Goal: Task Accomplishment & Management: Manage account settings

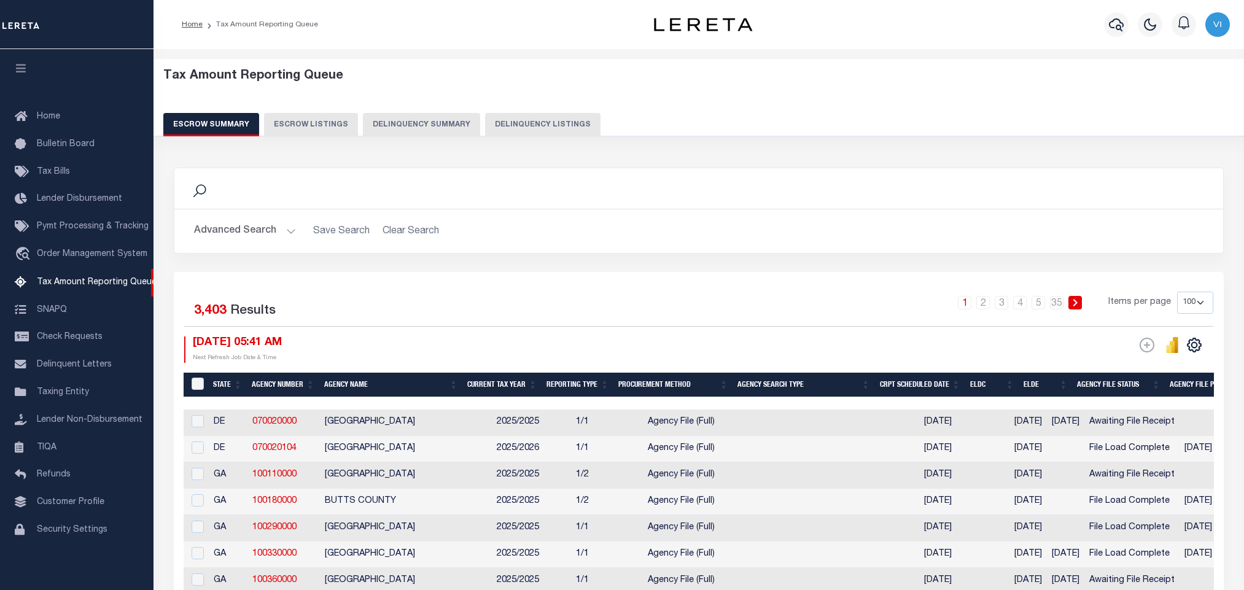
select select "100"
click at [47, 281] on span "Tax Amount Reporting Queue" at bounding box center [97, 282] width 120 height 9
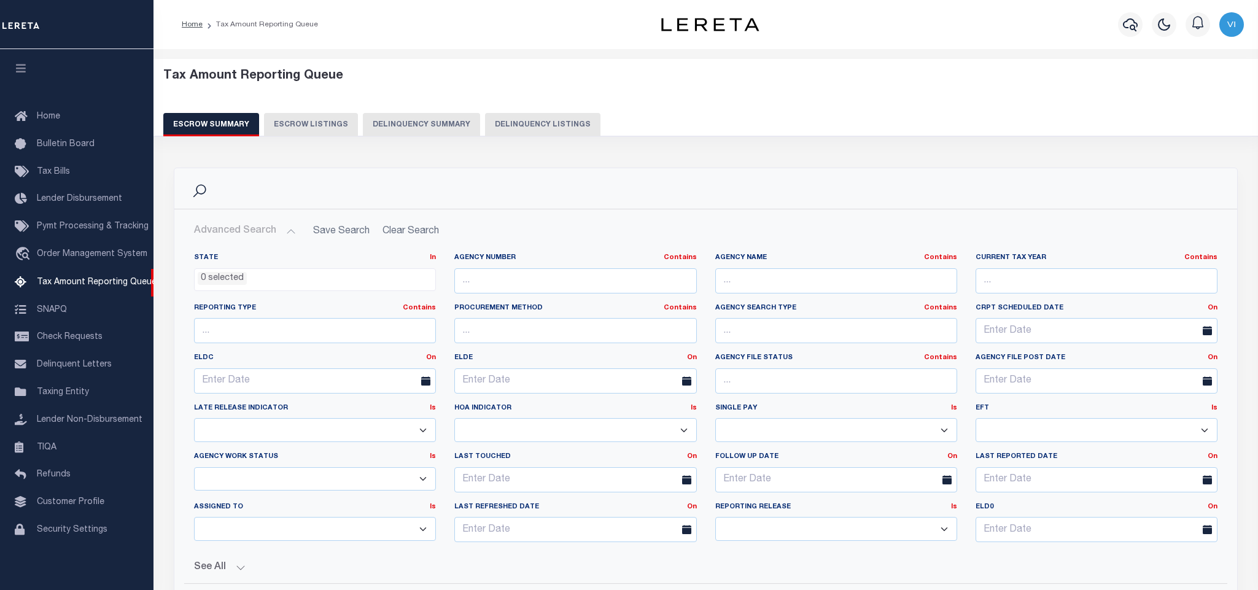
click at [527, 133] on button "Delinquency Listings" at bounding box center [542, 124] width 115 height 23
select select "VA"
select select "100"
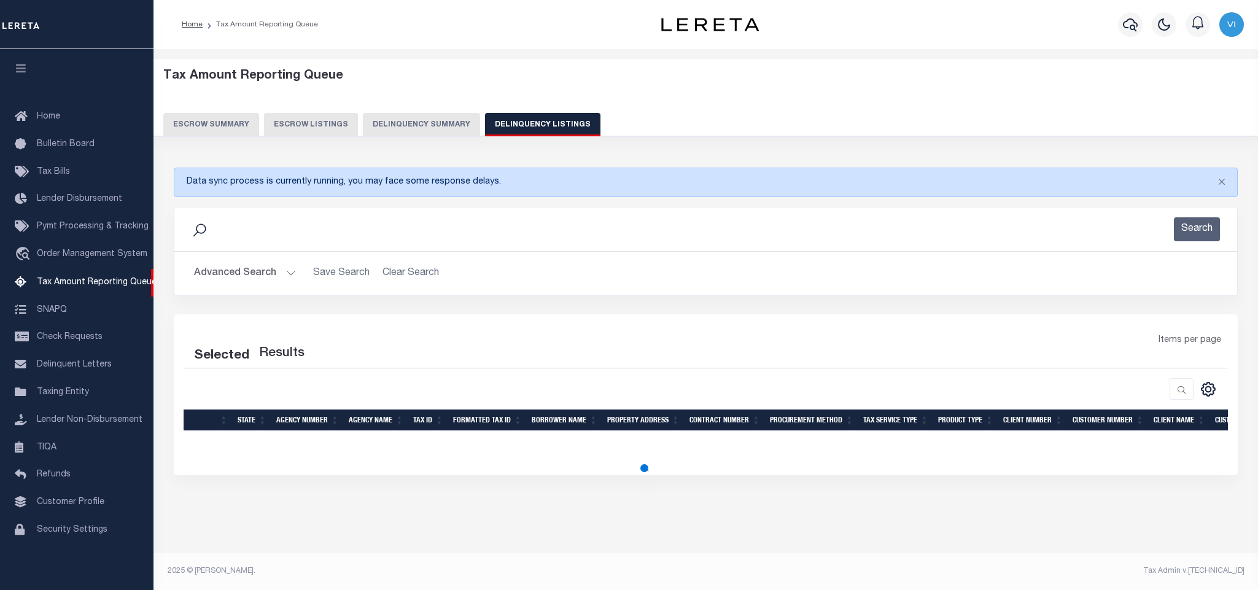
select select "100"
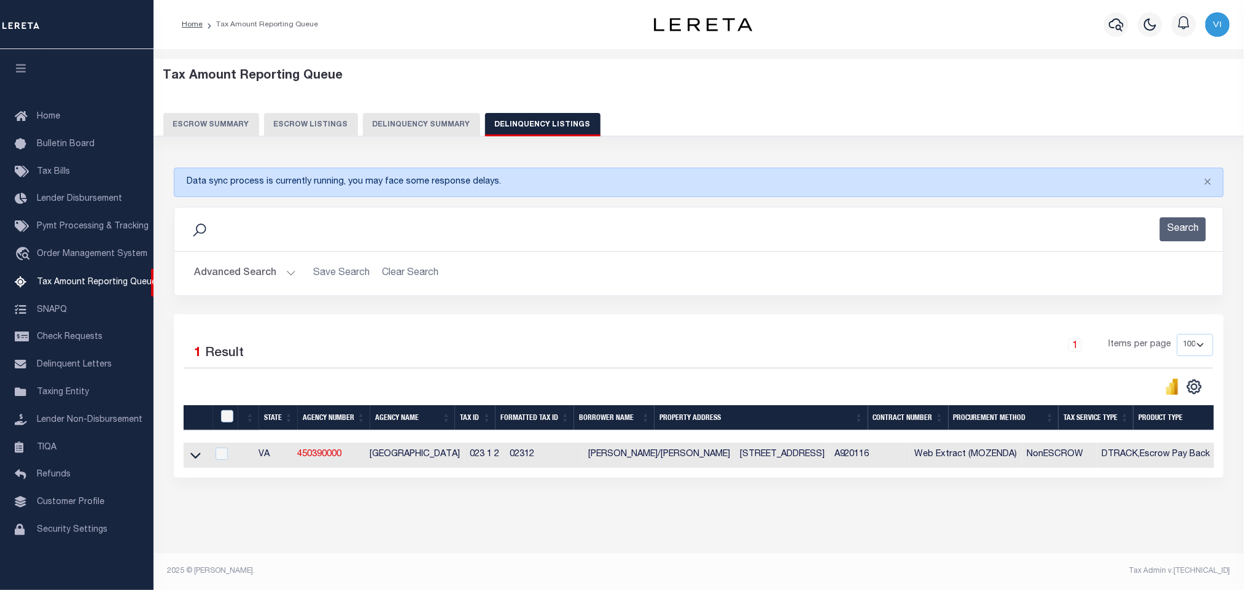
click at [209, 270] on button "Advanced Search" at bounding box center [245, 274] width 102 height 24
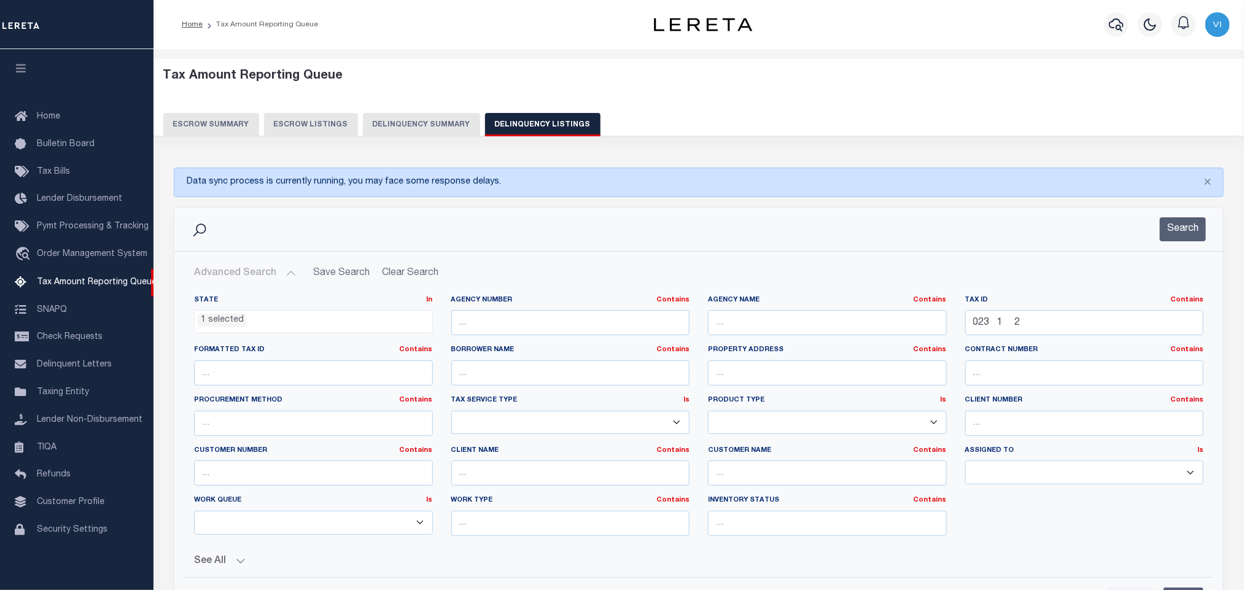
click at [1074, 341] on div "Tax ID Contains Contains Is 023 1 2" at bounding box center [1084, 320] width 257 height 50
click at [1056, 329] on input "023 1 2" at bounding box center [1084, 322] width 239 height 25
paste input "2944"
type input "2944"
click at [290, 323] on ul "1 selected" at bounding box center [314, 319] width 238 height 17
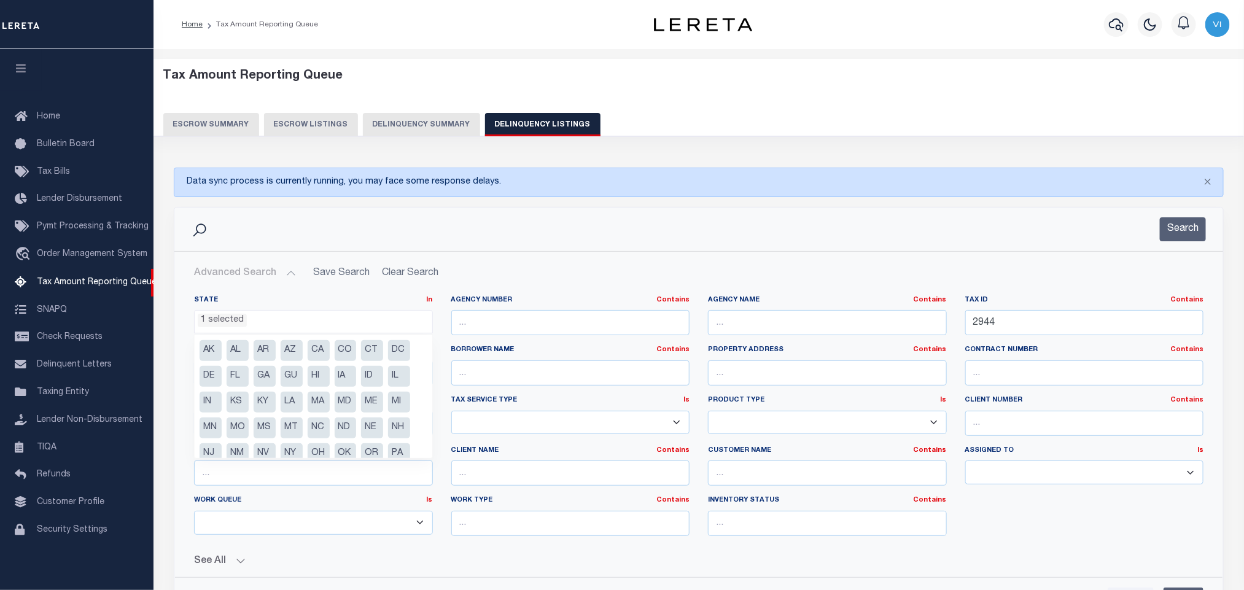
scroll to position [63, 0]
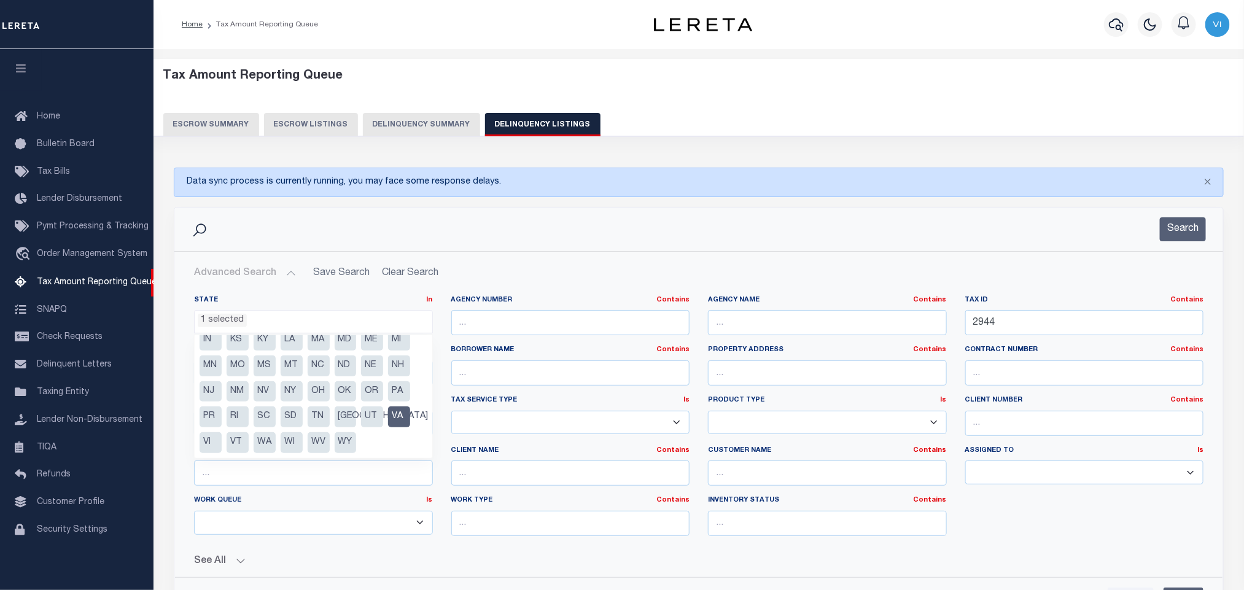
click at [400, 416] on li "VA" at bounding box center [399, 416] width 22 height 21
click at [317, 364] on li "NC" at bounding box center [319, 366] width 22 height 21
select select "NC"
click at [537, 546] on div "Work Type Contains Contains Is" at bounding box center [570, 521] width 257 height 50
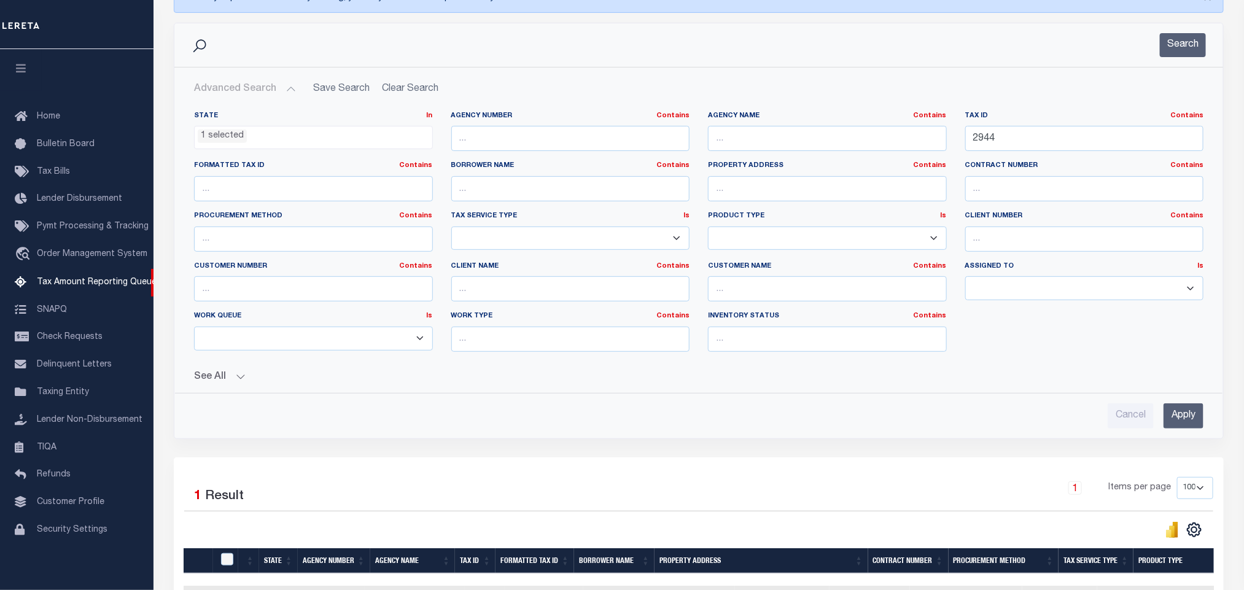
scroll to position [343, 0]
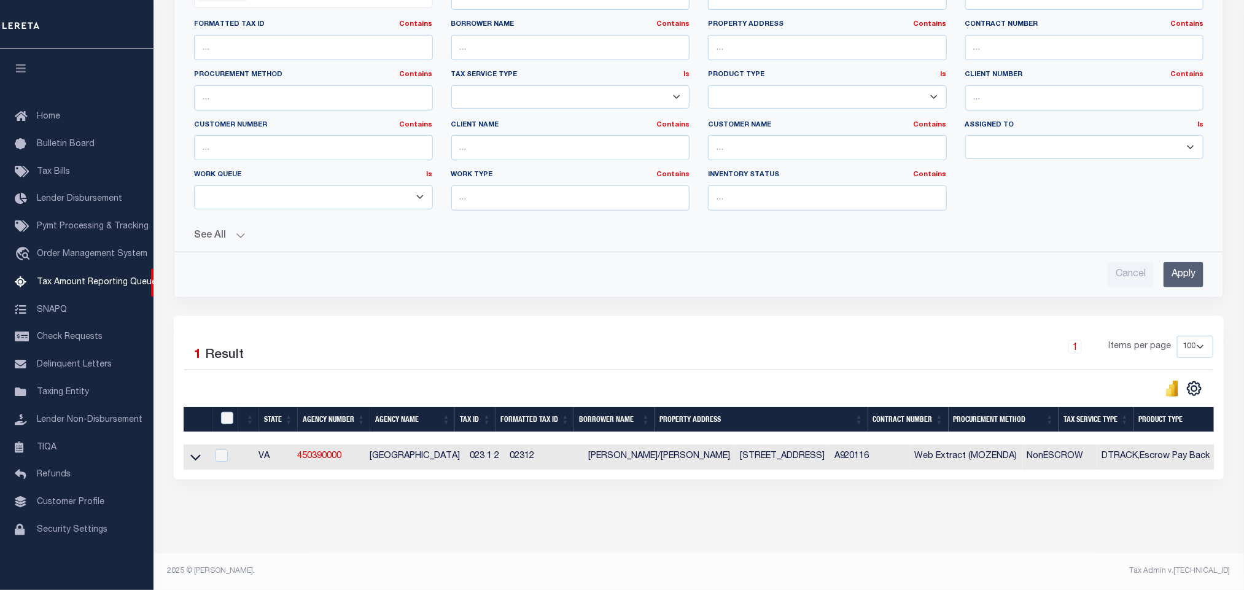
click at [1184, 267] on input "Apply" at bounding box center [1184, 274] width 40 height 25
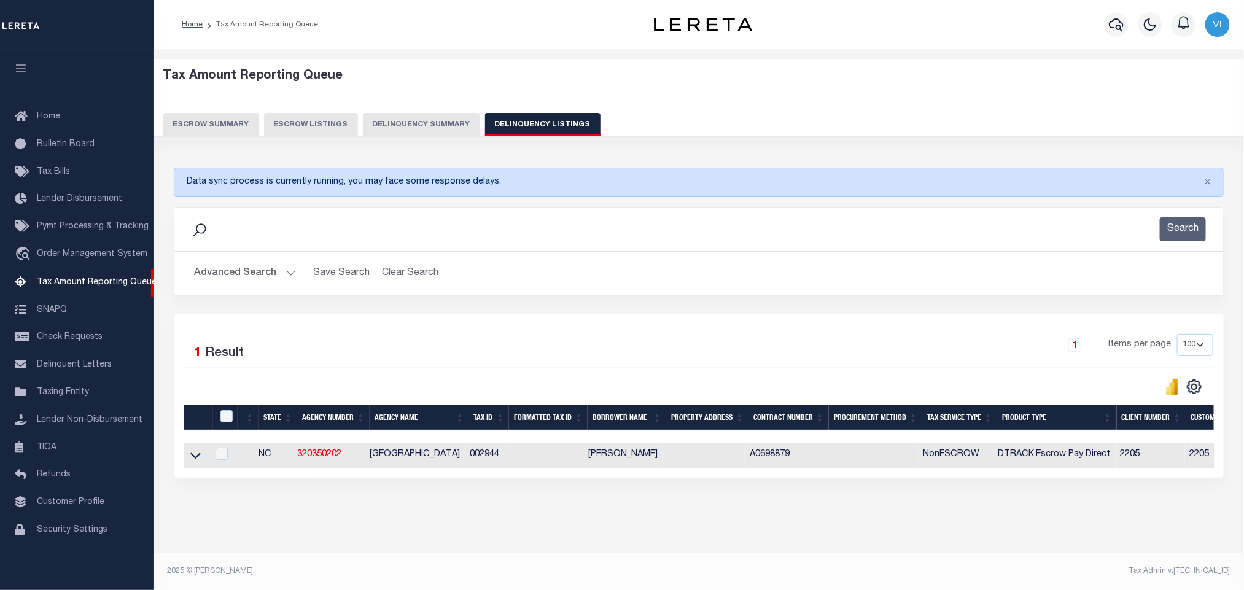
scroll to position [12, 0]
click at [194, 453] on icon at bounding box center [195, 455] width 10 height 13
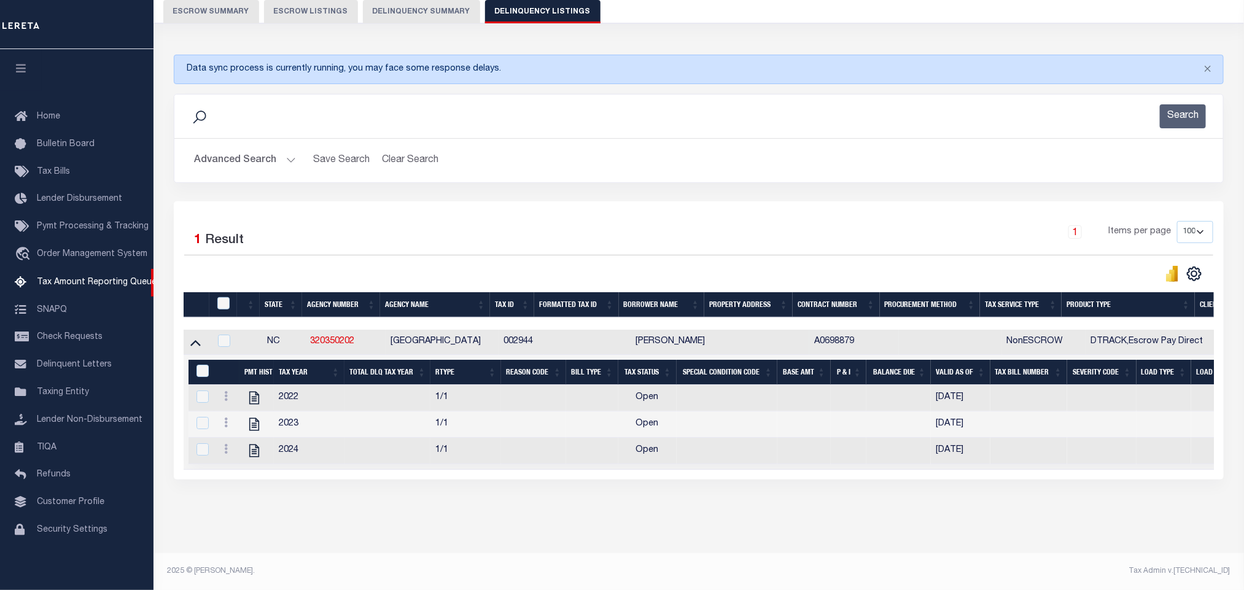
scroll to position [128, 0]
click at [255, 392] on icon "" at bounding box center [254, 398] width 10 height 13
checkbox input "true"
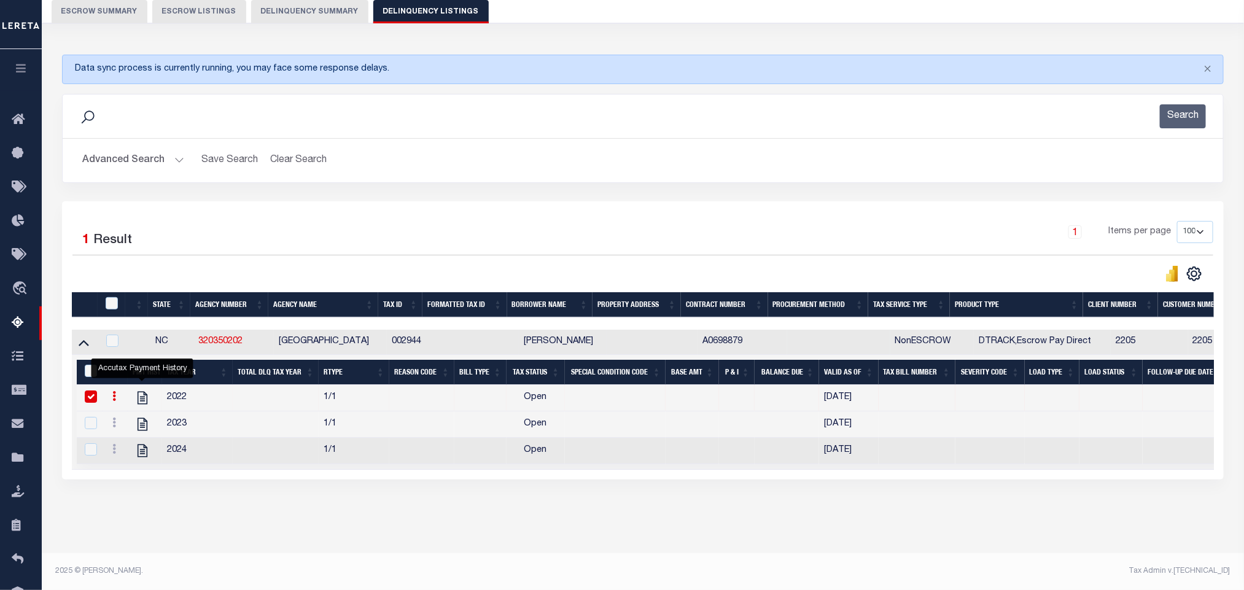
scroll to position [36, 0]
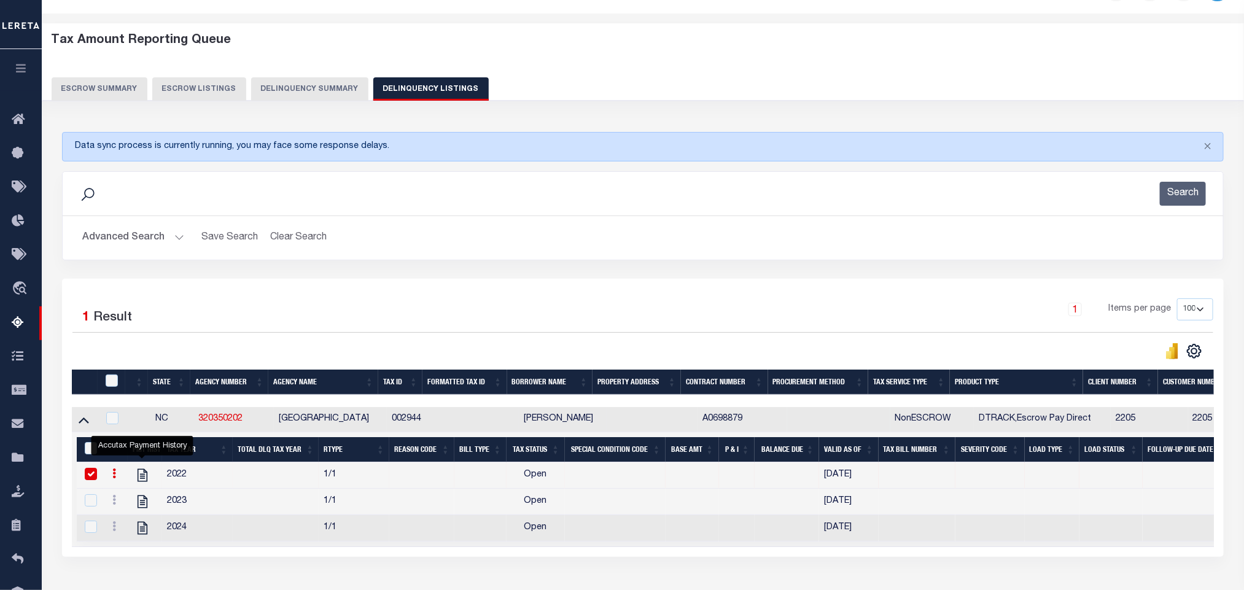
click at [109, 249] on button "Advanced Search" at bounding box center [133, 238] width 102 height 24
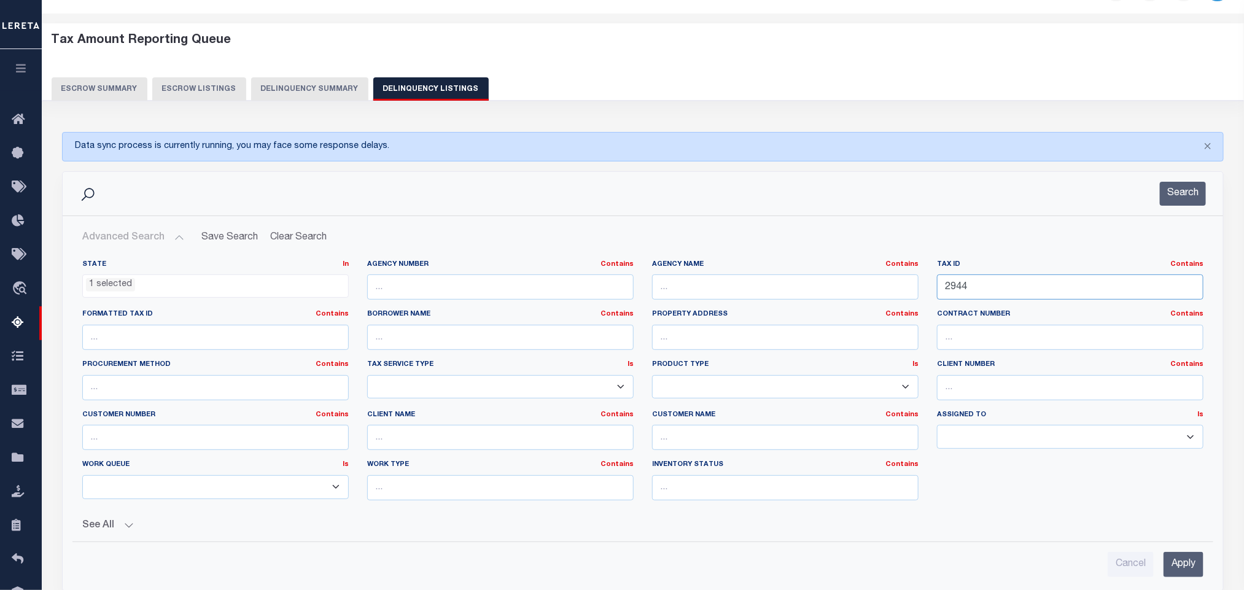
click at [1002, 300] on input "2944" at bounding box center [1070, 286] width 266 height 25
paste input "42318"
type input "42318"
drag, startPoint x: 1176, startPoint y: 567, endPoint x: 1184, endPoint y: 567, distance: 8.6
click at [1177, 567] on input "Apply" at bounding box center [1184, 564] width 40 height 25
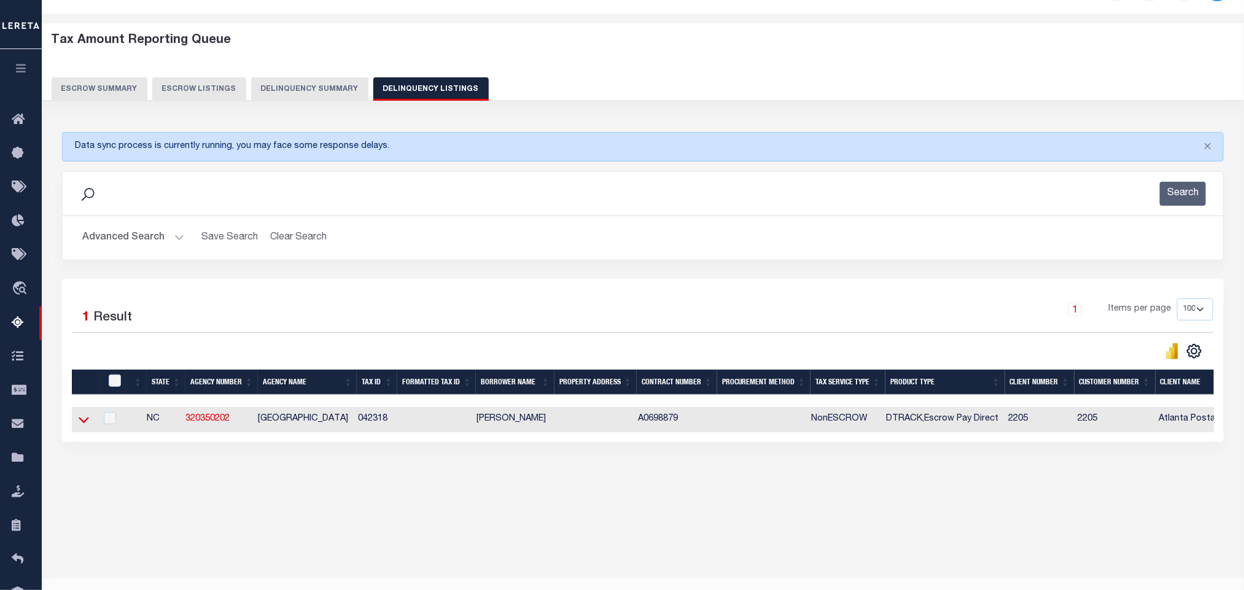
click at [80, 426] on icon at bounding box center [84, 419] width 10 height 13
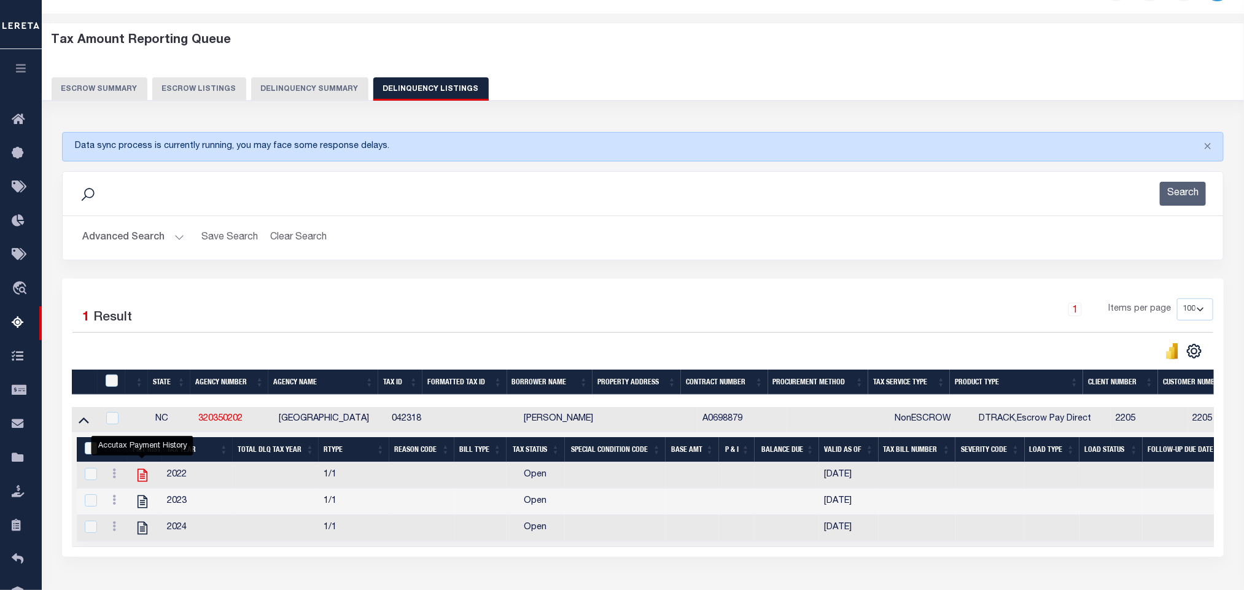
click at [144, 483] on icon "" at bounding box center [142, 475] width 16 height 16
checkbox input "true"
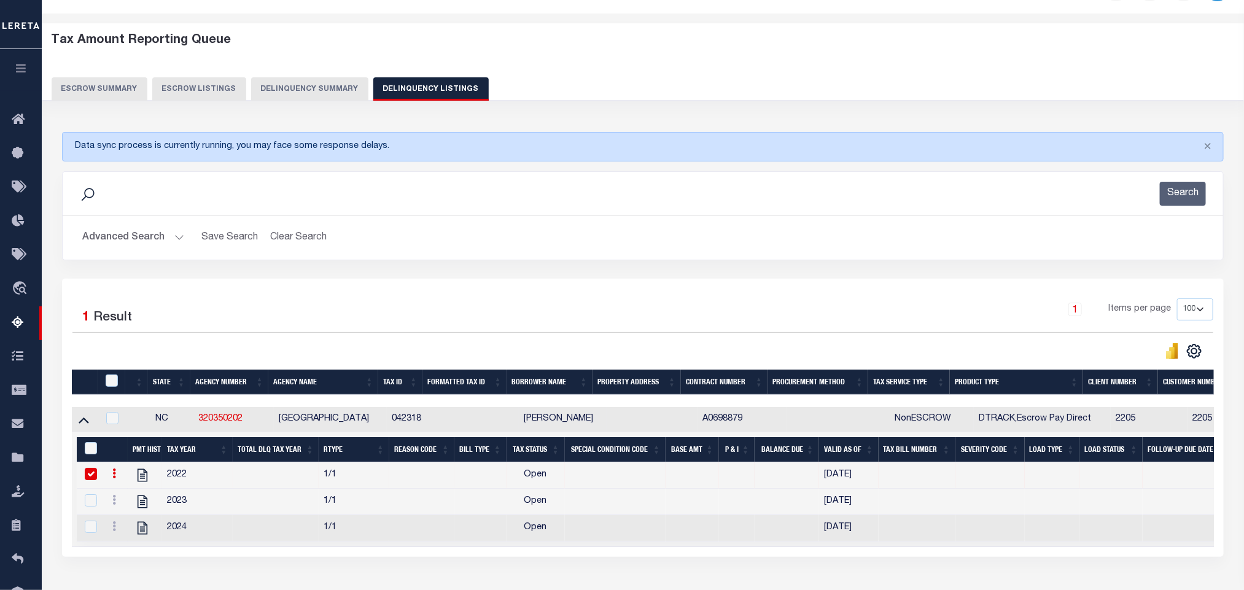
click at [120, 250] on button "Advanced Search" at bounding box center [133, 238] width 102 height 24
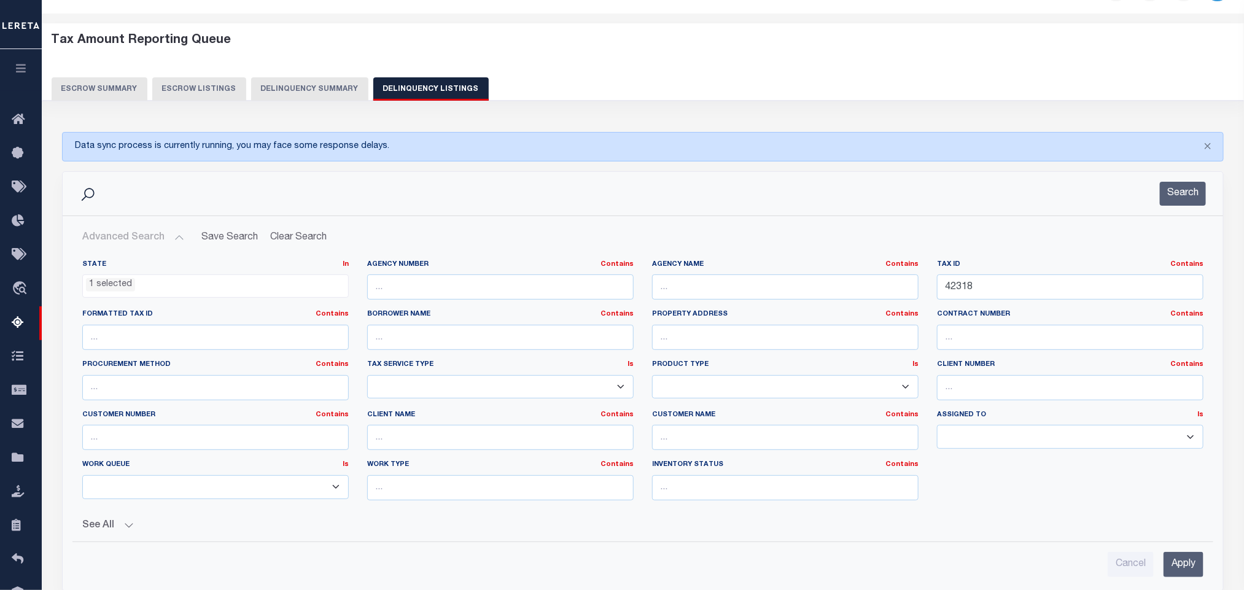
click at [146, 292] on ul "1 selected" at bounding box center [215, 283] width 265 height 17
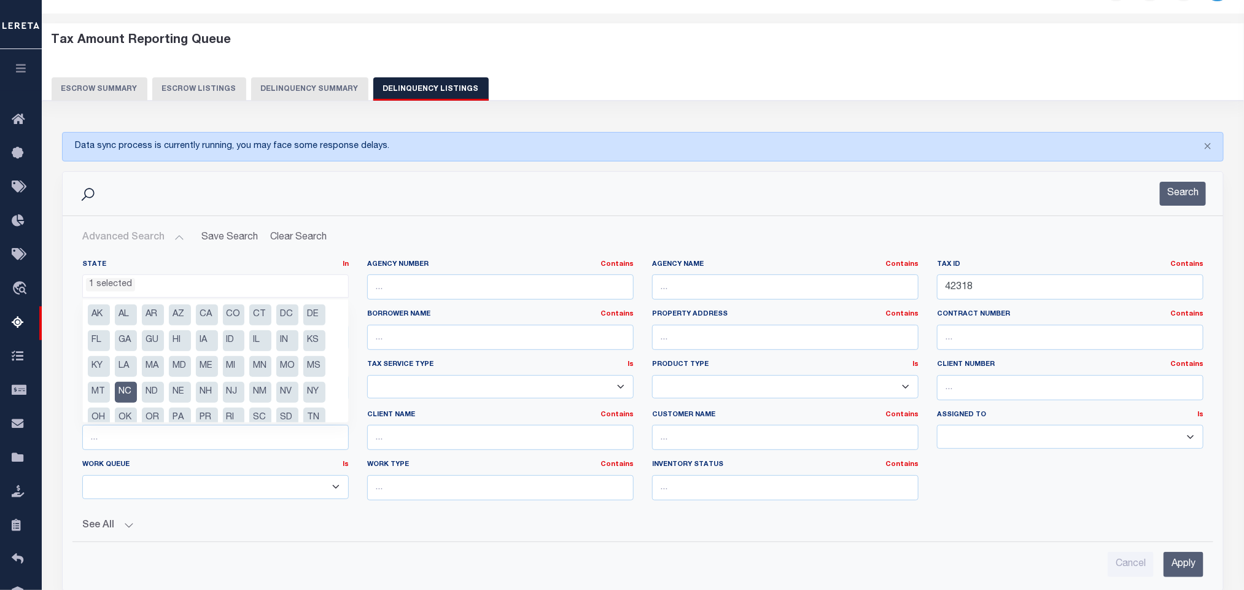
scroll to position [37, 0]
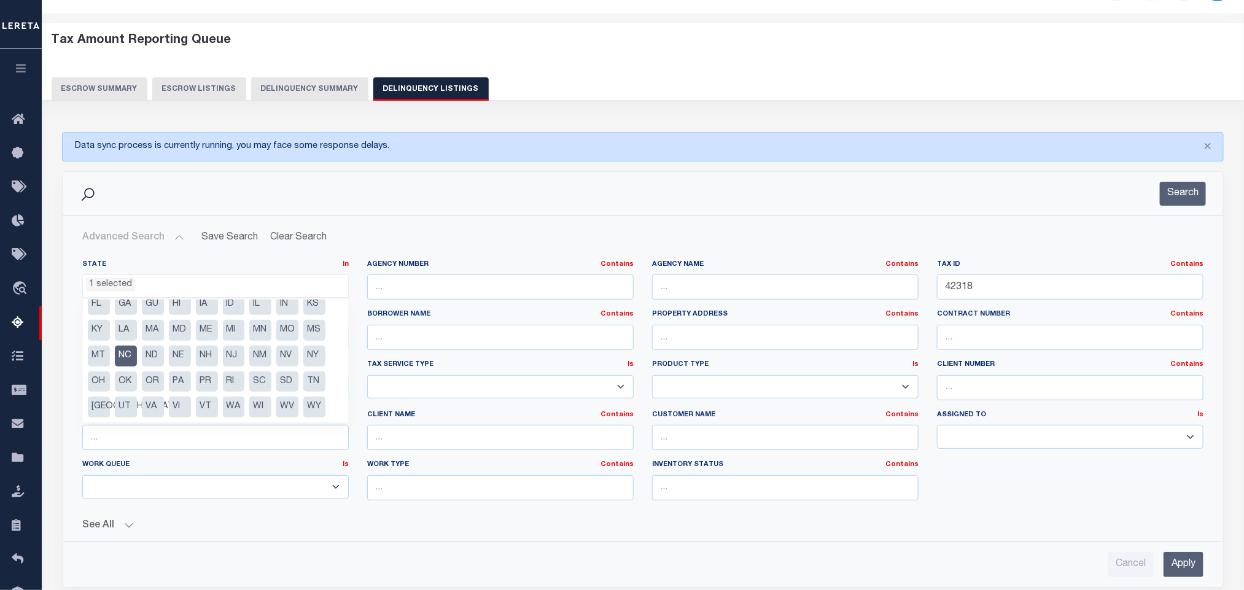
click at [123, 356] on li "NC" at bounding box center [126, 356] width 22 height 21
click at [158, 383] on li "OR" at bounding box center [153, 381] width 22 height 21
select select "OR"
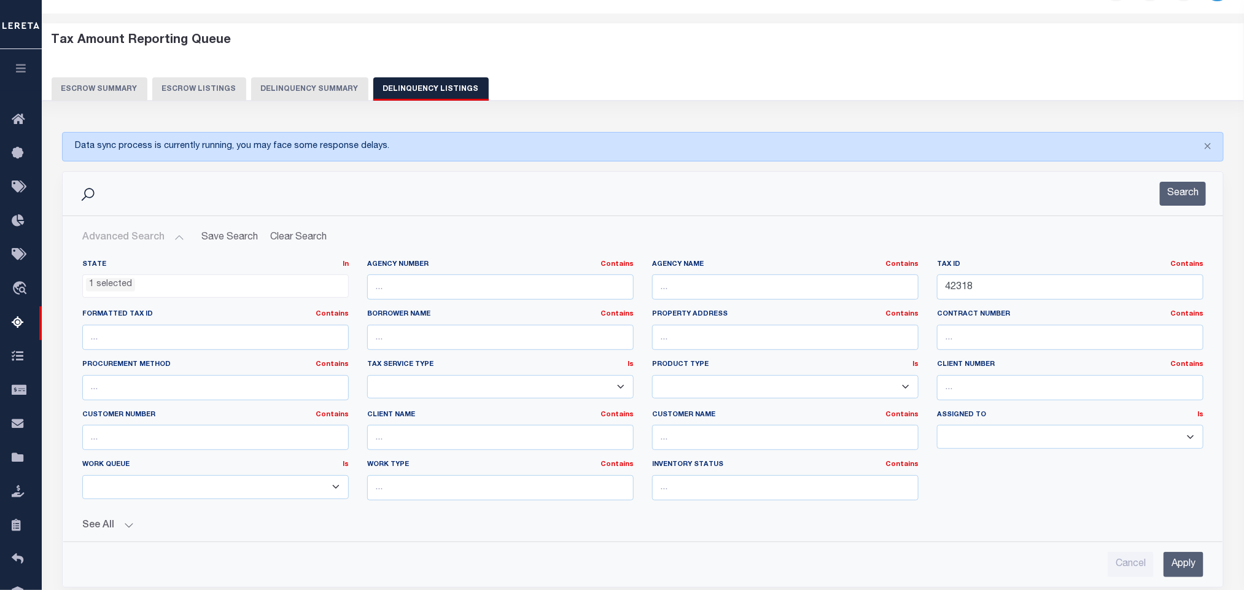
click at [386, 524] on button "See All" at bounding box center [642, 526] width 1121 height 12
click at [1013, 297] on input "42318" at bounding box center [1070, 286] width 266 height 25
paste input "531027"
type input "531027"
click at [1192, 586] on input "Apply" at bounding box center [1184, 584] width 40 height 25
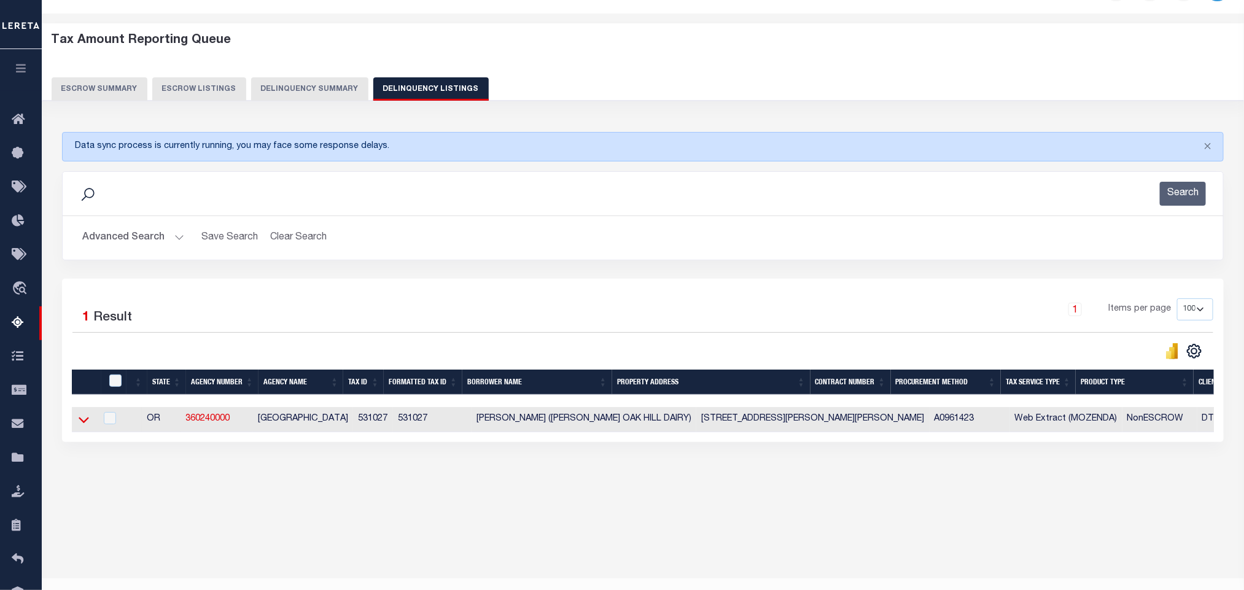
click at [80, 426] on icon at bounding box center [84, 419] width 10 height 13
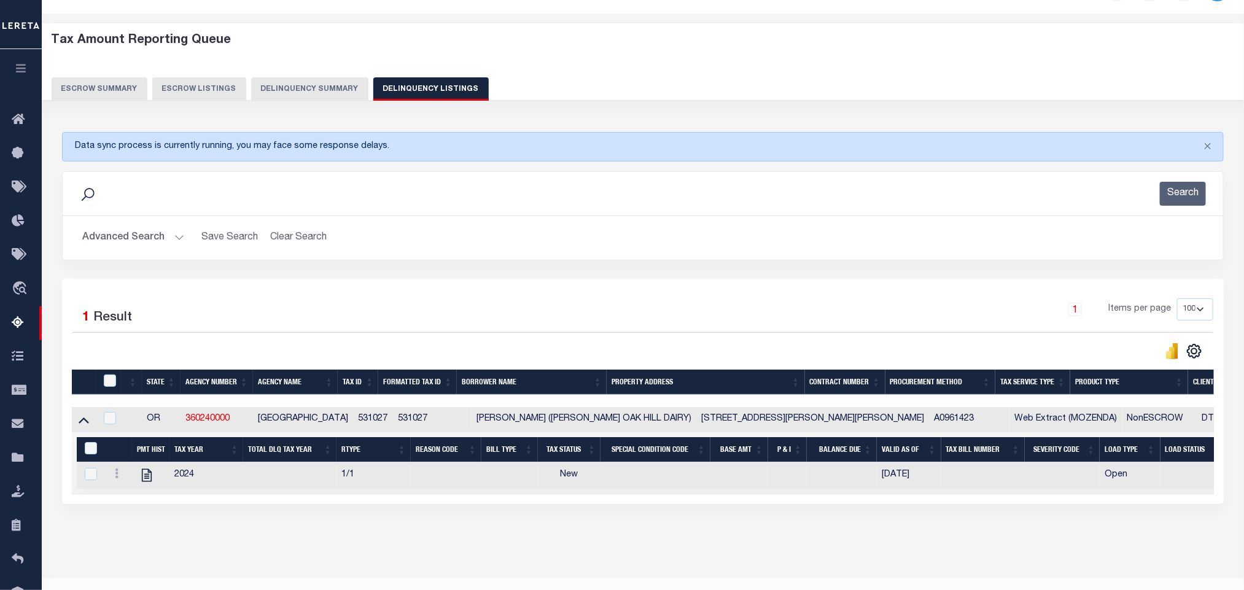
scroll to position [74, 0]
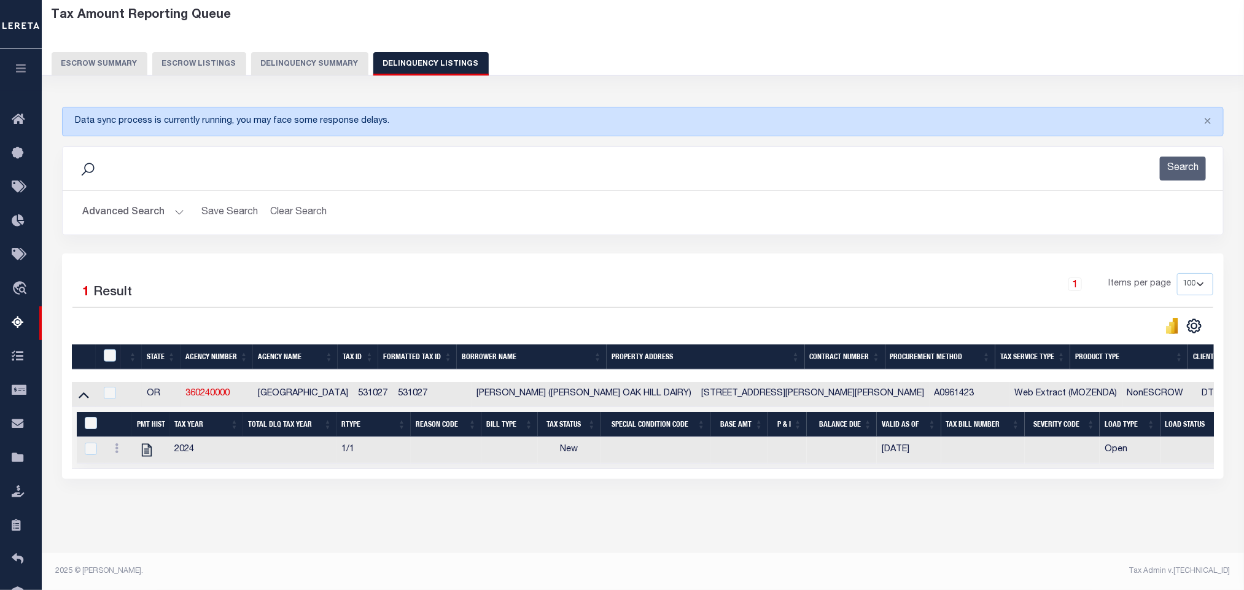
click at [284, 529] on div "Tax Amount Reporting Queue Escrow Summary Escrow Listings In" at bounding box center [642, 277] width 1195 height 552
click at [142, 446] on icon "" at bounding box center [147, 450] width 16 height 16
checkbox input "true"
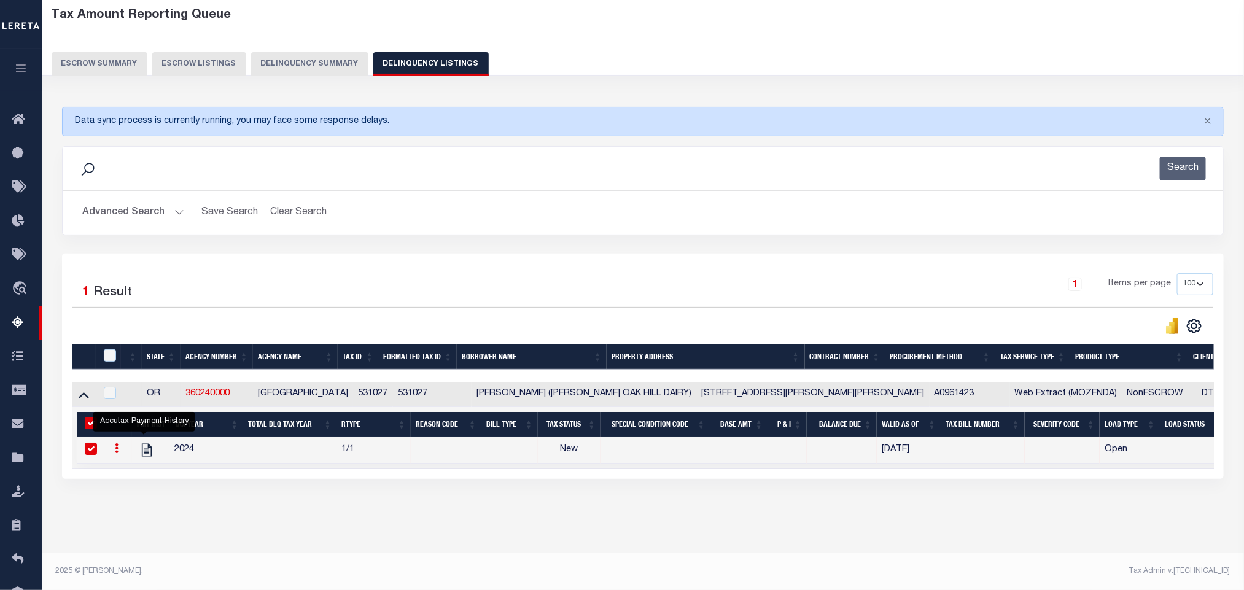
click at [157, 201] on button "Advanced Search" at bounding box center [133, 213] width 102 height 24
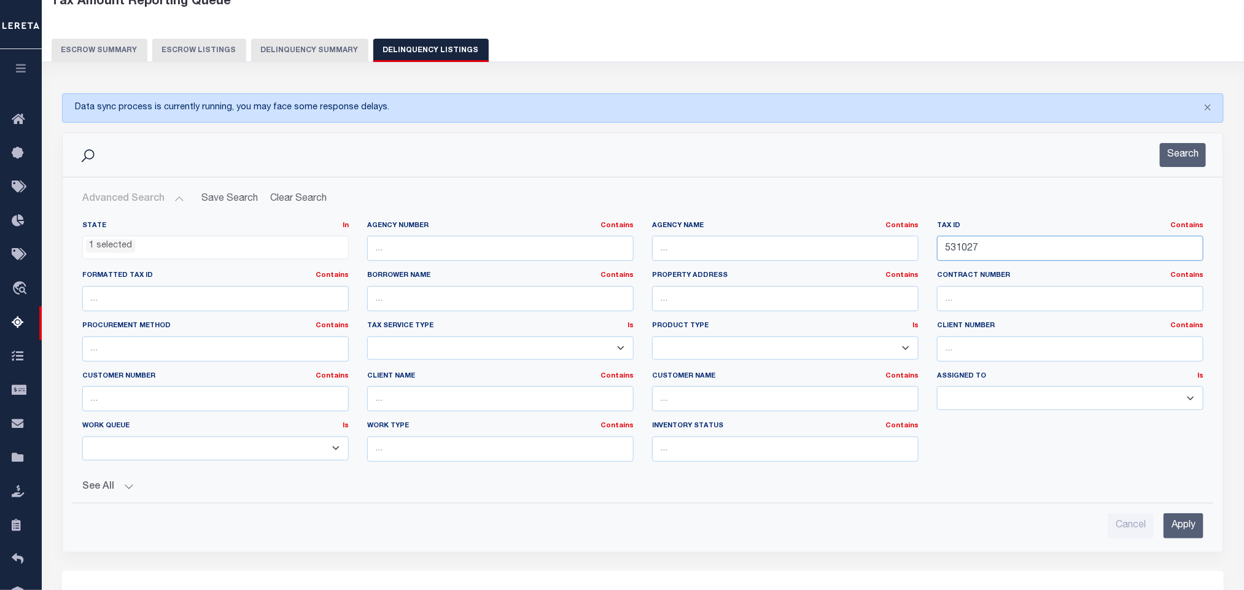
click at [989, 256] on input "531027" at bounding box center [1070, 248] width 266 height 25
paste input "3894"
type input "533894"
click at [1192, 531] on input "Apply" at bounding box center [1184, 525] width 40 height 25
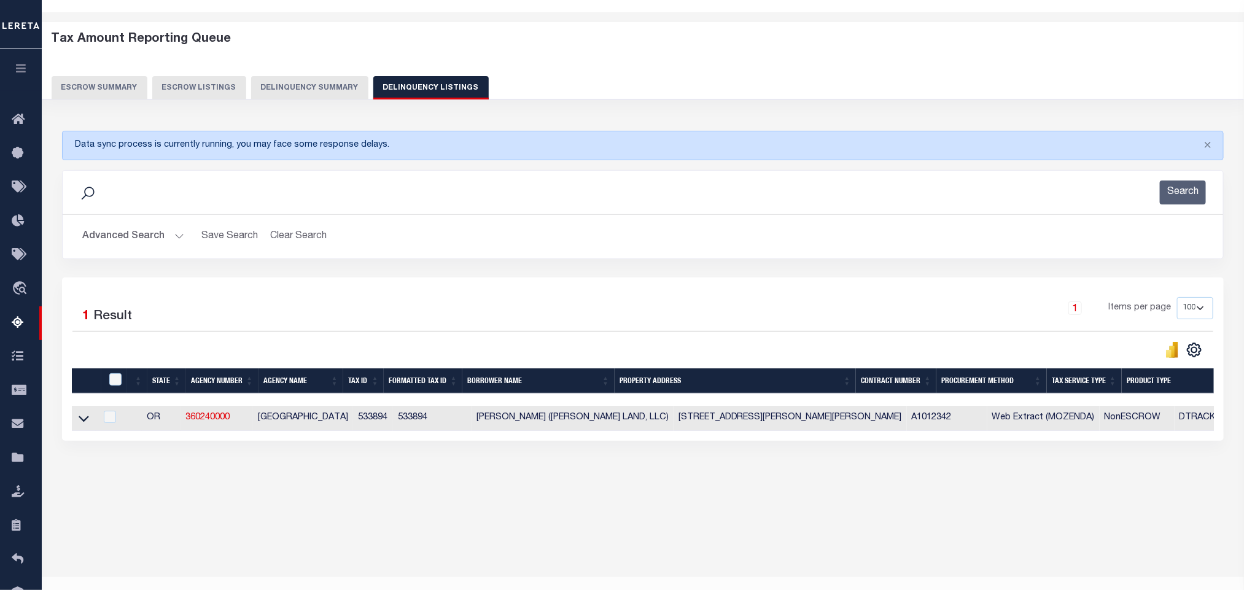
scroll to position [36, 0]
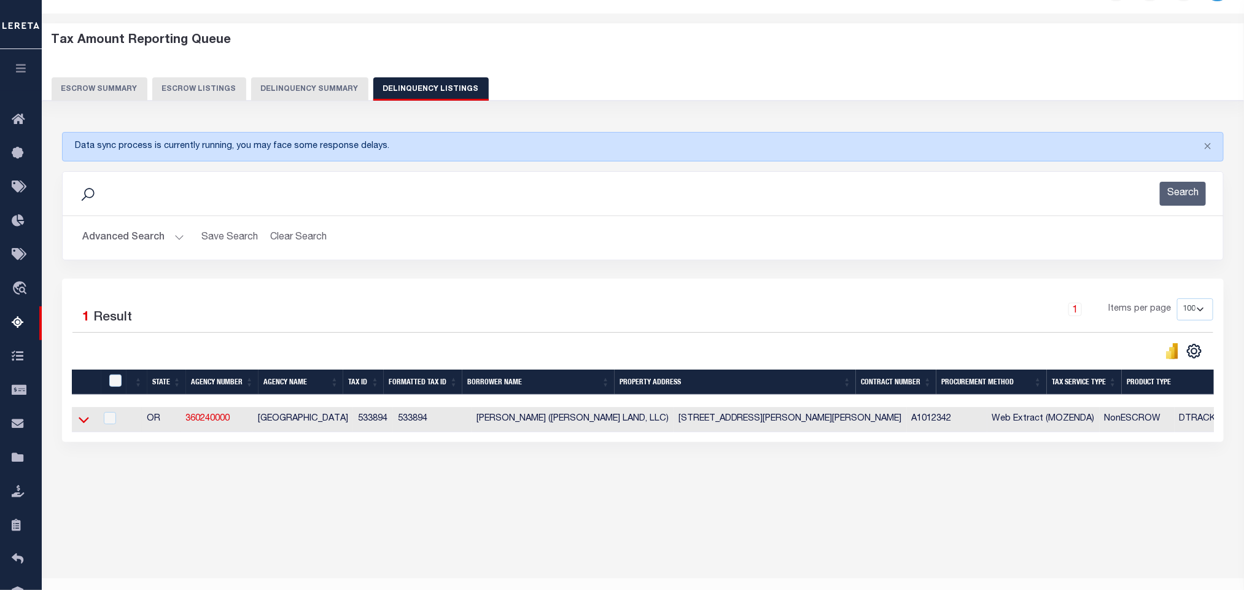
click at [82, 423] on icon at bounding box center [84, 420] width 10 height 6
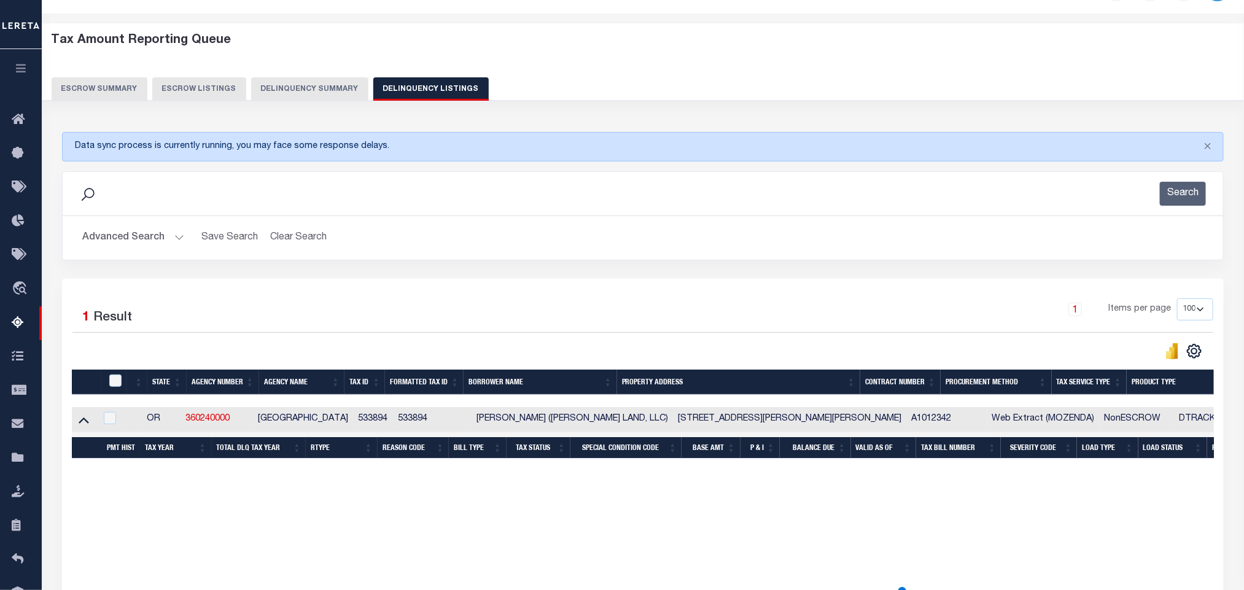
scroll to position [61, 0]
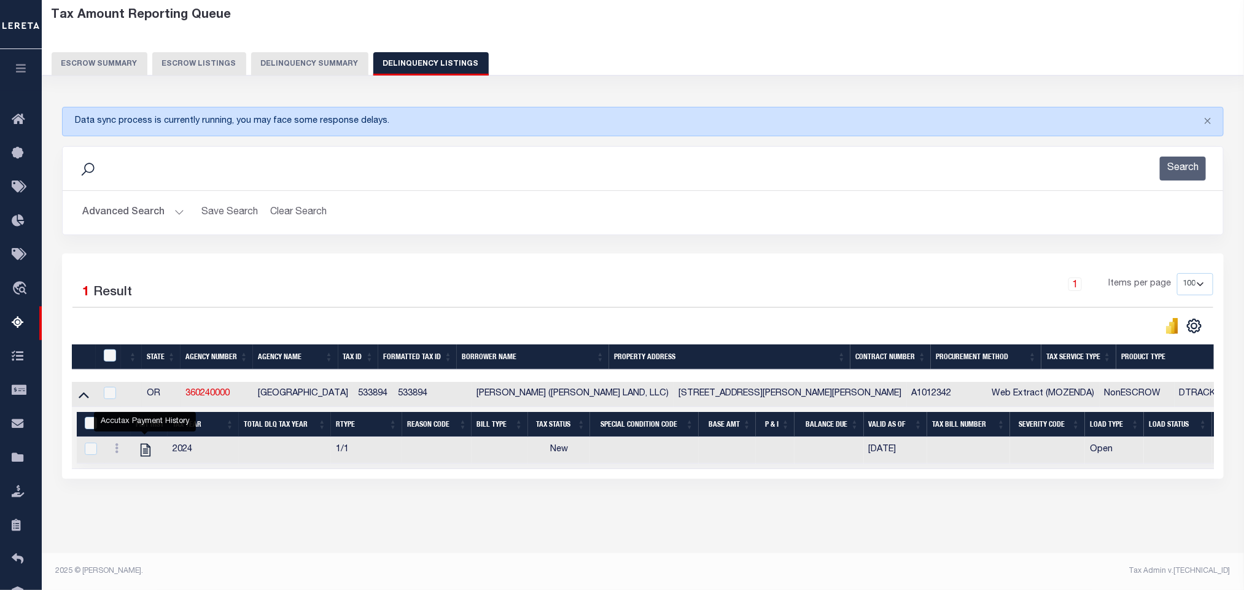
click at [338, 532] on div "Tax Amount Reporting Queue Escrow Summary Escrow Listings In" at bounding box center [642, 277] width 1195 height 552
click at [146, 457] on icon "" at bounding box center [146, 450] width 10 height 13
checkbox input "true"
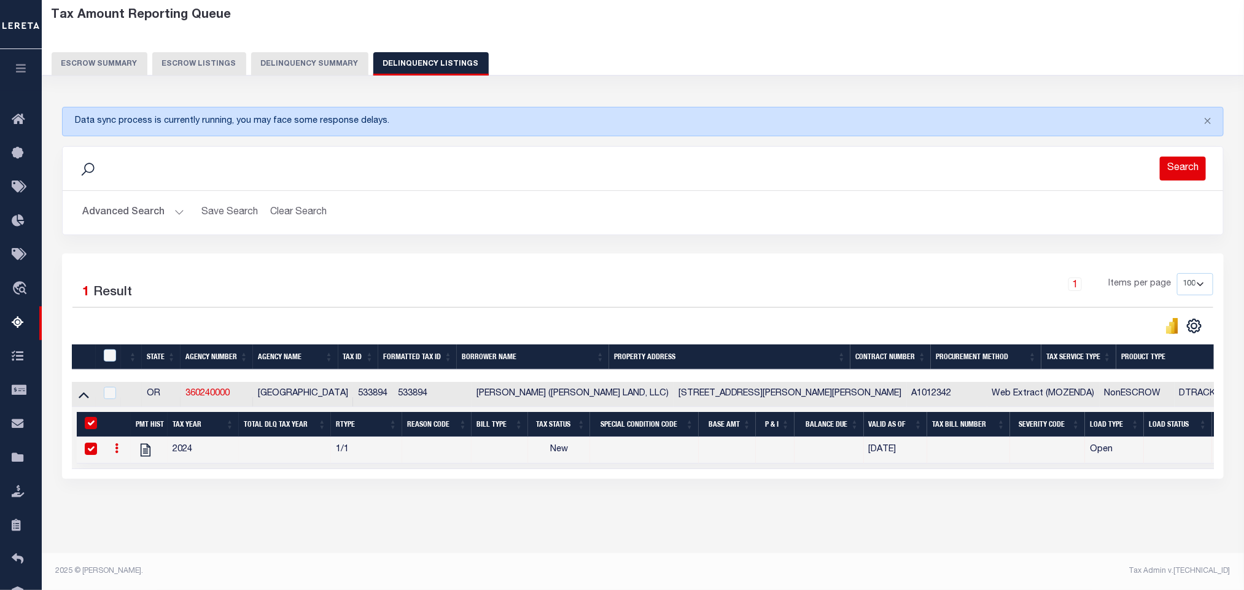
click at [1175, 173] on button "Search" at bounding box center [1183, 169] width 46 height 24
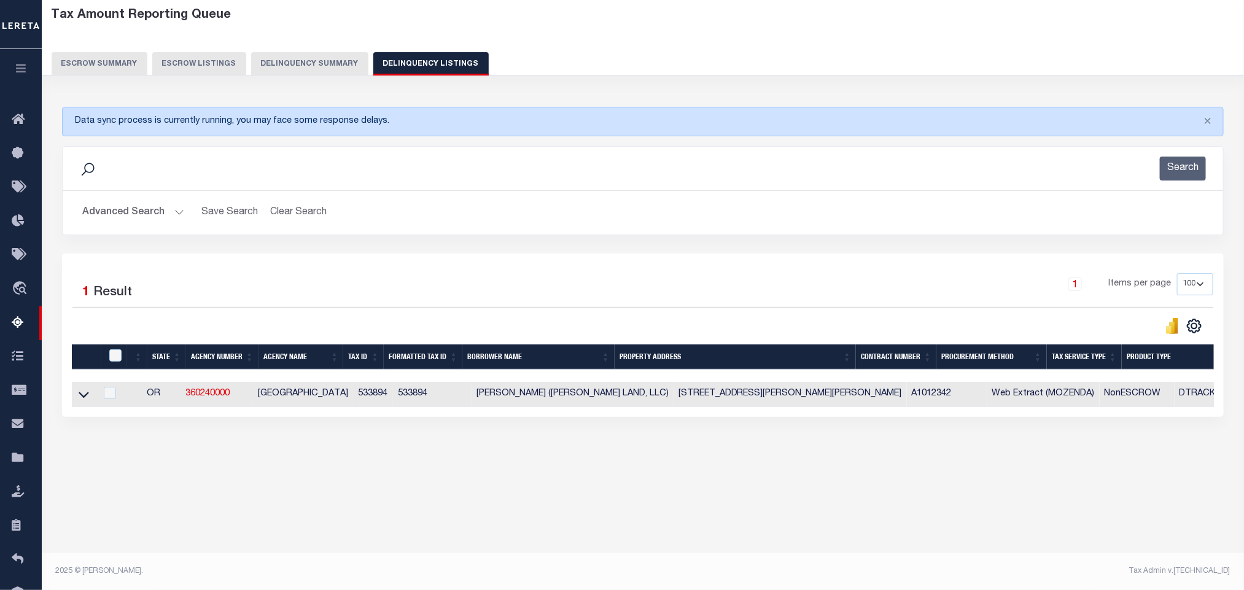
scroll to position [36, 0]
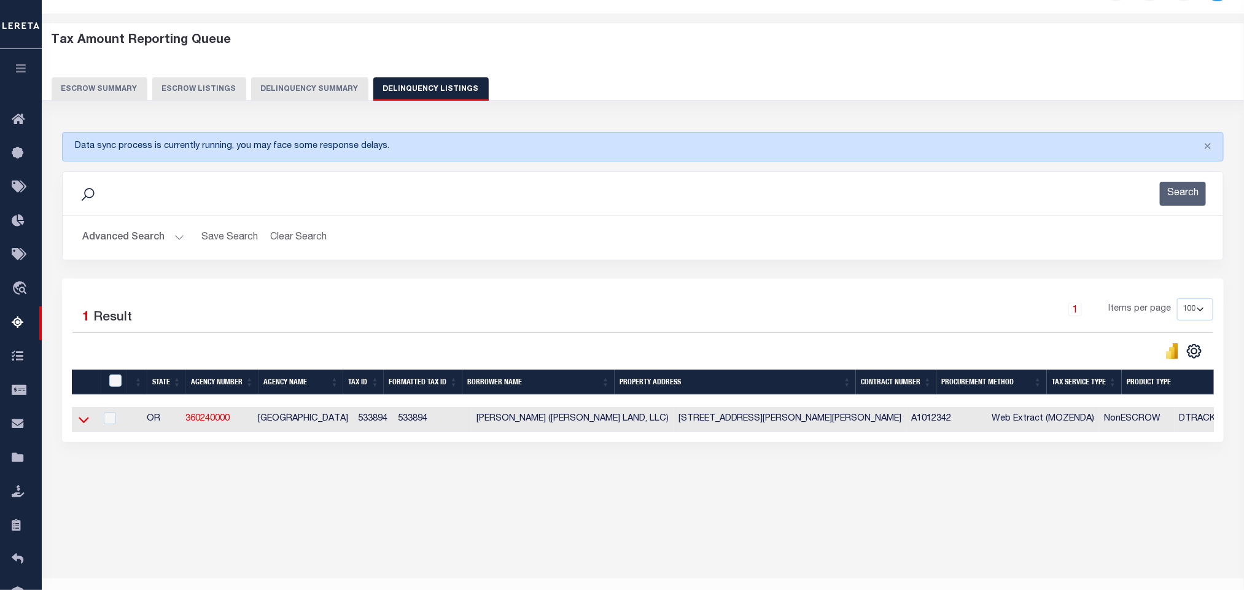
click at [85, 426] on icon at bounding box center [84, 419] width 10 height 13
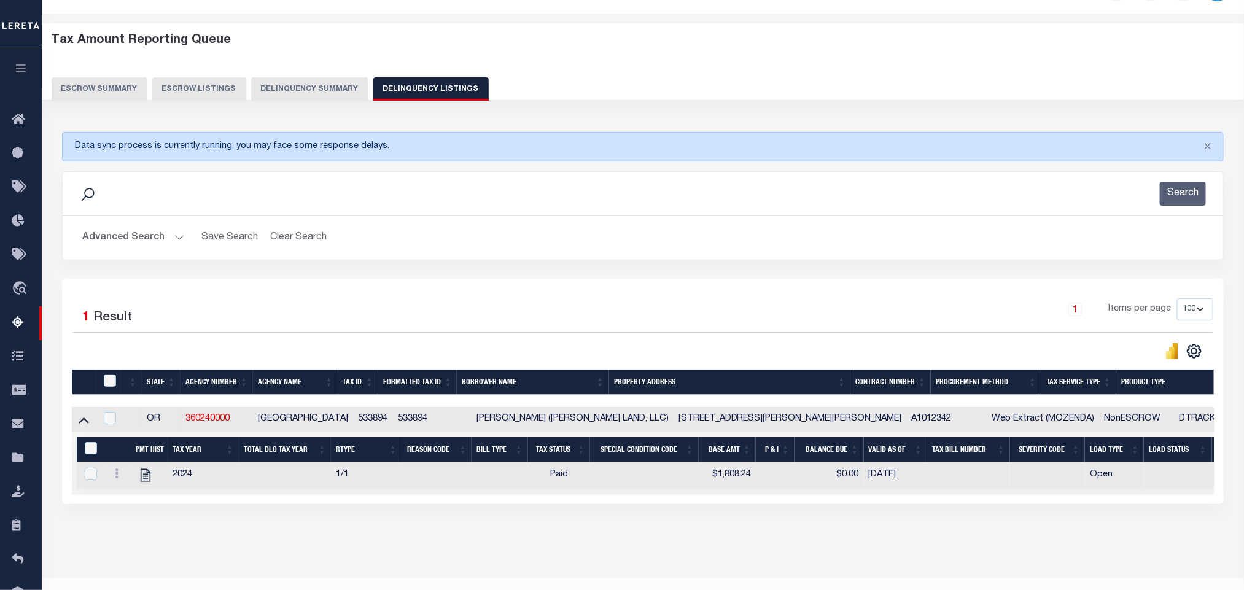
click at [134, 250] on button "Advanced Search" at bounding box center [133, 238] width 102 height 24
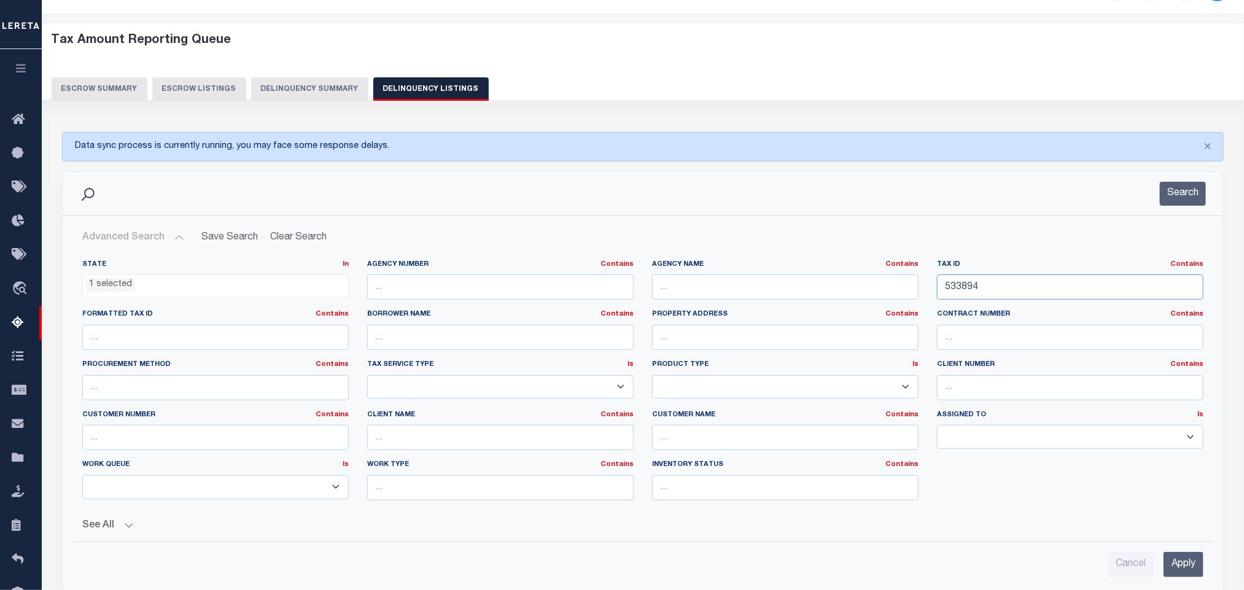
click at [1017, 284] on input "533894" at bounding box center [1070, 286] width 266 height 25
paste input "9800"
type input "539800"
click at [1187, 562] on input "Apply" at bounding box center [1184, 564] width 40 height 25
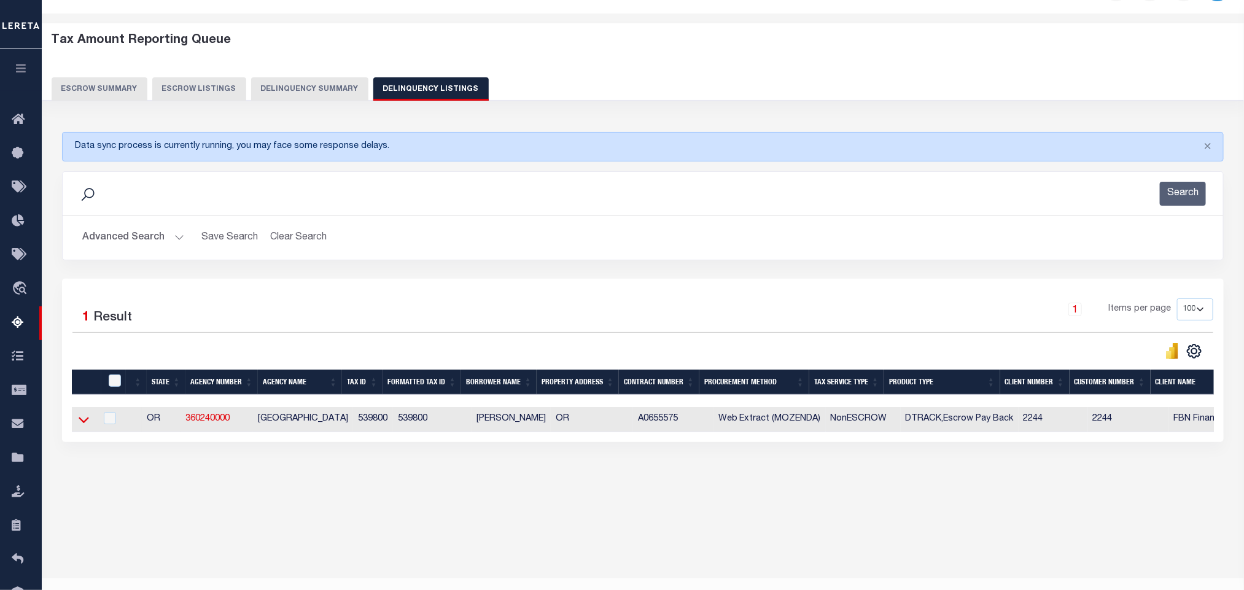
click at [82, 422] on icon at bounding box center [84, 419] width 10 height 13
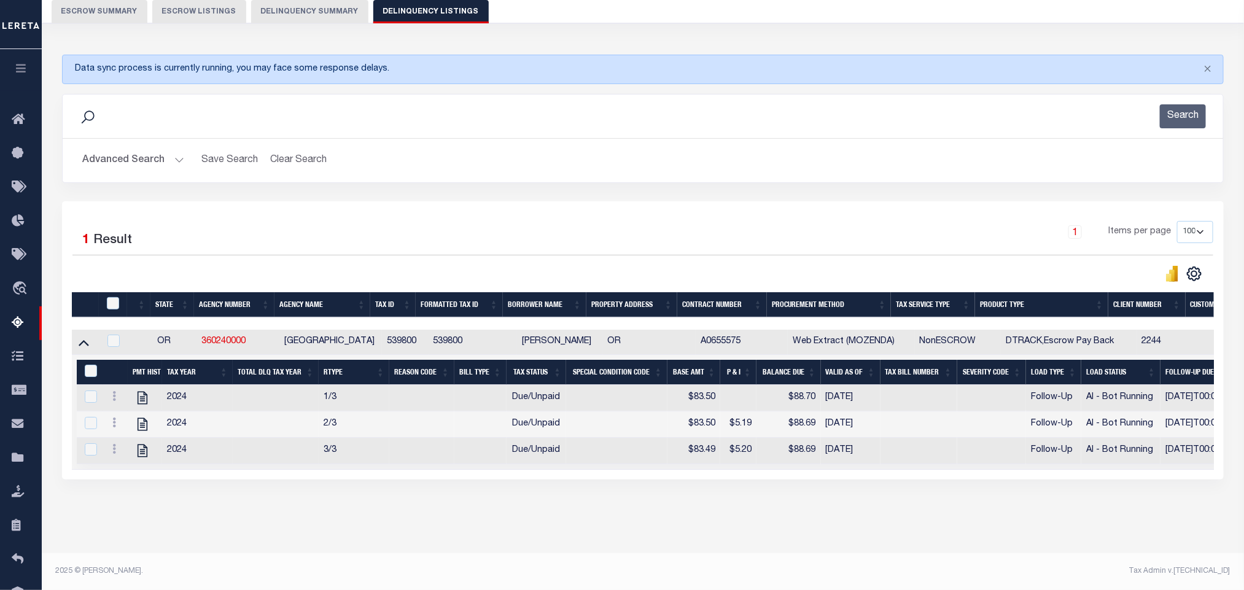
scroll to position [128, 0]
click at [286, 522] on div "Tax Amount Reporting Queue Escrow Summary Escrow Listings In" at bounding box center [642, 250] width 1195 height 605
click at [142, 445] on icon "" at bounding box center [143, 451] width 10 height 13
checkbox input "false"
checkbox input "true"
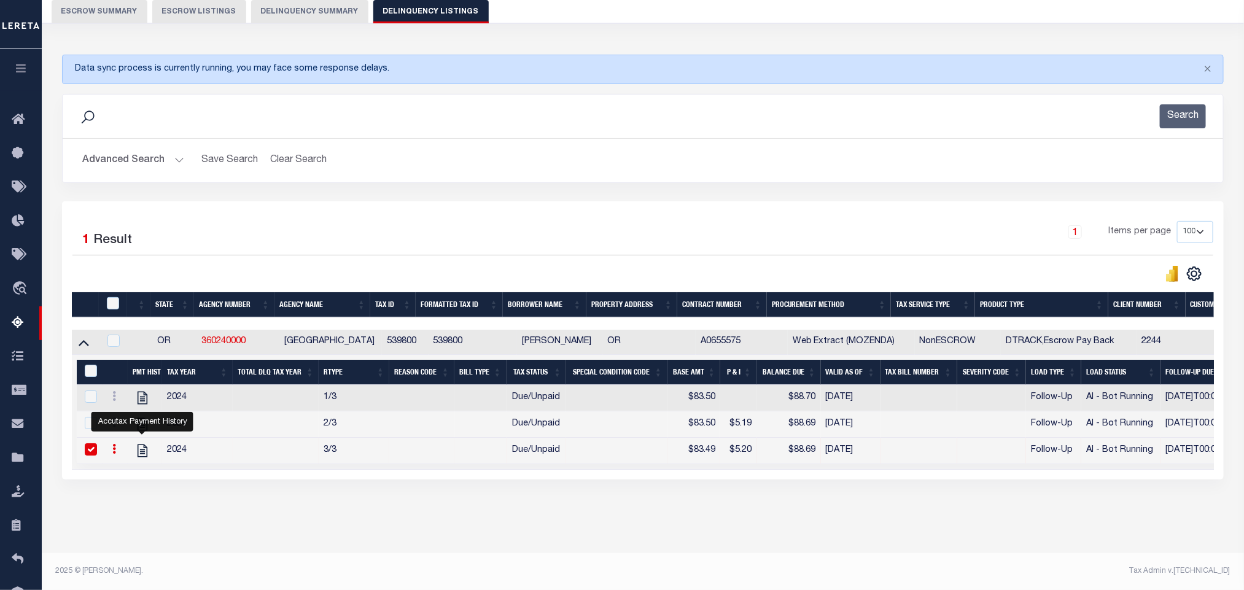
click at [124, 149] on button "Advanced Search" at bounding box center [133, 161] width 102 height 24
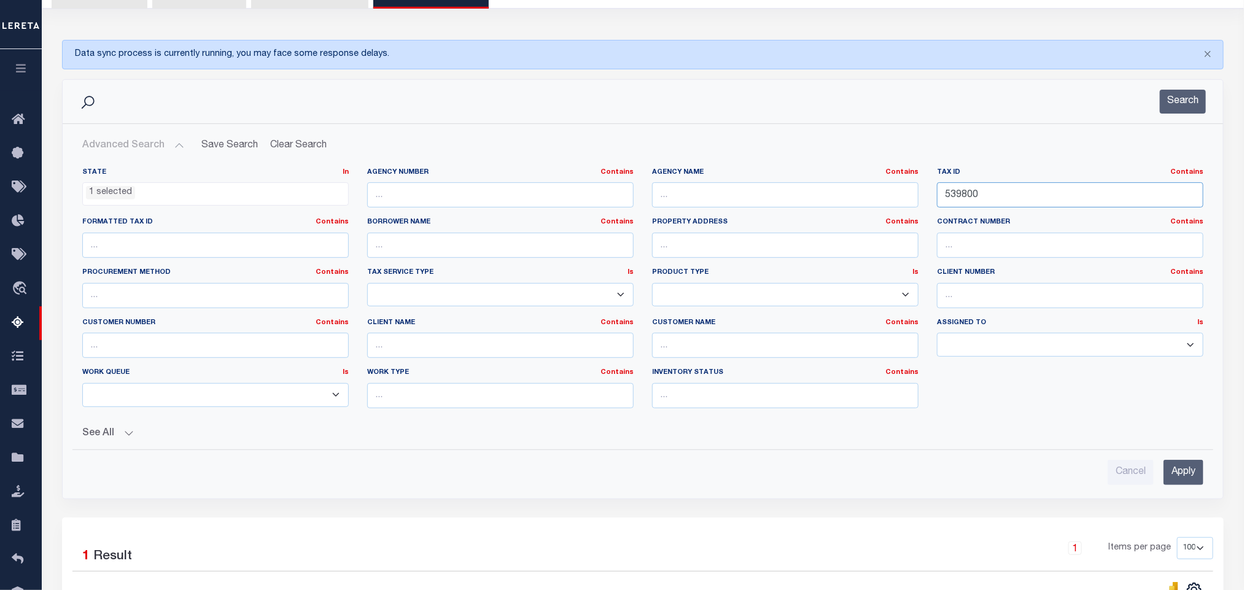
click at [1067, 206] on input "539800" at bounding box center [1070, 194] width 266 height 25
paste input "2"
type input "539802"
click at [1178, 468] on input "Apply" at bounding box center [1184, 472] width 40 height 25
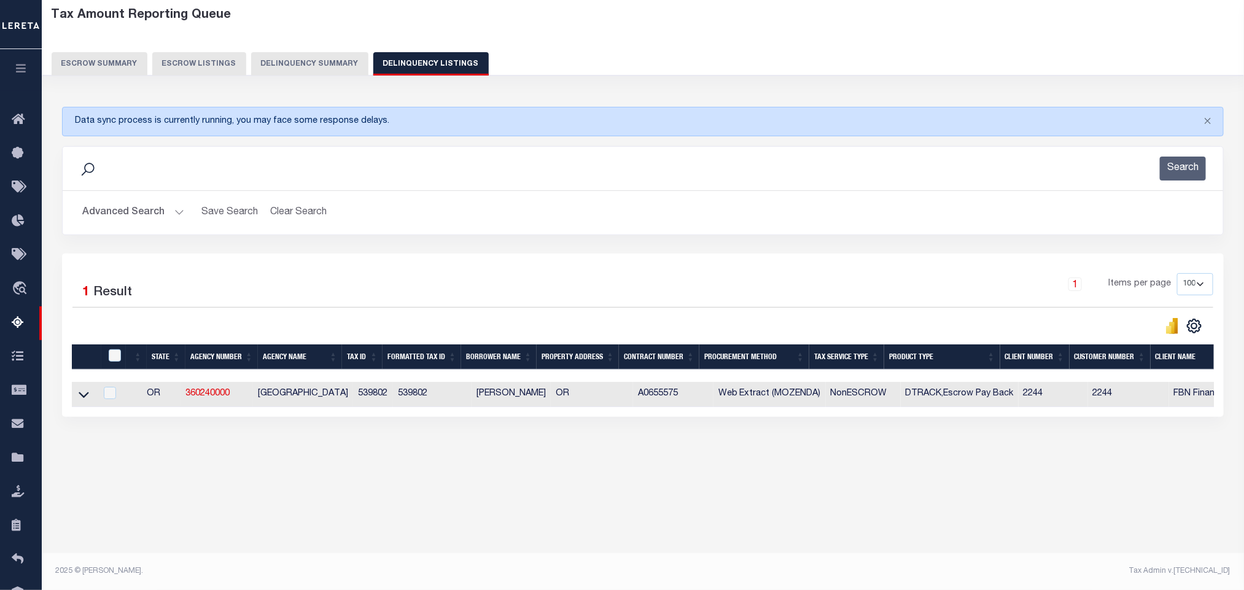
scroll to position [36, 0]
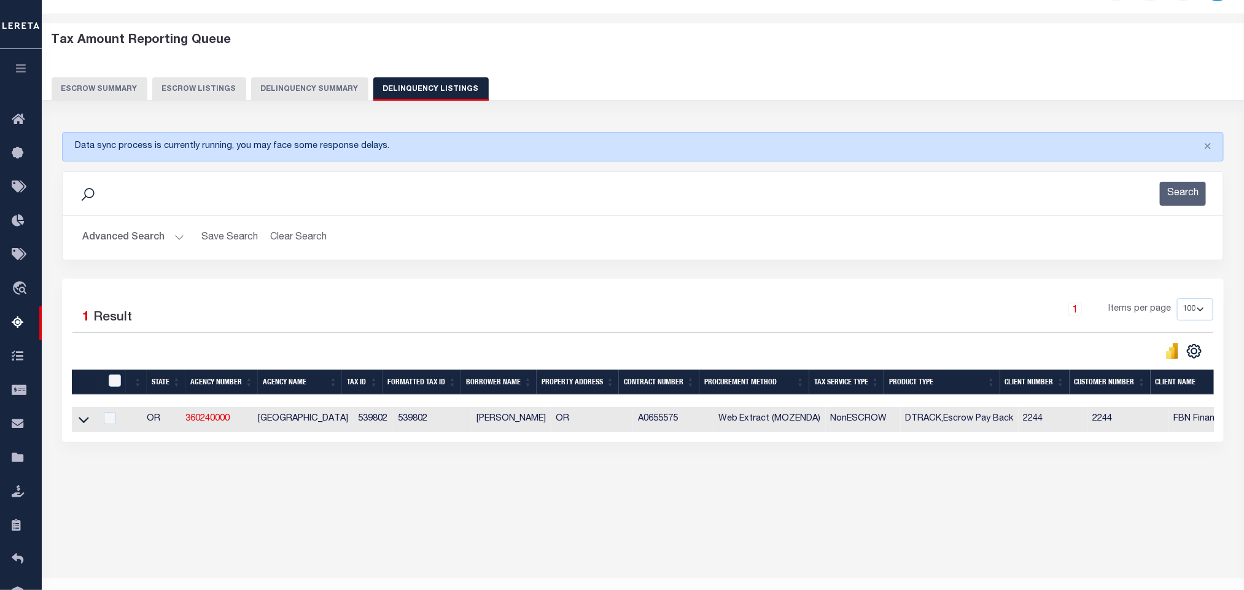
drag, startPoint x: 81, startPoint y: 428, endPoint x: 1229, endPoint y: 484, distance: 1149.0
click at [81, 426] on icon at bounding box center [84, 419] width 10 height 13
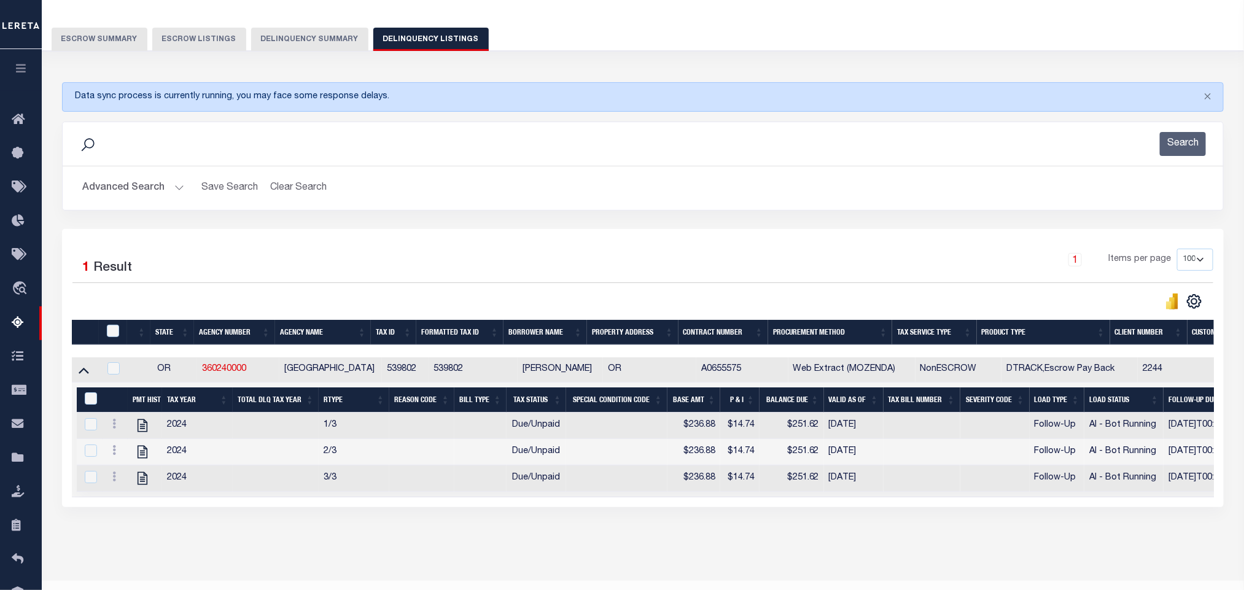
scroll to position [128, 0]
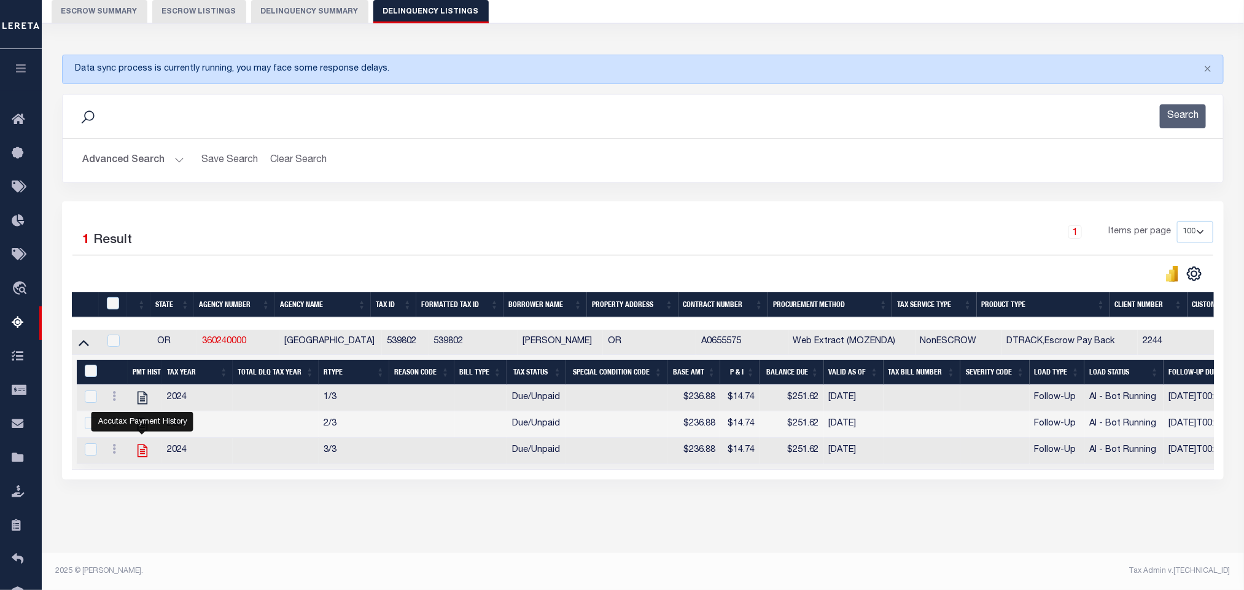
click at [146, 448] on icon "" at bounding box center [143, 451] width 10 height 13
checkbox input "true"
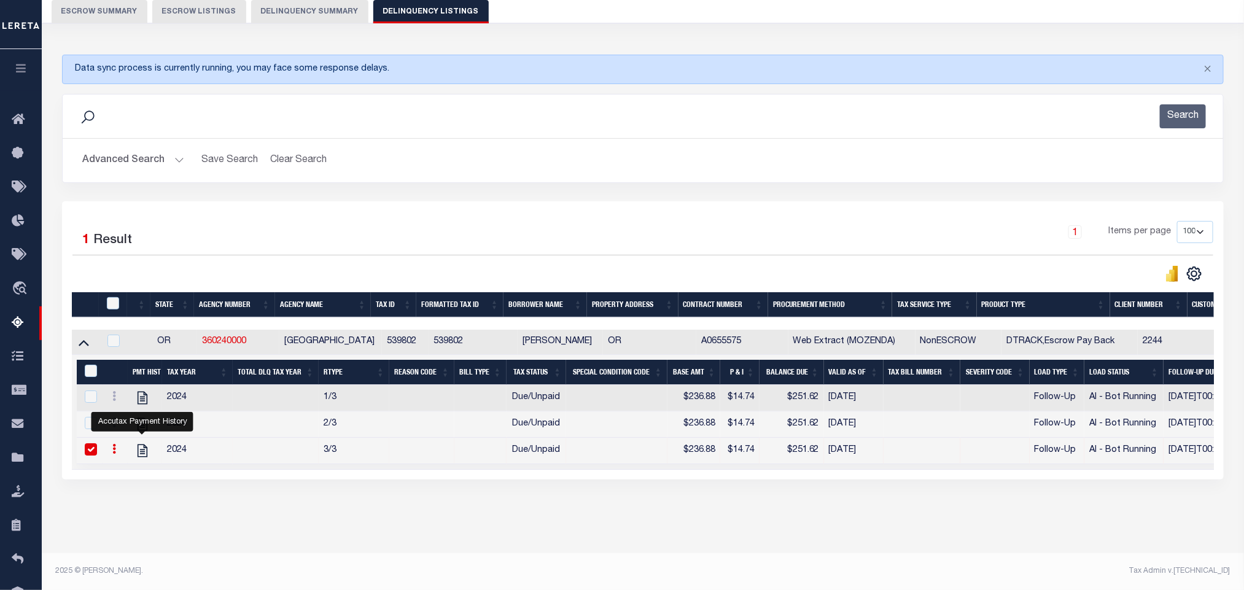
click at [141, 162] on div "Advanced Search Save Search Clear Search tblassign_wrapper_dynamictable_____Def…" at bounding box center [643, 161] width 1161 height 44
click at [126, 149] on button "Advanced Search" at bounding box center [133, 161] width 102 height 24
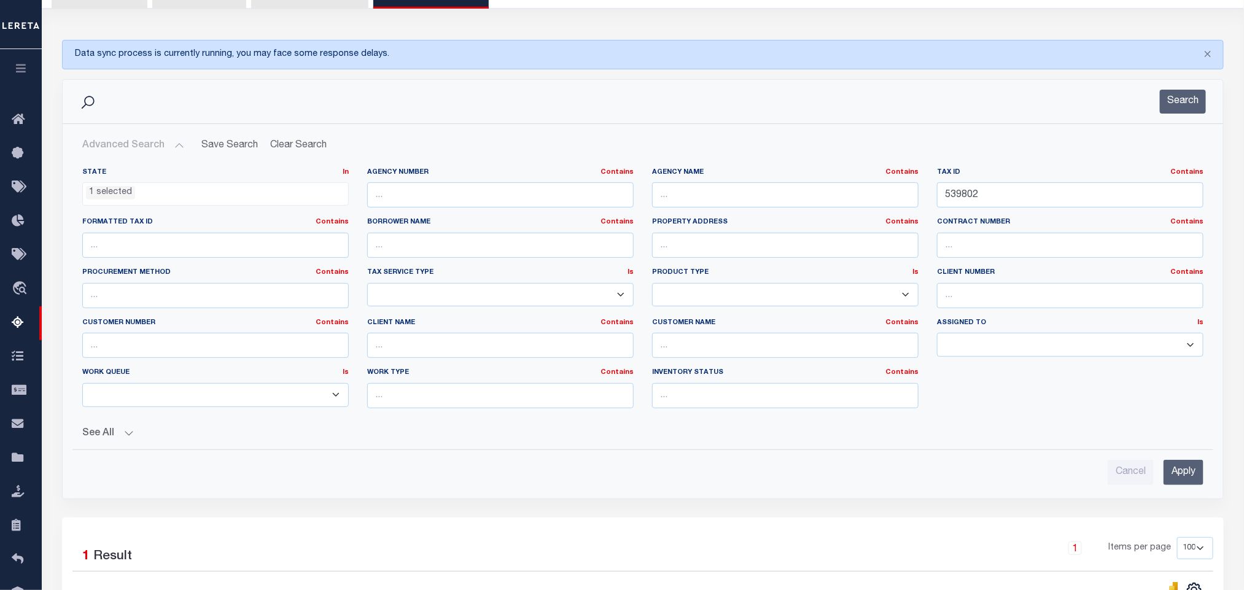
click at [1071, 217] on div "Tax ID Contains Contains Is 539802" at bounding box center [1070, 193] width 285 height 50
click at [1043, 208] on input "539802" at bounding box center [1070, 194] width 266 height 25
paste input "41886"
type input "541886"
click at [1183, 478] on input "Apply" at bounding box center [1184, 472] width 40 height 25
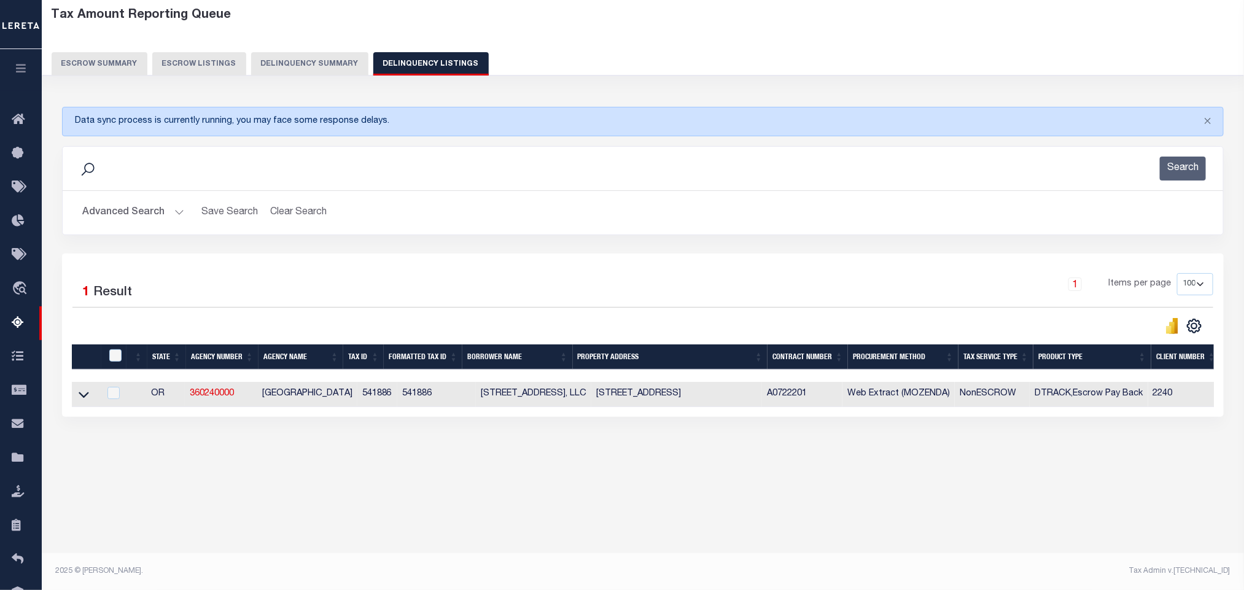
scroll to position [30, 0]
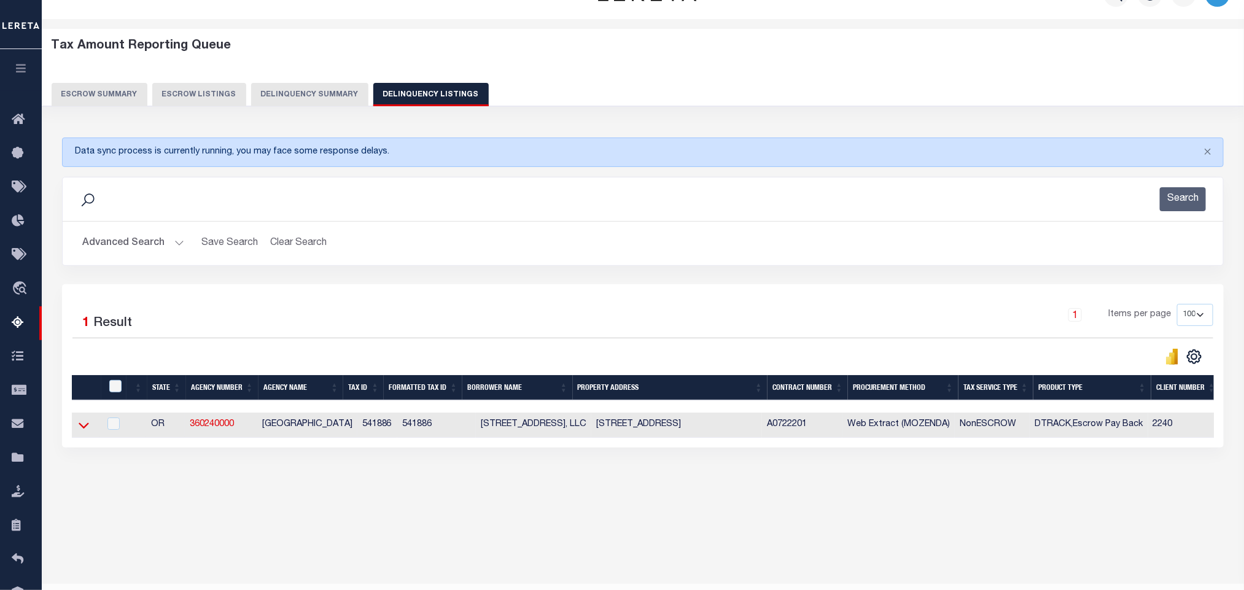
click at [82, 426] on icon at bounding box center [84, 425] width 10 height 13
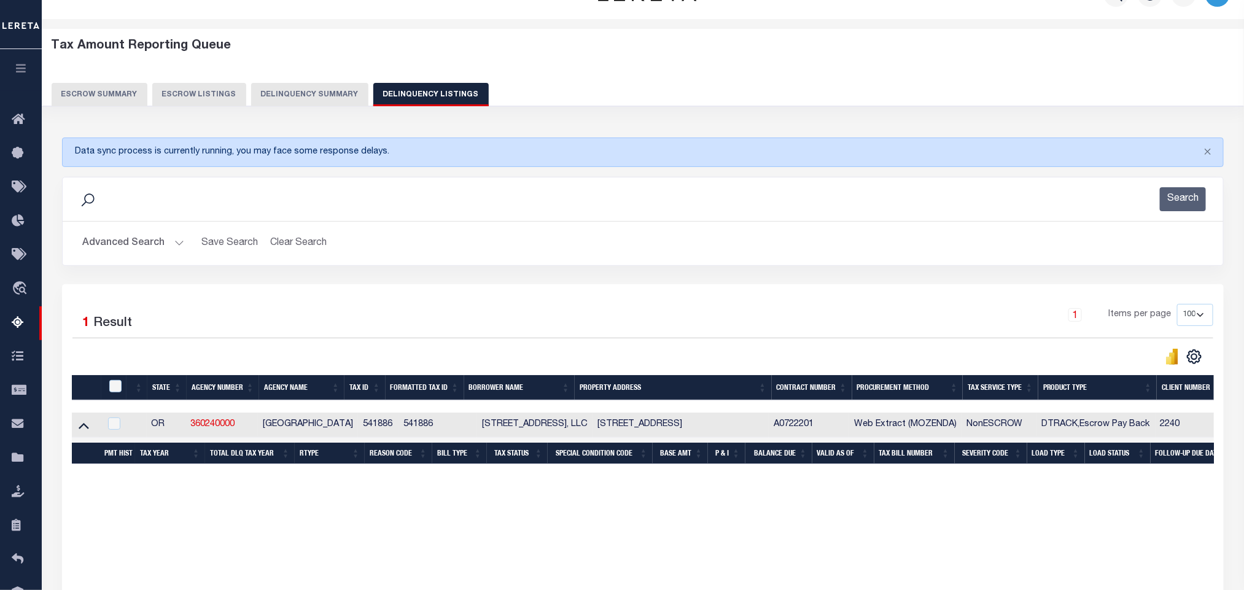
scroll to position [36, 0]
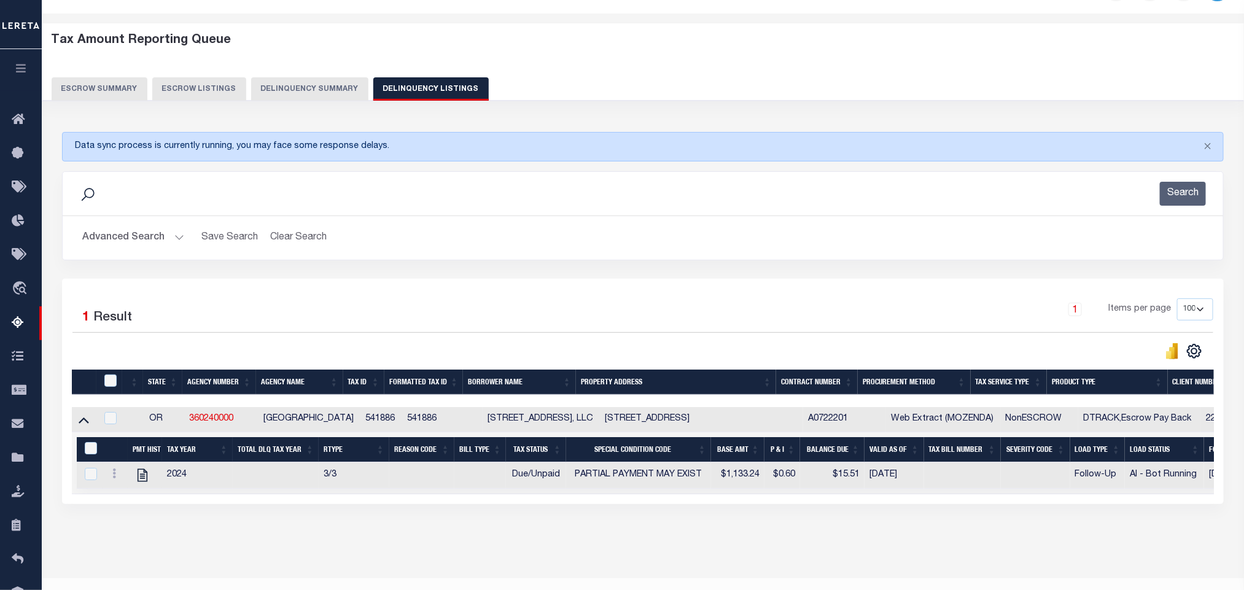
click at [134, 238] on button "Advanced Search" at bounding box center [133, 238] width 102 height 24
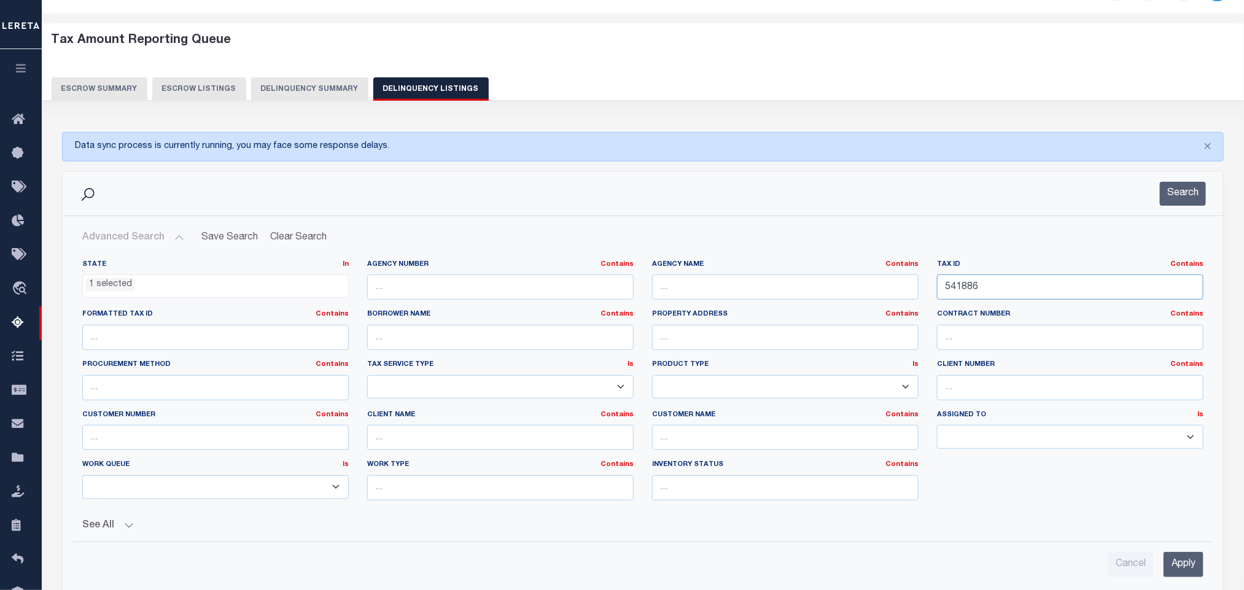
click at [1009, 288] on input "541886" at bounding box center [1070, 286] width 266 height 25
click at [1179, 562] on input "Apply" at bounding box center [1184, 564] width 40 height 25
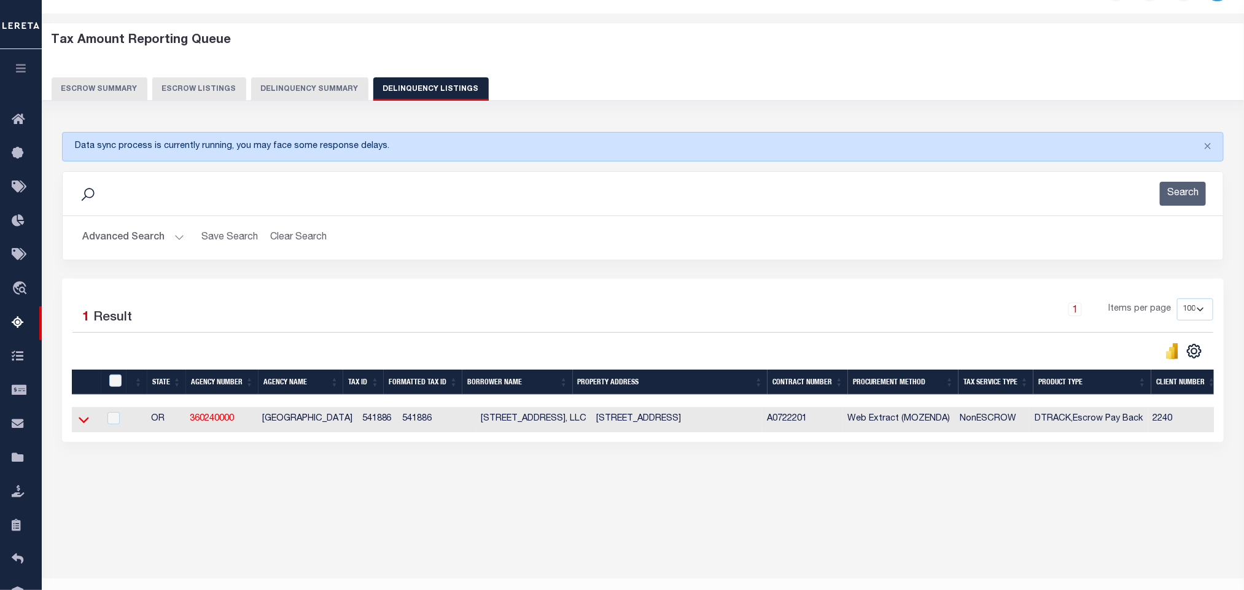
click at [82, 423] on icon at bounding box center [84, 420] width 10 height 6
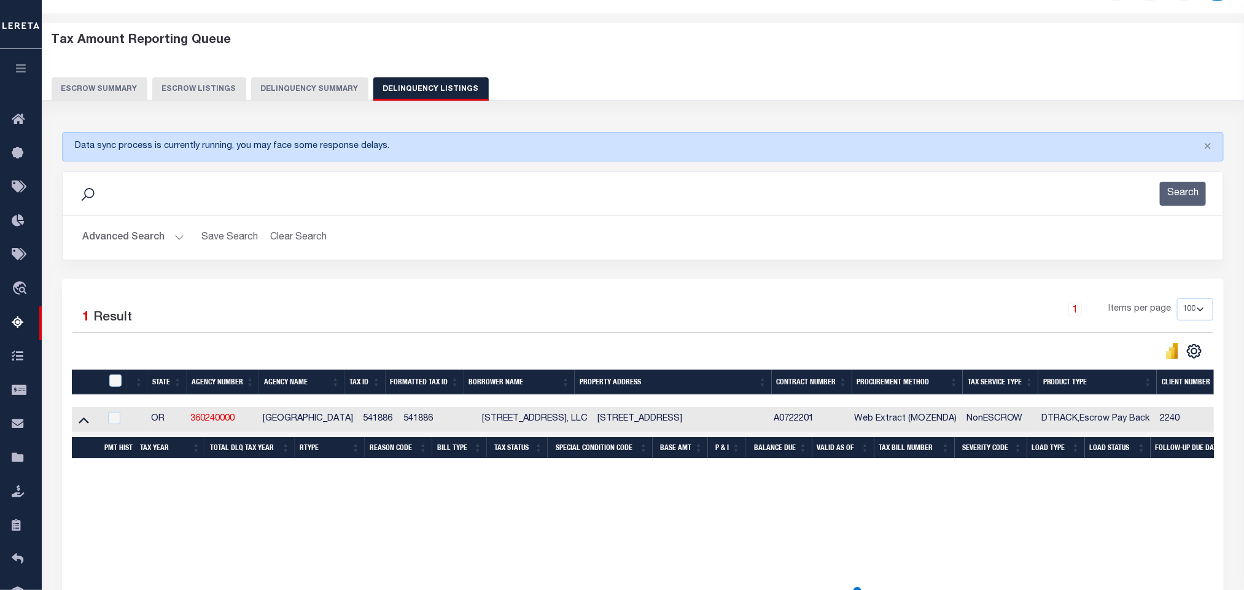
scroll to position [61, 0]
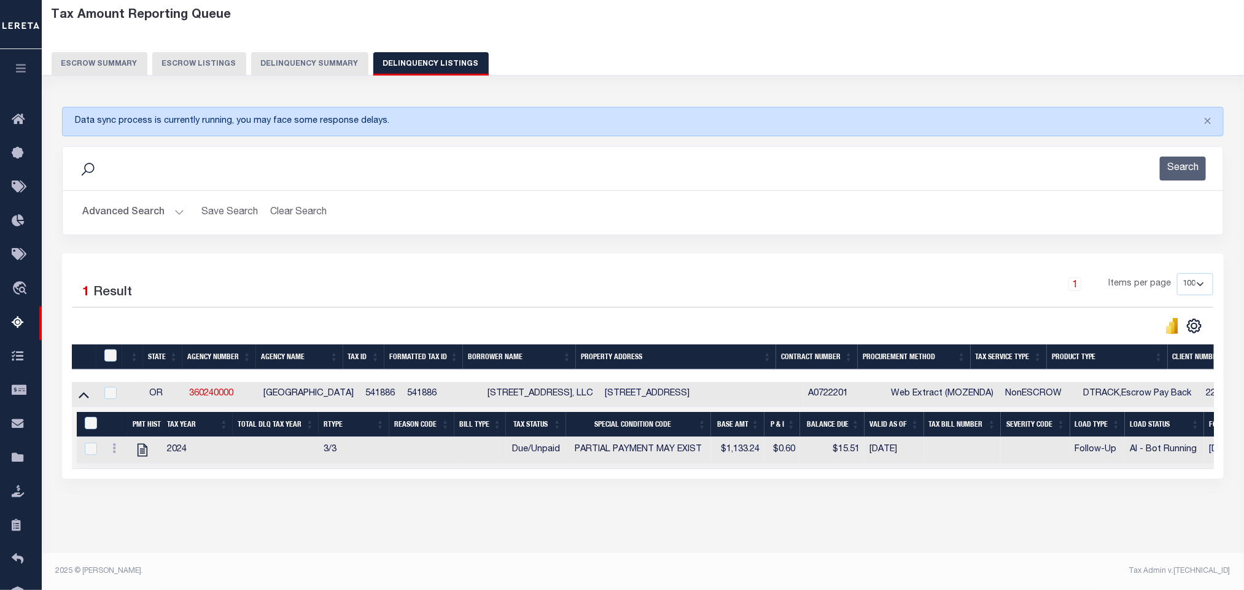
click at [228, 540] on div "Tax Amount Reporting Queue Escrow Summary Escrow Listings In" at bounding box center [642, 277] width 1195 height 552
click at [140, 458] on icon "" at bounding box center [142, 450] width 16 height 16
checkbox input "true"
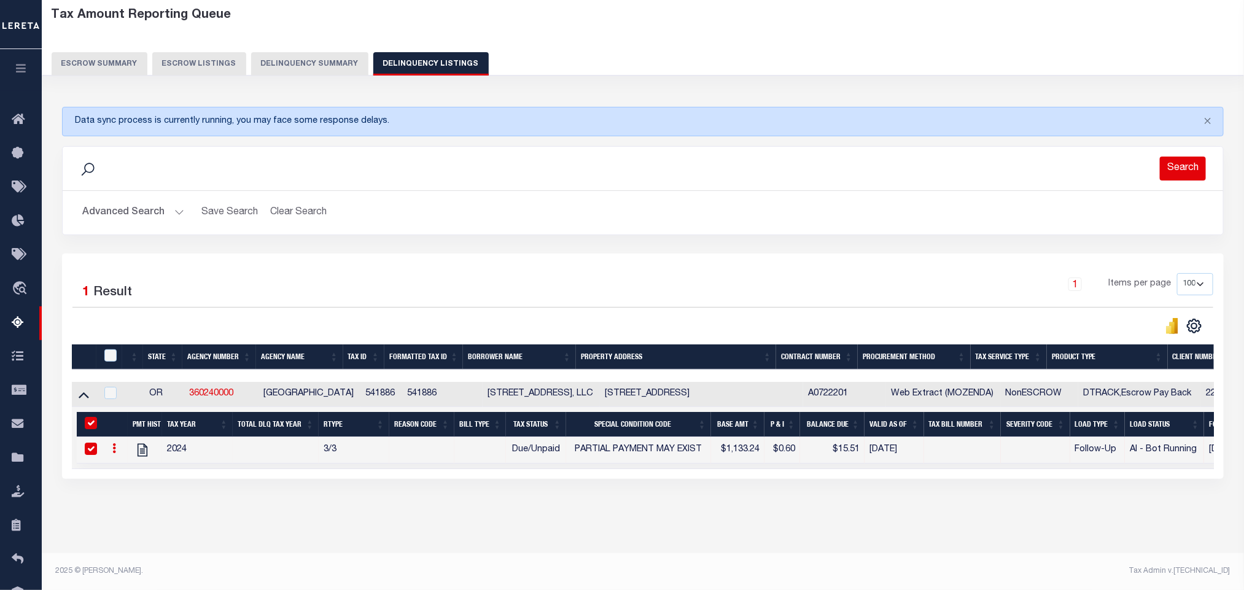
click at [1173, 174] on button "Search" at bounding box center [1183, 169] width 46 height 24
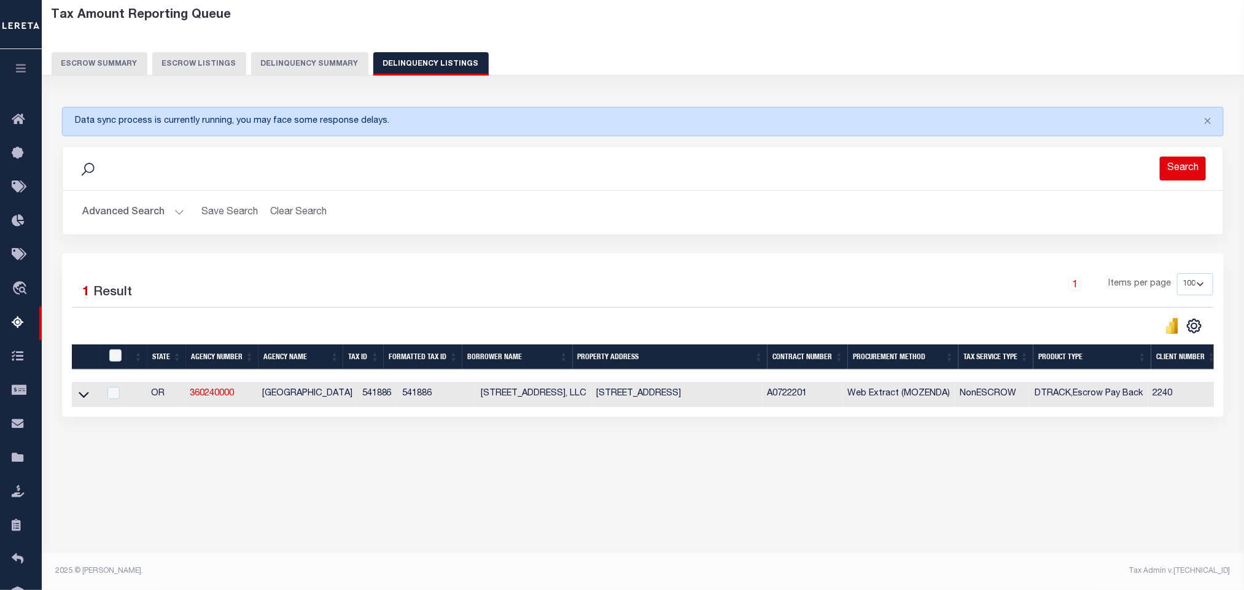
scroll to position [36, 0]
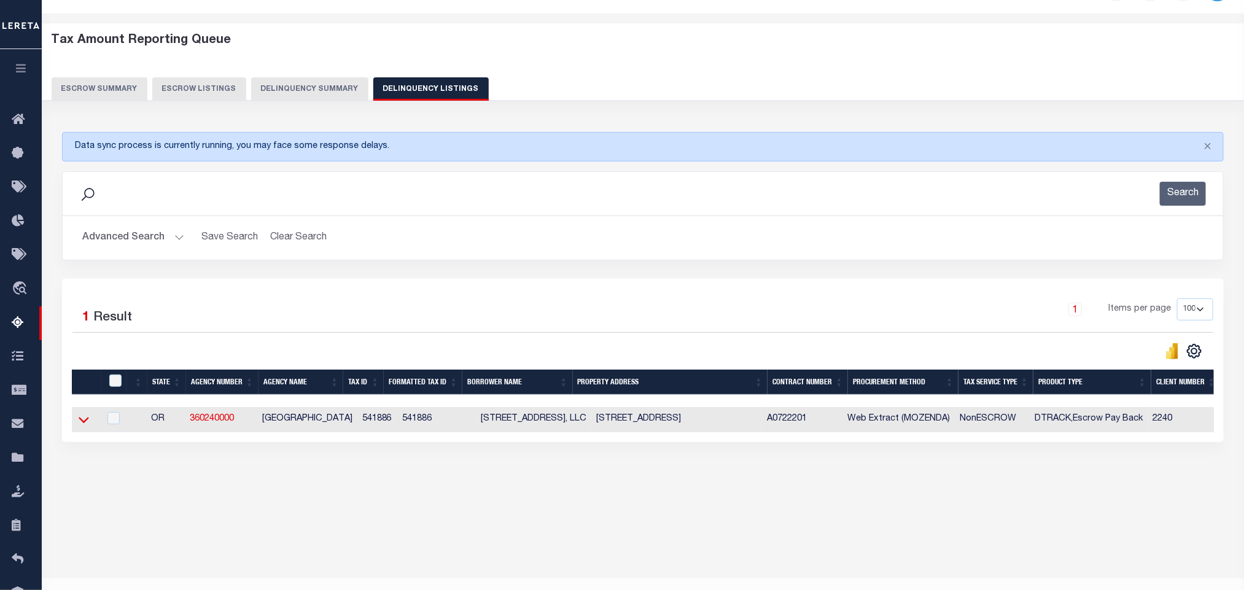
click at [85, 426] on icon at bounding box center [84, 419] width 10 height 13
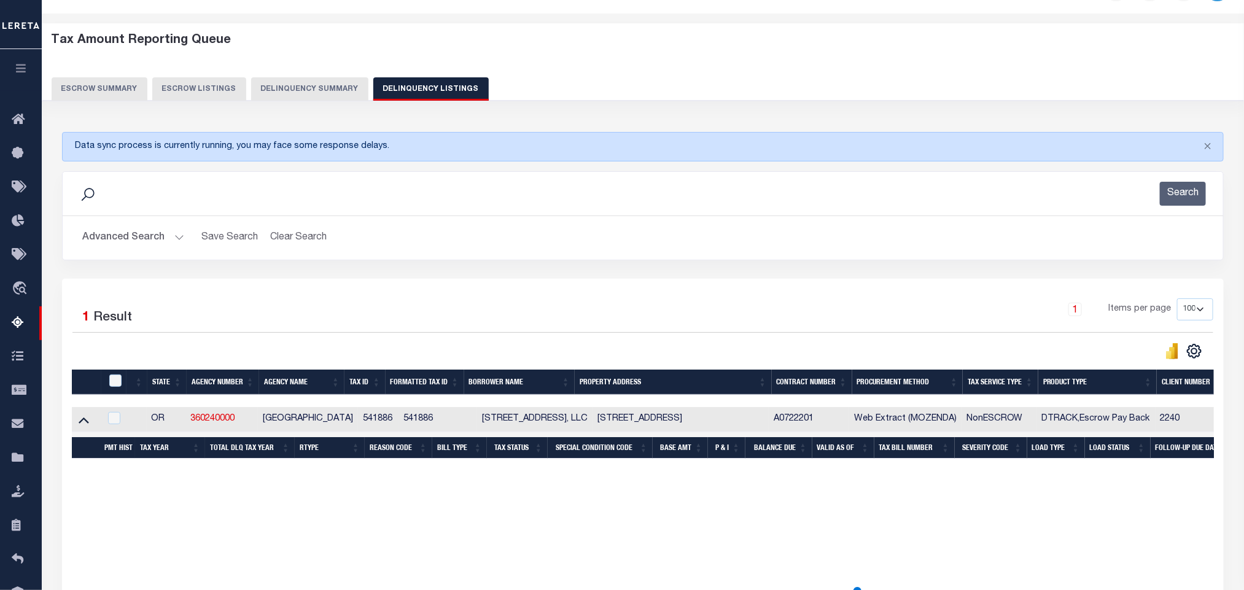
scroll to position [61, 0]
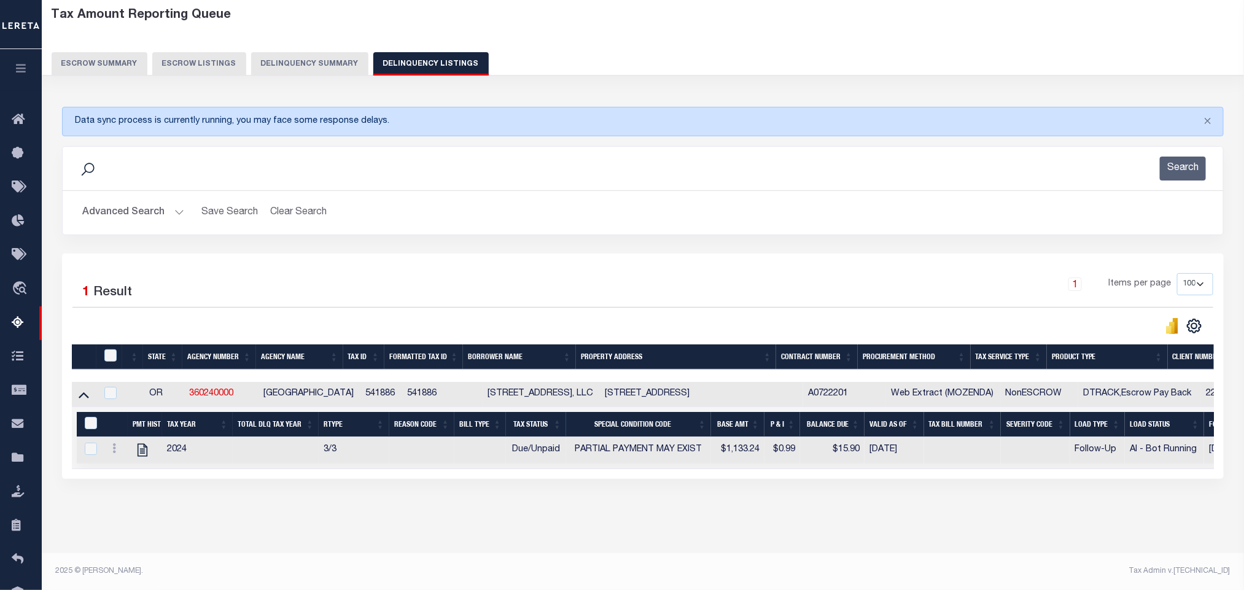
click at [127, 227] on div "Advanced Search Save Search Clear Search tblassign_wrapper_dynamictable_____Def…" at bounding box center [643, 213] width 1161 height 44
click at [111, 208] on button "Advanced Search" at bounding box center [133, 213] width 102 height 24
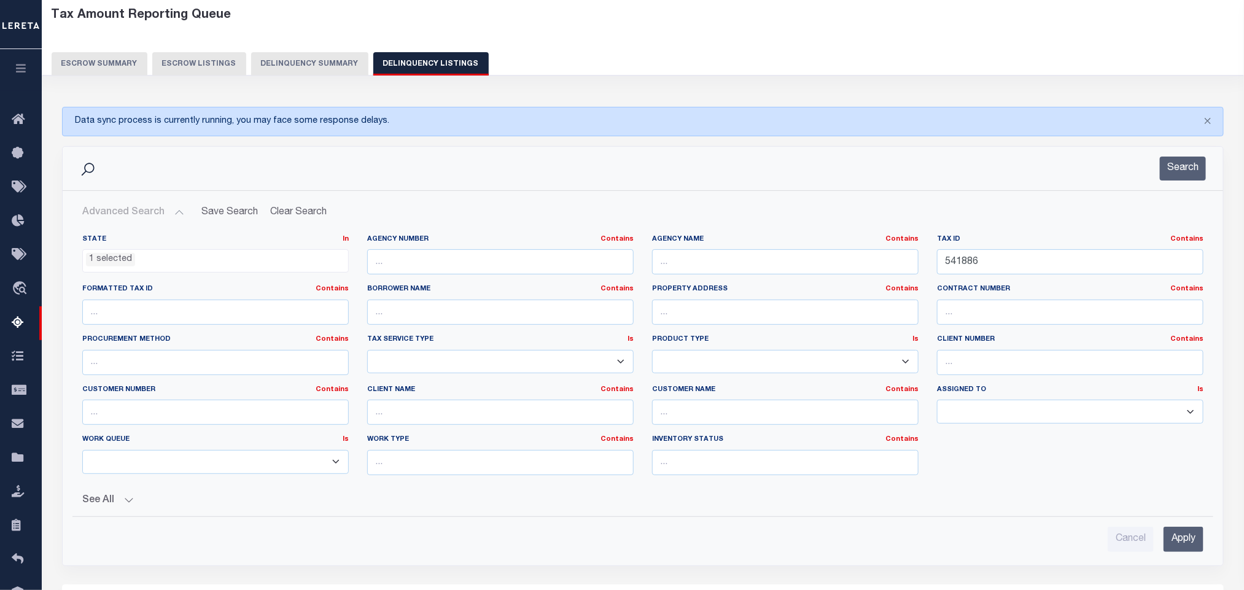
click at [1051, 280] on div "Tax ID Contains Contains Is 541886" at bounding box center [1070, 260] width 285 height 50
click at [989, 271] on input "541886" at bounding box center [1070, 261] width 266 height 25
paste input "79525"
type input "579525"
click at [1191, 542] on input "Apply" at bounding box center [1184, 539] width 40 height 25
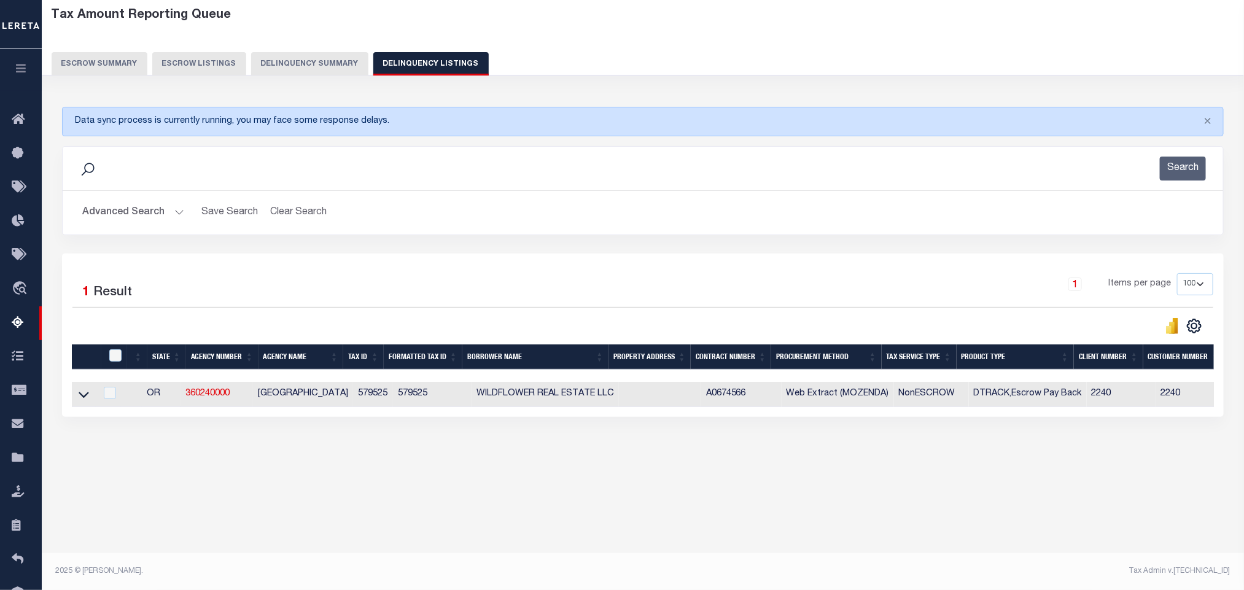
scroll to position [36, 0]
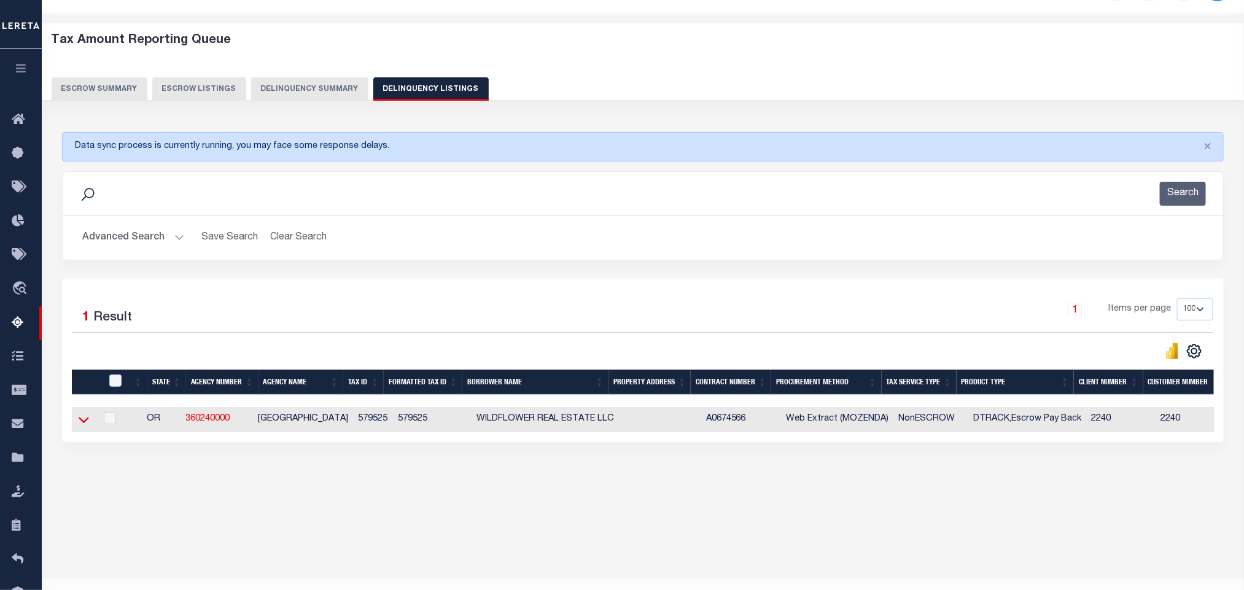
click at [84, 426] on icon at bounding box center [84, 419] width 10 height 13
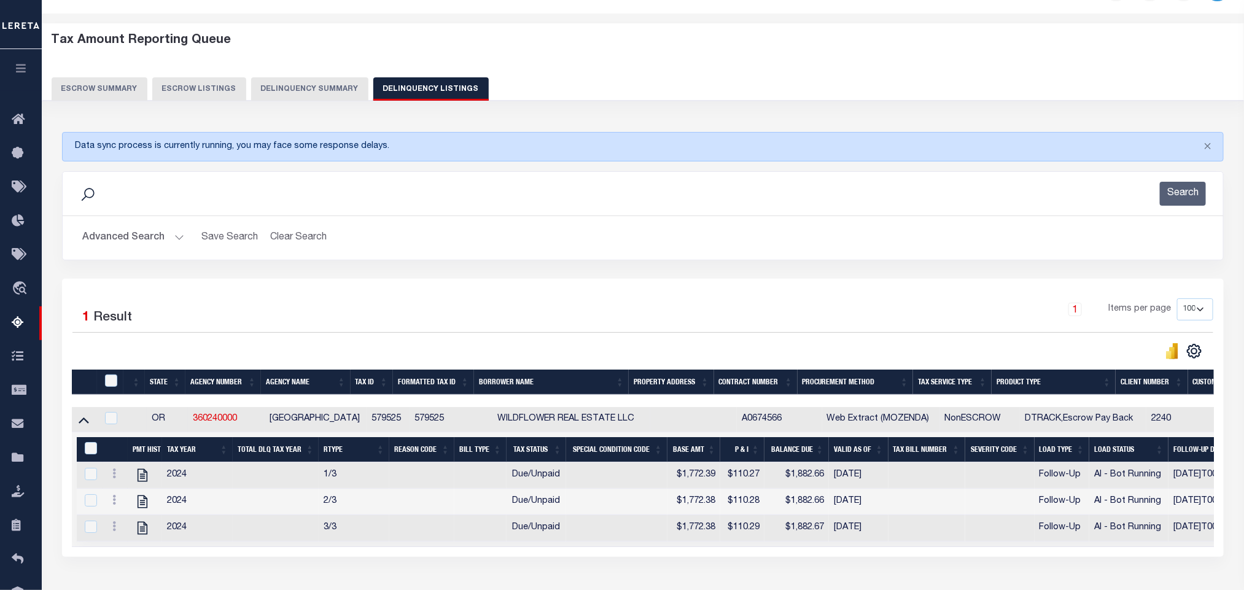
scroll to position [61, 0]
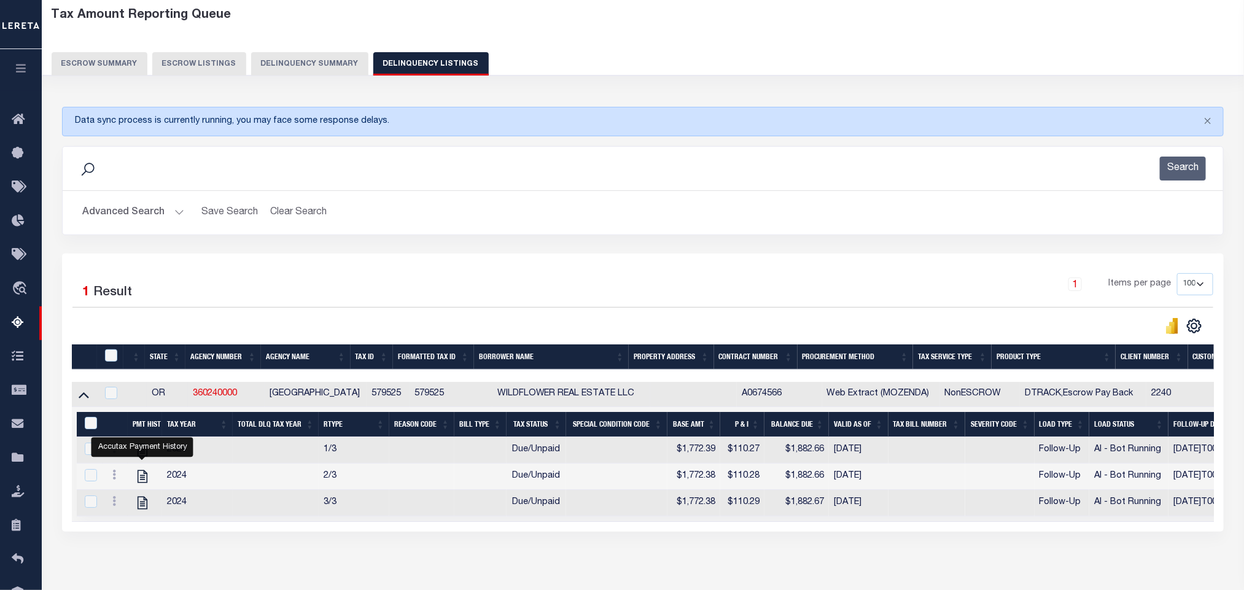
click at [244, 564] on div "Data sync process is currently running, you may face some response delays. Sear…" at bounding box center [643, 332] width 1178 height 474
click at [142, 511] on icon "" at bounding box center [142, 503] width 16 height 16
checkbox input "false"
checkbox input "true"
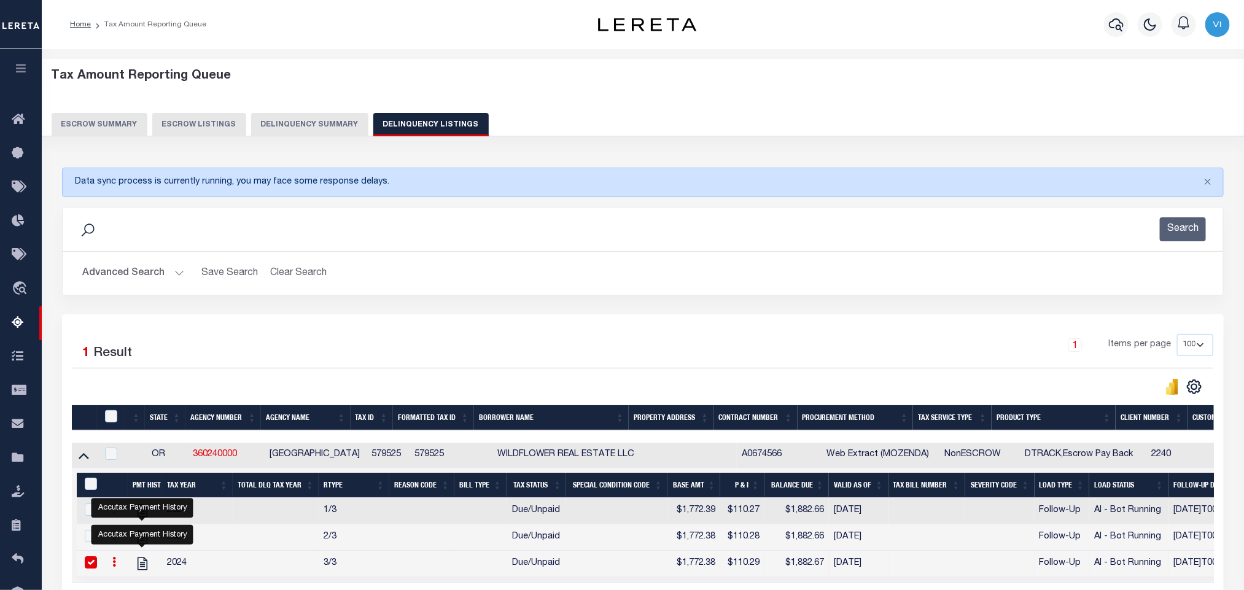
scroll to position [128, 0]
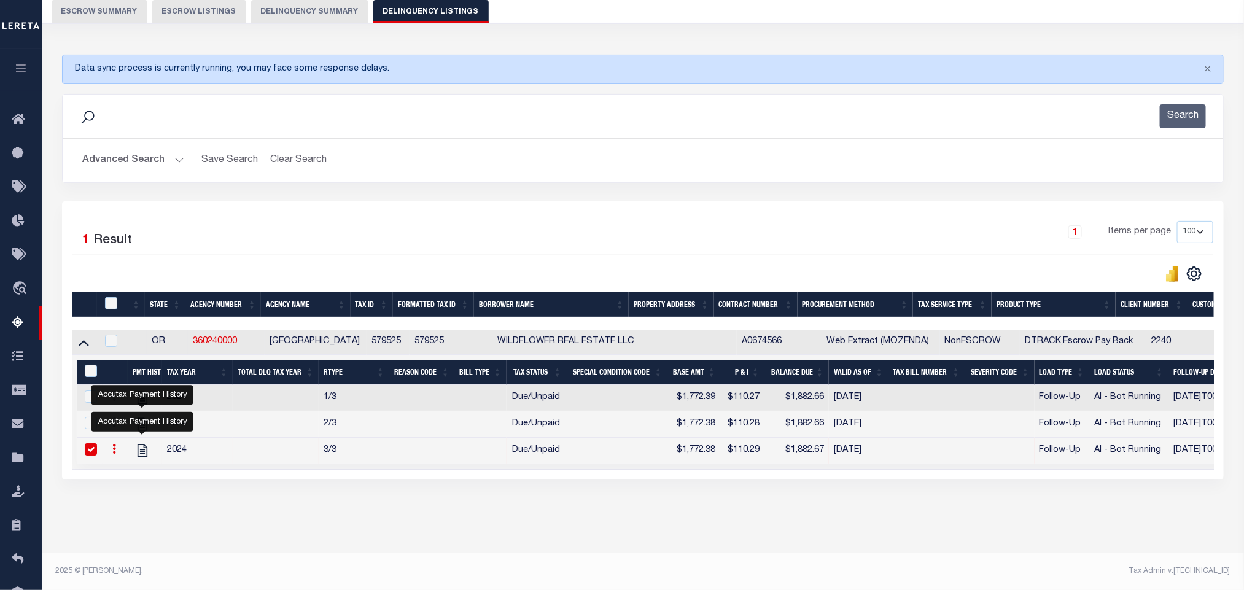
click at [1187, 115] on div "Search" at bounding box center [643, 117] width 1161 height 44
click at [1187, 111] on button "Search" at bounding box center [1183, 116] width 46 height 24
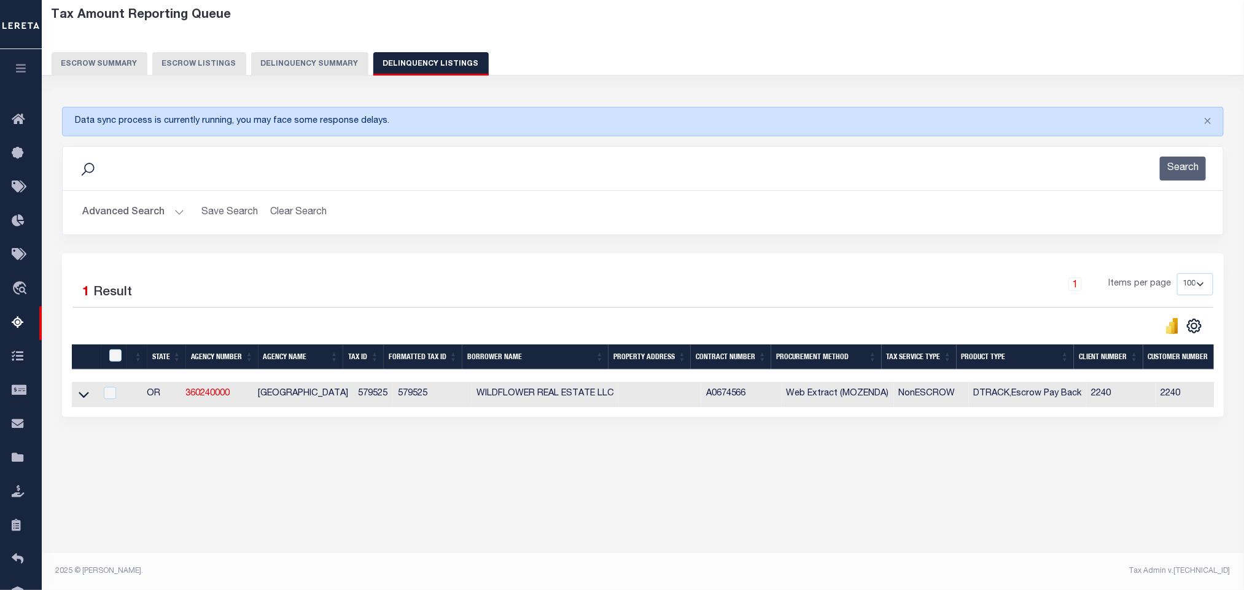
scroll to position [36, 0]
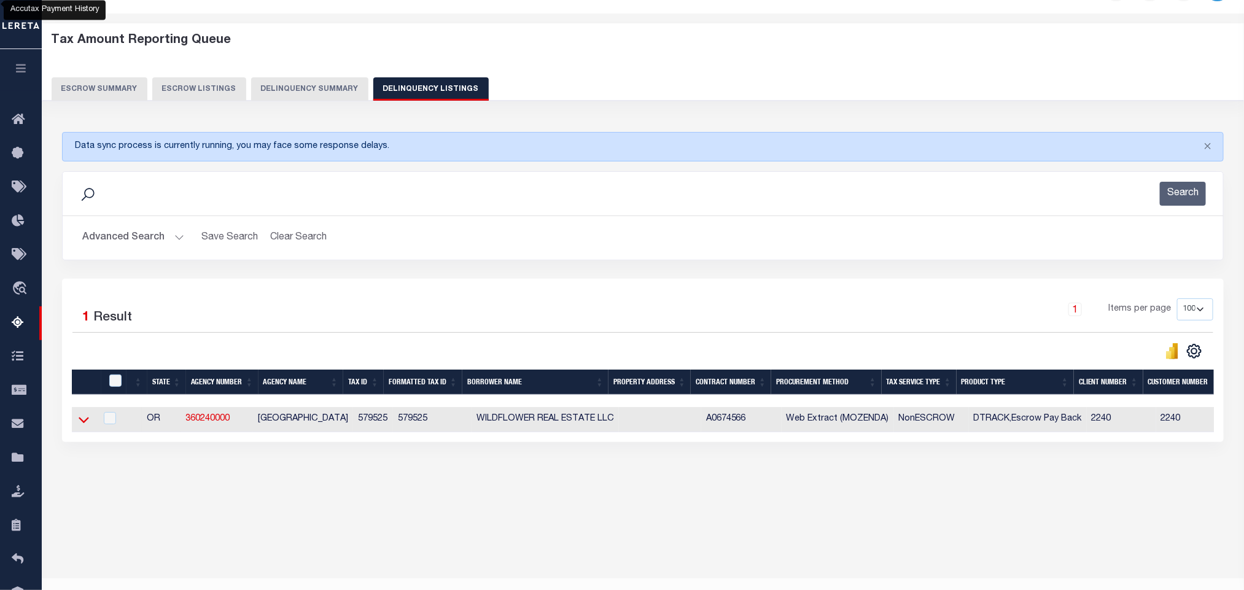
click at [87, 426] on icon at bounding box center [84, 419] width 10 height 13
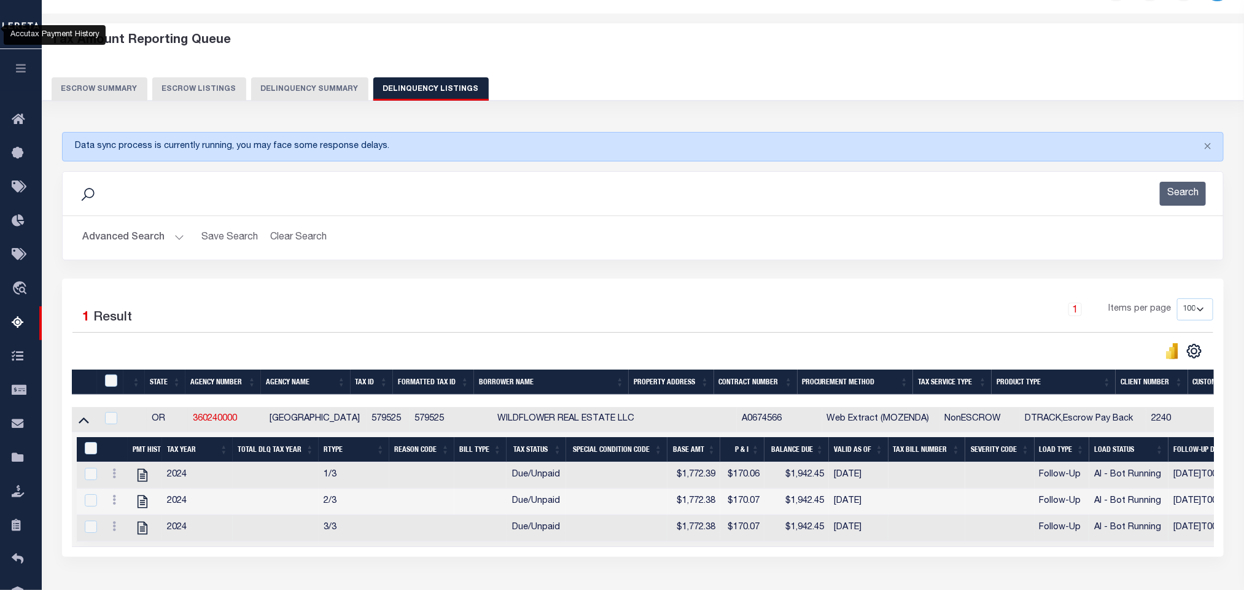
scroll to position [61, 0]
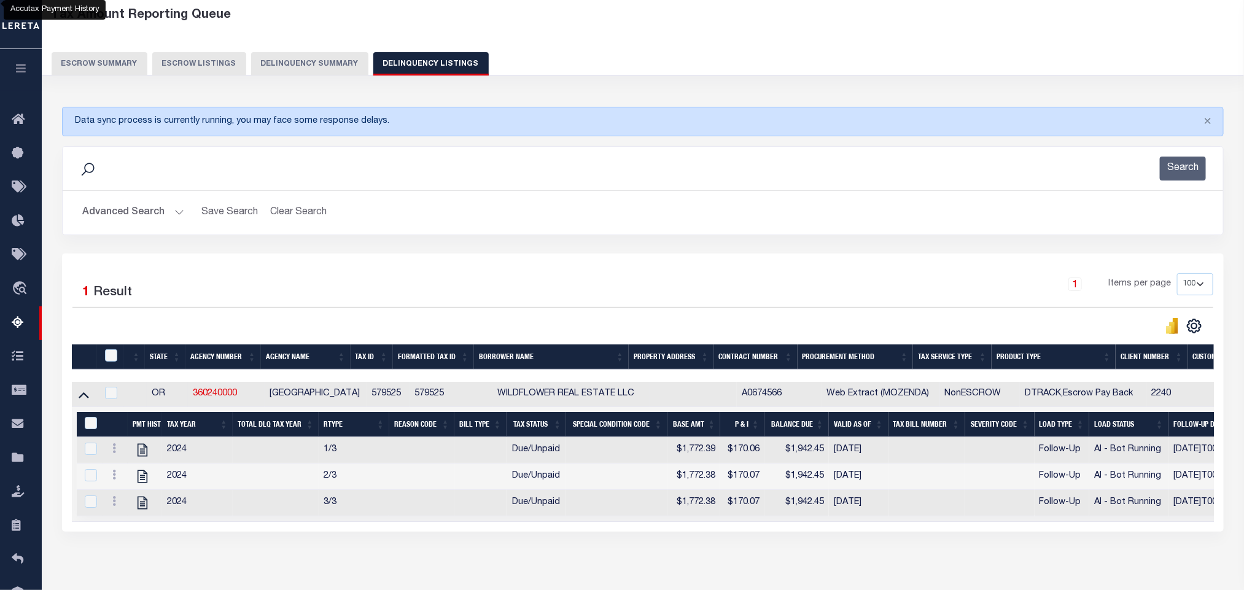
click at [87, 220] on button "Advanced Search" at bounding box center [133, 213] width 102 height 24
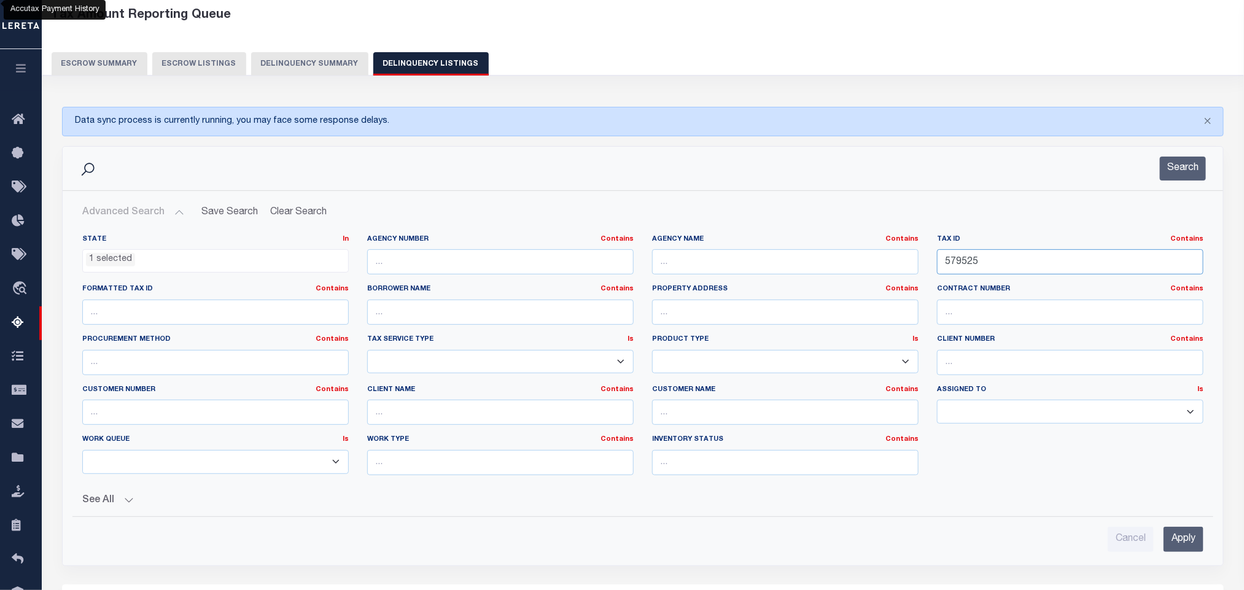
click at [1016, 266] on input "579525" at bounding box center [1070, 261] width 266 height 25
paste input "611851"
type input "611851"
click at [1172, 547] on input "Apply" at bounding box center [1184, 539] width 40 height 25
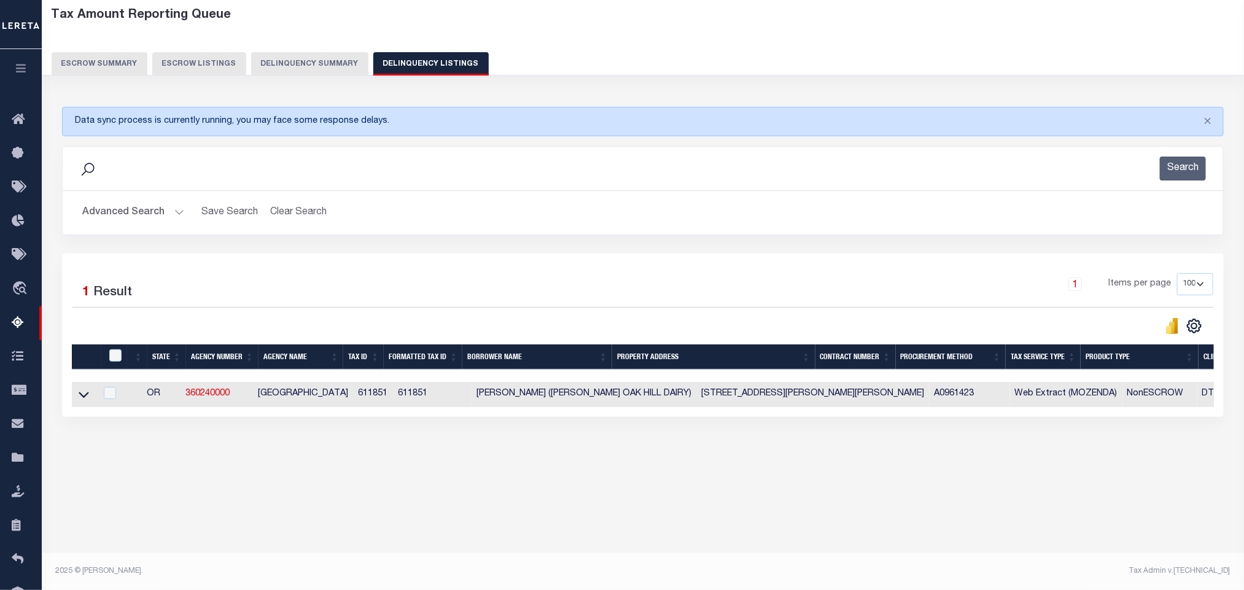
scroll to position [36, 0]
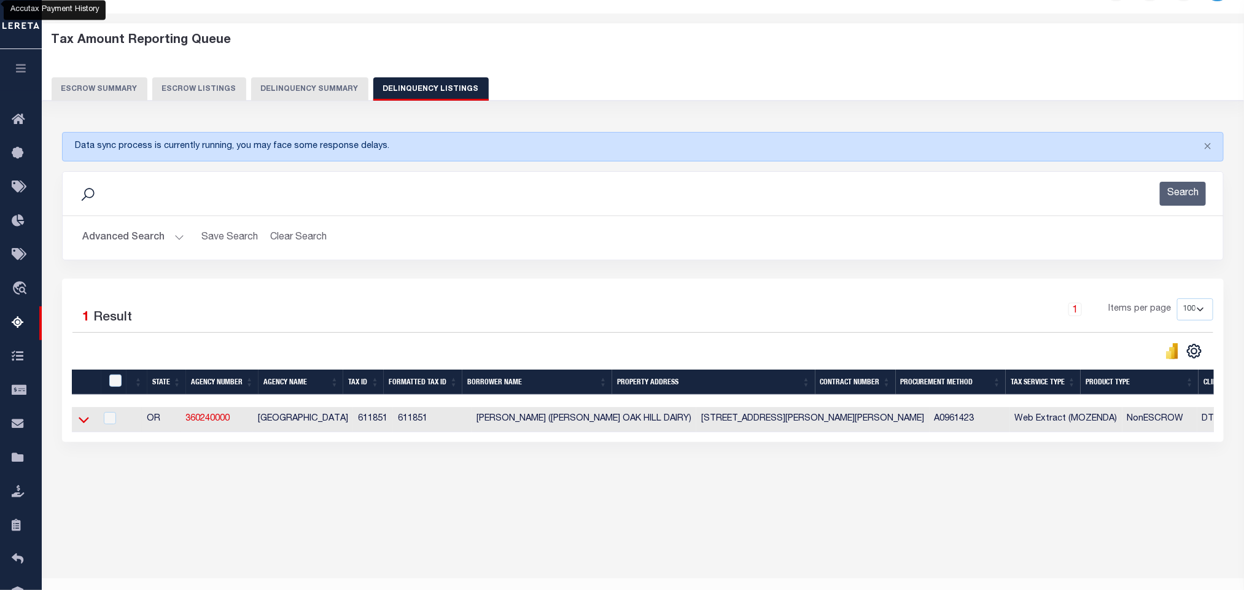
click at [85, 423] on icon at bounding box center [84, 420] width 10 height 6
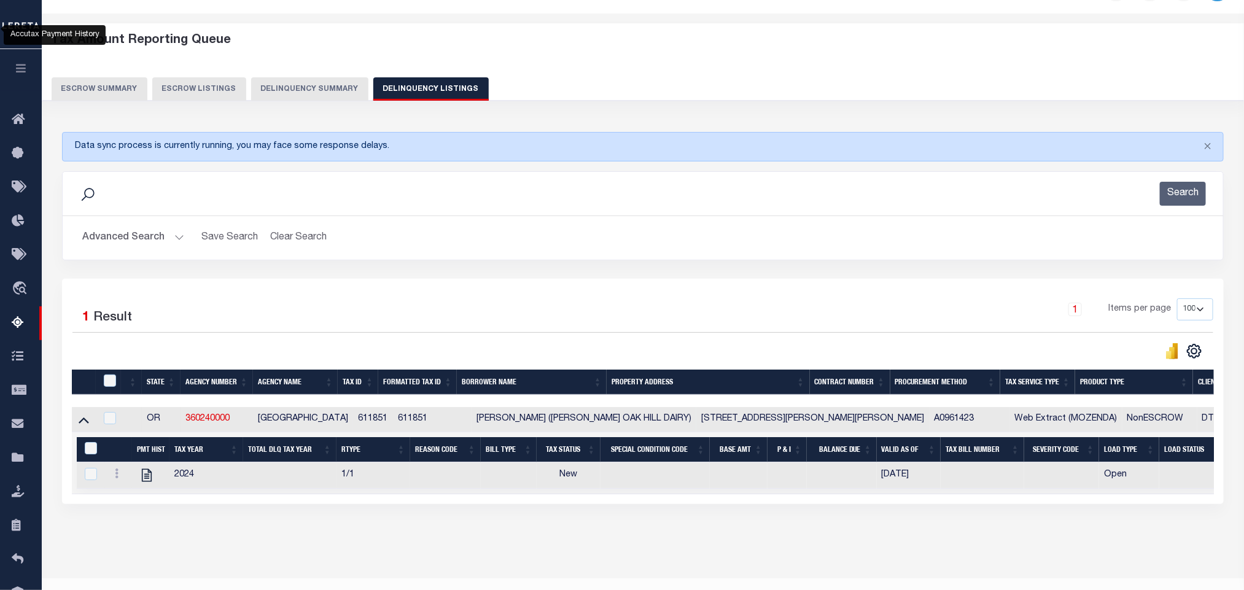
scroll to position [61, 0]
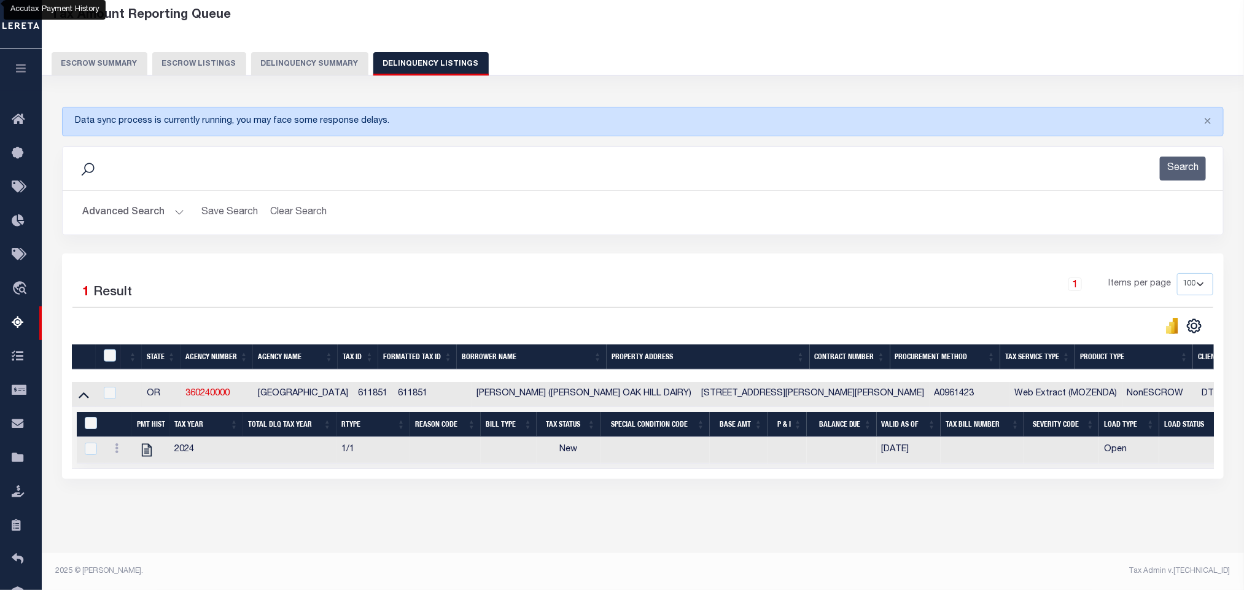
click at [375, 550] on div "Tax Amount Reporting Queue Escrow Summary Escrow Listings In" at bounding box center [642, 277] width 1195 height 552
click at [146, 458] on icon "" at bounding box center [147, 450] width 16 height 16
checkbox input "true"
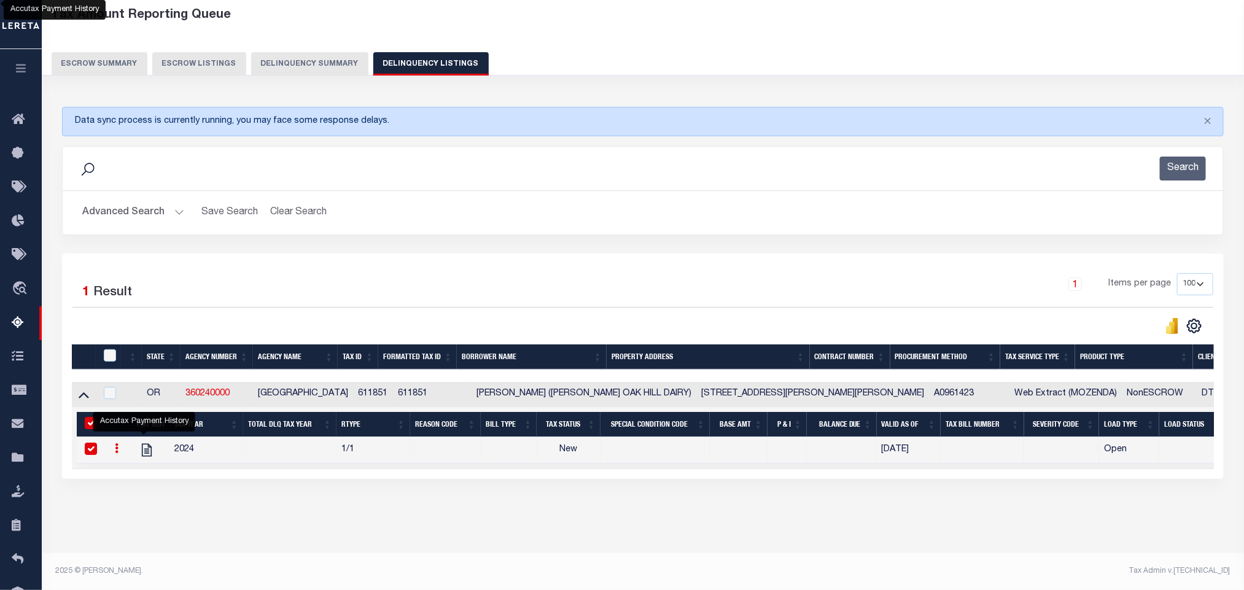
click at [118, 208] on button "Advanced Search" at bounding box center [133, 213] width 102 height 24
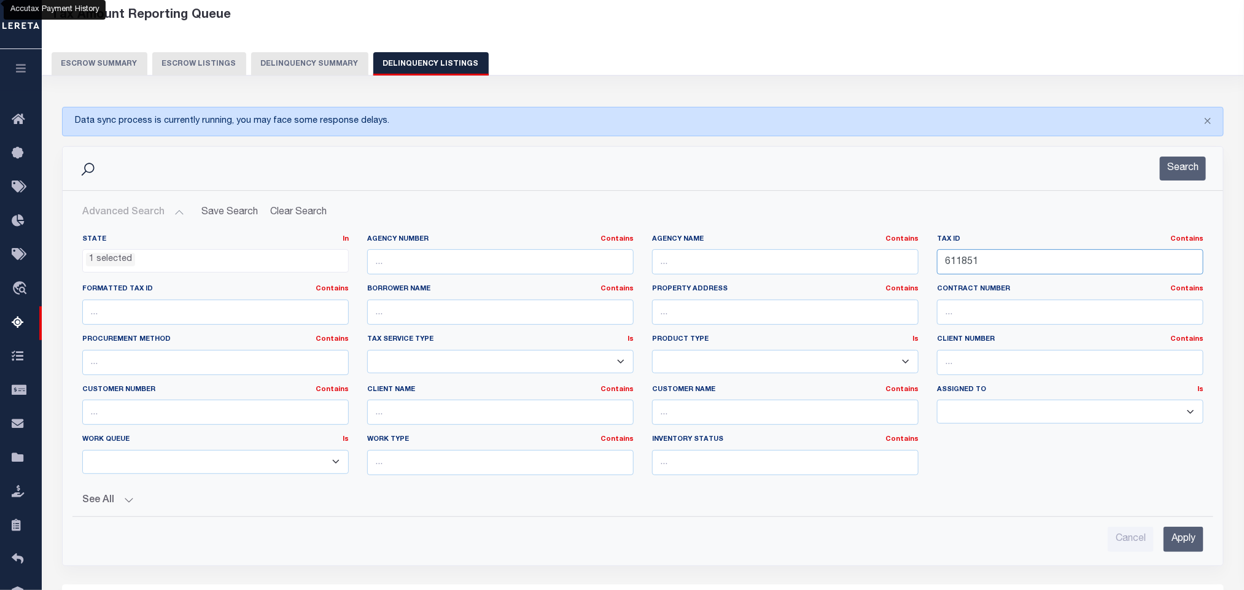
click at [1028, 269] on input "611851" at bounding box center [1070, 261] width 266 height 25
paste input "R208172"
type input "R208172"
click at [1173, 551] on input "Apply" at bounding box center [1184, 539] width 40 height 25
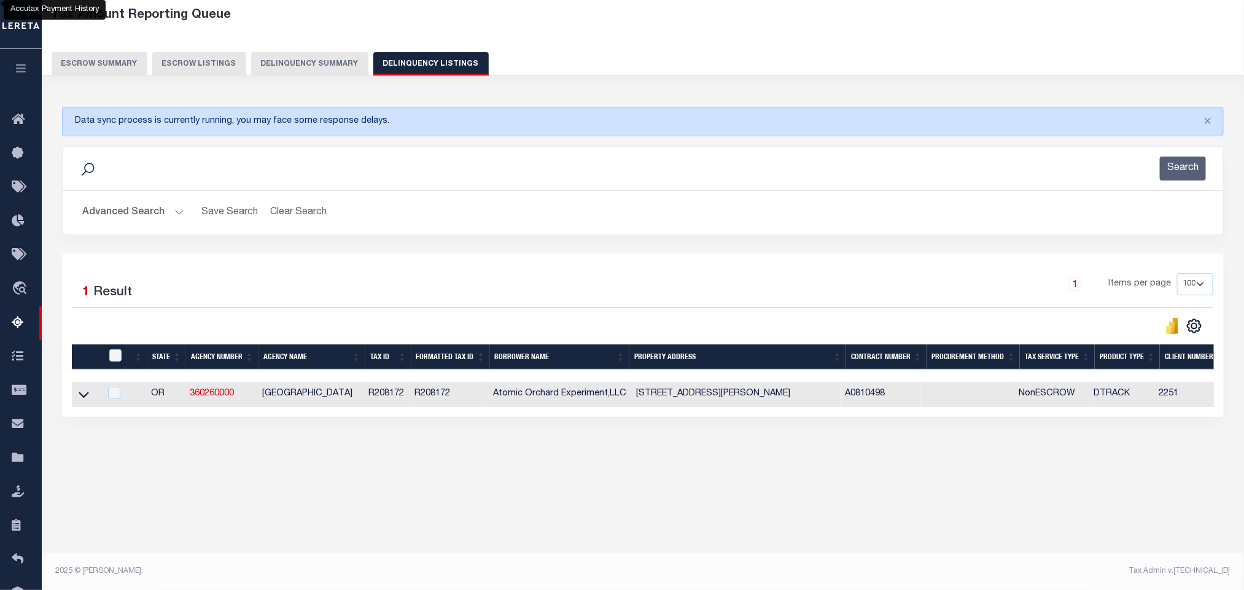
scroll to position [36, 0]
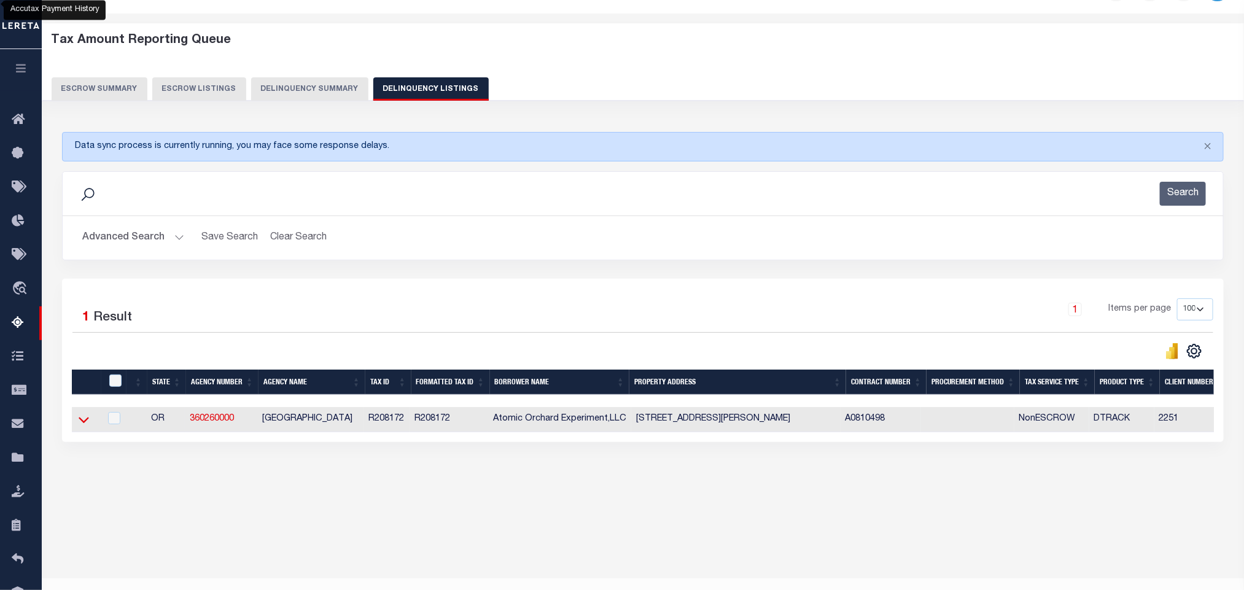
click at [85, 423] on icon at bounding box center [84, 420] width 10 height 6
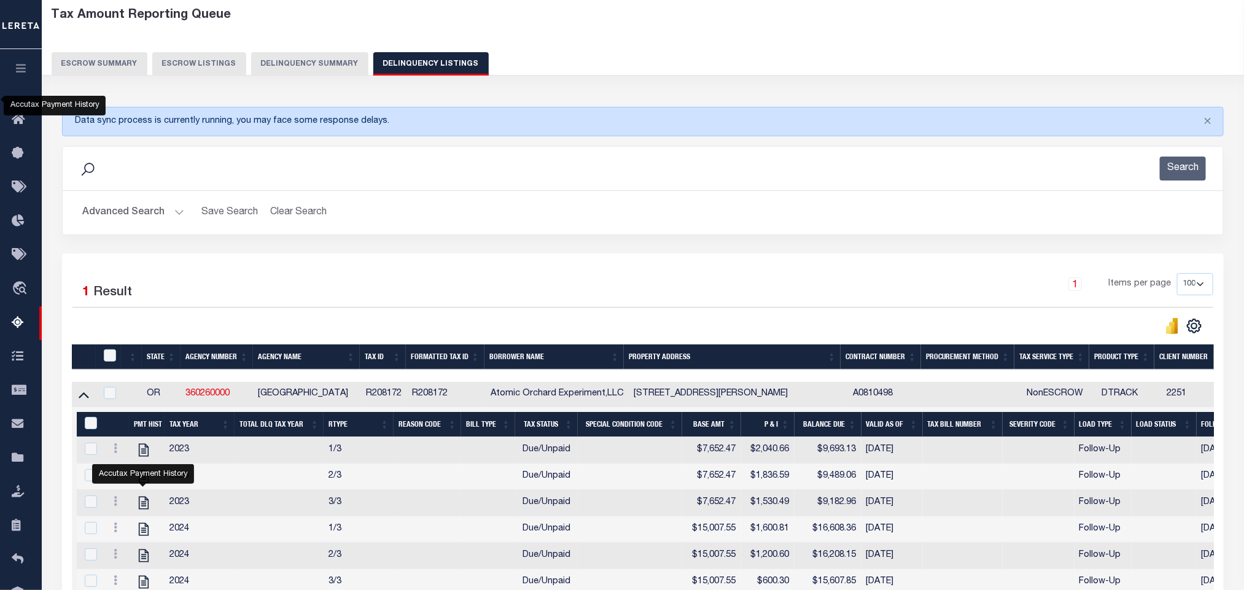
scroll to position [208, 0]
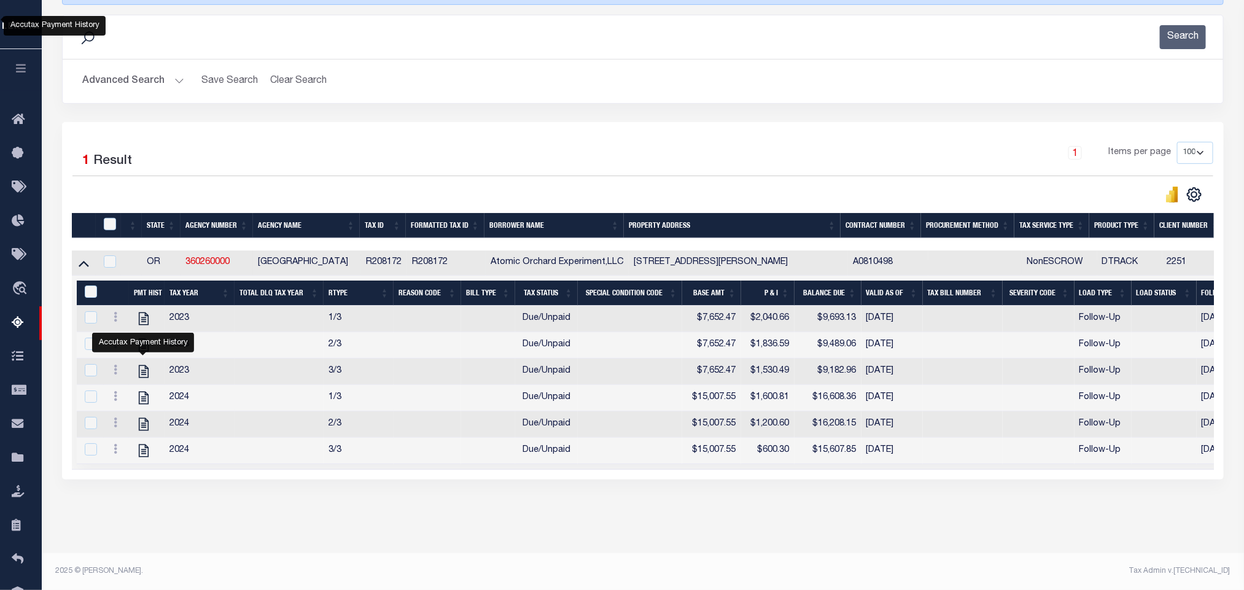
click at [562, 526] on div "Tax Amount Reporting Queue Escrow Summary Escrow Listings In" at bounding box center [642, 211] width 1195 height 684
click at [273, 510] on div "Data sync process is currently running, you may face some response delays. Sear…" at bounding box center [643, 239] width 1178 height 553
click at [146, 313] on icon "" at bounding box center [144, 319] width 10 height 13
checkbox input "false"
checkbox input "true"
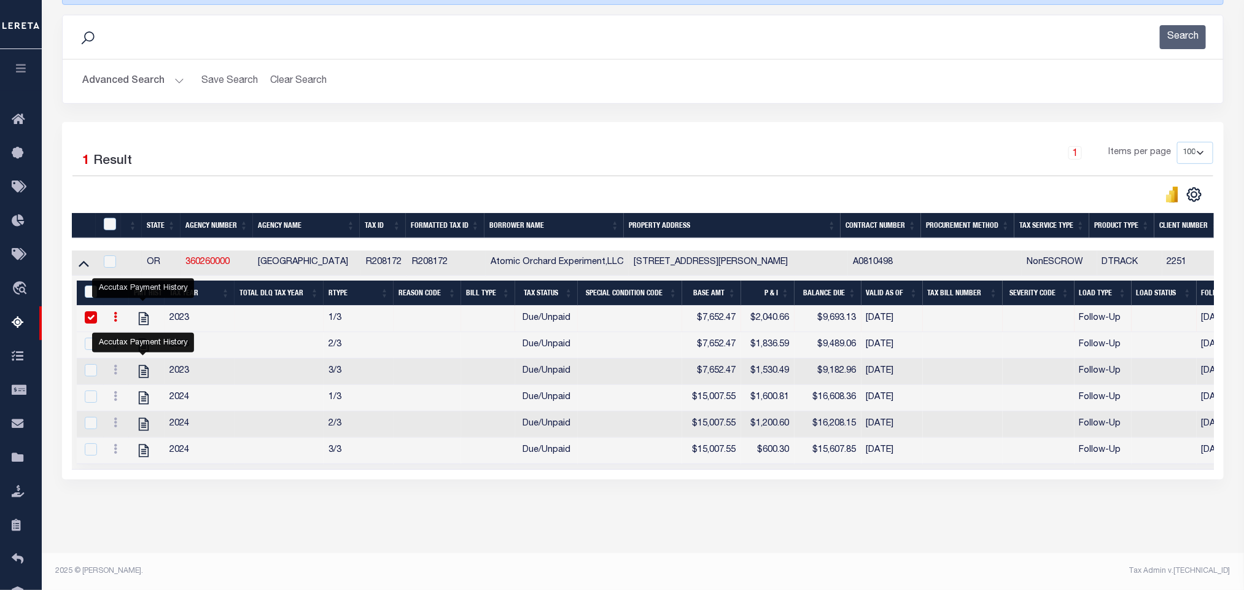
scroll to position [116, 0]
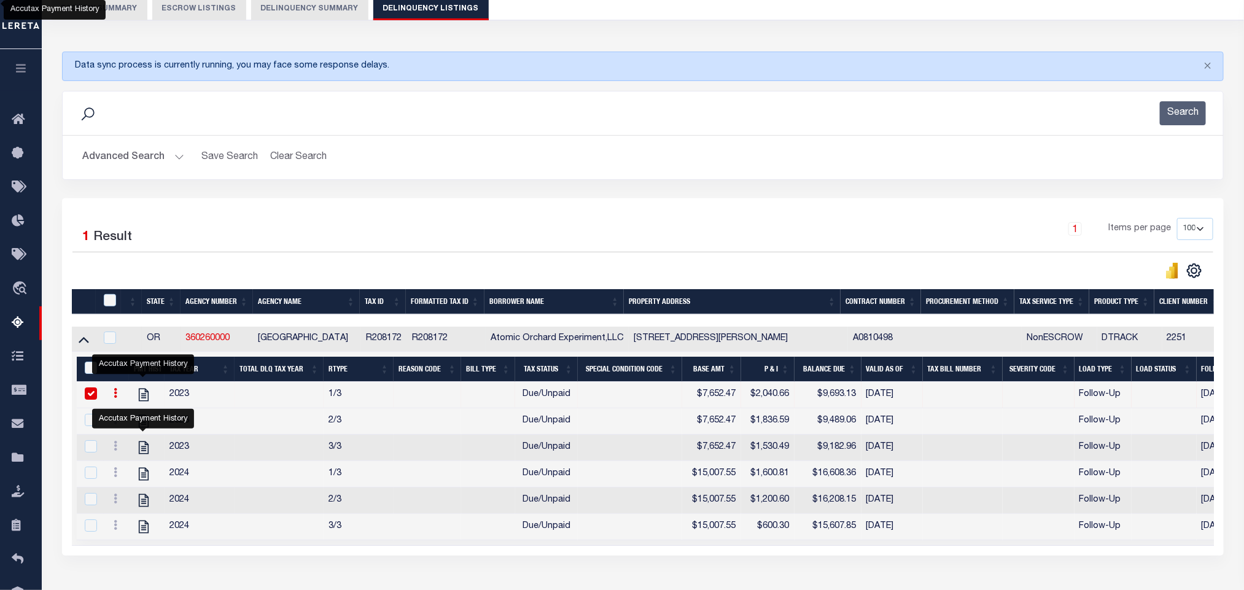
click at [122, 158] on button "Advanced Search" at bounding box center [133, 158] width 102 height 24
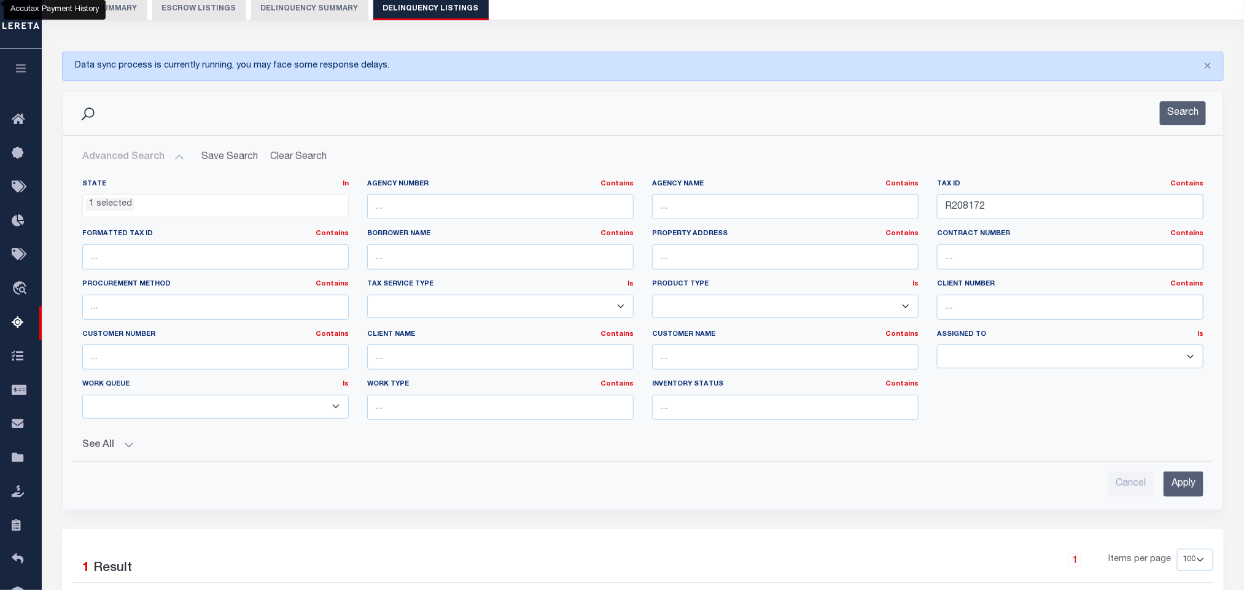
click at [1028, 225] on div "Tax ID Contains Contains Is R208172" at bounding box center [1070, 204] width 285 height 50
click at [1014, 214] on input "R208172" at bounding box center [1070, 206] width 266 height 25
click at [1180, 487] on input "Apply" at bounding box center [1184, 484] width 40 height 25
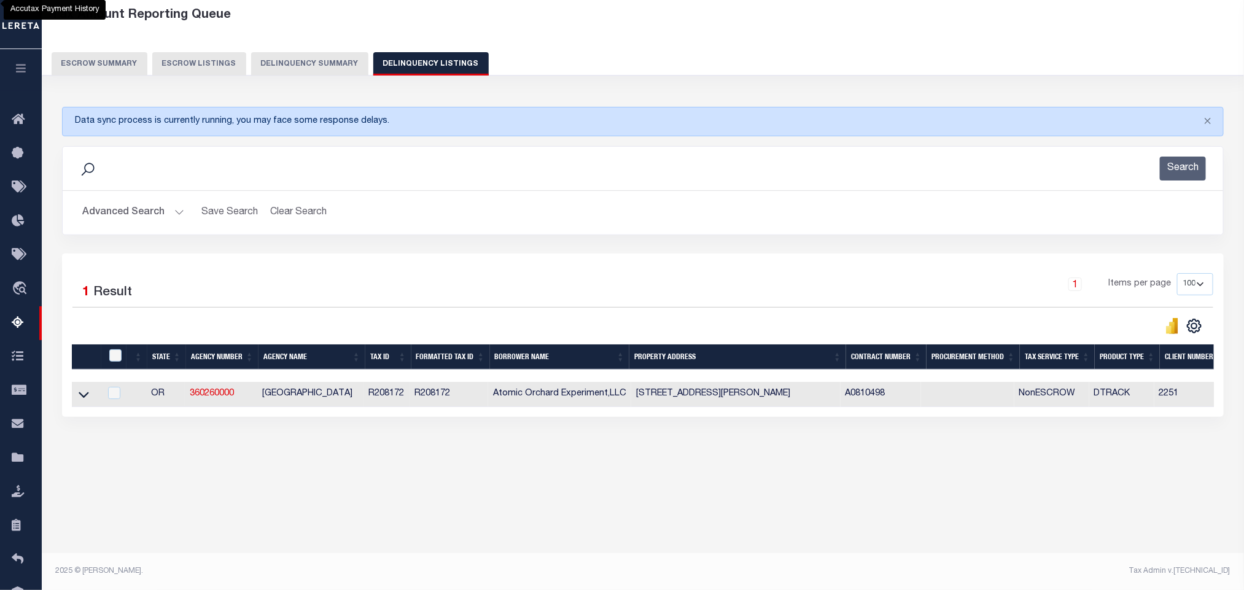
scroll to position [36, 0]
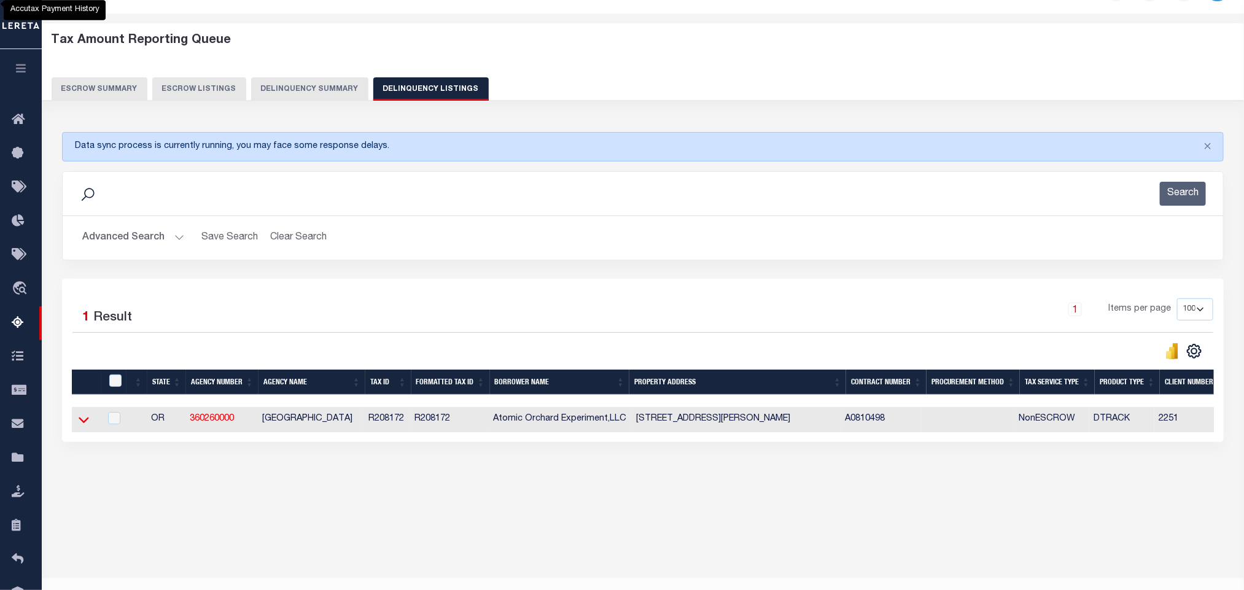
click at [85, 423] on icon at bounding box center [84, 420] width 10 height 6
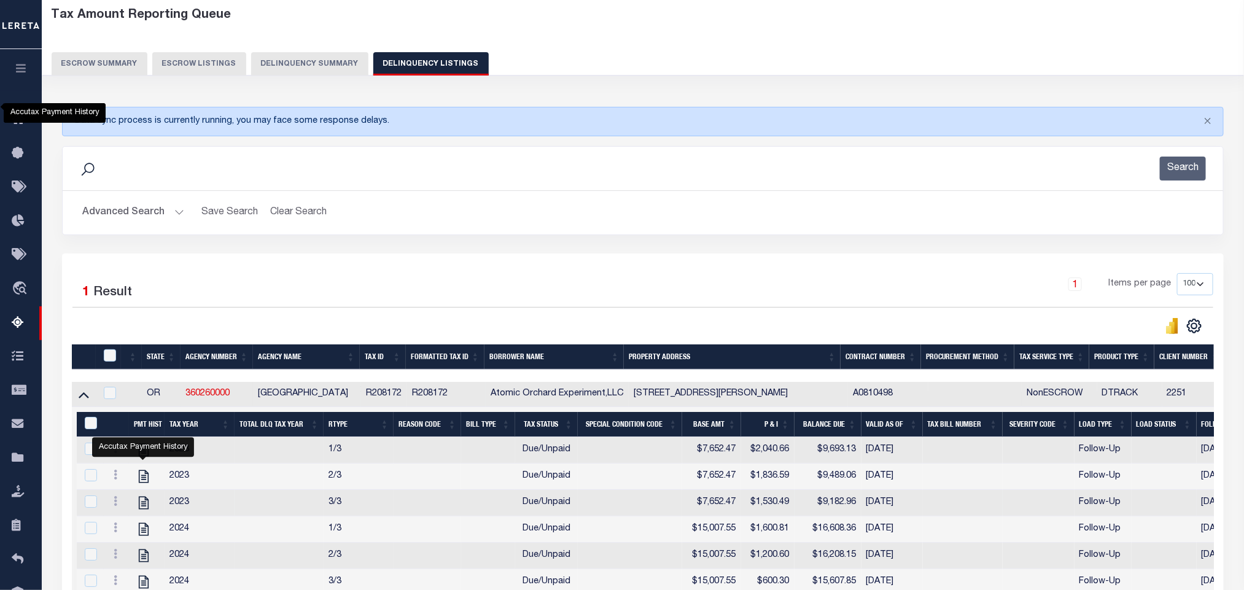
scroll to position [208, 0]
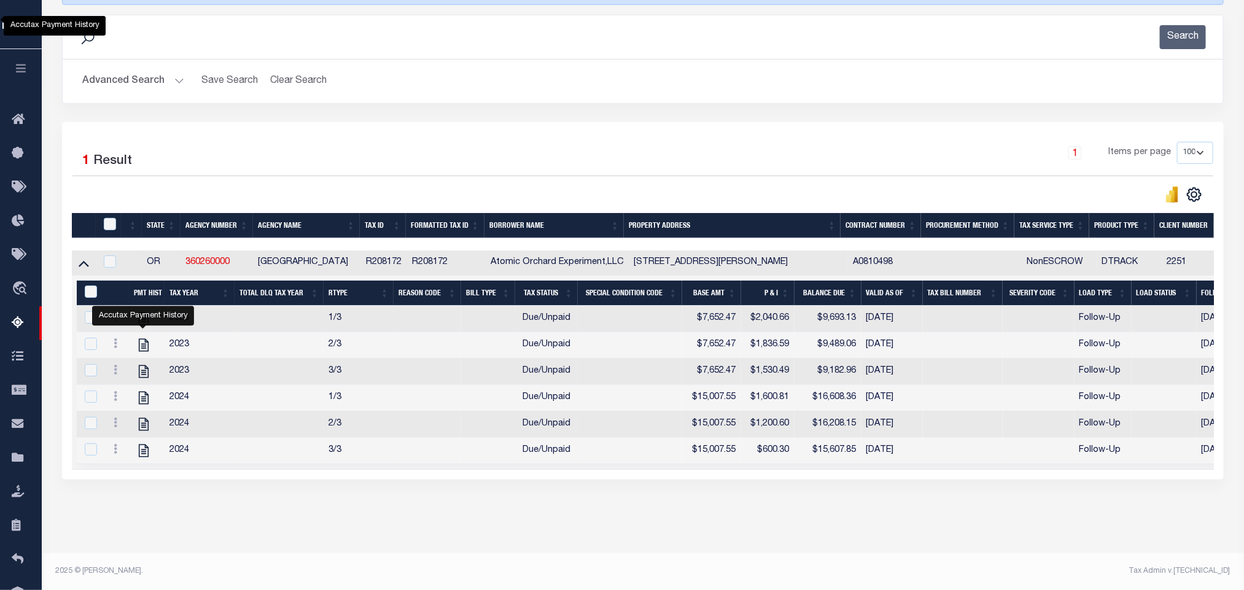
click at [402, 514] on div "Data sync process is currently running, you may face some response delays. Sear…" at bounding box center [643, 239] width 1178 height 553
click at [144, 446] on icon "" at bounding box center [144, 451] width 10 height 13
checkbox input "true"
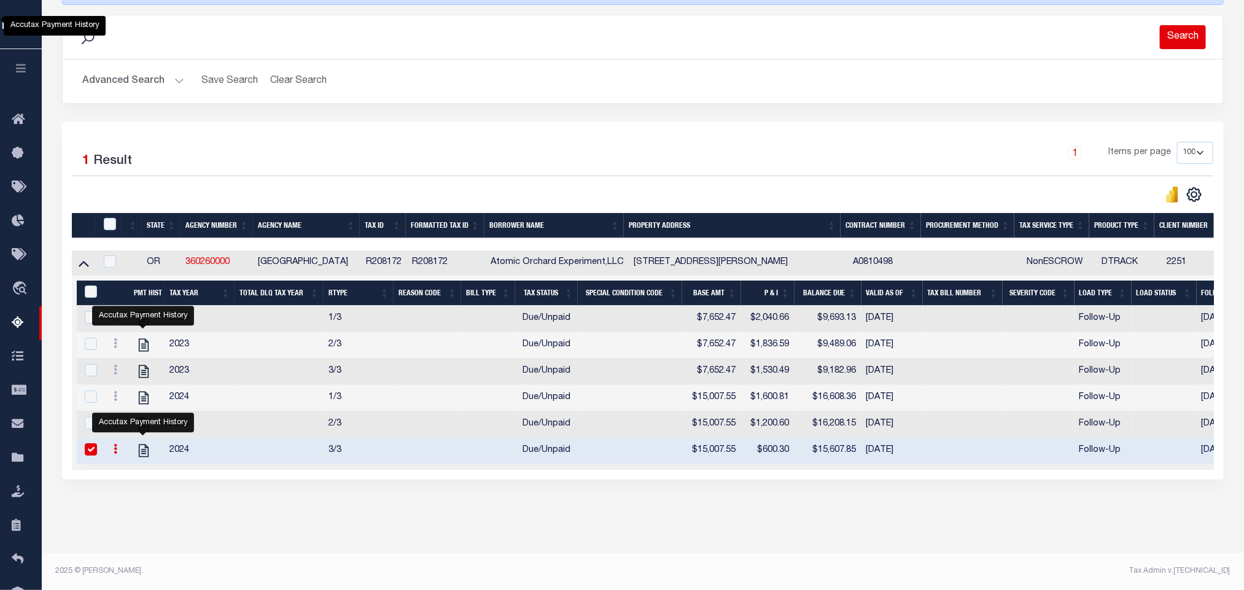
click at [1184, 25] on button "Search" at bounding box center [1183, 37] width 46 height 24
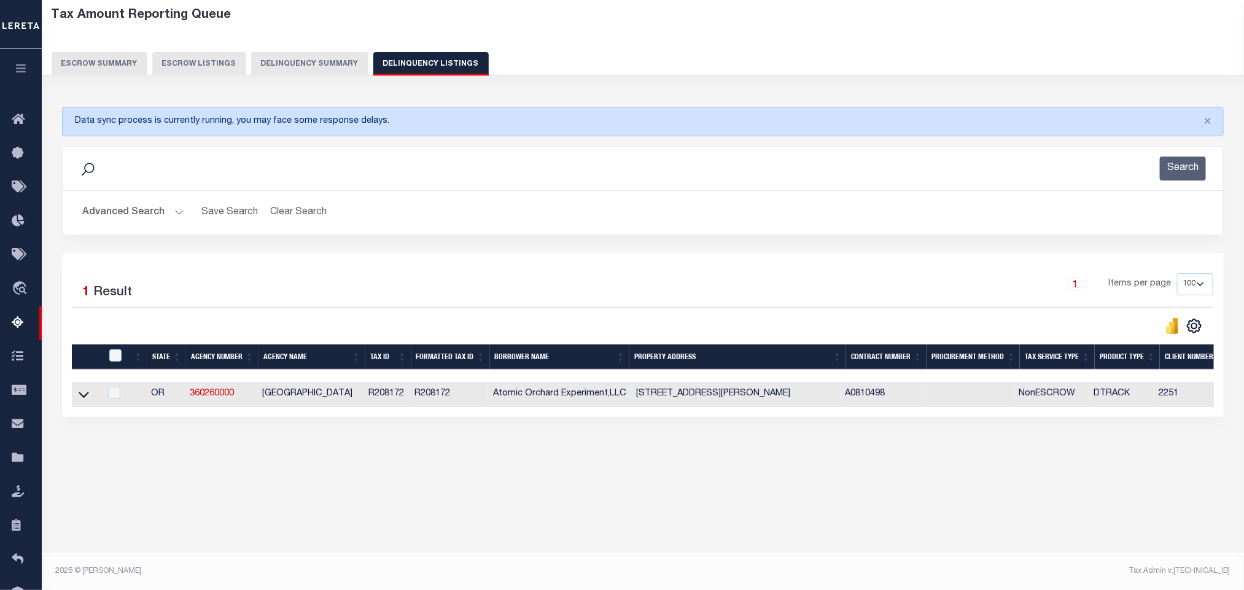
scroll to position [36, 0]
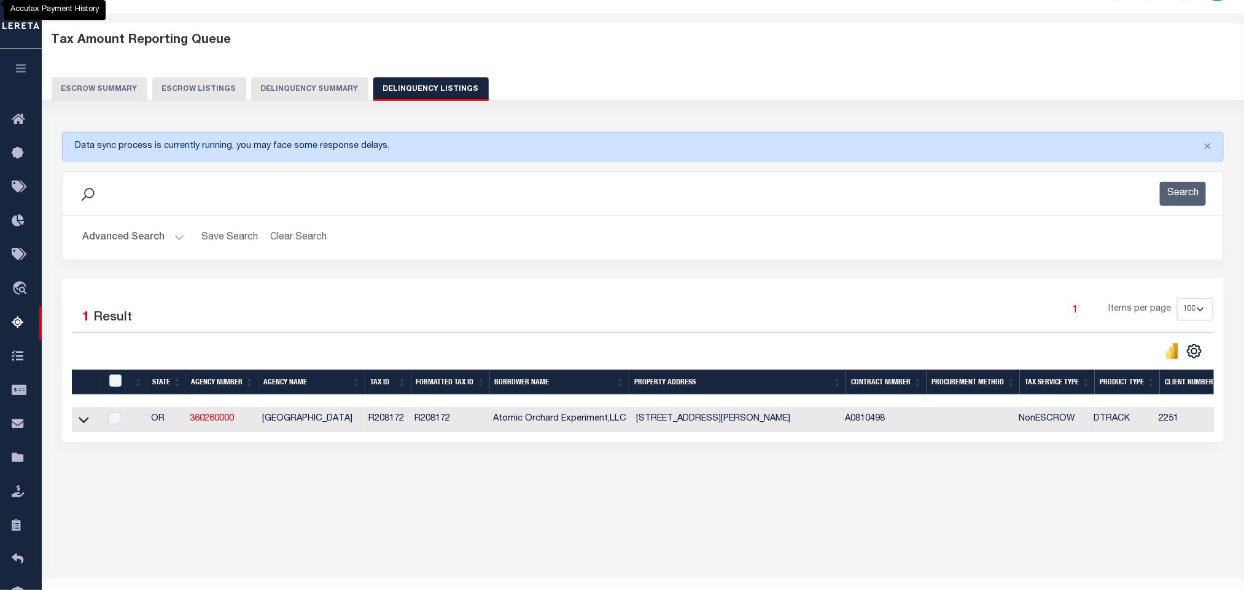
click at [89, 423] on link at bounding box center [84, 418] width 14 height 9
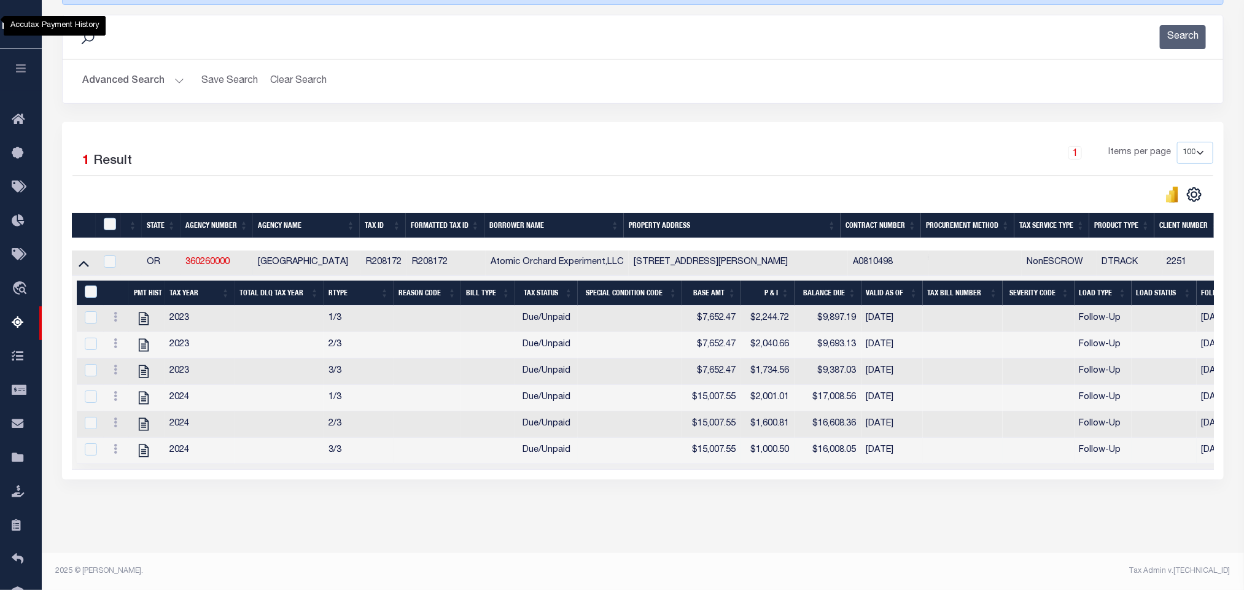
scroll to position [208, 0]
click at [109, 72] on button "Advanced Search" at bounding box center [133, 81] width 102 height 24
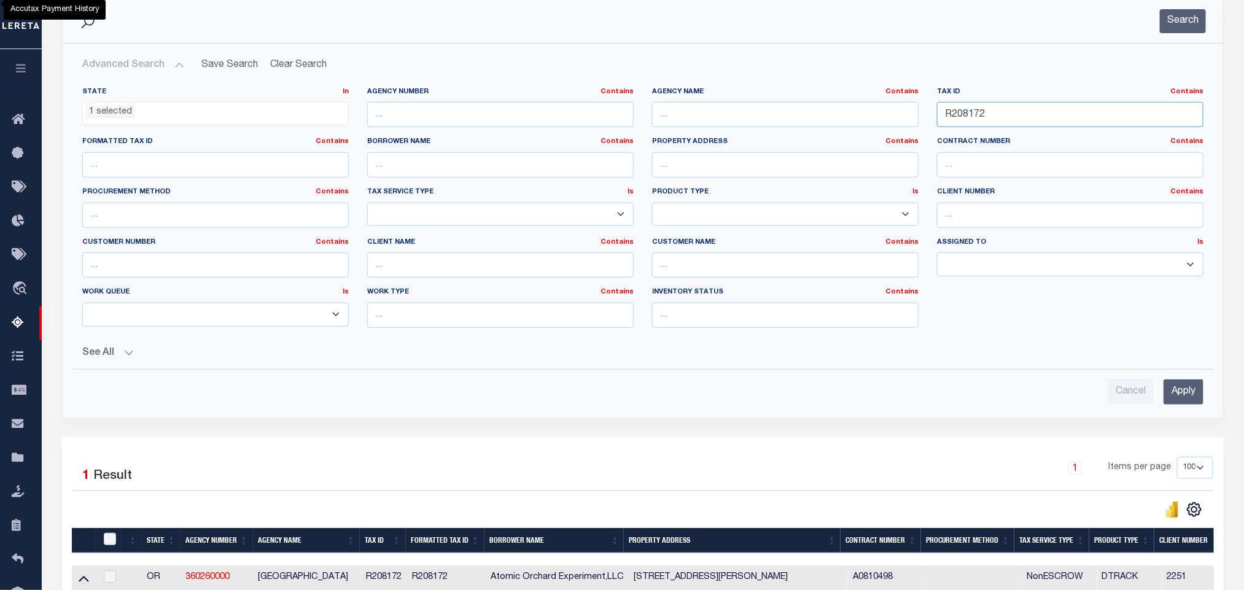
click at [989, 122] on input "R208172" at bounding box center [1070, 114] width 266 height 25
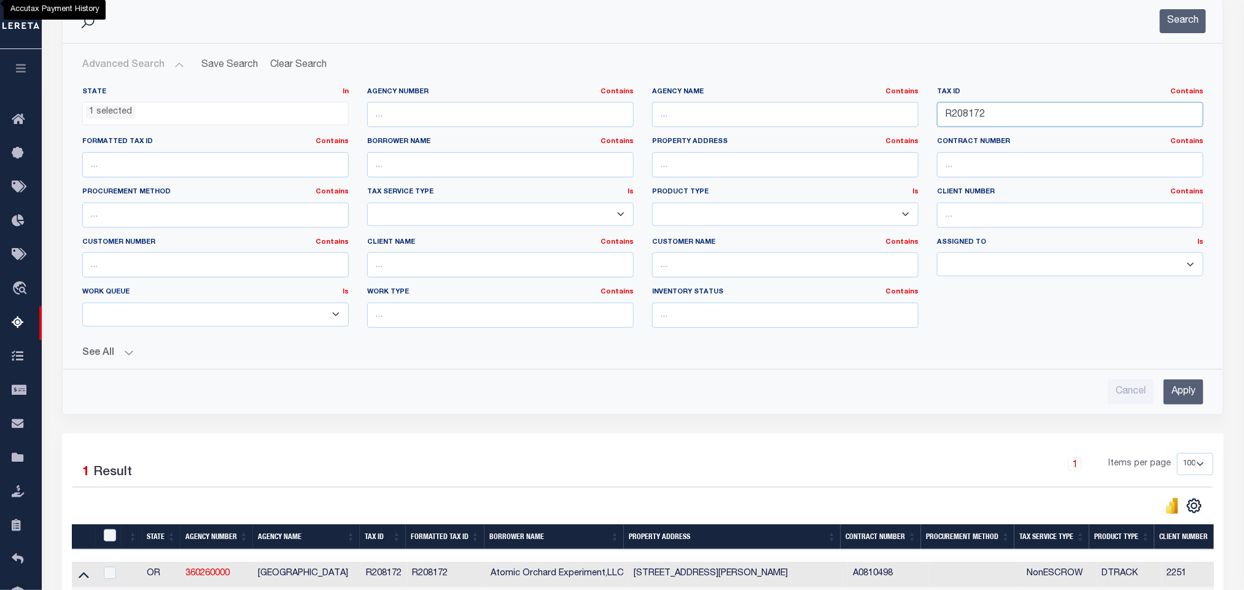
paste input "488240"
type input "R488240"
click at [1190, 395] on input "Apply" at bounding box center [1184, 391] width 40 height 25
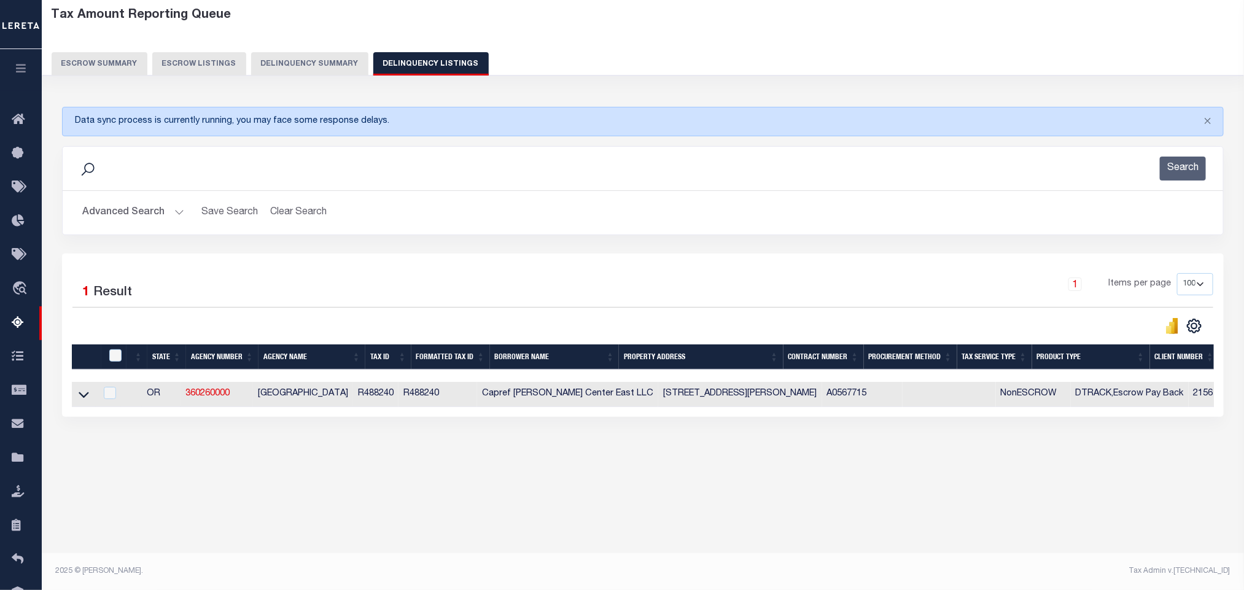
scroll to position [36, 0]
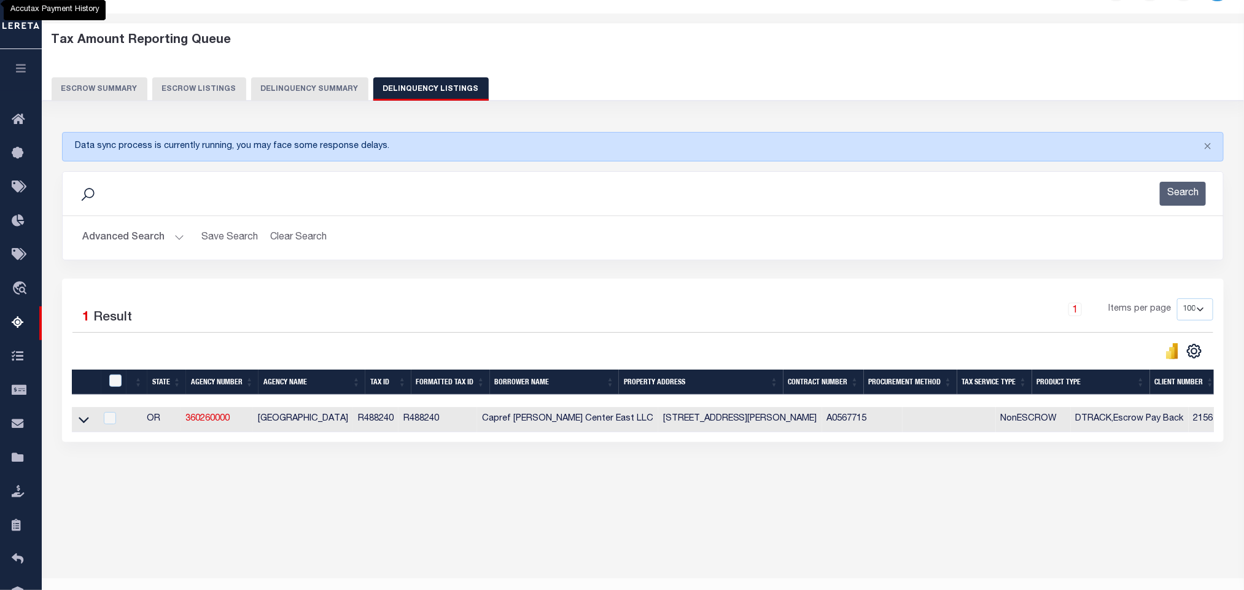
drag, startPoint x: 83, startPoint y: 422, endPoint x: 496, endPoint y: 385, distance: 414.3
click at [83, 424] on icon at bounding box center [84, 419] width 10 height 13
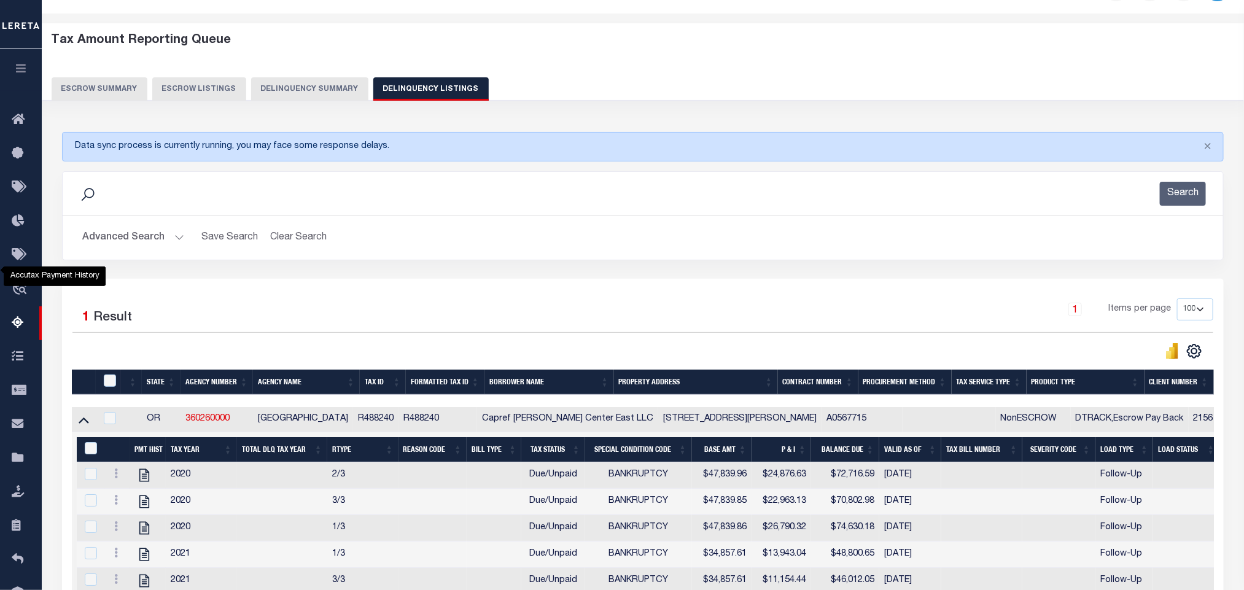
scroll to position [312, 0]
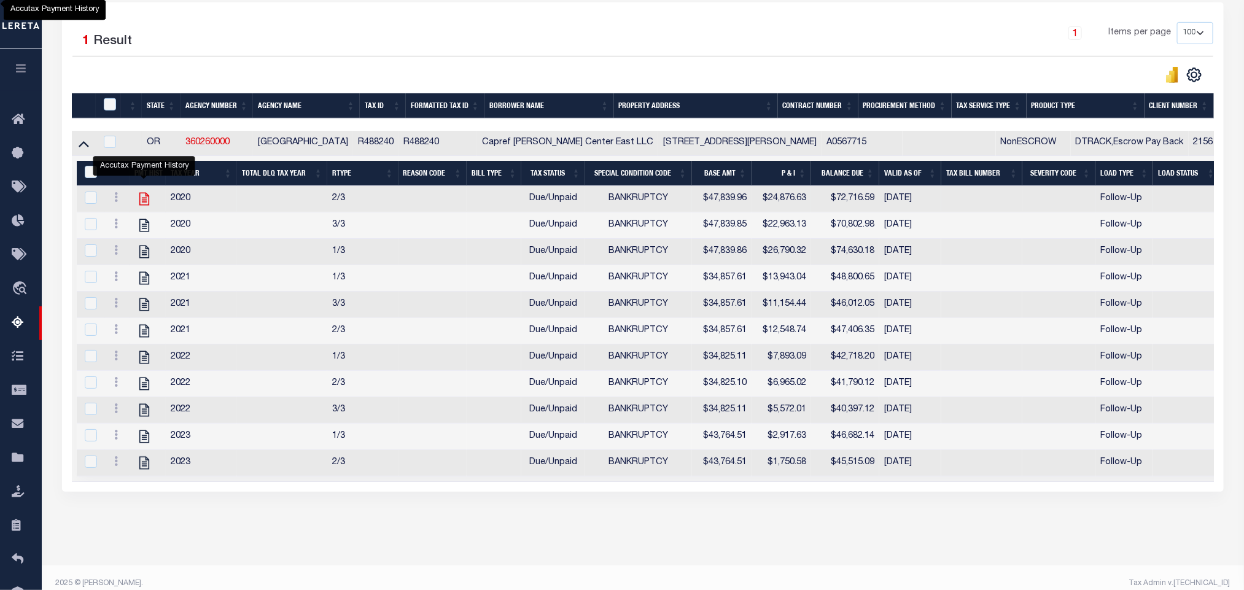
click at [147, 207] on icon "" at bounding box center [144, 199] width 16 height 16
checkbox input "true"
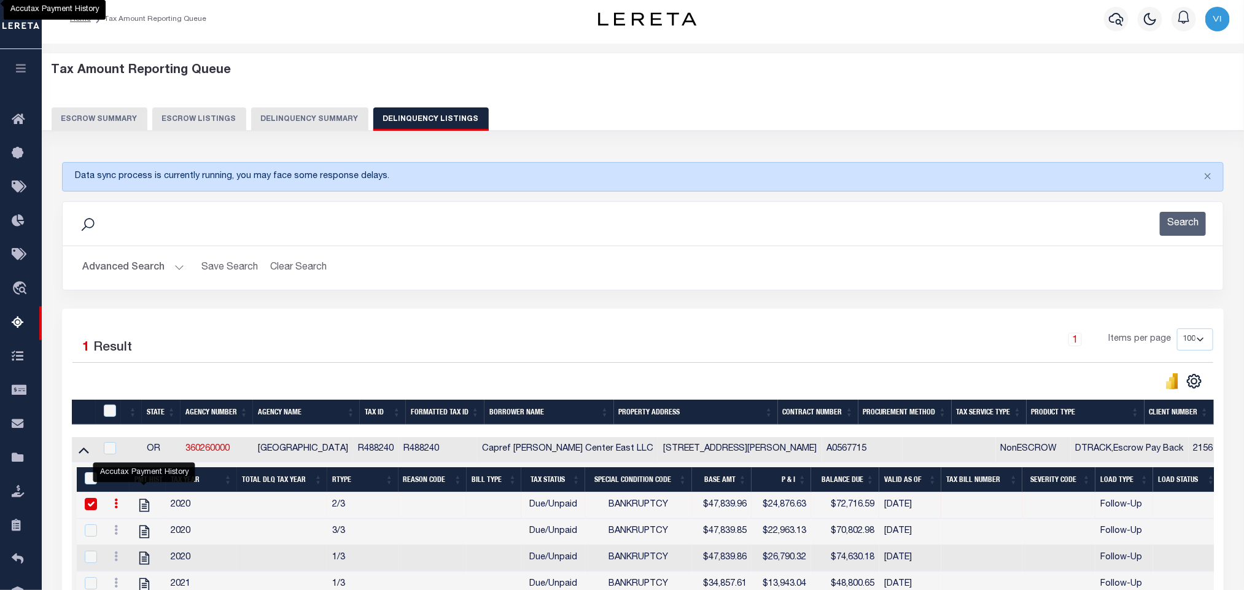
scroll to position [0, 0]
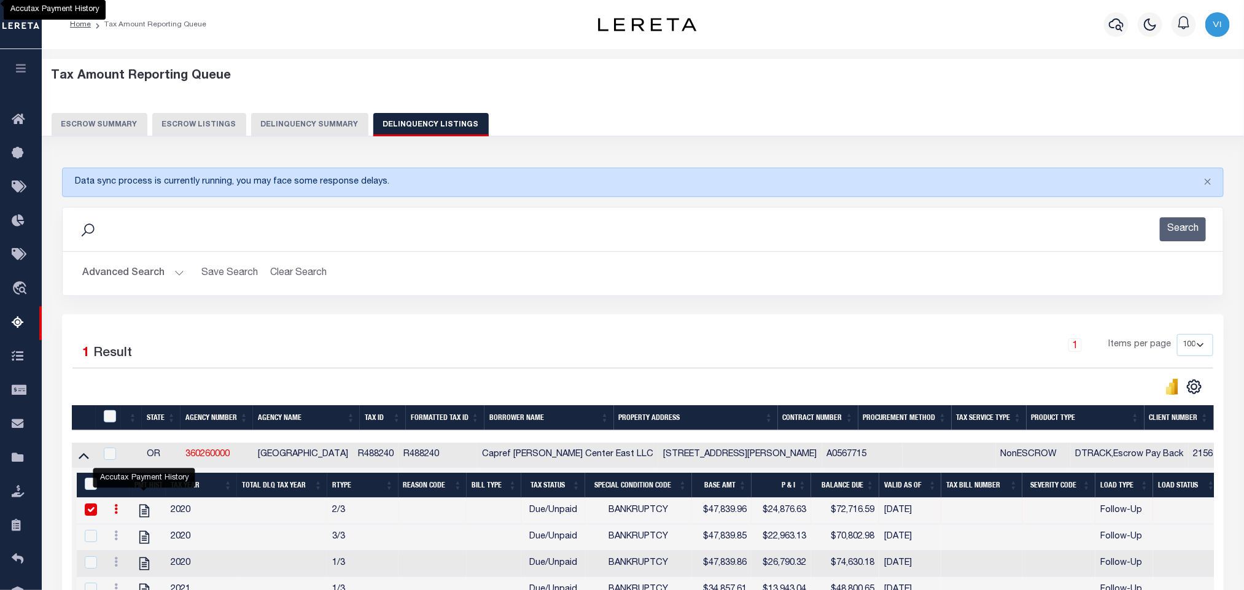
click at [105, 252] on hr at bounding box center [643, 251] width 1161 height 1
click at [96, 275] on button "Advanced Search" at bounding box center [133, 274] width 102 height 24
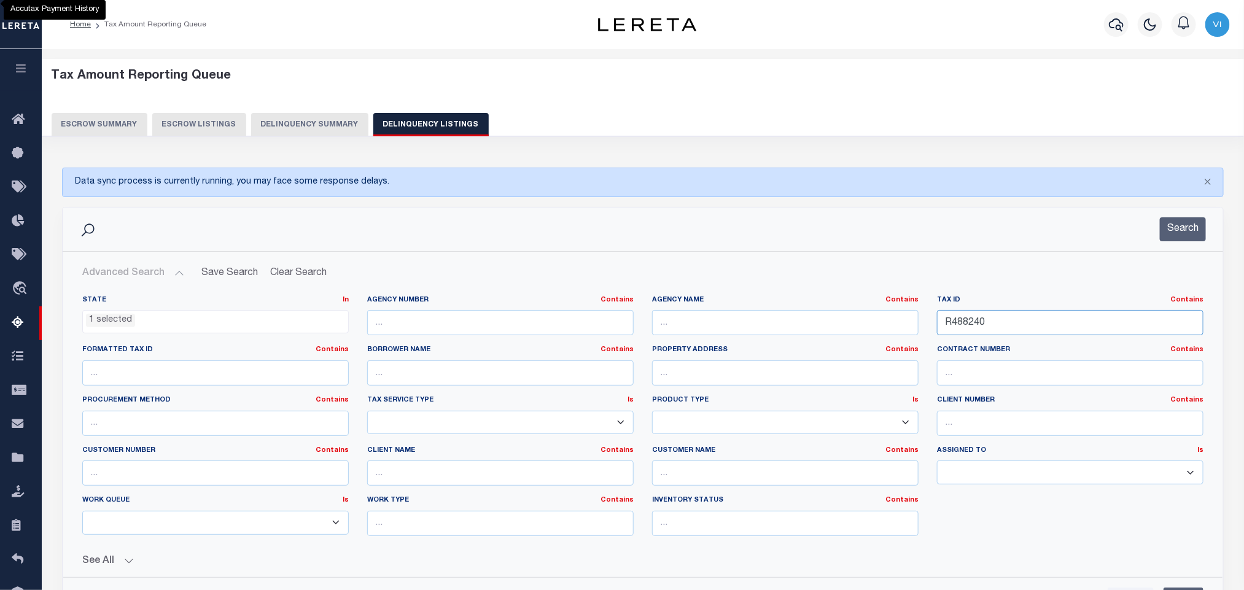
click at [1065, 317] on input "R488240" at bounding box center [1070, 322] width 266 height 25
paste input "202969"
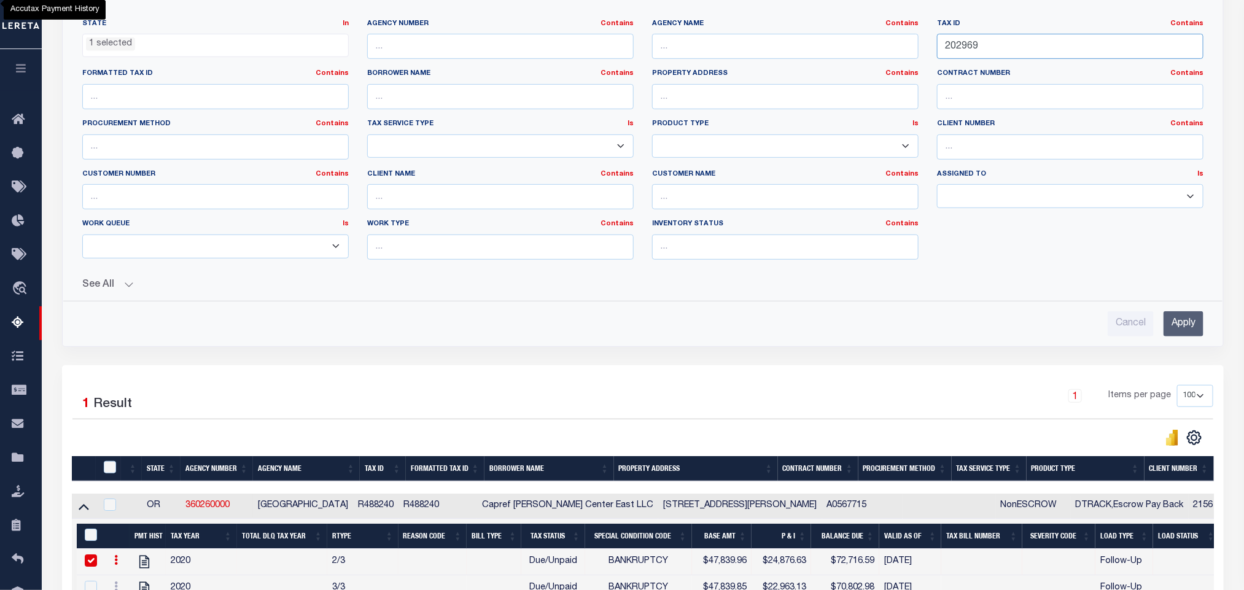
type input "202969"
click at [1170, 336] on input "Apply" at bounding box center [1184, 323] width 40 height 25
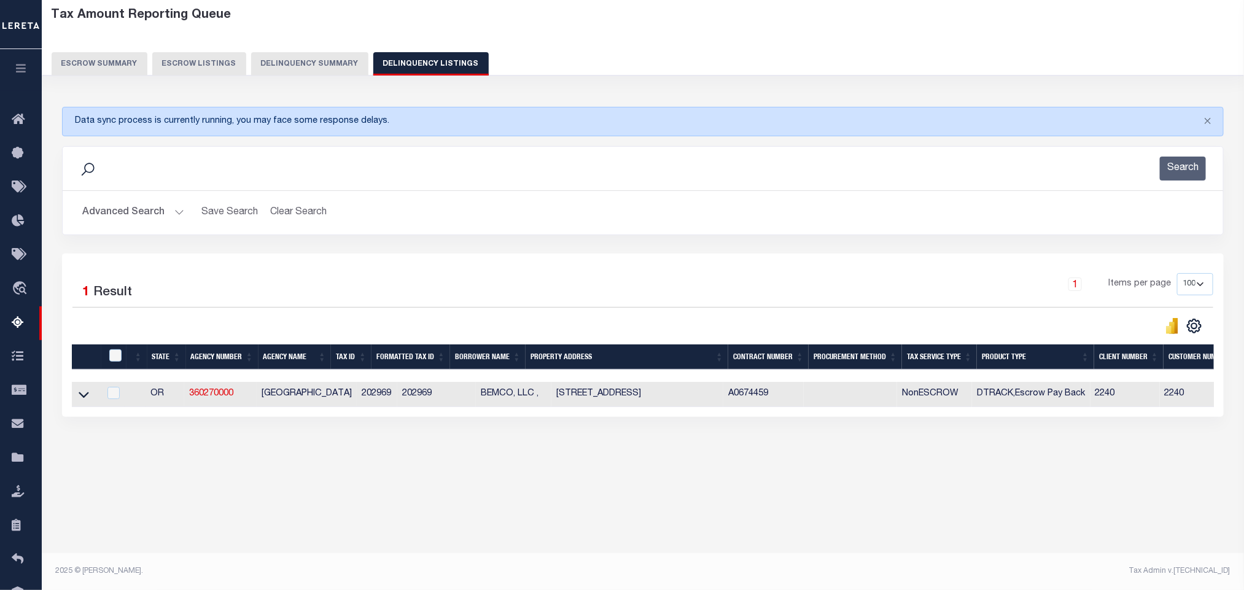
scroll to position [36, 0]
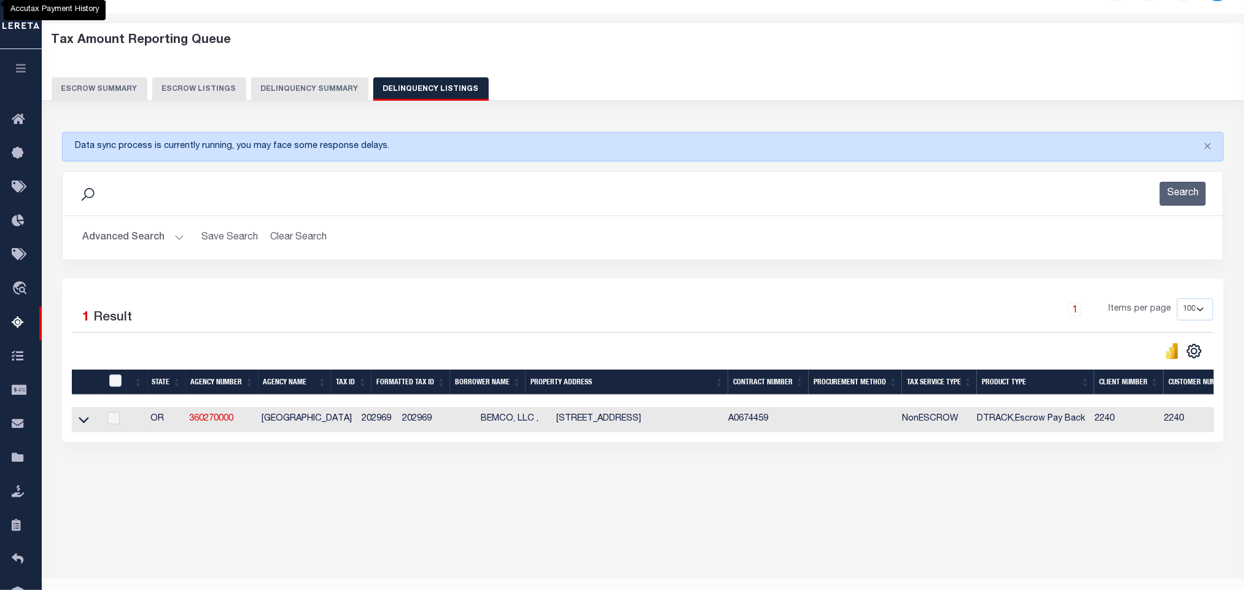
drag, startPoint x: 83, startPoint y: 426, endPoint x: 364, endPoint y: 429, distance: 280.6
click at [83, 426] on icon at bounding box center [84, 419] width 10 height 13
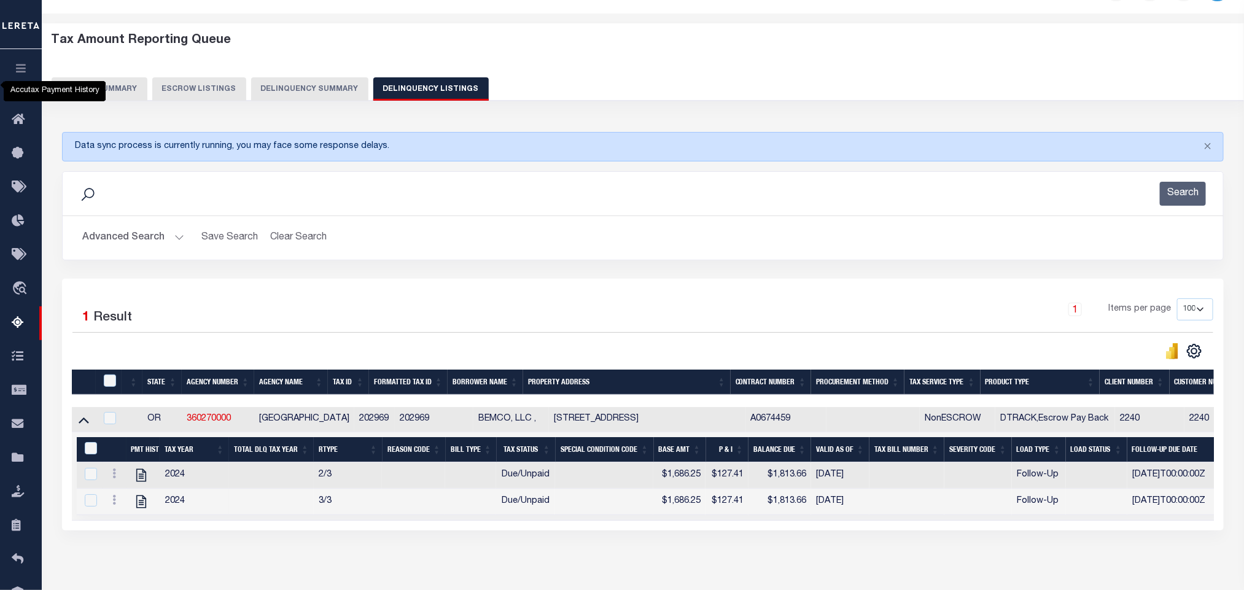
scroll to position [101, 0]
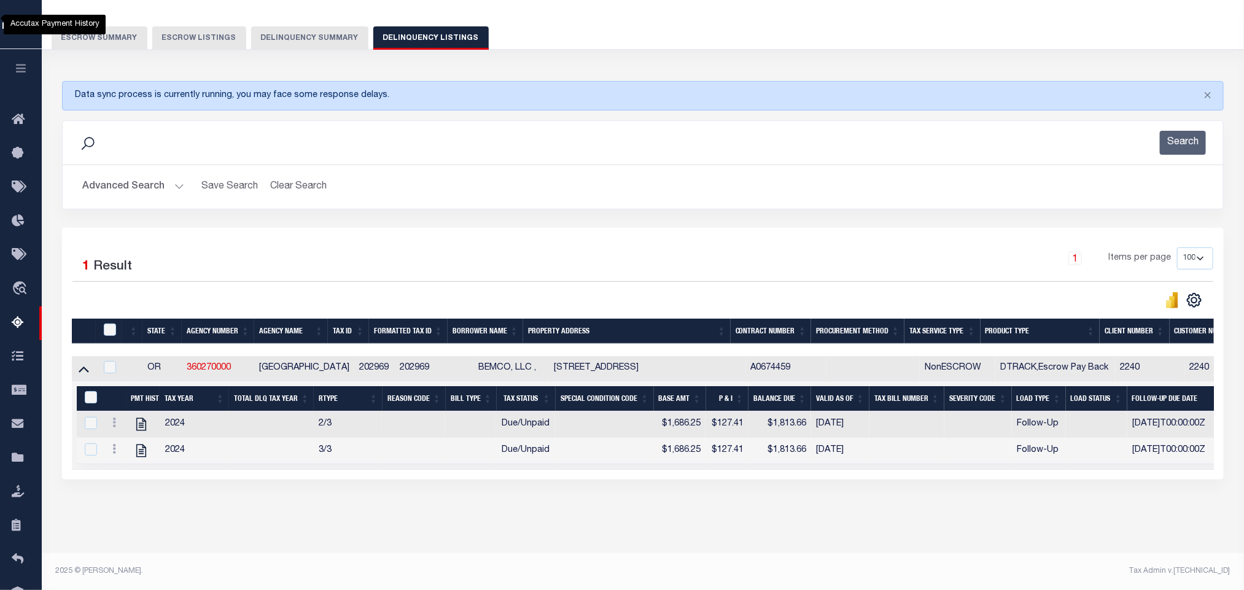
click at [354, 524] on div "Tax Amount Reporting Queue Escrow Summary Escrow Listings In" at bounding box center [642, 264] width 1195 height 578
click at [138, 416] on icon "" at bounding box center [141, 424] width 16 height 16
checkbox input "true"
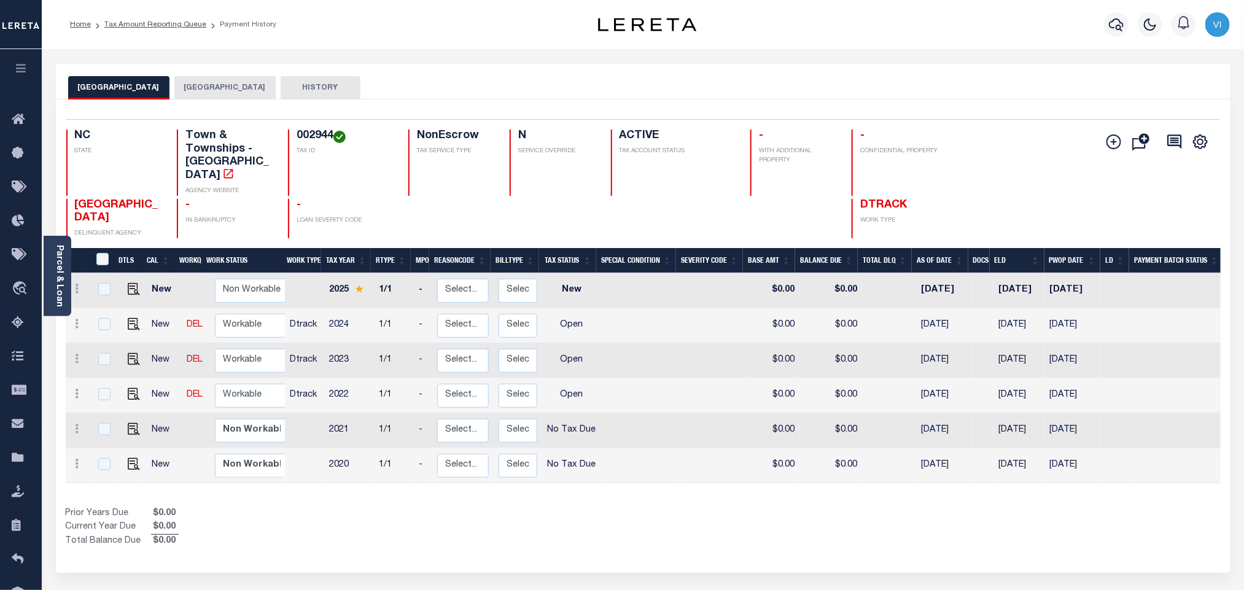
click at [293, 131] on div "002944 TAX ID" at bounding box center [341, 163] width 106 height 66
copy h4 "002944"
click at [133, 389] on img "" at bounding box center [134, 394] width 12 height 12
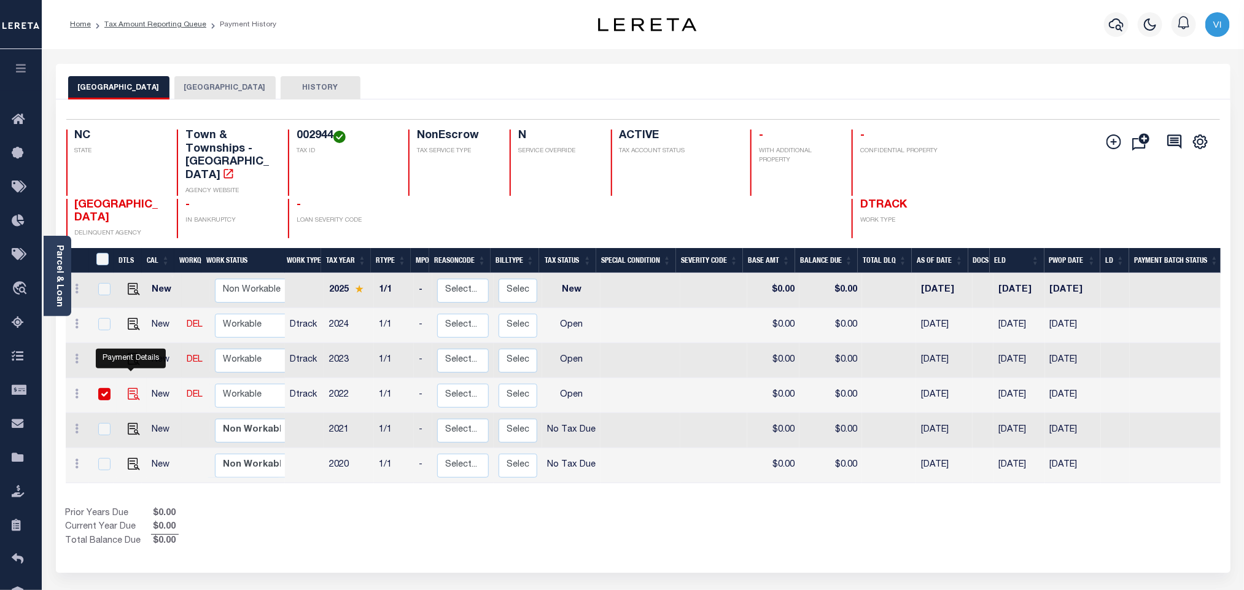
checkbox input "true"
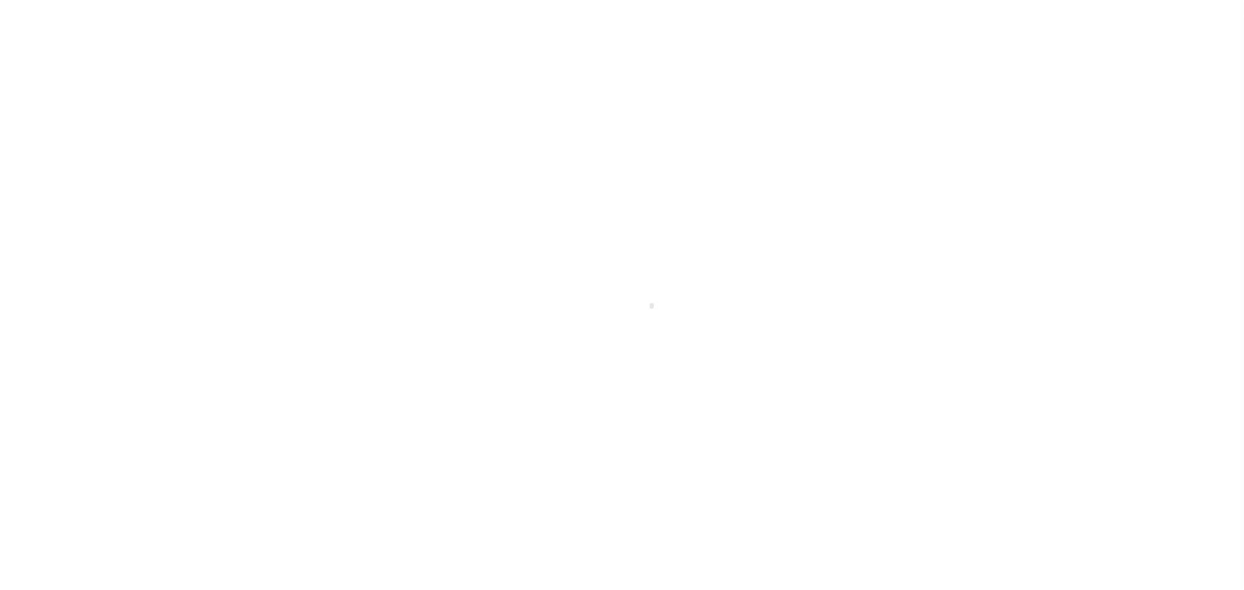
select select "OP2"
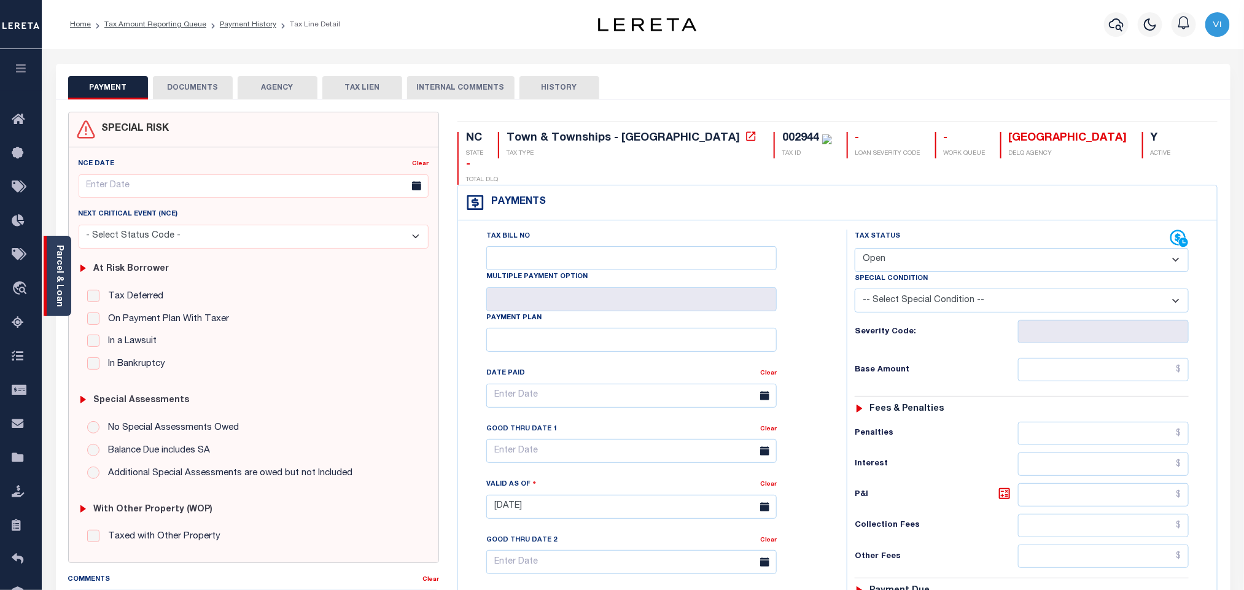
click at [66, 268] on div "Parcel & Loan" at bounding box center [58, 276] width 28 height 80
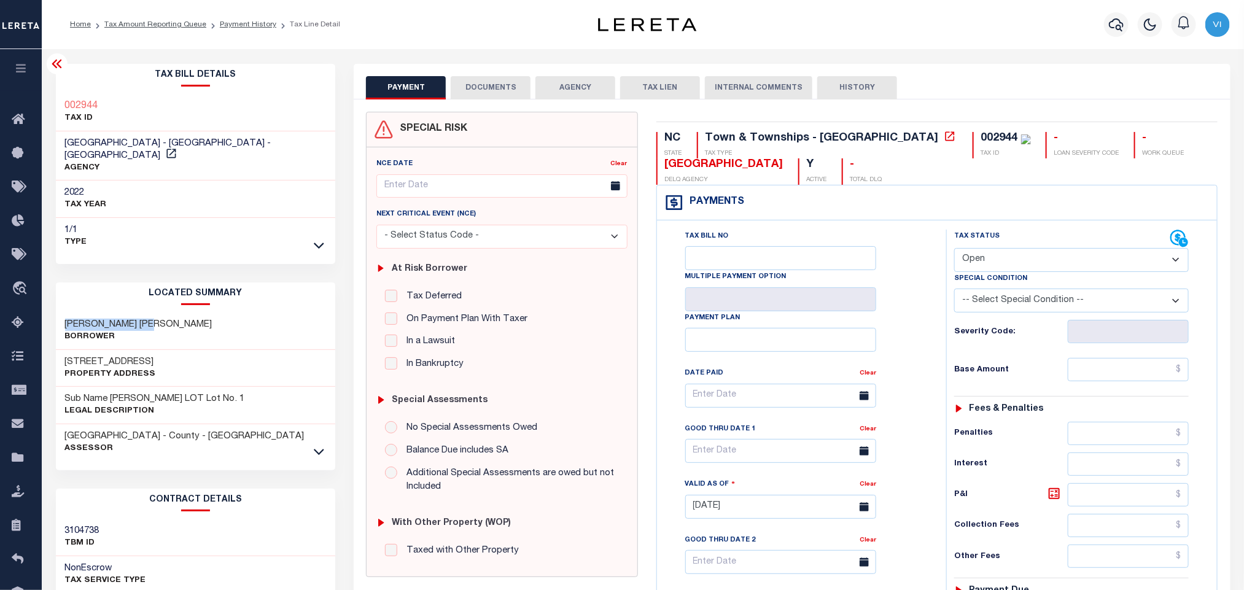
drag, startPoint x: 87, startPoint y: 309, endPoint x: 181, endPoint y: 317, distance: 94.8
click at [181, 317] on div "COOKE JAMES BRIAN Borrower" at bounding box center [196, 331] width 280 height 37
copy h3 "COOKE JAMES BRIAN"
click at [105, 356] on h3 "2563 TARBORO RD" at bounding box center [110, 362] width 91 height 12
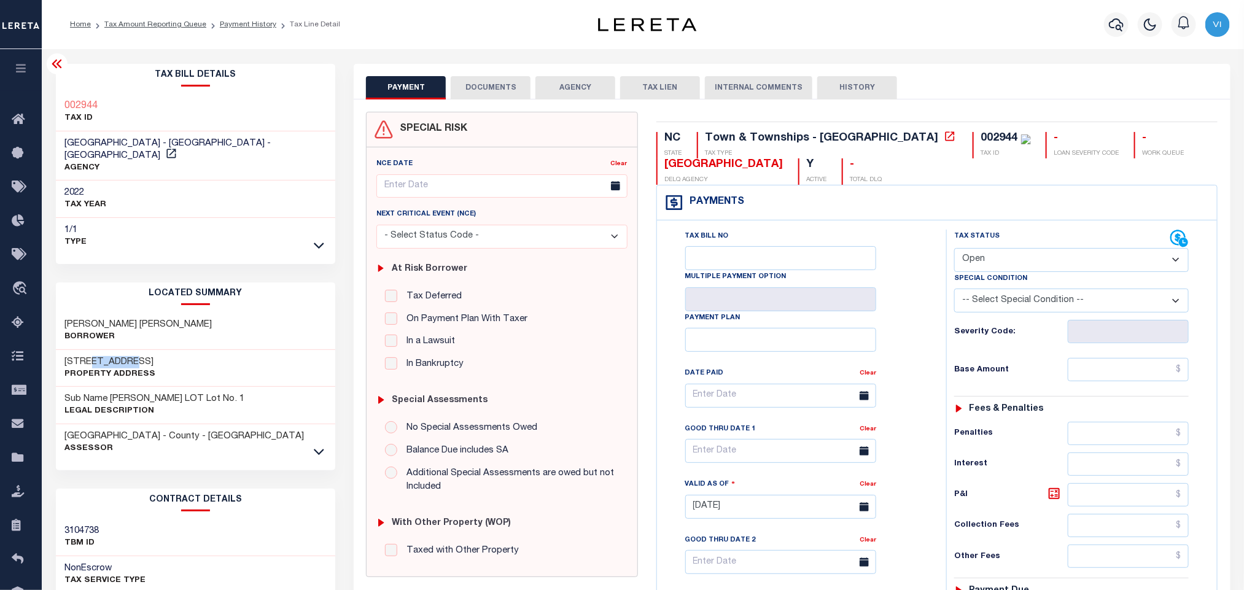
copy h3 "TARBORO"
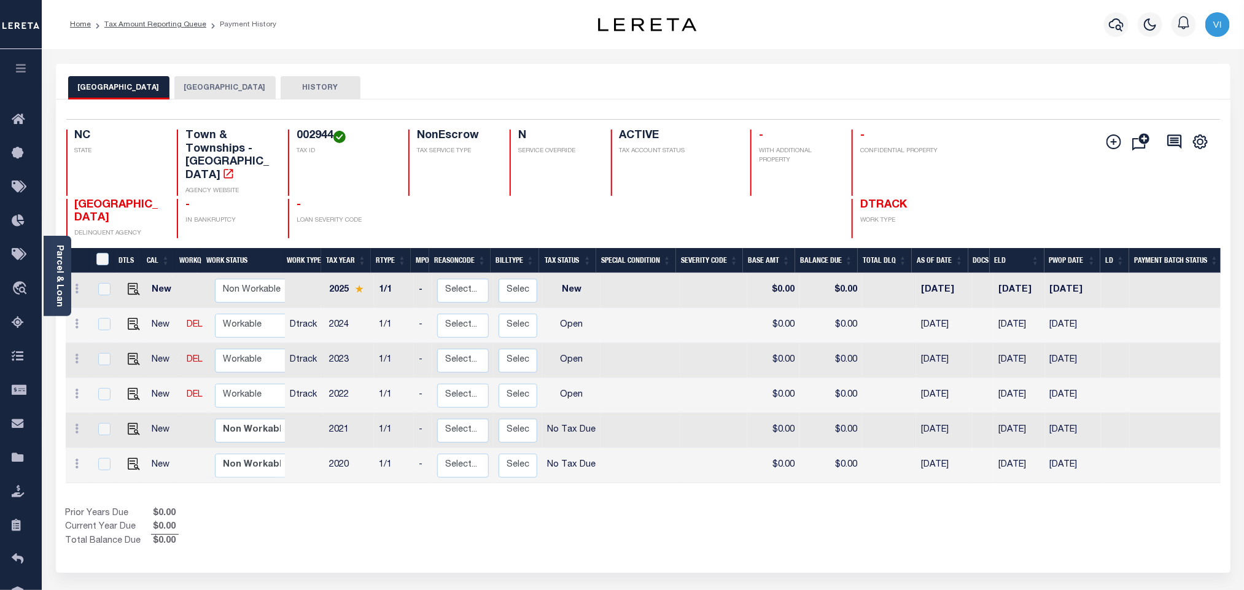
click at [292, 141] on div "002944 TAX ID" at bounding box center [341, 163] width 106 height 66
copy h4 "002944"
click at [210, 93] on button "[GEOGRAPHIC_DATA]" at bounding box center [224, 87] width 101 height 23
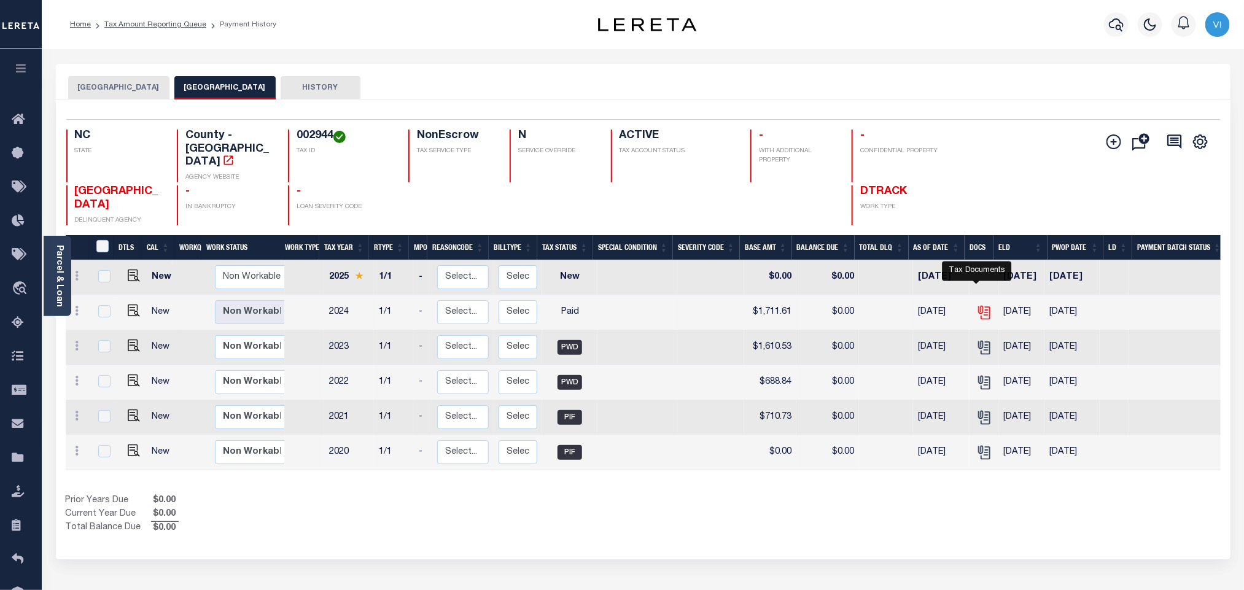
click at [981, 305] on icon "" at bounding box center [984, 313] width 16 height 16
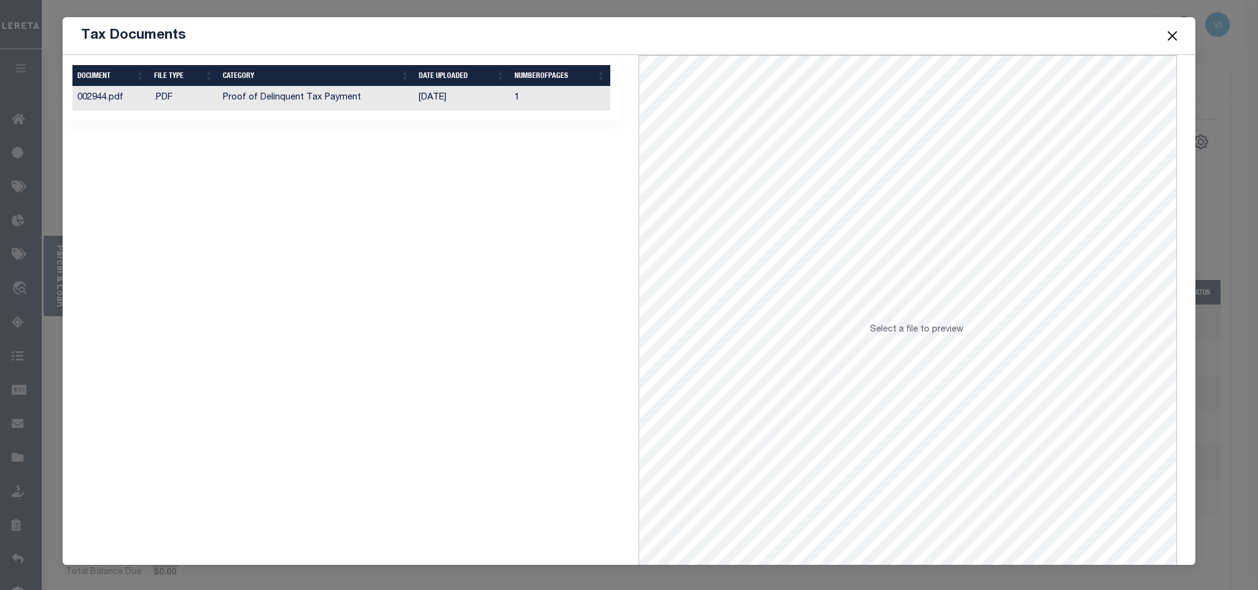
click at [424, 107] on td "08/08/2025" at bounding box center [462, 99] width 96 height 24
click at [1174, 35] on button "Close" at bounding box center [1172, 36] width 16 height 16
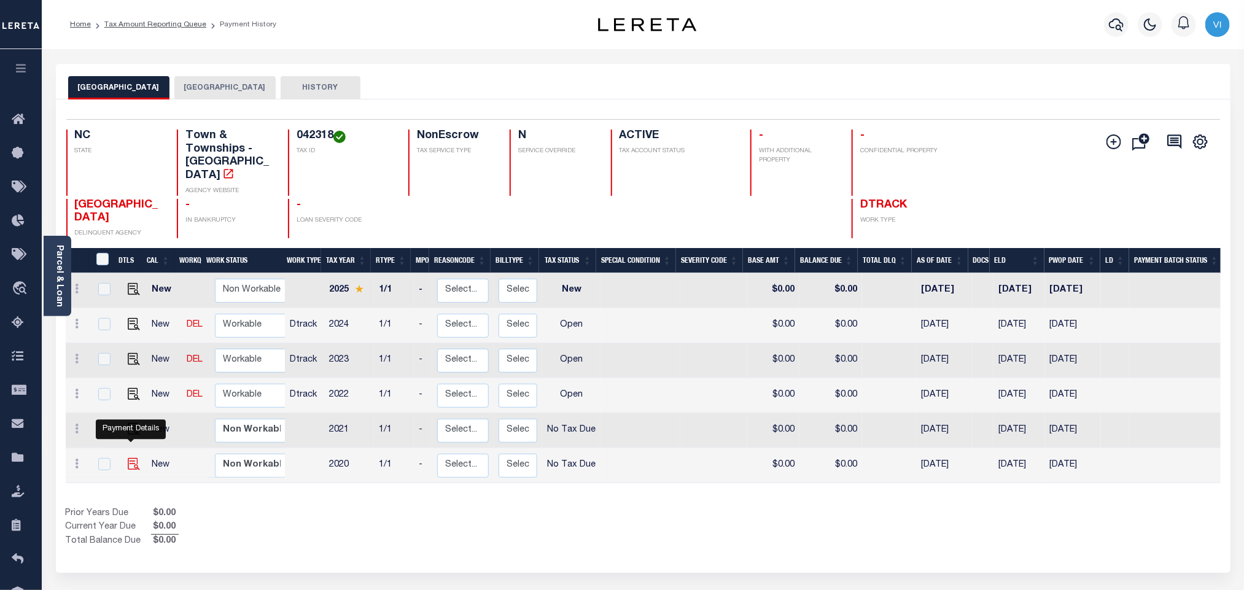
click at [129, 458] on img "" at bounding box center [134, 464] width 12 height 12
checkbox input "true"
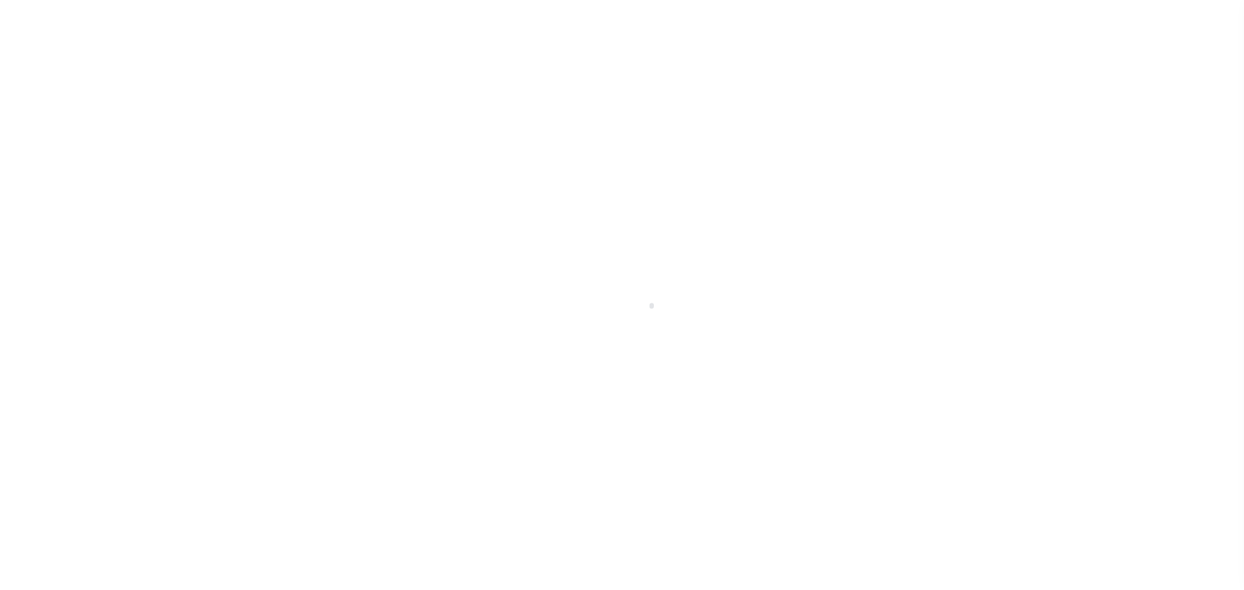
select select "NTX"
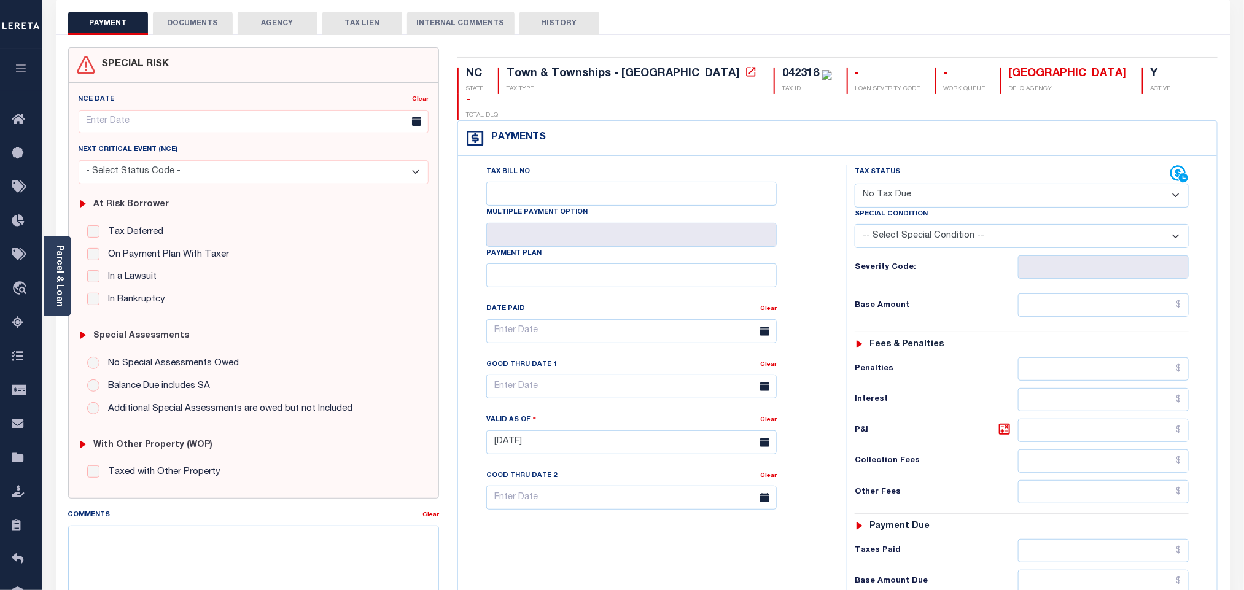
scroll to position [47, 0]
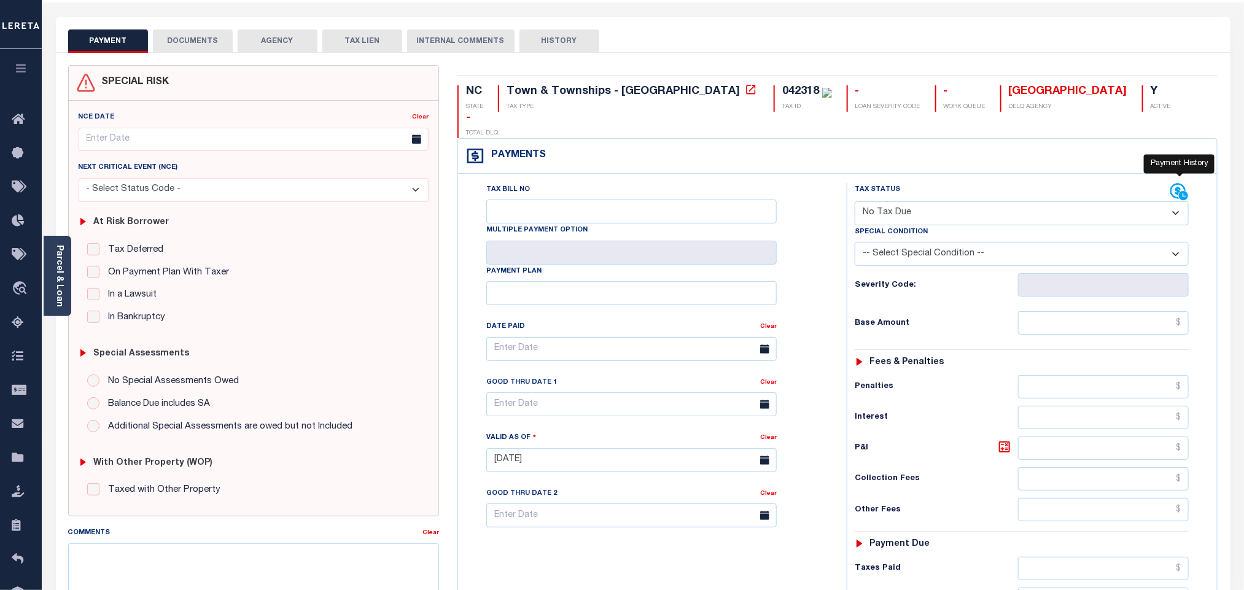
click icon
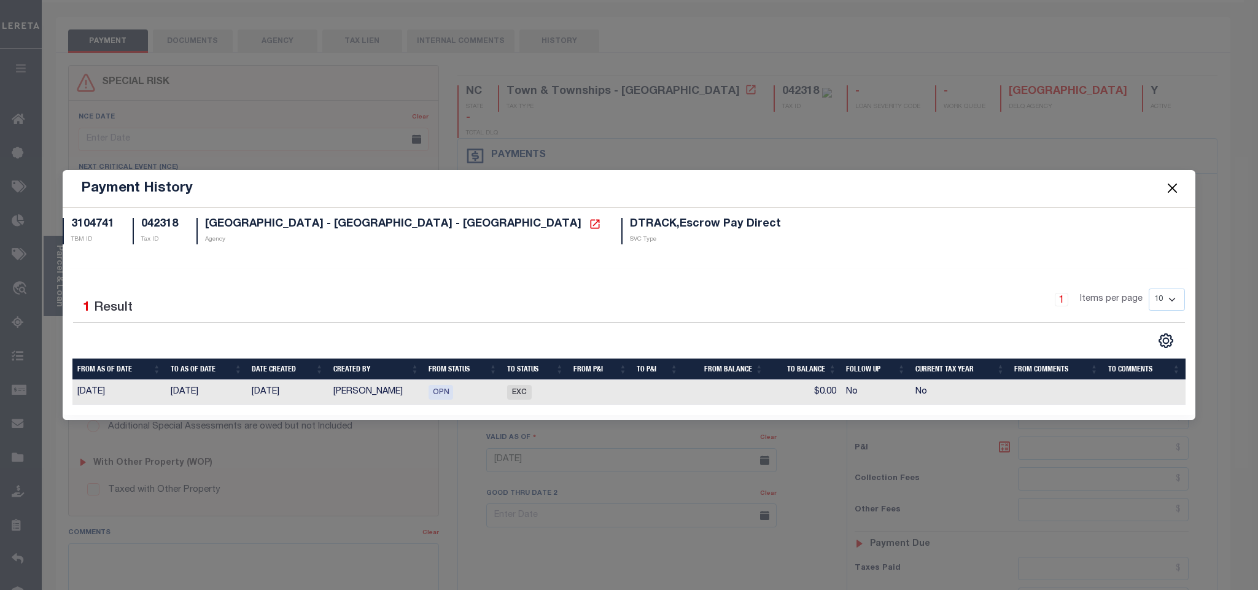
click button "Close"
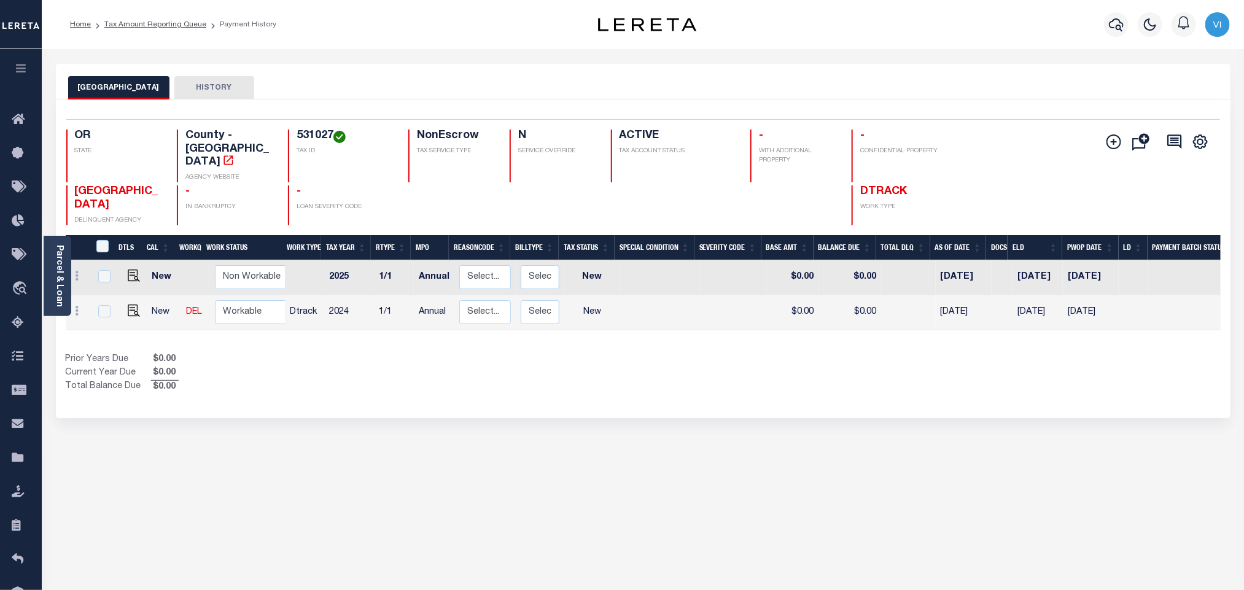
click at [293, 142] on div "531027 TAX ID" at bounding box center [341, 156] width 106 height 53
copy h4 "531027"
click at [294, 136] on div "531027 TAX ID" at bounding box center [341, 156] width 106 height 53
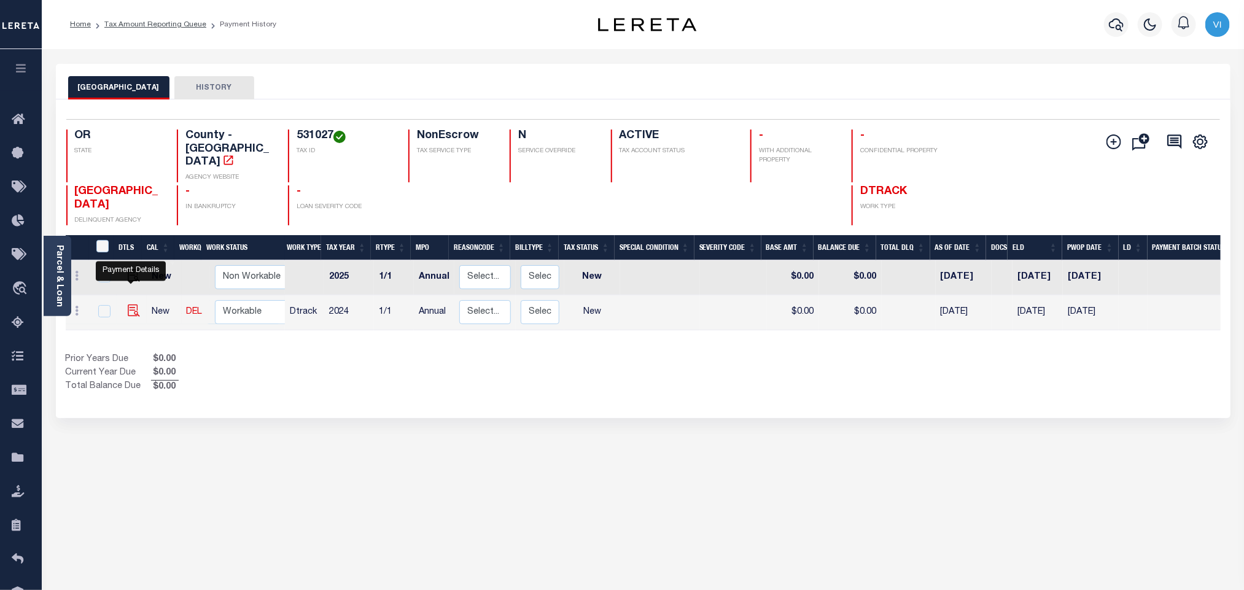
click at [133, 305] on img "" at bounding box center [134, 311] width 12 height 12
checkbox input "true"
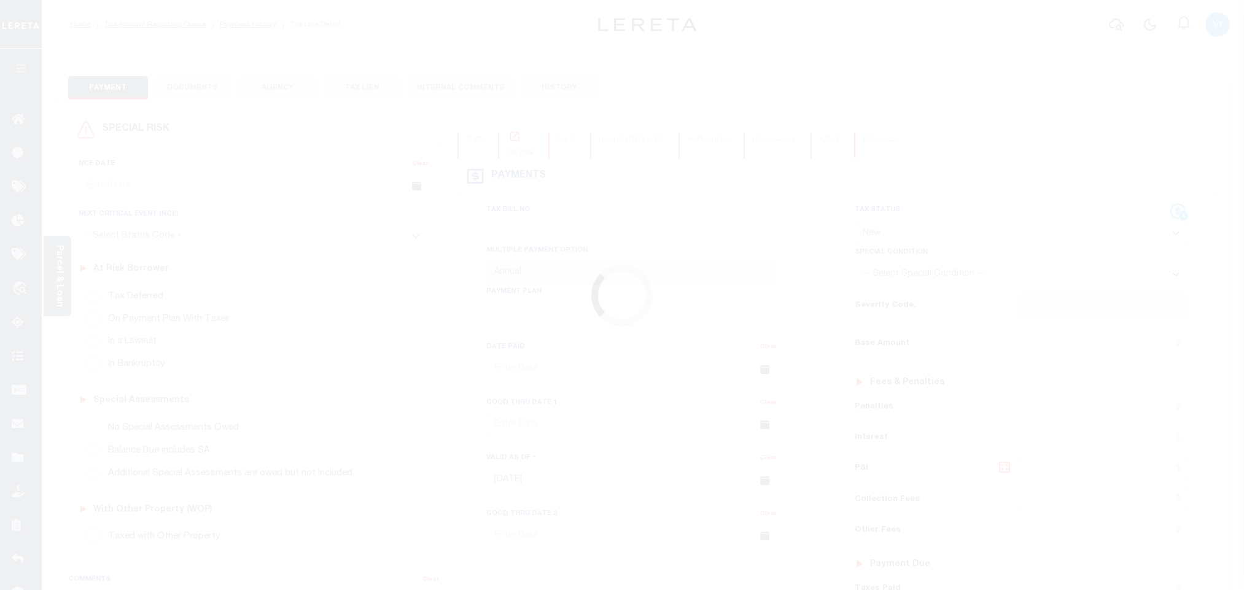
select select "NW2"
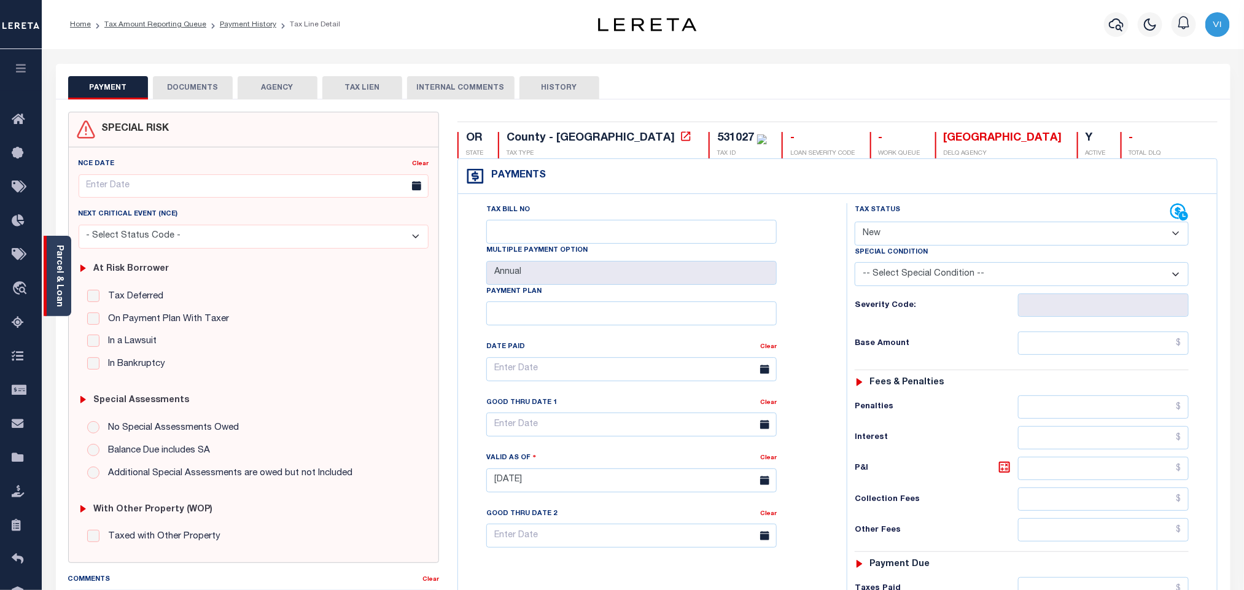
click at [55, 270] on link "Parcel & Loan" at bounding box center [59, 276] width 9 height 62
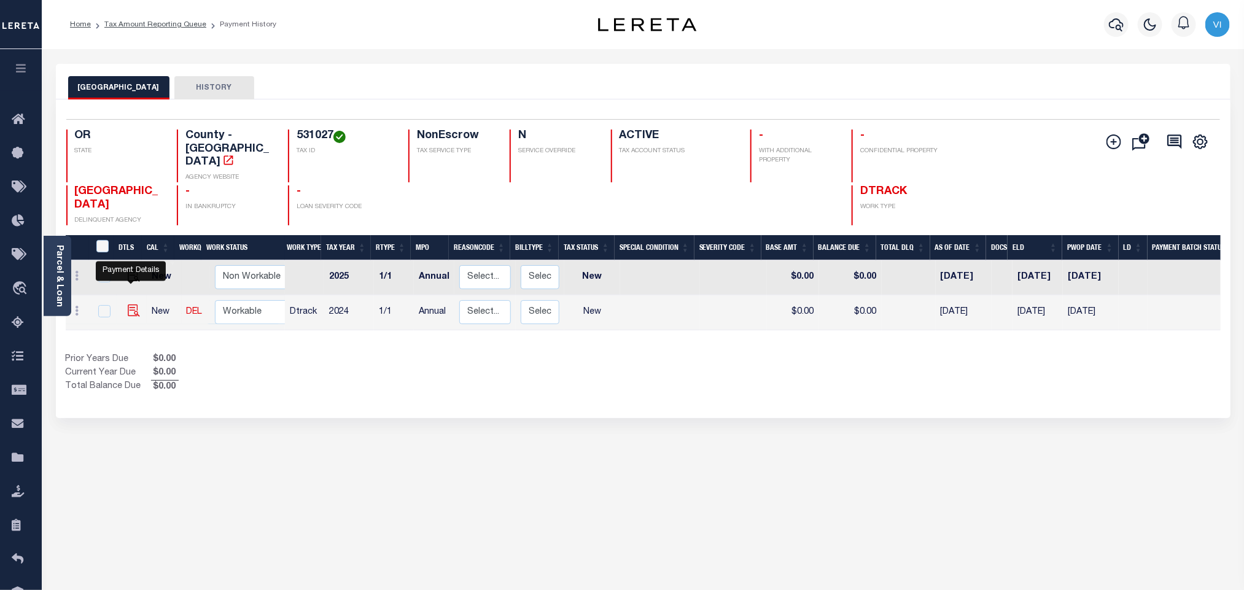
click at [130, 305] on img "" at bounding box center [134, 311] width 12 height 12
checkbox input "true"
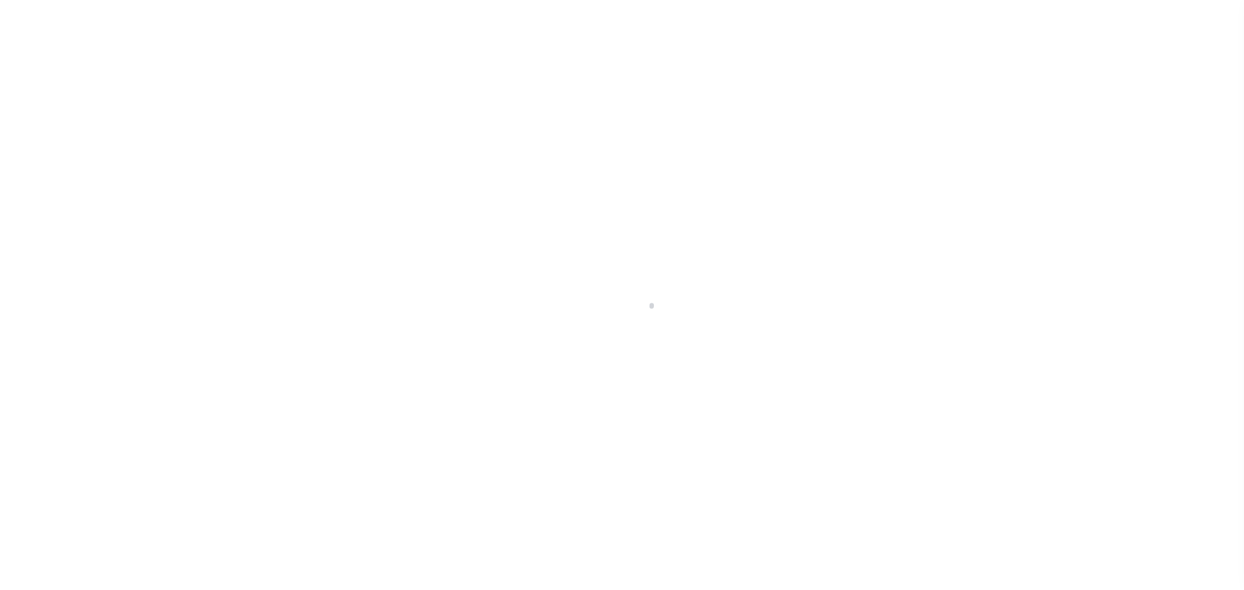
select select "NW2"
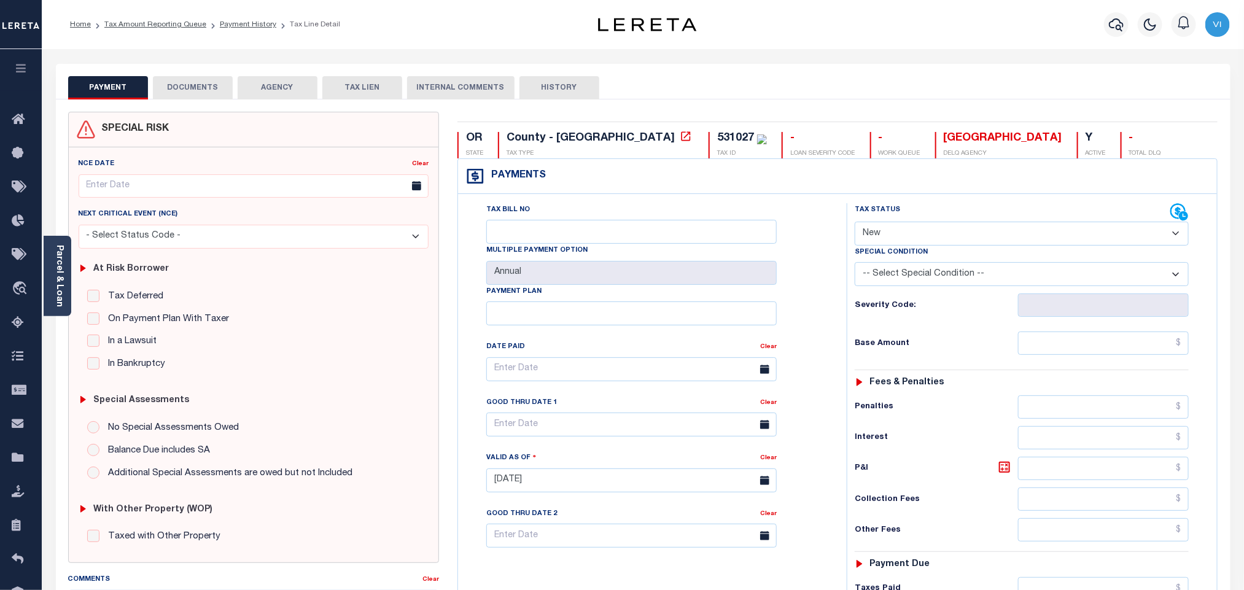
click at [214, 84] on button "DOCUMENTS" at bounding box center [193, 87] width 80 height 23
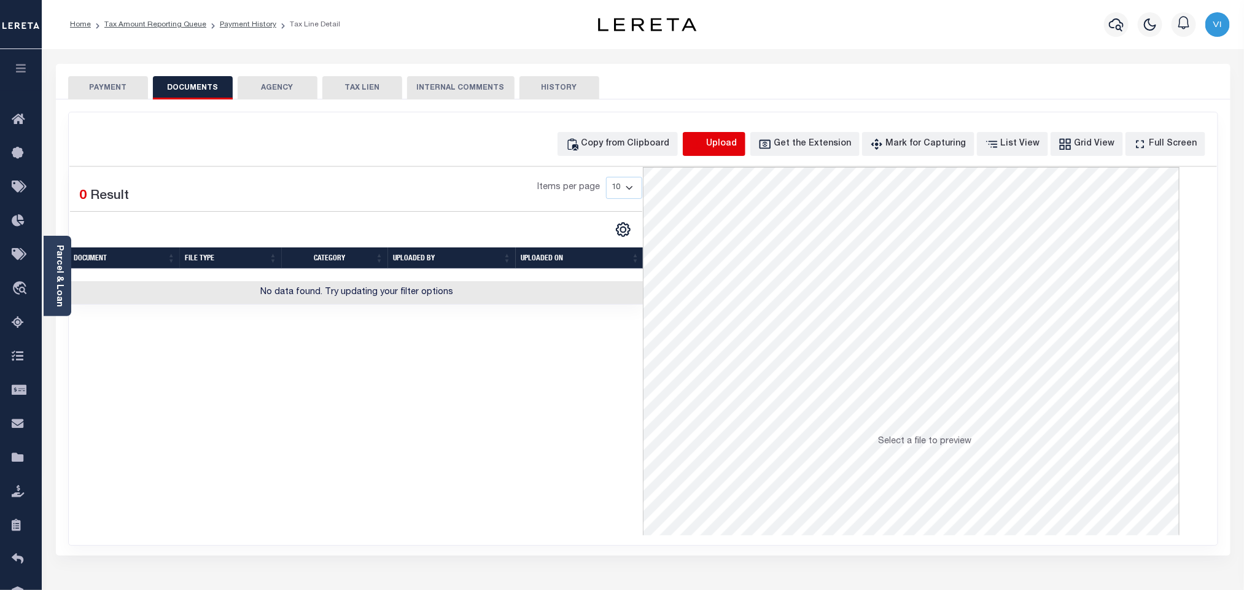
click at [704, 139] on icon "button" at bounding box center [698, 145] width 14 height 14
select select "POP"
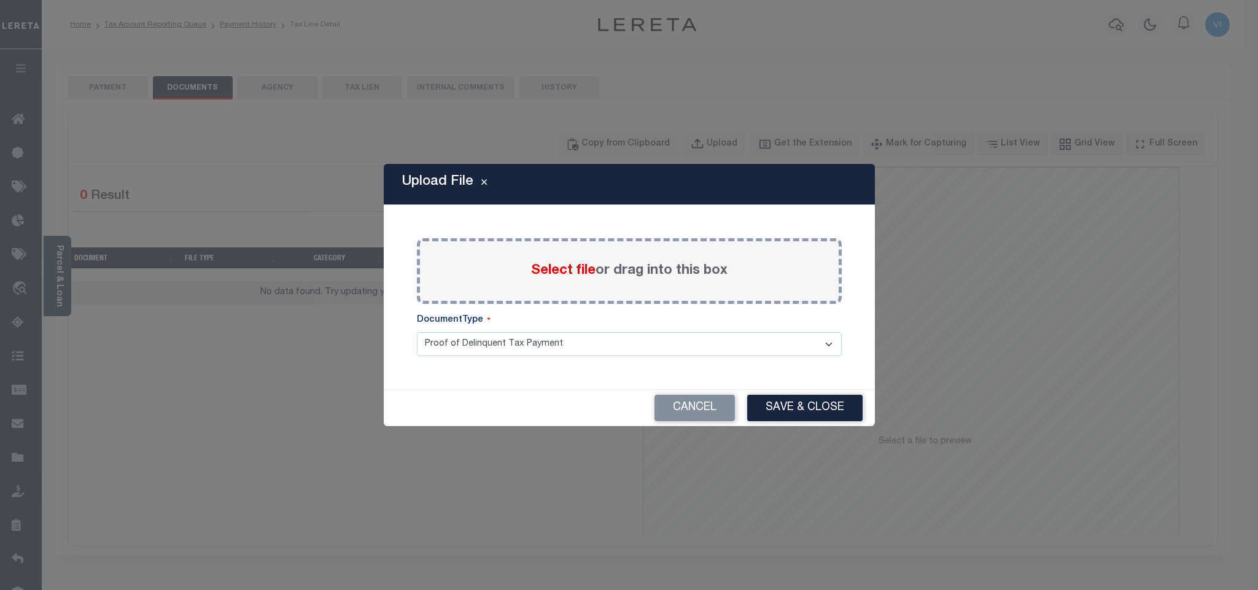
click at [557, 275] on span "Select file" at bounding box center [563, 271] width 64 height 14
click at [0, 0] on input "Select file or drag into this box" at bounding box center [0, 0] width 0 height 0
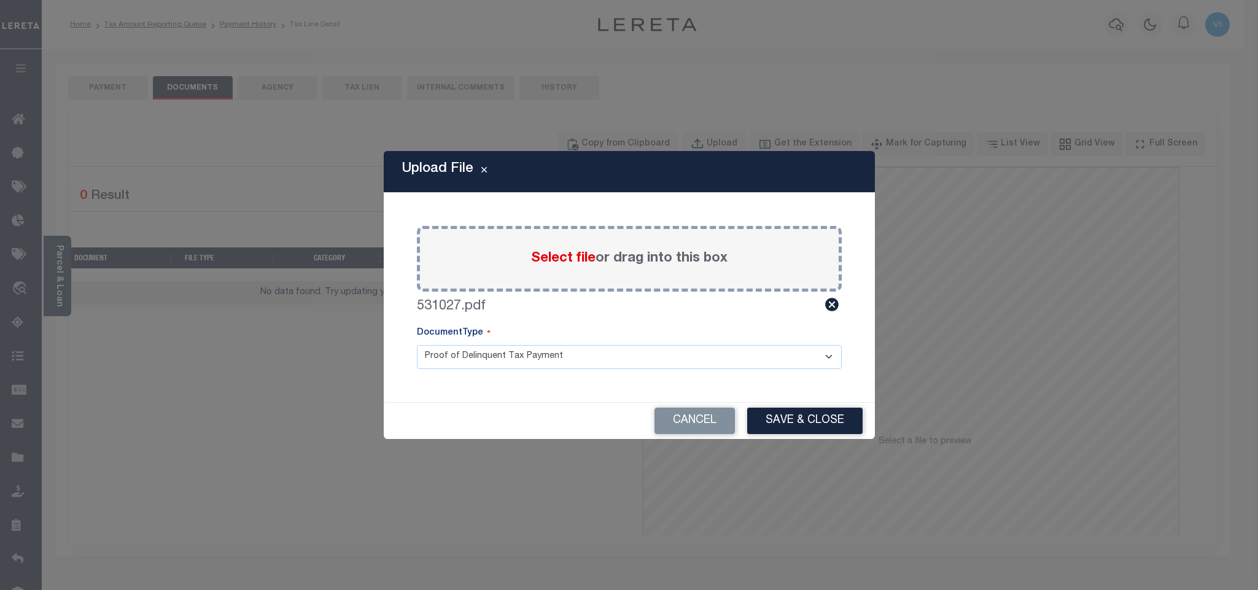
click at [457, 361] on select "Proof of Delinquent Tax Payment" at bounding box center [629, 357] width 425 height 24
click at [417, 345] on select "Proof of Delinquent Tax Payment" at bounding box center [629, 357] width 425 height 24
click at [785, 430] on button "Save & Close" at bounding box center [804, 421] width 115 height 26
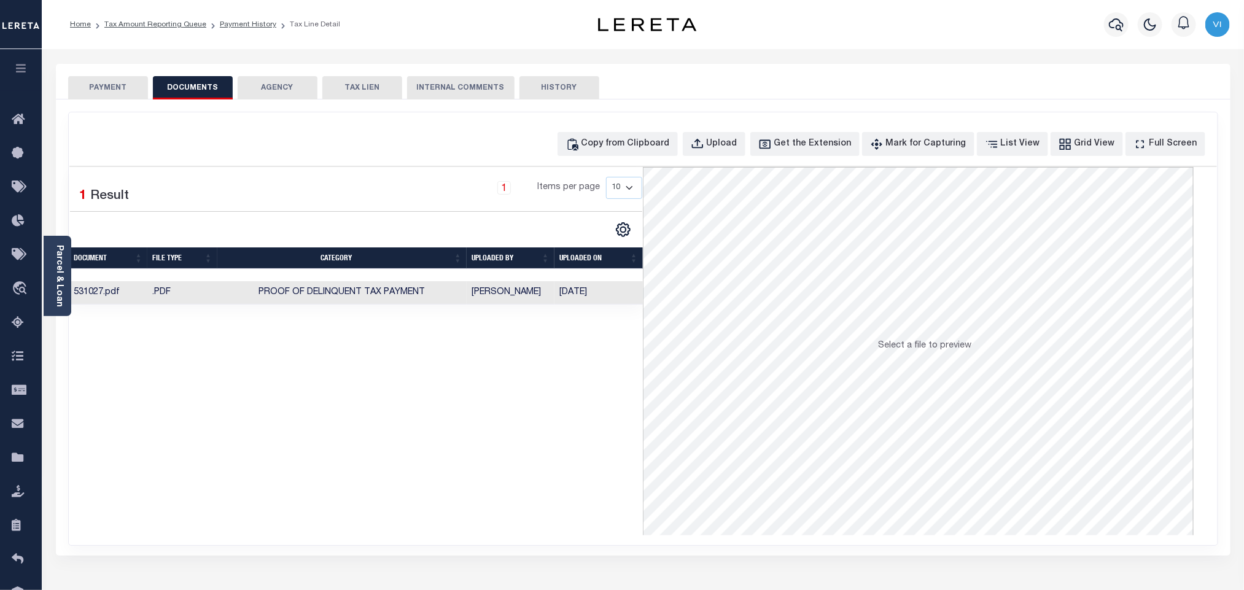
click at [122, 101] on div "SPECIAL RISK NCE Date Clear" at bounding box center [643, 327] width 1175 height 456
click at [115, 96] on button "PAYMENT" at bounding box center [108, 87] width 80 height 23
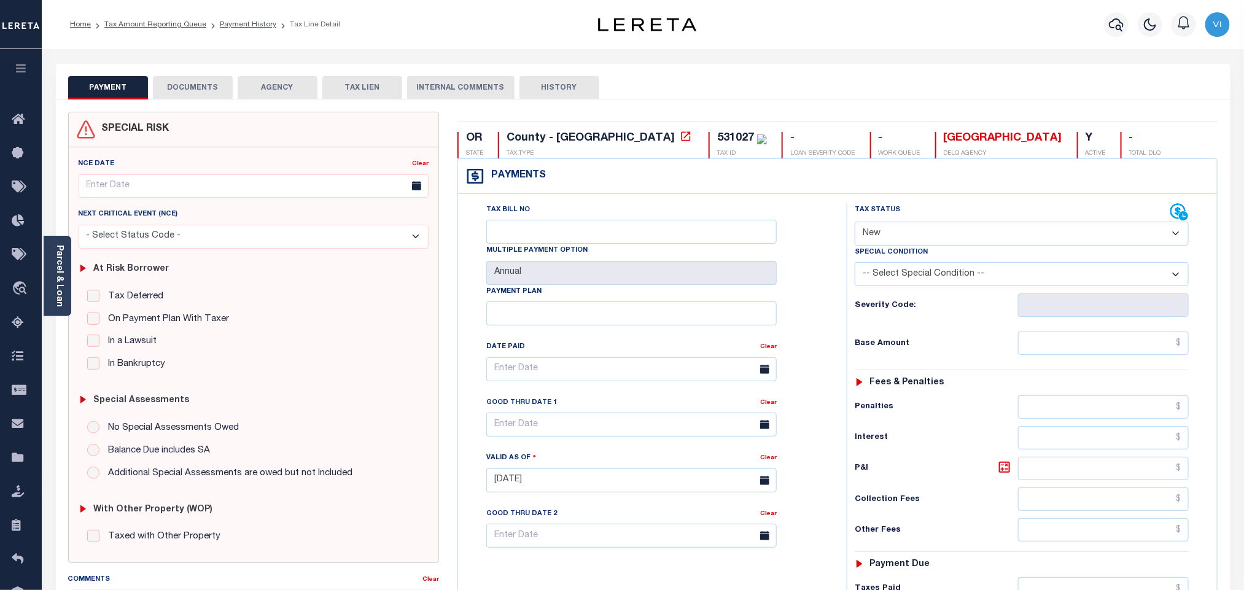
drag, startPoint x: 872, startPoint y: 234, endPoint x: 874, endPoint y: 244, distance: 10.0
click at [872, 234] on select "- Select Status Code - Open Due/Unpaid Paid Incomplete No Tax Due Internal Refu…" at bounding box center [1022, 234] width 334 height 24
select select "PYD"
click at [855, 223] on select "- Select Status Code - Open Due/Unpaid Paid Incomplete No Tax Due Internal Refu…" at bounding box center [1022, 234] width 334 height 24
type input "[DATE]"
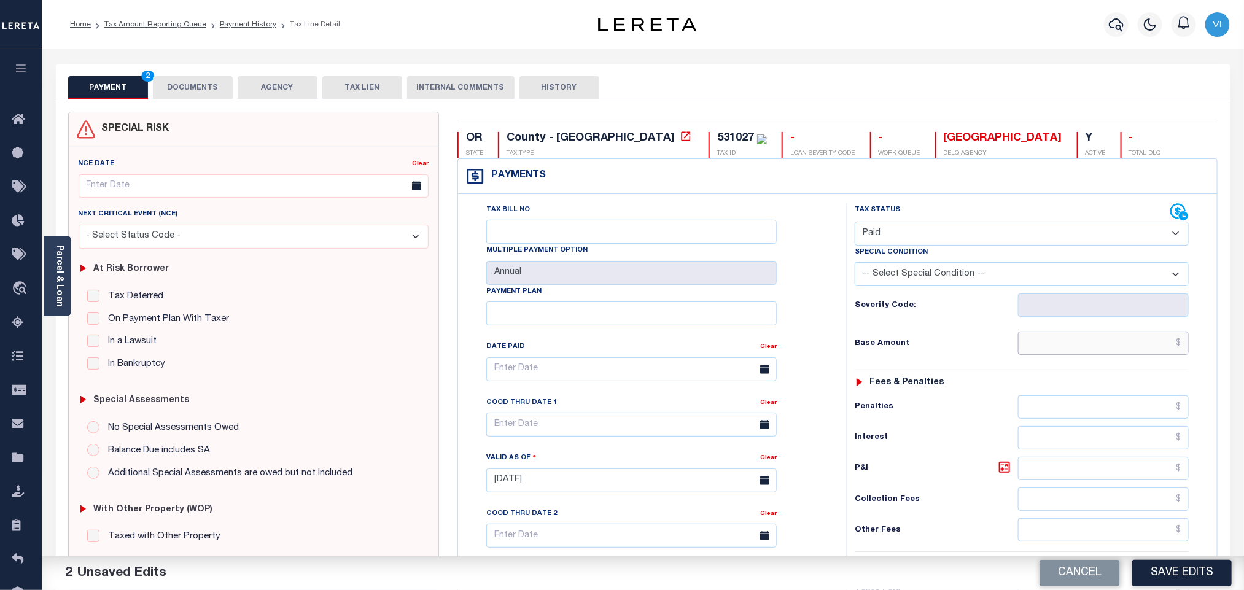
click at [1030, 349] on input "text" at bounding box center [1103, 343] width 171 height 23
paste input "6,789.08"
type input "$6,789.08"
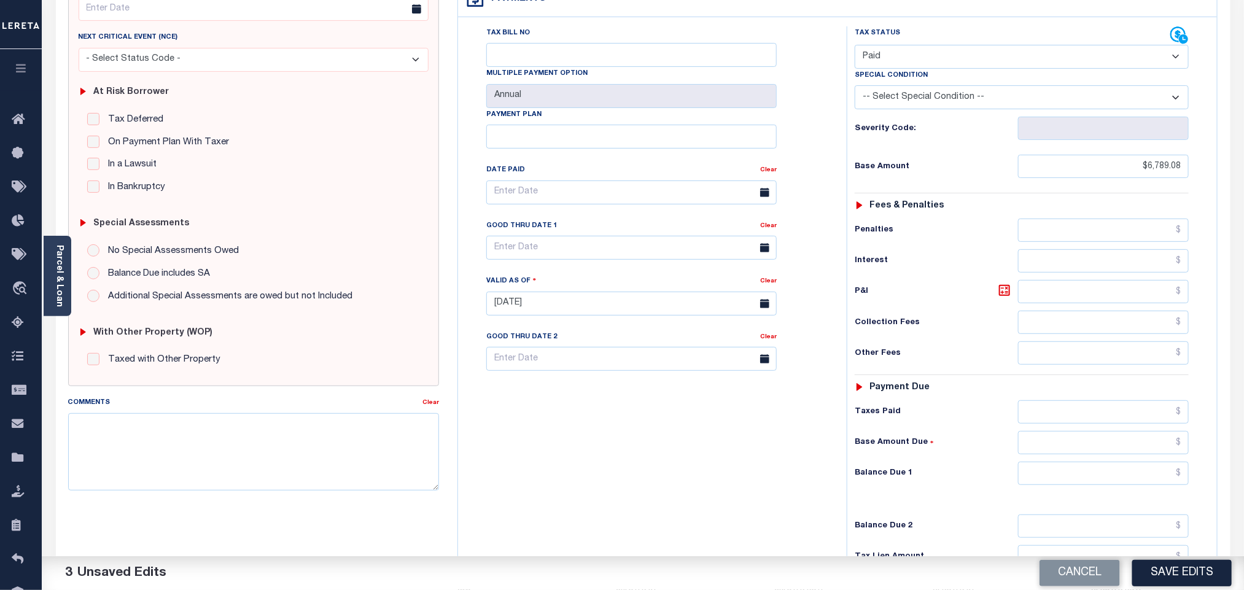
scroll to position [319, 0]
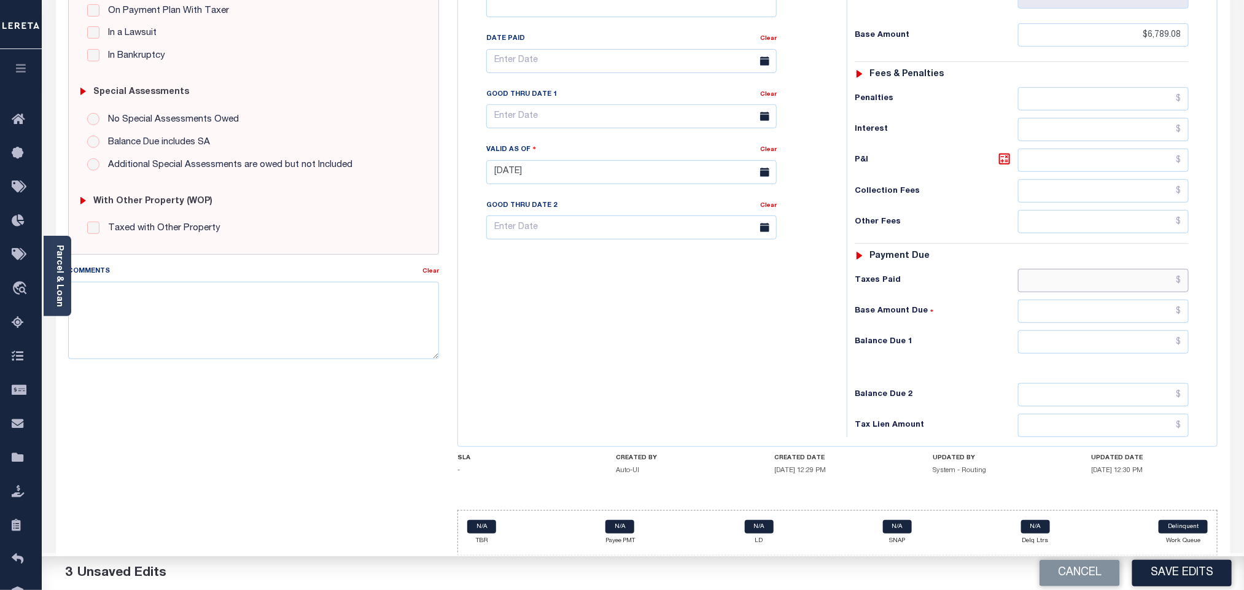
click at [1038, 269] on input "text" at bounding box center [1103, 280] width 171 height 23
paste input "6,585.41"
type input "$6,585.41"
click at [1073, 340] on input "text" at bounding box center [1103, 341] width 171 height 23
type input "$0.00"
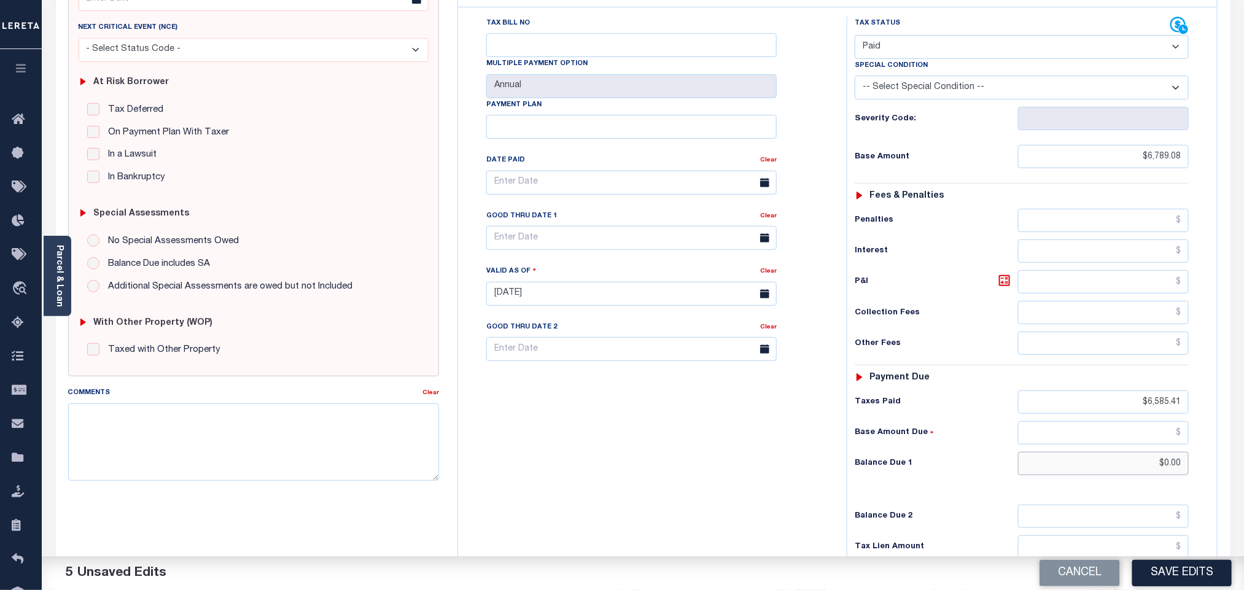
scroll to position [0, 0]
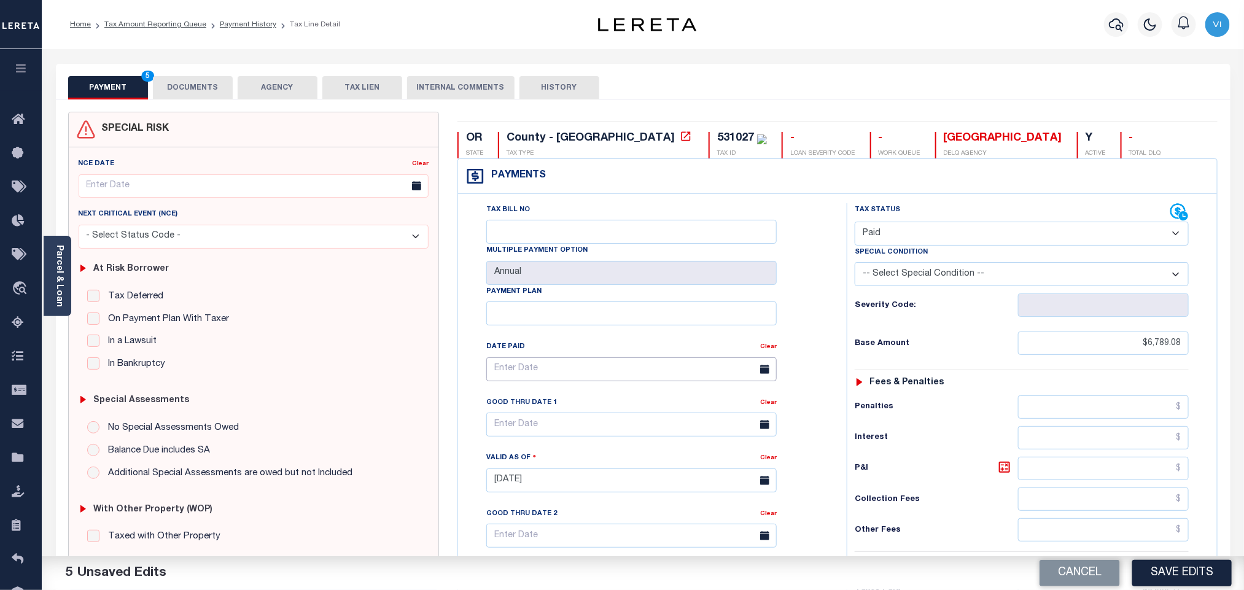
click at [548, 373] on input "text" at bounding box center [631, 369] width 290 height 24
click at [636, 406] on span at bounding box center [634, 404] width 9 height 7
type input "2024"
click at [575, 402] on select "January February March April May June July August September October November De…" at bounding box center [561, 401] width 75 height 12
select select "10"
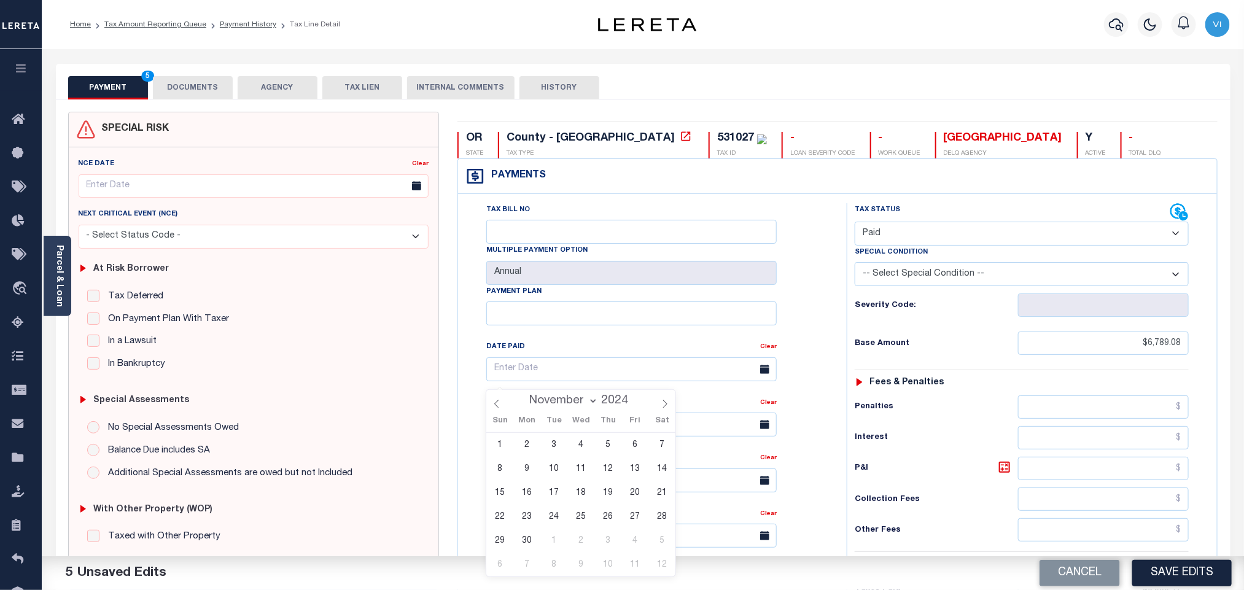
click at [524, 395] on select "January February March April May June July August September October November De…" at bounding box center [561, 401] width 75 height 12
click at [575, 472] on span "6" at bounding box center [581, 469] width 24 height 24
type input "11/06/2024"
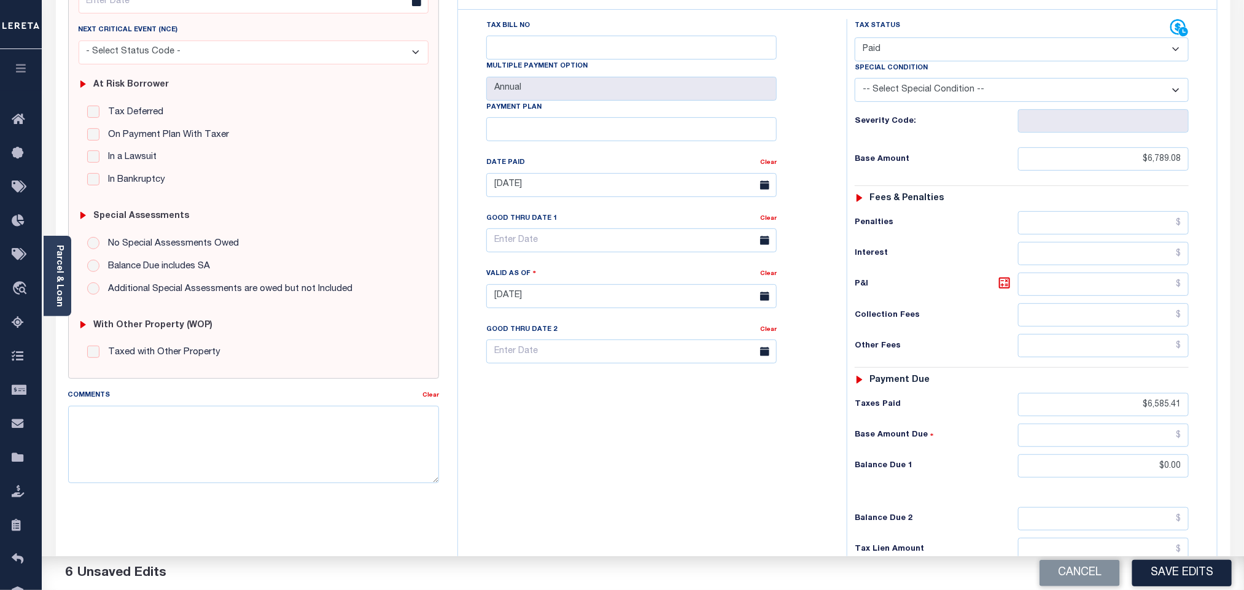
click at [953, 435] on div "Base Amount Due" at bounding box center [1022, 435] width 334 height 23
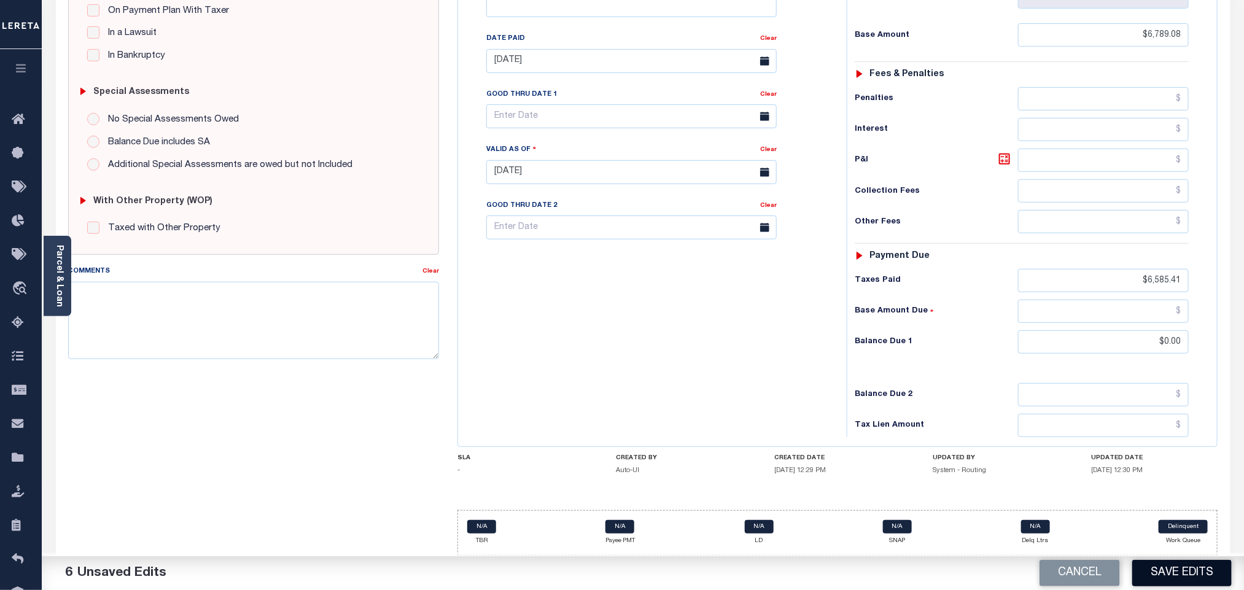
scroll to position [319, 0]
click at [1157, 562] on button "Save Edits" at bounding box center [1181, 573] width 99 height 26
checkbox input "false"
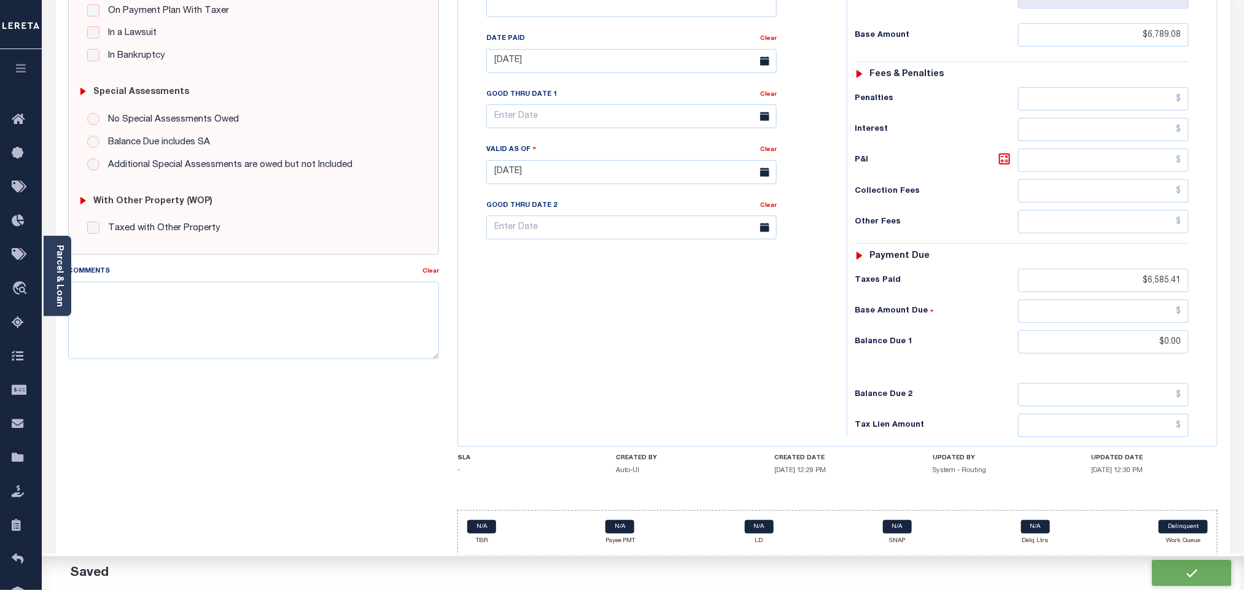
checkbox input "false"
type input "$6,789.08"
type input "$6,585.41"
type input "$0"
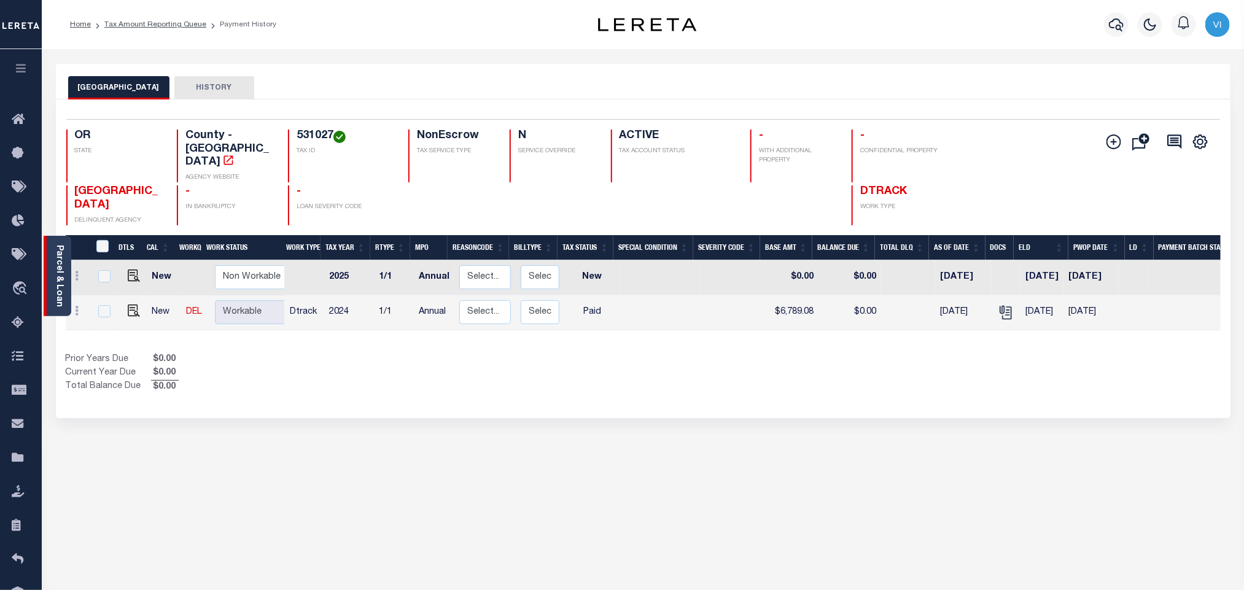
click at [63, 273] on link "Parcel & Loan" at bounding box center [59, 276] width 9 height 62
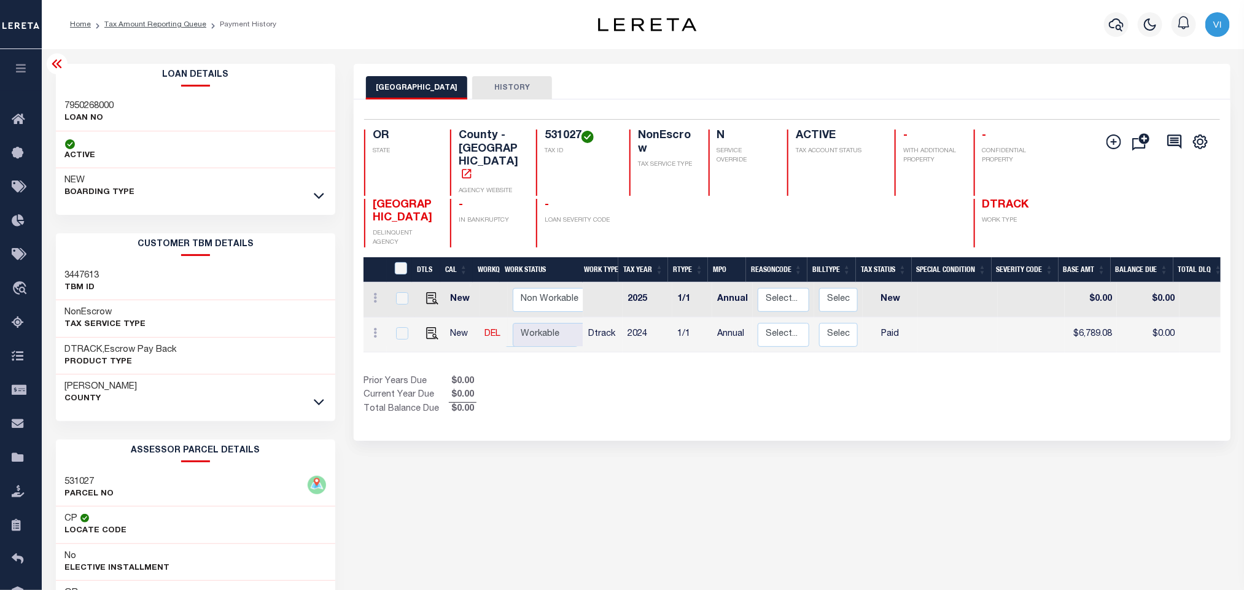
click at [61, 104] on div "7950268000 LOAN NO" at bounding box center [196, 112] width 280 height 37
click at [67, 103] on h3 "7950268000" at bounding box center [89, 106] width 49 height 12
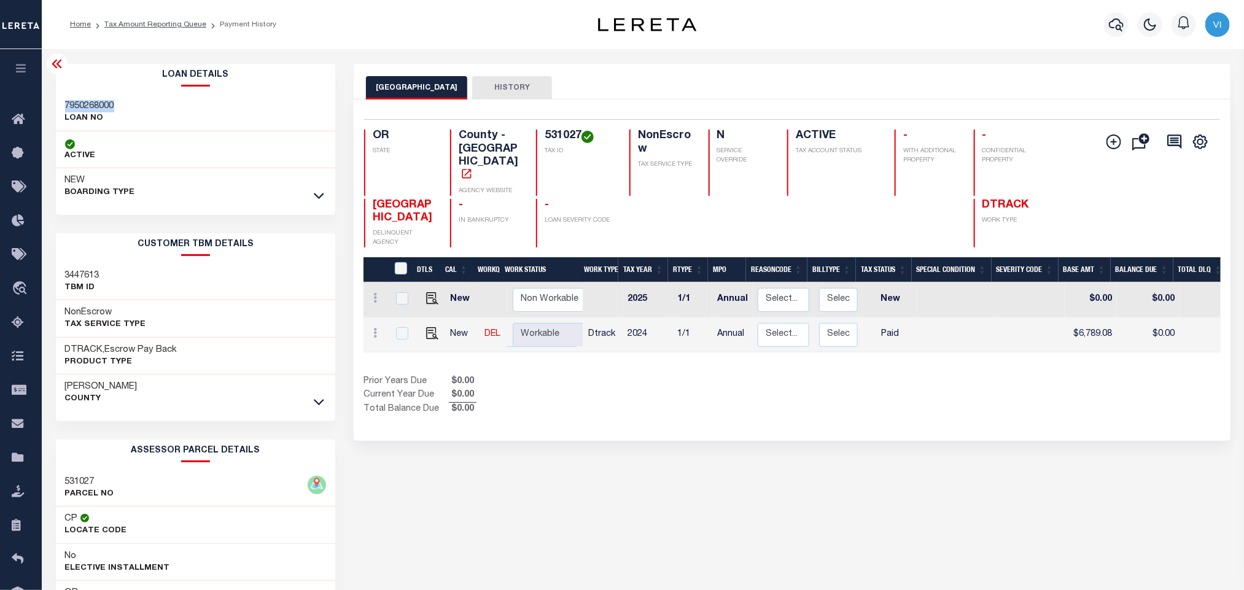
copy h3 "7950268000"
click at [542, 133] on div "531027 TAX ID" at bounding box center [575, 163] width 79 height 66
copy h4 "531027"
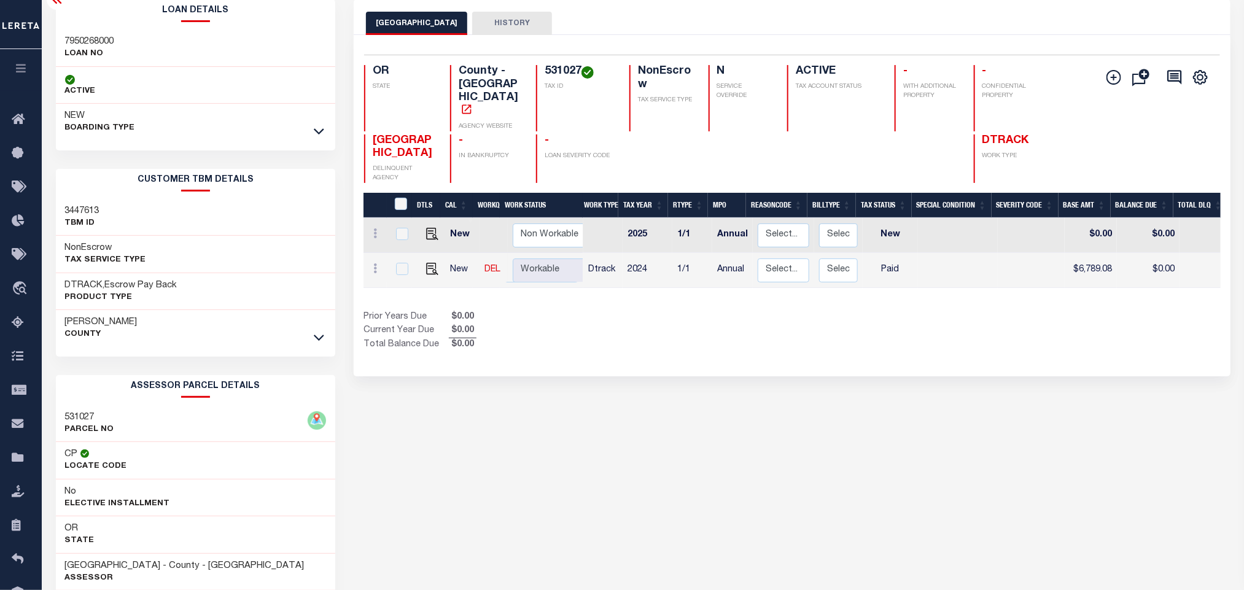
scroll to position [171, 0]
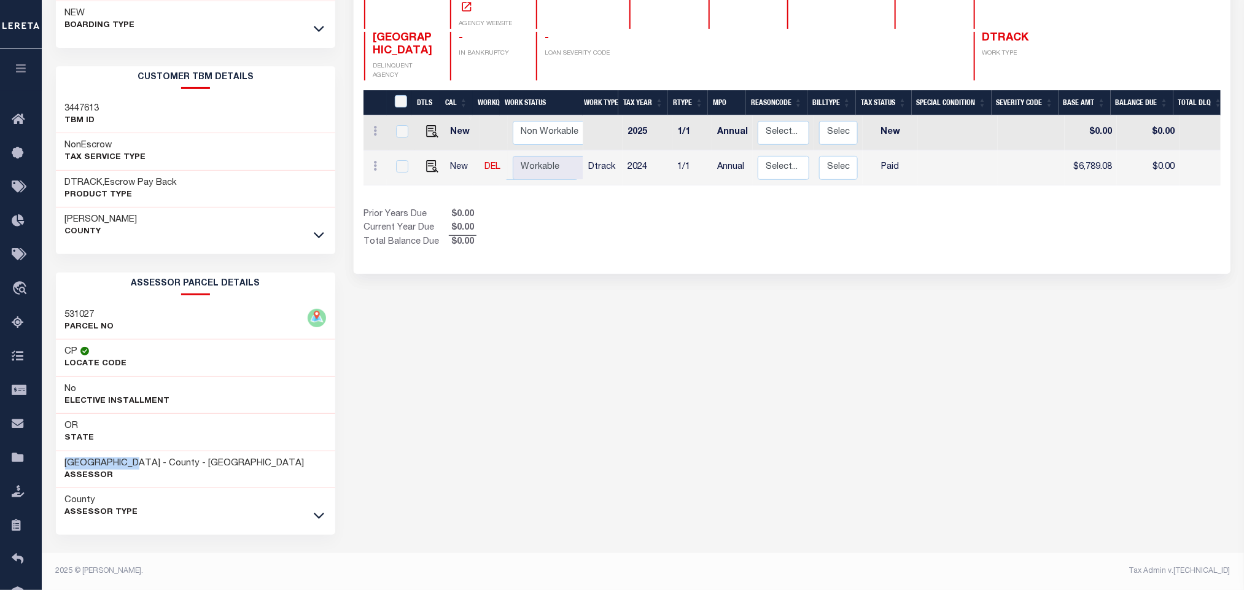
drag, startPoint x: 141, startPoint y: 461, endPoint x: 61, endPoint y: 461, distance: 79.8
click at [61, 461] on div "MARION COUNTY - County - OR Assessor" at bounding box center [196, 469] width 280 height 37
copy h3 "[GEOGRAPHIC_DATA]"
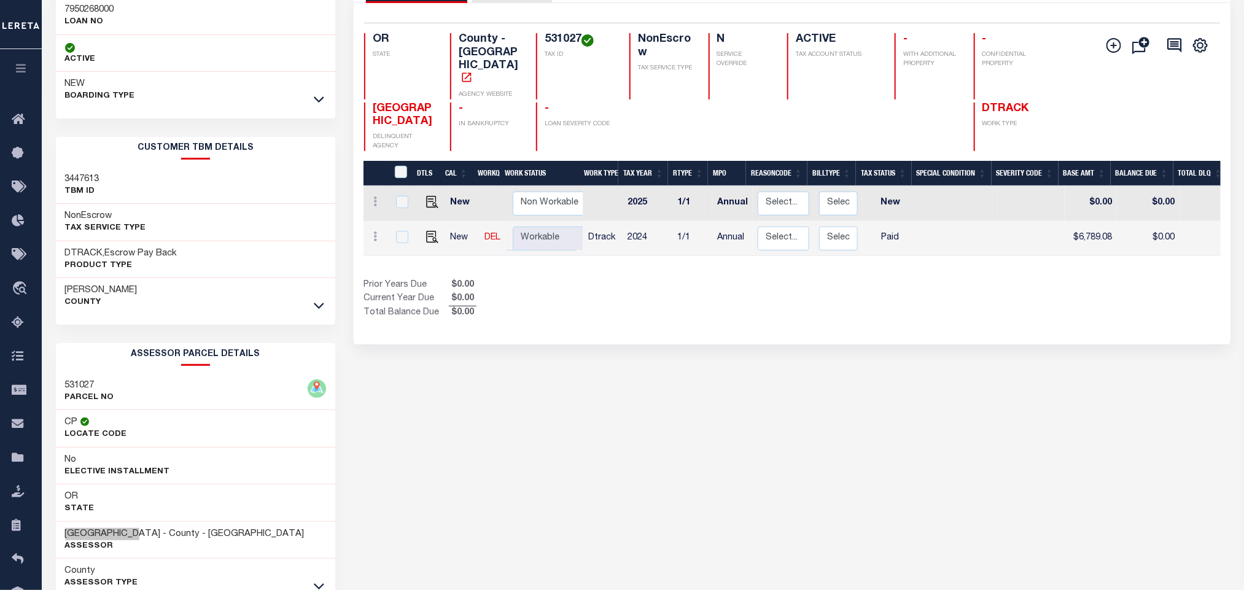
scroll to position [0, 0]
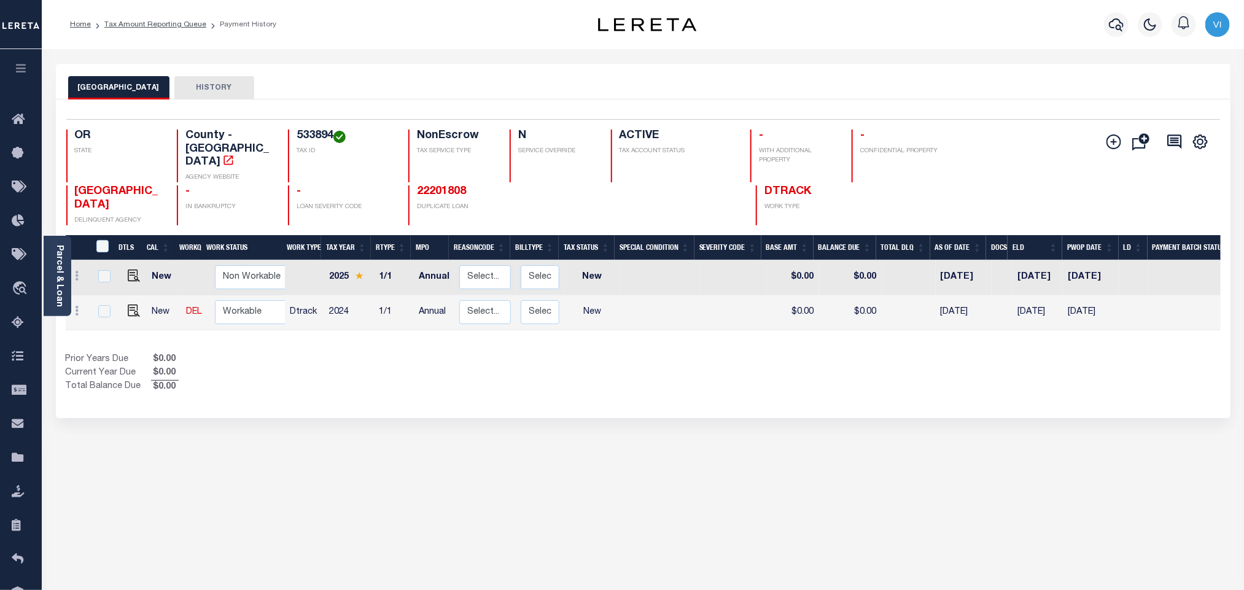
click at [289, 127] on div "Selected 2 Results 1 Items per page 25 50 100 OR STATE County - OR AGENCY WEBSI…" at bounding box center [642, 172] width 1173 height 106
copy h4 "533894"
click at [129, 305] on img "" at bounding box center [134, 311] width 12 height 12
checkbox input "true"
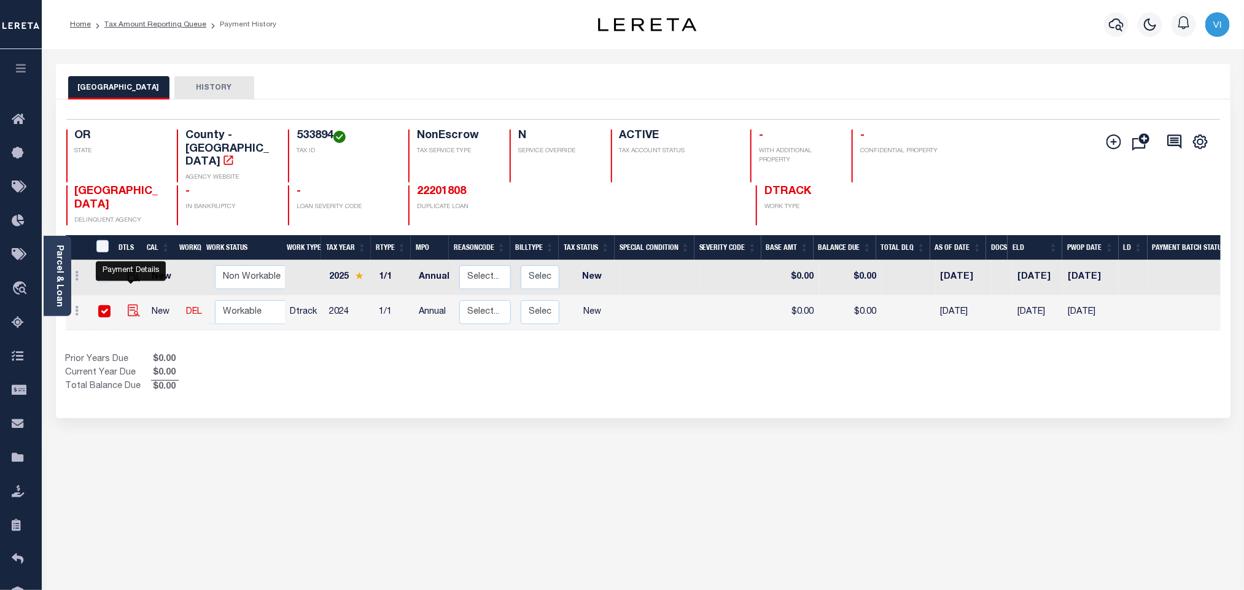
checkbox input "true"
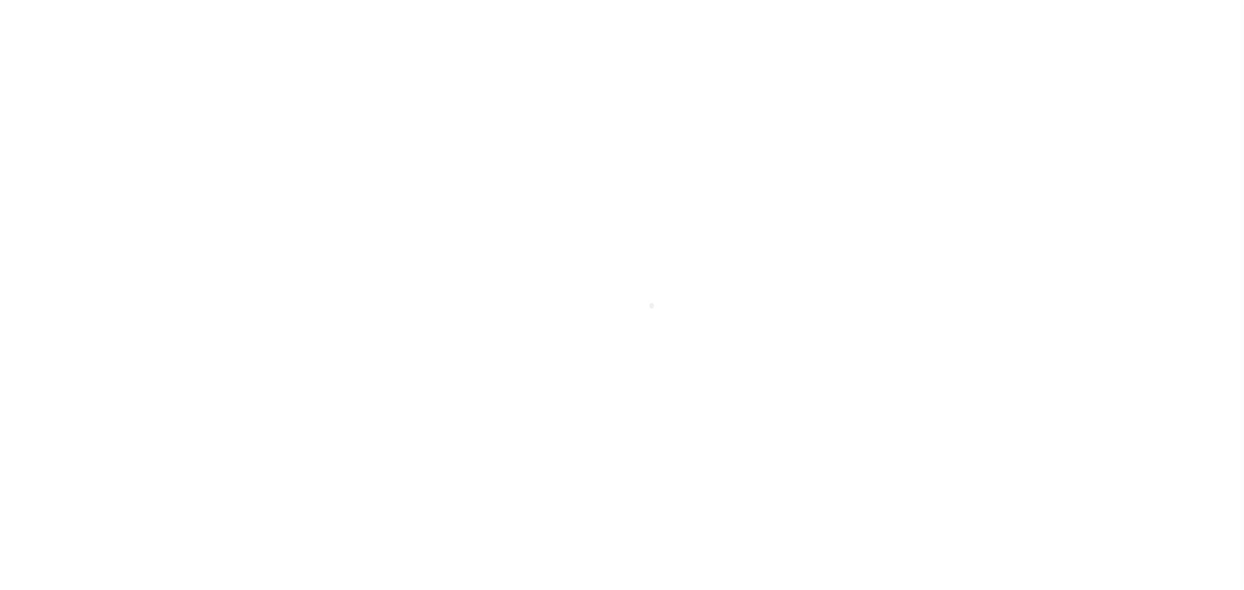
select select "NW2"
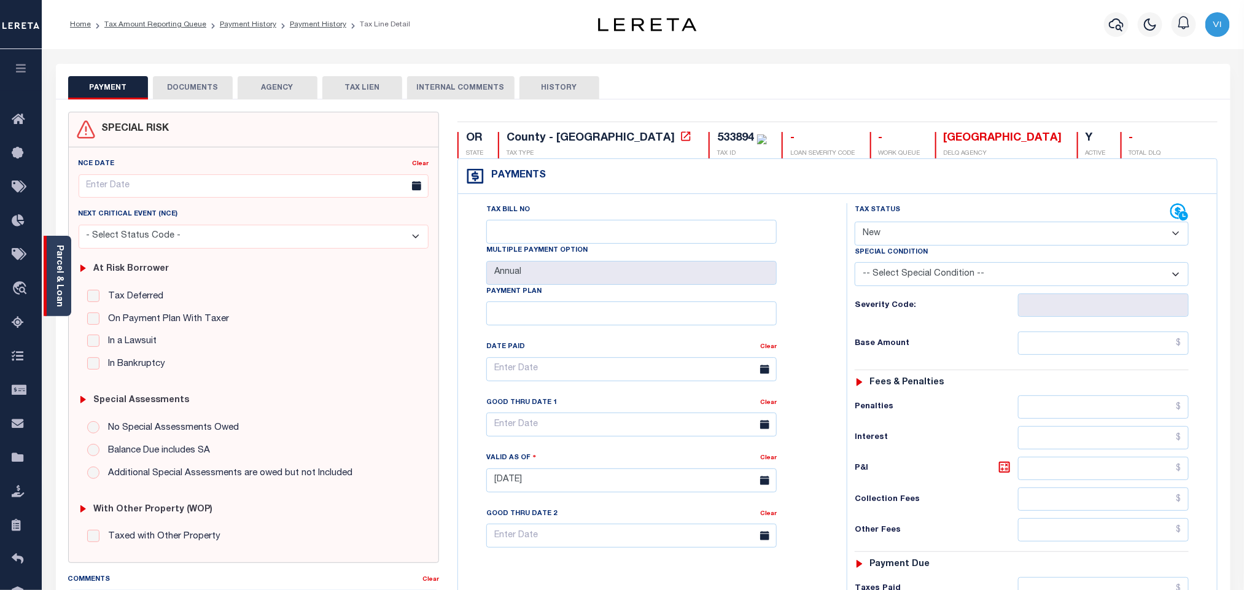
click at [58, 287] on link "Parcel & Loan" at bounding box center [59, 276] width 9 height 62
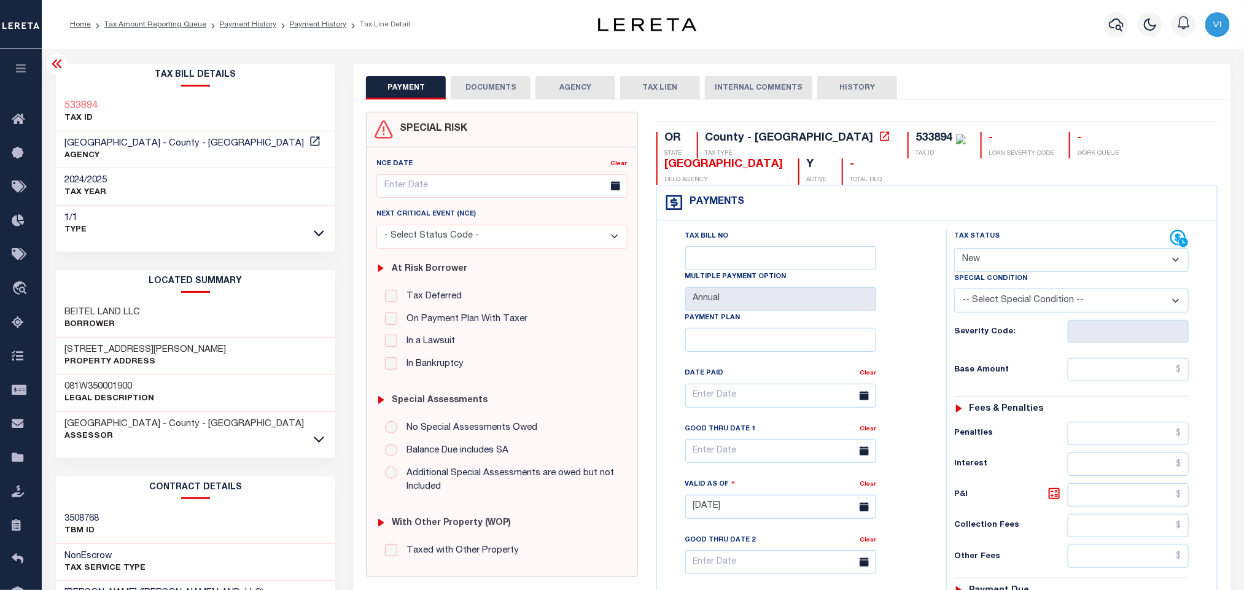
click at [499, 90] on button "DOCUMENTS" at bounding box center [491, 87] width 80 height 23
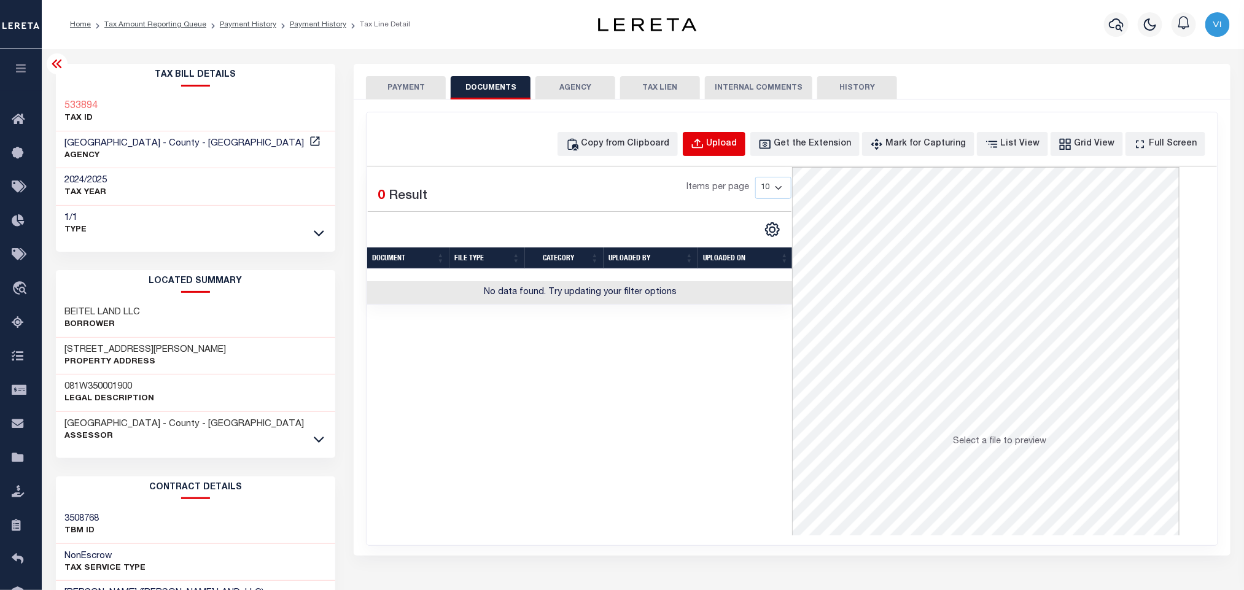
click at [721, 155] on button "Upload" at bounding box center [714, 144] width 63 height 24
select select "POP"
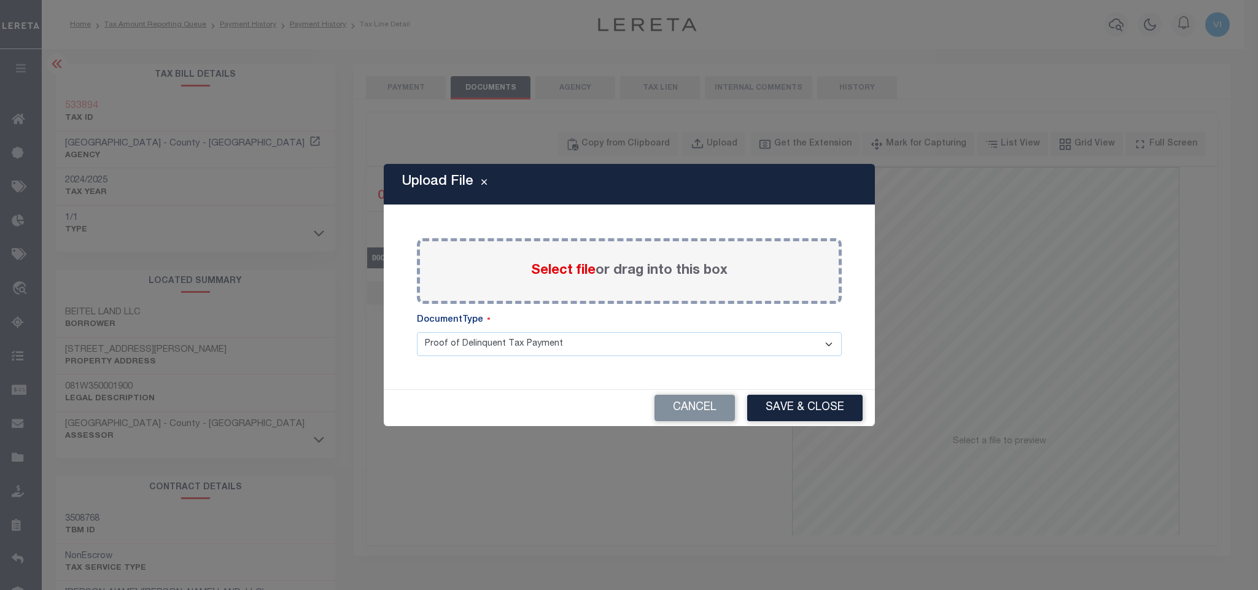
click at [543, 271] on span "Select file" at bounding box center [563, 271] width 64 height 14
click at [0, 0] on input "Select file or drag into this box" at bounding box center [0, 0] width 0 height 0
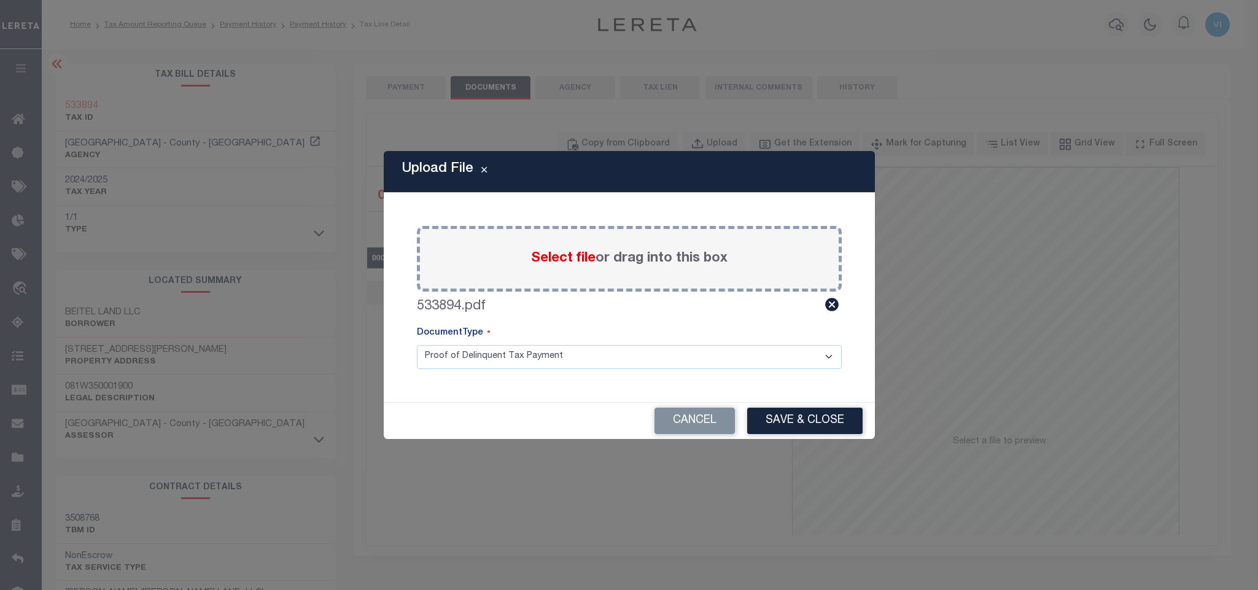
click at [450, 367] on select "Proof of Delinquent Tax Payment" at bounding box center [629, 357] width 425 height 24
click at [417, 345] on select "Proof of Delinquent Tax Payment" at bounding box center [629, 357] width 425 height 24
click at [752, 420] on button "Save & Close" at bounding box center [804, 421] width 115 height 26
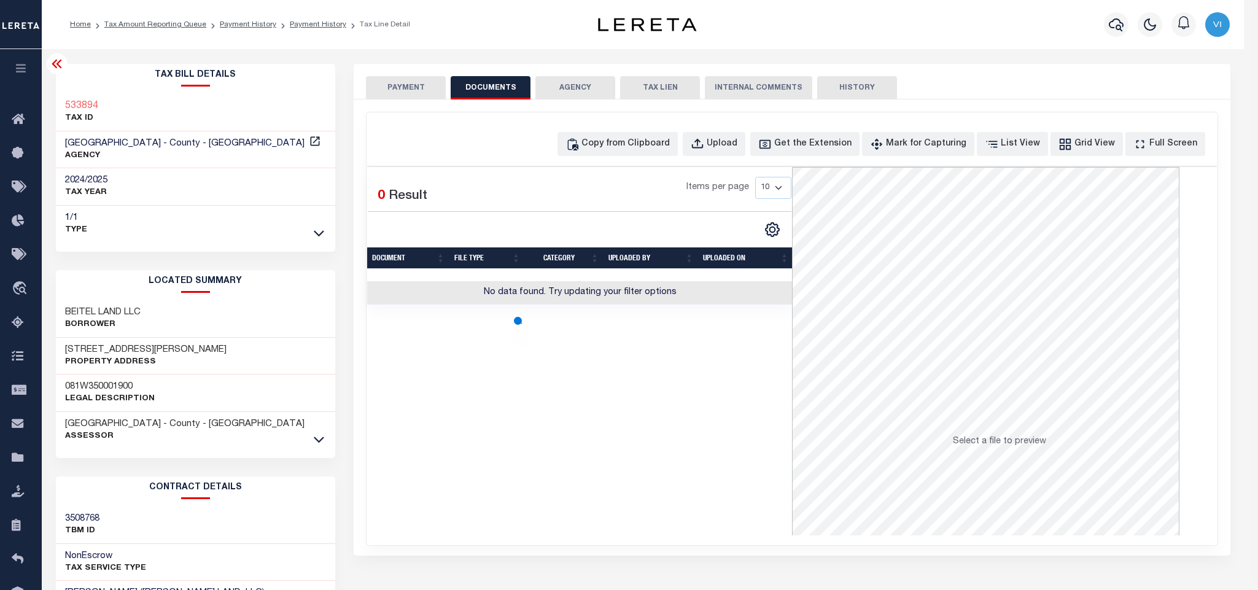
click at [396, 93] on button "PAYMENT" at bounding box center [406, 87] width 80 height 23
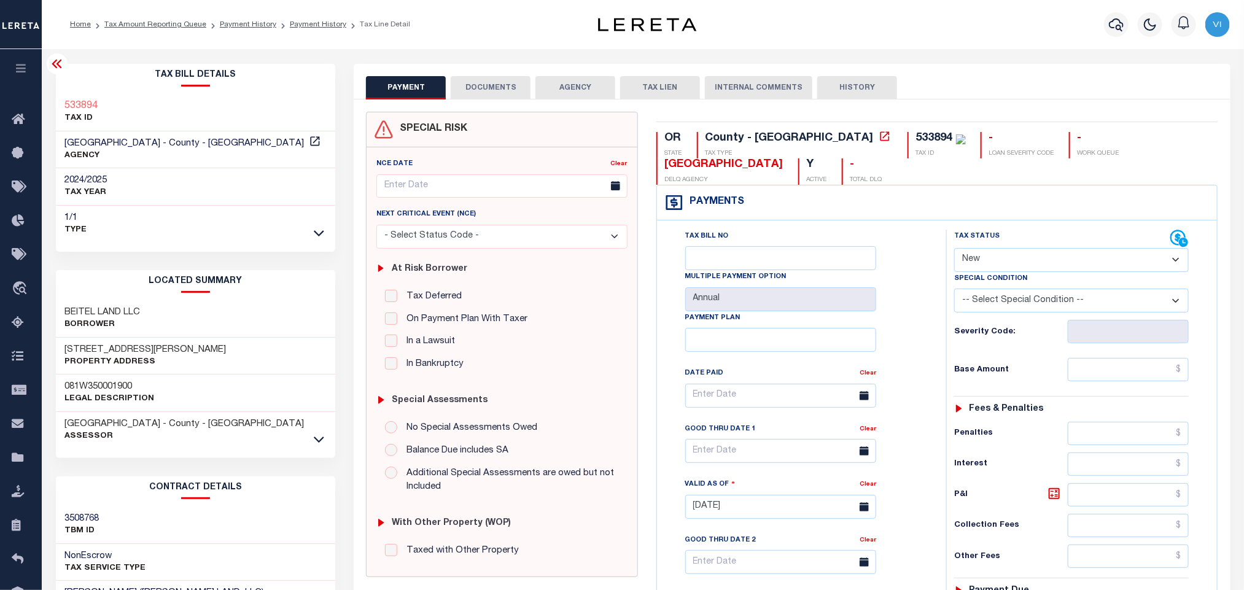
click at [1006, 247] on div "Tax Status Status" at bounding box center [1062, 239] width 216 height 18
click at [995, 252] on select "- Select Status Code - Open Due/Unpaid Paid Incomplete No Tax Due Internal Refu…" at bounding box center [1071, 260] width 235 height 24
select select "PYD"
click at [954, 249] on select "- Select Status Code - Open Due/Unpaid Paid Incomplete No Tax Due Internal Refu…" at bounding box center [1071, 260] width 235 height 24
type input "[DATE]"
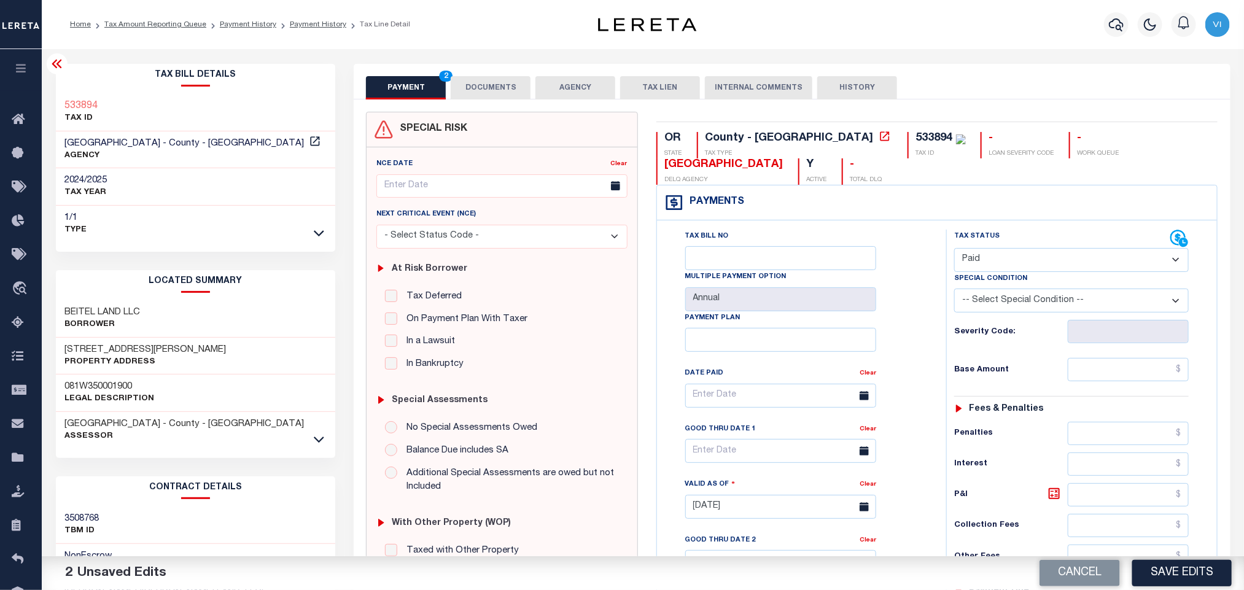
click at [1096, 351] on div "Tax Status Status - Select Status Code -" at bounding box center [1075, 501] width 259 height 542
click at [1094, 367] on input "text" at bounding box center [1129, 369] width 122 height 23
paste input "1,808.24"
type input "$1,808.24"
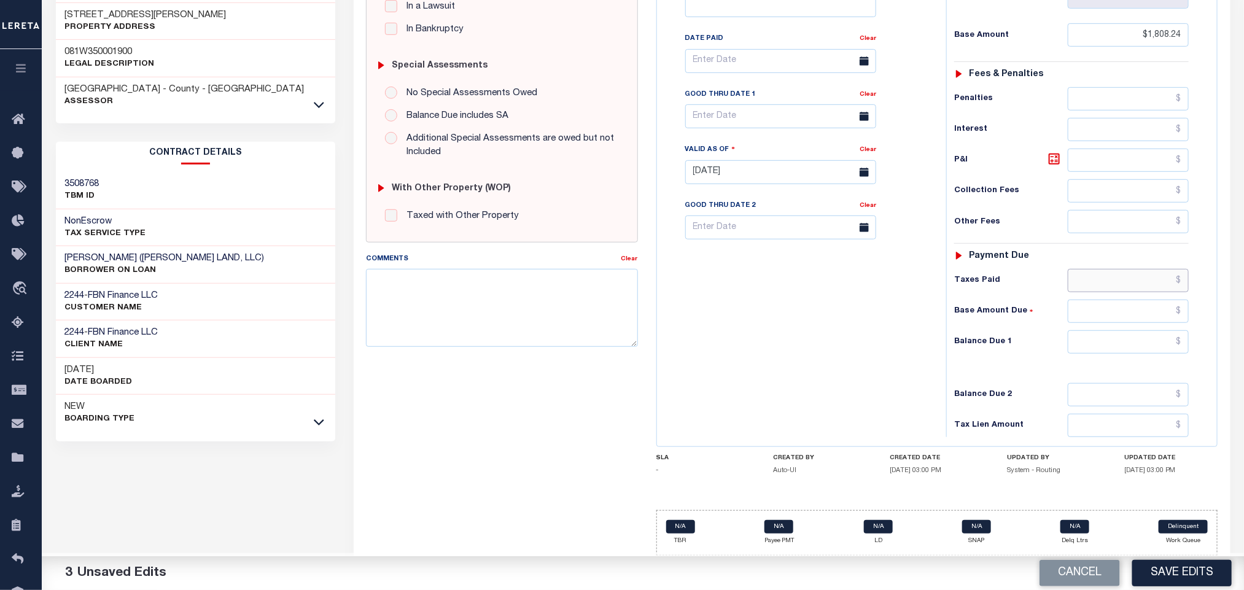
click at [1091, 271] on input "text" at bounding box center [1129, 280] width 122 height 23
paste input "1,753.99"
type input "$1,753.99"
click at [1119, 352] on input "text" at bounding box center [1129, 341] width 122 height 23
type input "$0.00"
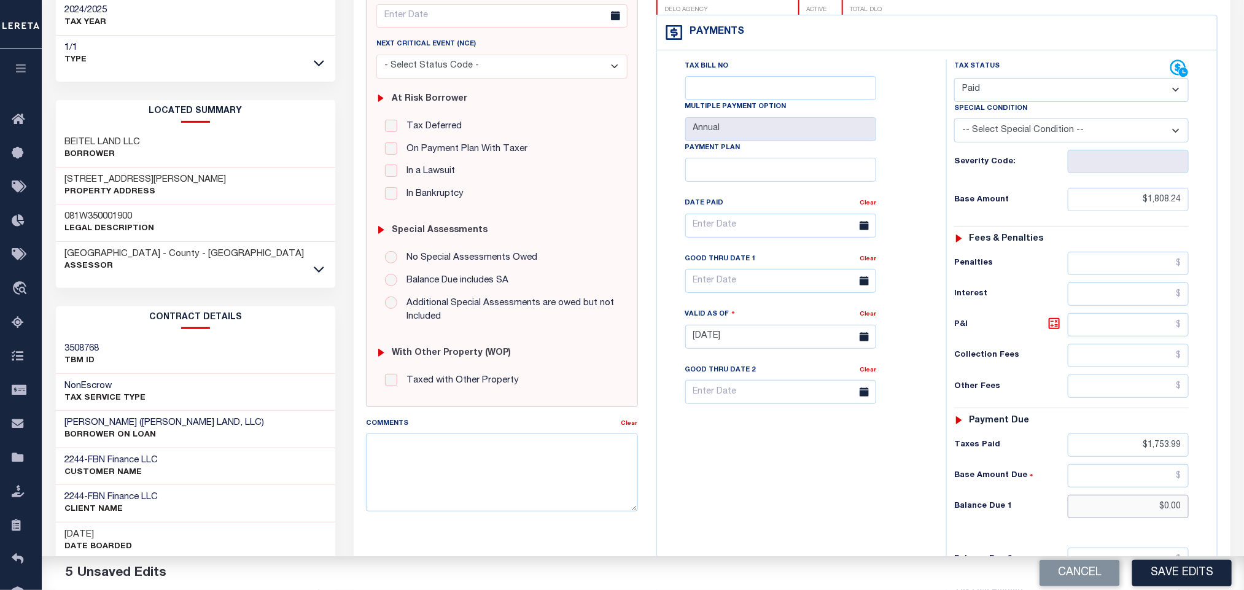
scroll to position [162, 0]
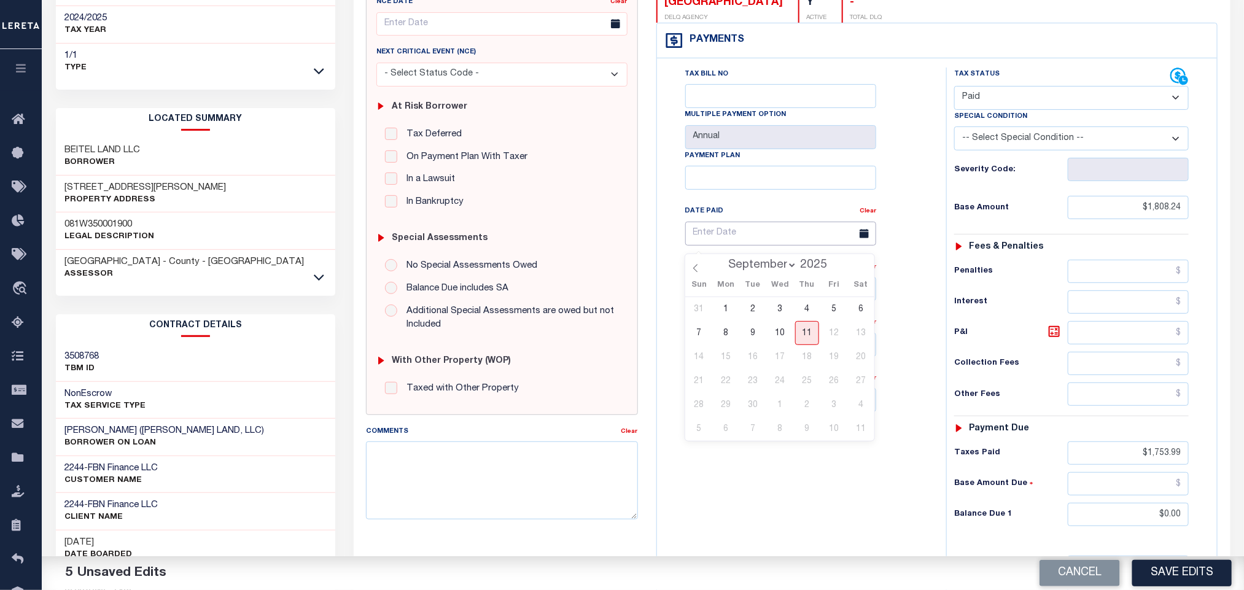
click at [712, 234] on input "text" at bounding box center [780, 234] width 191 height 24
click at [743, 268] on select "January February March April May June July August September" at bounding box center [760, 265] width 75 height 12
select select "7"
click at [723, 259] on select "January February March April May June July August September" at bounding box center [760, 265] width 75 height 12
click at [761, 267] on select "January February March April May June July August September" at bounding box center [760, 265] width 75 height 12
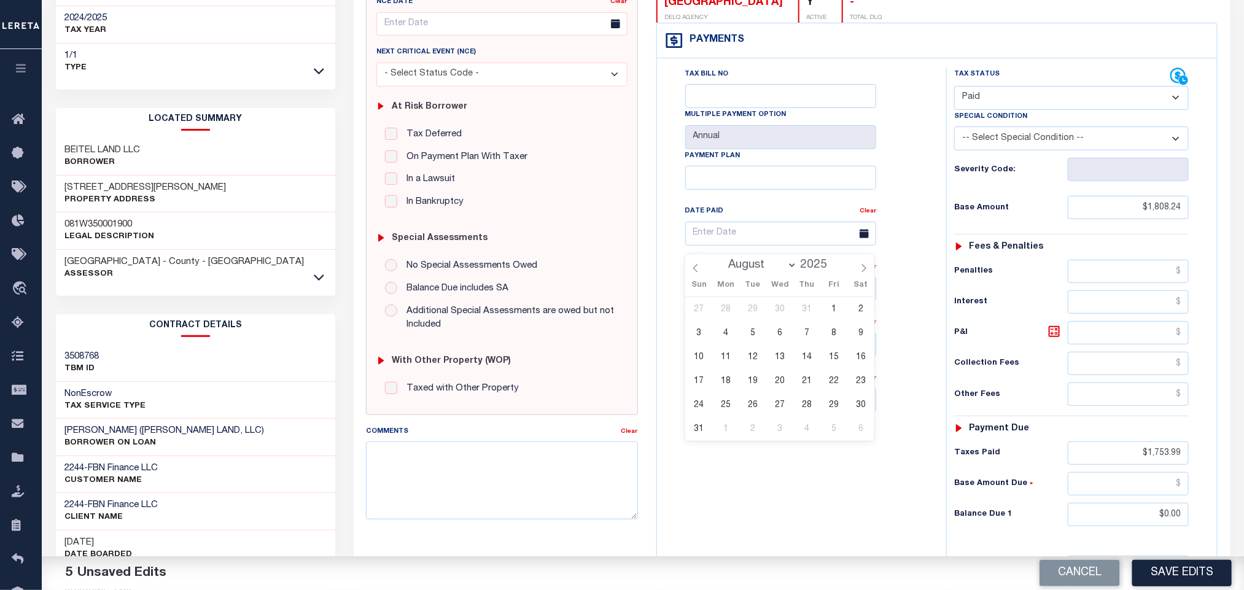
click at [866, 472] on div "Tax Bill No Multiple Payment Option Annual Payment Plan" at bounding box center [798, 339] width 277 height 542
click at [803, 238] on input "text" at bounding box center [780, 234] width 191 height 24
click at [790, 266] on select "January February March April May June July August September" at bounding box center [760, 265] width 75 height 12
click at [942, 214] on div "Tax Status Status" at bounding box center [1075, 339] width 277 height 542
click at [802, 235] on input "text" at bounding box center [780, 234] width 191 height 24
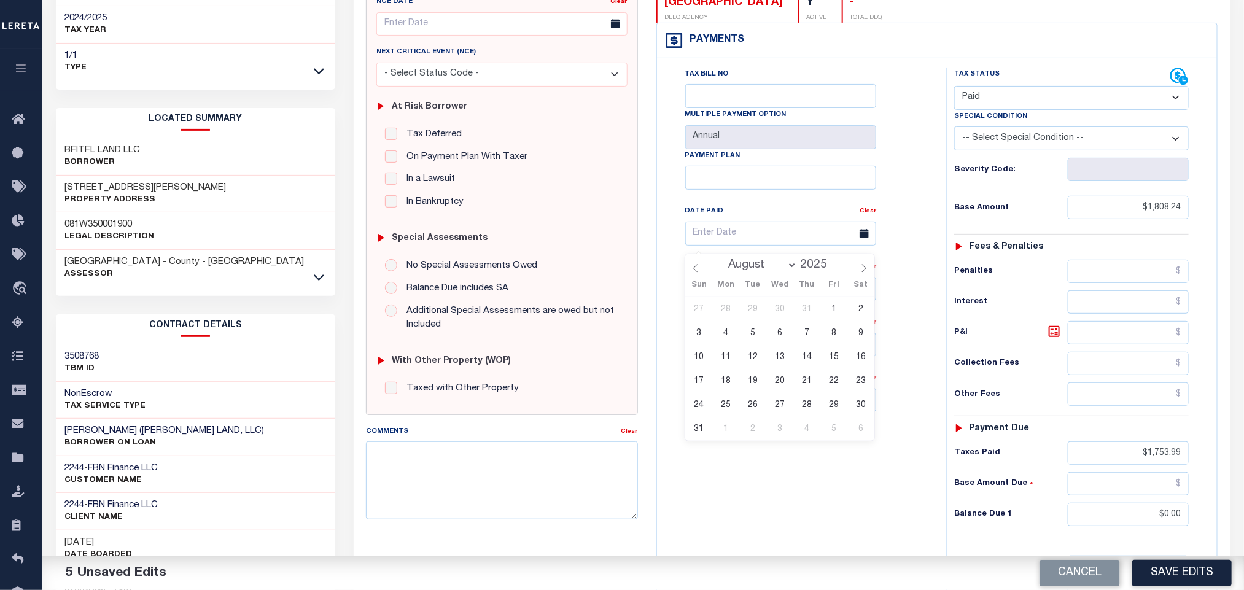
click at [834, 273] on div "January February March April May June July August September 2025" at bounding box center [780, 264] width 142 height 21
click at [828, 271] on input "2025" at bounding box center [817, 266] width 41 height 14
click at [836, 270] on span at bounding box center [833, 268] width 9 height 7
type input "2024"
click at [782, 268] on select "January February March April May June July August September October November De…" at bounding box center [760, 265] width 75 height 12
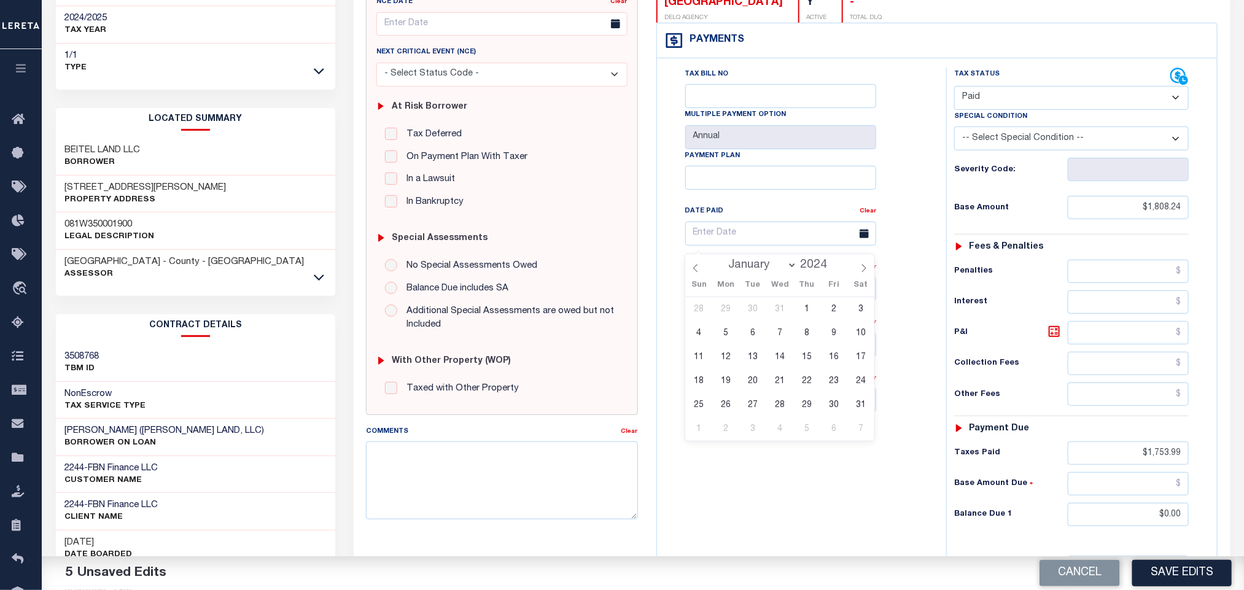
select select "10"
click at [723, 259] on select "January February March April May June July August September October November De…" at bounding box center [760, 265] width 75 height 12
click at [806, 386] on span "21" at bounding box center [807, 381] width 24 height 24
type input "11/21/2024"
click at [809, 461] on div "Tax Bill No Multiple Payment Option Annual Payment Plan" at bounding box center [798, 339] width 277 height 542
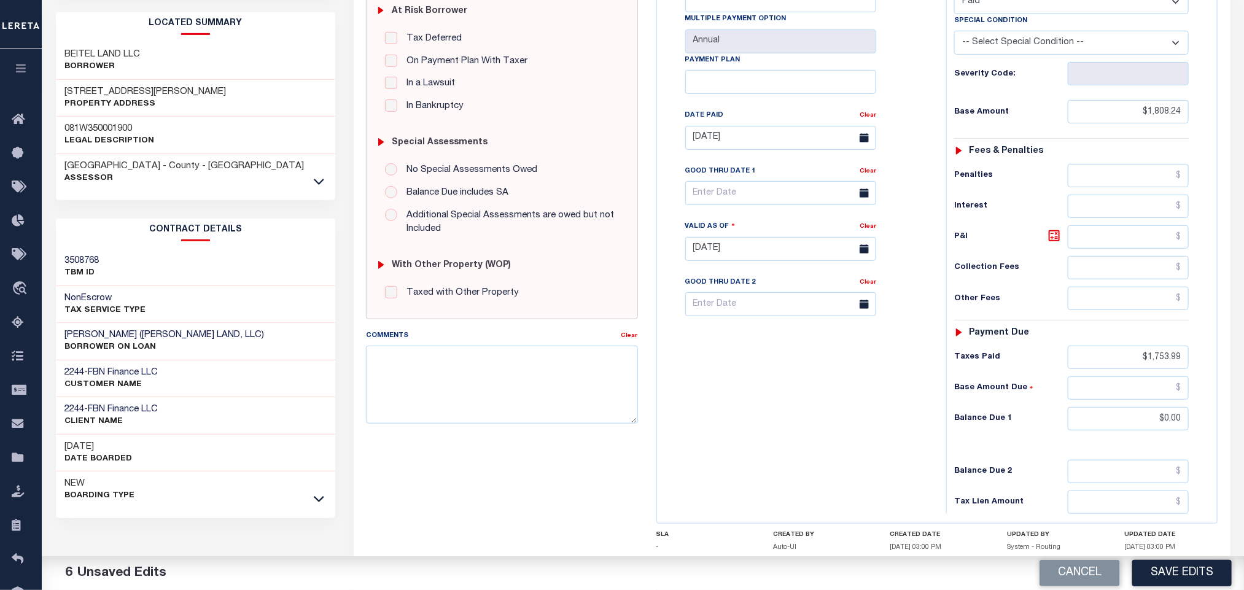
scroll to position [346, 0]
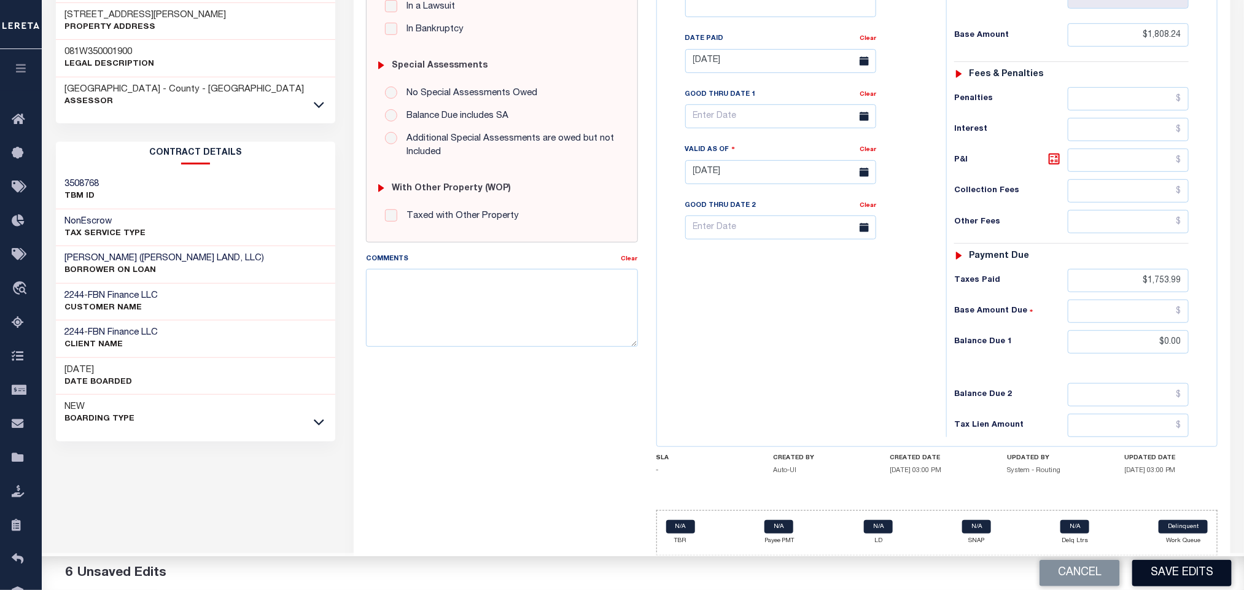
click at [1151, 581] on button "Save Edits" at bounding box center [1181, 573] width 99 height 26
checkbox input "false"
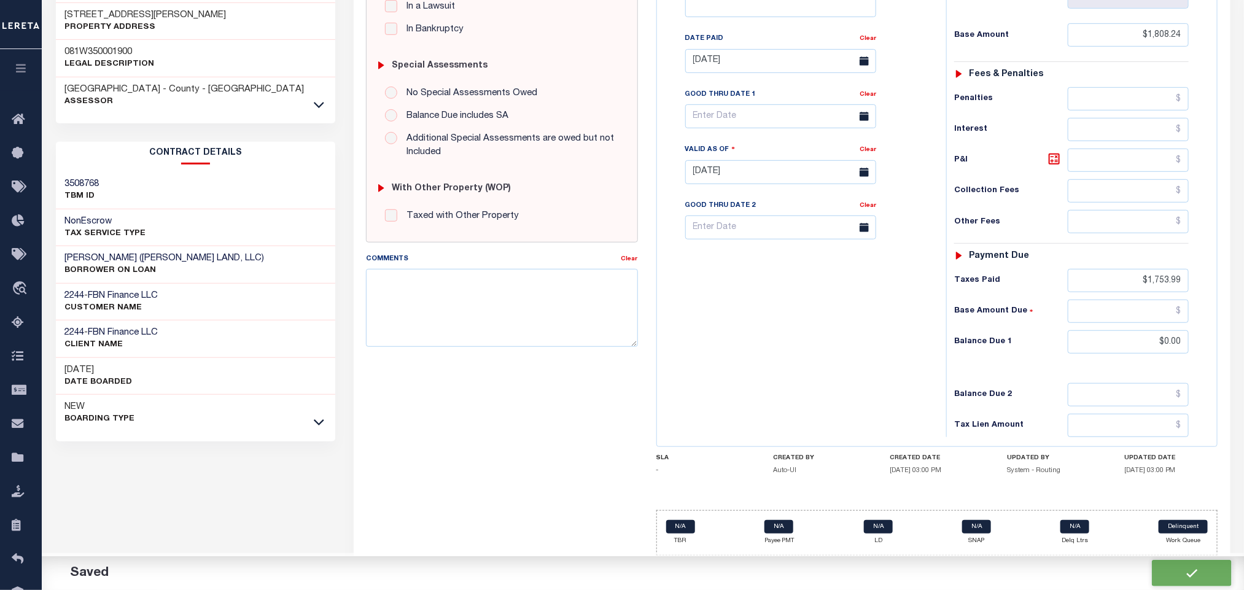
type input "$1,808.24"
type input "$1,753.99"
type input "$0"
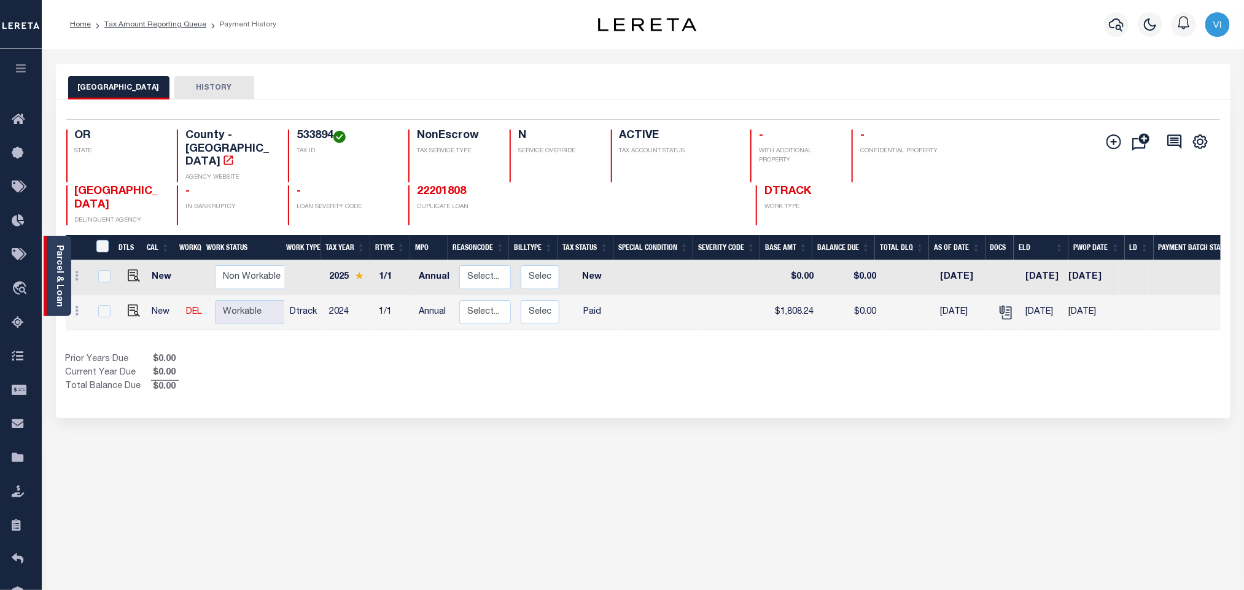
click at [61, 278] on link "Parcel & Loan" at bounding box center [59, 276] width 9 height 62
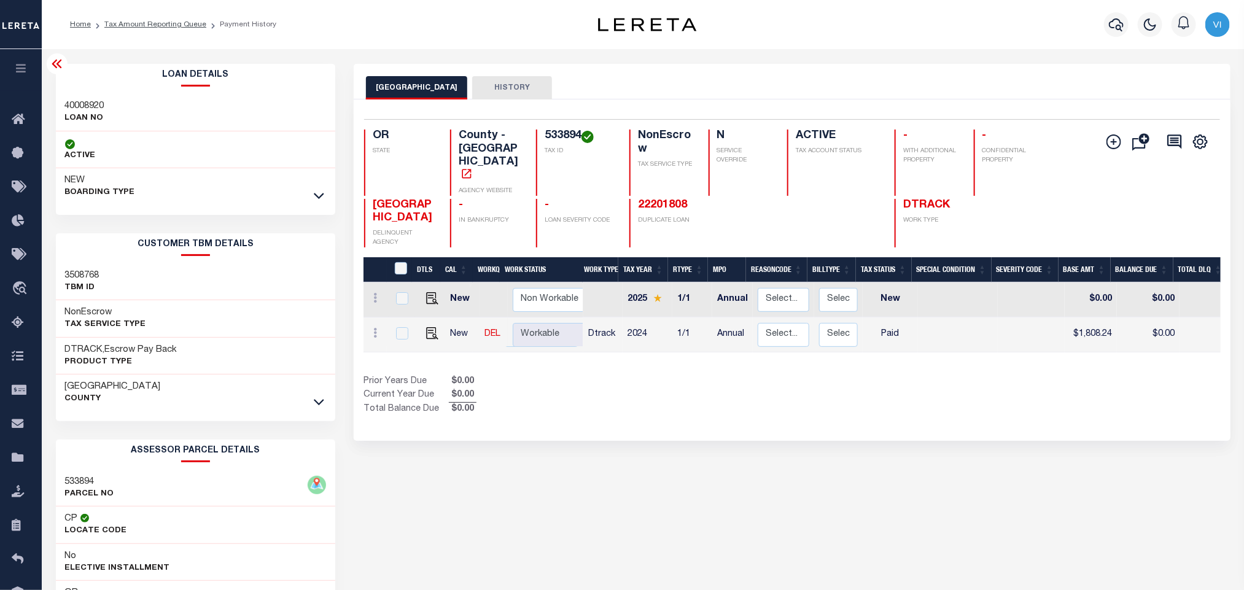
click at [74, 105] on h3 "40008920" at bounding box center [84, 106] width 39 height 12
copy h3 "40008920"
click at [546, 134] on h4 "533894" at bounding box center [580, 137] width 70 height 14
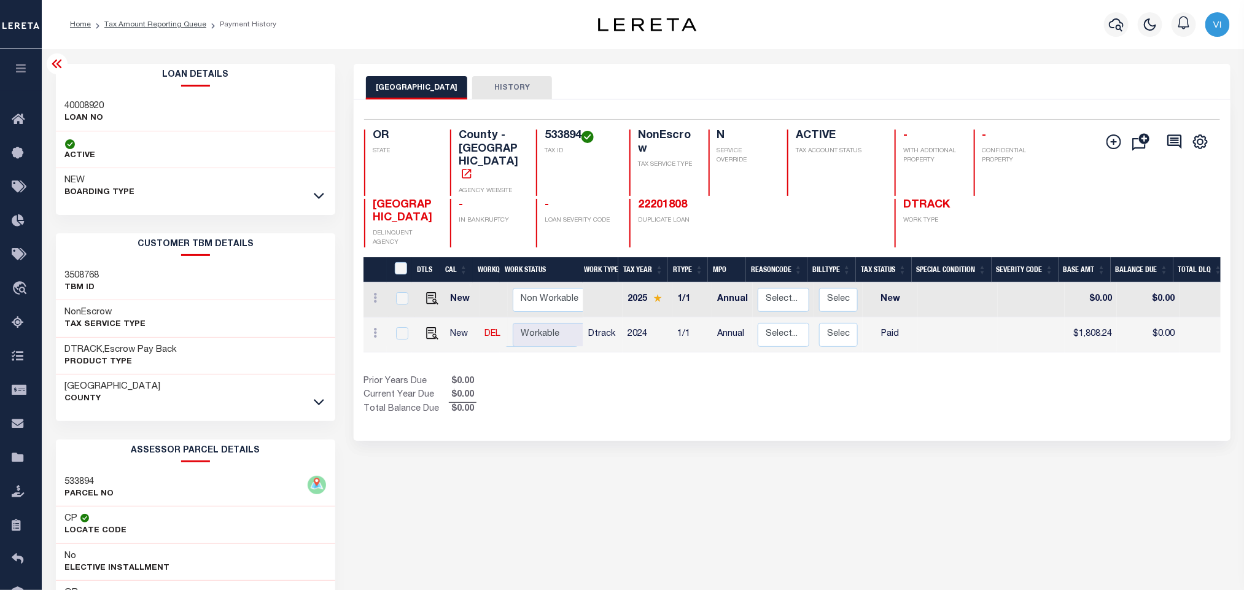
copy h4 "533894"
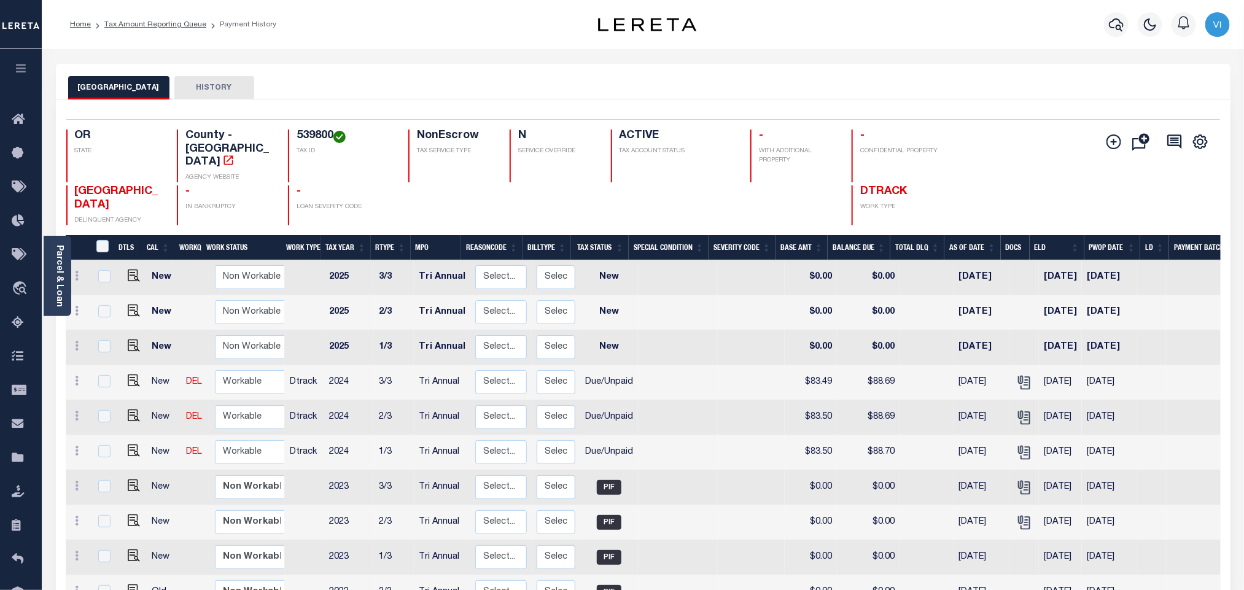
click at [293, 135] on div "539800 TAX ID" at bounding box center [341, 156] width 106 height 53
copy h4 "539800"
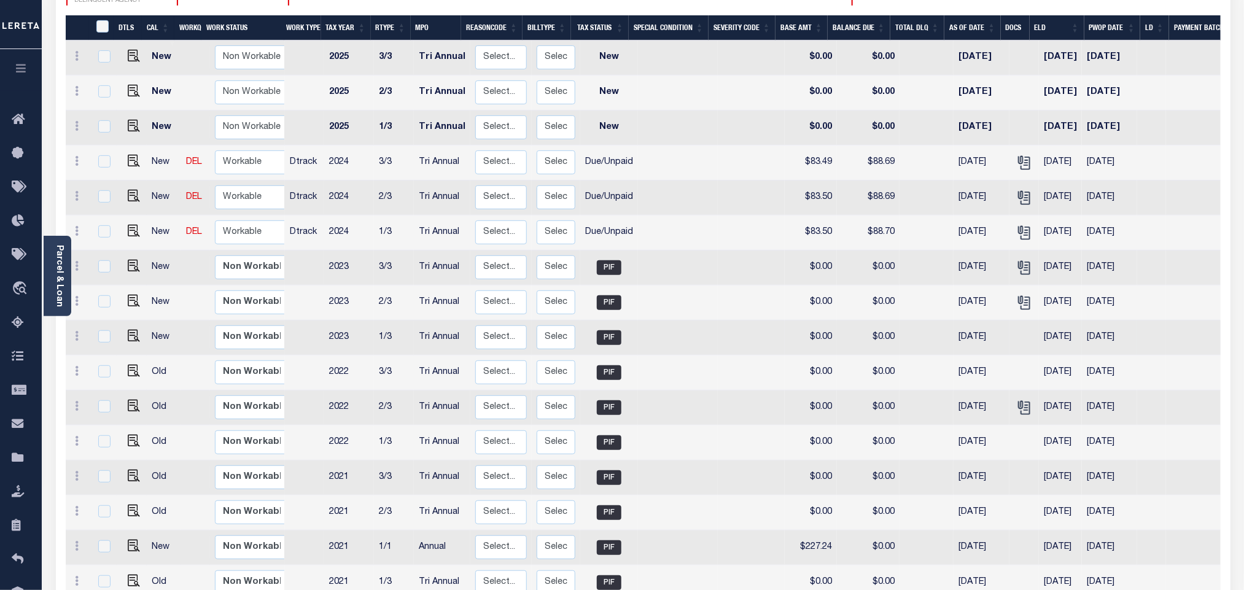
scroll to position [188, 0]
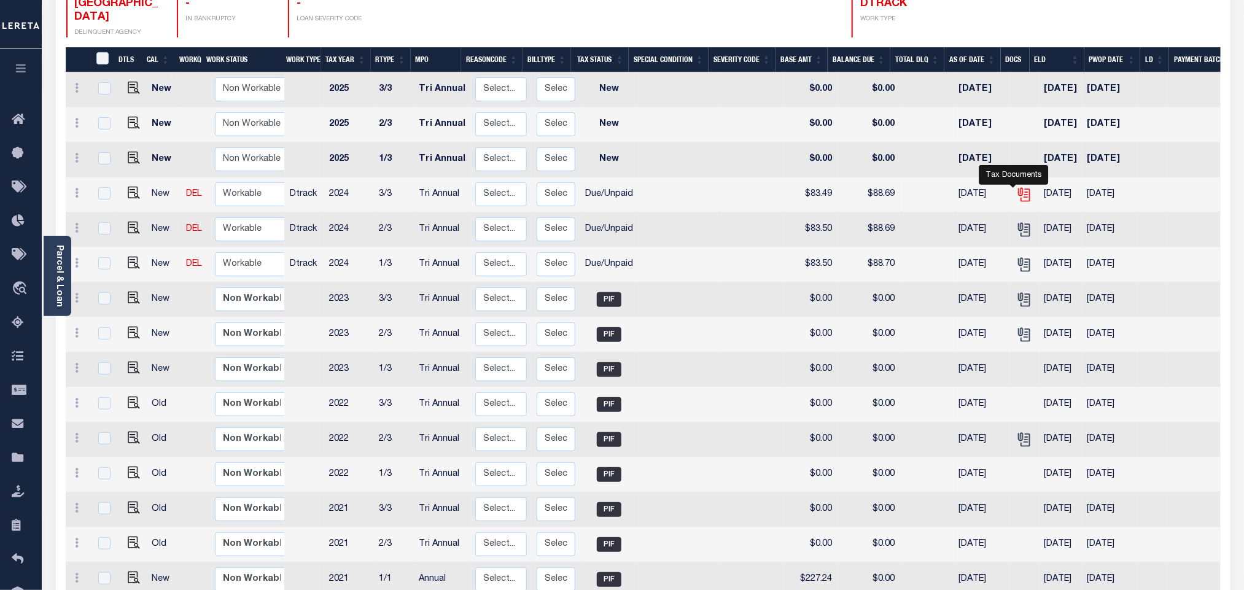
click at [1017, 187] on icon "" at bounding box center [1024, 195] width 16 height 16
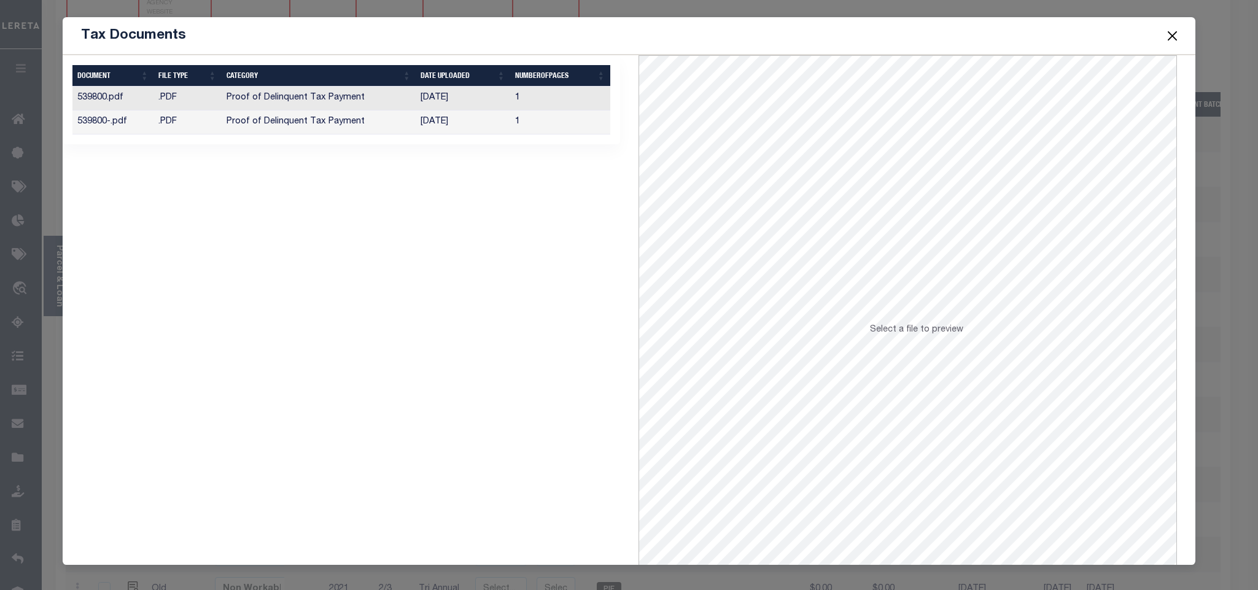
click at [505, 129] on td "[DATE]" at bounding box center [463, 123] width 95 height 24
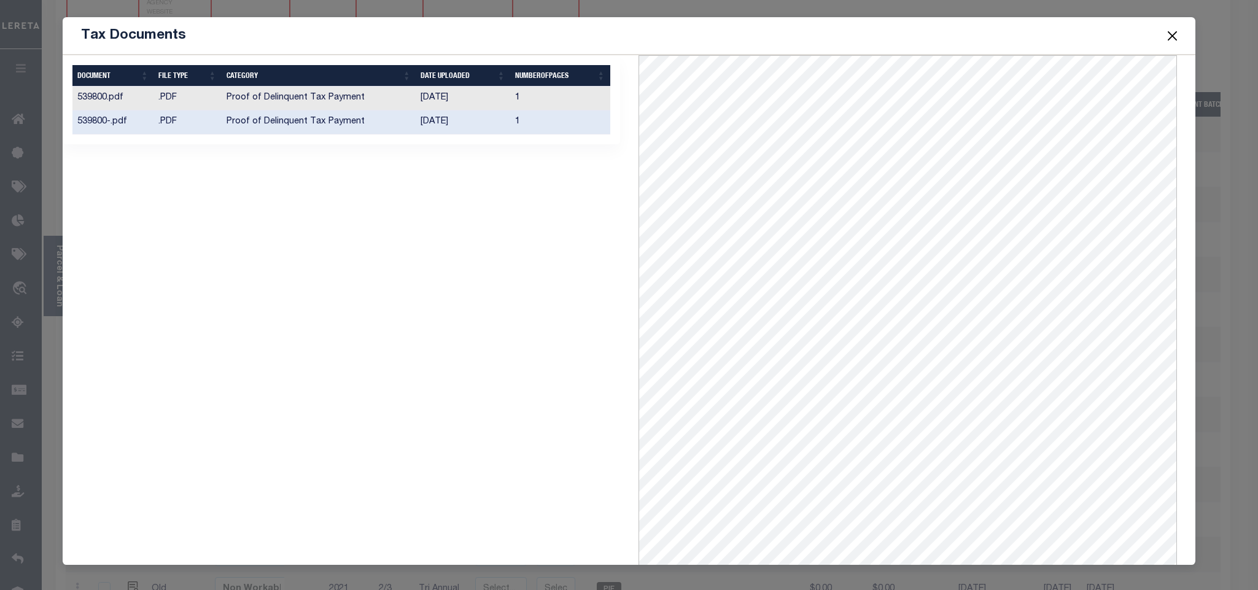
click at [1172, 36] on button "Close" at bounding box center [1172, 36] width 16 height 16
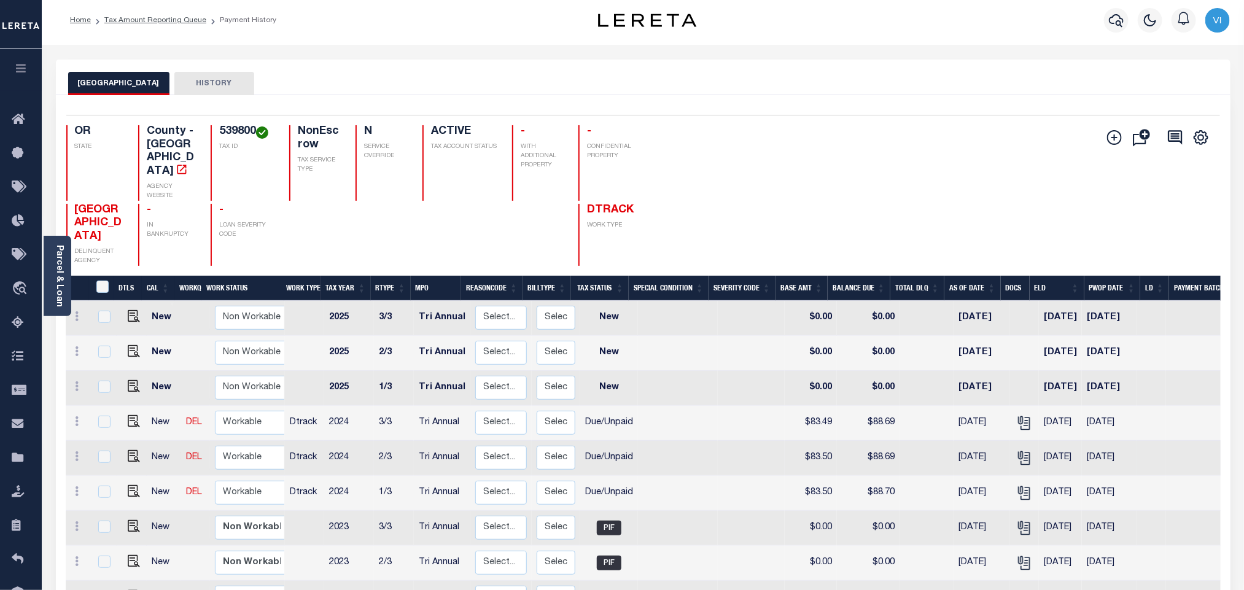
scroll to position [4, 0]
drag, startPoint x: 833, startPoint y: 455, endPoint x: 801, endPoint y: 457, distance: 31.4
click at [801, 476] on tr "New DEL Non Workable Workable Dtrack 2024 1/3 Tri Annual Select... Payment Reve…" at bounding box center [682, 493] width 1232 height 35
copy td "83.50"
click at [230, 135] on h4 "539800" at bounding box center [246, 133] width 55 height 14
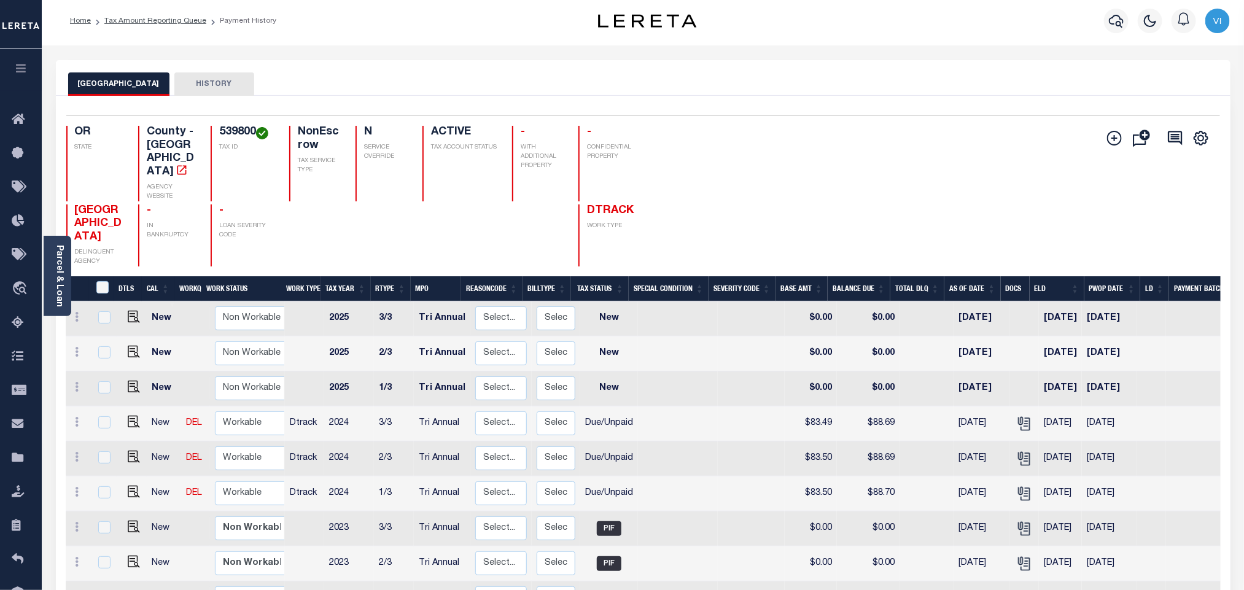
click at [230, 135] on h4 "539800" at bounding box center [246, 133] width 55 height 14
copy h4 "539800"
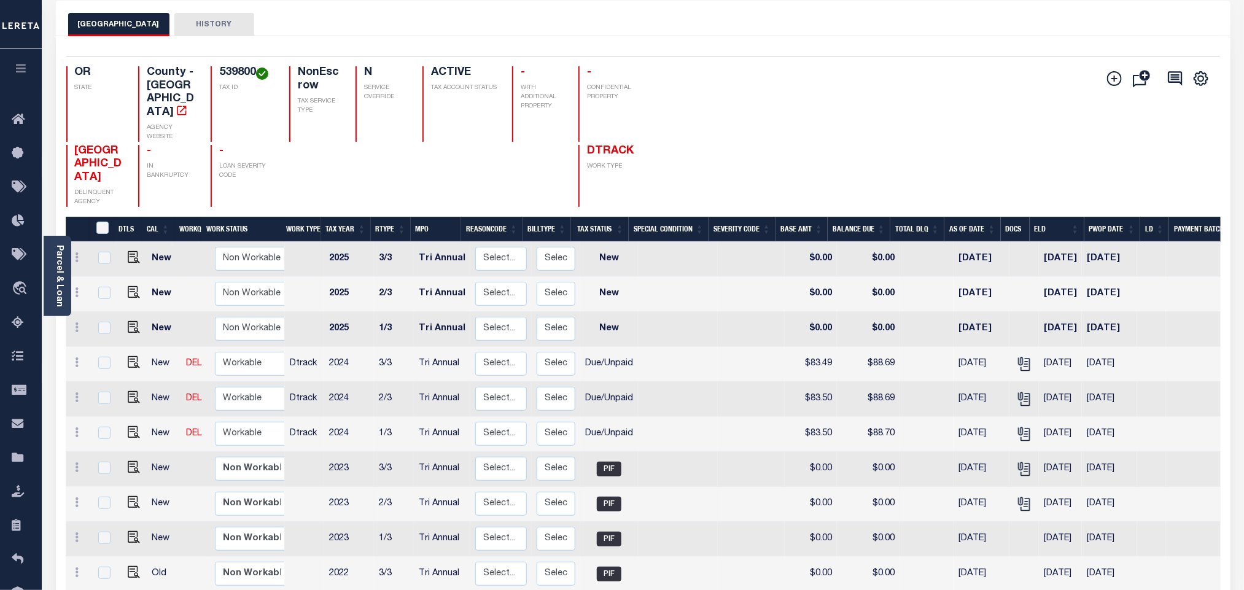
scroll to position [96, 0]
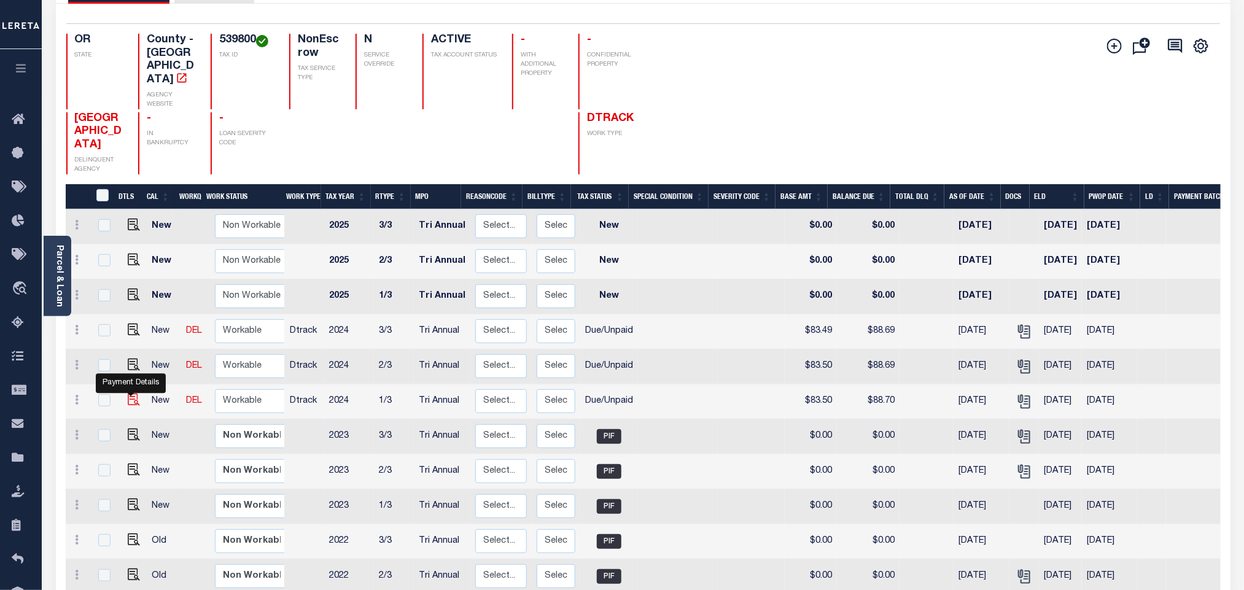
click at [128, 394] on img "" at bounding box center [134, 400] width 12 height 12
checkbox input "true"
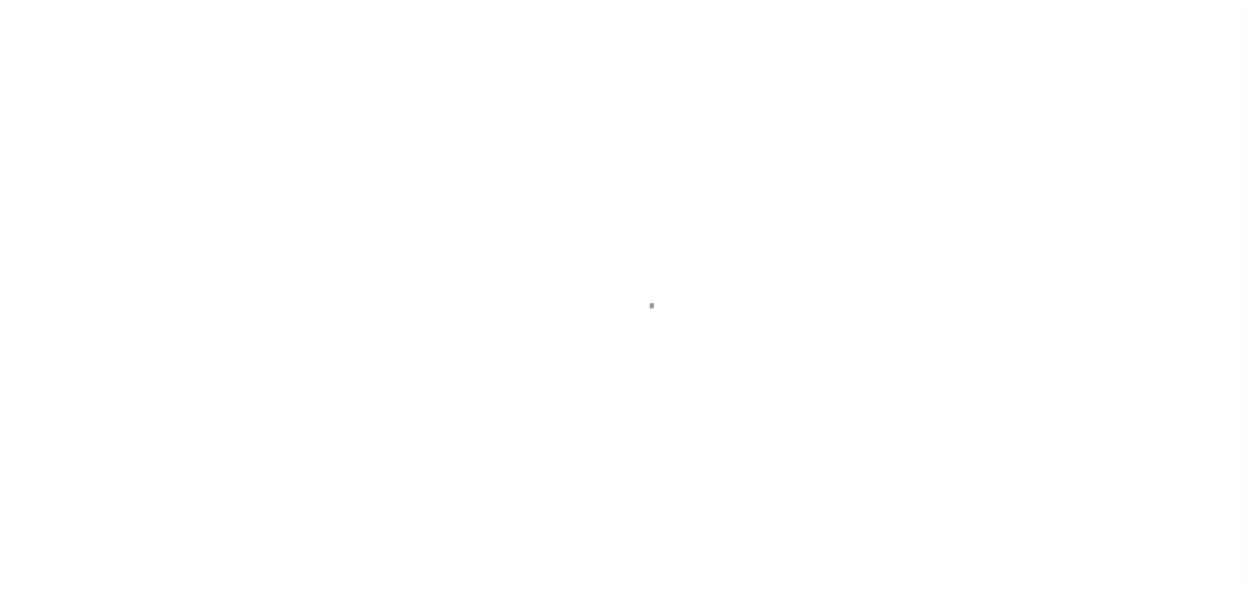
checkbox input "false"
type textarea "Note: Each Installment P&I is not available online Payoff amount & P&I is equal…"
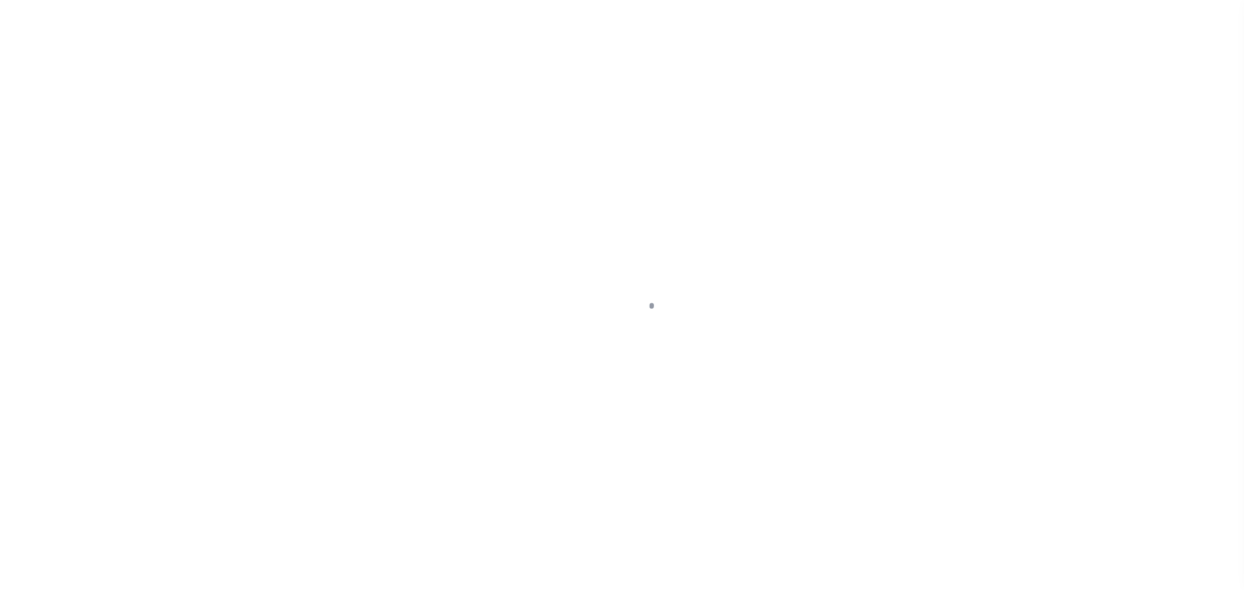
type input "Tri Annual"
type input "[DATE]"
select select "DUE"
type input "$83.5"
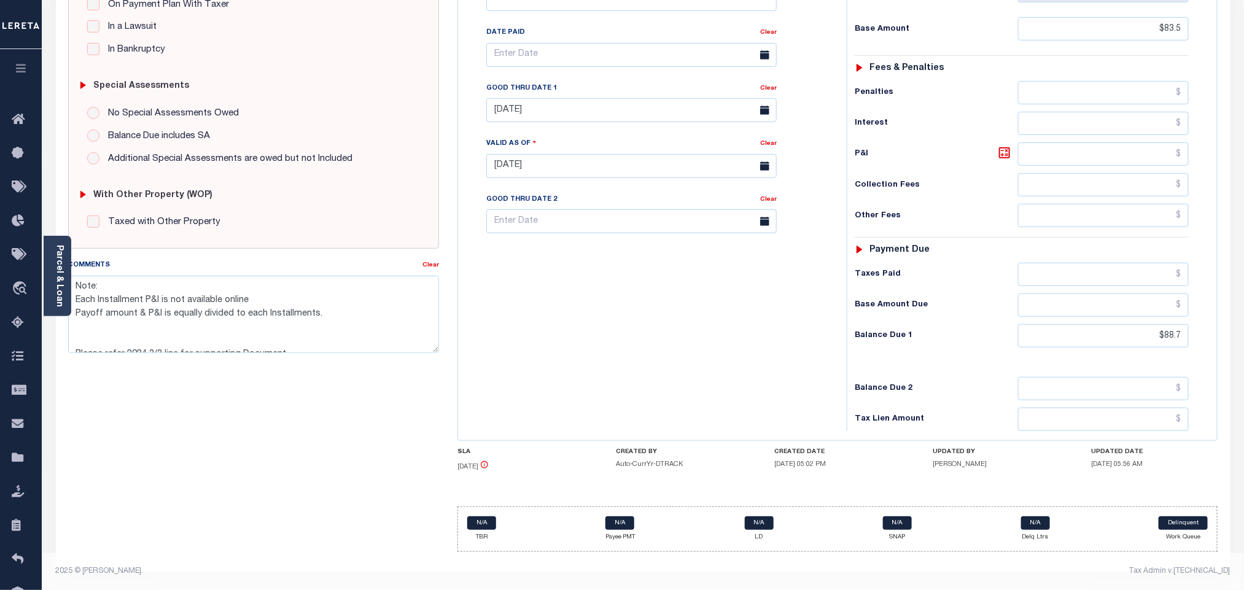
scroll to position [26, 0]
click at [1180, 335] on input "$88.7" at bounding box center [1103, 335] width 171 height 23
paste input "92.03"
type input "$92.03"
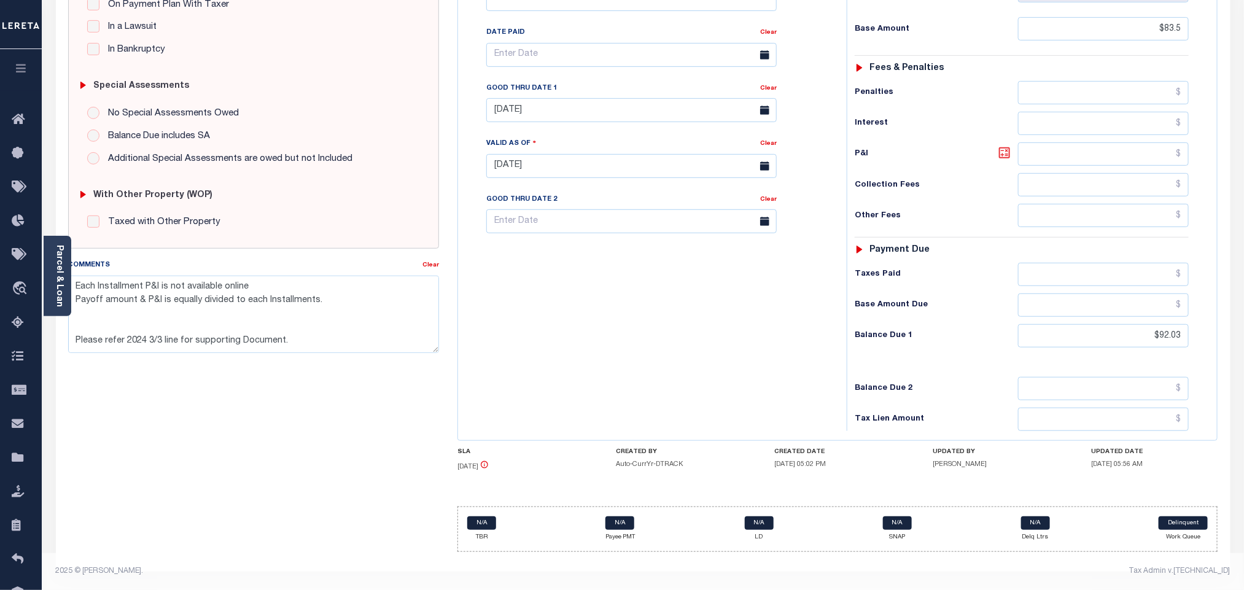
type input "[DATE]"
click at [1006, 155] on icon at bounding box center [1004, 153] width 15 height 15
type input "$8.53"
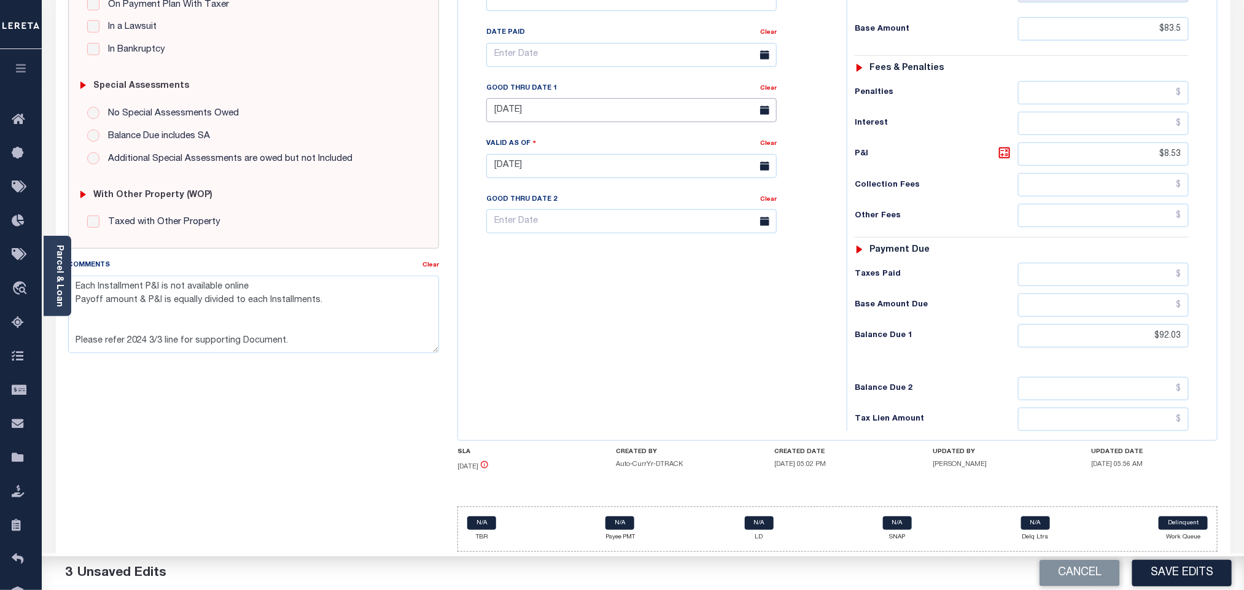
click at [538, 109] on input "06/30/2025" at bounding box center [631, 110] width 290 height 24
click at [549, 277] on span "30" at bounding box center [554, 283] width 24 height 24
type input "[DATE]"
click at [625, 330] on div "Tax Bill No Multiple Payment Option Tri Annual Payment Plan Clear" at bounding box center [649, 160] width 376 height 542
click at [1170, 577] on button "Save Edits" at bounding box center [1181, 573] width 99 height 26
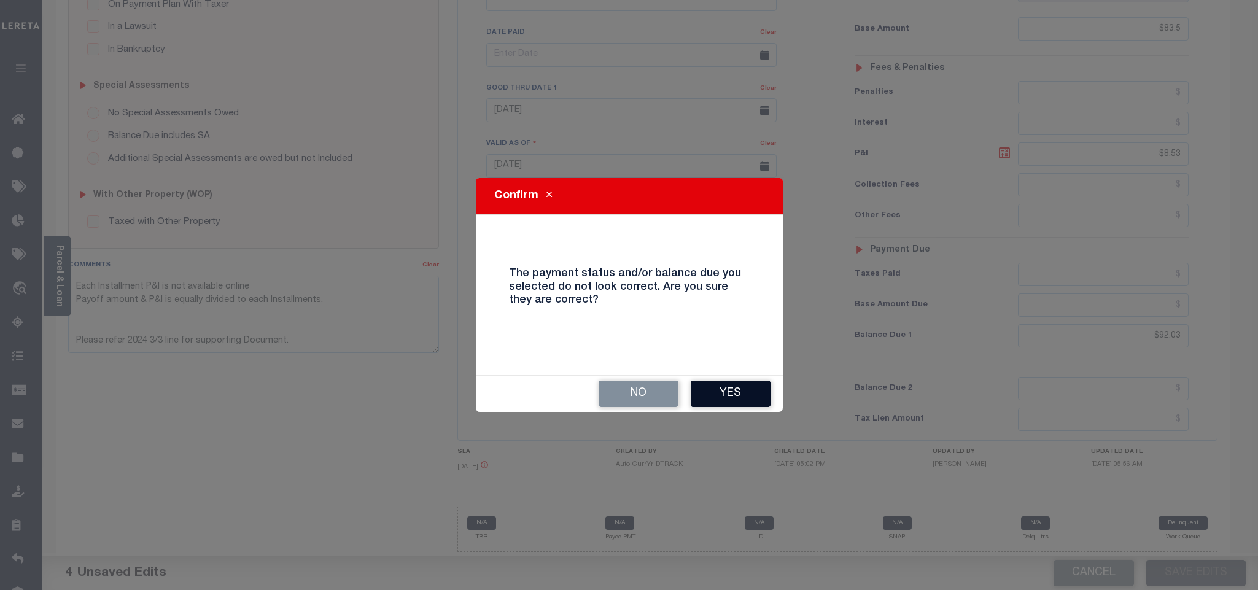
click at [711, 402] on button "Yes" at bounding box center [731, 394] width 80 height 26
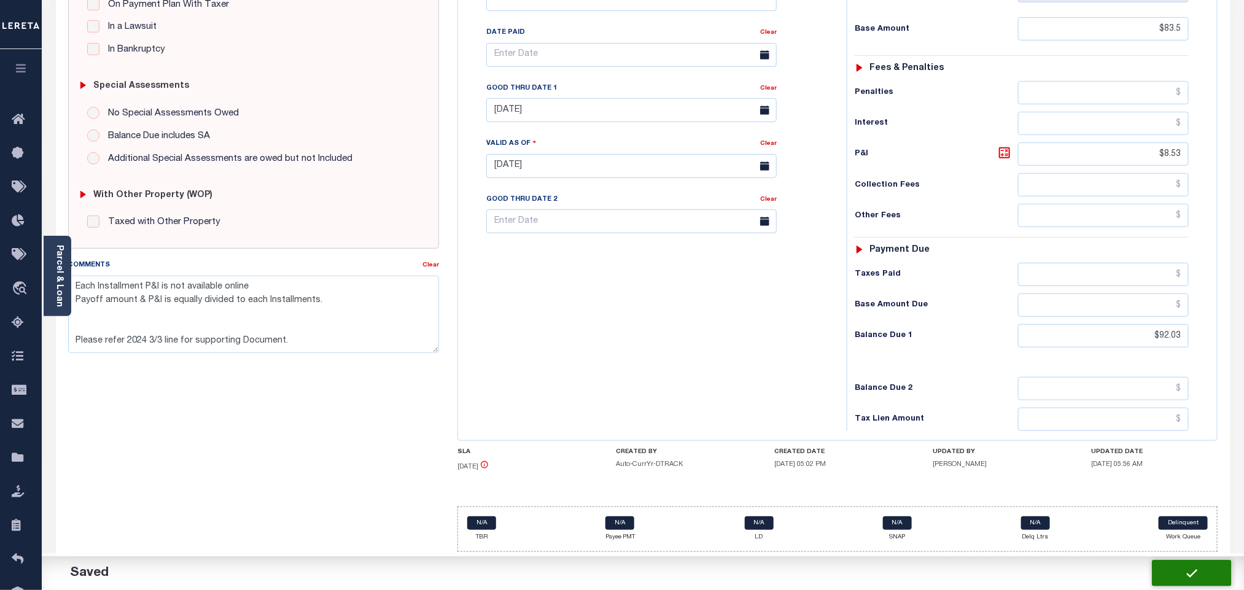
checkbox input "false"
type textarea "Note: Each Installment P&I is not available online Payoff amount & P&I is equal…"
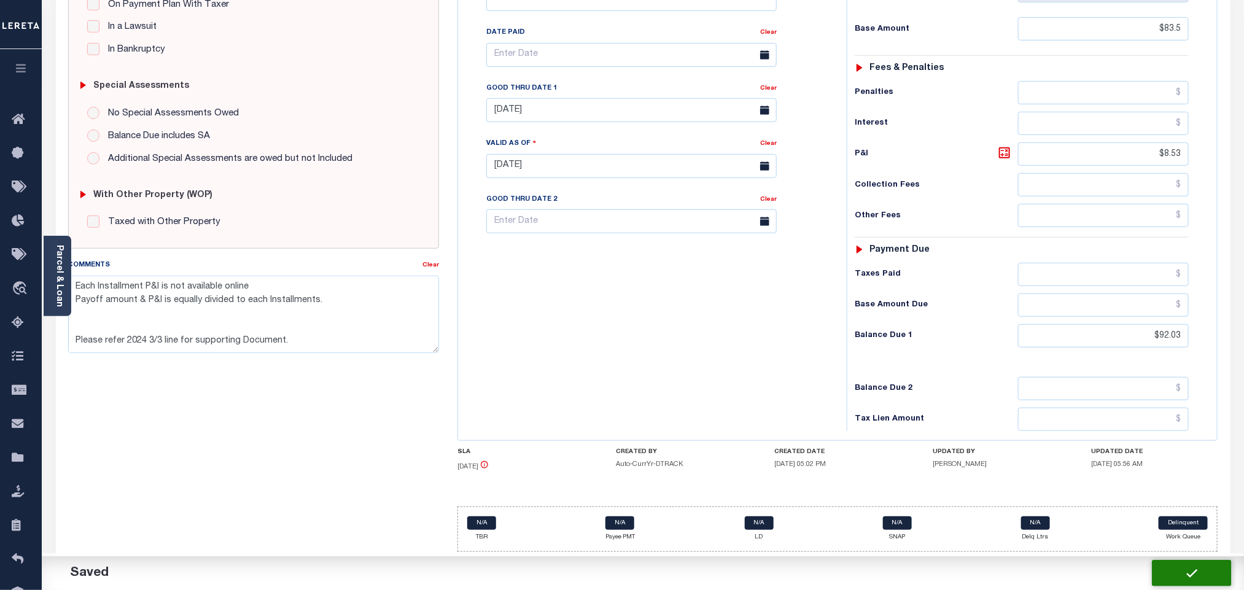
type input "$83.5"
type input "$8.53"
type input "$92.03"
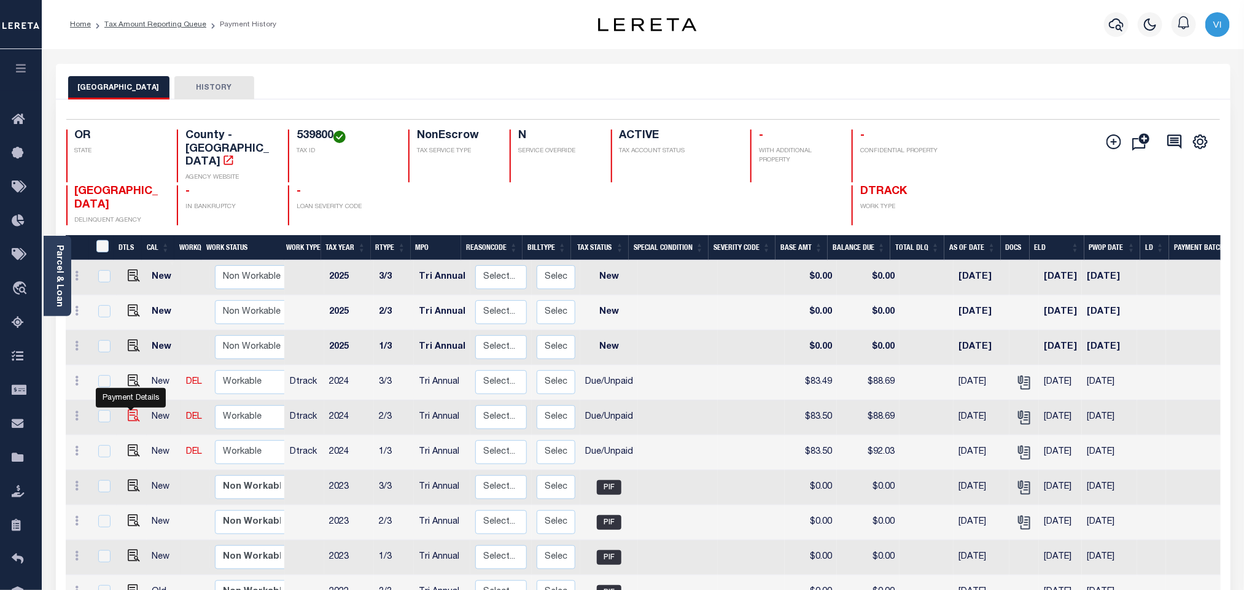
click at [128, 410] on img "" at bounding box center [134, 416] width 12 height 12
checkbox input "true"
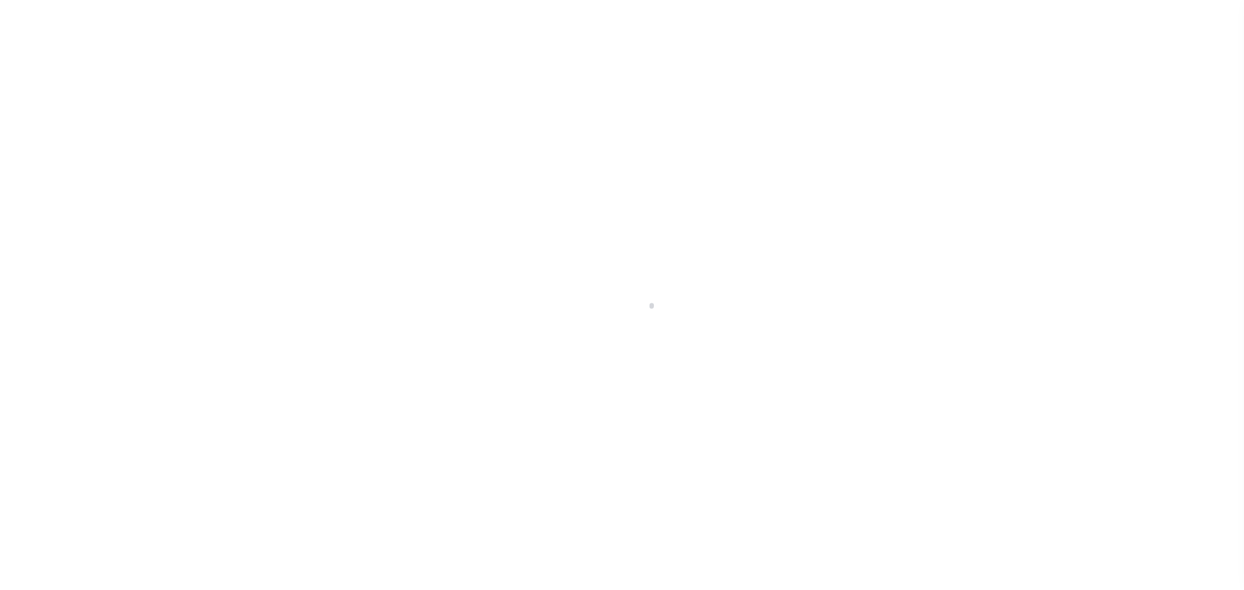
select select "DUE"
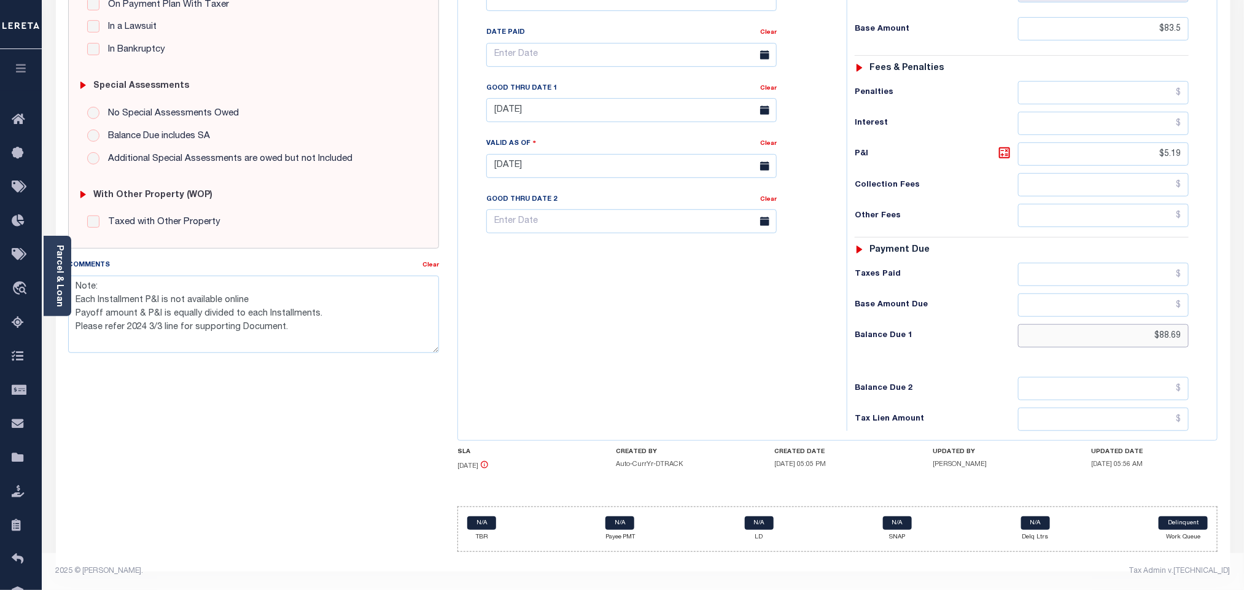
click at [1161, 339] on input "$88.69" at bounding box center [1103, 335] width 171 height 23
paste input "92.03"
type input "$92.03"
type input "[DATE]"
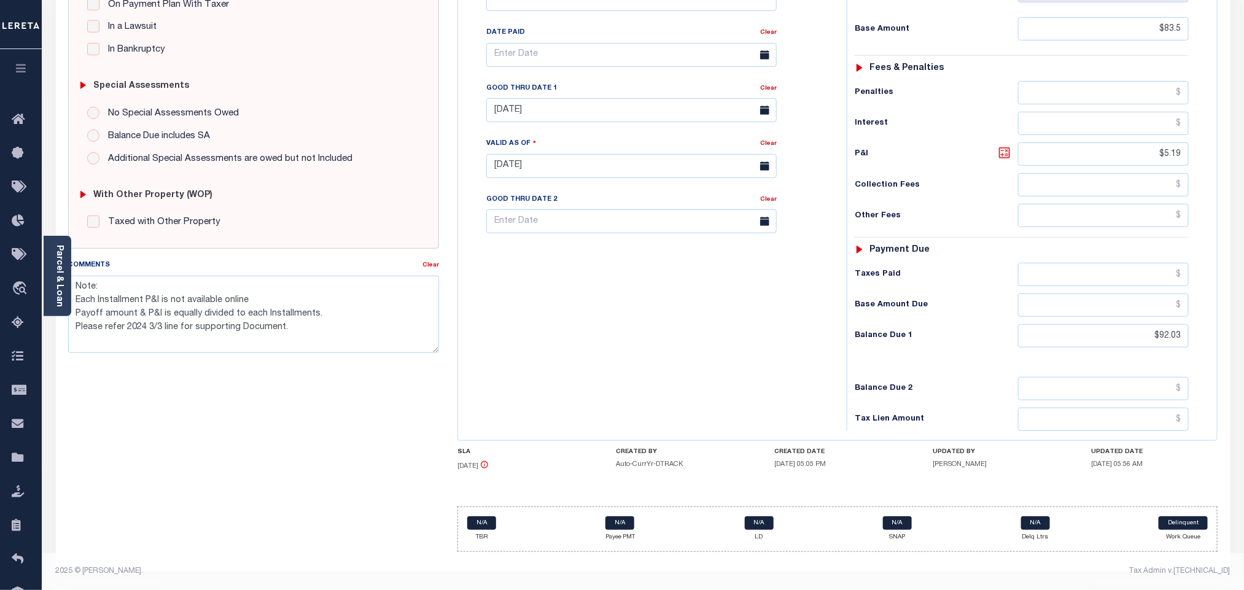
click at [1008, 151] on icon at bounding box center [1004, 152] width 7 height 7
type input "$8.53"
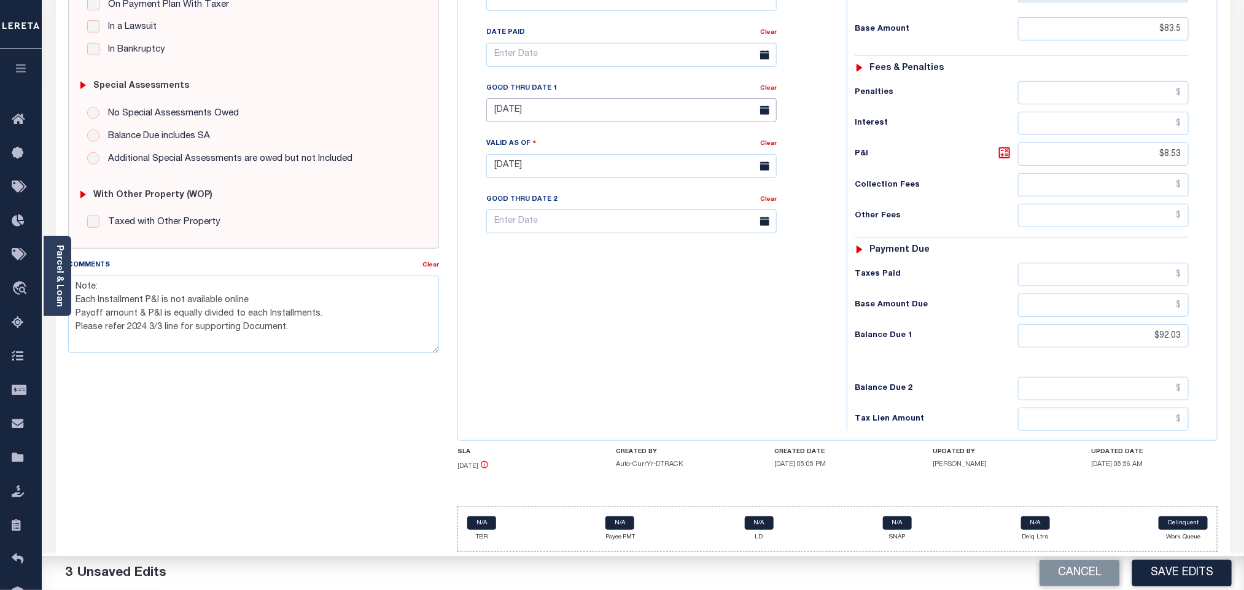
click at [518, 115] on input "[DATE]" at bounding box center [631, 110] width 290 height 24
click at [551, 277] on span "30" at bounding box center [554, 283] width 24 height 24
type input "09/30/2025"
click at [571, 329] on div "Tax Bill No Multiple Payment Option Tri Annual Payment Plan Clear" at bounding box center [649, 160] width 376 height 542
click at [1190, 584] on button "Save Edits" at bounding box center [1181, 573] width 99 height 26
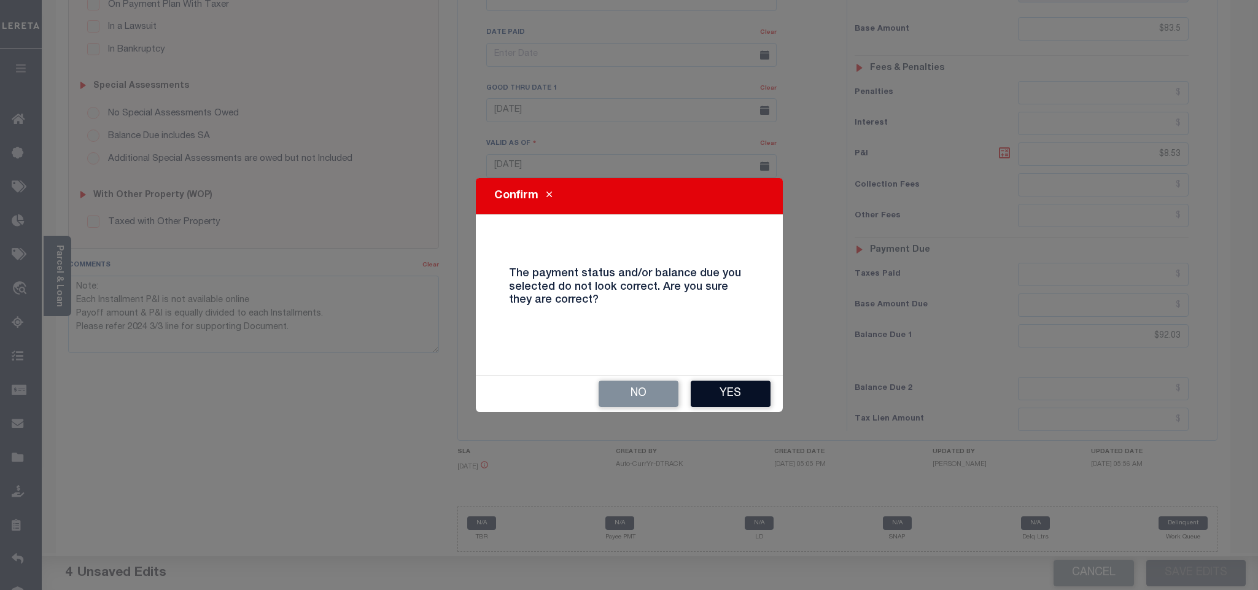
click at [756, 397] on button "Yes" at bounding box center [731, 394] width 80 height 26
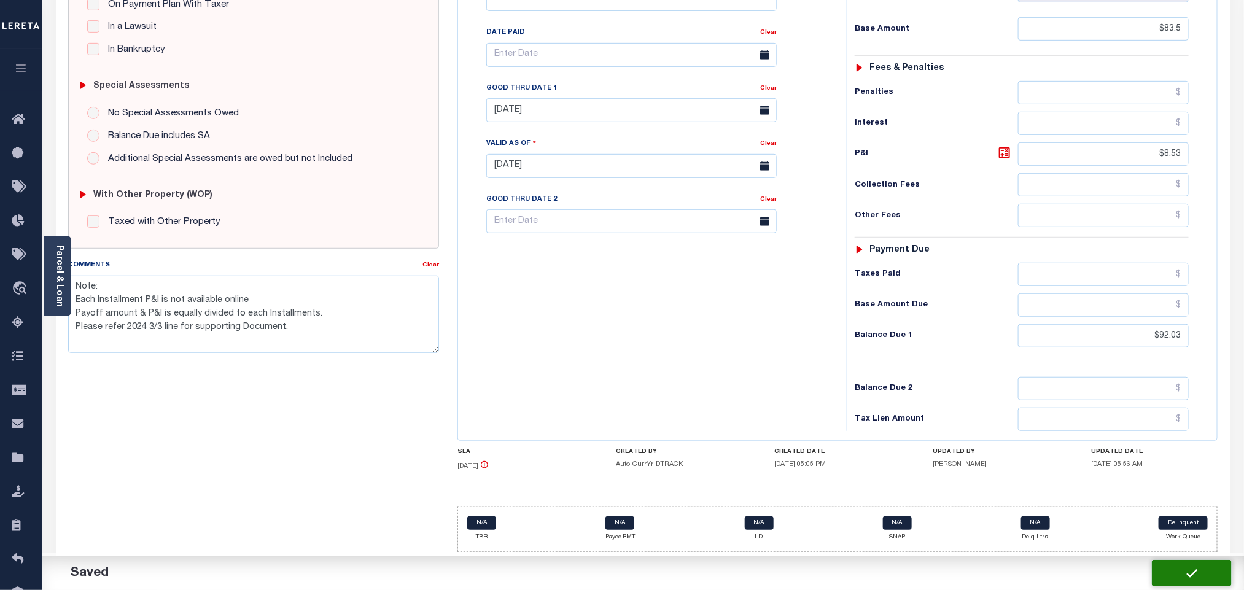
checkbox input "false"
type textarea "Note: Each Installment P&I is not available online Payoff amount & P&I is equal…"
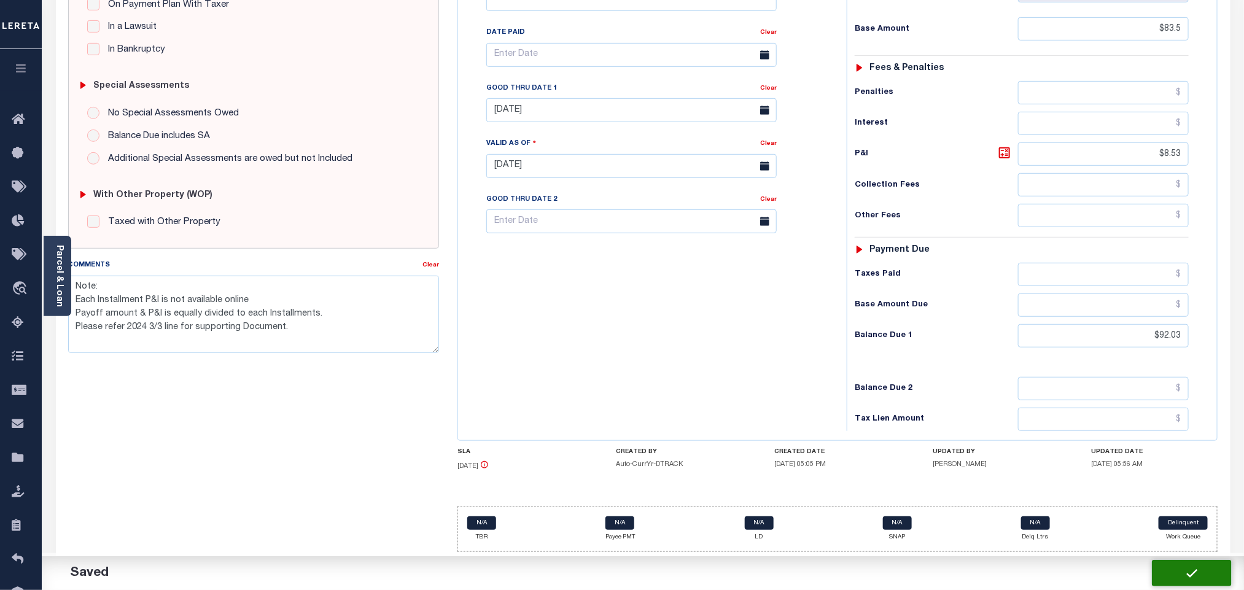
type input "$83.5"
type input "$8.53"
type input "$92.03"
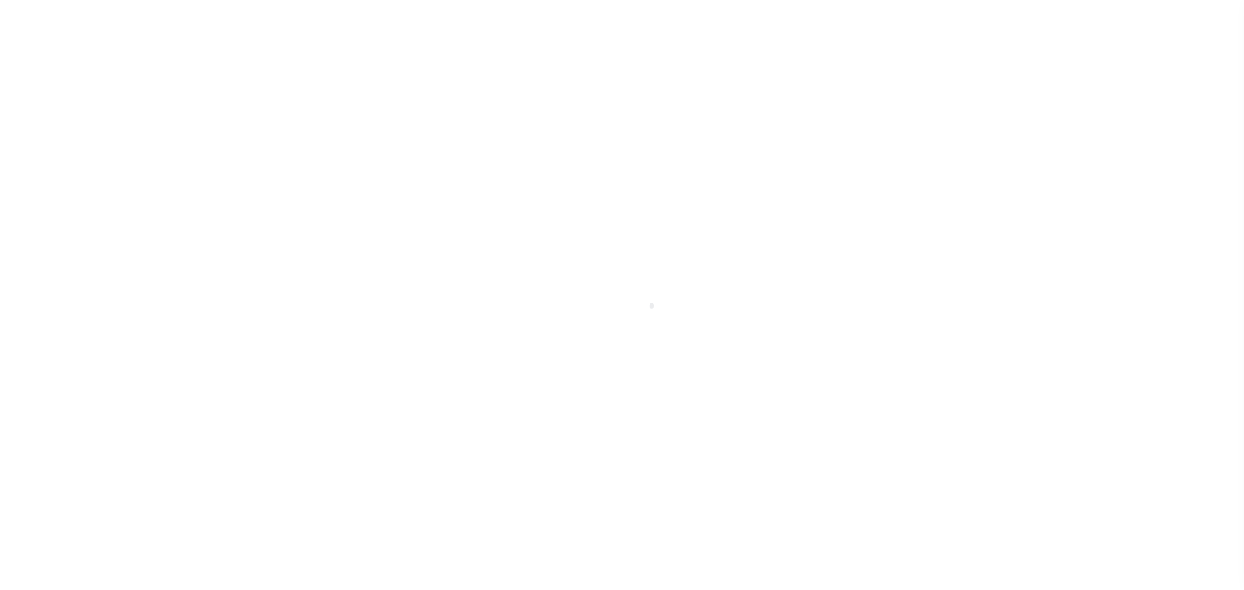
select select "DUE"
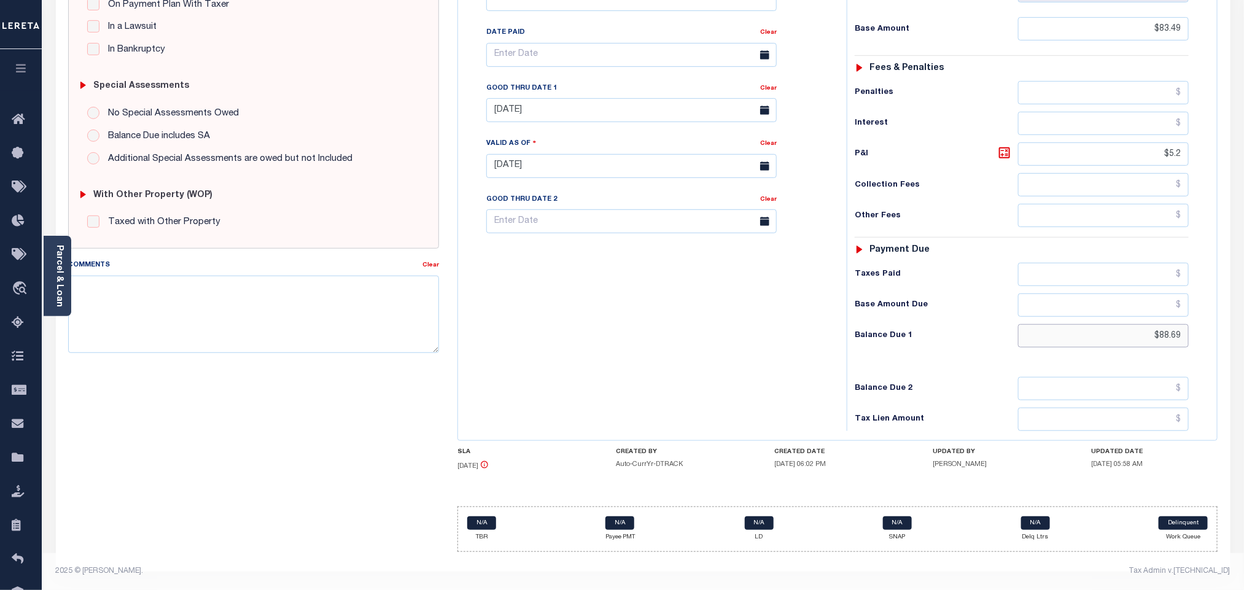
click at [1168, 343] on input "$88.69" at bounding box center [1103, 335] width 171 height 23
paste input "92.03"
type input "$92.03"
type input "[DATE]"
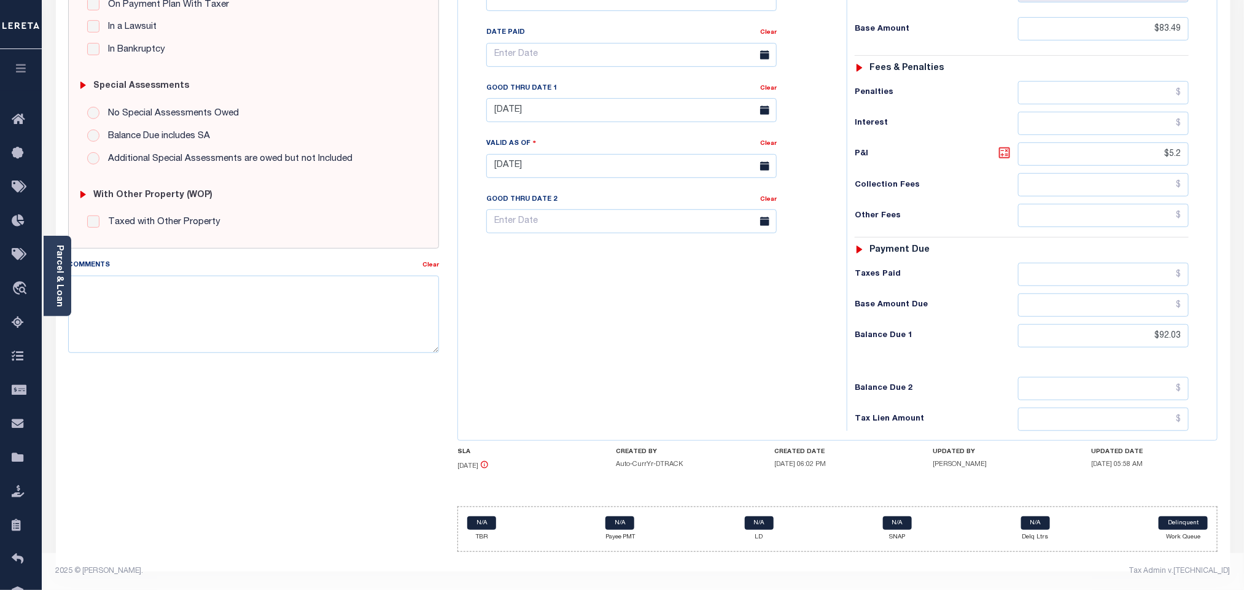
click at [1008, 149] on icon at bounding box center [1004, 152] width 7 height 7
type input "$8.54"
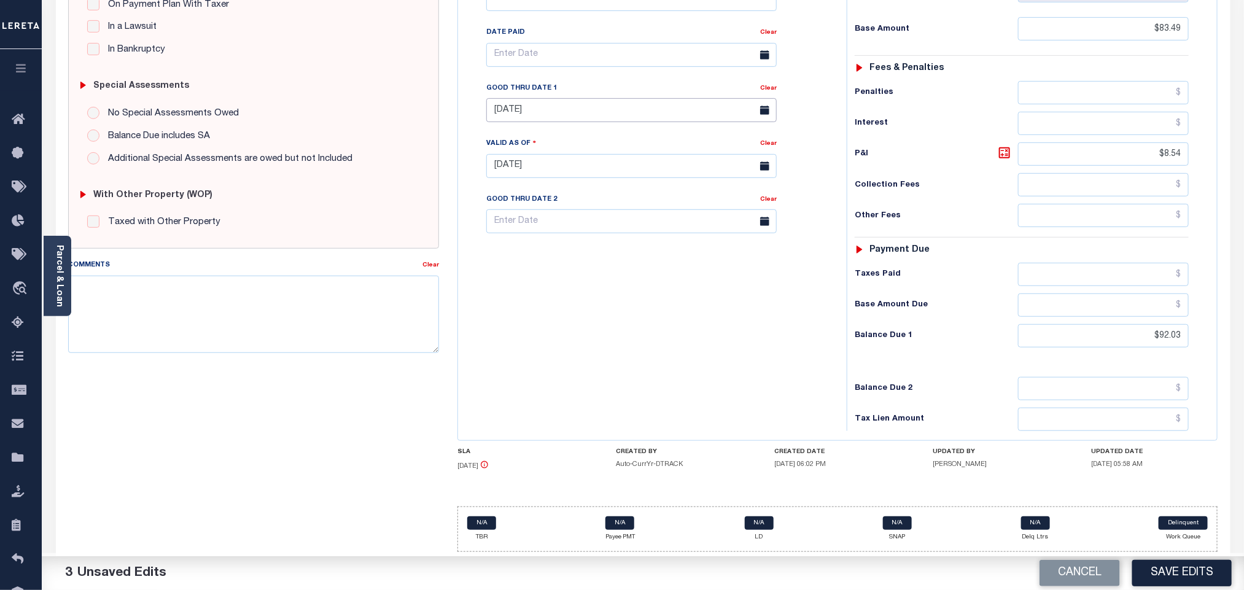
click at [494, 105] on input "[DATE]" at bounding box center [631, 110] width 290 height 24
click at [551, 273] on span "30" at bounding box center [554, 283] width 24 height 24
type input "09/30/2025"
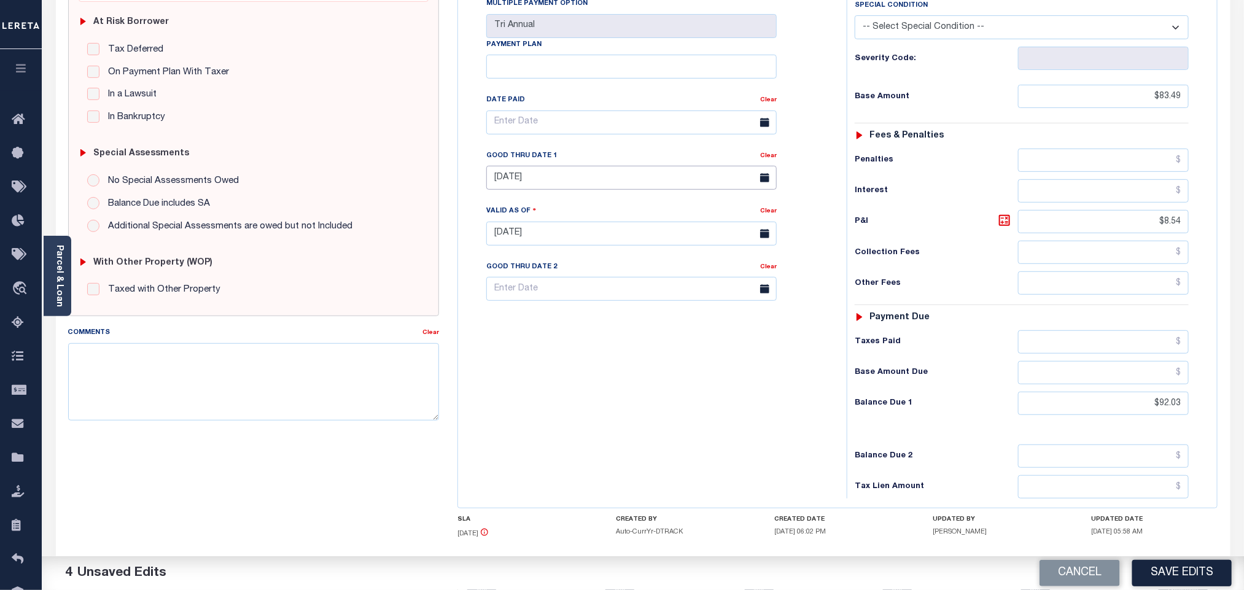
scroll to position [0, 0]
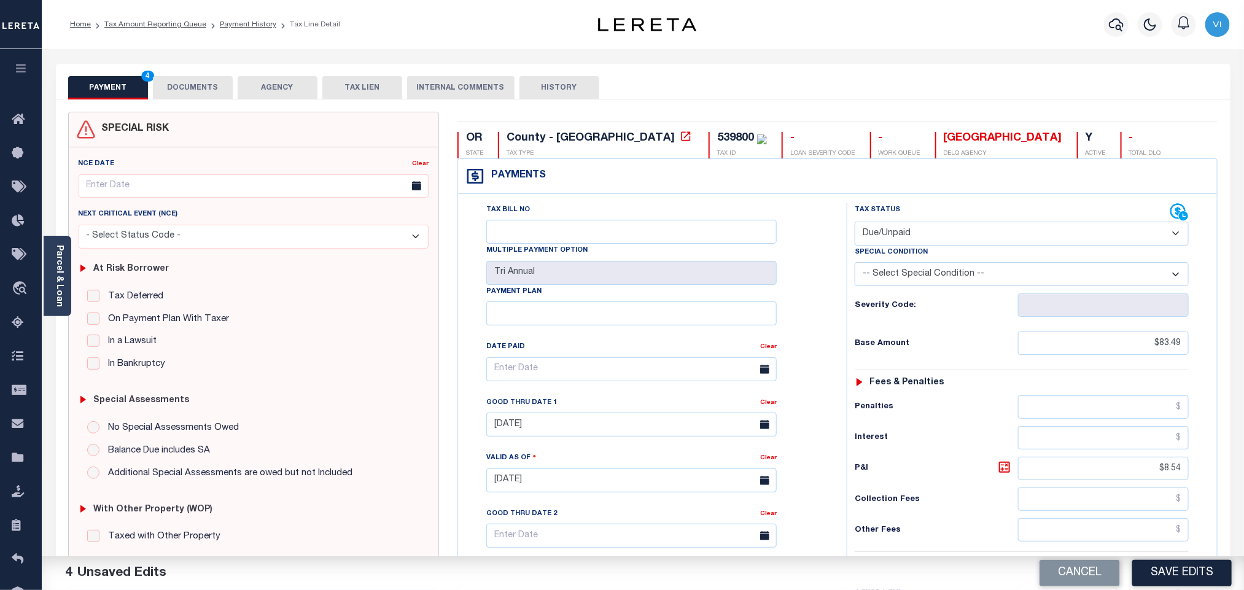
click at [195, 87] on button "DOCUMENTS" at bounding box center [193, 87] width 80 height 23
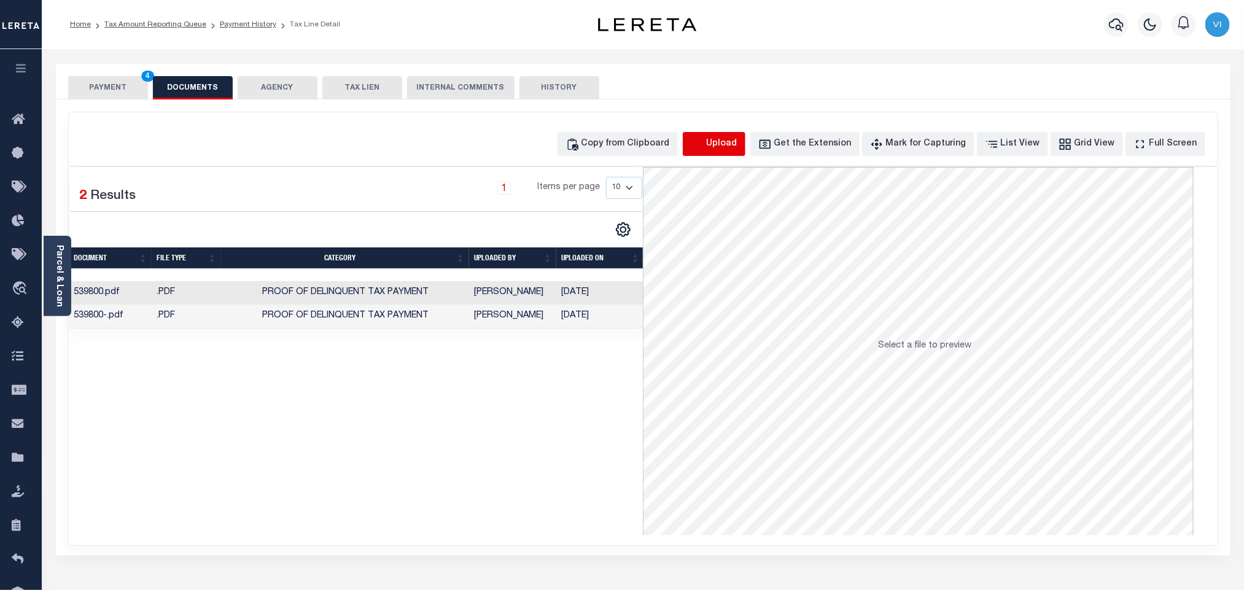
click at [702, 142] on icon "button" at bounding box center [696, 143] width 11 height 10
select select "POP"
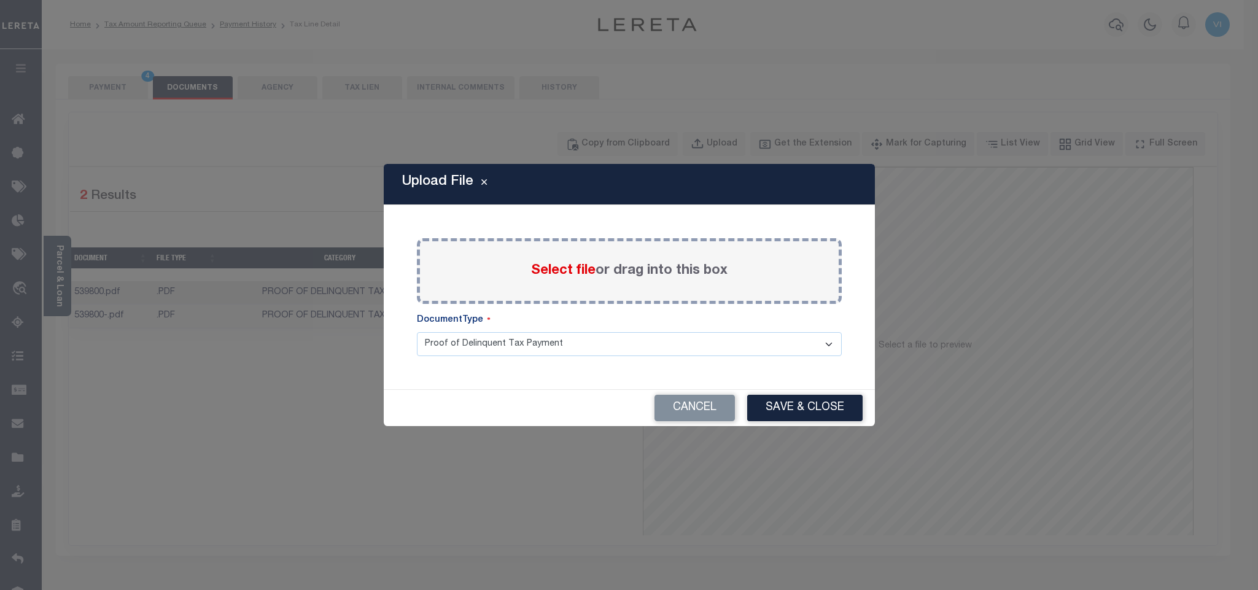
click at [573, 278] on span "Select file" at bounding box center [563, 271] width 64 height 14
click at [0, 0] on input "Select file or drag into this box" at bounding box center [0, 0] width 0 height 0
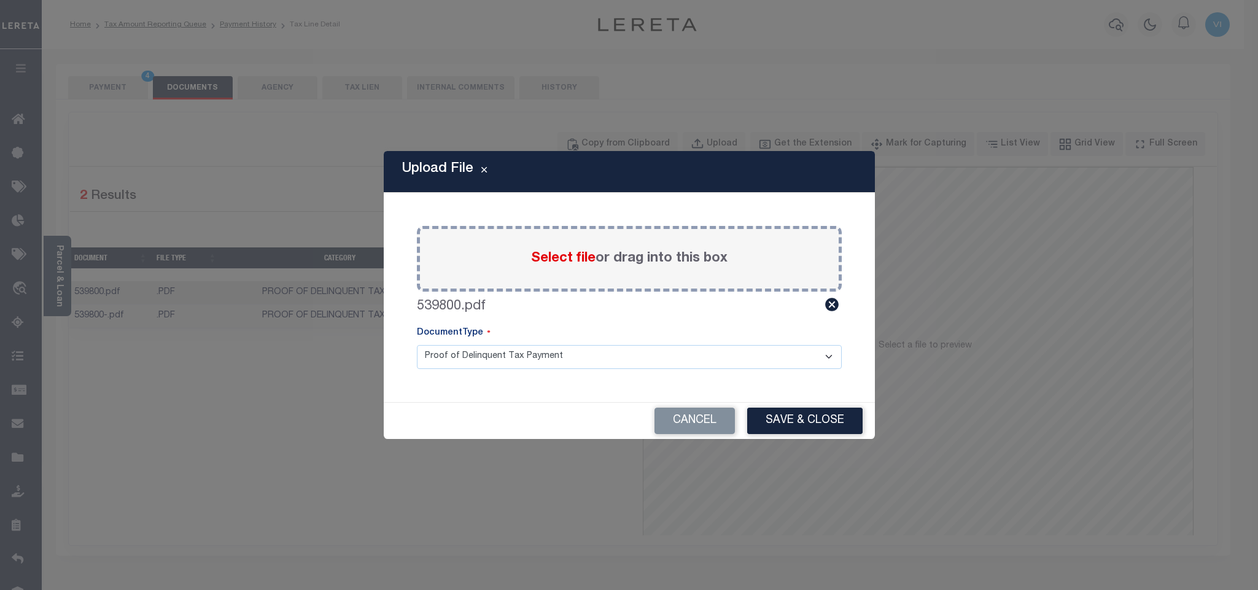
click at [443, 360] on select "Proof of Delinquent Tax Payment" at bounding box center [629, 357] width 425 height 24
click at [417, 345] on select "Proof of Delinquent Tax Payment" at bounding box center [629, 357] width 425 height 24
click at [818, 428] on button "Save & Close" at bounding box center [804, 421] width 115 height 26
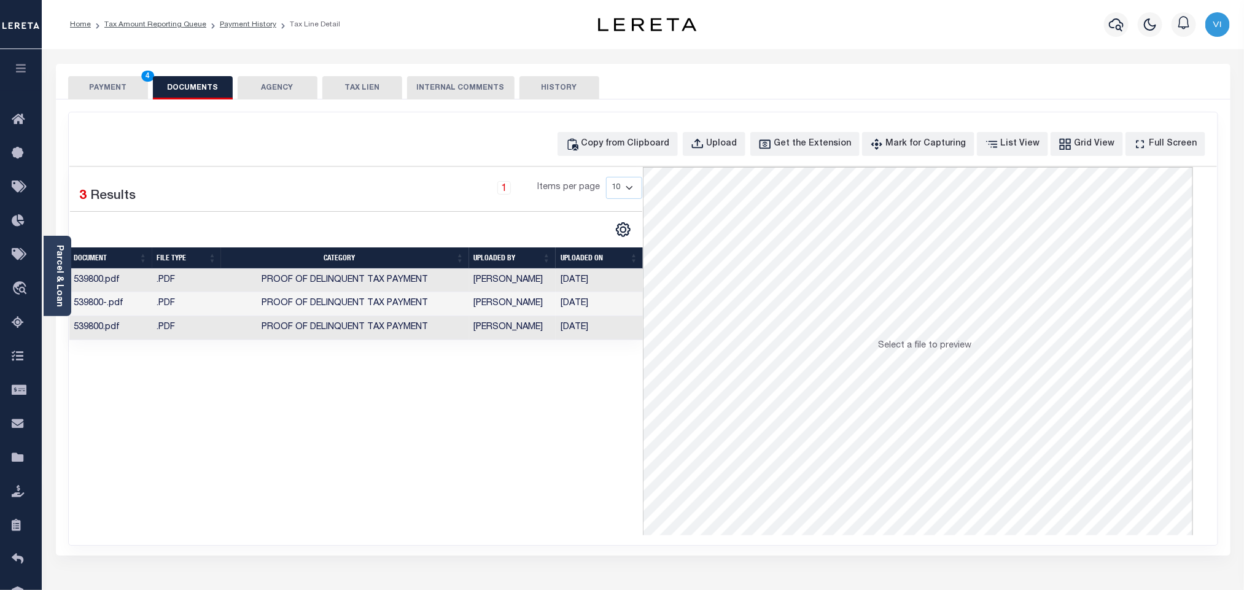
click at [87, 84] on button "PAYMENT 4" at bounding box center [108, 87] width 80 height 23
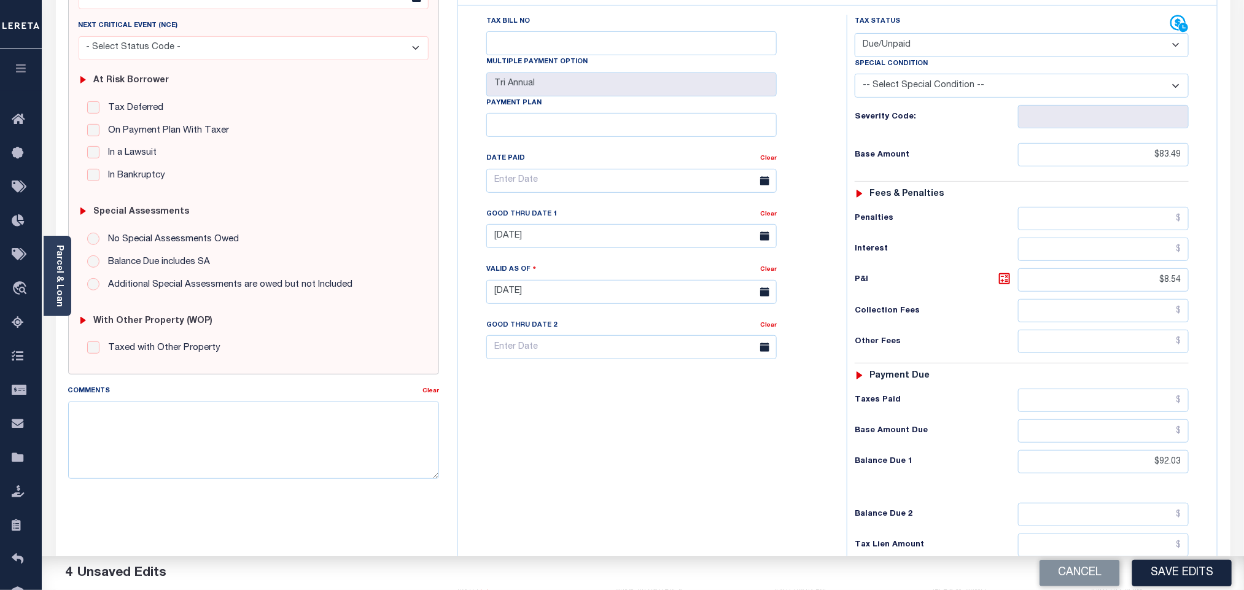
scroll to position [321, 0]
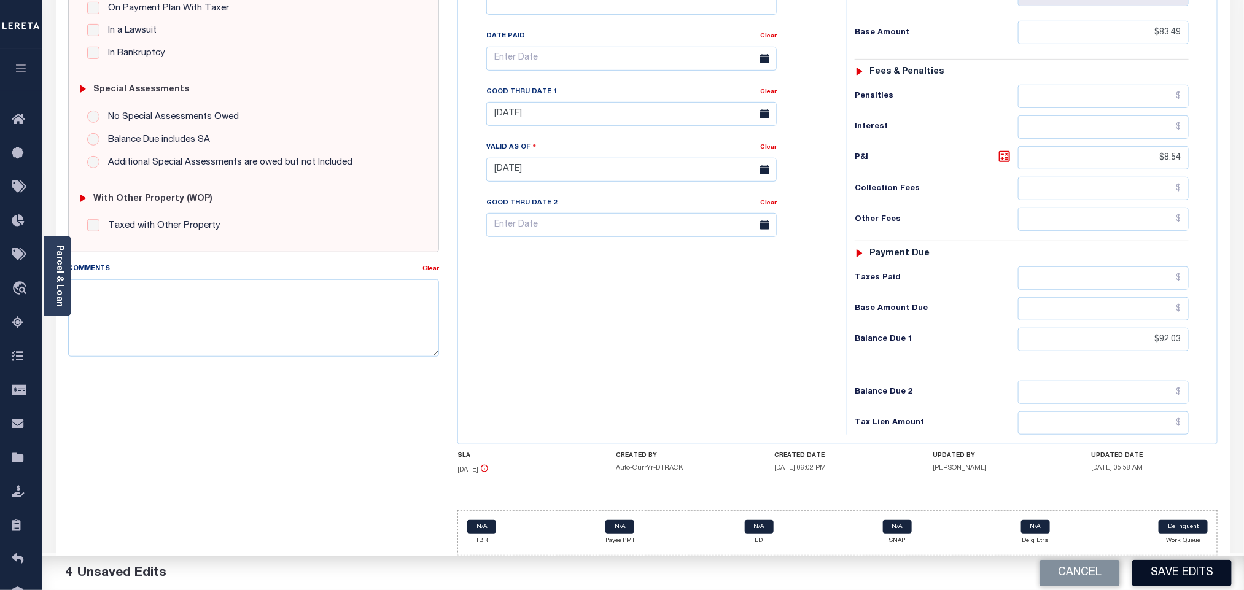
click at [1188, 575] on button "Save Edits" at bounding box center [1181, 573] width 99 height 26
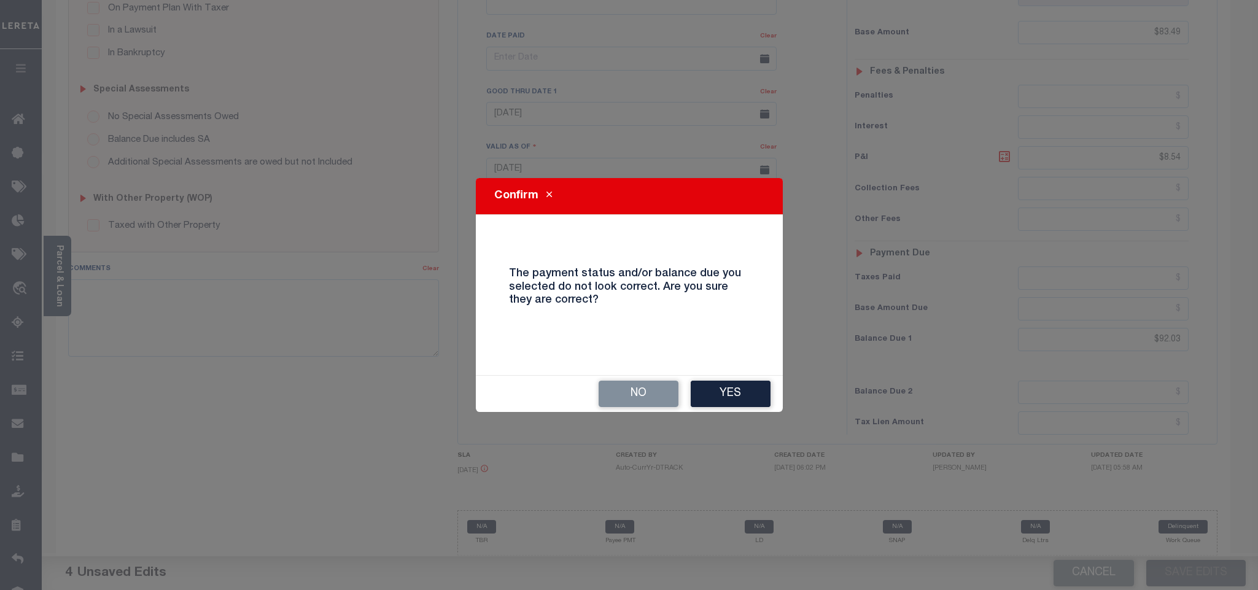
click at [729, 410] on div "No Yes" at bounding box center [629, 394] width 307 height 36
click at [724, 399] on button "Yes" at bounding box center [731, 394] width 80 height 26
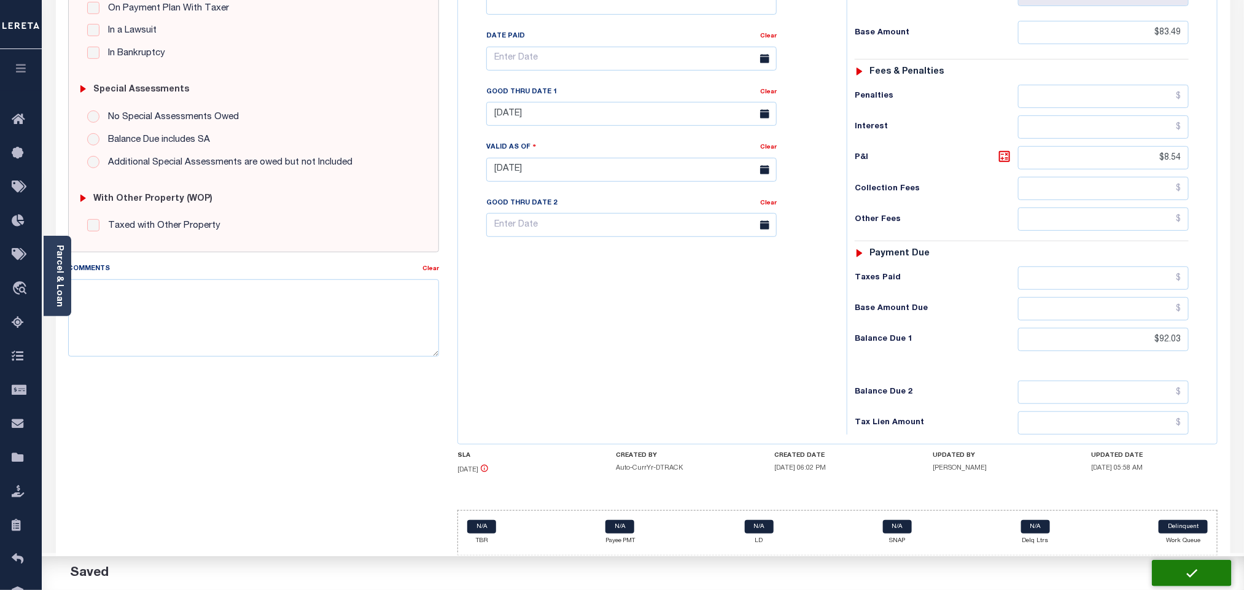
checkbox input "false"
type input "$83.49"
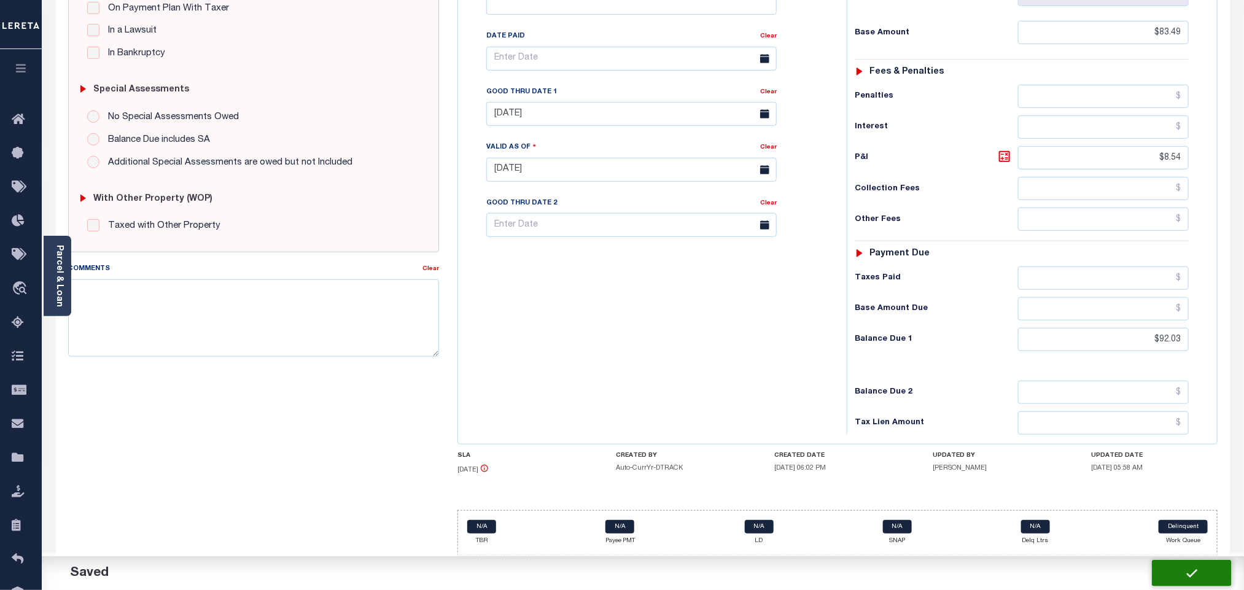
type input "$8.54"
type input "$92.03"
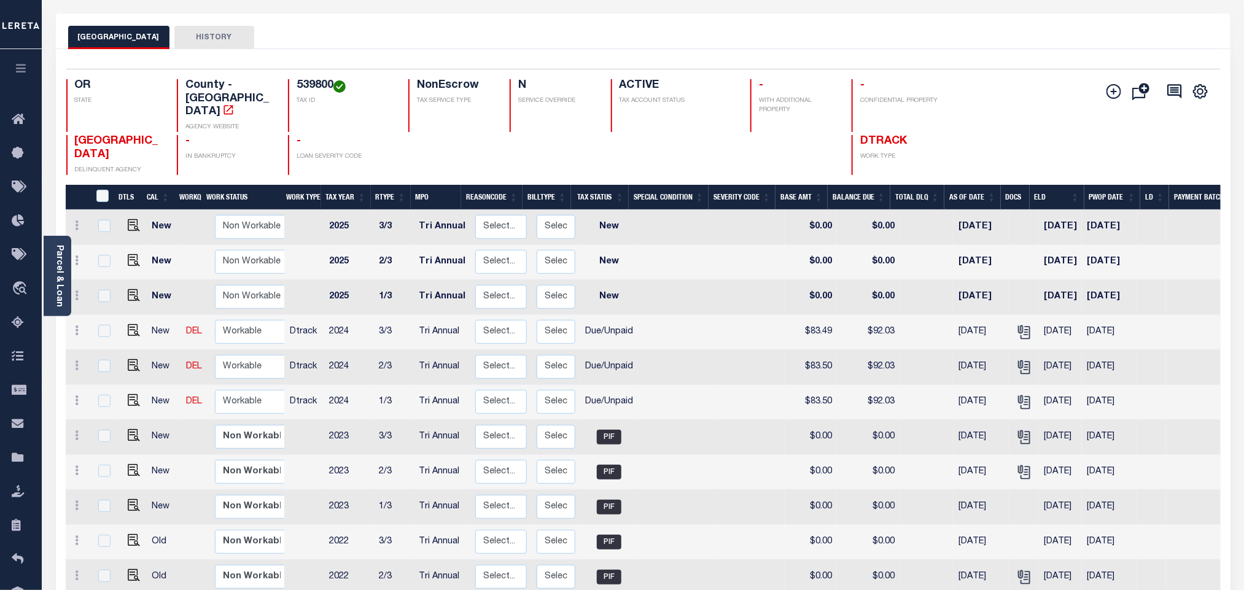
scroll to position [96, 0]
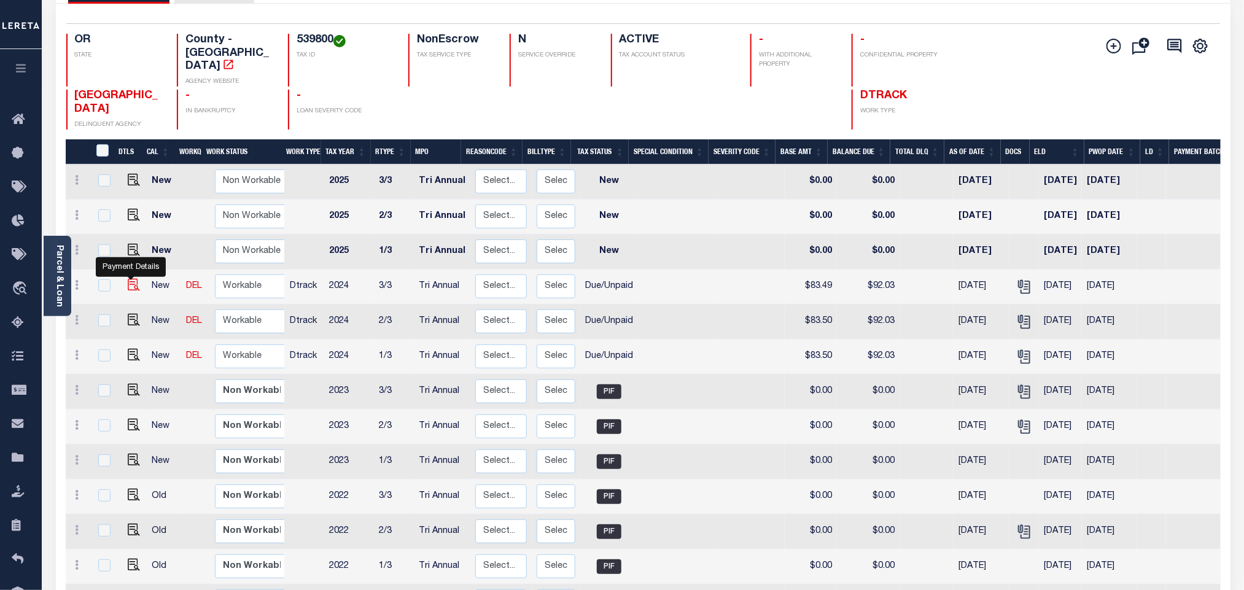
click at [128, 279] on img "" at bounding box center [134, 285] width 12 height 12
checkbox input "true"
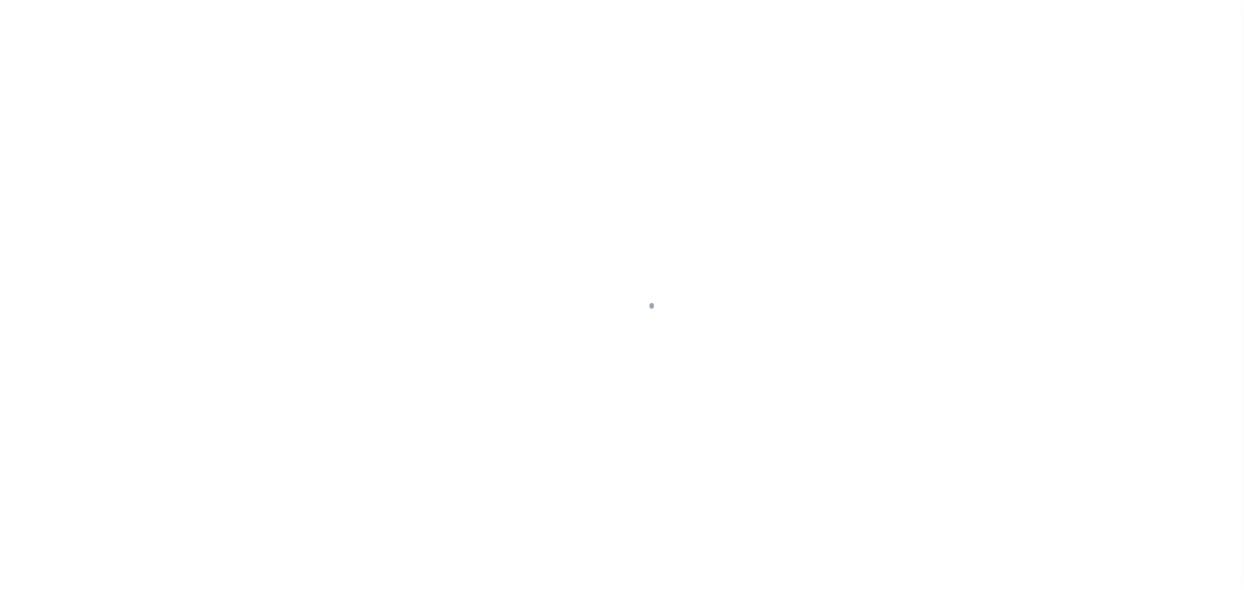
select select "DUE"
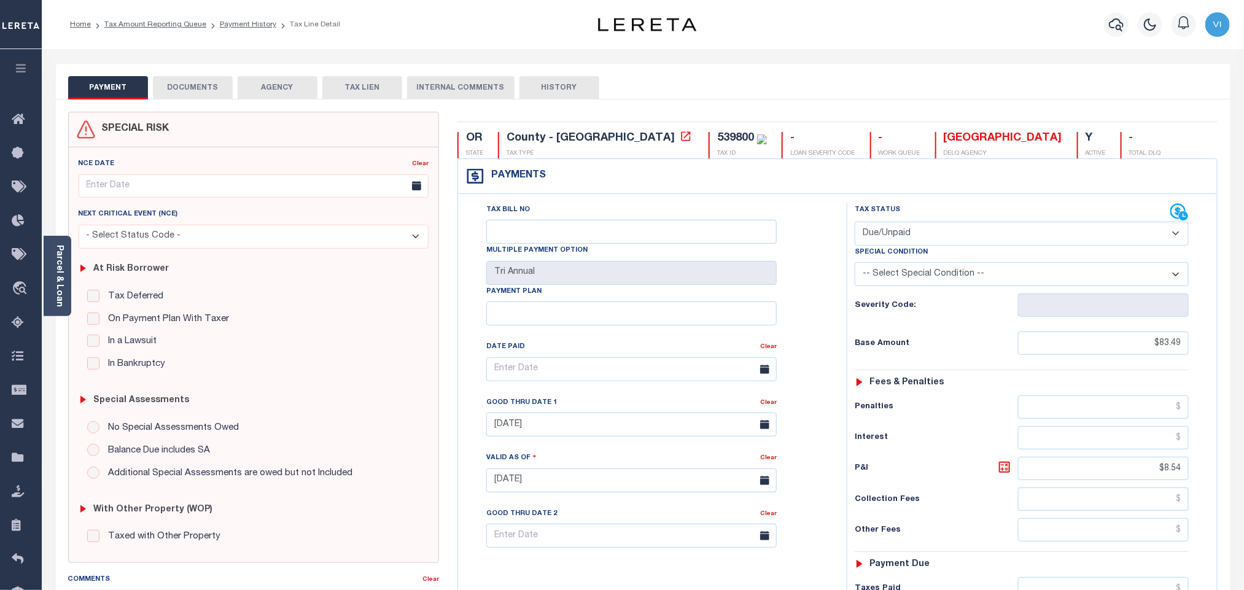
click at [192, 90] on button "DOCUMENTS" at bounding box center [193, 87] width 80 height 23
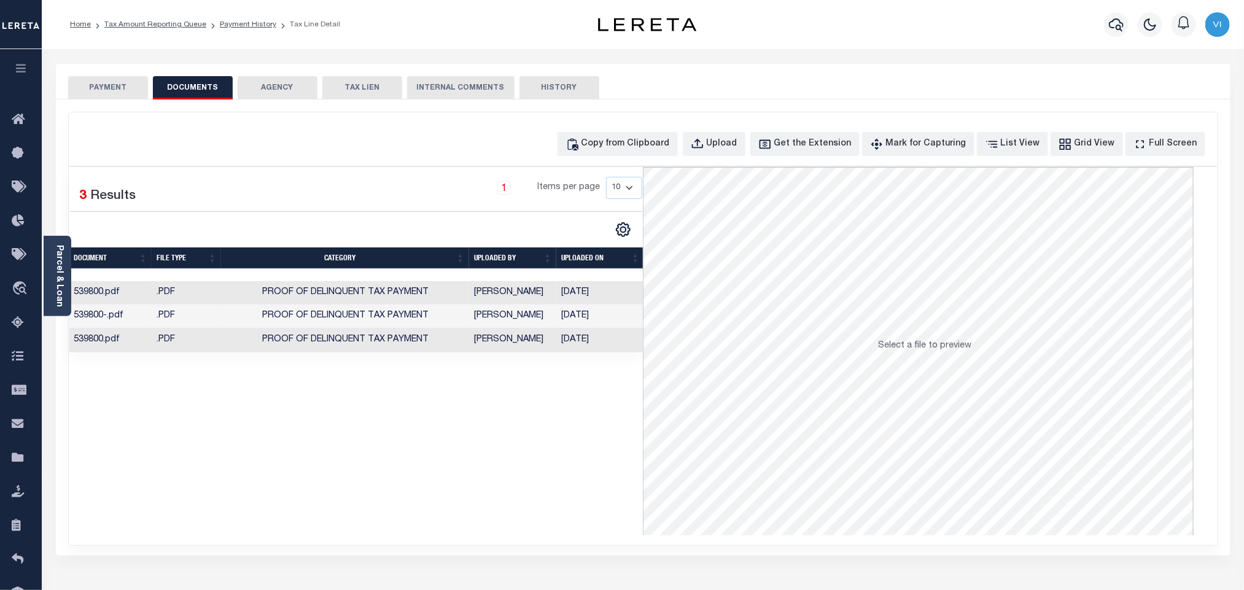
click at [410, 349] on td "Proof of Delinquent Tax Payment" at bounding box center [345, 341] width 248 height 24
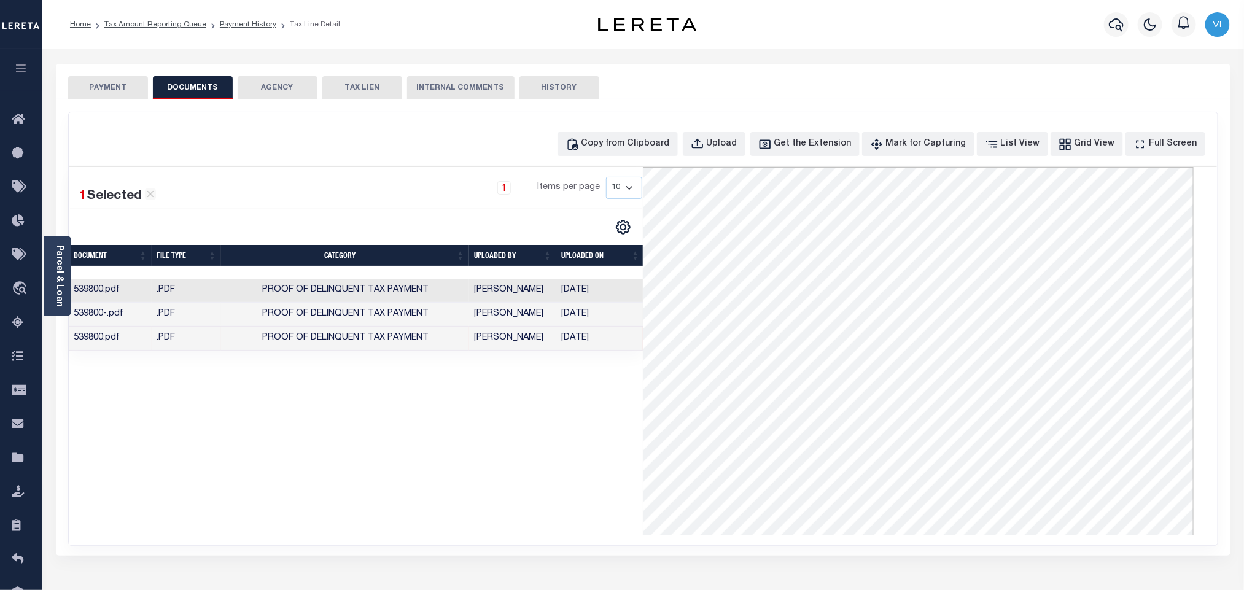
scroll to position [195, 0]
click at [119, 98] on button "PAYMENT" at bounding box center [108, 87] width 80 height 23
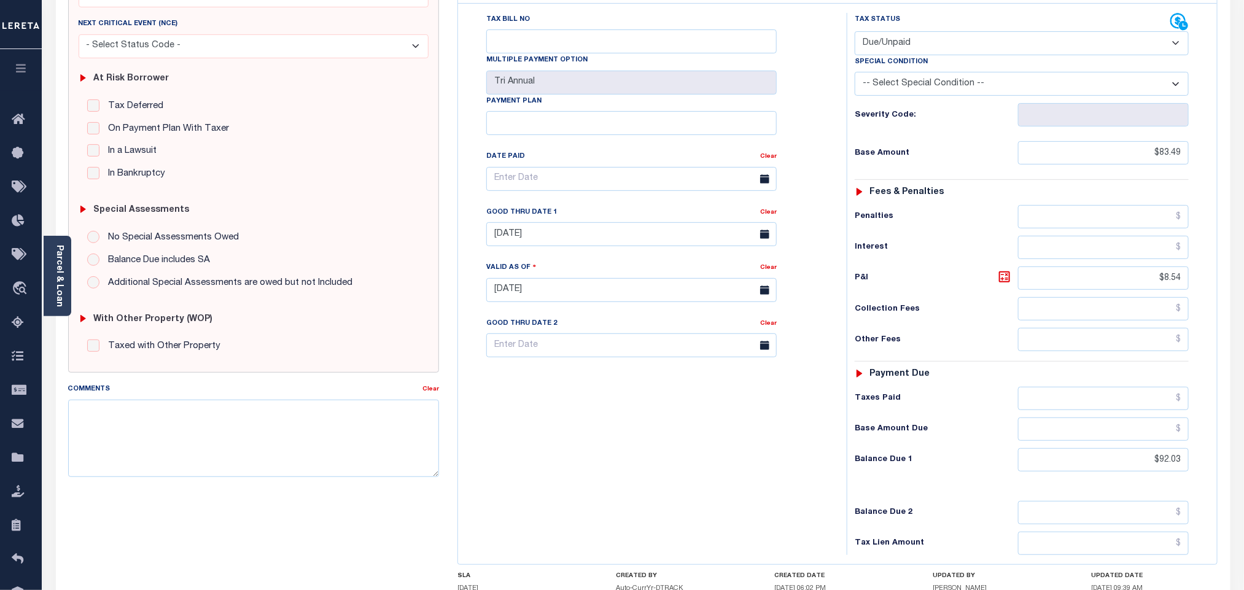
scroll to position [276, 0]
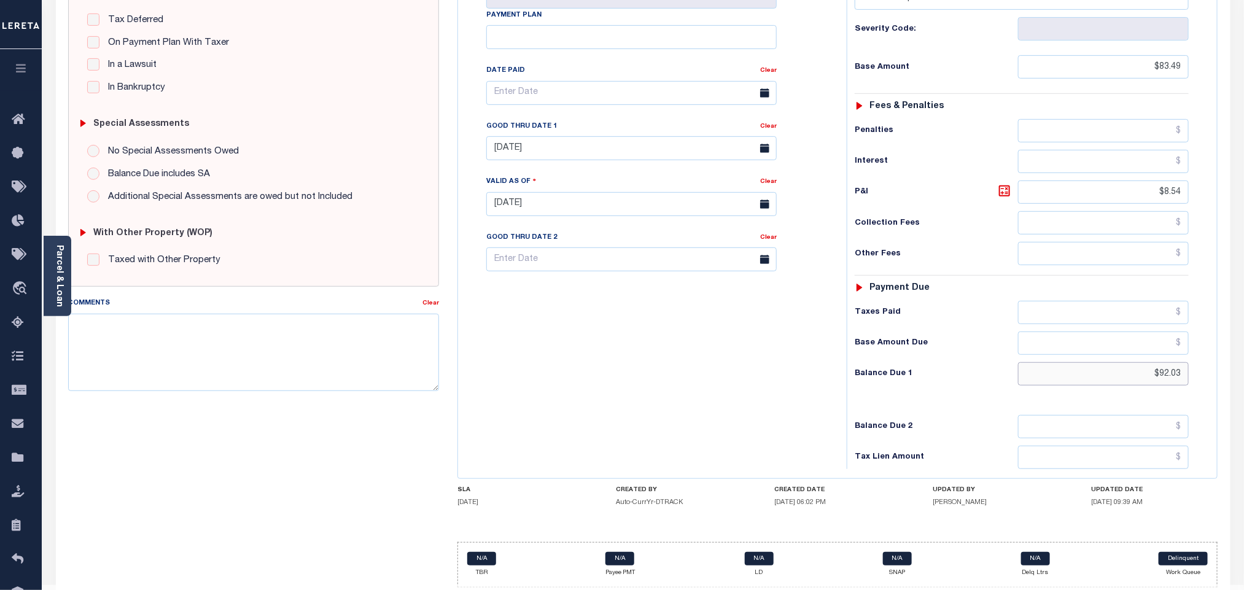
click at [1185, 386] on input "$92.03" at bounding box center [1103, 373] width 171 height 23
type input "$92.04"
click at [1003, 195] on icon at bounding box center [1004, 190] width 7 height 7
type input "$8.55"
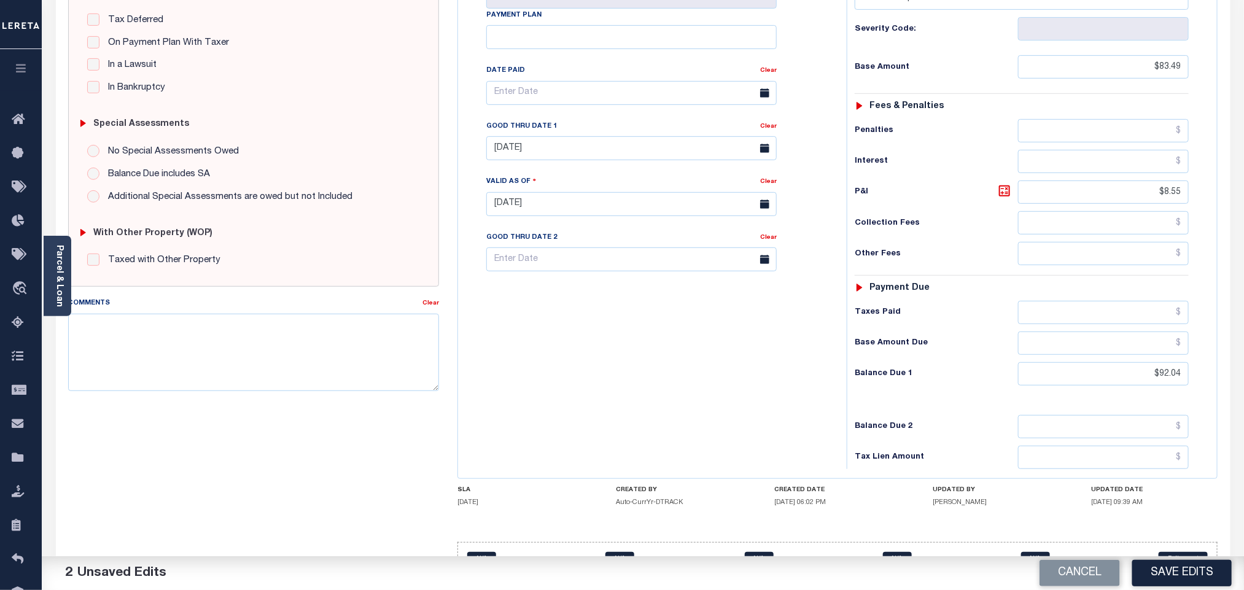
click at [732, 398] on div "Tax Bill No Multiple Payment Option Tri Annual Payment Plan Clear" at bounding box center [649, 198] width 376 height 542
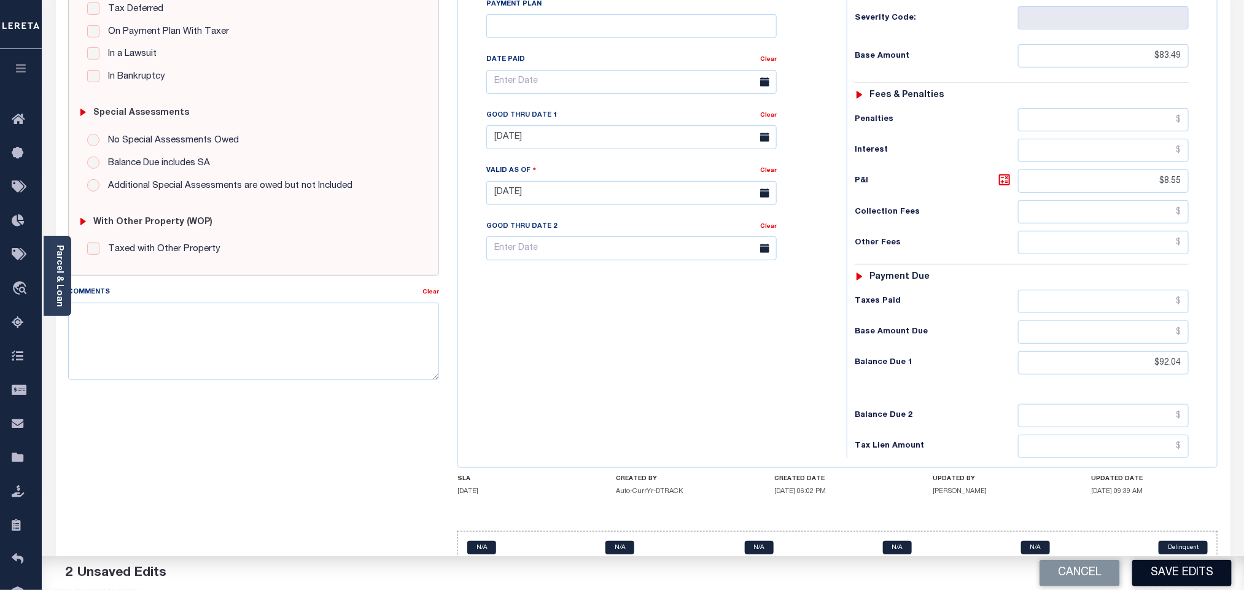
scroll to position [319, 0]
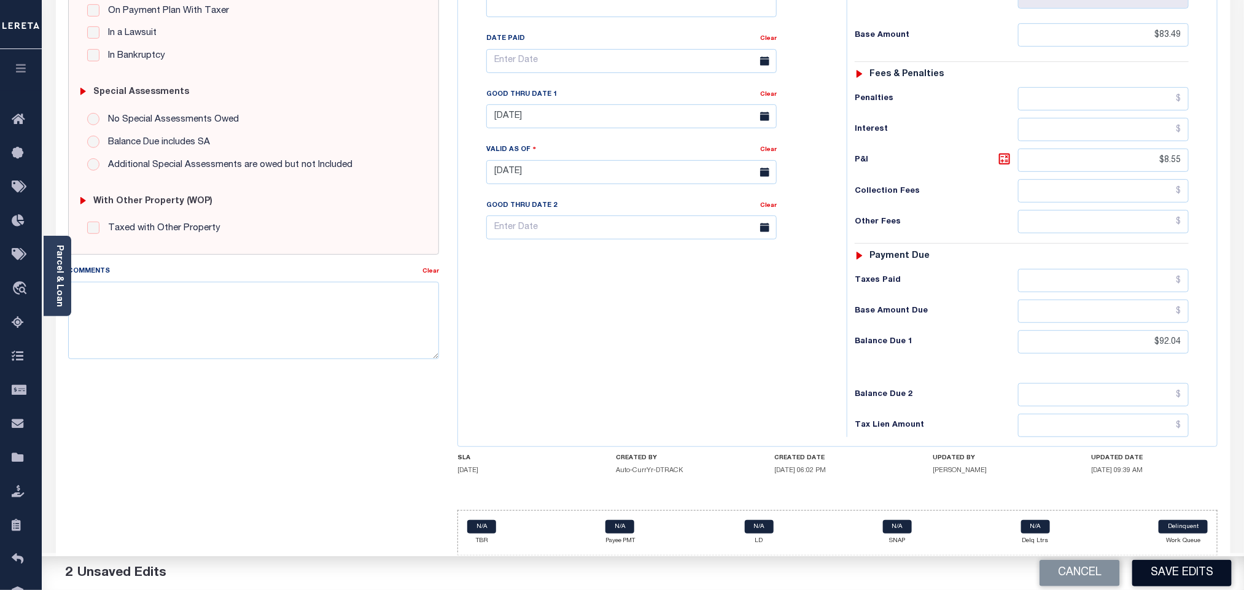
click at [1187, 577] on button "Save Edits" at bounding box center [1181, 573] width 99 height 26
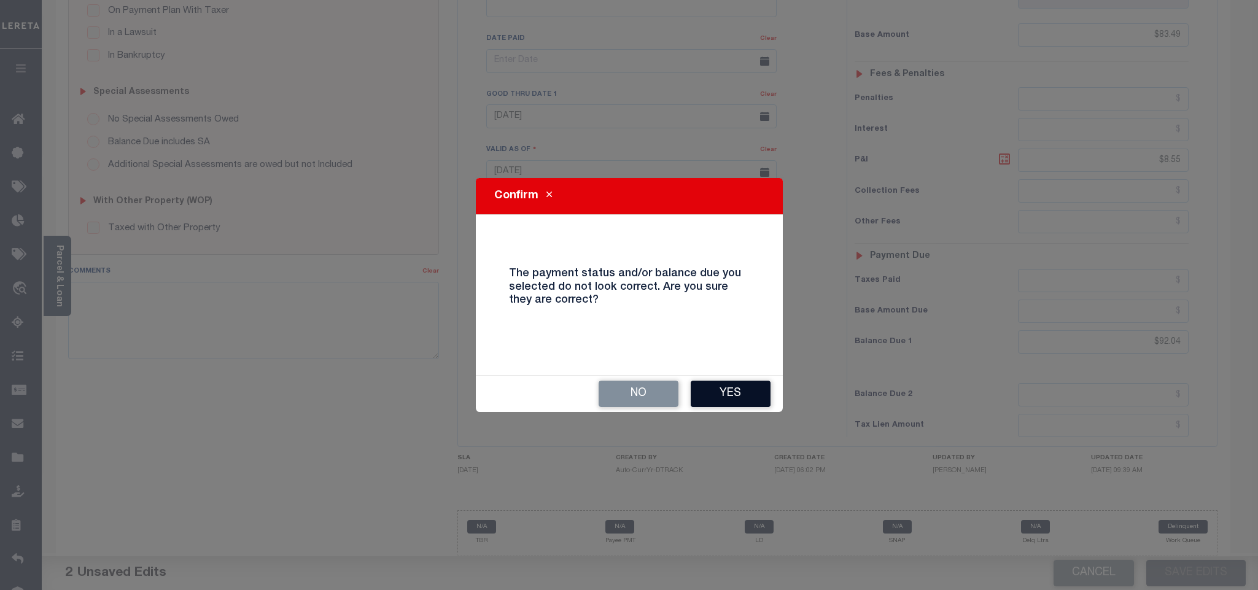
click at [741, 396] on button "Yes" at bounding box center [731, 394] width 80 height 26
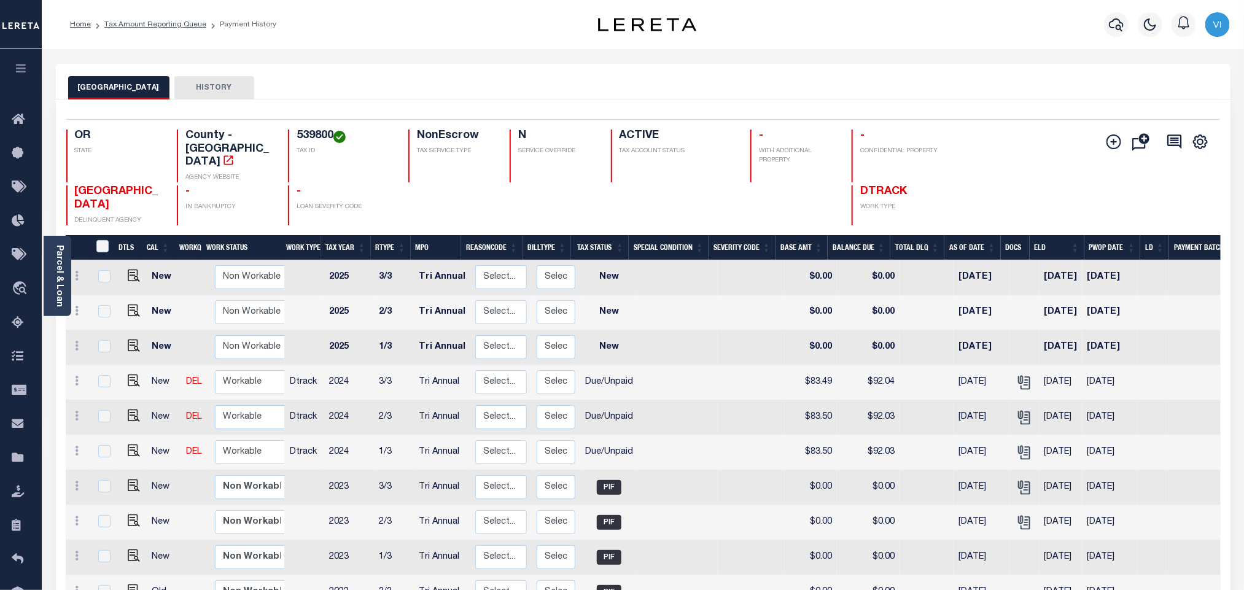
click at [65, 287] on div "Parcel & Loan" at bounding box center [58, 276] width 28 height 80
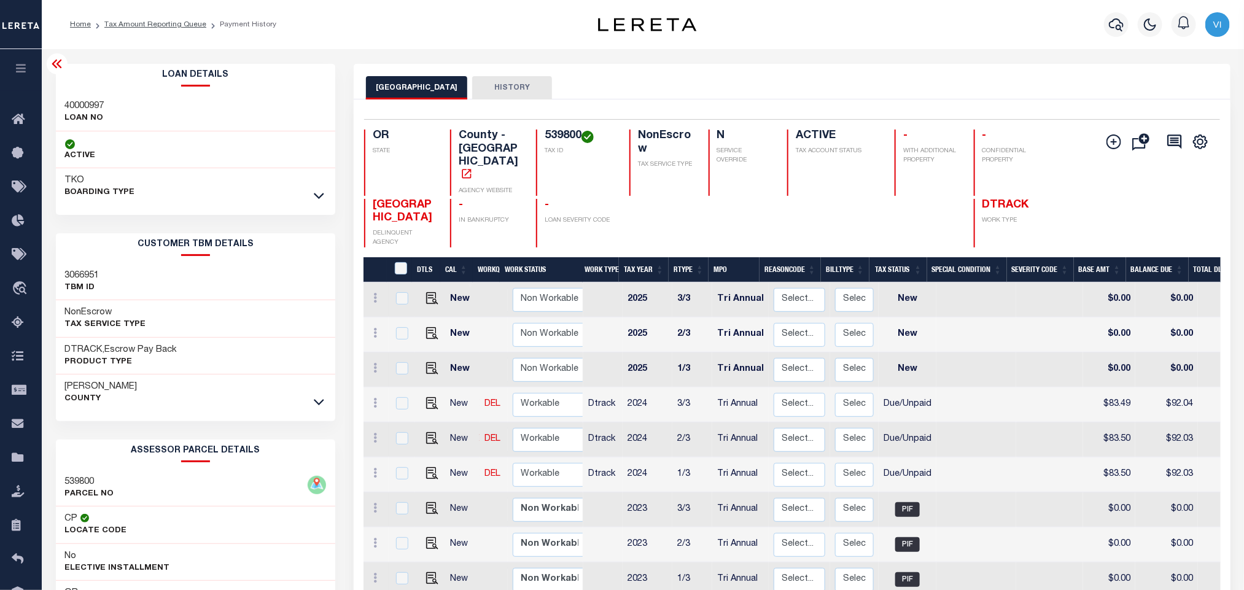
click at [61, 105] on div "40000997 LOAN NO" at bounding box center [196, 112] width 280 height 37
copy h3 "40000997"
click at [560, 125] on div "Selected 20 Results 1 Items per page 25 50 100 OR STATE County - OR AGENCY WEBS…" at bounding box center [791, 183] width 875 height 128
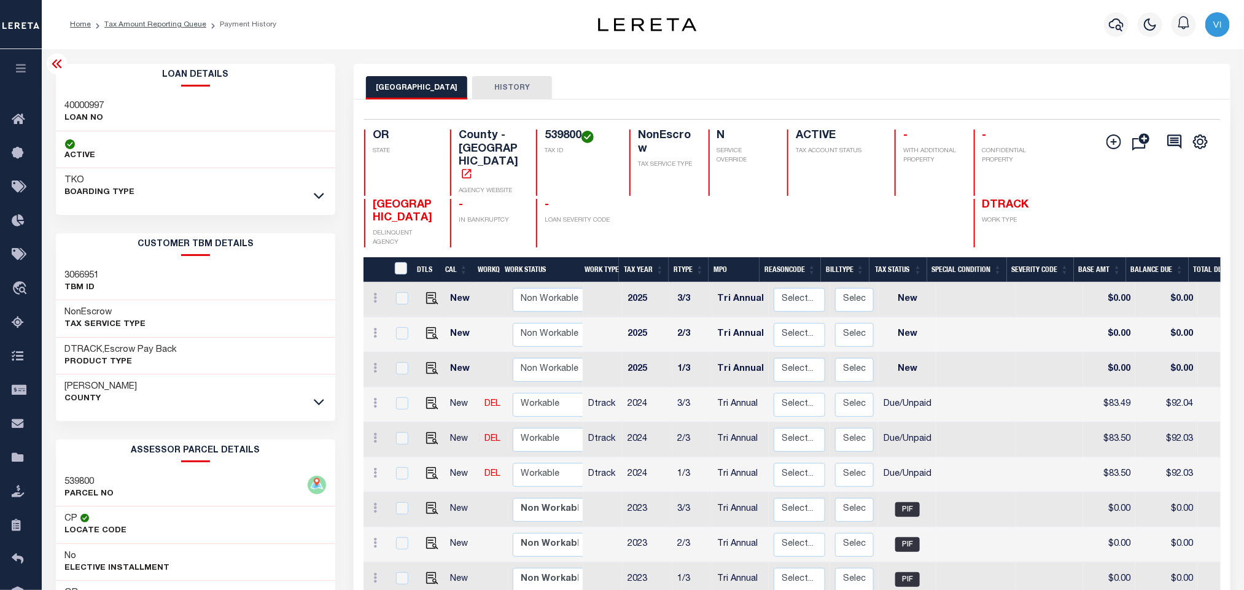
copy h4 "539800"
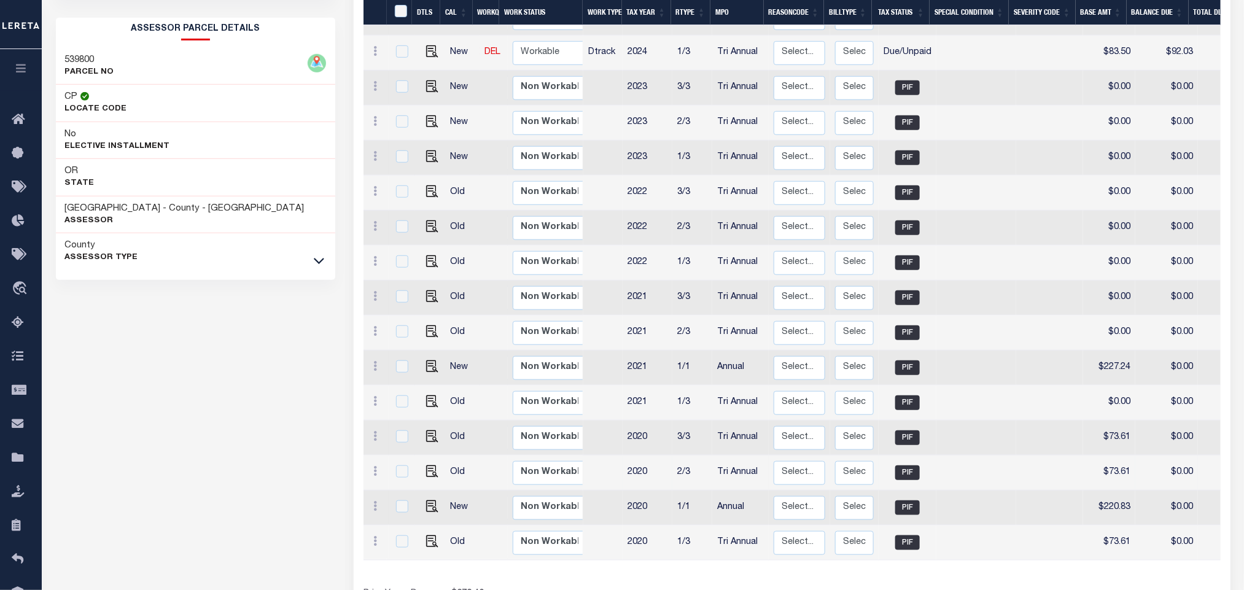
scroll to position [477, 0]
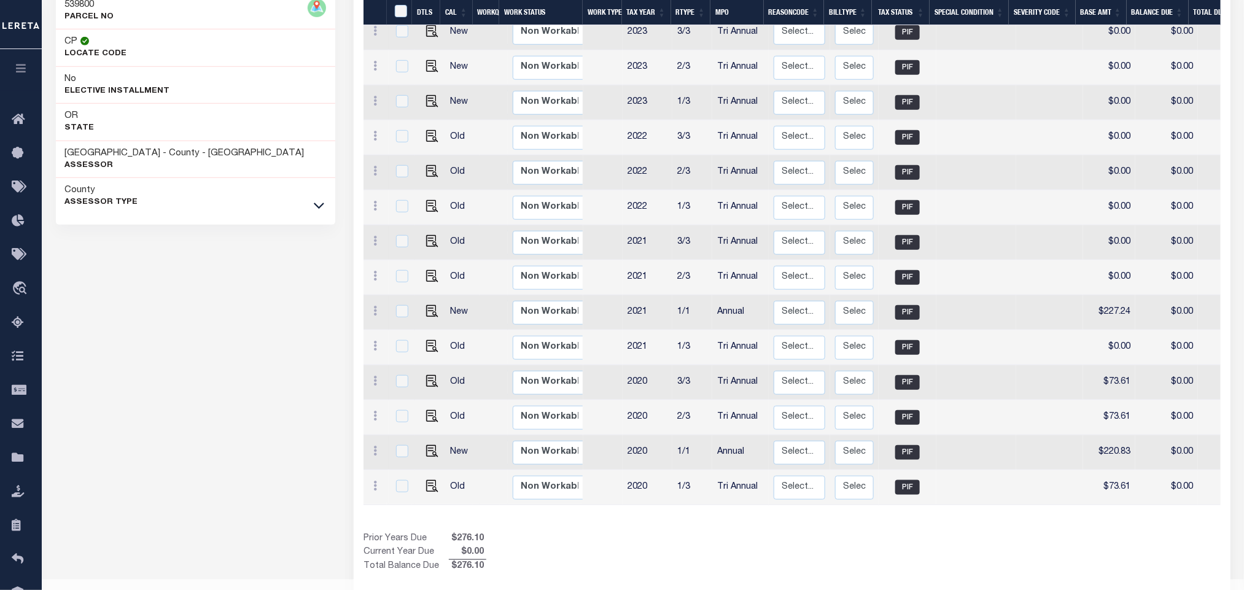
drag, startPoint x: 872, startPoint y: 492, endPoint x: 914, endPoint y: 490, distance: 41.8
click at [914, 490] on div "DTLS CAL WorkQ Work Status Work Type Tax Year RType MPO ReasonCode BillType Tax…" at bounding box center [792, 148] width 857 height 737
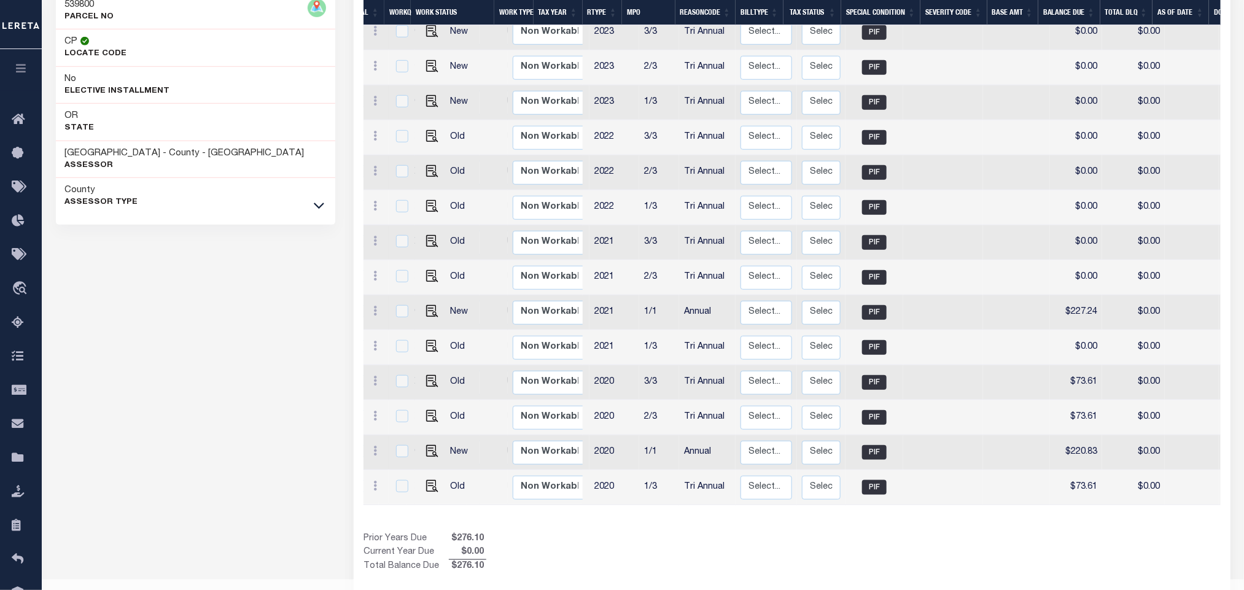
scroll to position [0, 0]
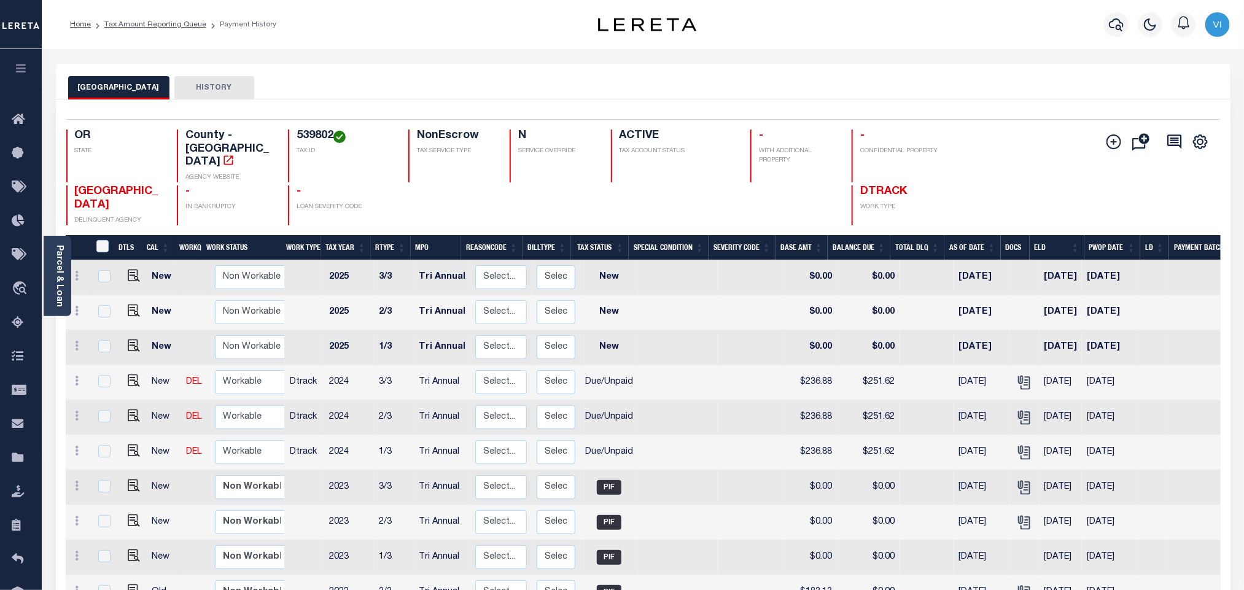
click at [291, 137] on div "539802 TAX ID" at bounding box center [341, 156] width 106 height 53
copy h4 "539802"
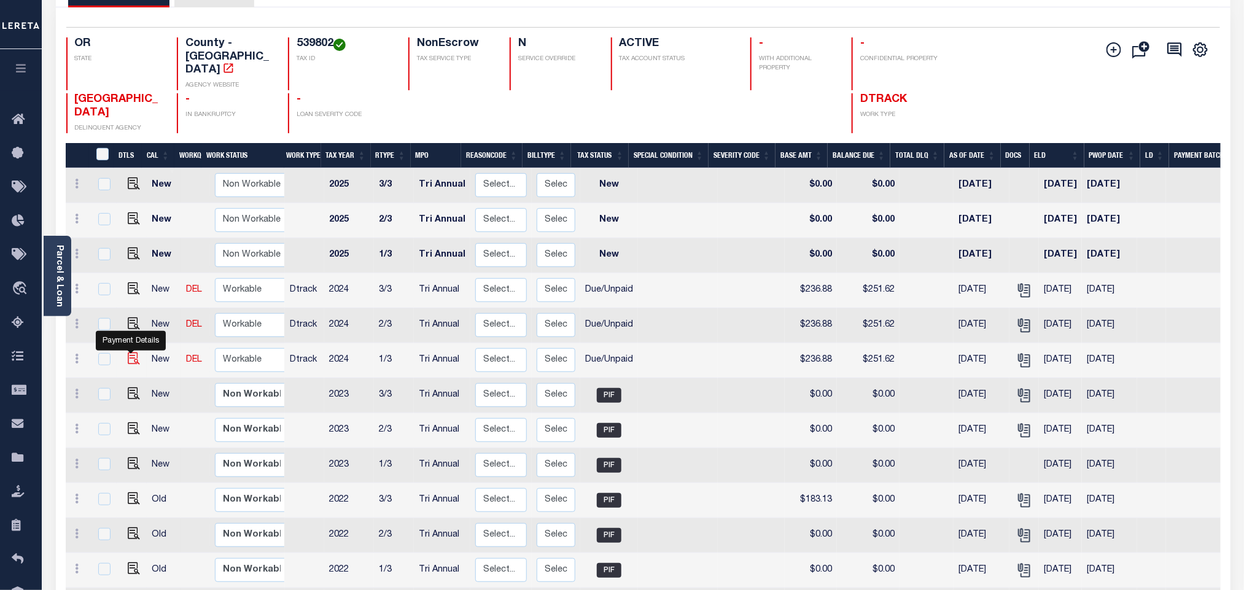
click at [128, 352] on img "" at bounding box center [134, 358] width 12 height 12
checkbox input "true"
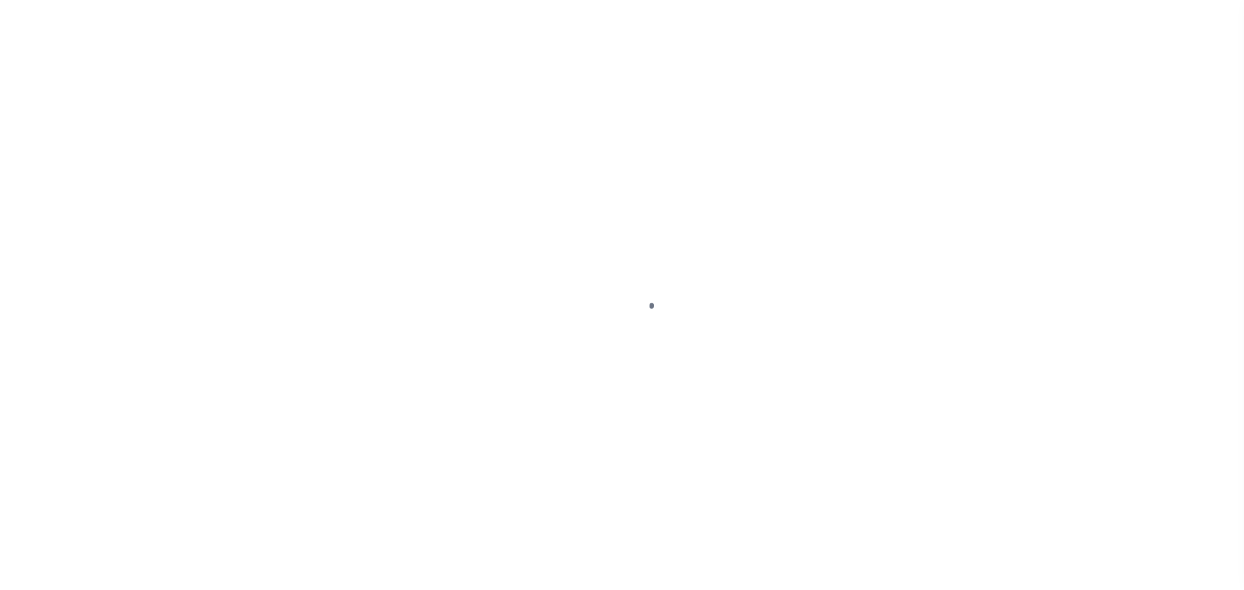
checkbox input "false"
type textarea "Note: Each Installment P&I is not available online Payoff amount & P&I is equal…"
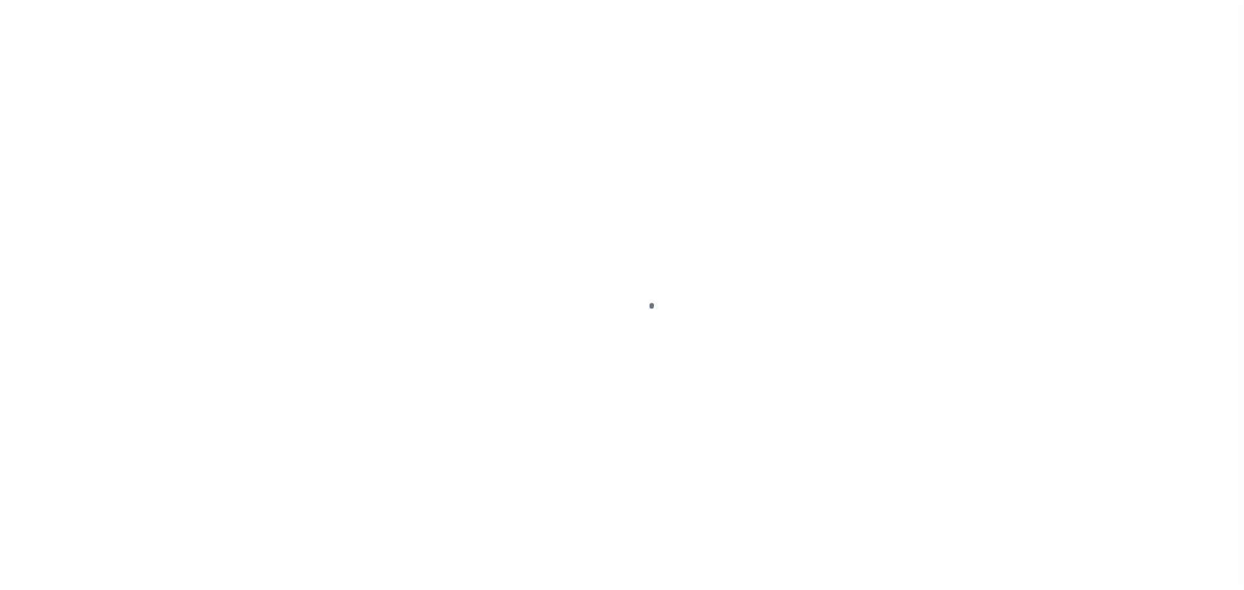
type input "Tri Annual"
type input "06/30/2025"
type input "[DATE]"
select select "DUE"
type input "$236.88"
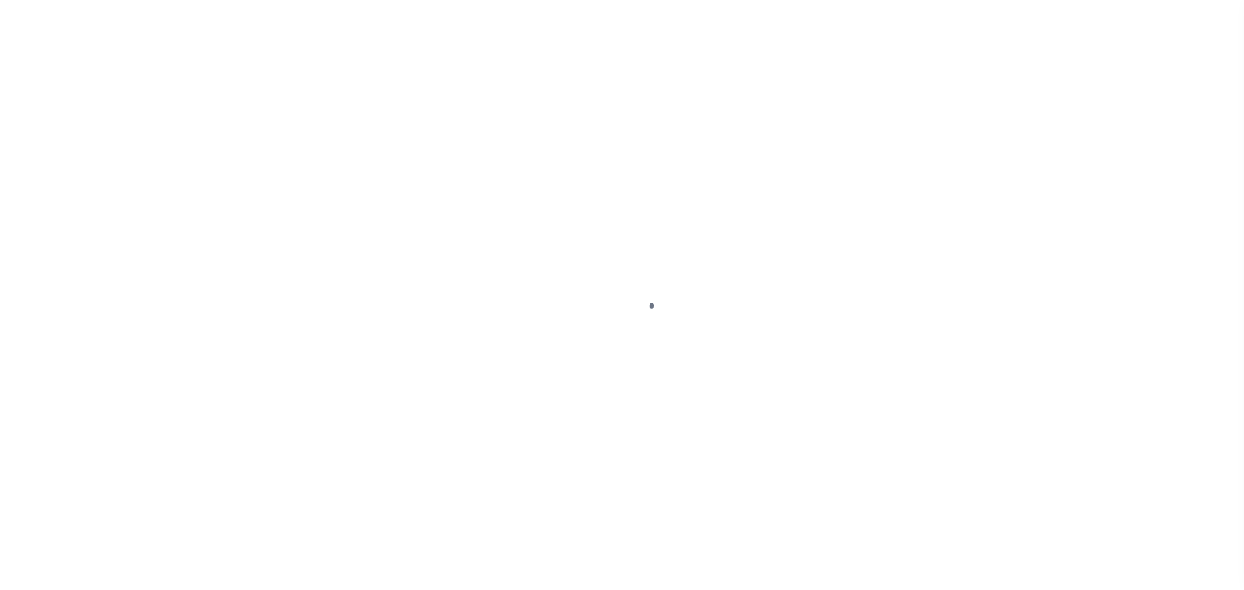
type input "$14.74"
type input "$251.62"
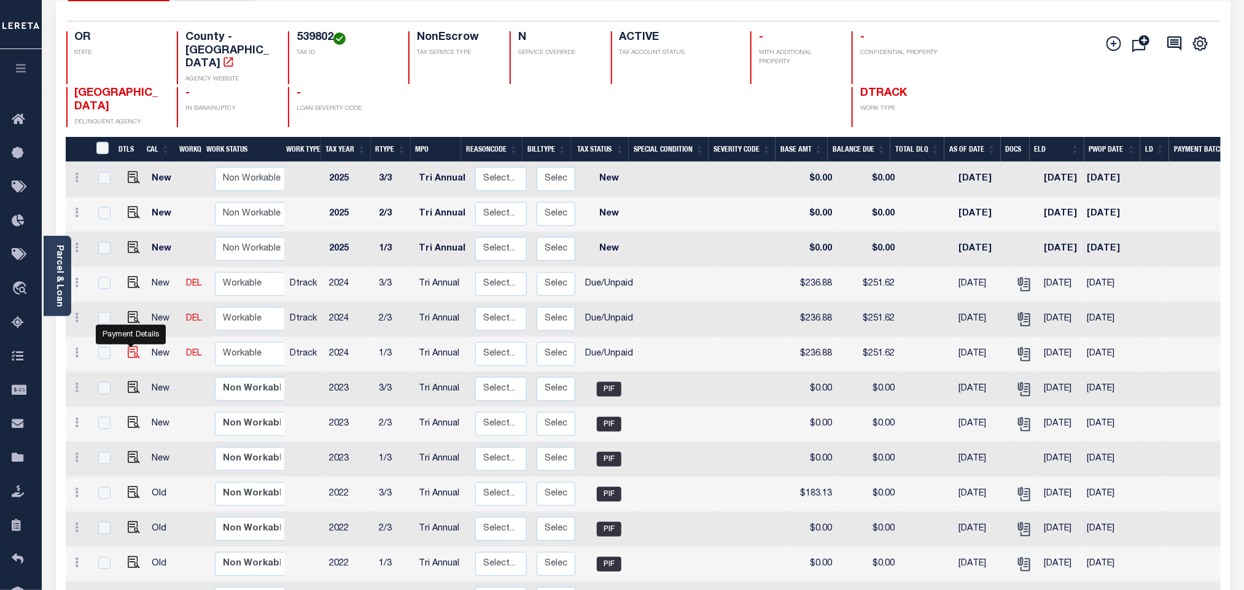
click at [131, 346] on img "" at bounding box center [134, 352] width 12 height 12
checkbox input "true"
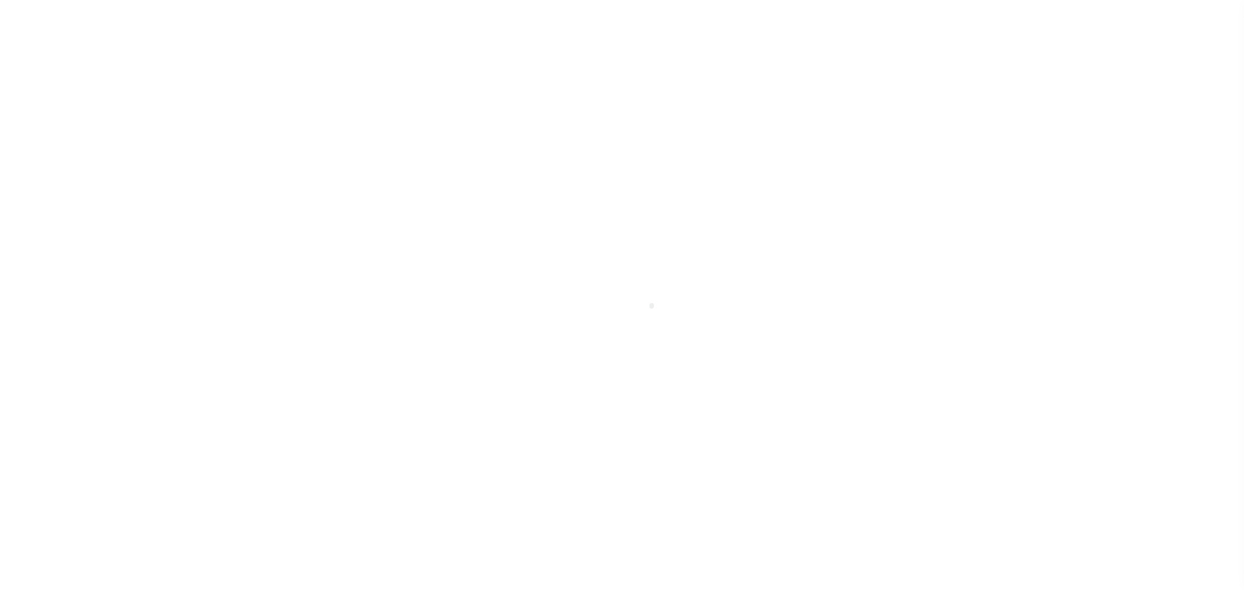
select select "DUE"
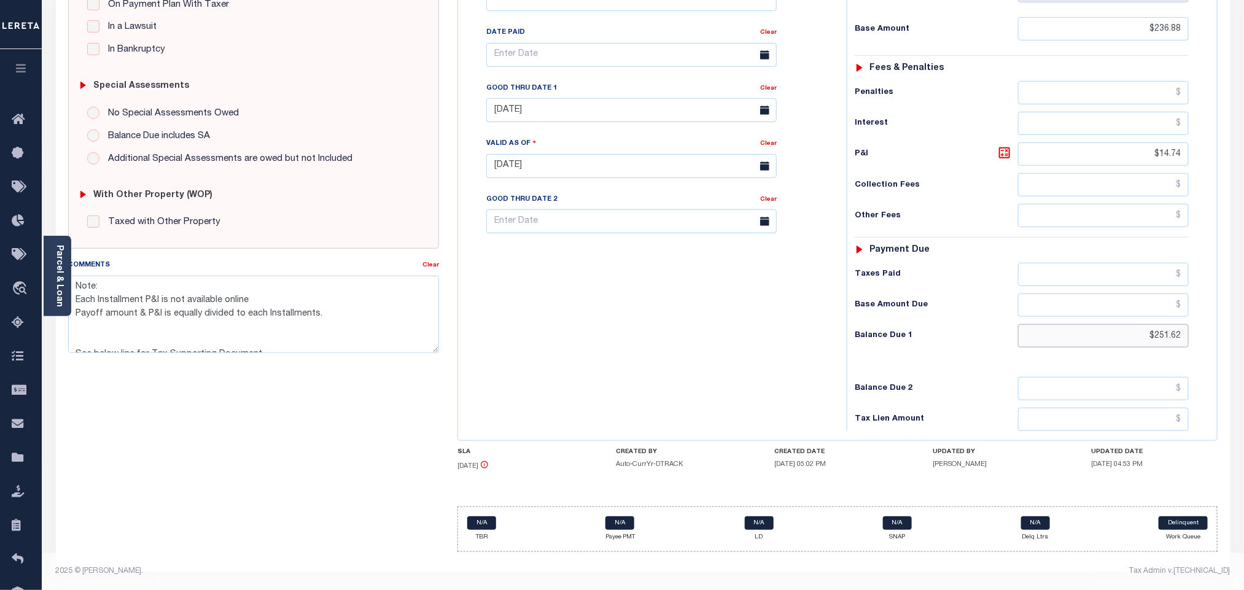
click at [1176, 335] on input "$251.62" at bounding box center [1103, 335] width 171 height 23
paste input "61.09"
type input "$261.09"
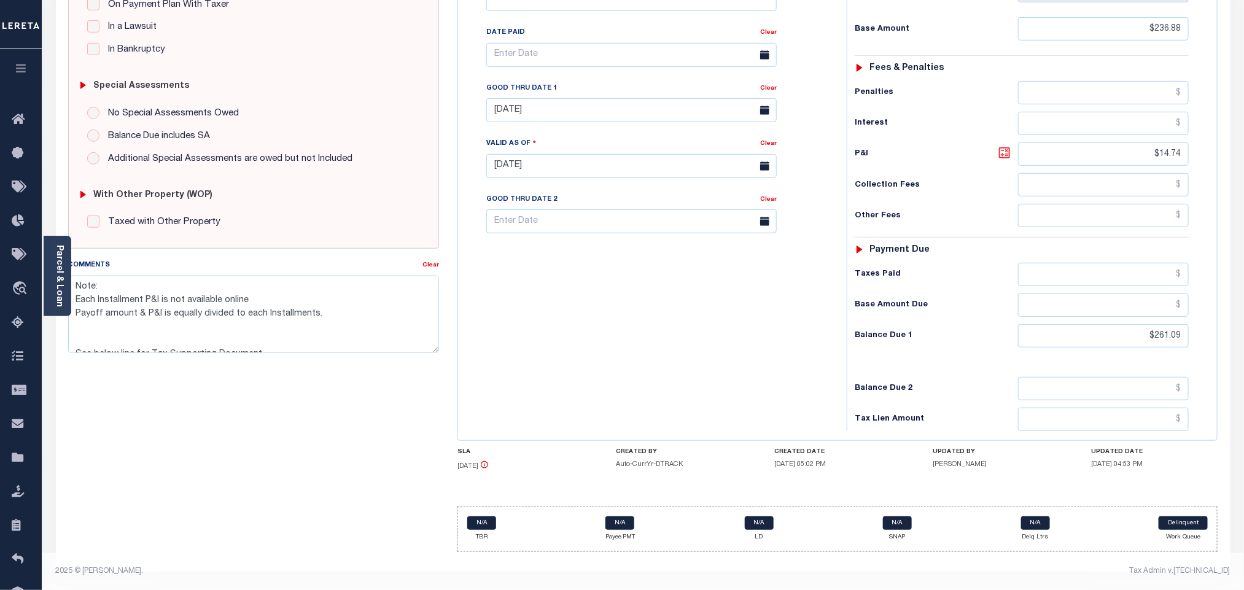
type input "[DATE]"
click at [1008, 152] on icon at bounding box center [1004, 153] width 15 height 15
type input "$24.21"
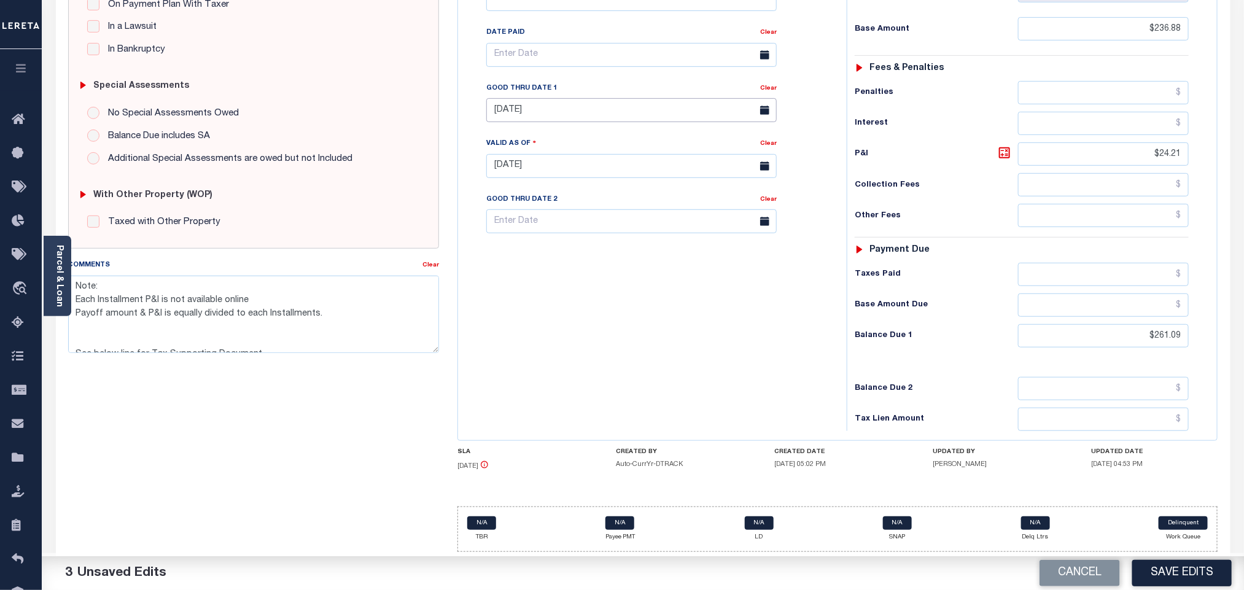
click at [540, 117] on body "Home Tax Amount Reporting Queue Payment History Tax Line Detail Profile" at bounding box center [622, 138] width 1244 height 904
click at [554, 274] on span "30" at bounding box center [554, 283] width 24 height 24
type input "09/30/2025"
click at [667, 351] on div "Tax Bill No Multiple Payment Option Tri Annual Payment Plan Clear" at bounding box center [649, 160] width 376 height 542
click at [1180, 582] on button "Save Edits" at bounding box center [1181, 573] width 99 height 26
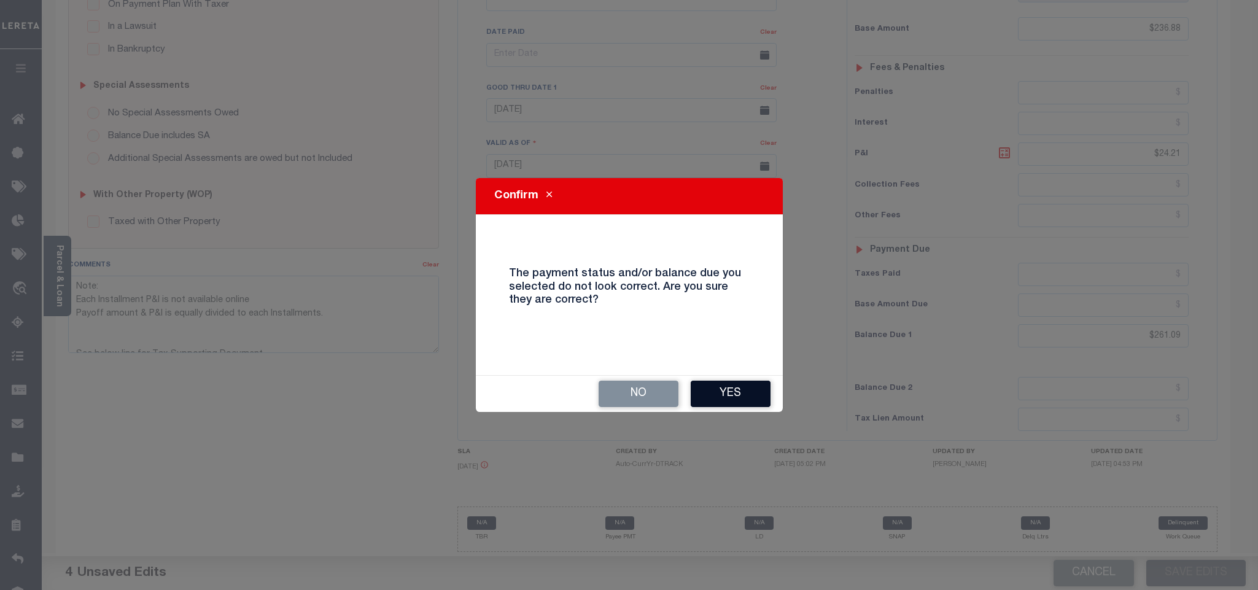
click at [713, 389] on button "Yes" at bounding box center [731, 394] width 80 height 26
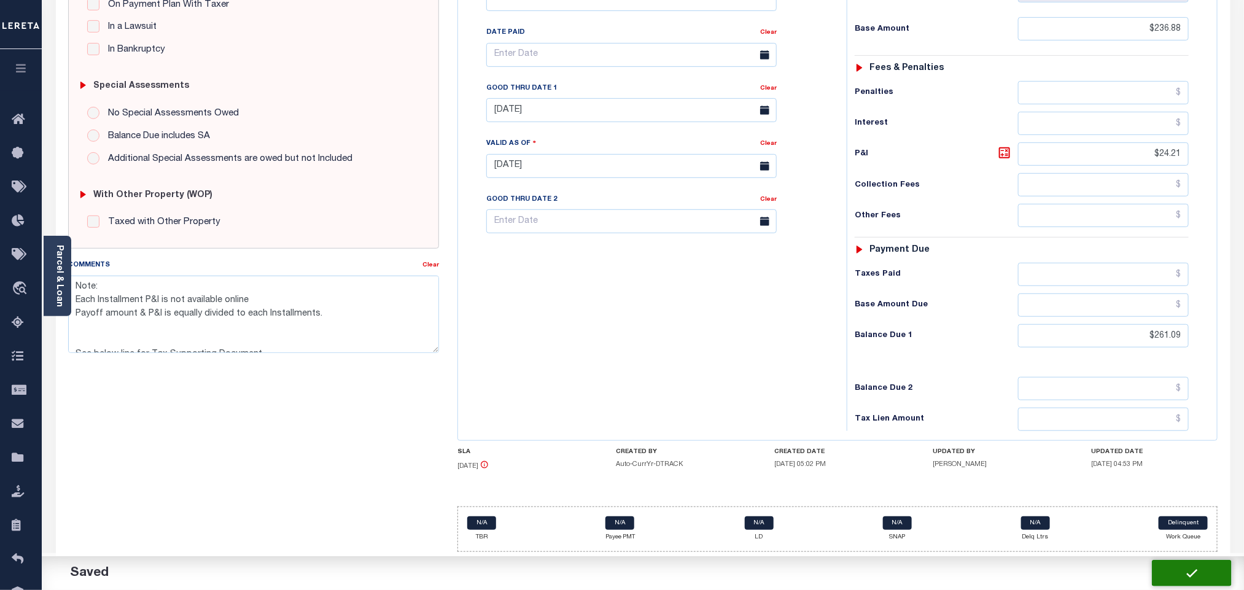
checkbox input "false"
type textarea "Note: Each Installment P&I is not available online Payoff amount & P&I is equal…"
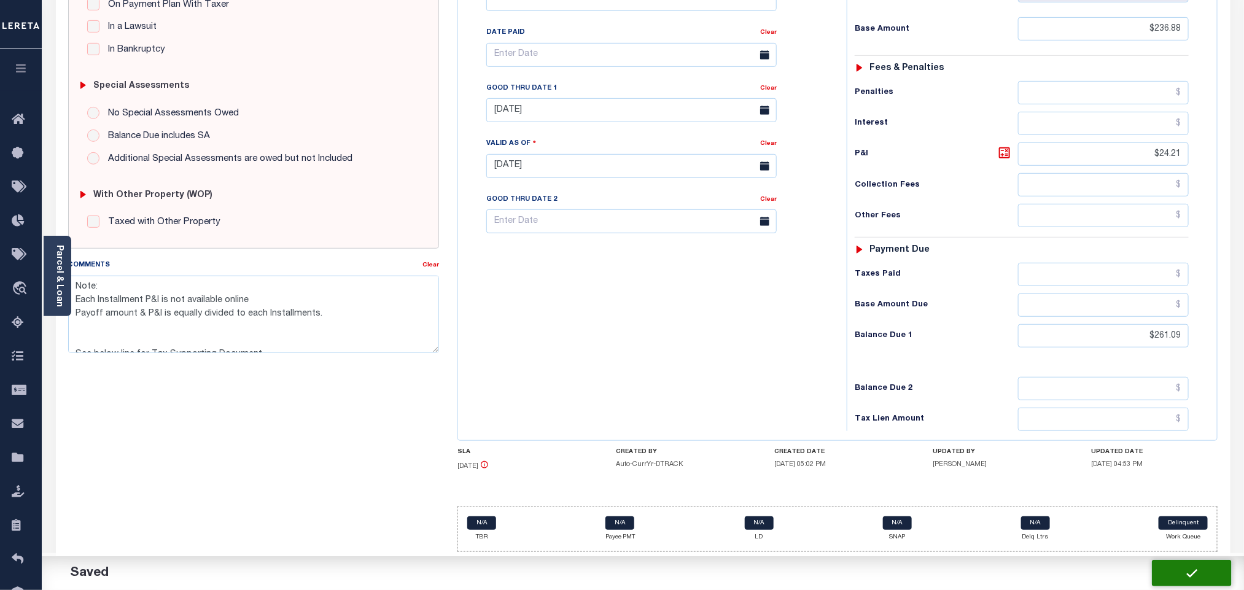
type input "$236.88"
type input "$24.21"
type input "$261.09"
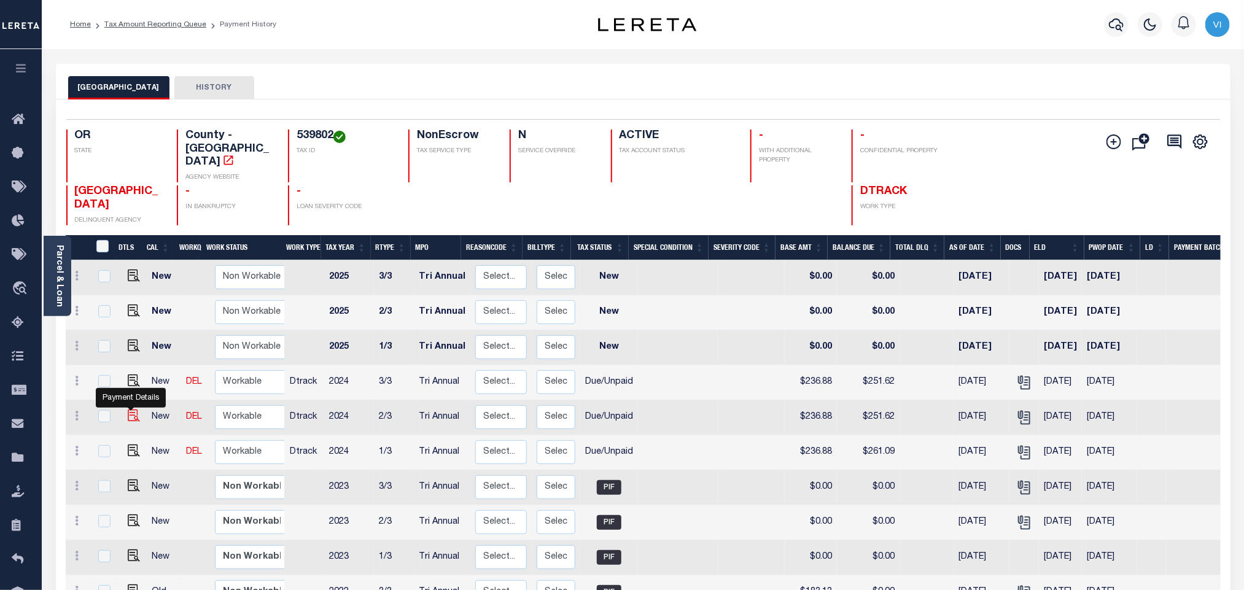
click at [128, 410] on img "" at bounding box center [134, 416] width 12 height 12
checkbox input "true"
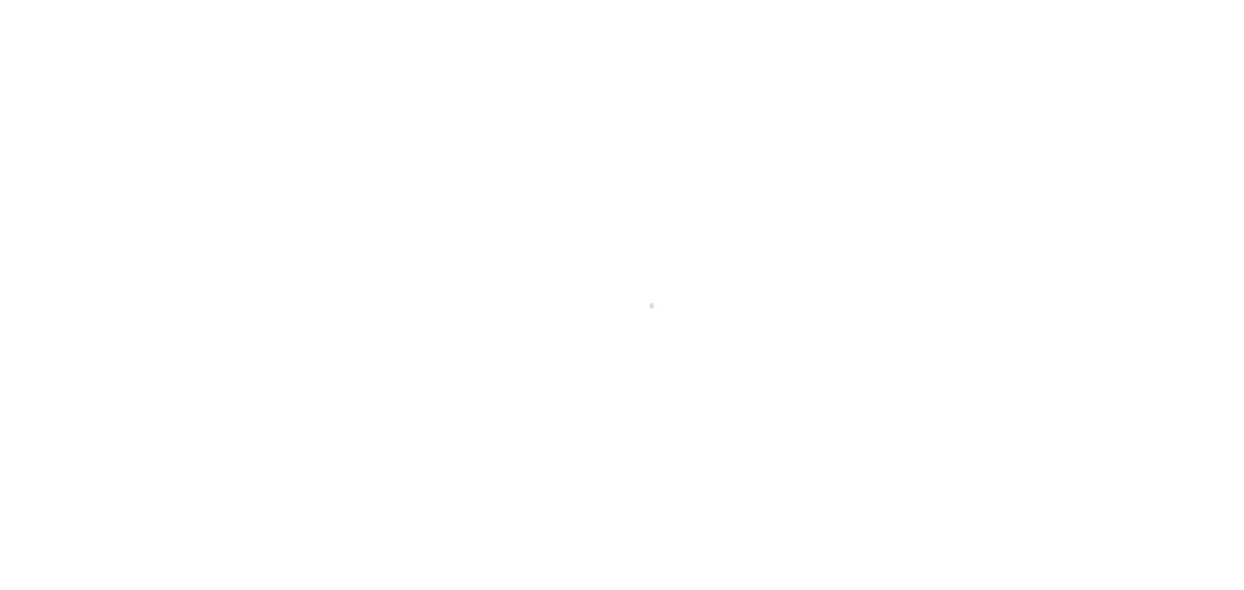
select select "DUE"
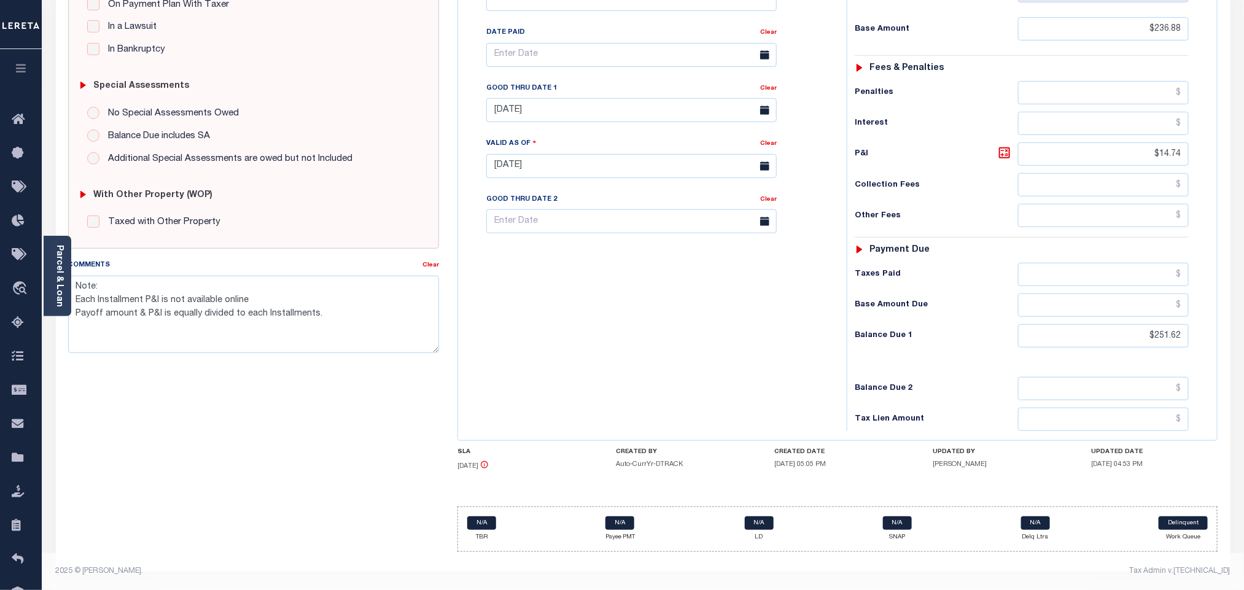
click at [1161, 349] on div "Tax Status Status - Select Status Code -" at bounding box center [1026, 160] width 358 height 542
click at [1168, 341] on input "$251.62" at bounding box center [1103, 335] width 171 height 23
paste input "61.09"
type input "$261.09"
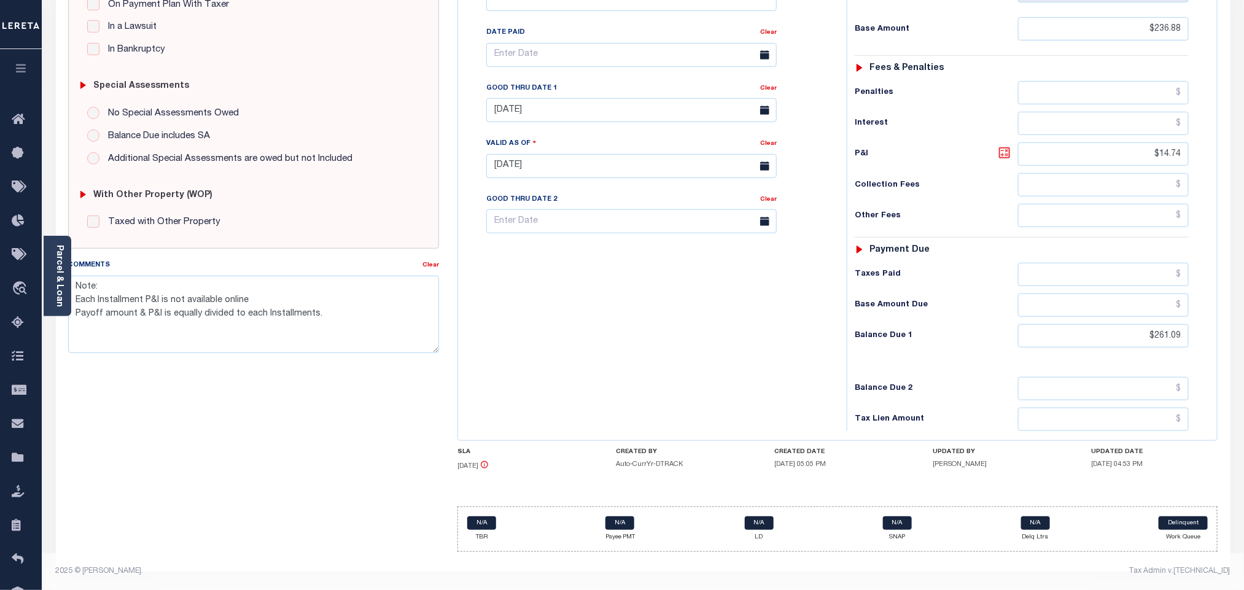
type input "[DATE]"
click at [1006, 150] on icon at bounding box center [1004, 153] width 15 height 15
type input "$24.21"
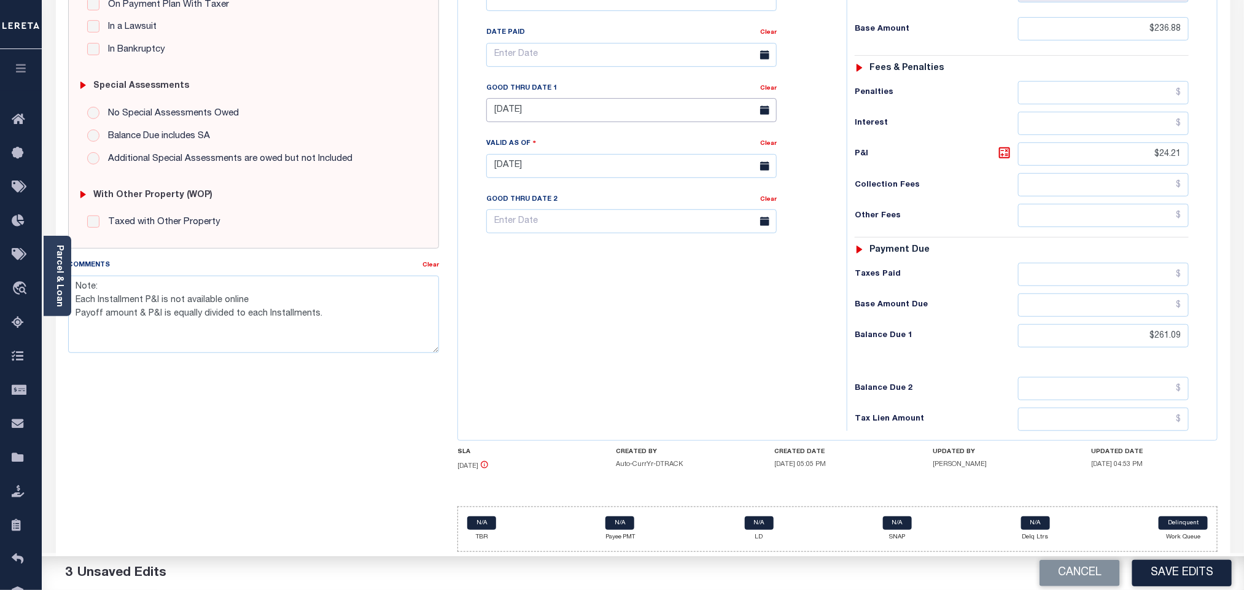
click at [522, 109] on input "06/30/2025" at bounding box center [631, 110] width 290 height 24
click at [551, 271] on span "30" at bounding box center [554, 283] width 24 height 24
type input "09/30/2025"
drag, startPoint x: 612, startPoint y: 357, endPoint x: 868, endPoint y: 459, distance: 275.6
click at [615, 358] on div "Tax Bill No Multiple Payment Option Tri Annual Payment Plan Clear" at bounding box center [649, 160] width 376 height 542
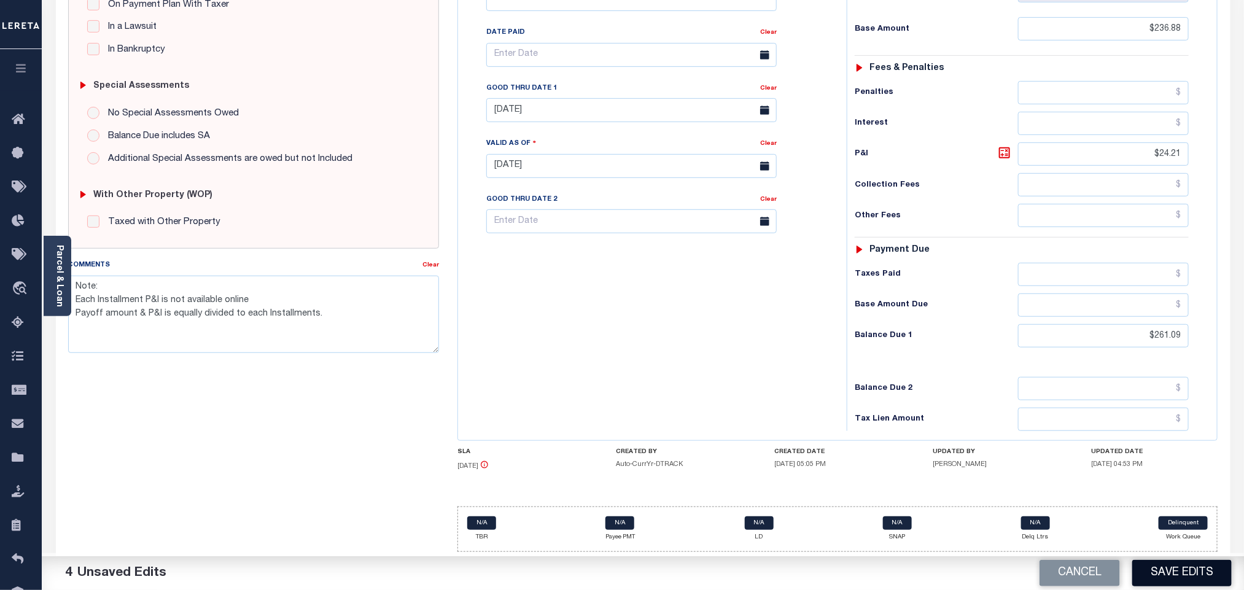
click at [1161, 567] on button "Save Edits" at bounding box center [1181, 573] width 99 height 26
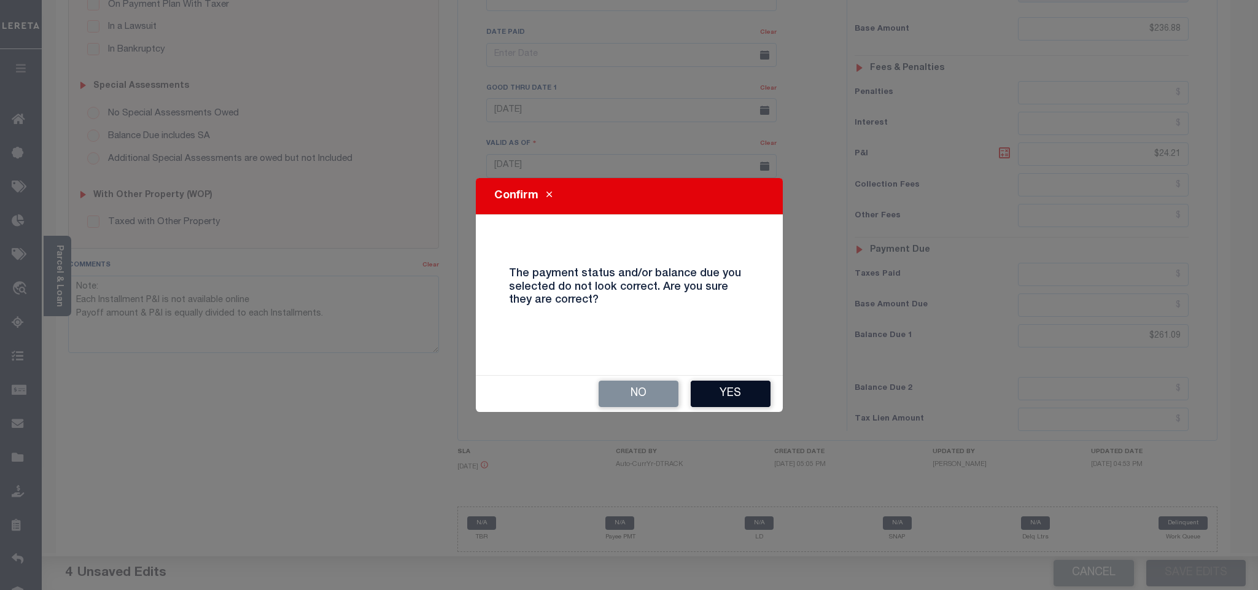
click at [749, 393] on button "Yes" at bounding box center [731, 394] width 80 height 26
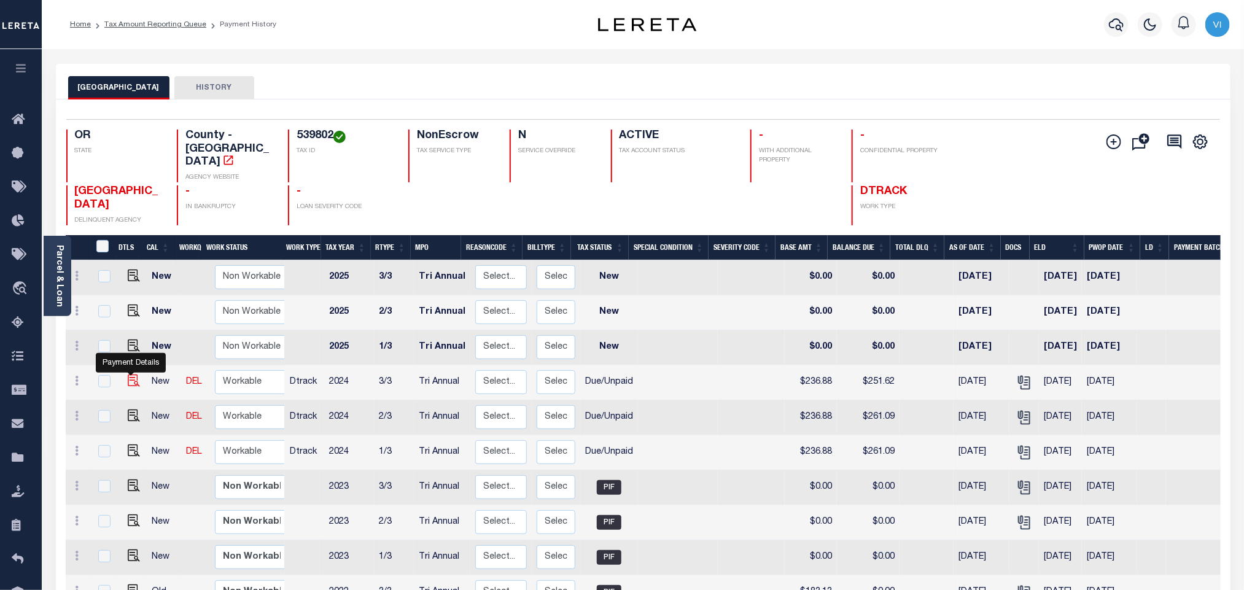
click at [128, 375] on img "" at bounding box center [134, 381] width 12 height 12
checkbox input "true"
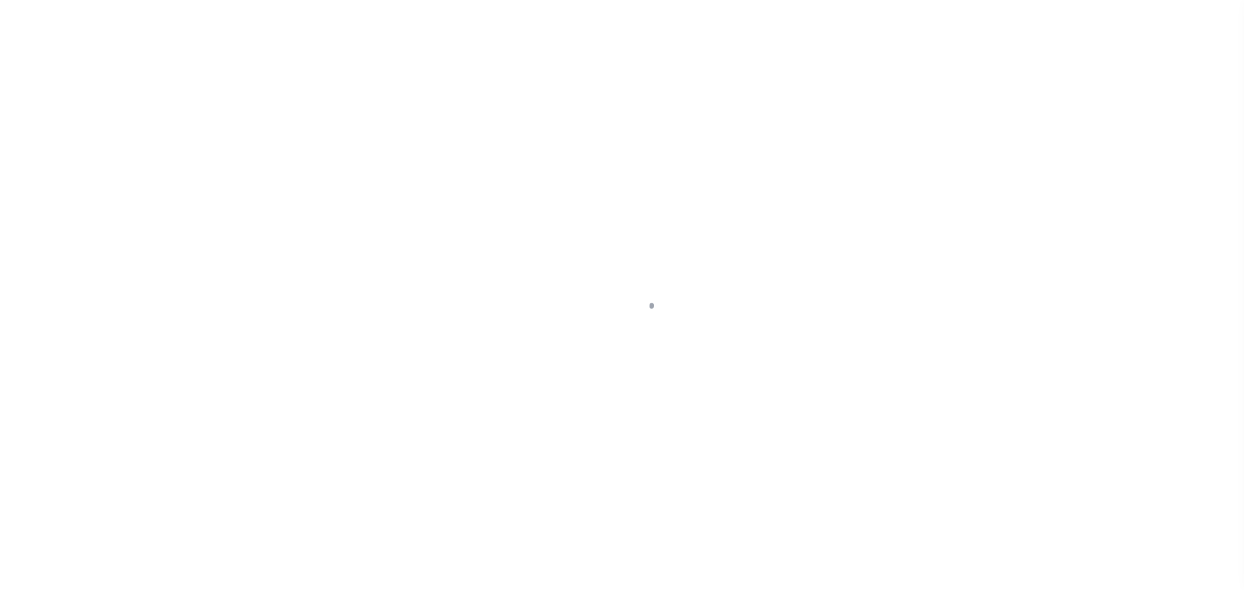
checkbox input "false"
type input "Tri Annual"
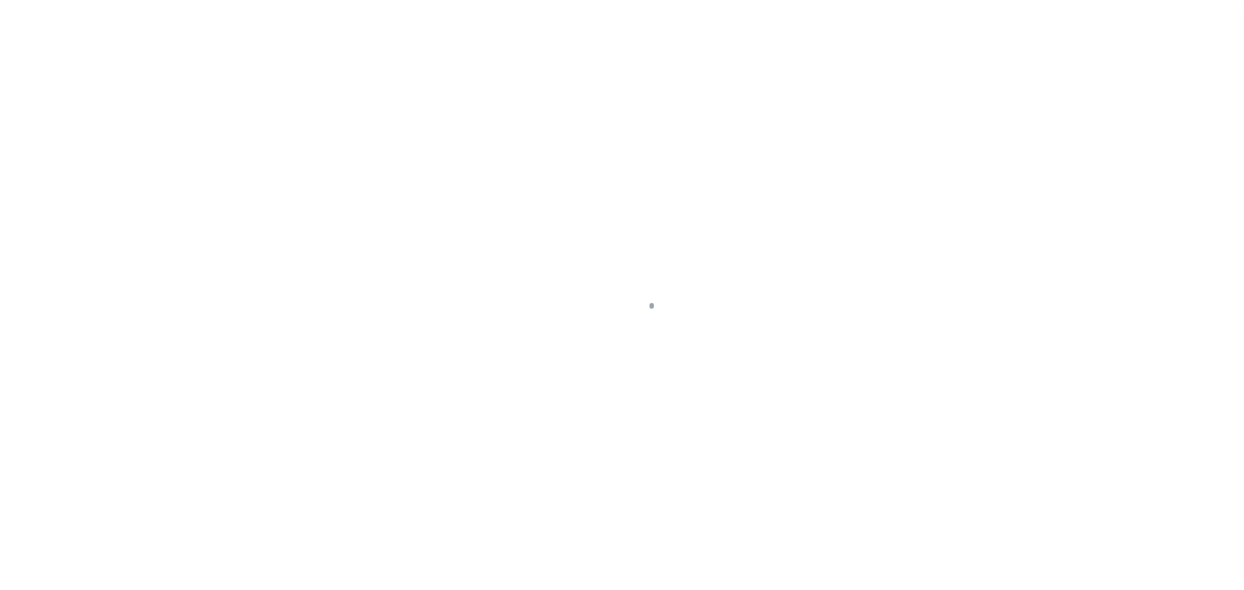
type input "[DATE]"
select select "DUE"
type input "$236.88"
type input "$14.74"
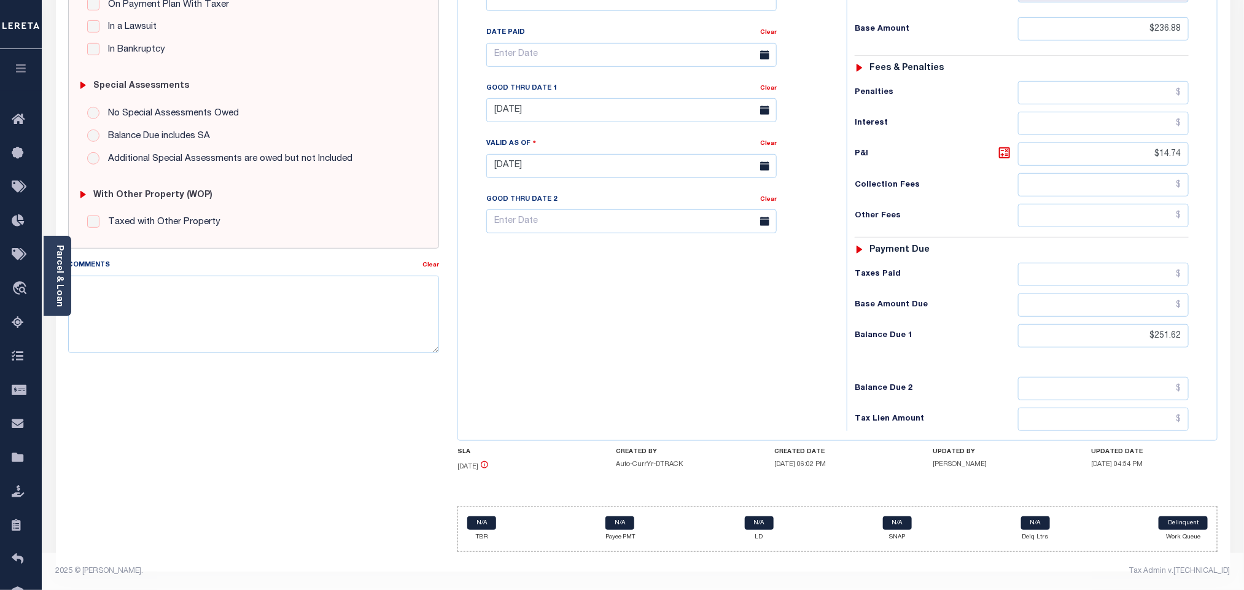
scroll to position [325, 0]
click at [1168, 338] on input "$251.62" at bounding box center [1103, 335] width 171 height 23
paste input "61.09"
type input "$261.09"
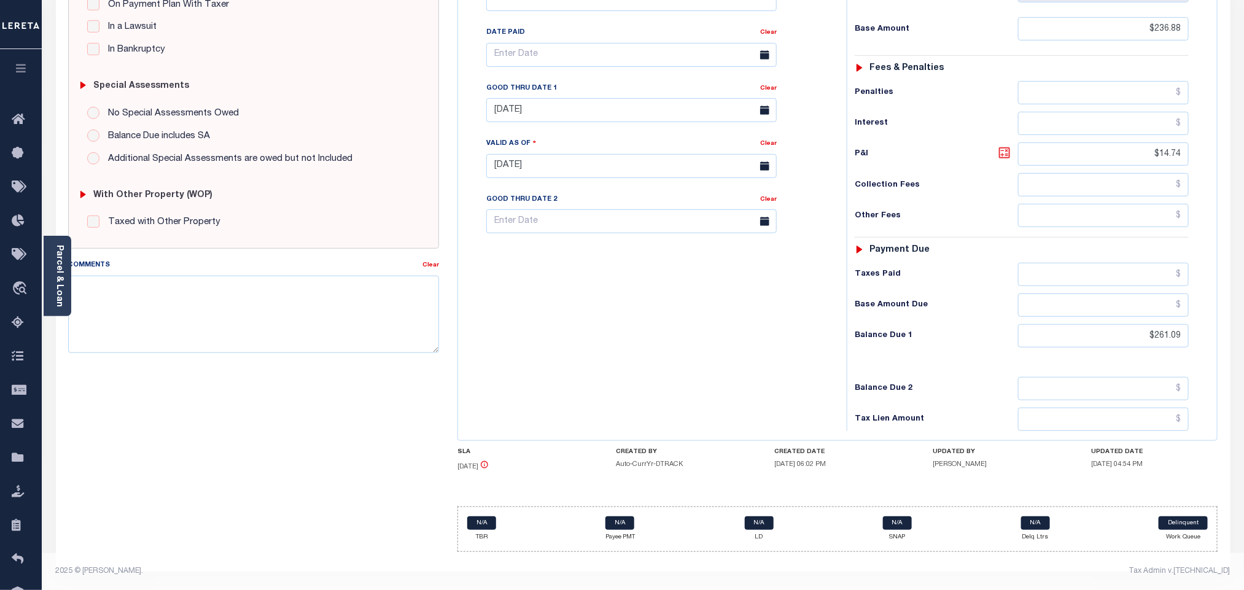
type input "[DATE]"
click at [1005, 146] on icon at bounding box center [1004, 153] width 15 height 15
type input "$24.21"
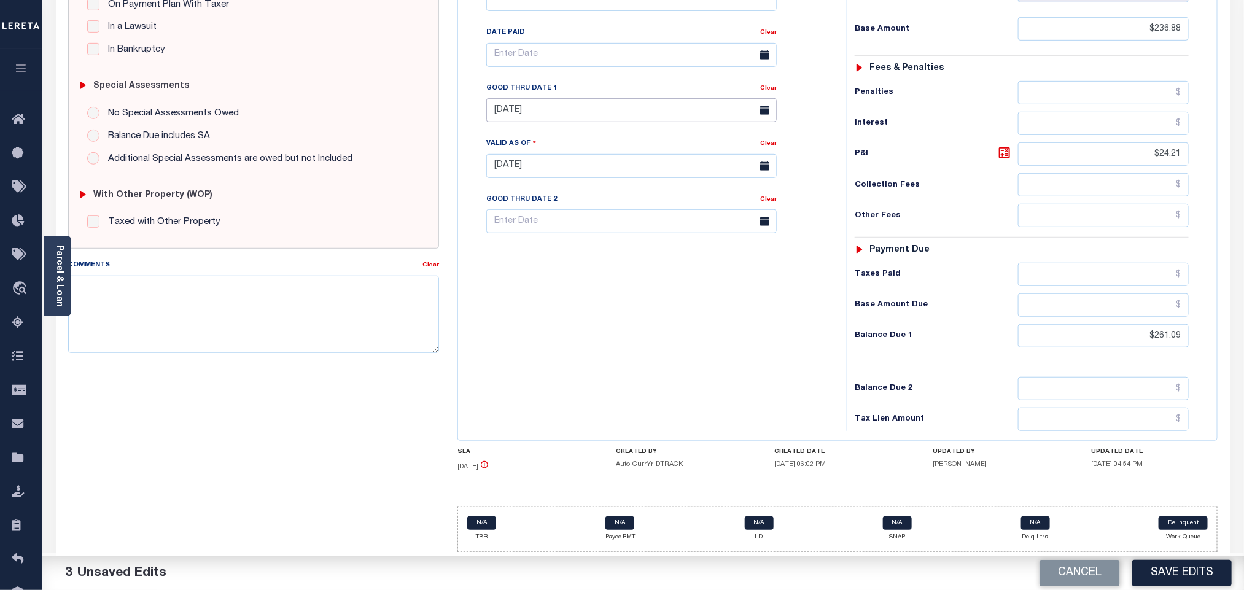
click at [537, 117] on body "Home Tax Amount Reporting Queue Payment History Tax Line Detail Profile" at bounding box center [622, 138] width 1244 height 904
click at [549, 271] on span "30" at bounding box center [554, 283] width 24 height 24
type input "09/30/2025"
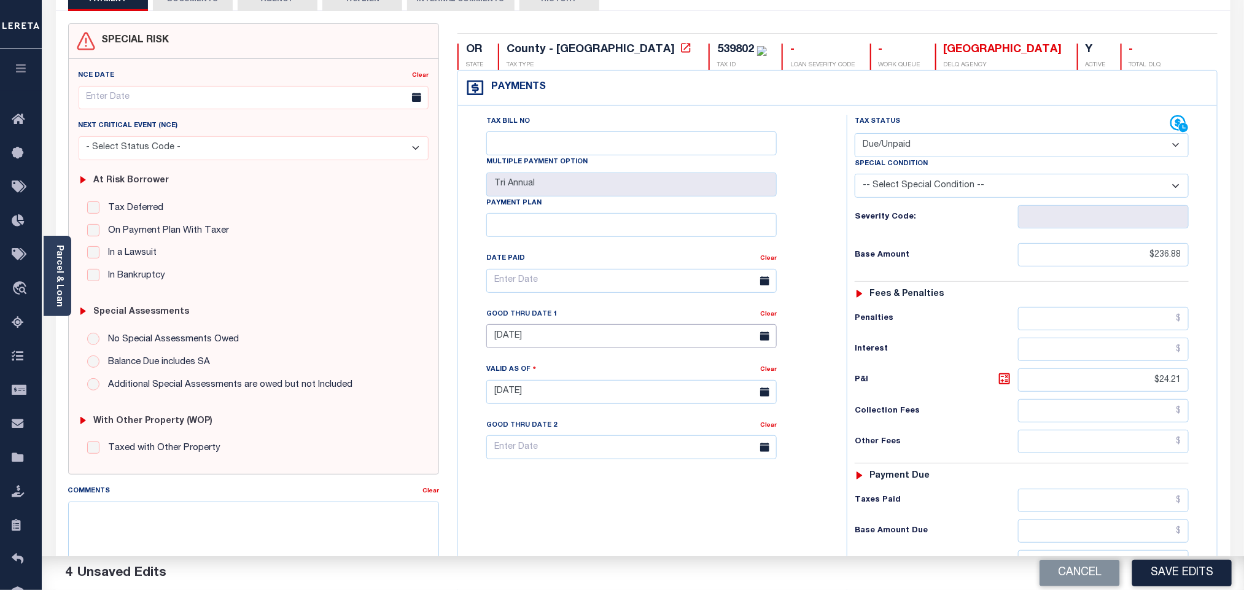
scroll to position [0, 0]
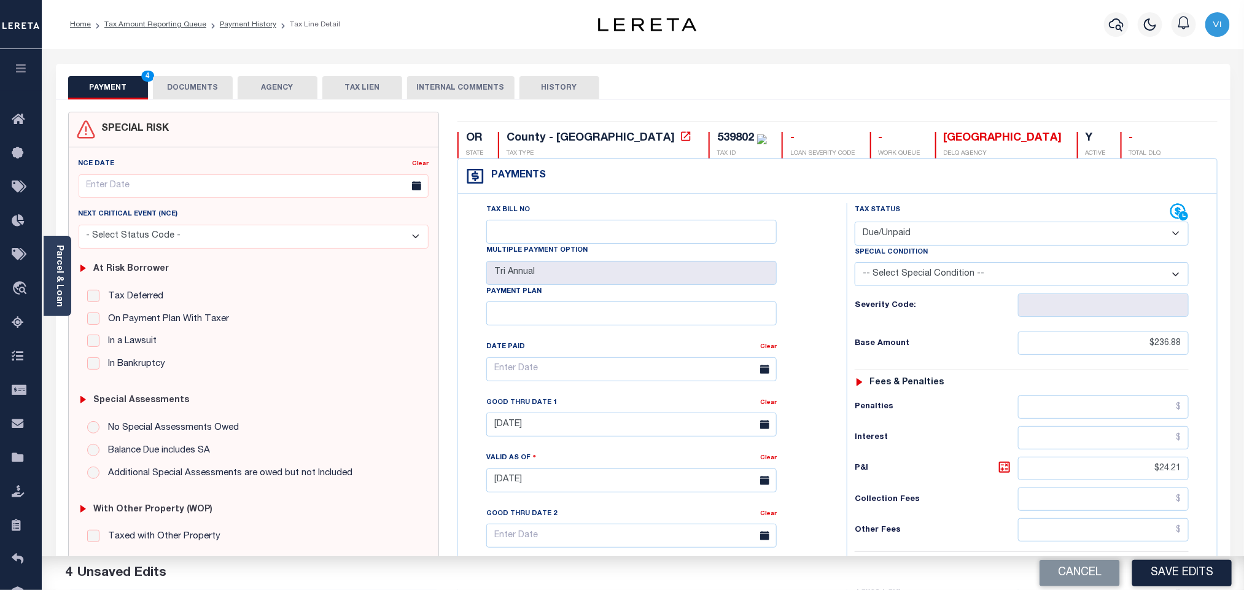
click at [199, 93] on button "DOCUMENTS" at bounding box center [193, 87] width 80 height 23
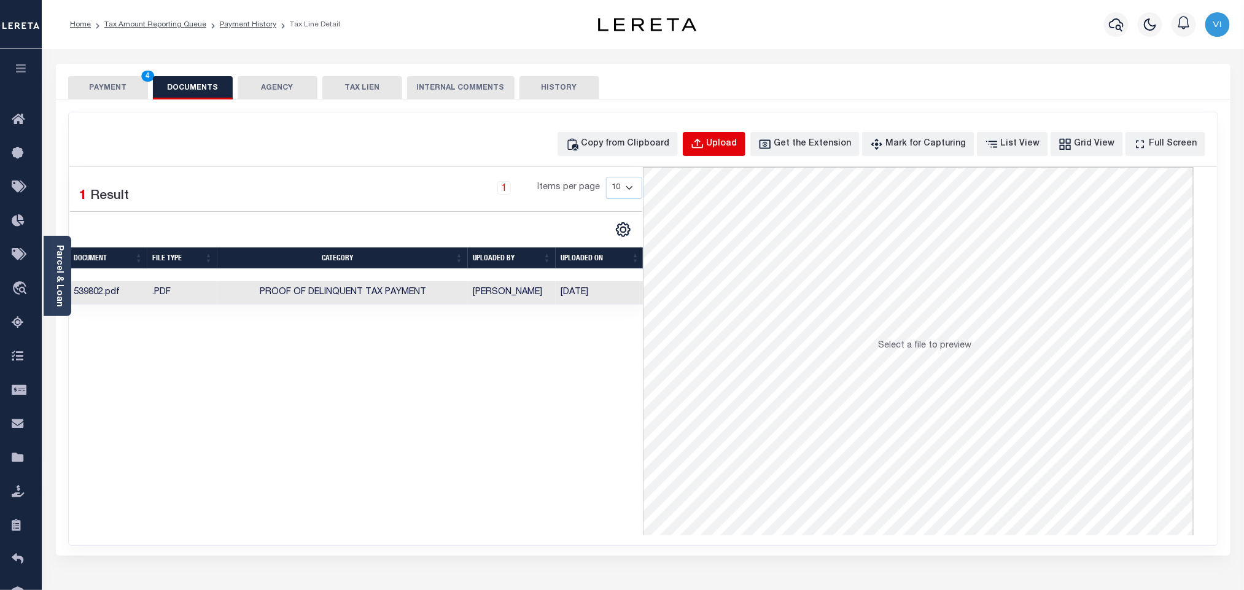
click at [737, 150] on div "Upload" at bounding box center [722, 145] width 31 height 14
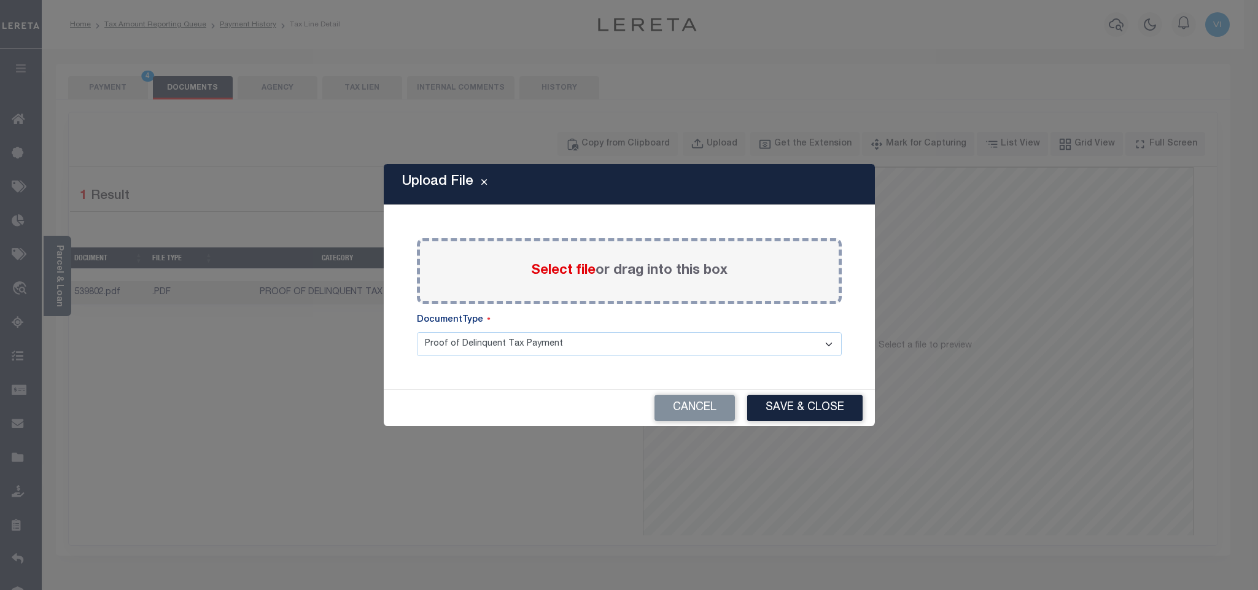
click at [553, 273] on span "Select file" at bounding box center [563, 271] width 64 height 14
click at [0, 0] on input "Select file or drag into this box" at bounding box center [0, 0] width 0 height 0
click at [679, 424] on div "Cancel Save & Close" at bounding box center [629, 408] width 491 height 36
click at [671, 413] on button "Cancel" at bounding box center [695, 408] width 80 height 26
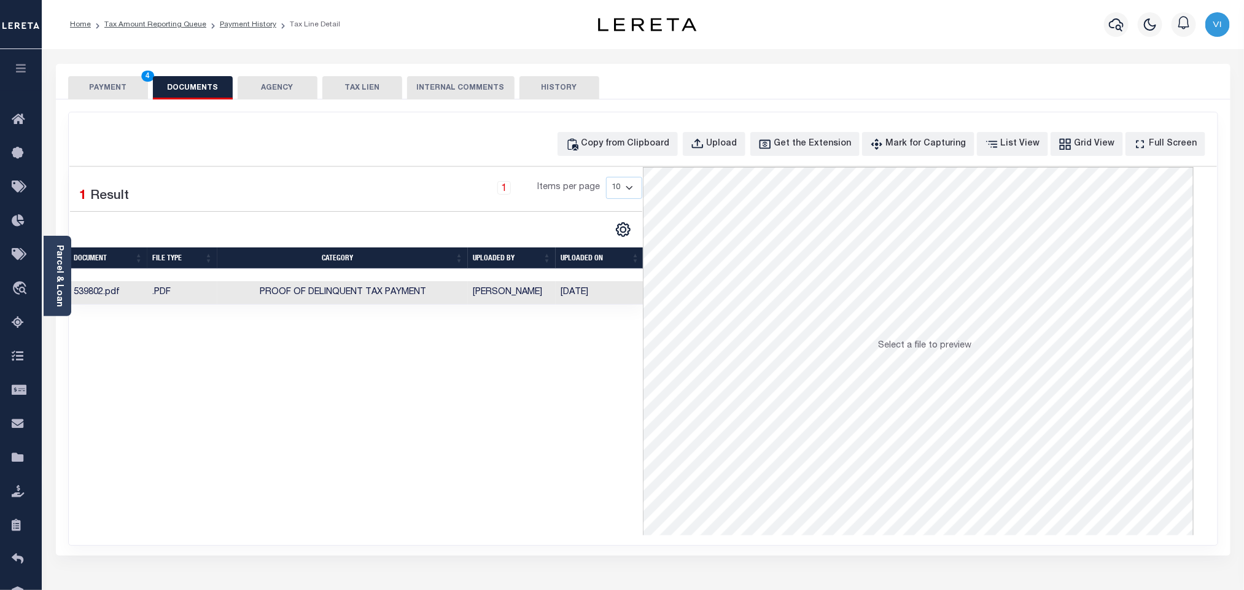
click at [112, 92] on button "PAYMENT 4" at bounding box center [108, 87] width 80 height 23
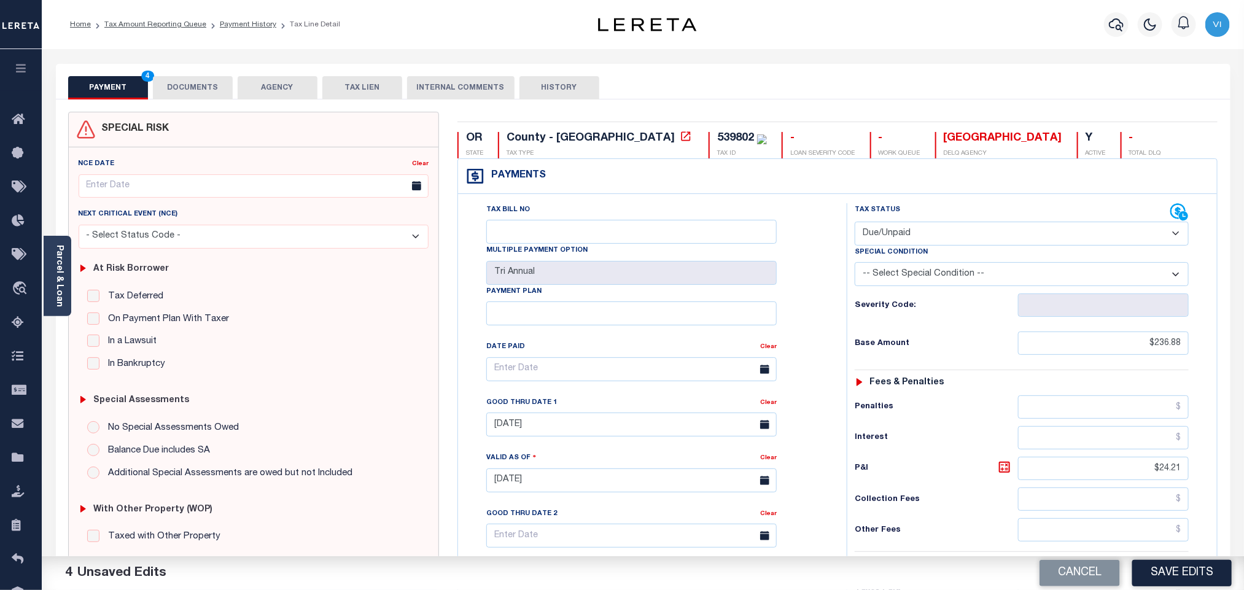
click at [717, 144] on div "539802" at bounding box center [735, 138] width 37 height 11
copy div "539802"
click at [200, 91] on button "DOCUMENTS" at bounding box center [193, 87] width 80 height 23
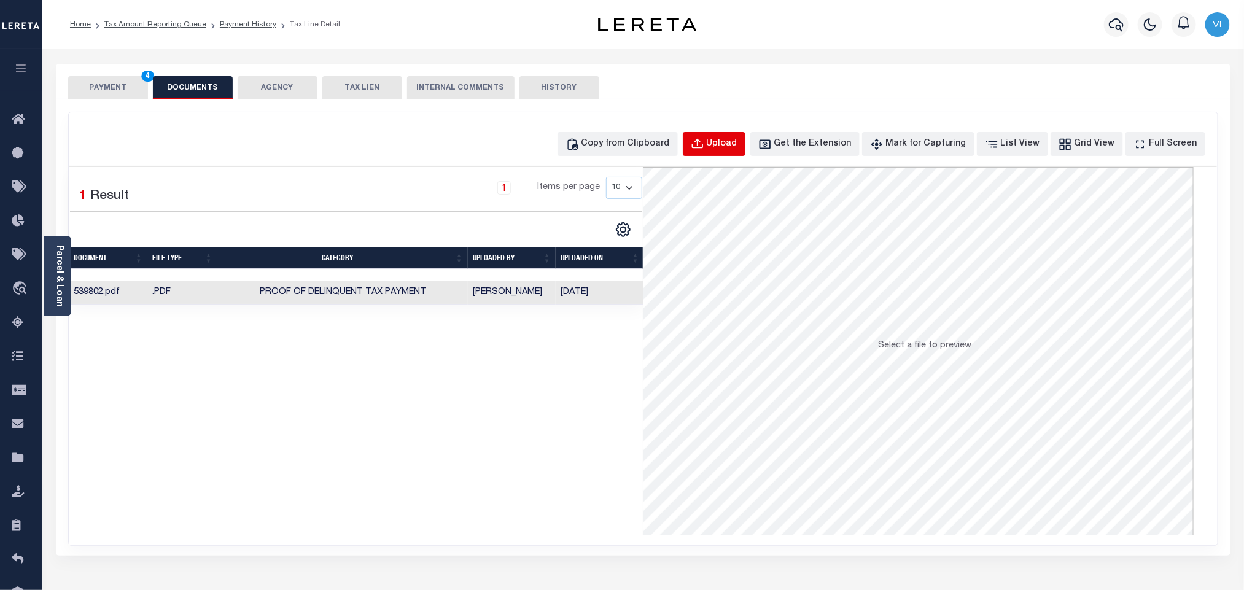
click at [728, 144] on div "Upload" at bounding box center [722, 145] width 31 height 14
select select "POP"
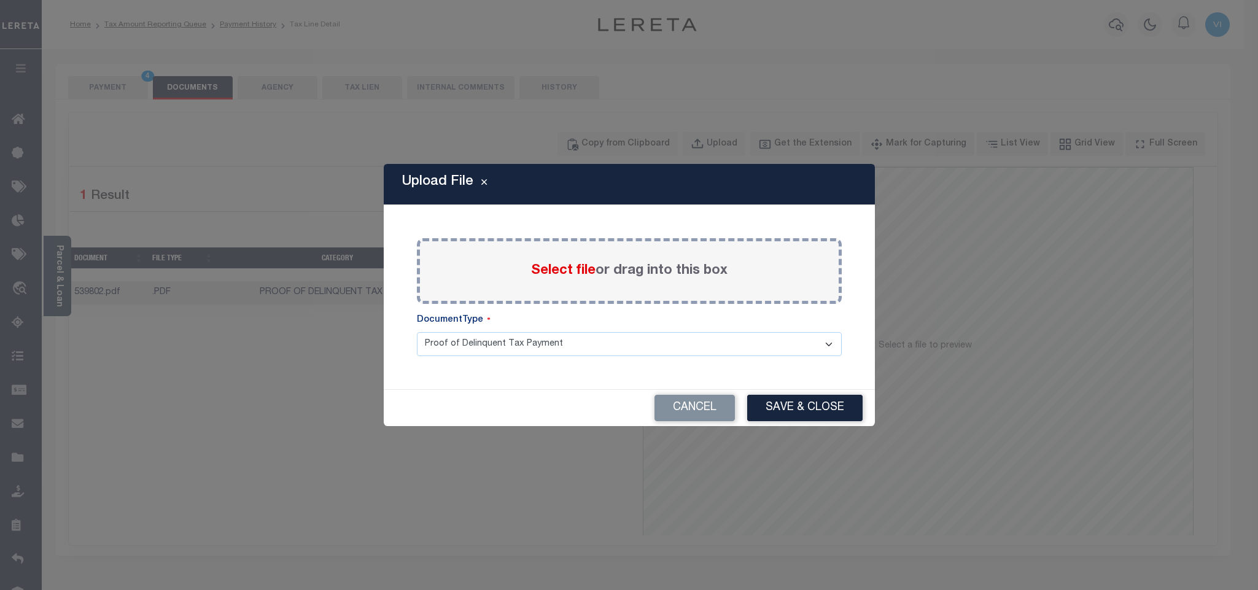
click at [554, 278] on span "Select file" at bounding box center [563, 271] width 64 height 14
click at [0, 0] on input "Select file or drag into this box" at bounding box center [0, 0] width 0 height 0
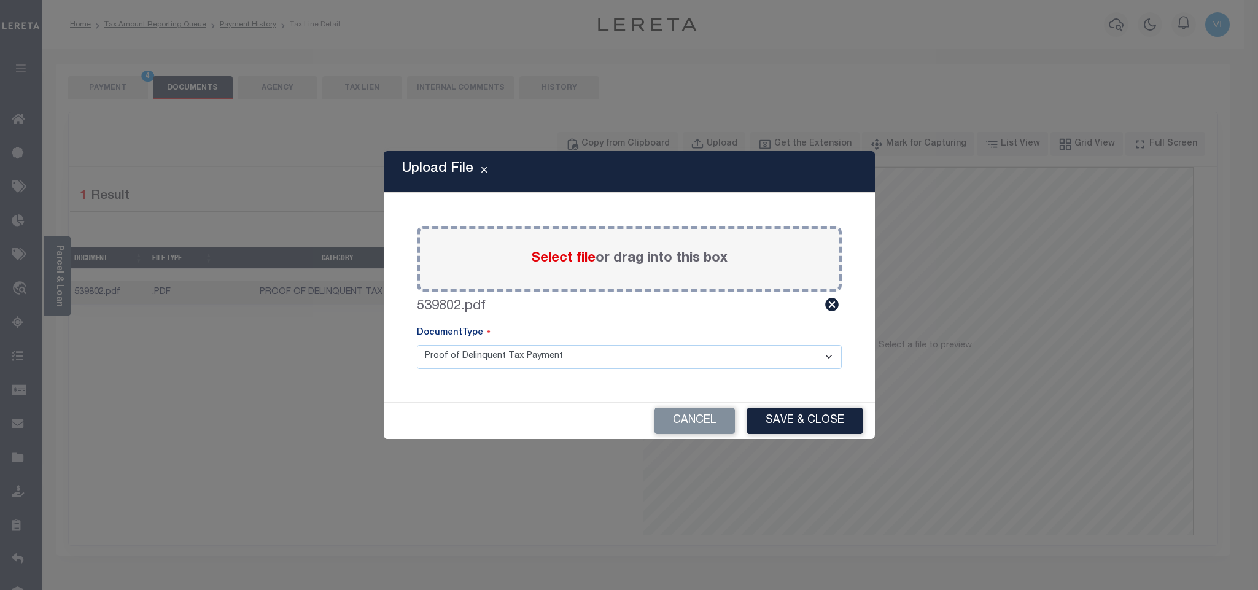
click at [454, 358] on select "Proof of Delinquent Tax Payment" at bounding box center [629, 357] width 425 height 24
click at [417, 345] on select "Proof of Delinquent Tax Payment" at bounding box center [629, 357] width 425 height 24
click at [805, 421] on button "Save & Close" at bounding box center [804, 421] width 115 height 26
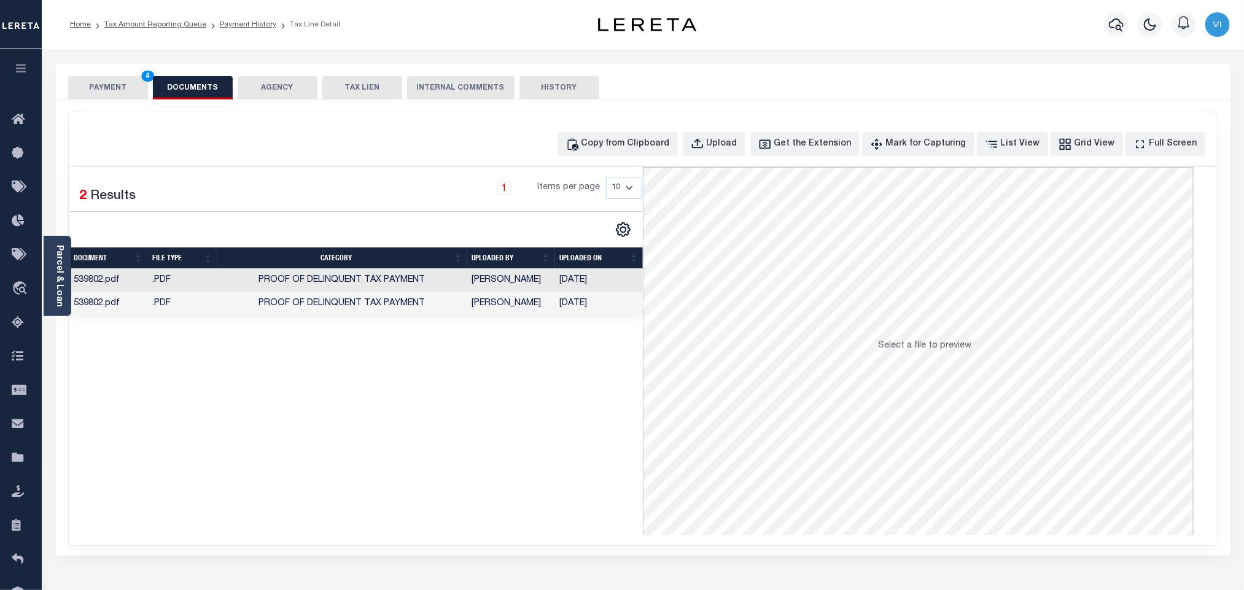
click at [107, 92] on button "PAYMENT 4" at bounding box center [108, 87] width 80 height 23
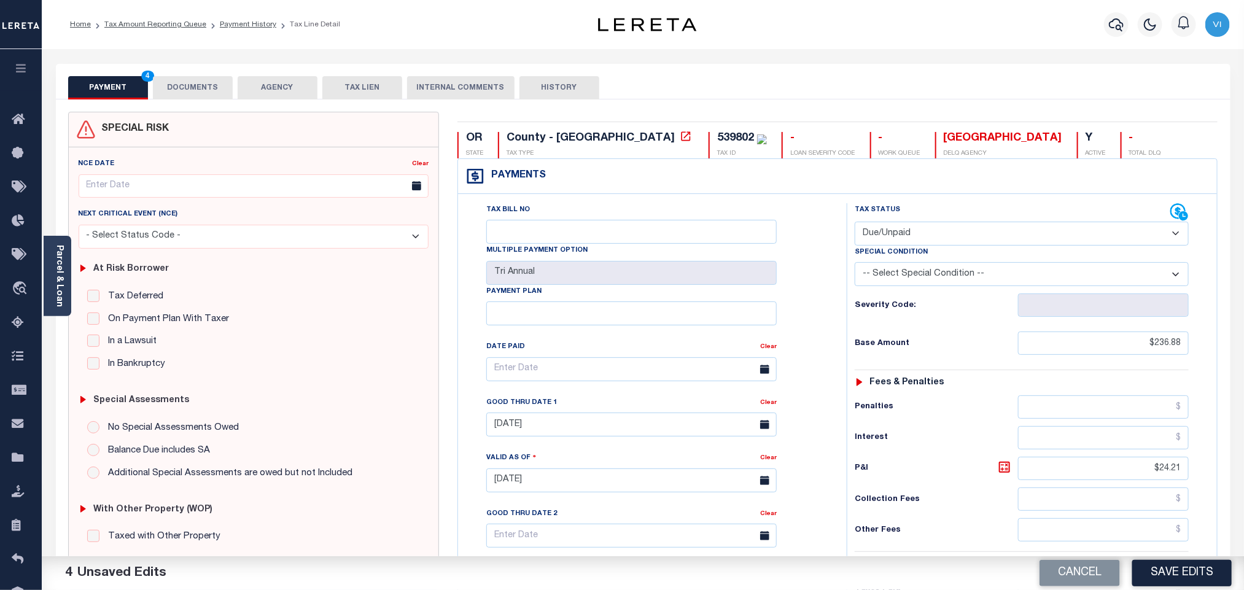
click at [815, 257] on div "Tax Bill No Multiple Payment Option Tri Annual Payment Plan Clear Clear 09/30/2…" at bounding box center [649, 375] width 358 height 344
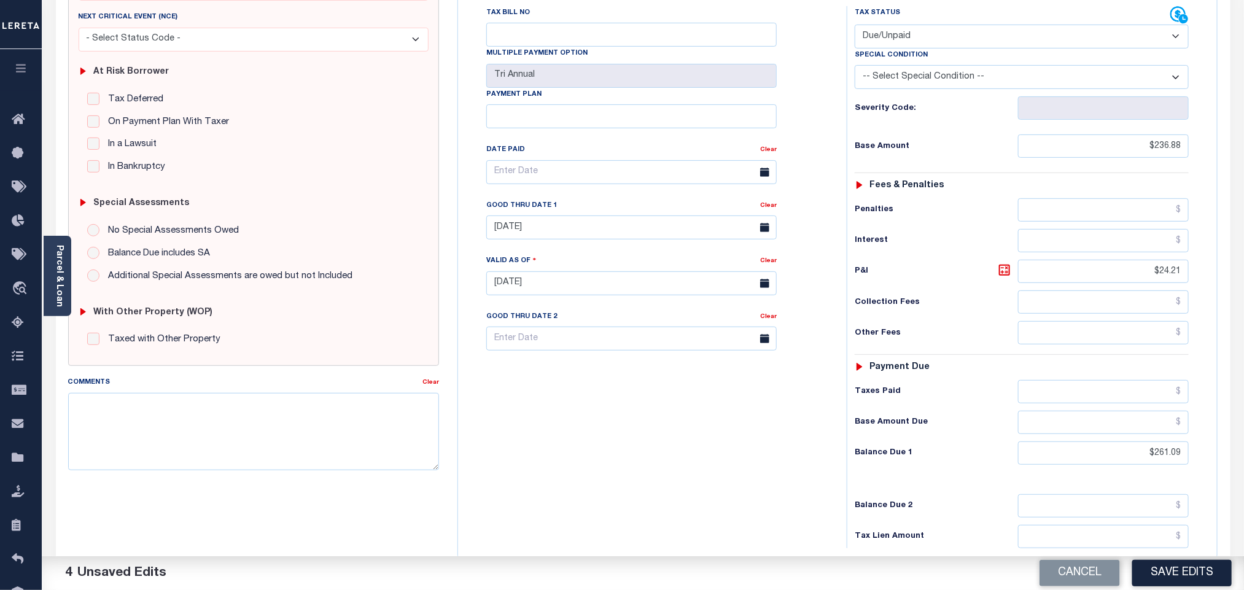
scroll to position [321, 0]
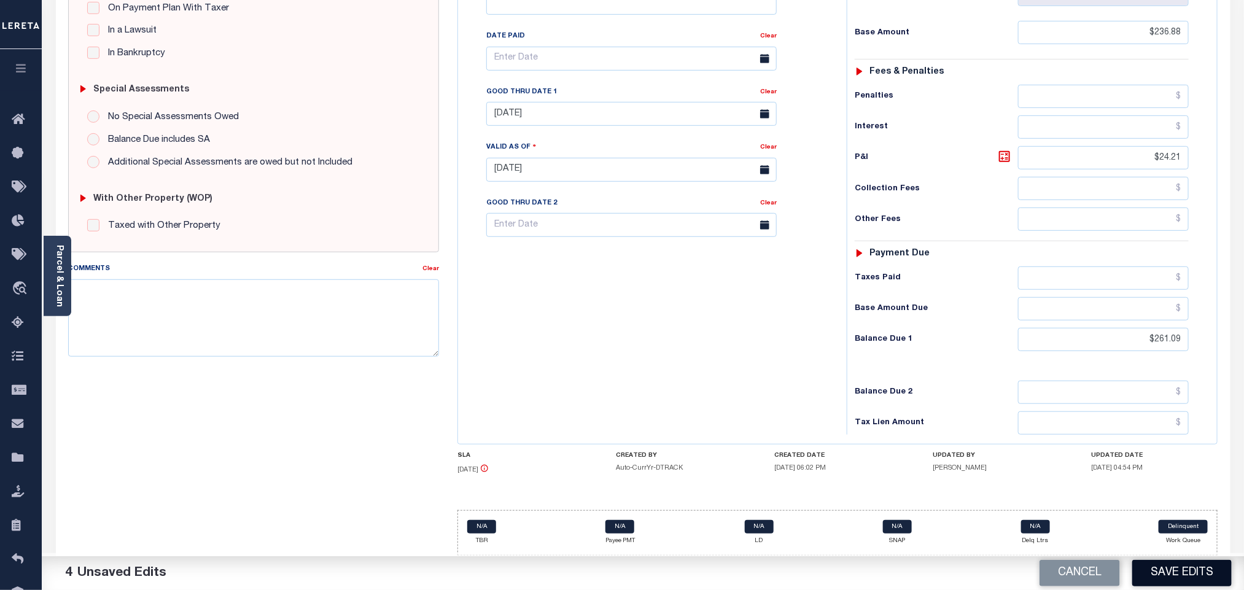
click at [1200, 570] on button "Save Edits" at bounding box center [1181, 573] width 99 height 26
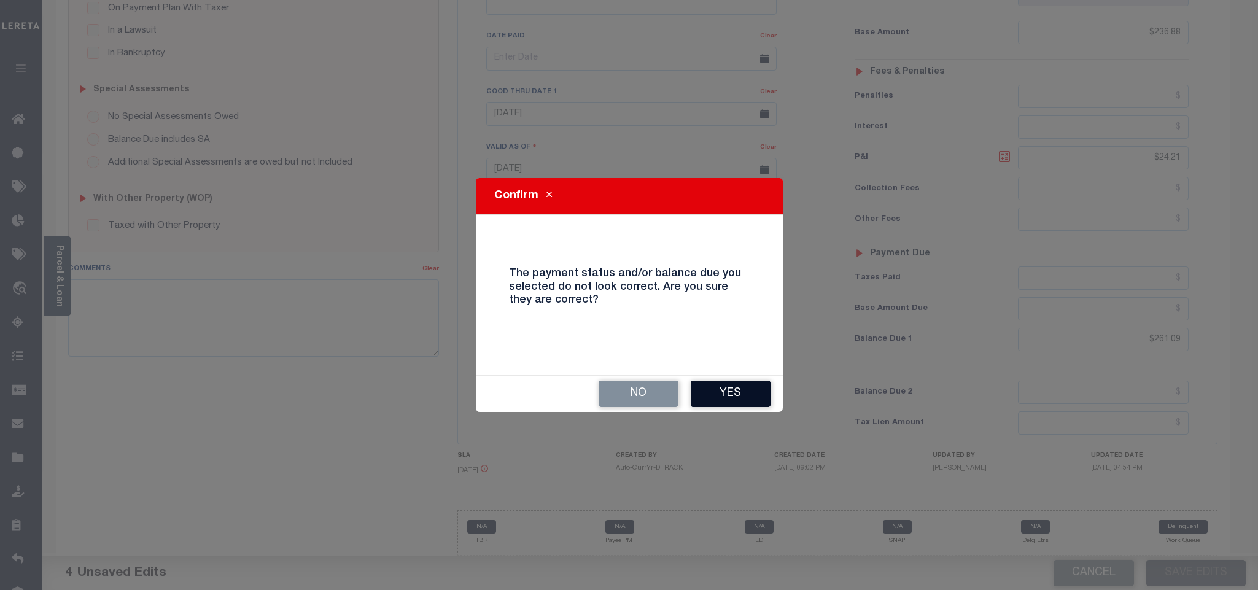
click at [726, 387] on button "Yes" at bounding box center [731, 394] width 80 height 26
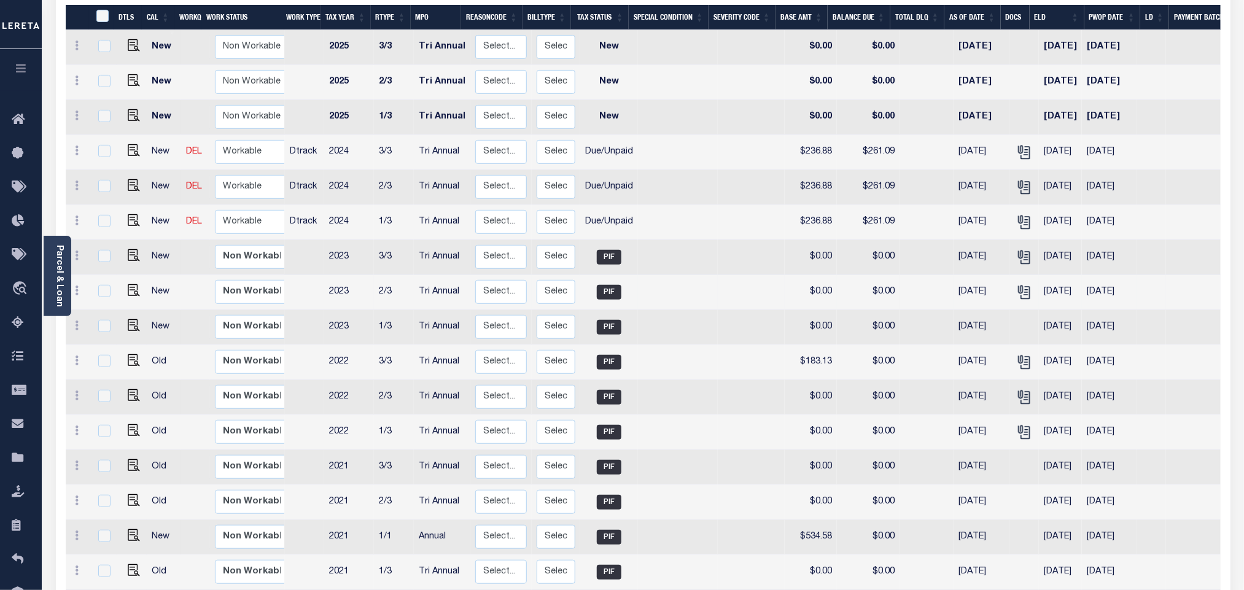
scroll to position [96, 0]
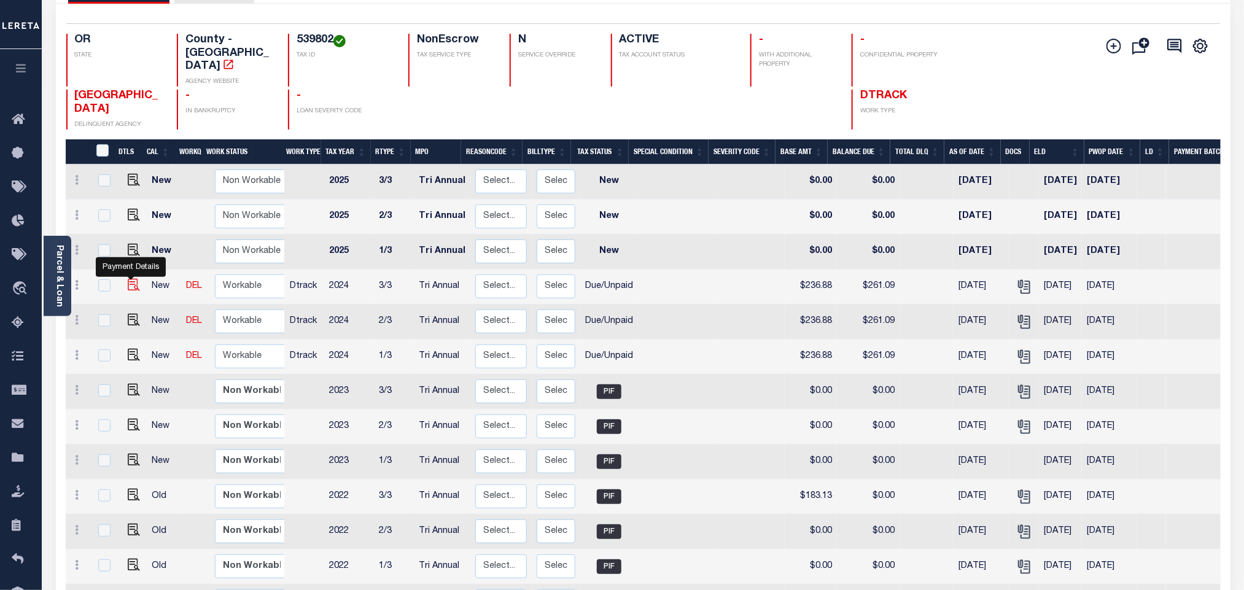
click at [133, 279] on img "" at bounding box center [134, 285] width 12 height 12
checkbox input "true"
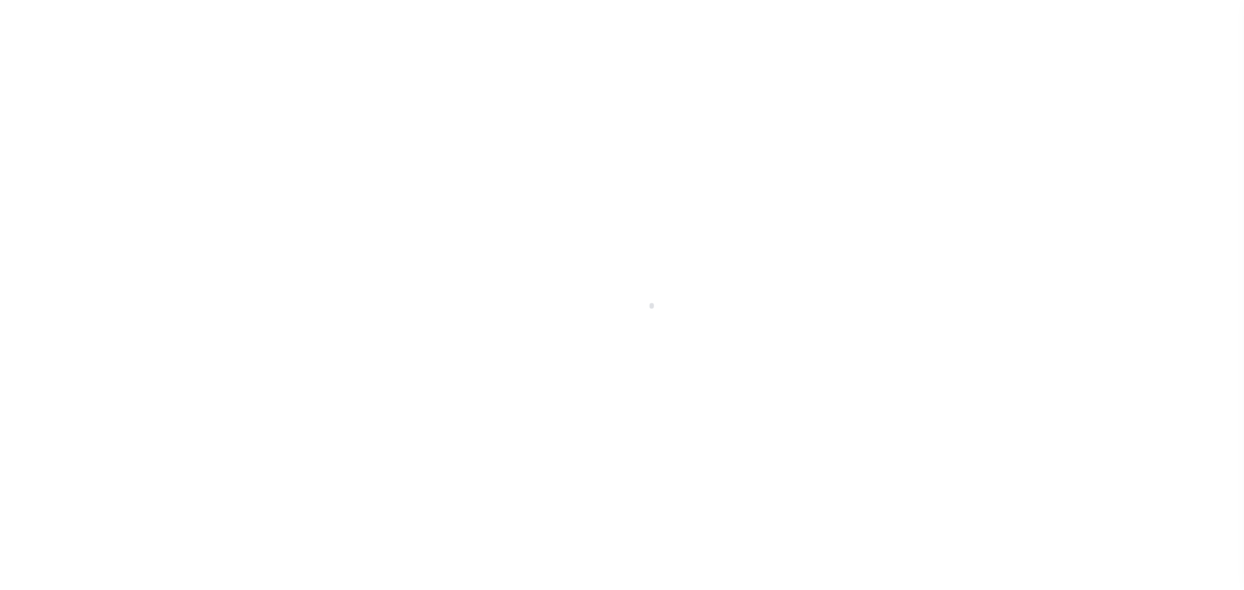
select select "DUE"
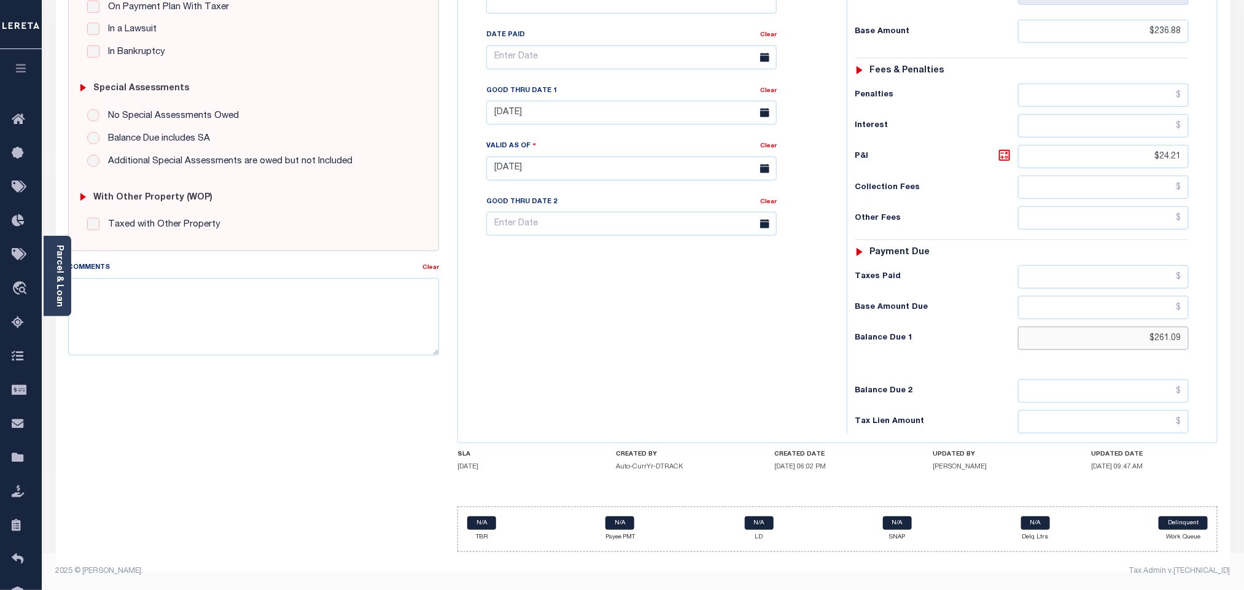
click at [1183, 332] on input "$261.09" at bounding box center [1103, 338] width 171 height 23
type input "$261.10"
click at [1005, 152] on icon at bounding box center [1004, 155] width 15 height 15
type input "$24.22"
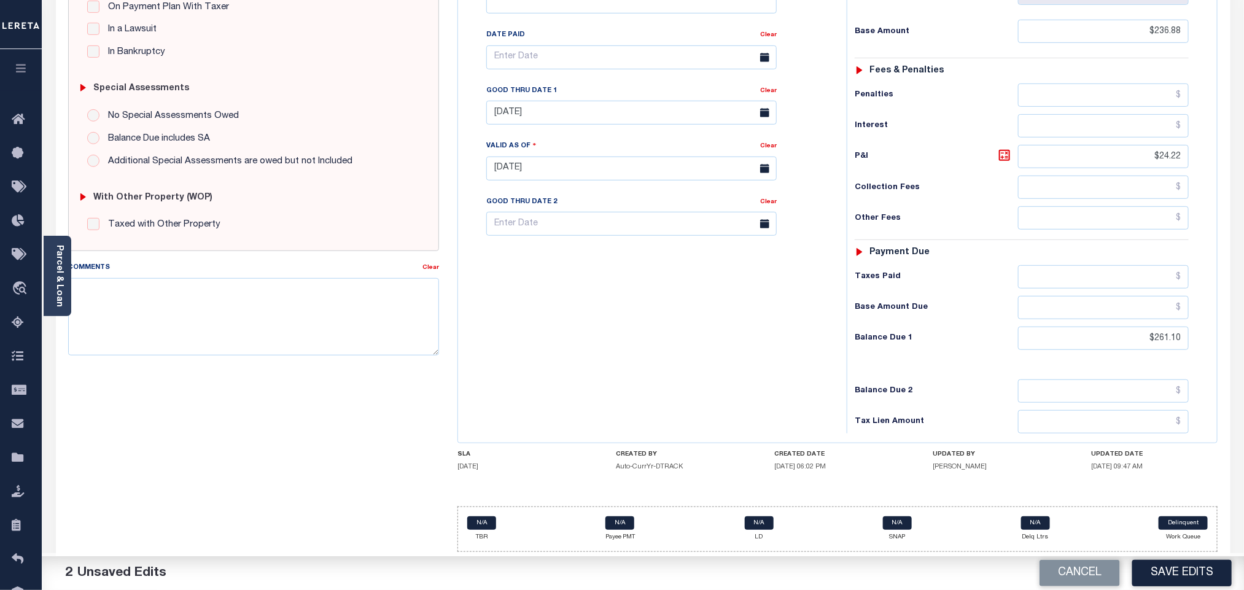
click at [940, 286] on div "Taxes Paid" at bounding box center [1022, 276] width 334 height 23
click at [1178, 571] on button "Save Edits" at bounding box center [1181, 573] width 99 height 26
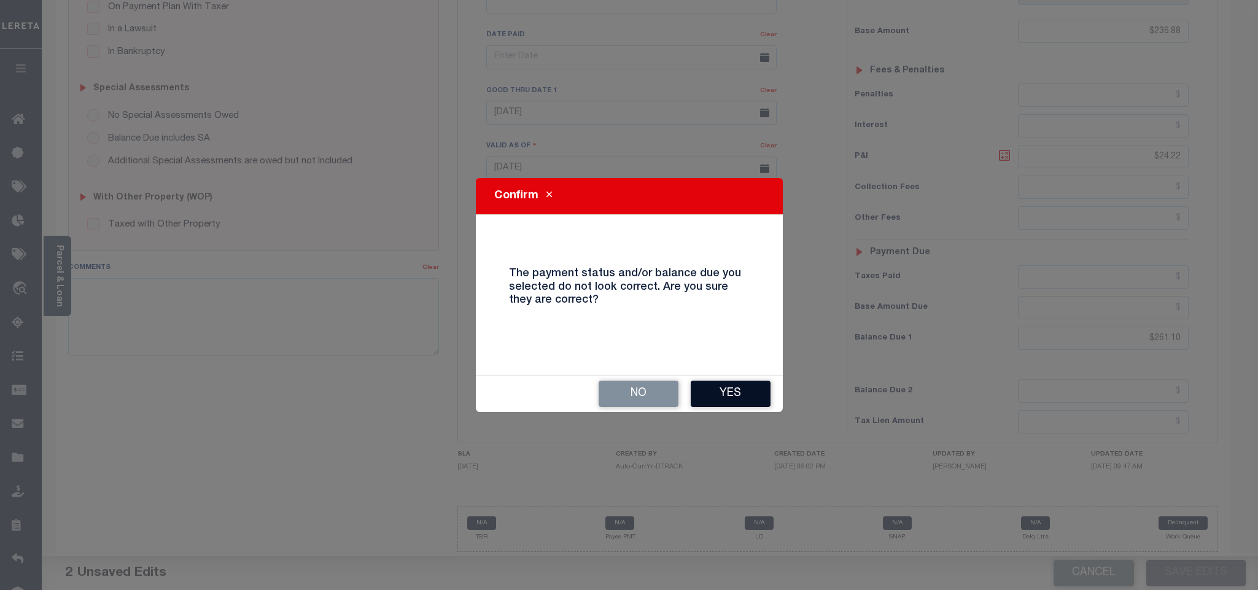
click at [734, 402] on button "Yes" at bounding box center [731, 394] width 80 height 26
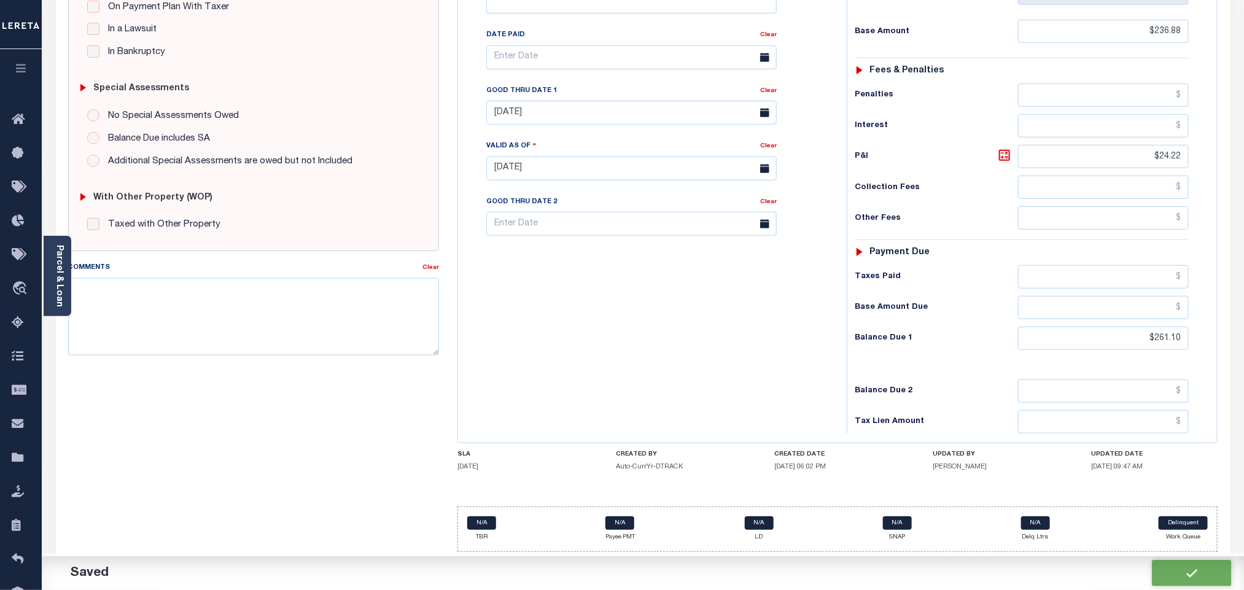
checkbox input "false"
type input "$236.88"
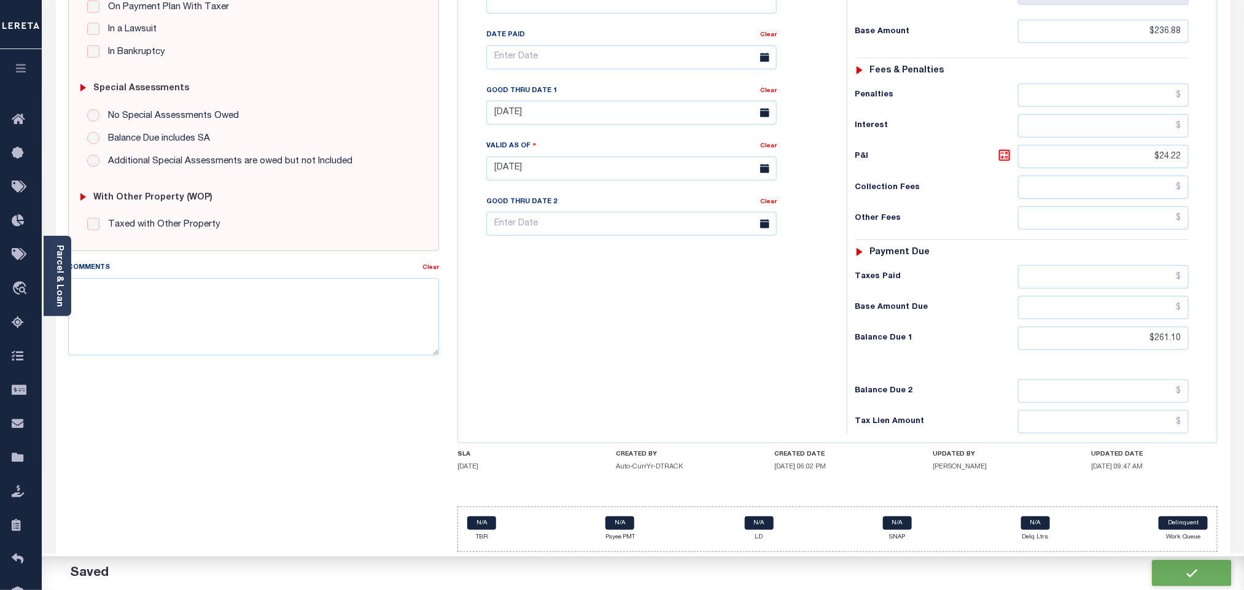
type input "$24.22"
type input "$261.1"
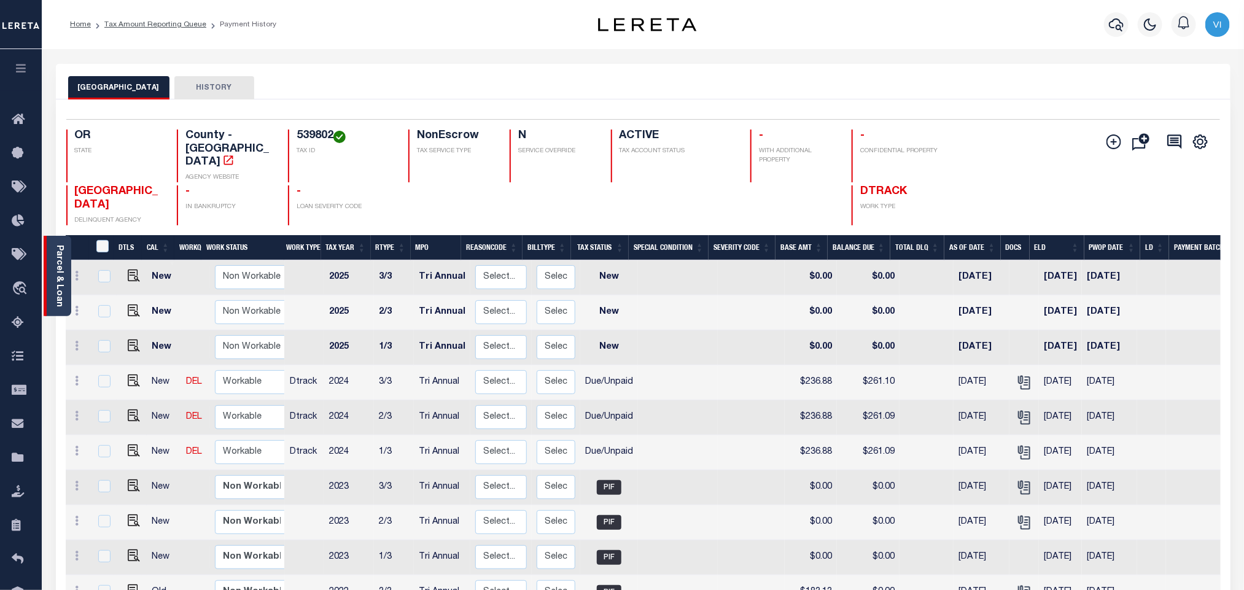
click at [60, 282] on link "Parcel & Loan" at bounding box center [59, 276] width 9 height 62
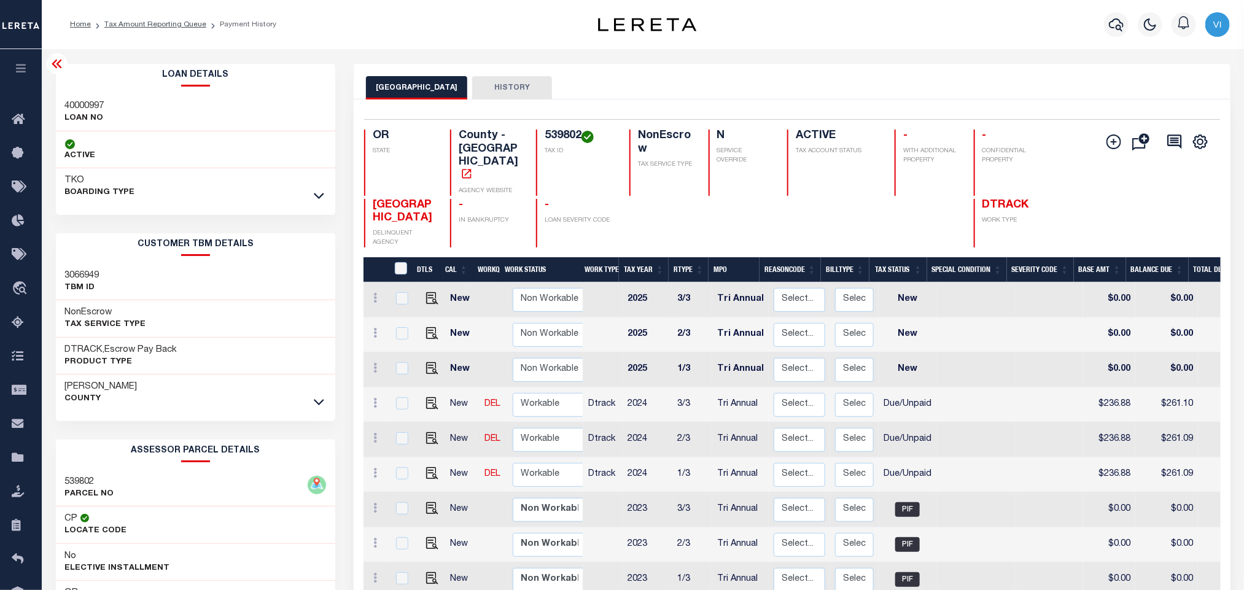
click at [60, 106] on div "40000997 LOAN NO" at bounding box center [196, 112] width 280 height 37
copy h3 "40000997"
click at [527, 123] on div "Selected 20 Results 1 Items per page 25 50 100 OR STATE County - OR AGENCY WEBS…" at bounding box center [791, 183] width 875 height 128
click at [539, 134] on div "539802 TAX ID" at bounding box center [575, 163] width 79 height 66
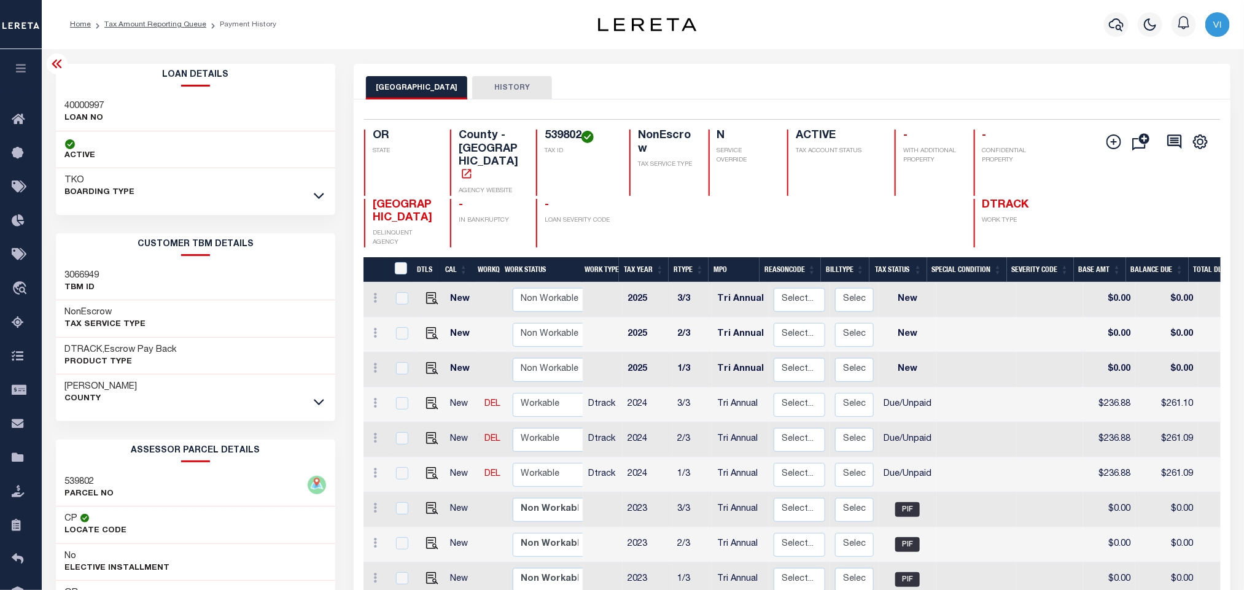
click at [540, 134] on div "539802 TAX ID" at bounding box center [575, 163] width 79 height 66
copy h4 "539802"
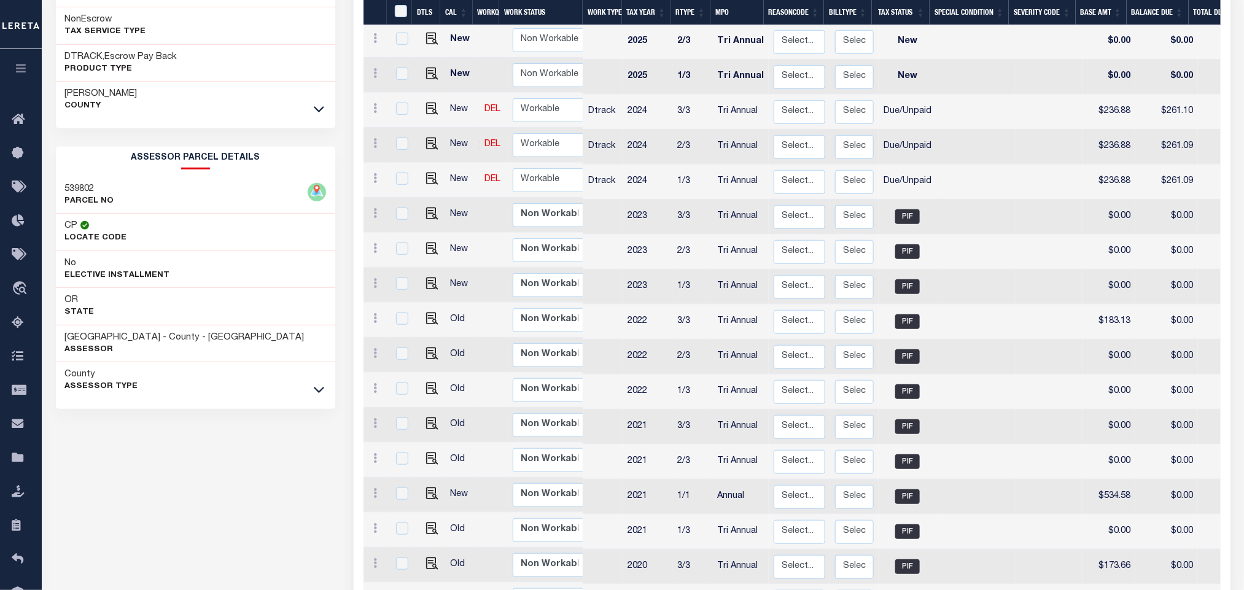
scroll to position [477, 0]
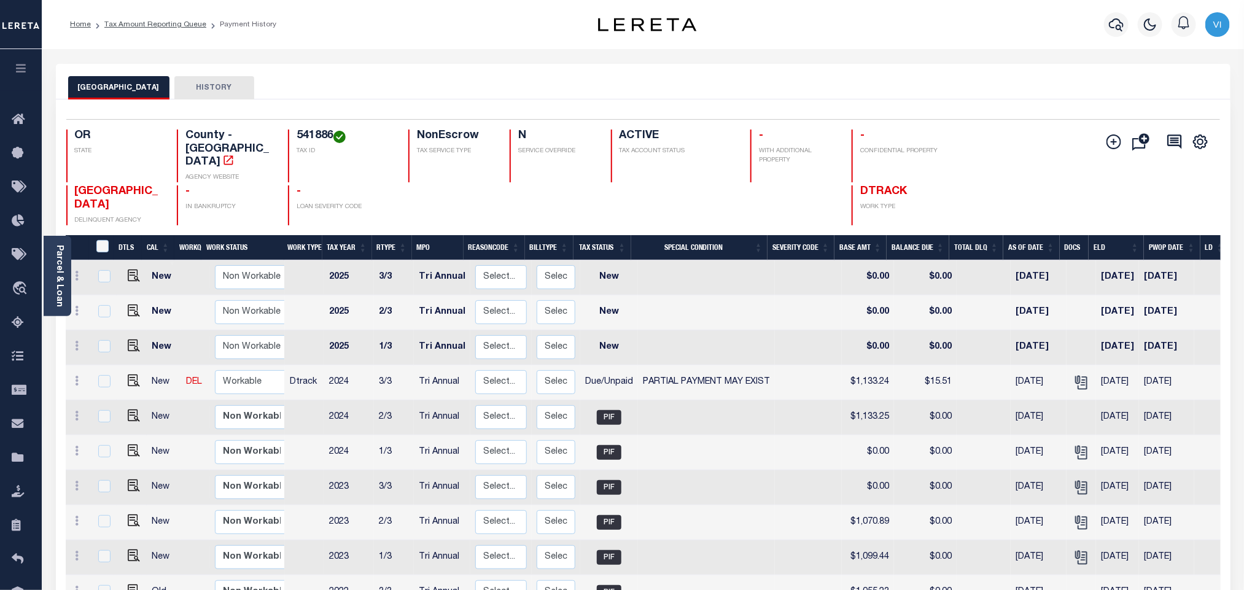
click at [306, 136] on h4 "541886" at bounding box center [345, 137] width 97 height 14
copy h4 "541886"
drag, startPoint x: 126, startPoint y: 369, endPoint x: 155, endPoint y: 369, distance: 29.5
click at [128, 375] on img "" at bounding box center [134, 381] width 12 height 12
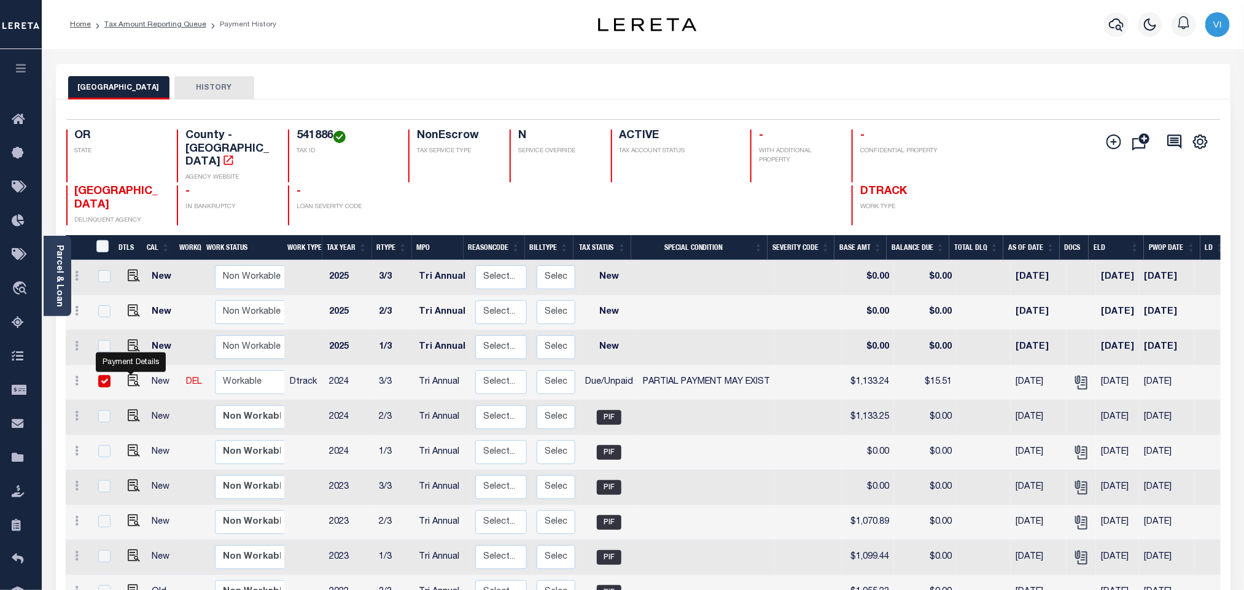
checkbox input "true"
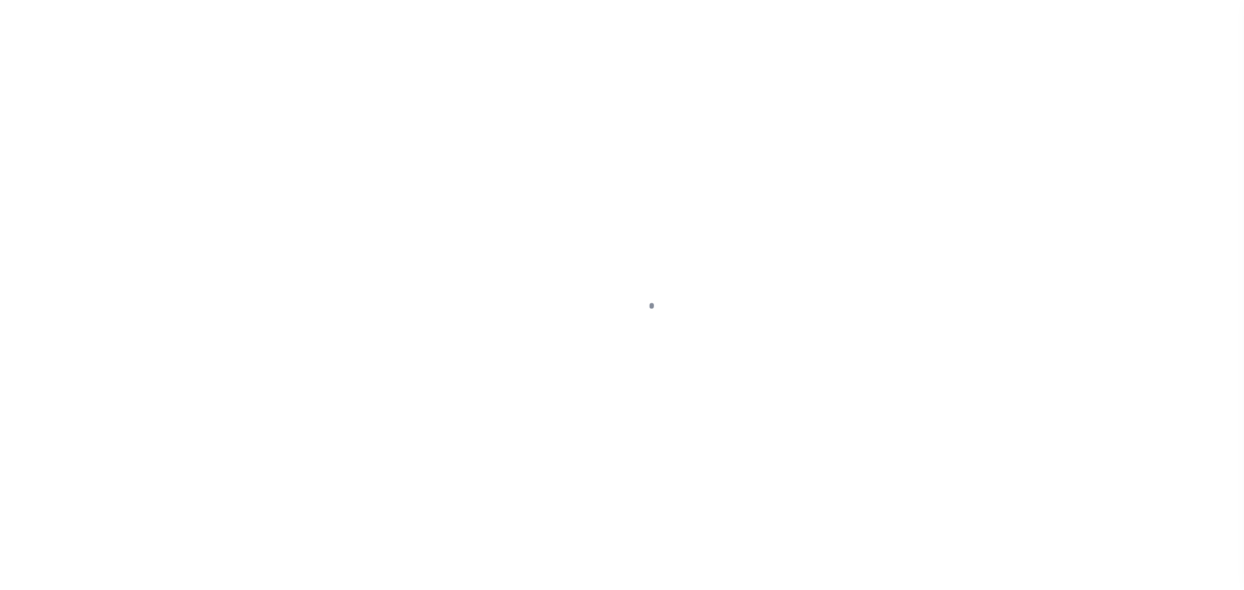
checkbox input "false"
type input "Tri Annual"
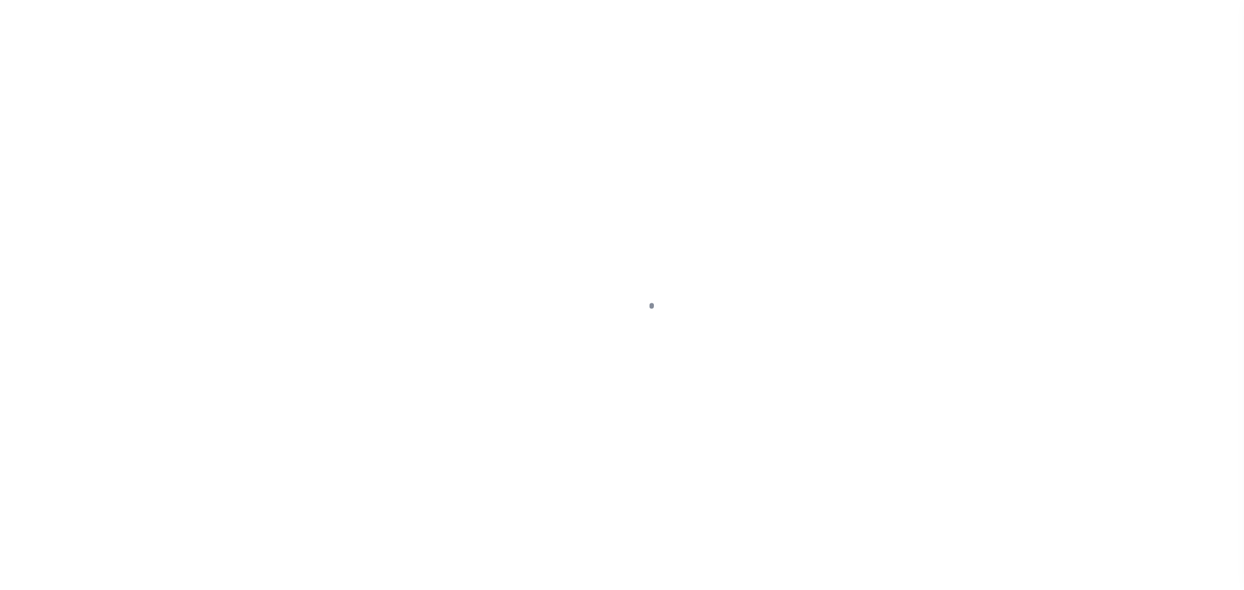
type input "[DATE]"
select select "DUE"
select select "15"
type input "$1,133.24"
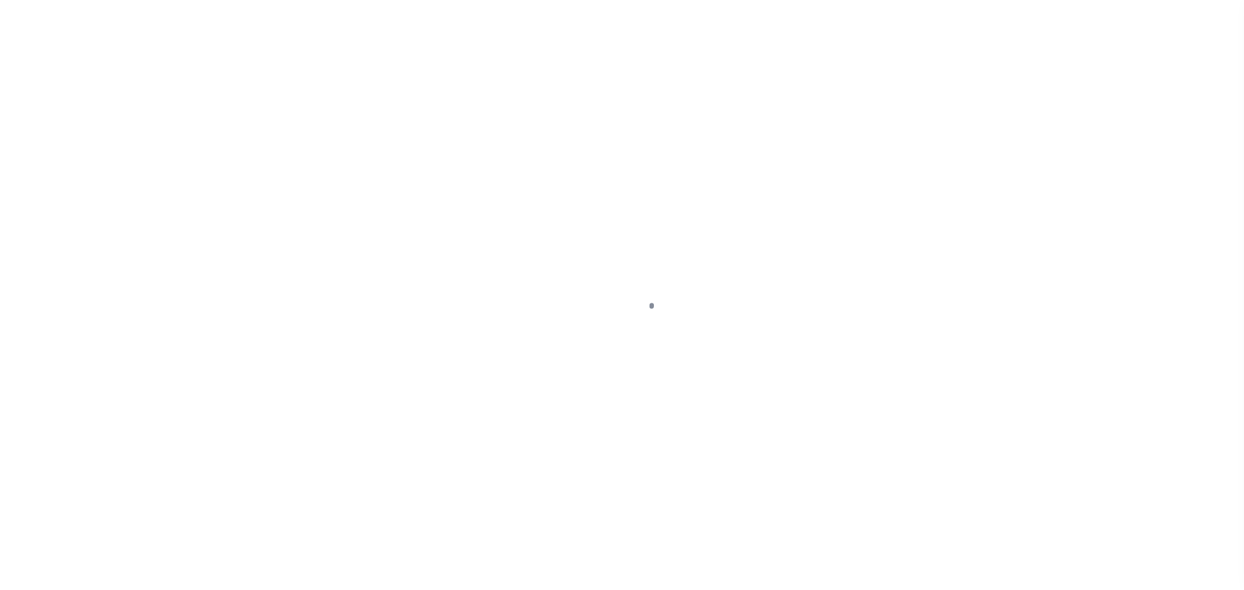
type input "$0.6"
type input "$1,118.33"
type input "$14.91"
type input "$15.51"
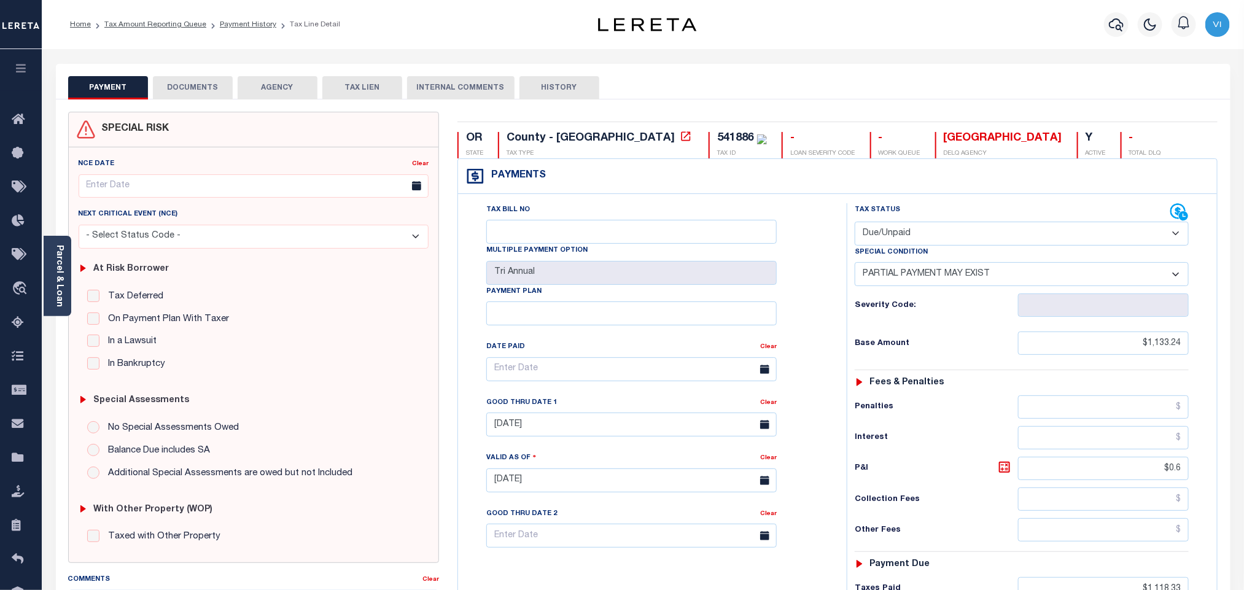
click at [198, 98] on button "DOCUMENTS" at bounding box center [193, 87] width 80 height 23
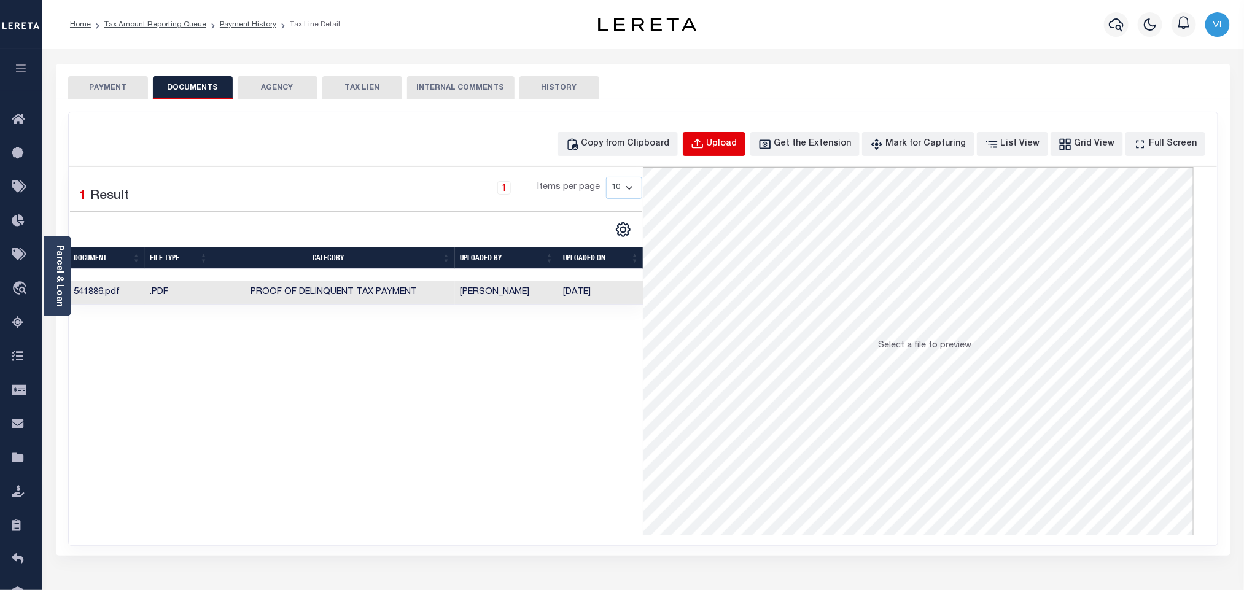
click at [737, 146] on div "Upload" at bounding box center [722, 145] width 31 height 14
select select "POP"
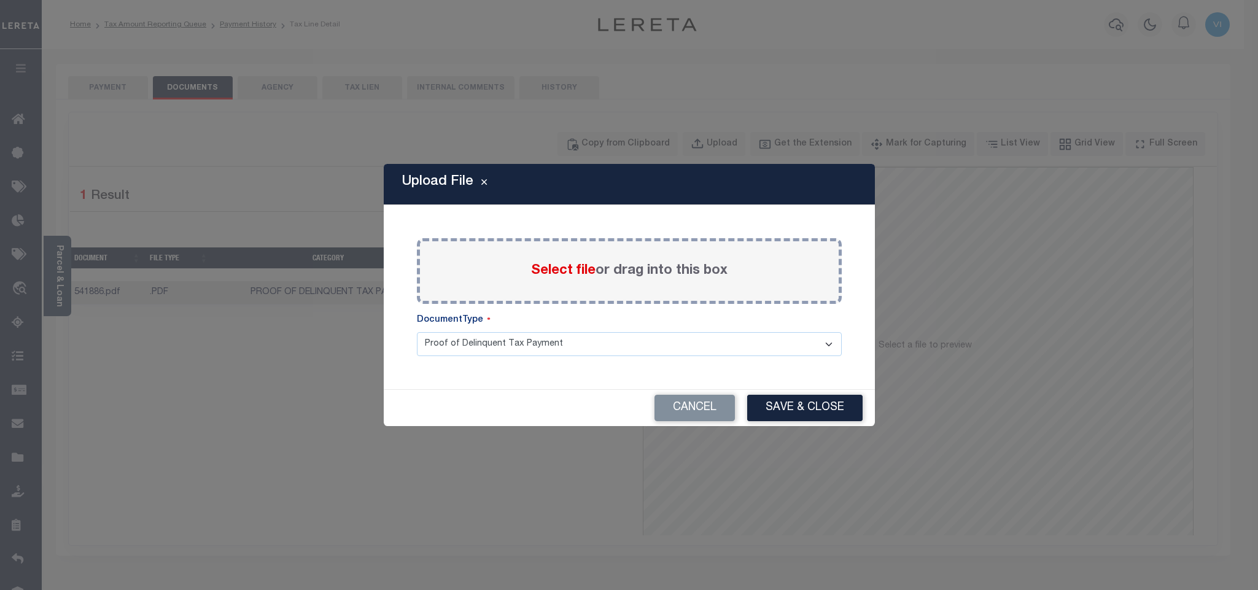
click at [543, 273] on span "Select file" at bounding box center [563, 271] width 64 height 14
click at [0, 0] on input "Select file or drag into this box" at bounding box center [0, 0] width 0 height 0
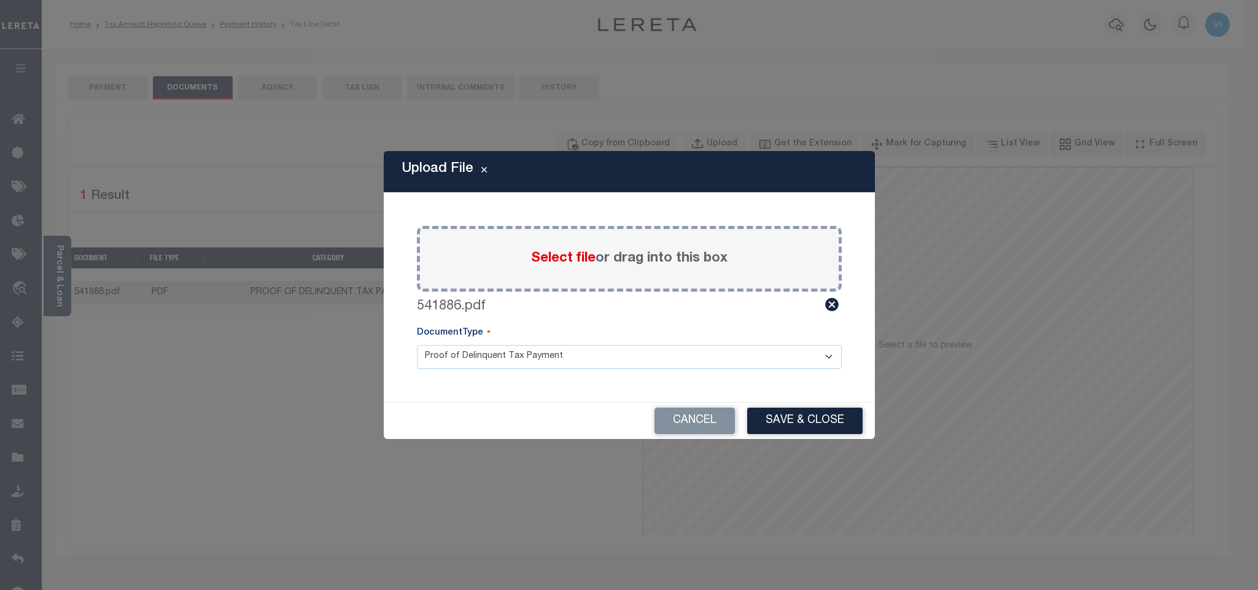
click at [467, 363] on select "Proof of Delinquent Tax Payment" at bounding box center [629, 357] width 425 height 24
click at [417, 345] on select "Proof of Delinquent Tax Payment" at bounding box center [629, 357] width 425 height 24
click at [767, 418] on button "Save & Close" at bounding box center [804, 421] width 115 height 26
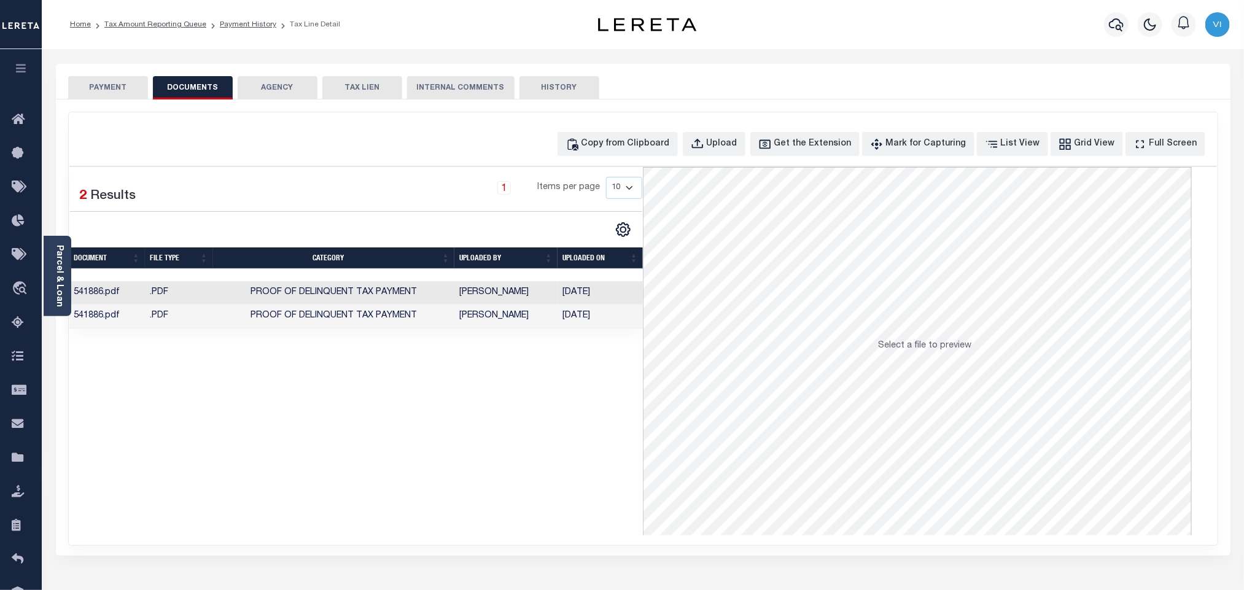
click at [88, 84] on button "PAYMENT" at bounding box center [108, 87] width 80 height 23
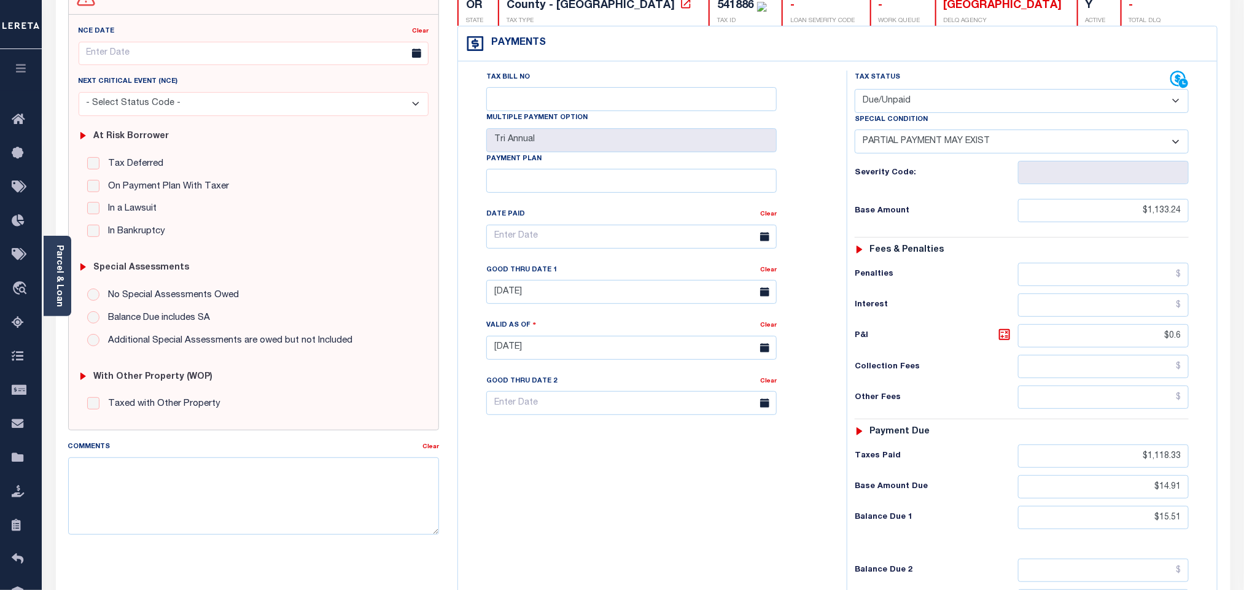
scroll to position [321, 0]
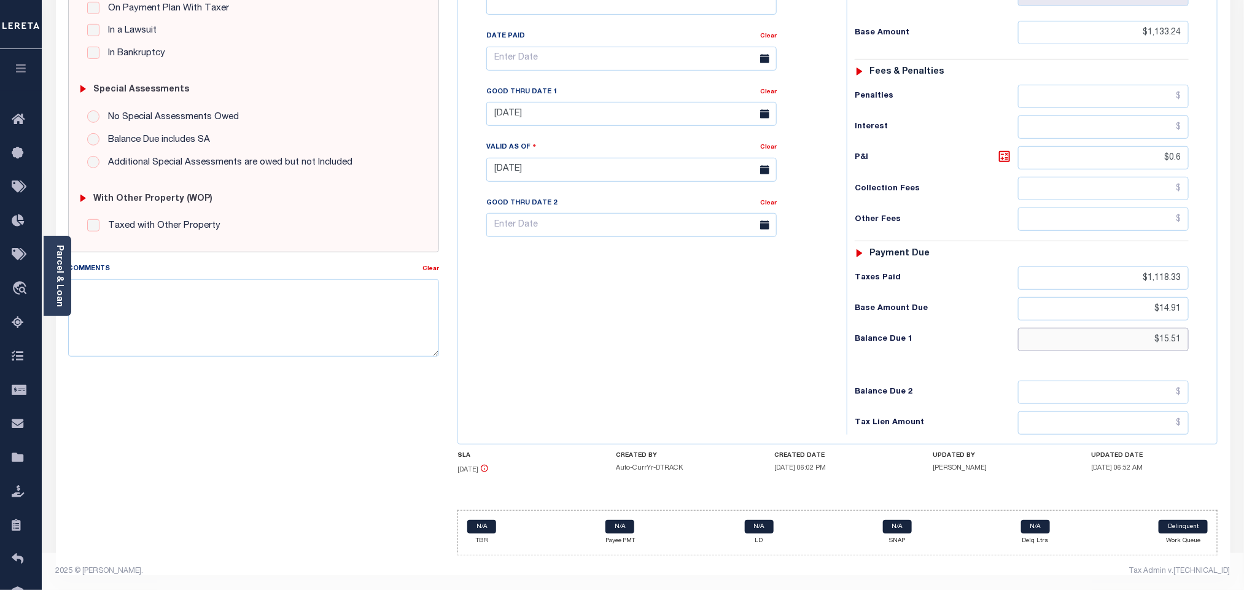
click at [1181, 345] on input "$15.51" at bounding box center [1103, 339] width 171 height 23
type input "$15.90"
type input "09/11/2025"
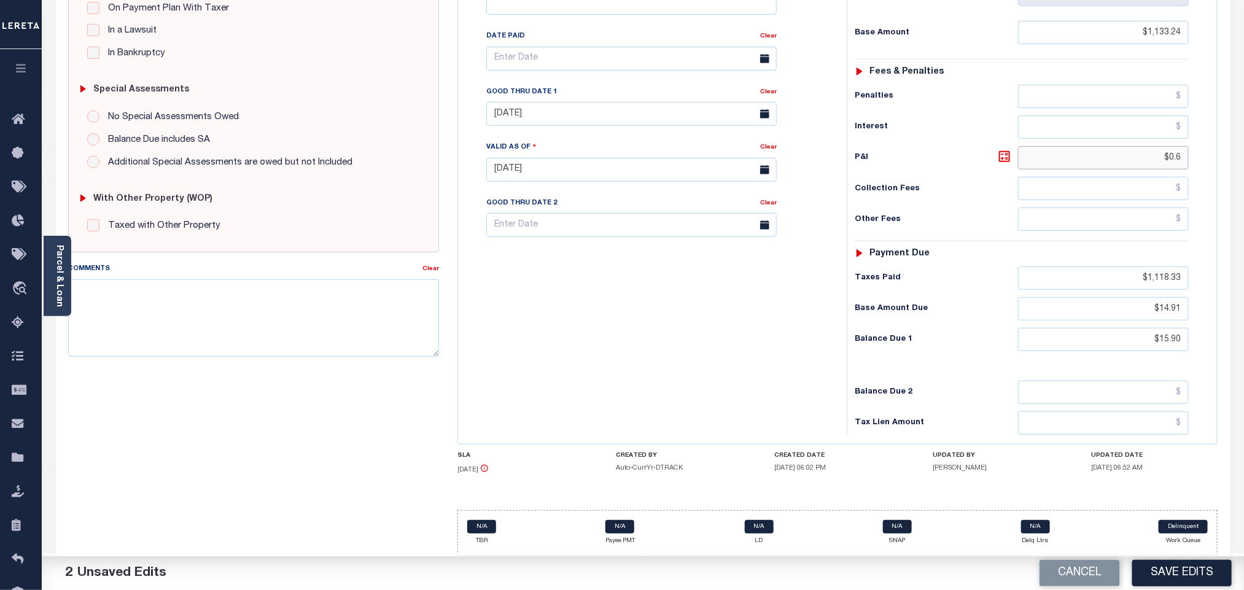
drag, startPoint x: 1163, startPoint y: 157, endPoint x: 1205, endPoint y: 159, distance: 42.4
click at [1205, 159] on div "Tax Status Status" at bounding box center [1026, 164] width 376 height 542
type input "$0.99"
click at [567, 111] on input "[DATE]" at bounding box center [631, 114] width 290 height 24
click at [559, 275] on span "30" at bounding box center [554, 287] width 24 height 24
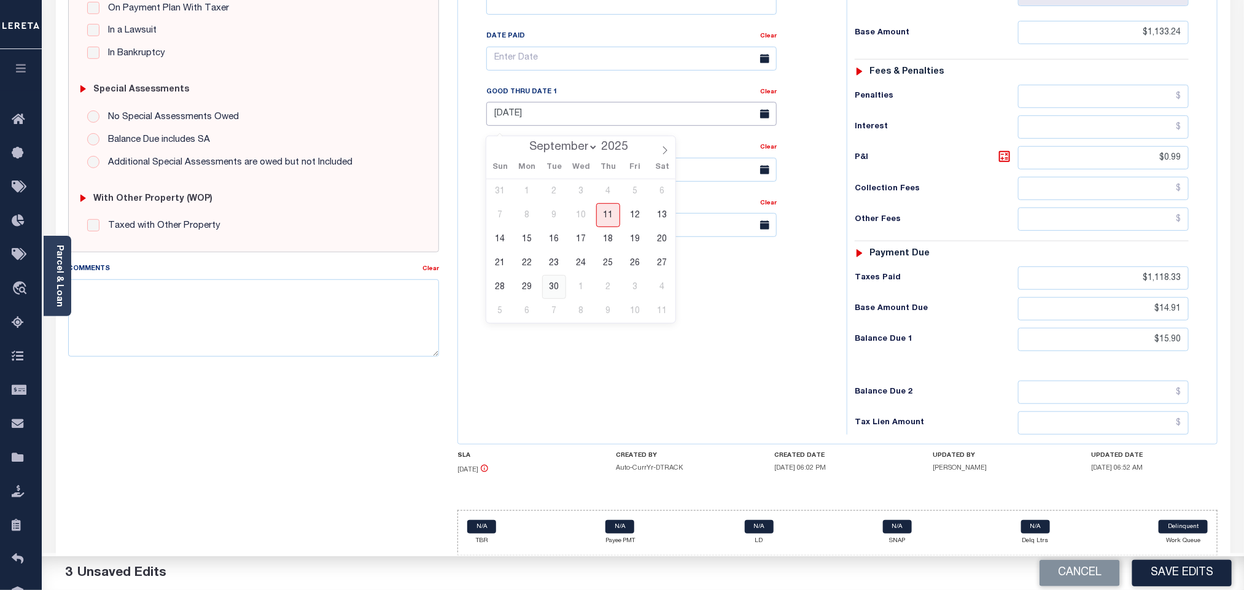
type input "[DATE]"
click at [610, 336] on div "Tax Bill No Multiple Payment Option Tri Annual Payment Plan Clear" at bounding box center [649, 164] width 376 height 542
click at [711, 364] on div "Tax Bill No Multiple Payment Option Tri Annual Payment Plan Clear" at bounding box center [649, 164] width 376 height 542
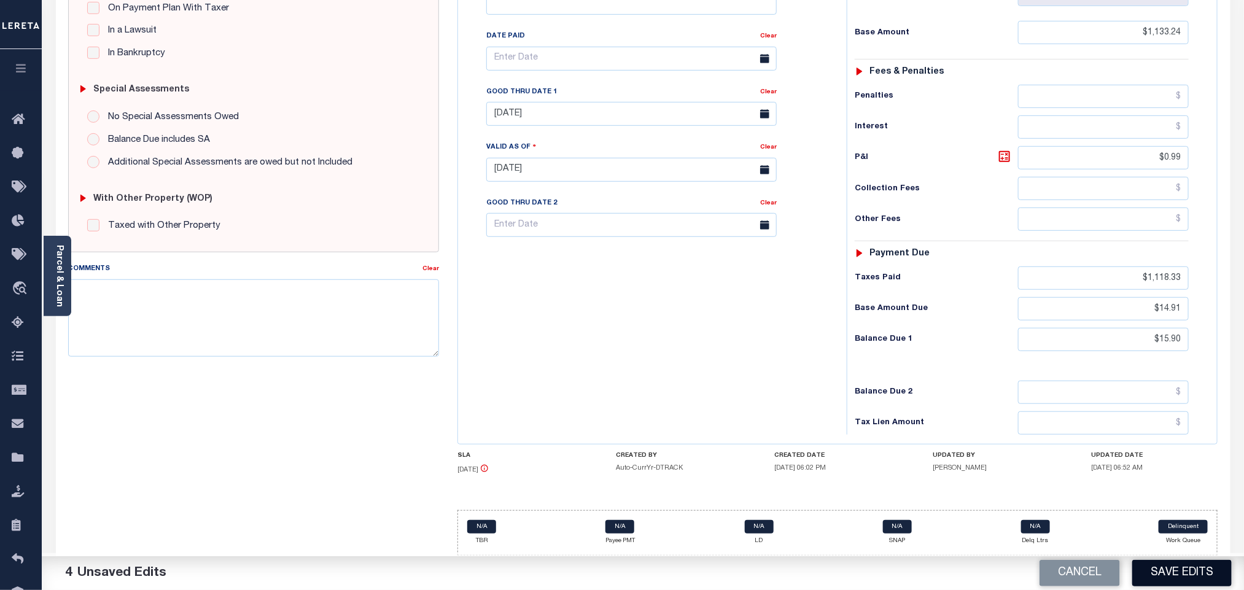
click at [1184, 575] on button "Save Edits" at bounding box center [1181, 573] width 99 height 26
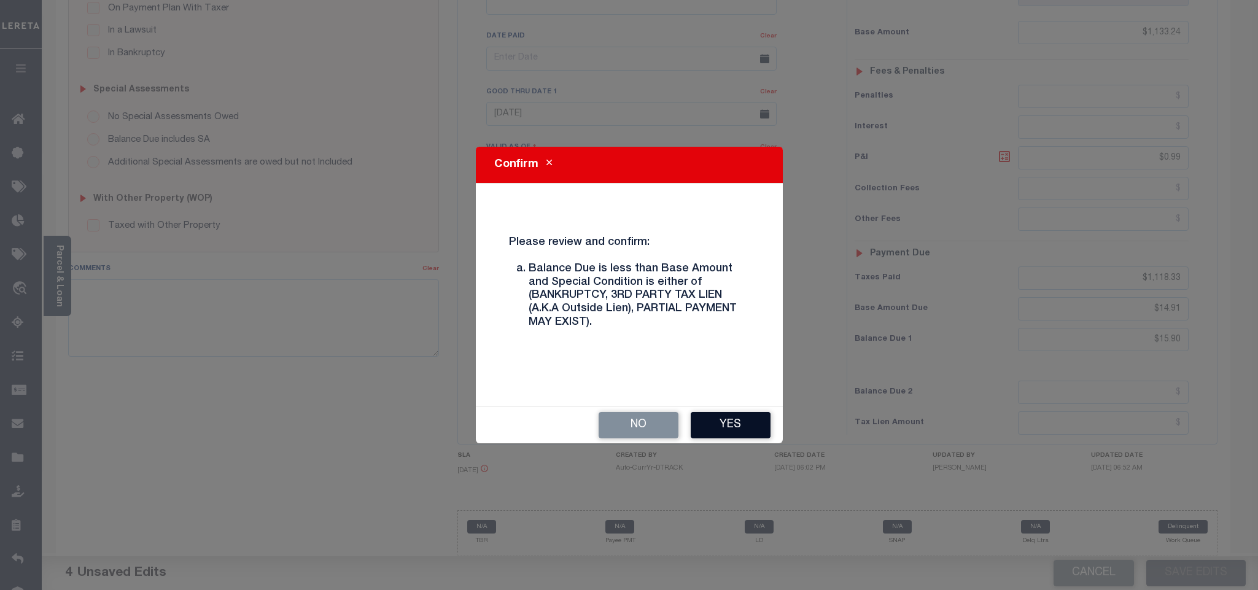
click at [747, 422] on button "Yes" at bounding box center [731, 425] width 80 height 26
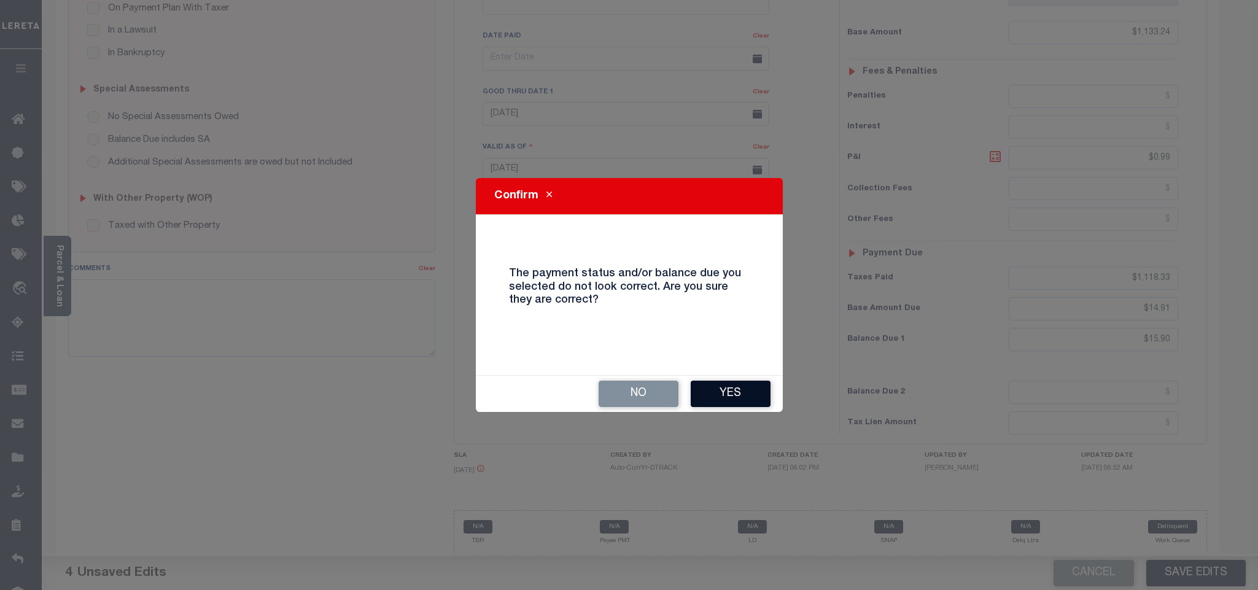
click at [750, 392] on button "Yes" at bounding box center [731, 394] width 80 height 26
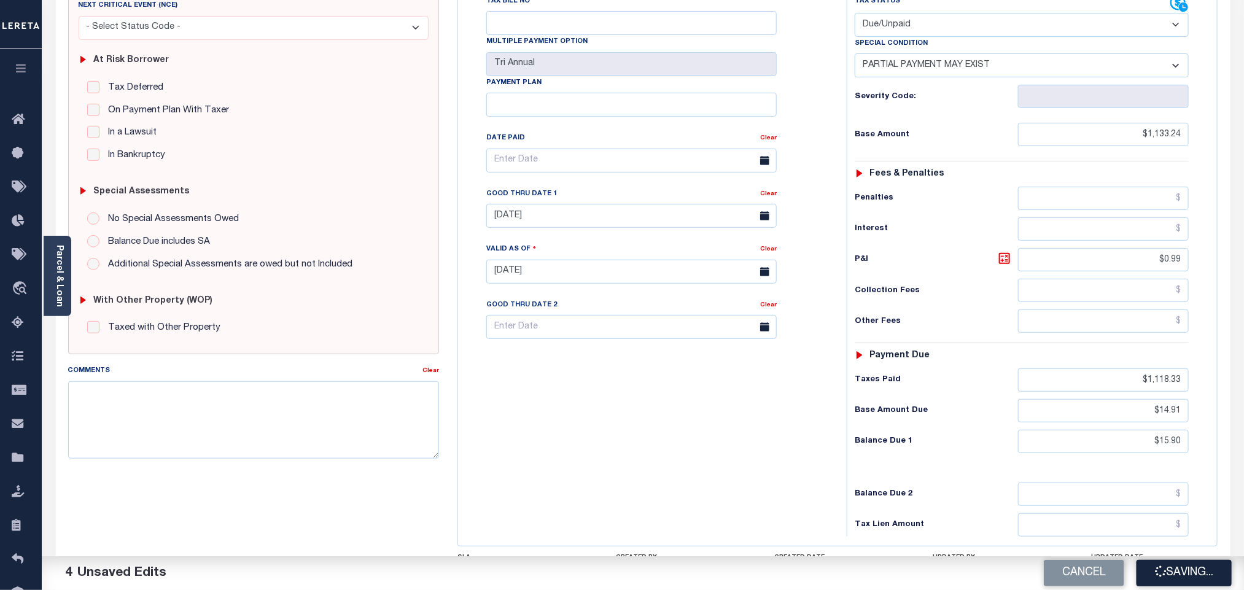
scroll to position [0, 0]
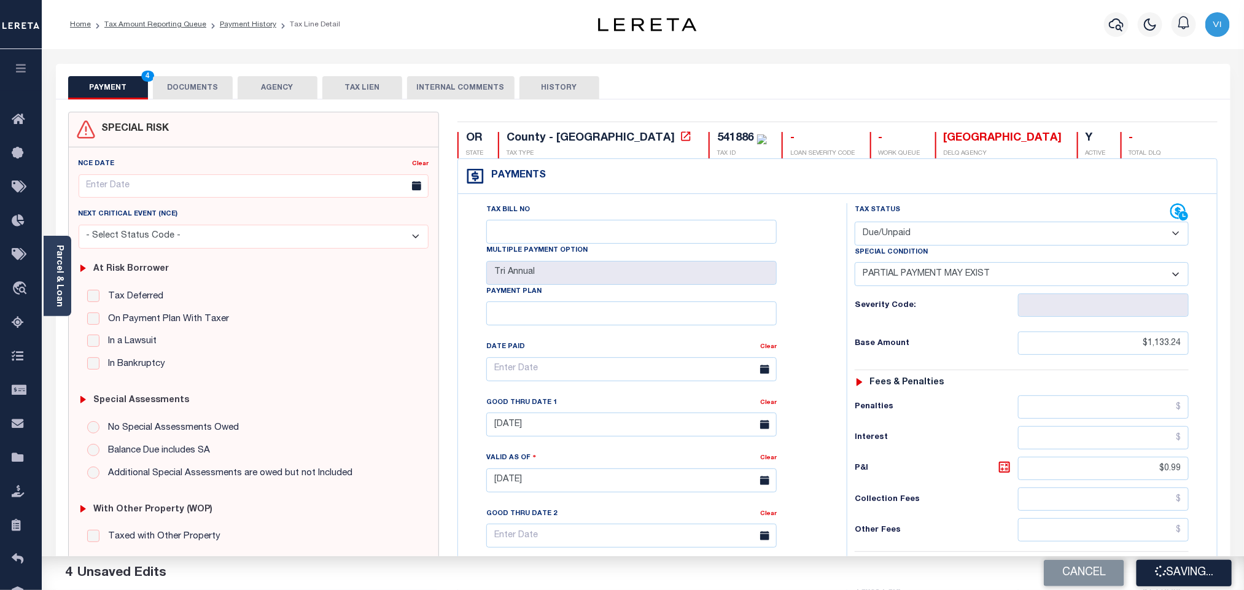
click at [717, 134] on div "541886" at bounding box center [735, 138] width 37 height 11
copy div "541886"
checkbox input "false"
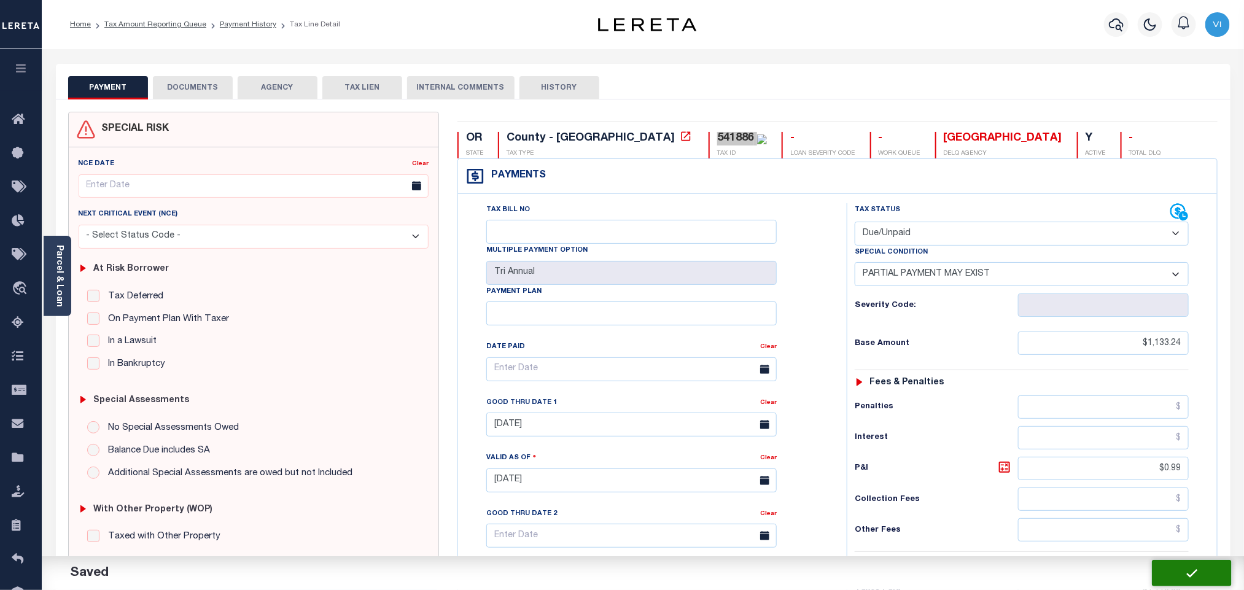
checkbox input "false"
type input "$1,133.24"
type input "$0.99"
type input "$1,118.33"
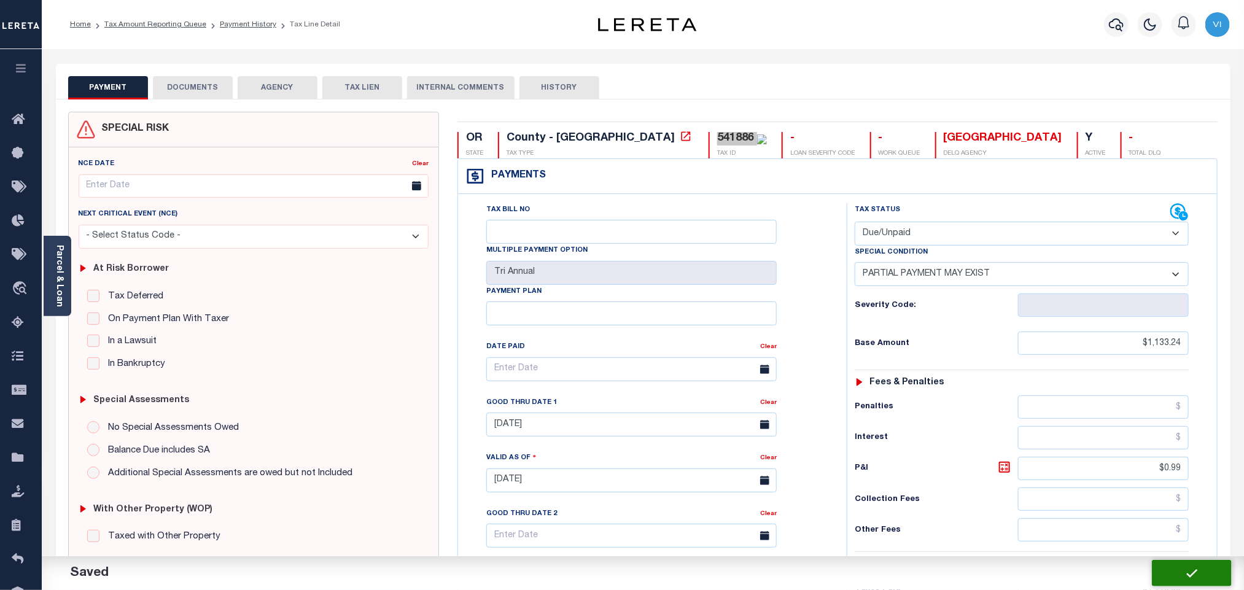
type input "$14.91"
type input "$15.9"
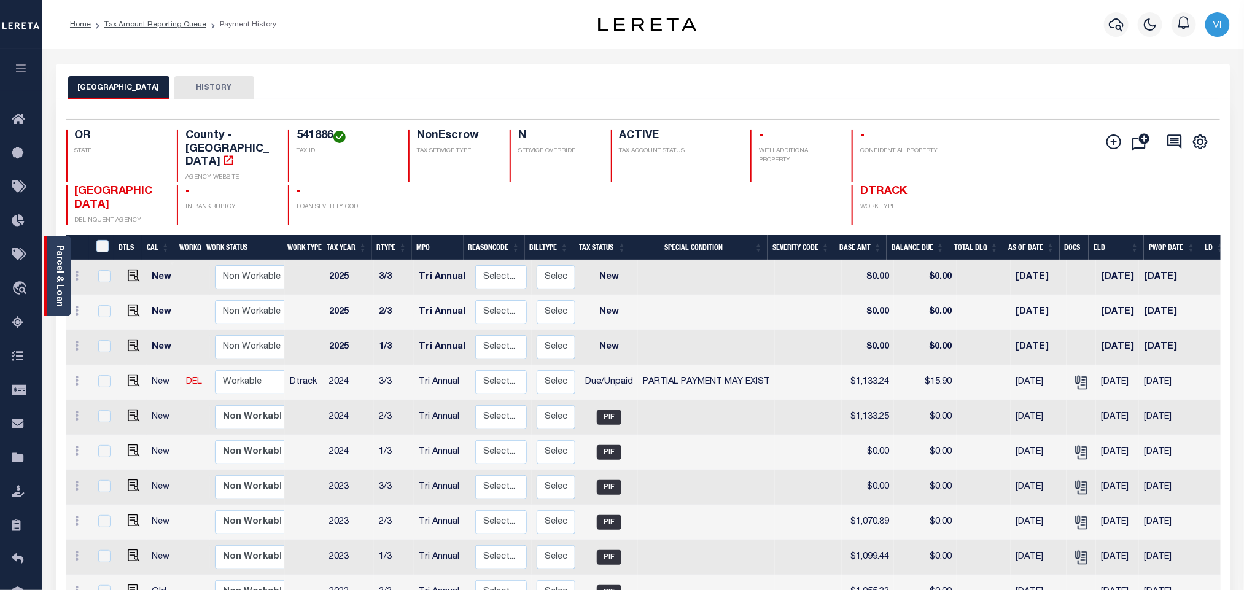
click at [60, 282] on link "Parcel & Loan" at bounding box center [59, 276] width 9 height 62
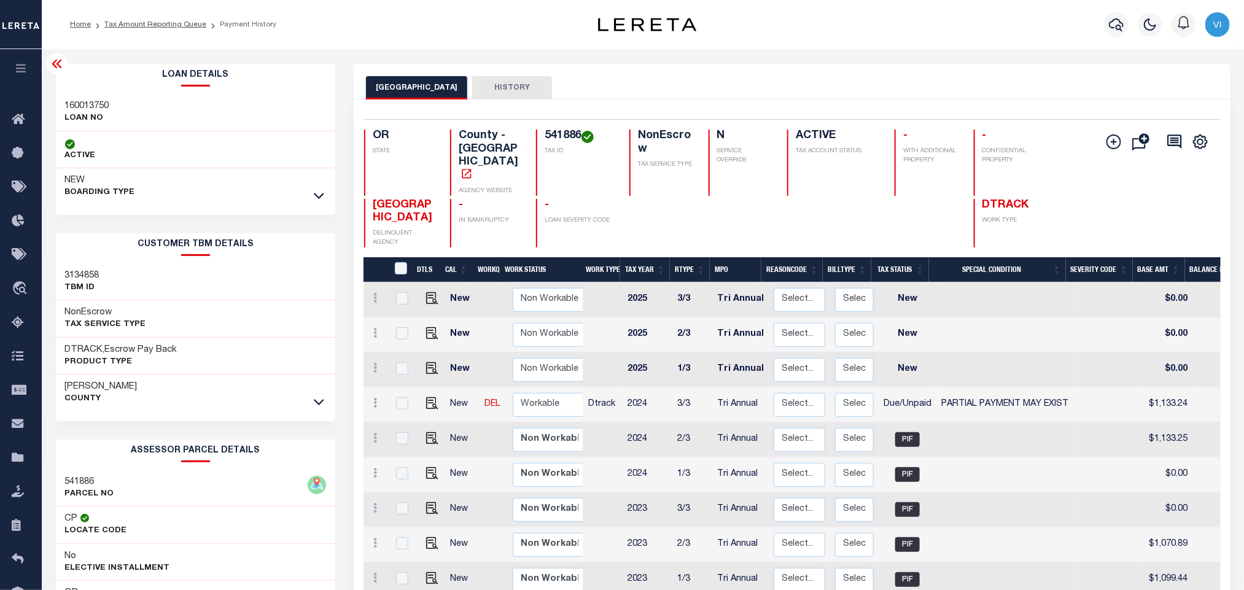
click at [61, 109] on div "160013750 LOAN NO" at bounding box center [196, 112] width 280 height 37
copy h3 "160013750"
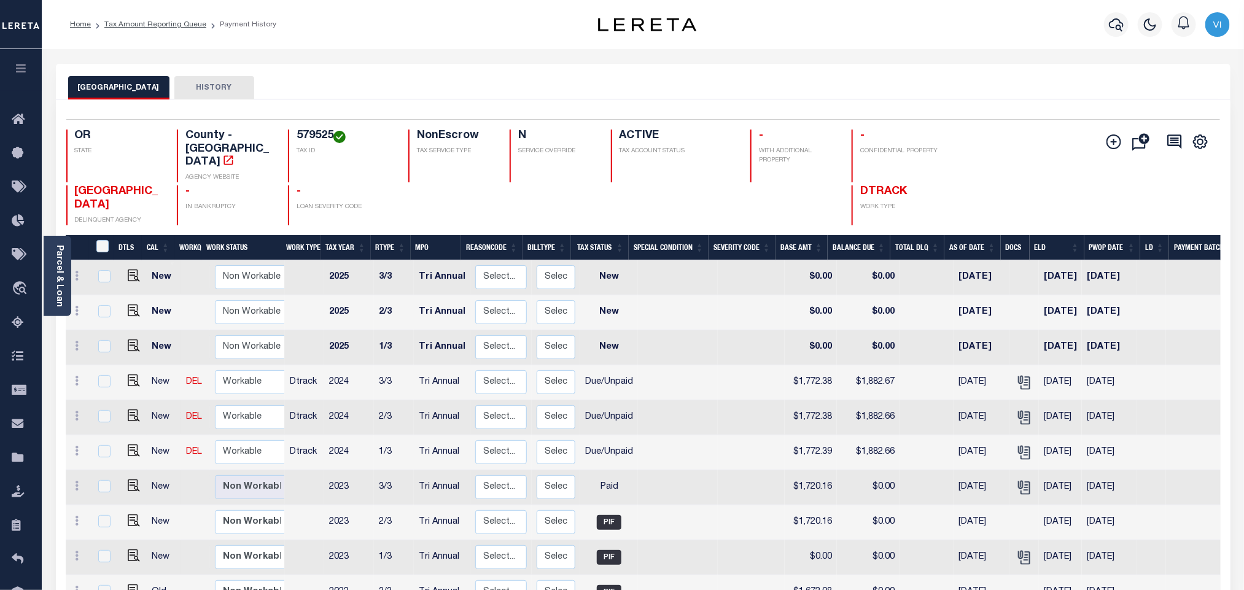
click at [289, 134] on div "579525 TAX ID" at bounding box center [341, 156] width 106 height 53
copy h4 "579525"
click at [130, 375] on img "" at bounding box center [134, 381] width 12 height 12
checkbox input "true"
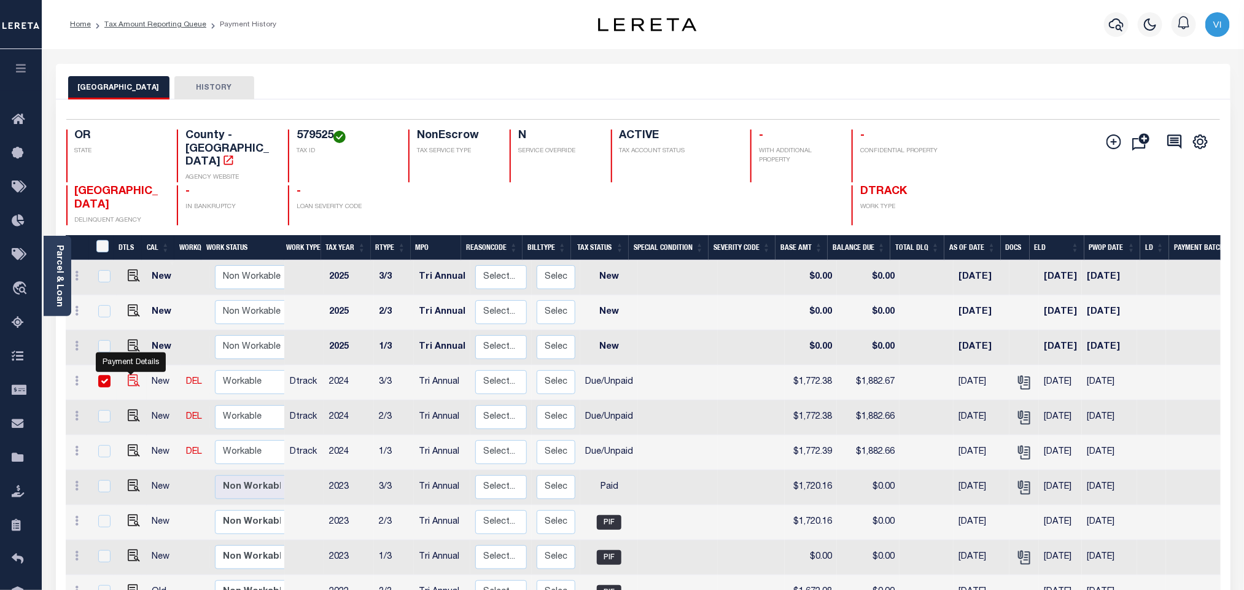
checkbox input "true"
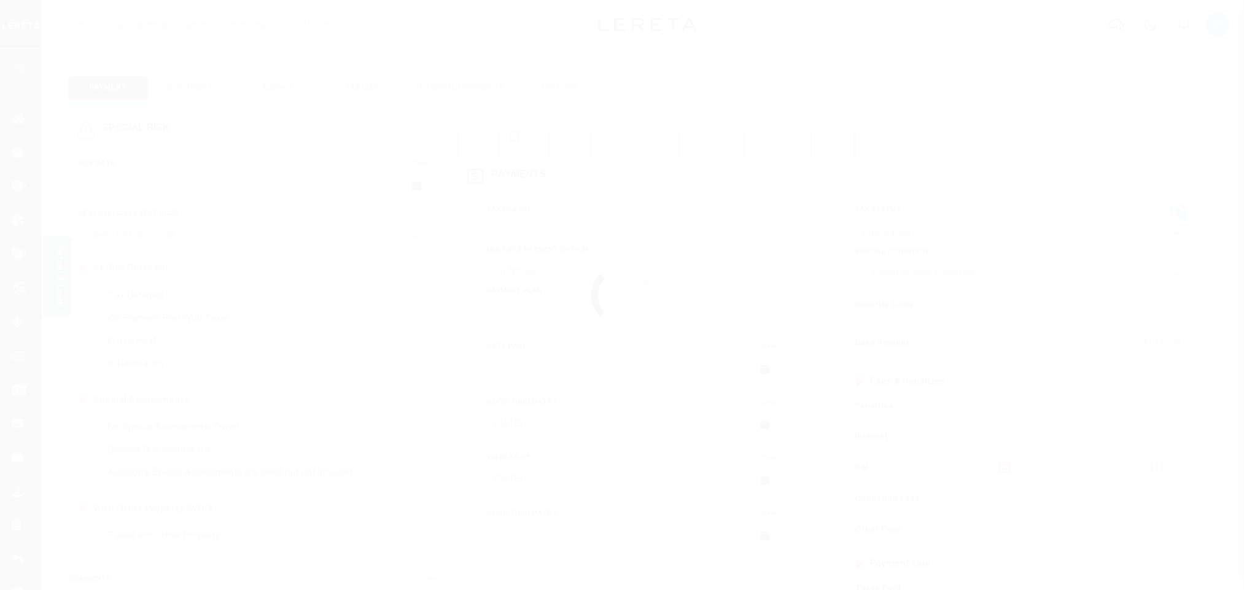
select select "DUE"
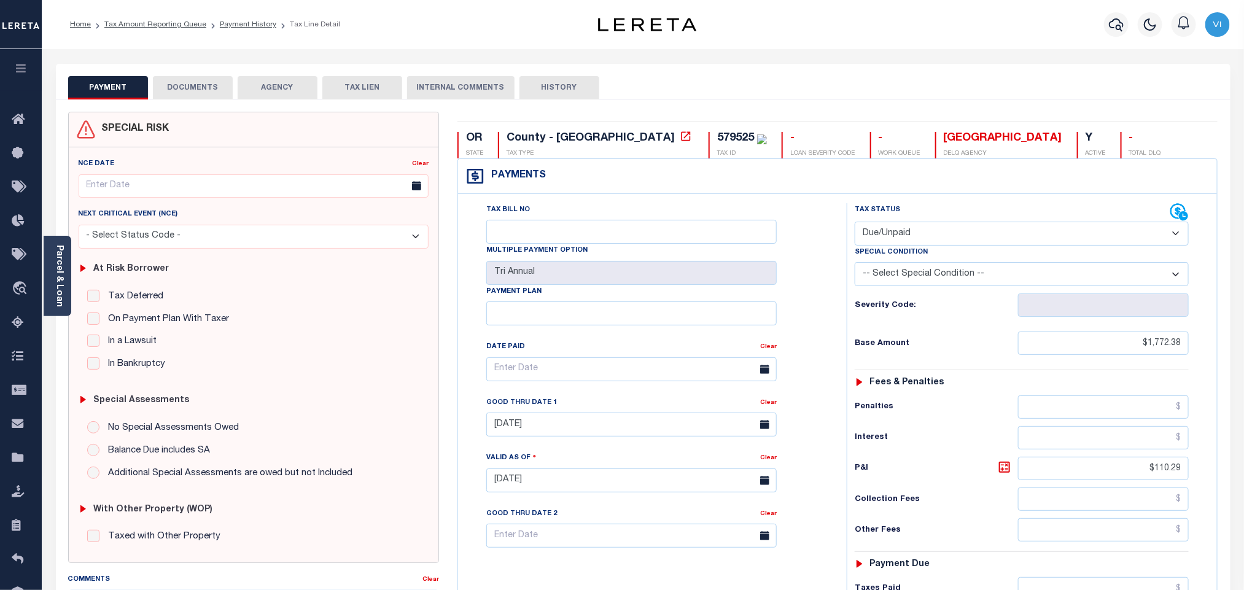
click at [176, 87] on button "DOCUMENTS" at bounding box center [193, 87] width 80 height 23
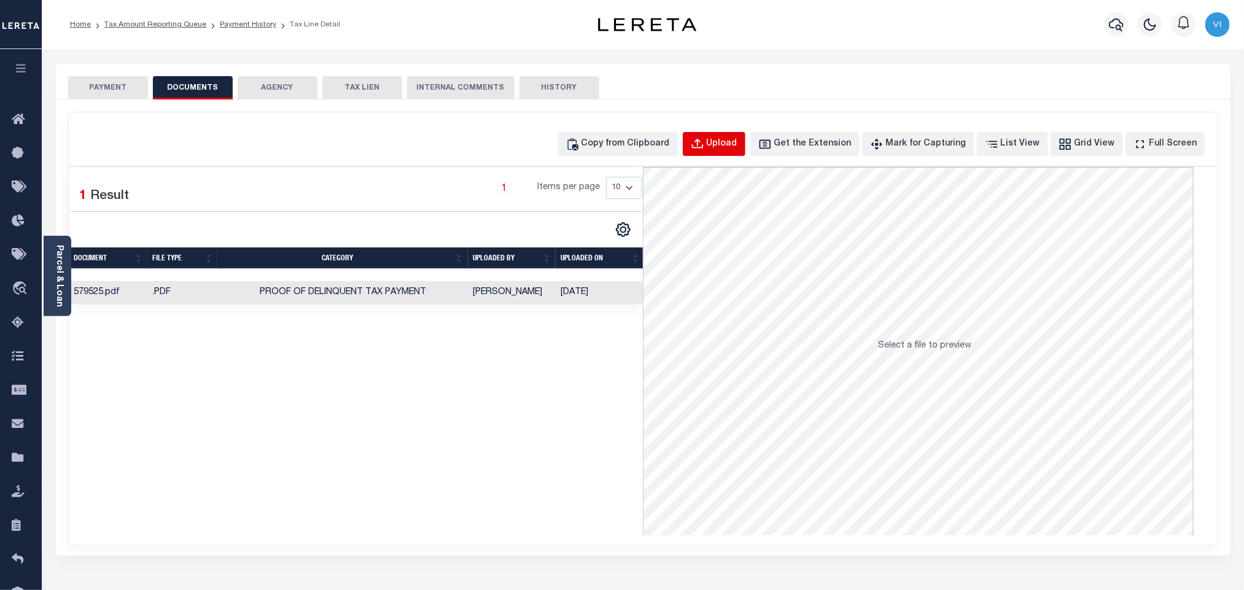
click at [737, 146] on div "Upload" at bounding box center [722, 145] width 31 height 14
select select "POP"
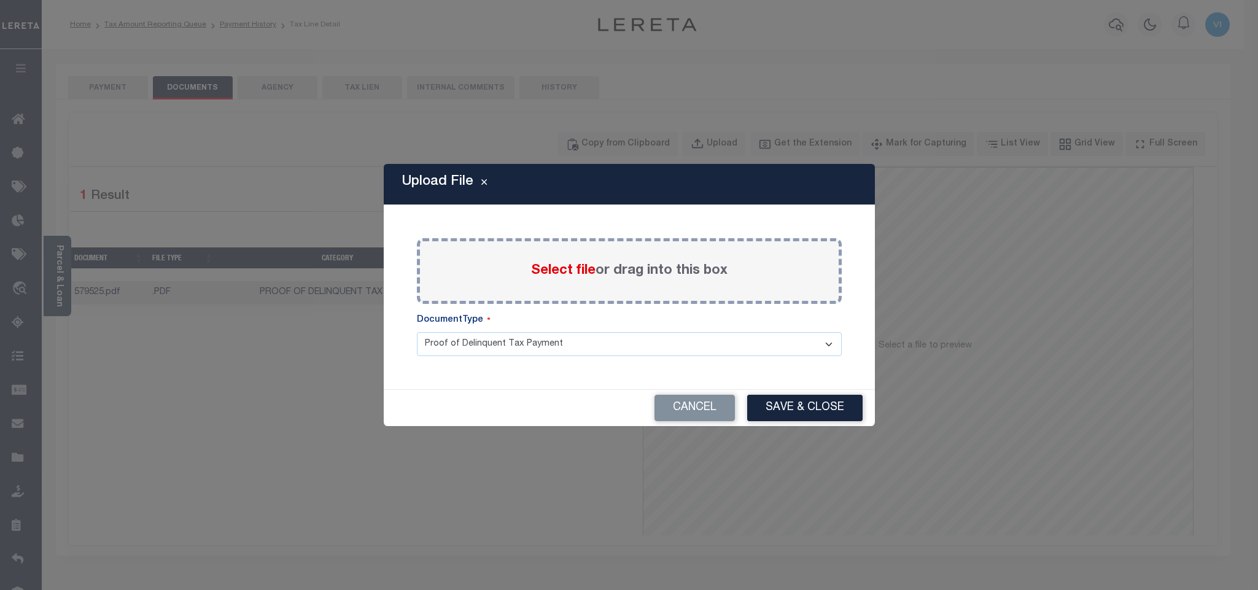
click at [548, 277] on span "Select file" at bounding box center [563, 271] width 64 height 14
click at [0, 0] on input "Select file or drag into this box" at bounding box center [0, 0] width 0 height 0
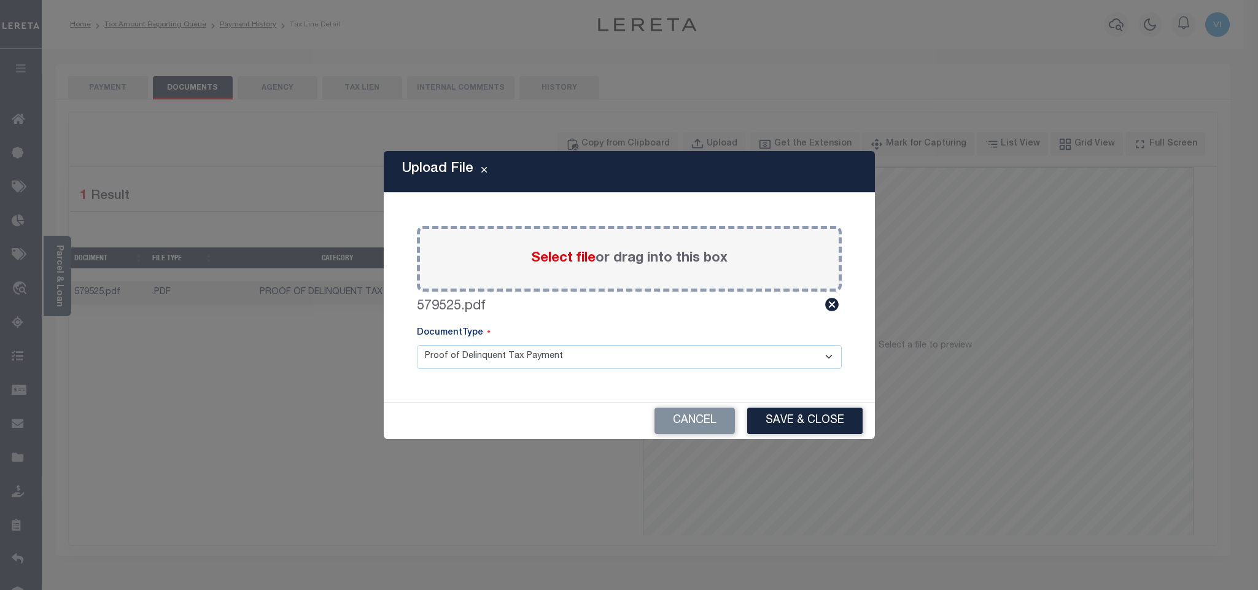
drag, startPoint x: 435, startPoint y: 352, endPoint x: 448, endPoint y: 365, distance: 17.8
click at [435, 352] on select "Proof of Delinquent Tax Payment" at bounding box center [629, 357] width 425 height 24
click at [417, 345] on select "Proof of Delinquent Tax Payment" at bounding box center [629, 357] width 425 height 24
click at [804, 424] on button "Save & Close" at bounding box center [804, 421] width 115 height 26
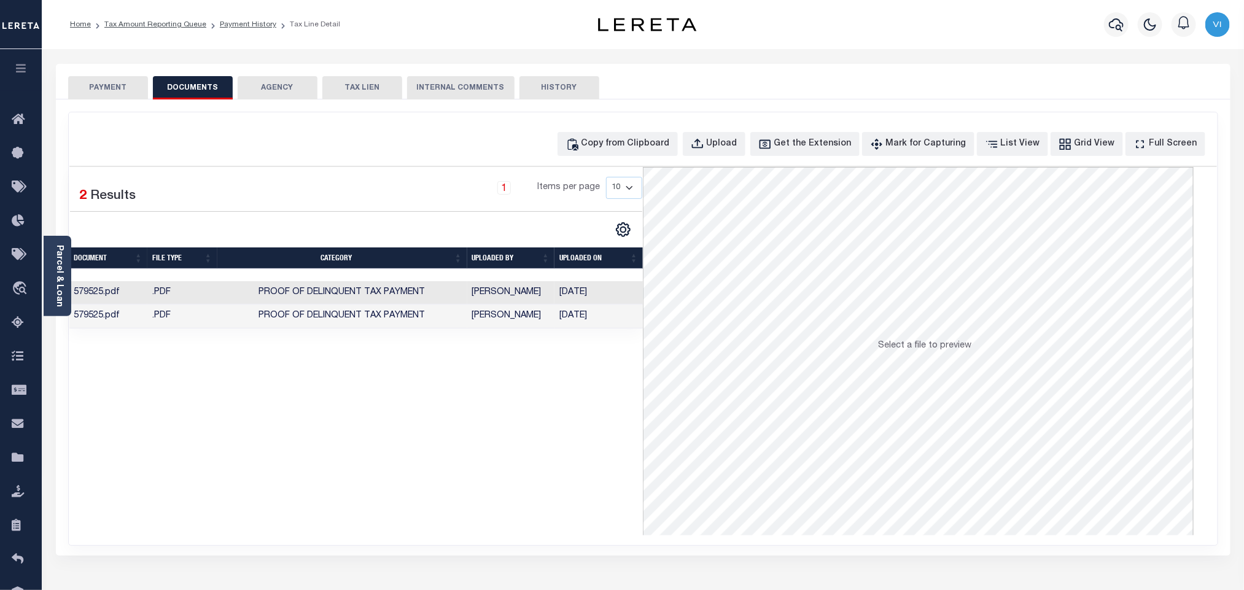
click at [109, 94] on button "PAYMENT" at bounding box center [108, 87] width 80 height 23
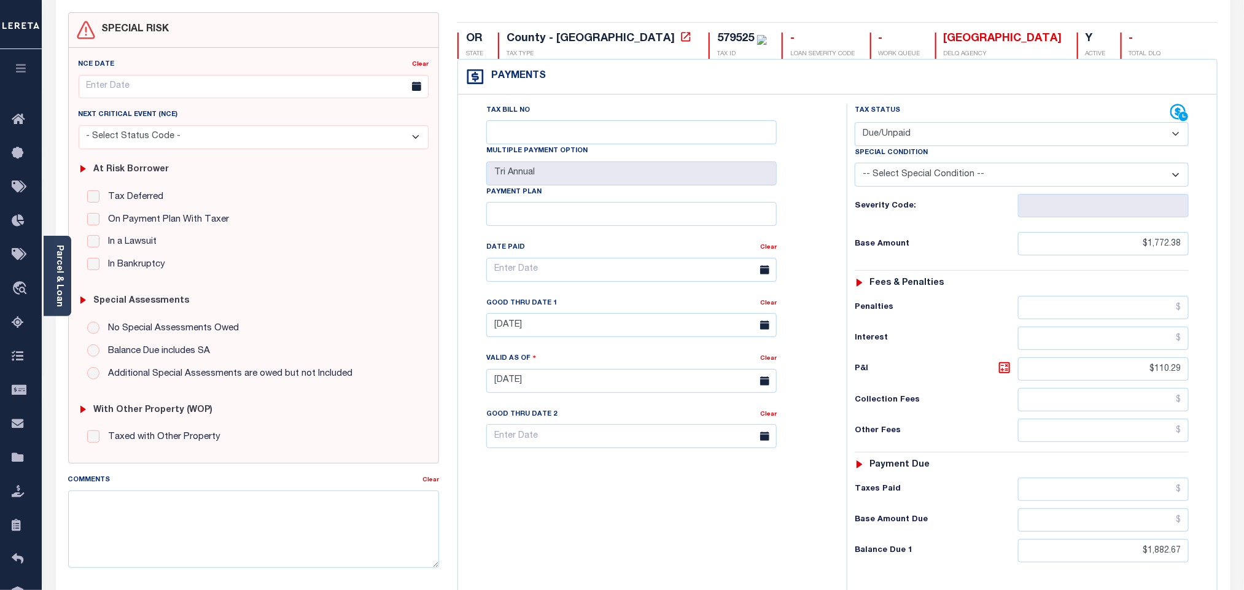
scroll to position [321, 0]
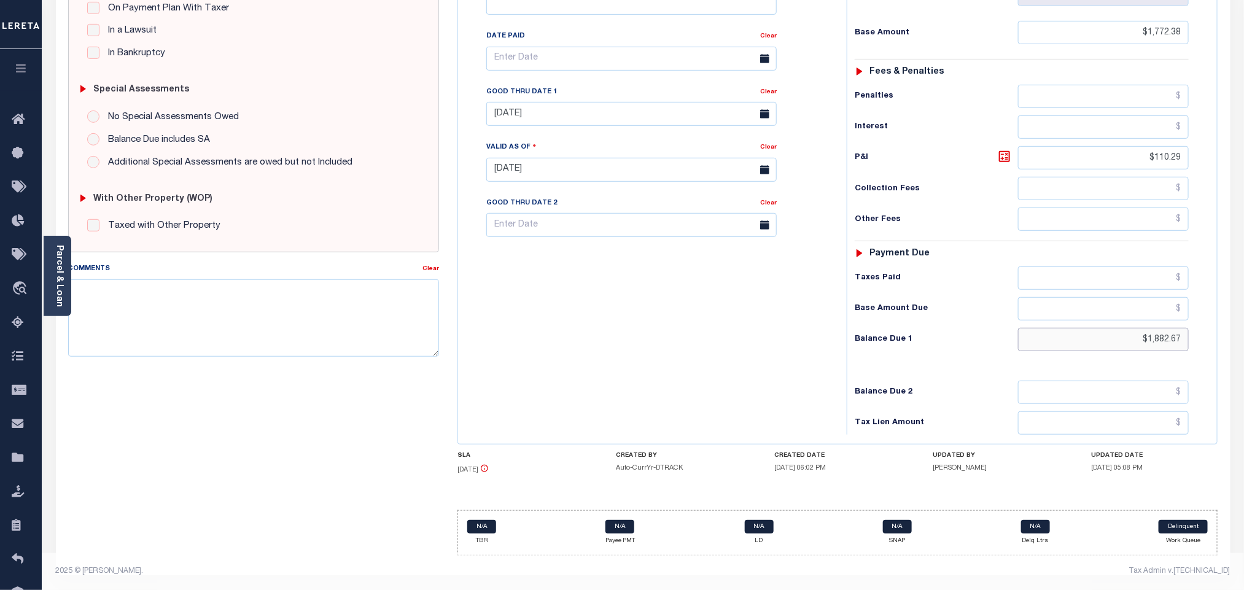
click at [1168, 345] on input "$1,882.67" at bounding box center [1103, 339] width 171 height 23
click at [1167, 345] on input "$1,882.67" at bounding box center [1103, 339] width 171 height 23
paste input "942.45"
type input "$1,942.46"
type input "[DATE]"
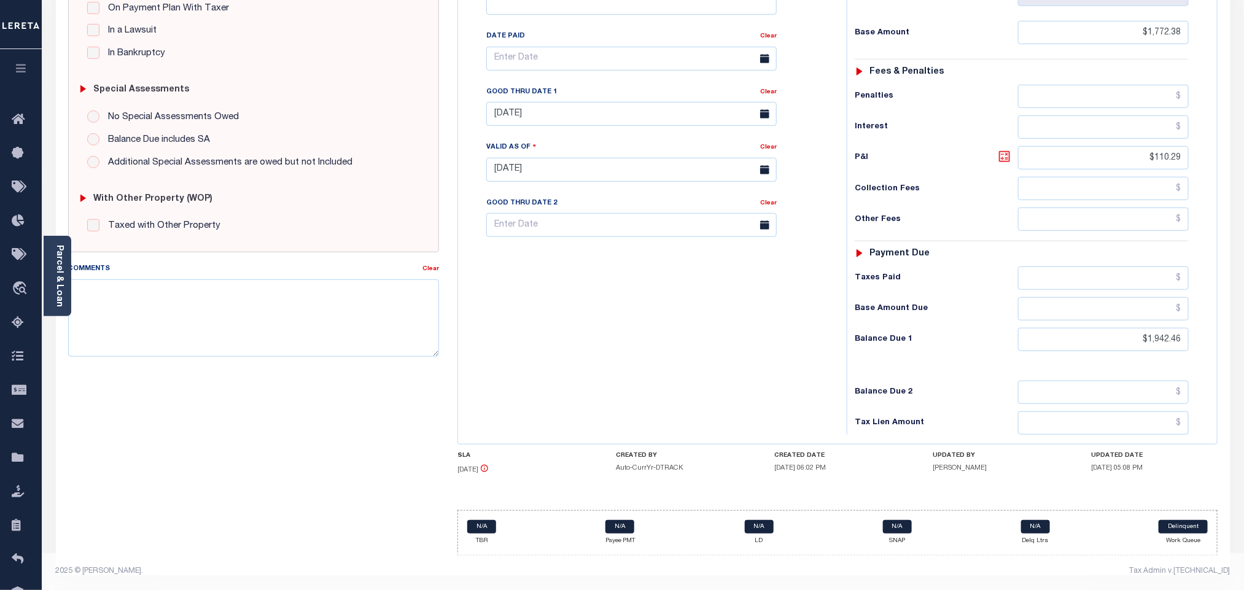
click at [1003, 153] on icon at bounding box center [1004, 156] width 7 height 7
type input "$170.08"
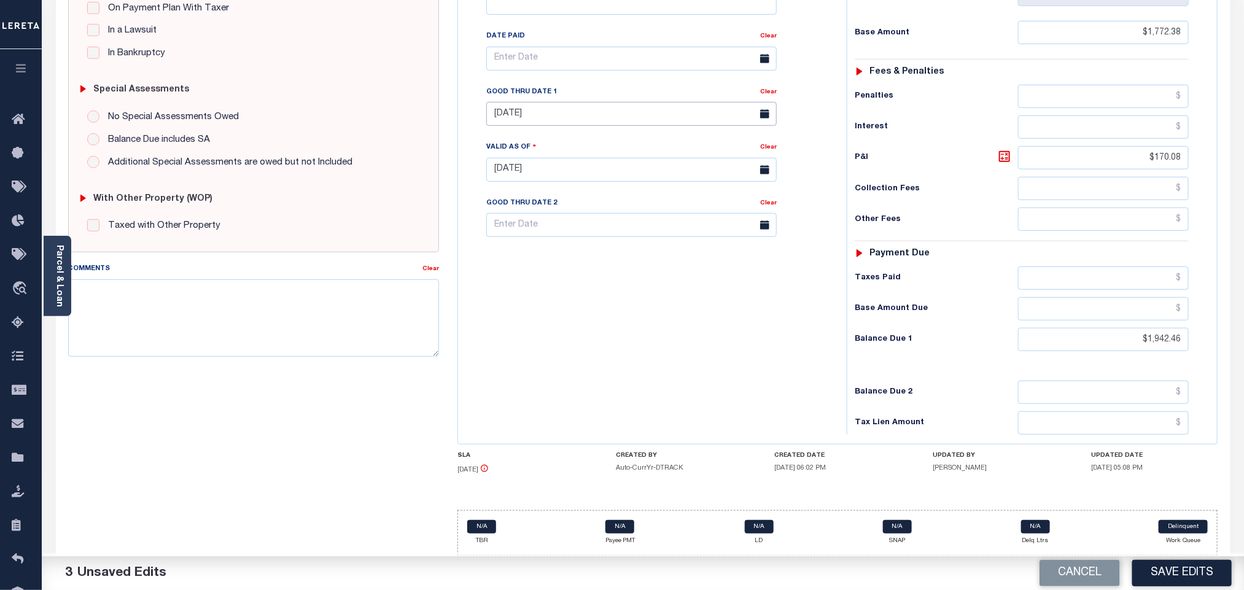
click at [516, 102] on input "[DATE]" at bounding box center [631, 114] width 290 height 24
click at [550, 282] on span "30" at bounding box center [554, 287] width 24 height 24
type input "09/30/2025"
click at [618, 330] on div "Tax Bill No Multiple Payment Option Tri Annual Payment Plan Clear" at bounding box center [649, 164] width 376 height 542
click at [1180, 567] on button "Save Edits" at bounding box center [1181, 573] width 99 height 26
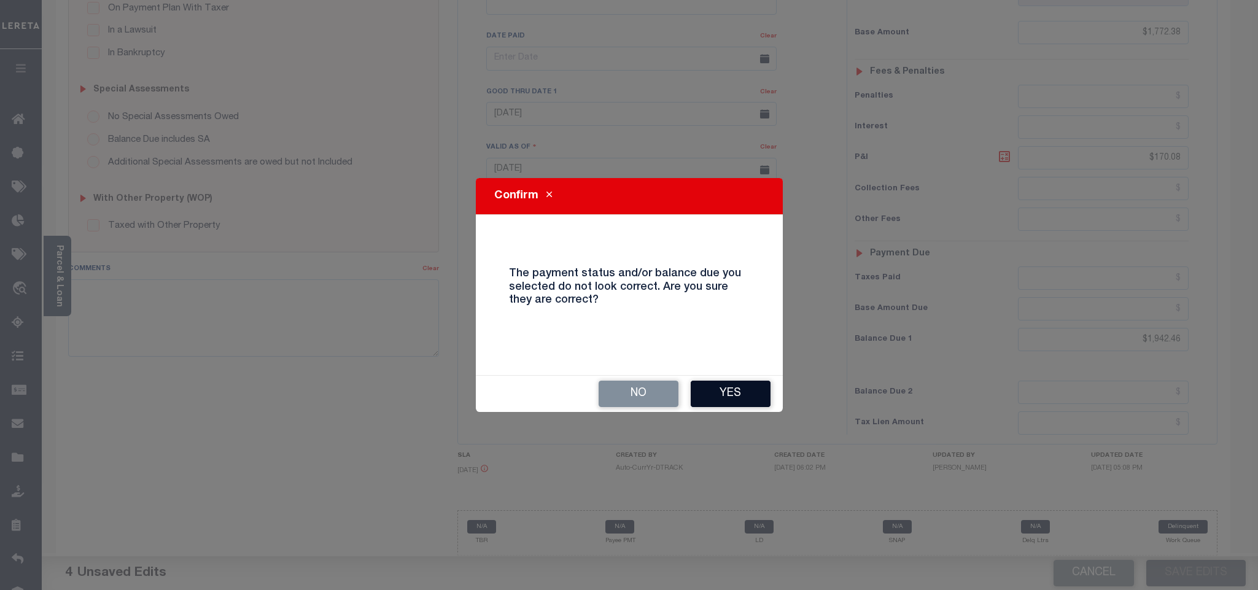
click at [733, 400] on button "Yes" at bounding box center [731, 394] width 80 height 26
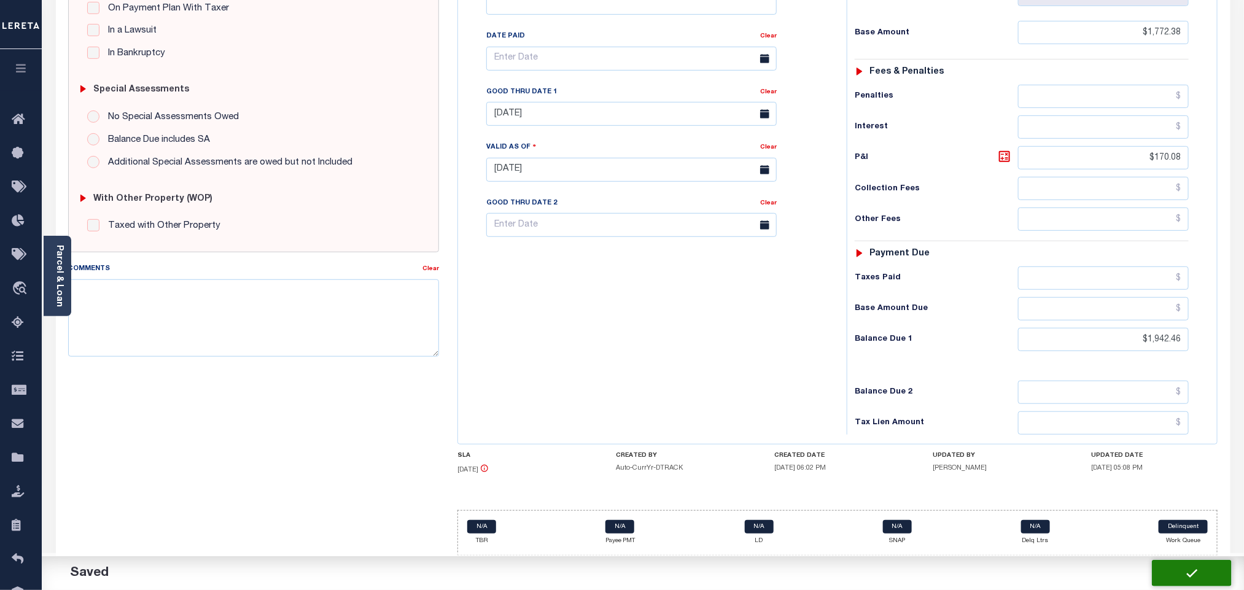
checkbox input "false"
type input "$1,772.38"
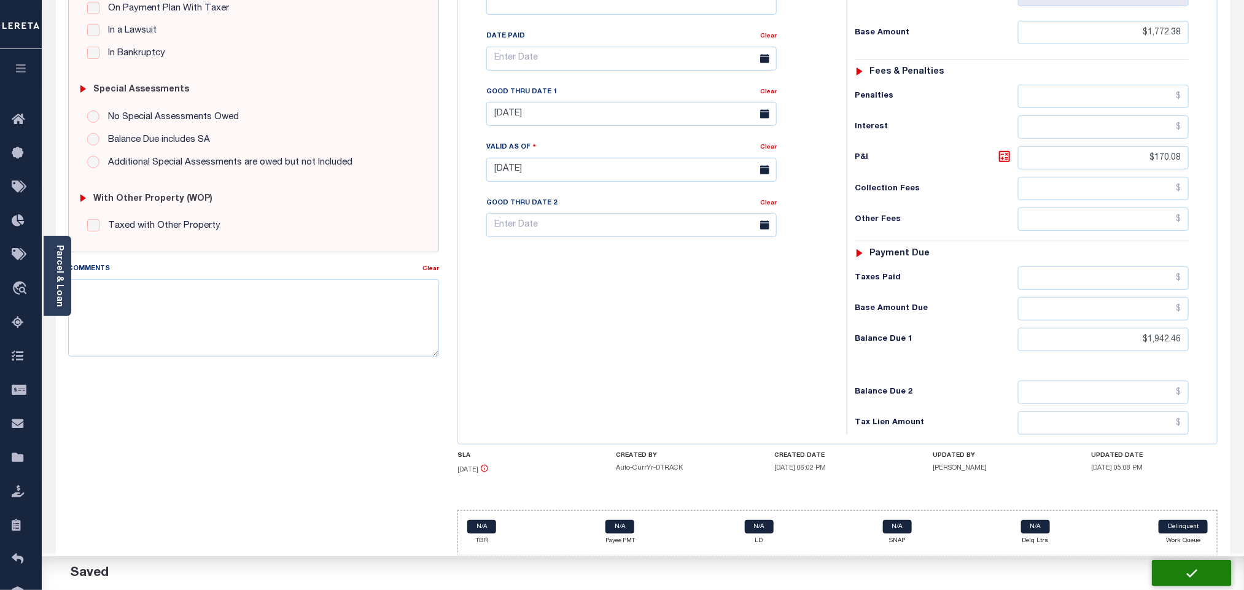
type input "$170.08"
type input "$1,942.46"
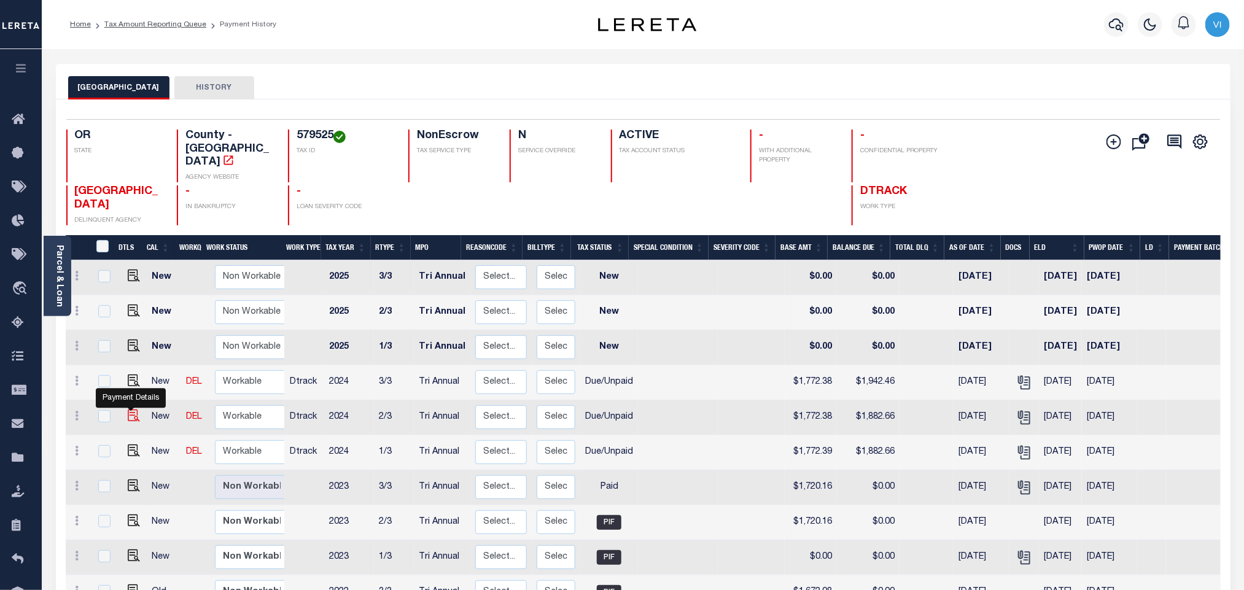
click at [133, 410] on img "" at bounding box center [134, 416] width 12 height 12
checkbox input "true"
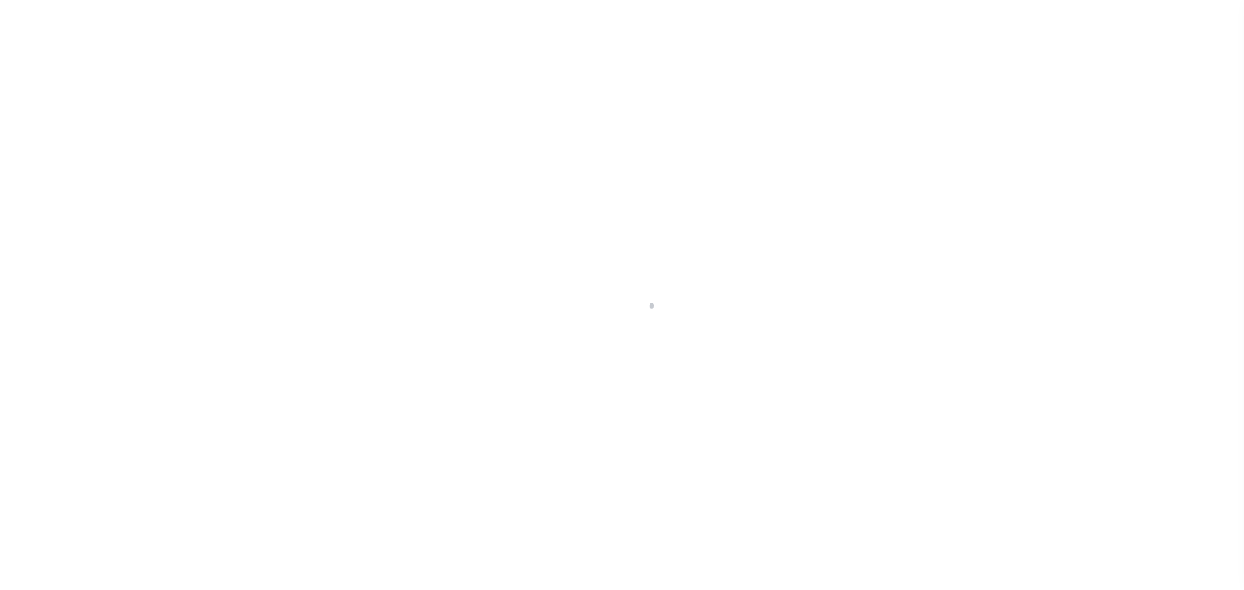
select select "DUE"
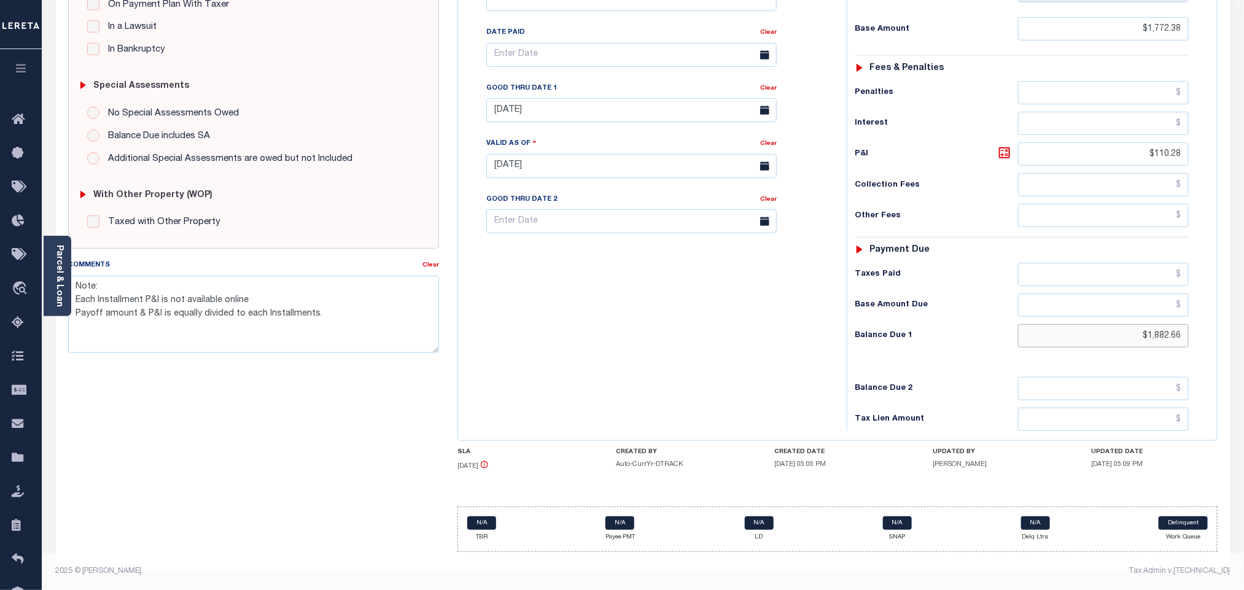
click at [1165, 343] on input "$1,882.66" at bounding box center [1103, 335] width 171 height 23
paste input "942.45"
type input "$1,942.45"
type input "[DATE]"
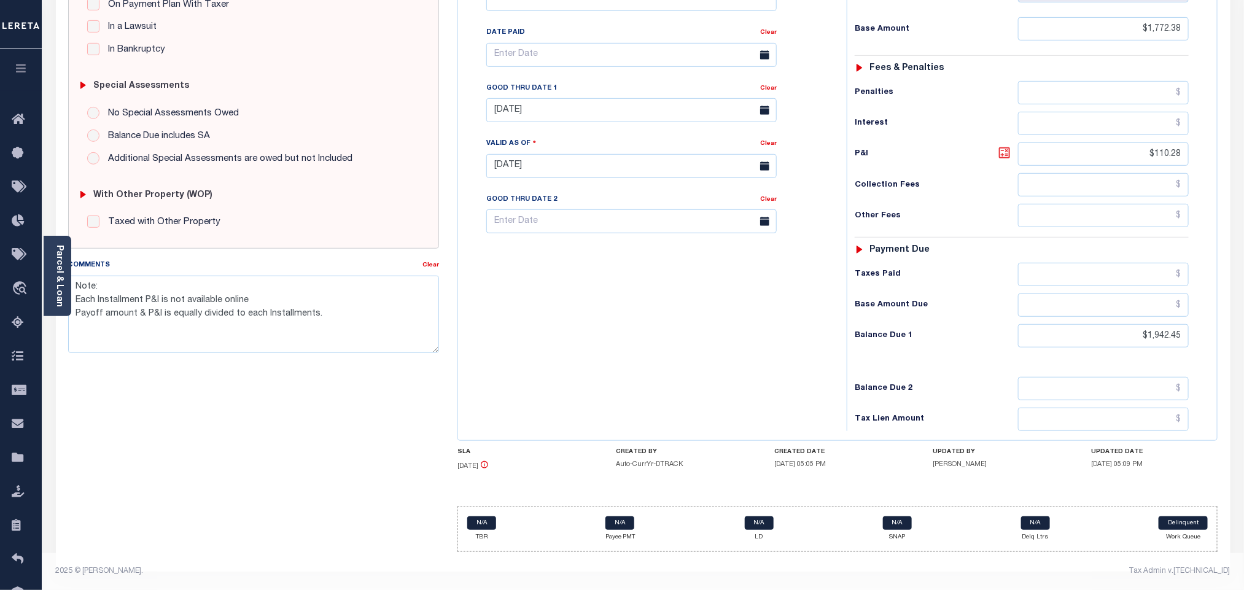
click at [1003, 154] on icon at bounding box center [1004, 152] width 11 height 11
type input "$170.07"
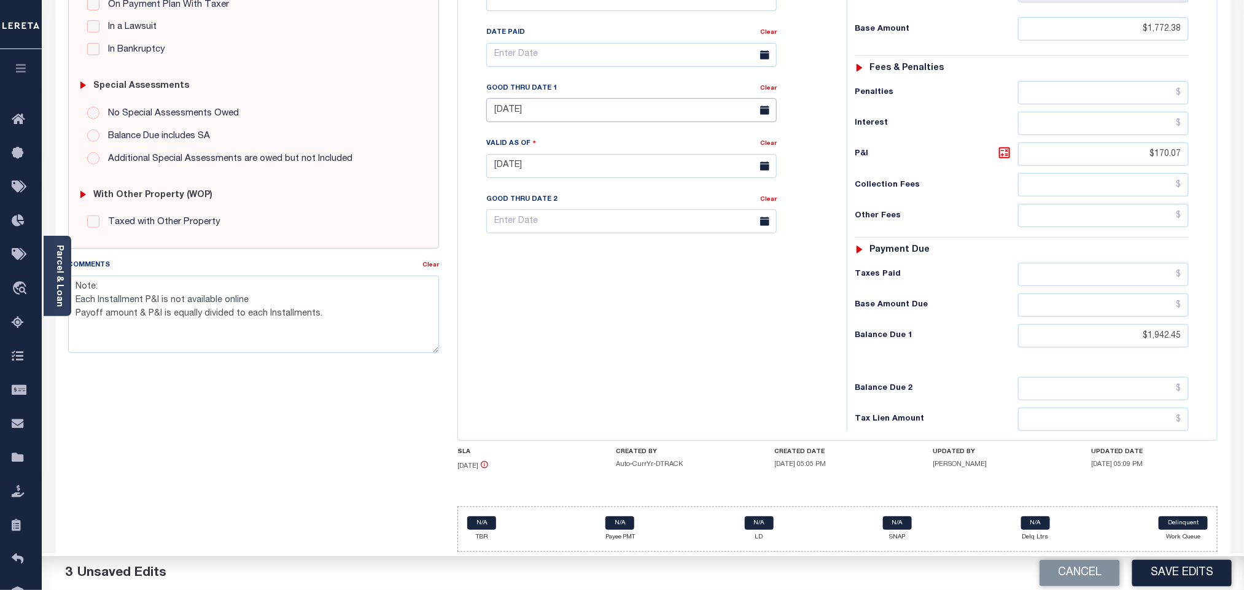
click at [557, 112] on input "[DATE]" at bounding box center [631, 110] width 290 height 24
click at [555, 274] on span "30" at bounding box center [554, 283] width 24 height 24
type input "09/30/2025"
click at [571, 314] on div "Tax Bill No Multiple Payment Option Tri Annual Payment Plan Clear" at bounding box center [649, 160] width 376 height 542
click at [1170, 571] on button "Save Edits" at bounding box center [1181, 573] width 99 height 26
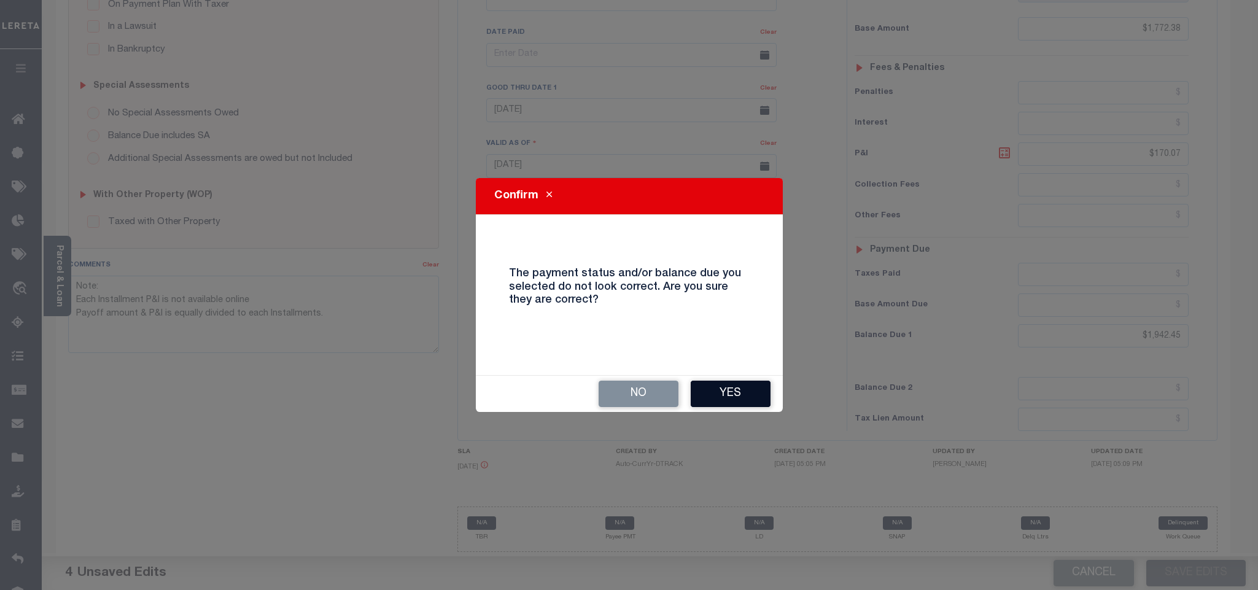
click at [755, 405] on button "Yes" at bounding box center [731, 394] width 80 height 26
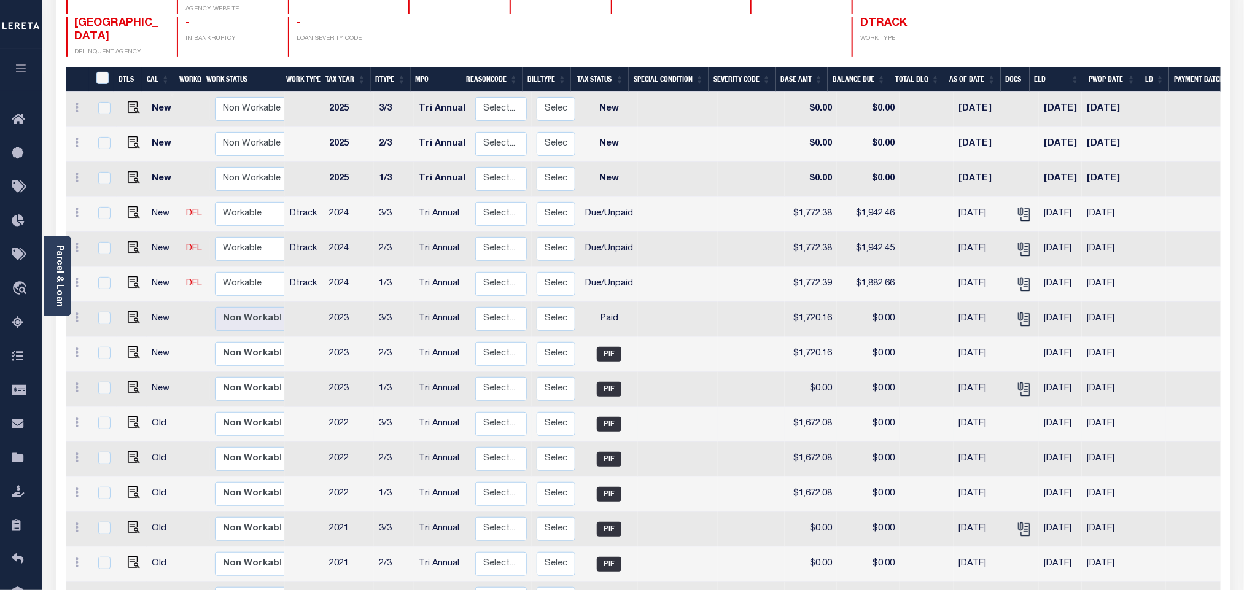
scroll to position [184, 0]
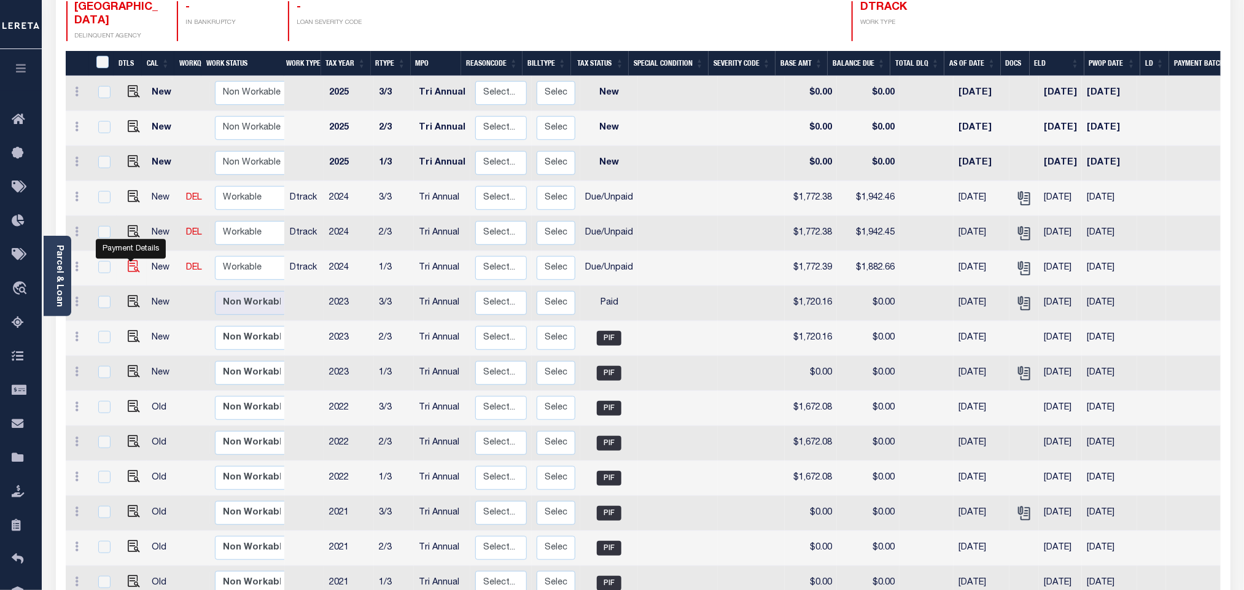
click at [134, 260] on img "" at bounding box center [134, 266] width 12 height 12
checkbox input "true"
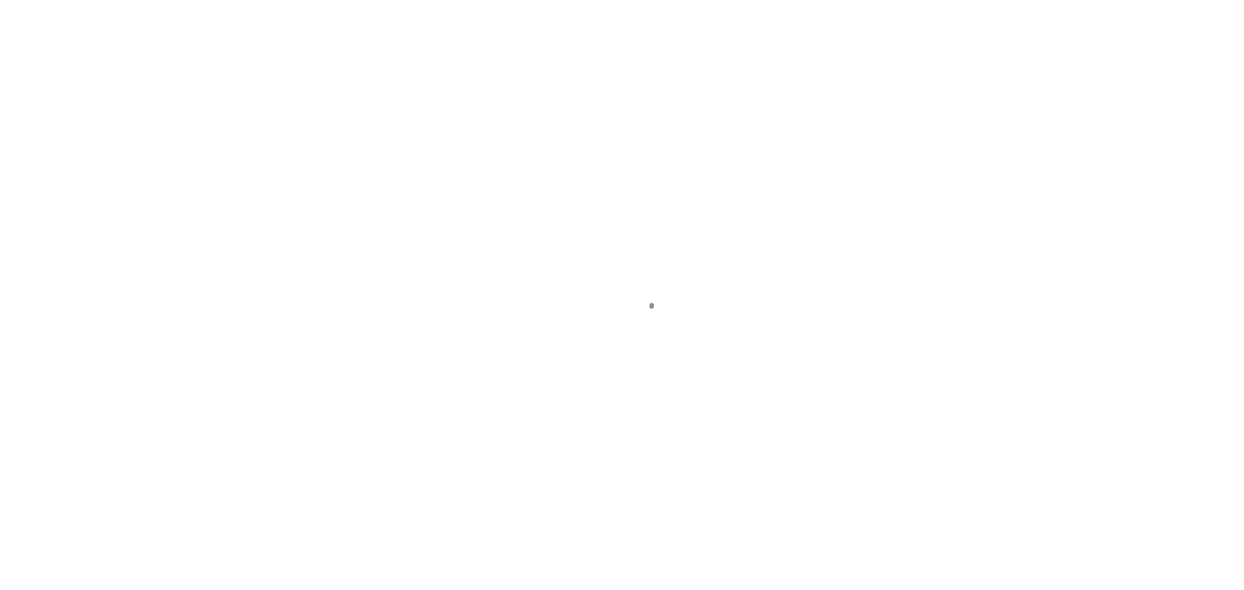
checkbox input "false"
type textarea "Note: Each Installment P&I is not available online Payoff amount & P&I is equal…"
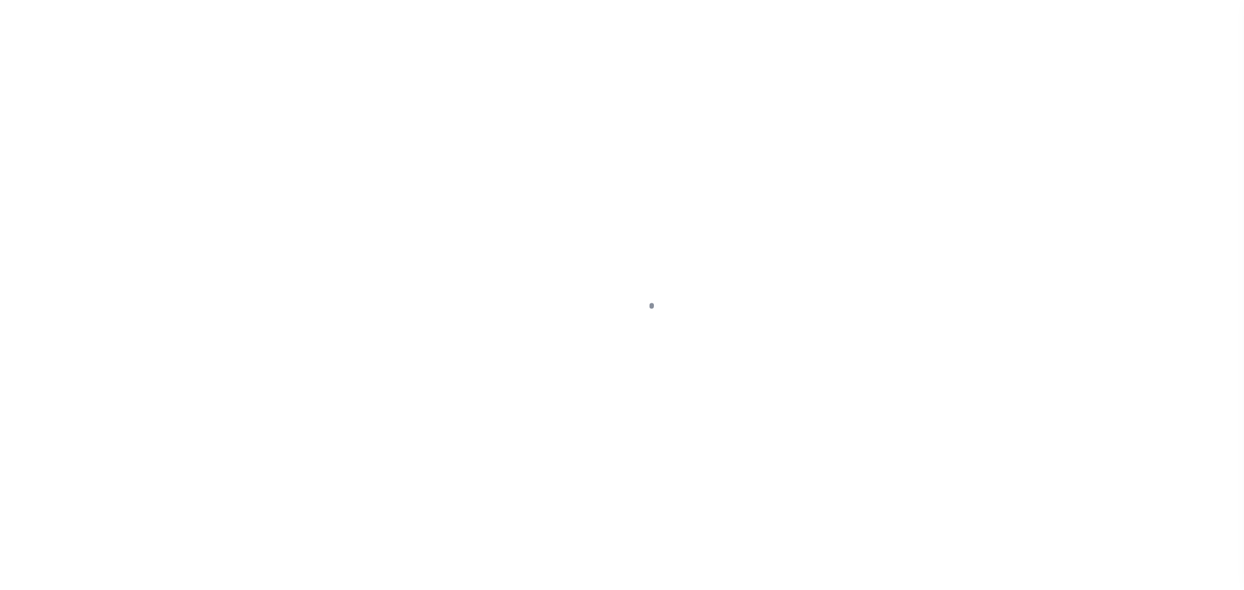
type input "Tri Annual"
type input "06/30/2025"
type input "06/27/2025"
select select "DUE"
type input "$1,772.39"
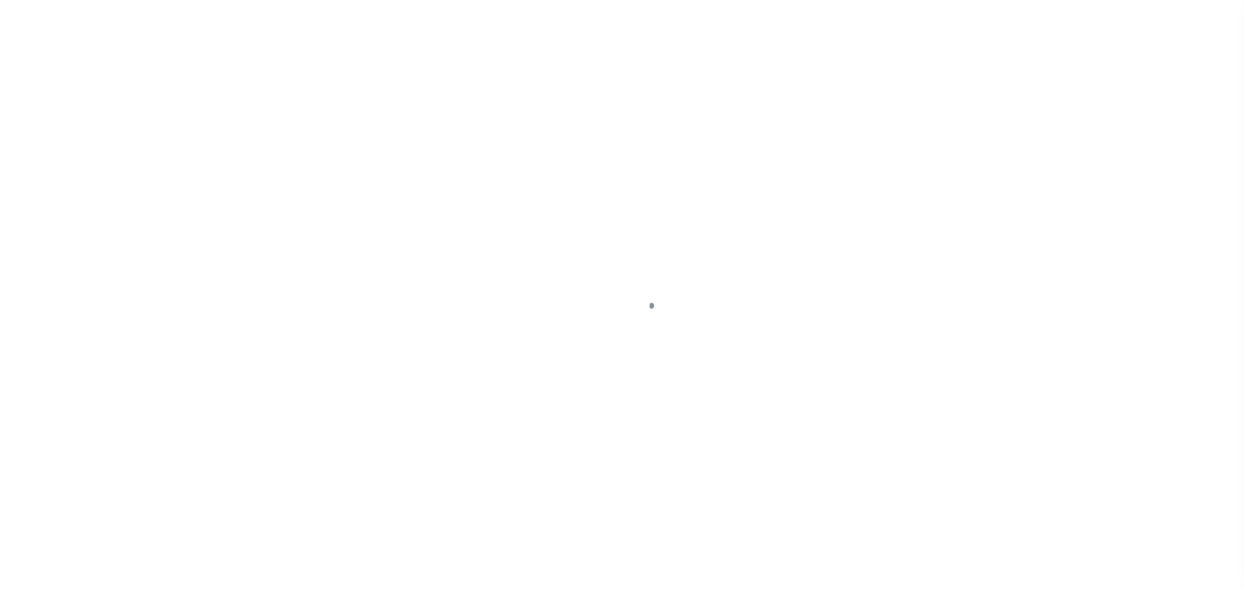
type input "$110.27"
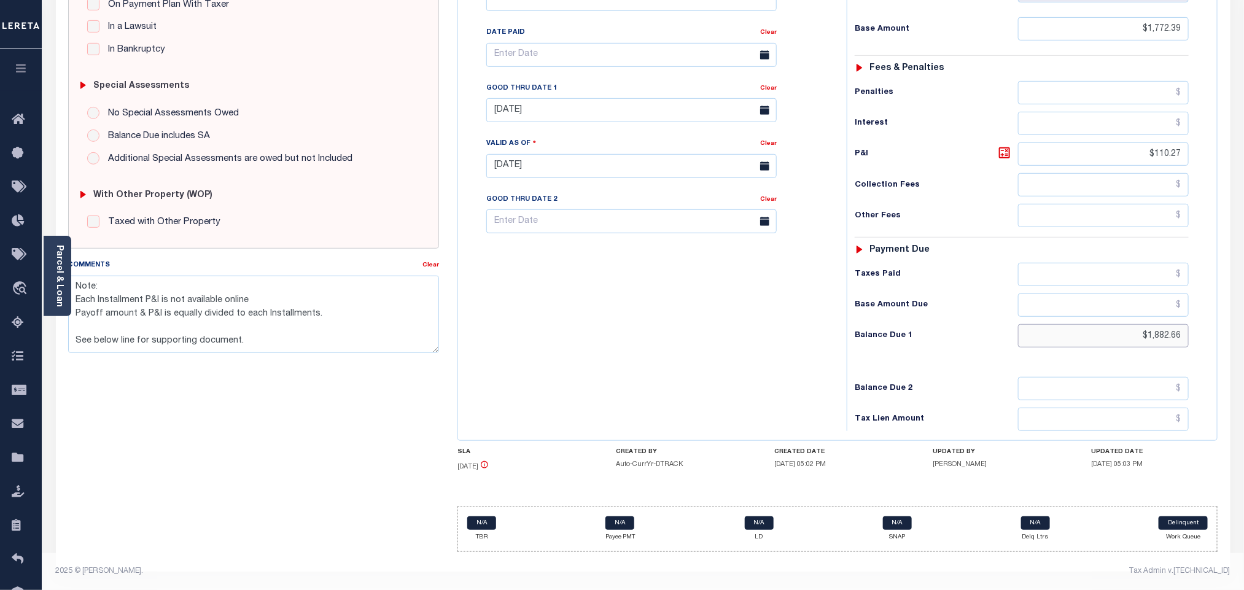
click at [1159, 345] on input "$1,882.66" at bounding box center [1103, 335] width 171 height 23
paste input "942.45"
type input "$1,942.45"
type input "09/11/2025"
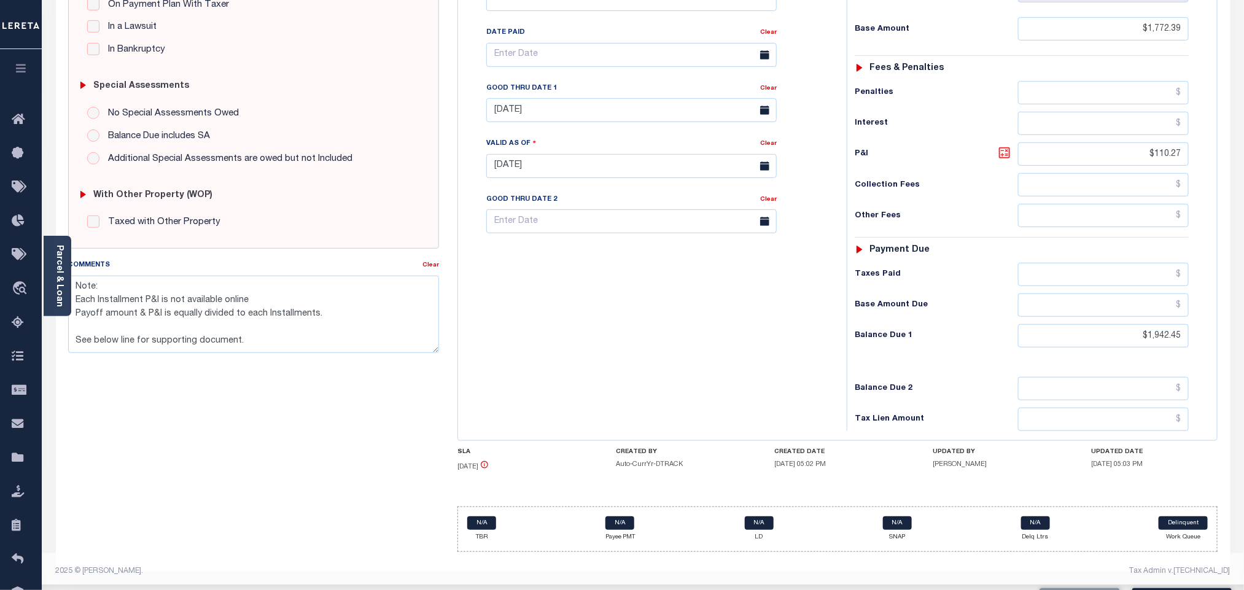
click at [1004, 149] on icon at bounding box center [1004, 152] width 7 height 7
type input "$170.06"
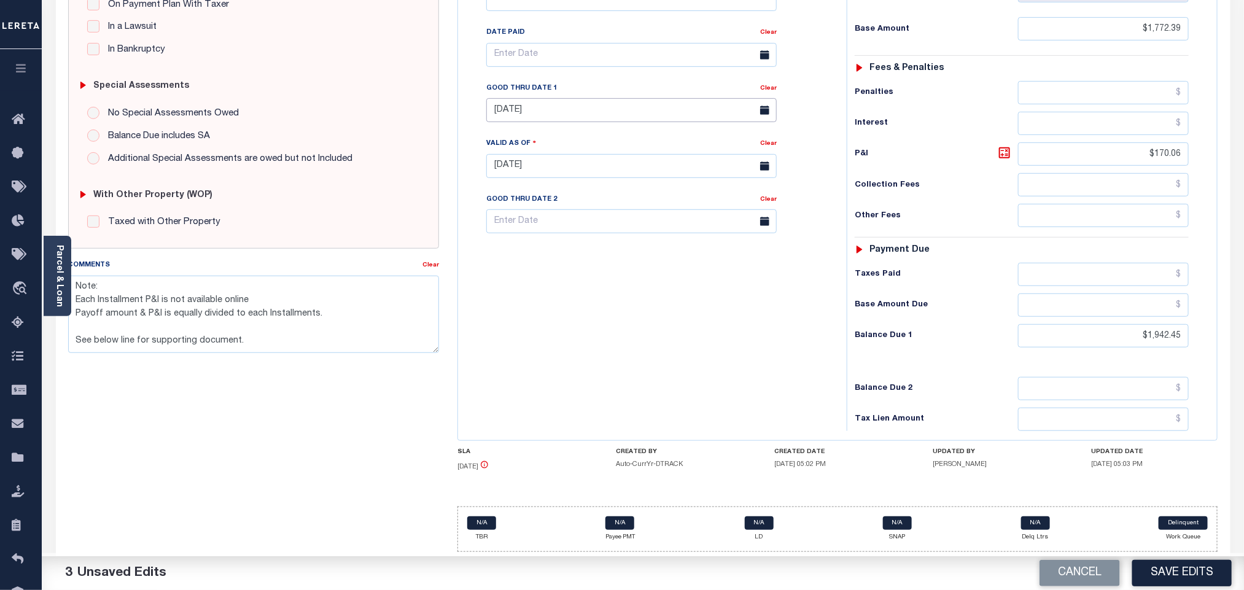
click at [523, 116] on input "06/30/2025" at bounding box center [631, 110] width 290 height 24
click at [549, 276] on span "30" at bounding box center [554, 283] width 24 height 24
type input "09/30/2025"
click at [594, 326] on div "Tax Bill No Multiple Payment Option Tri Annual Payment Plan Clear" at bounding box center [649, 160] width 376 height 542
click at [1207, 575] on button "Save Edits" at bounding box center [1181, 573] width 99 height 26
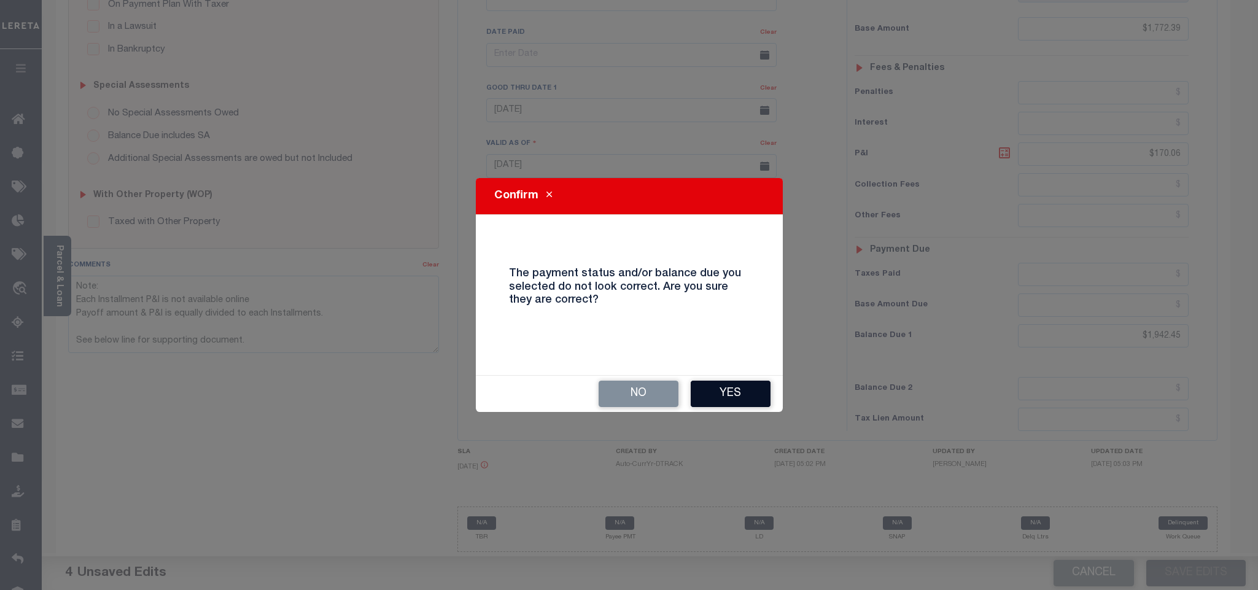
click at [747, 394] on button "Yes" at bounding box center [731, 394] width 80 height 26
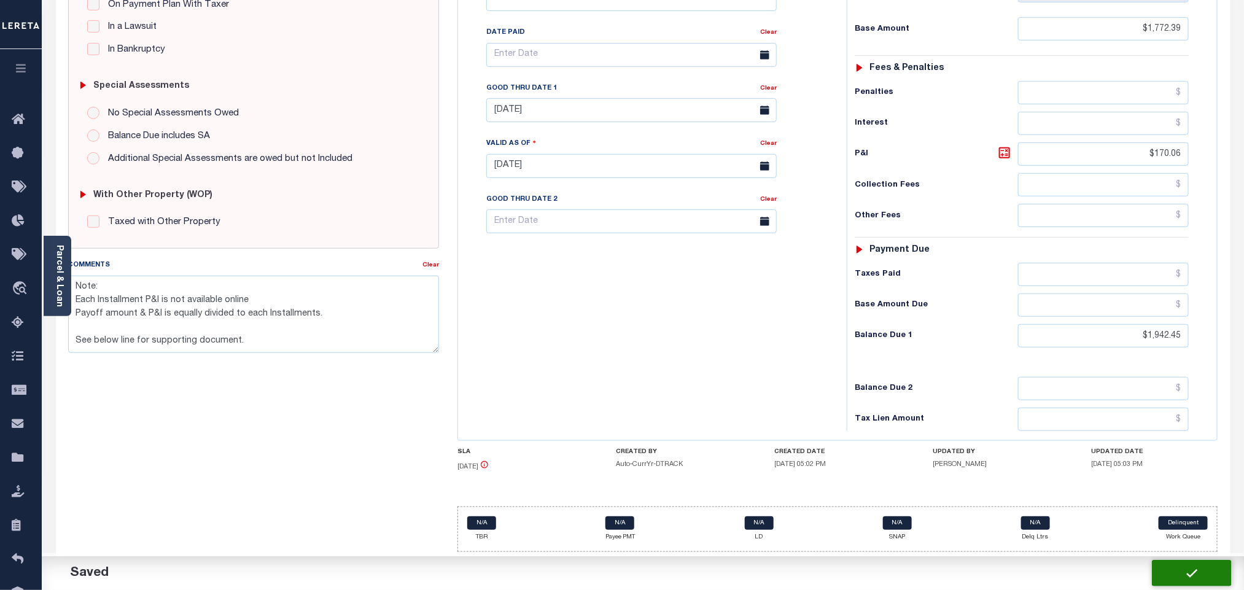
checkbox input "false"
type textarea "Note: Each Installment P&I is not available online Payoff amount & P&I is equal…"
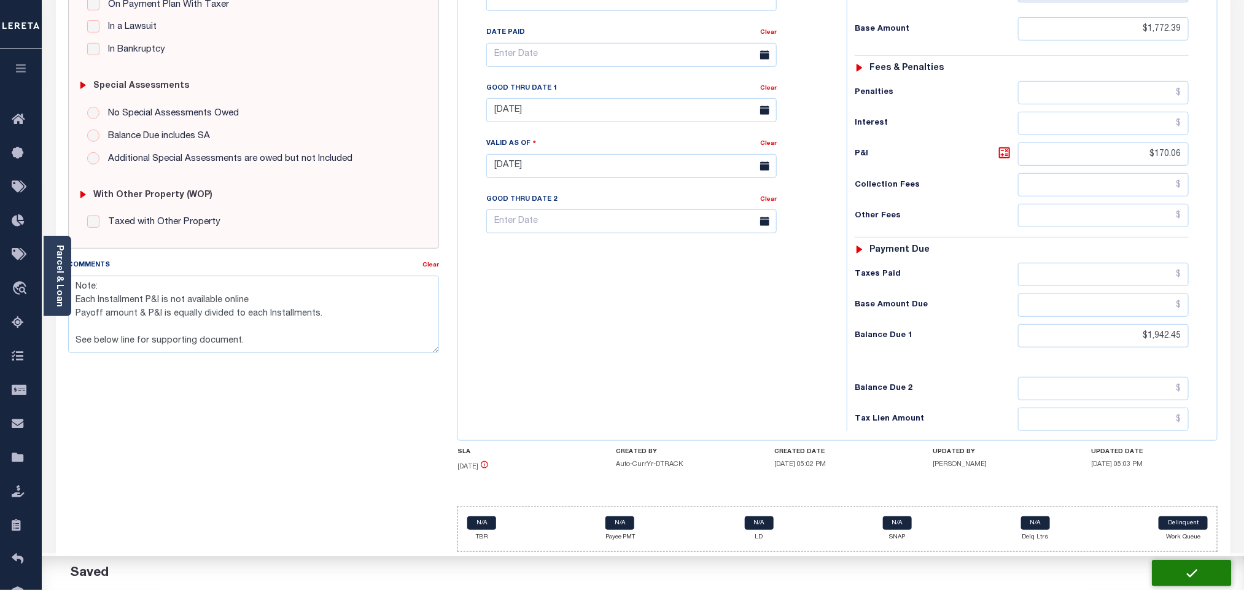
type input "$1,772.39"
type input "$170.06"
type input "$1,942.45"
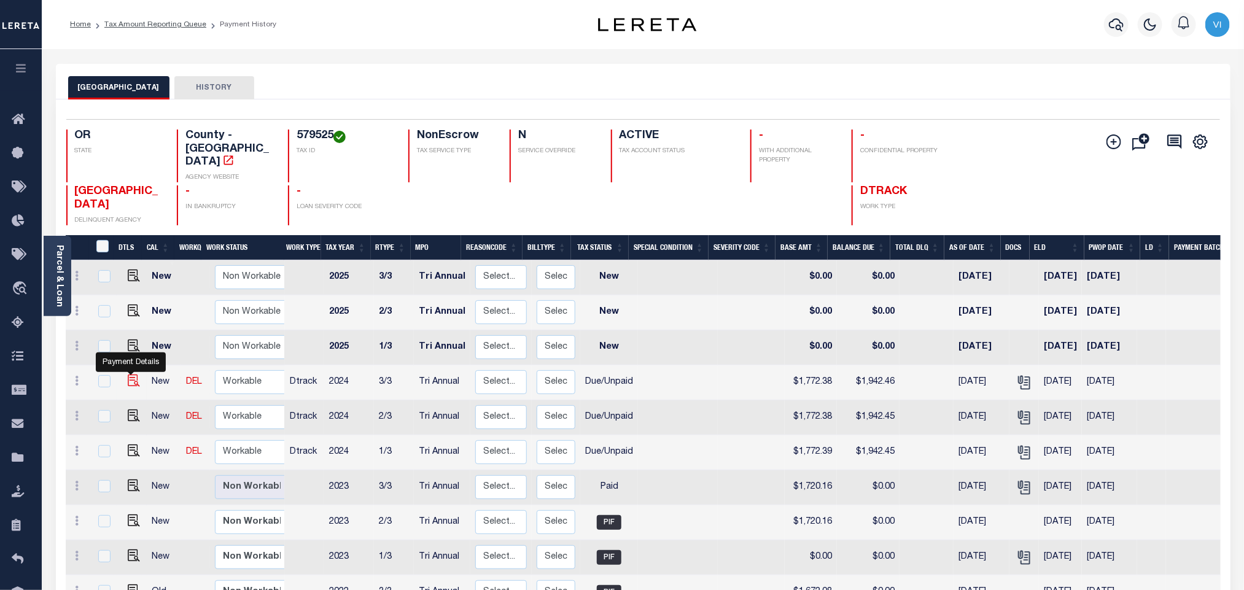
click at [135, 375] on img "" at bounding box center [134, 381] width 12 height 12
checkbox input "true"
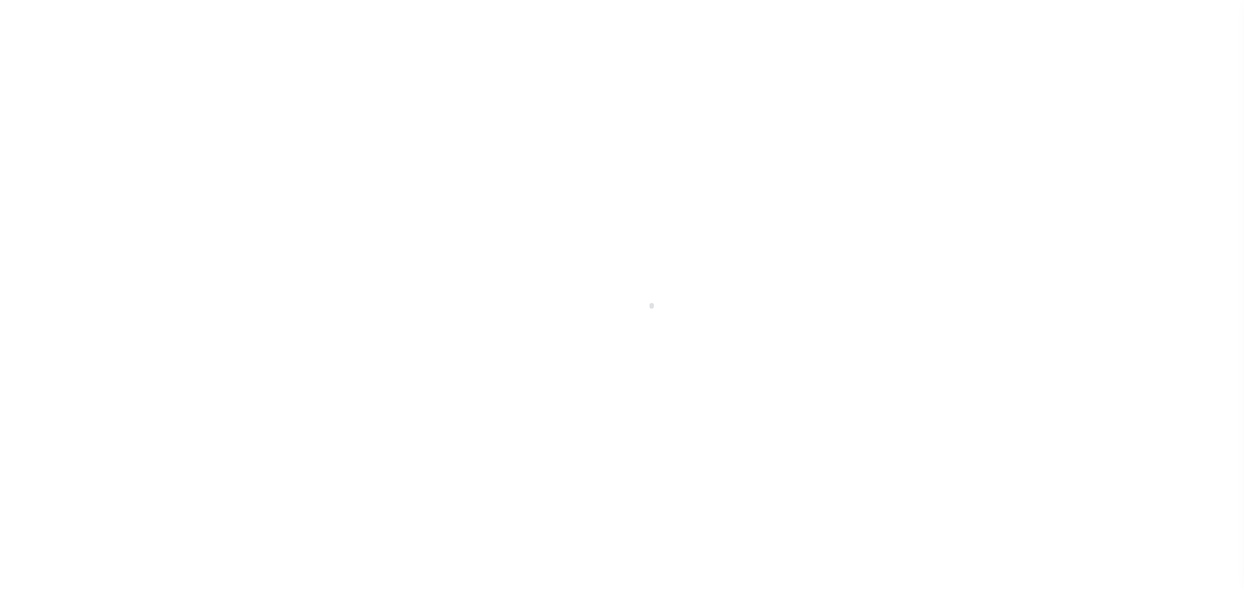
select select "DUE"
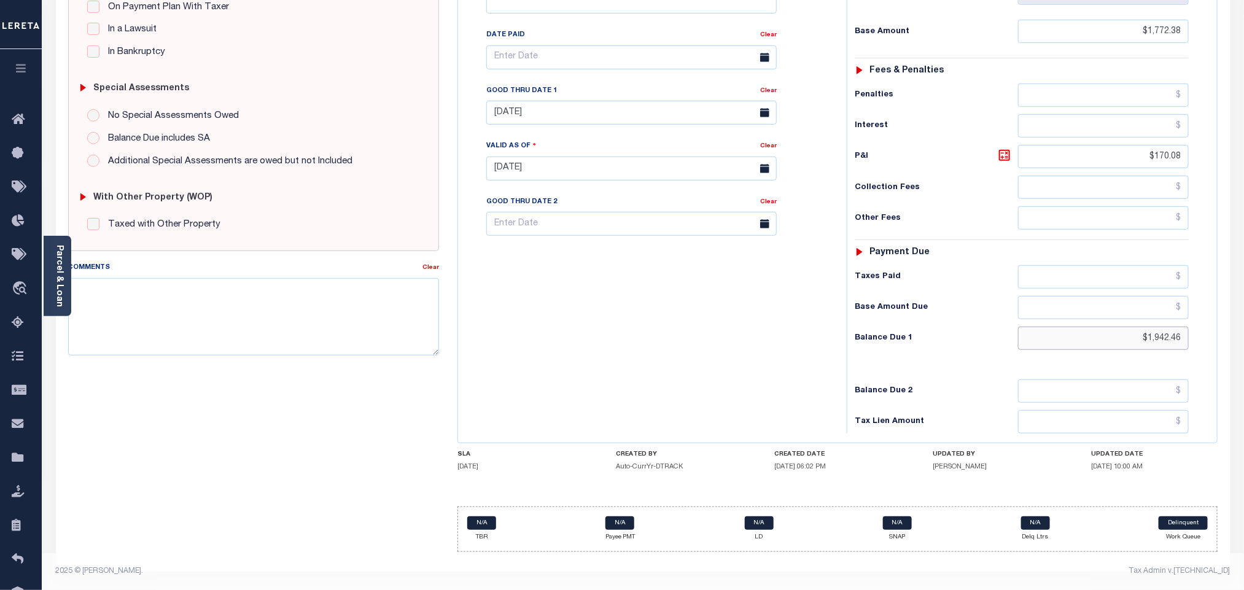
click at [1184, 341] on input "$1,942.46" at bounding box center [1103, 338] width 171 height 23
type input "$1,942.45"
click at [991, 152] on h6 "P&I" at bounding box center [936, 156] width 163 height 17
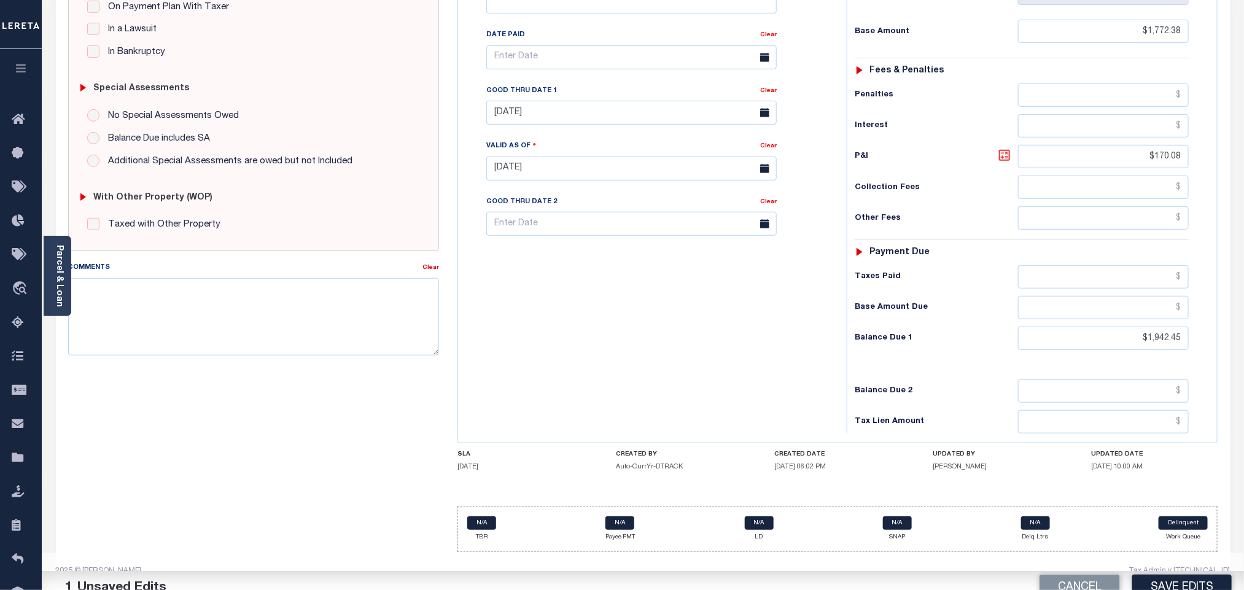
click at [1009, 151] on icon at bounding box center [1004, 155] width 11 height 11
type input "$170.07"
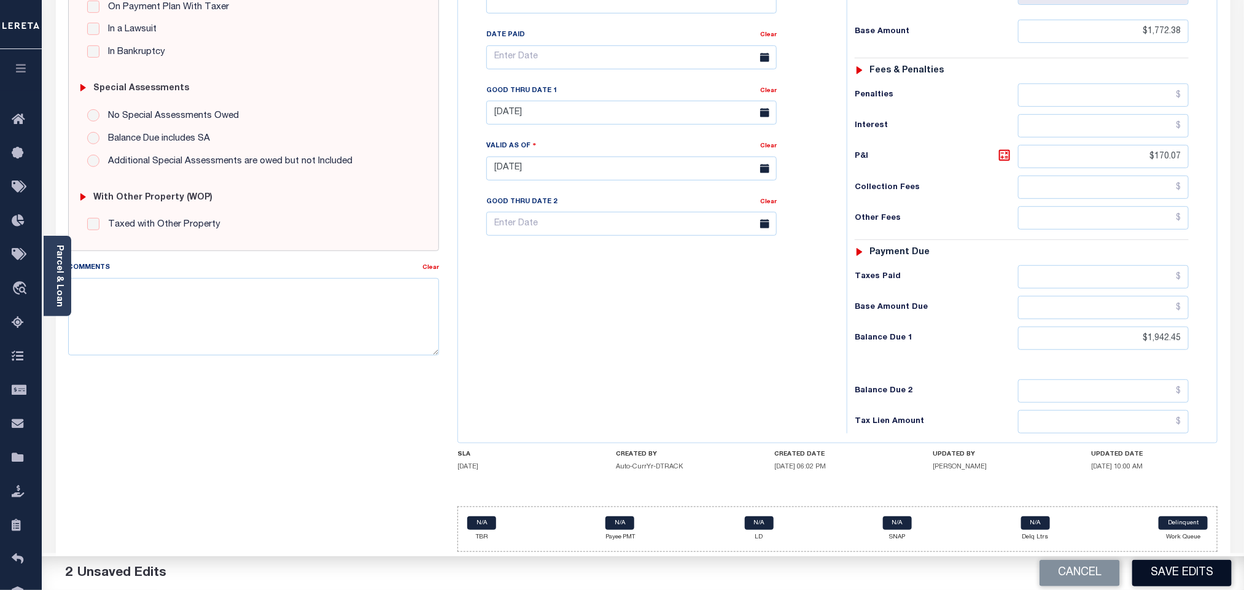
click at [1192, 566] on button "Save Edits" at bounding box center [1181, 573] width 99 height 26
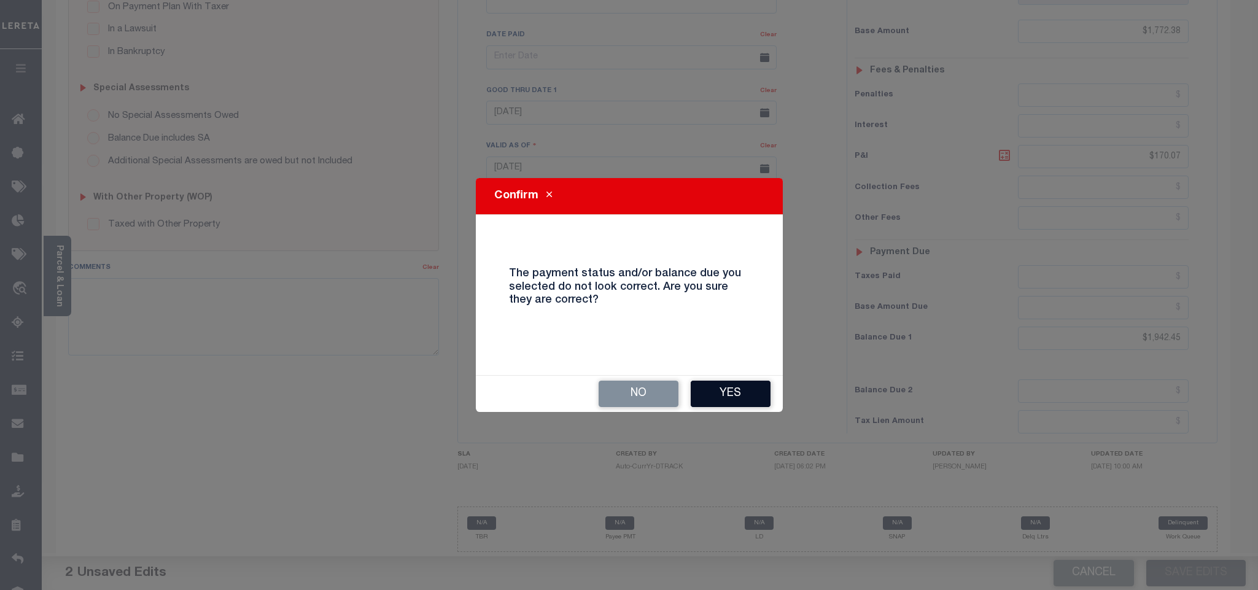
click at [709, 393] on button "Yes" at bounding box center [731, 394] width 80 height 26
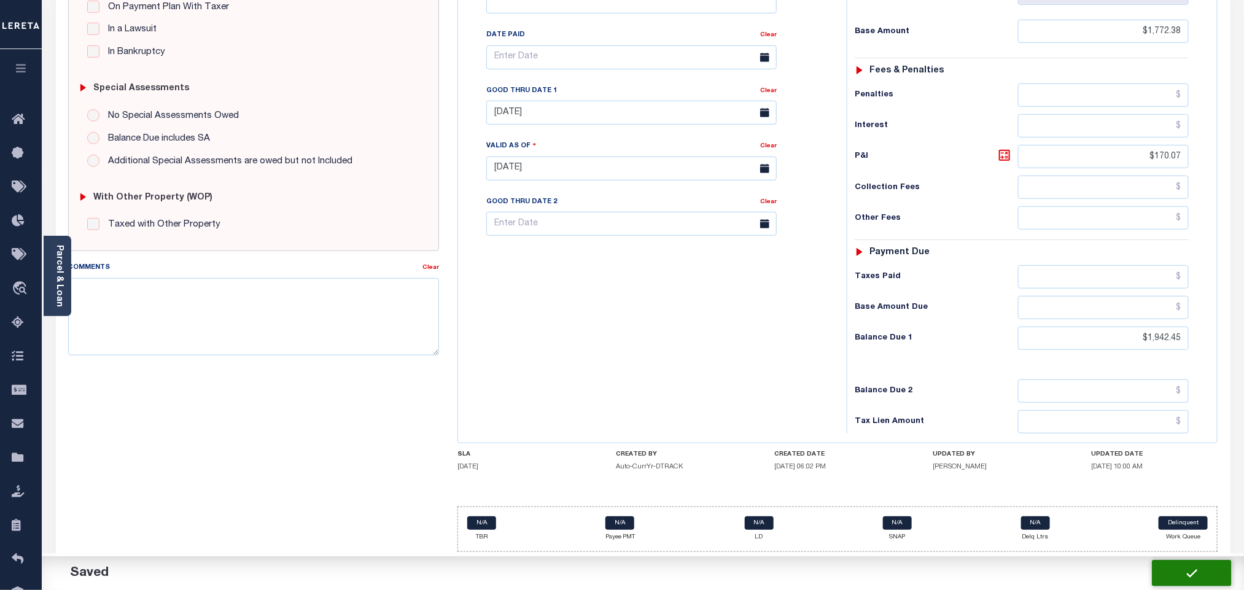
checkbox input "false"
type input "$1,772.38"
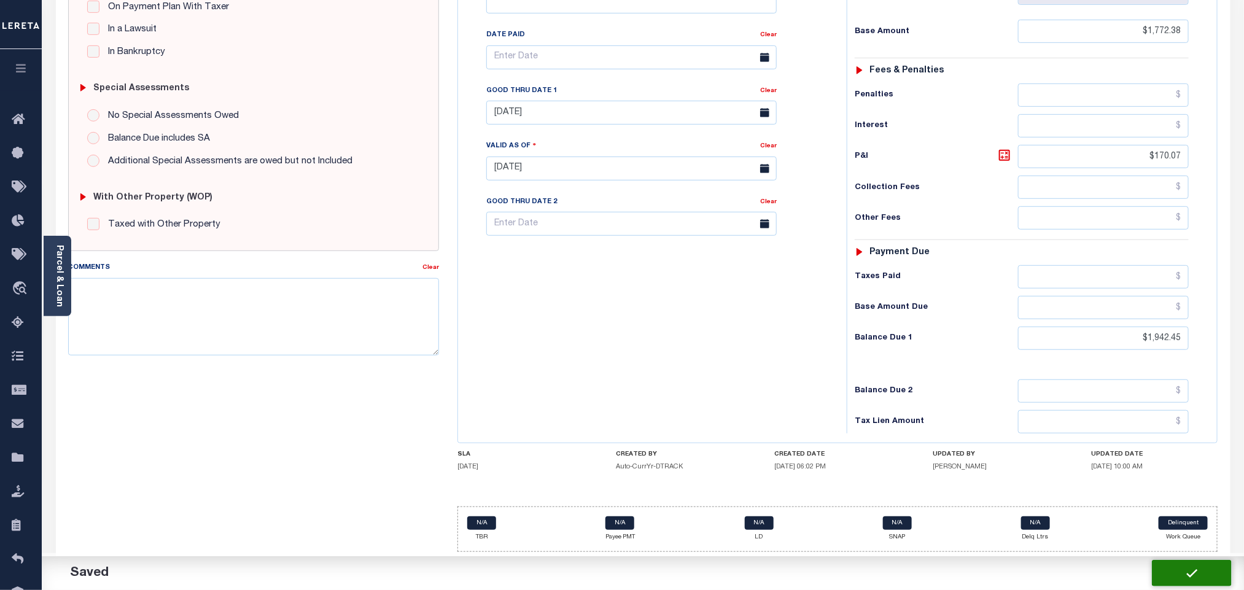
type input "$170.07"
type input "$1,942.45"
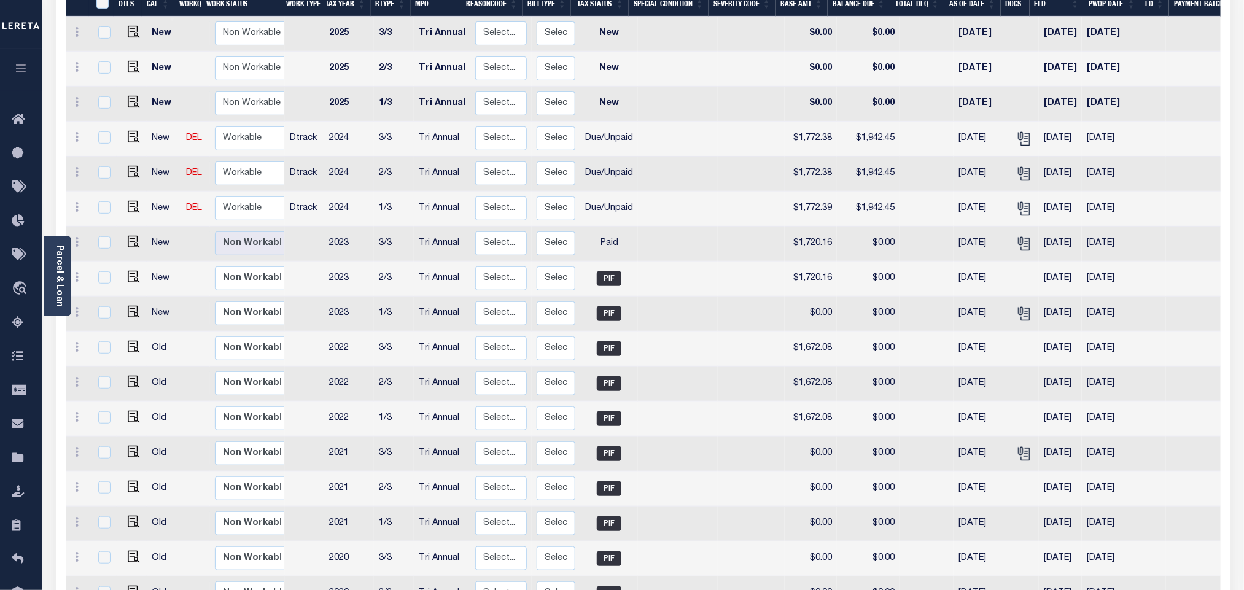
scroll to position [117, 0]
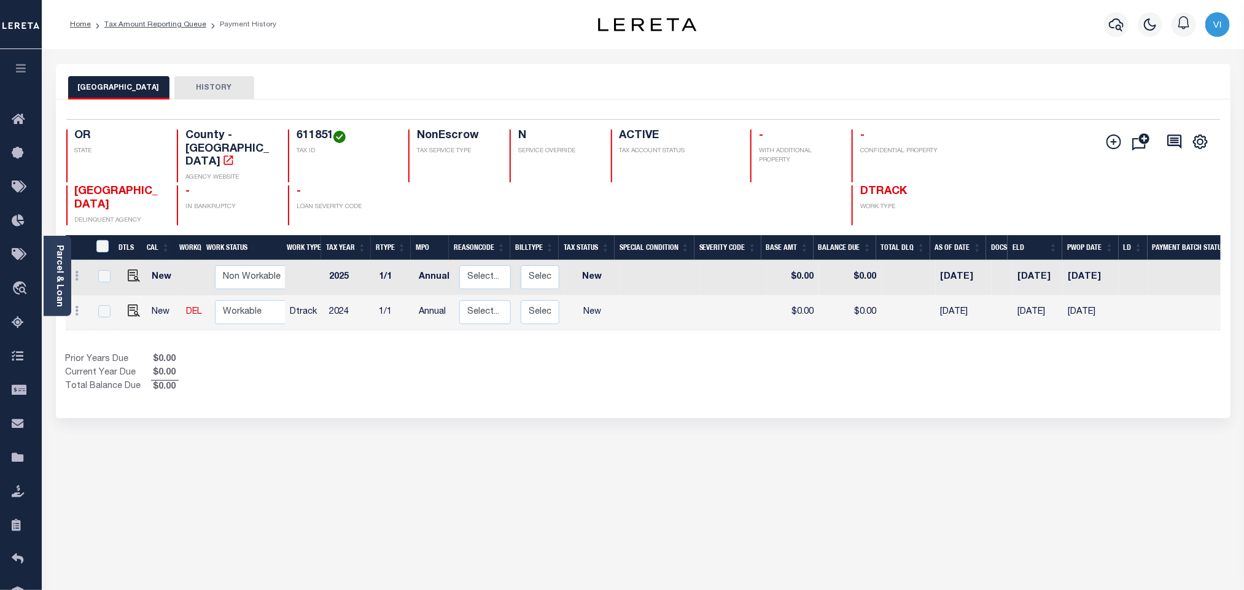
click at [290, 137] on div "611851 TAX ID" at bounding box center [341, 156] width 106 height 53
copy h4 "611851"
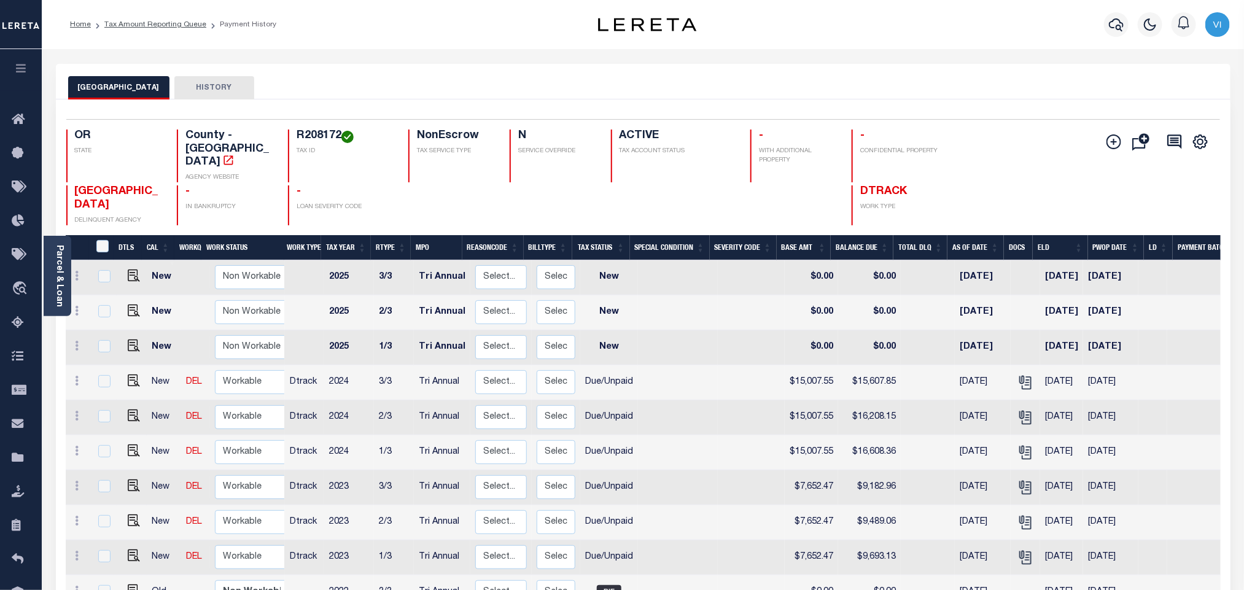
click at [297, 141] on h4 "R208172" at bounding box center [345, 137] width 97 height 14
copy h4 "R208172"
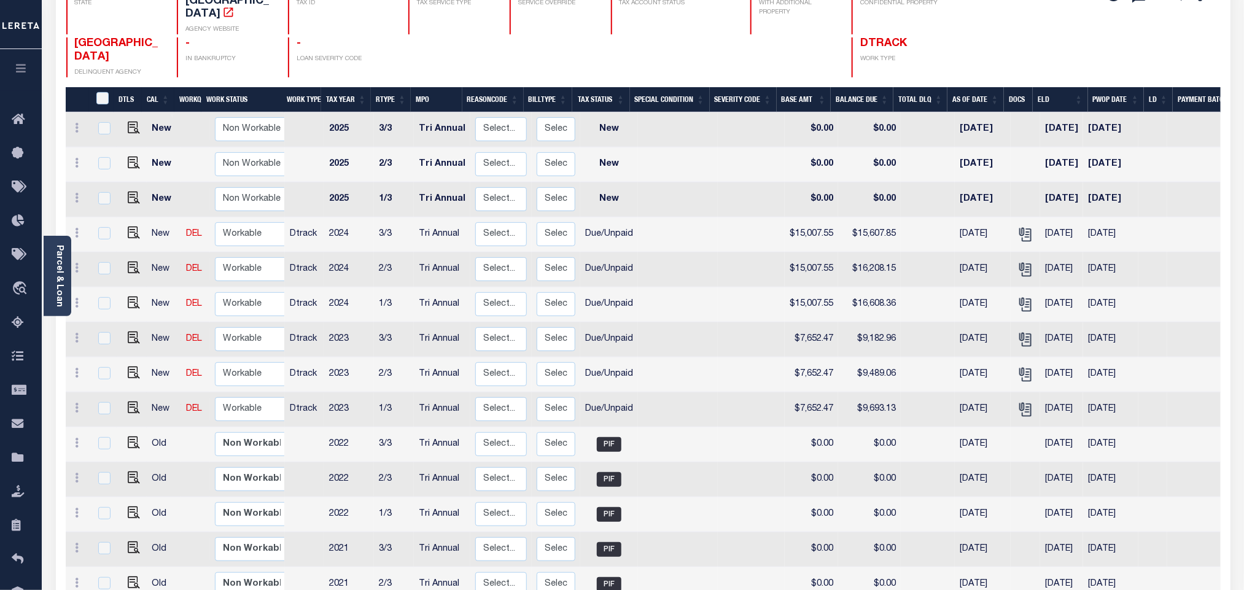
scroll to position [288, 0]
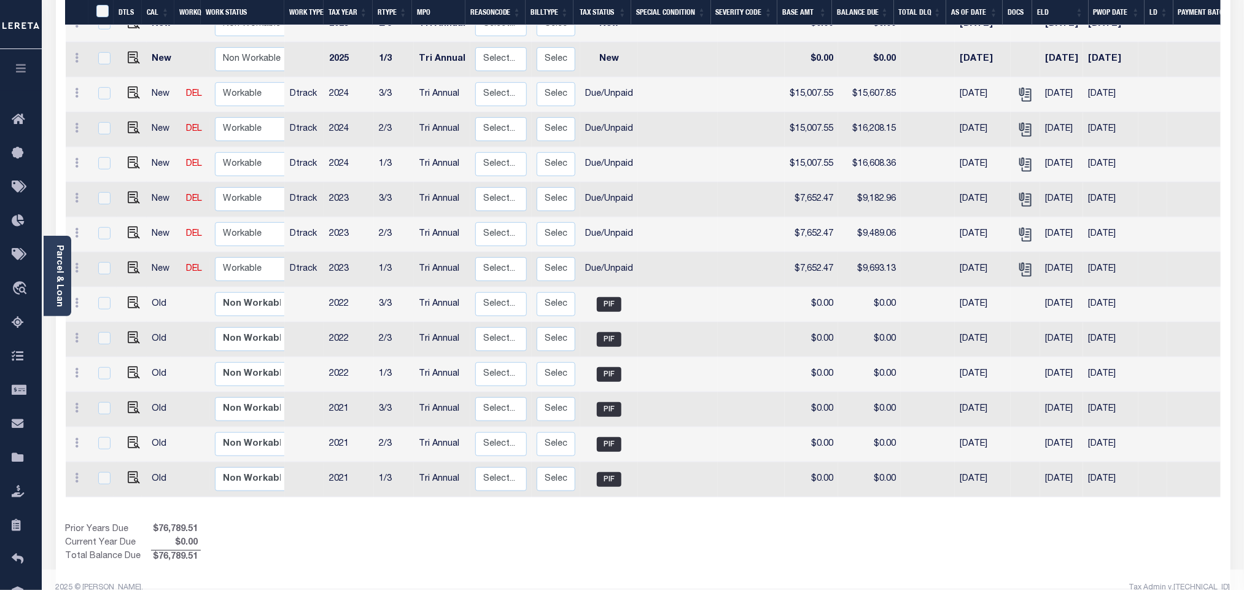
click at [1021, 263] on td at bounding box center [1025, 269] width 29 height 35
checkbox input "true"
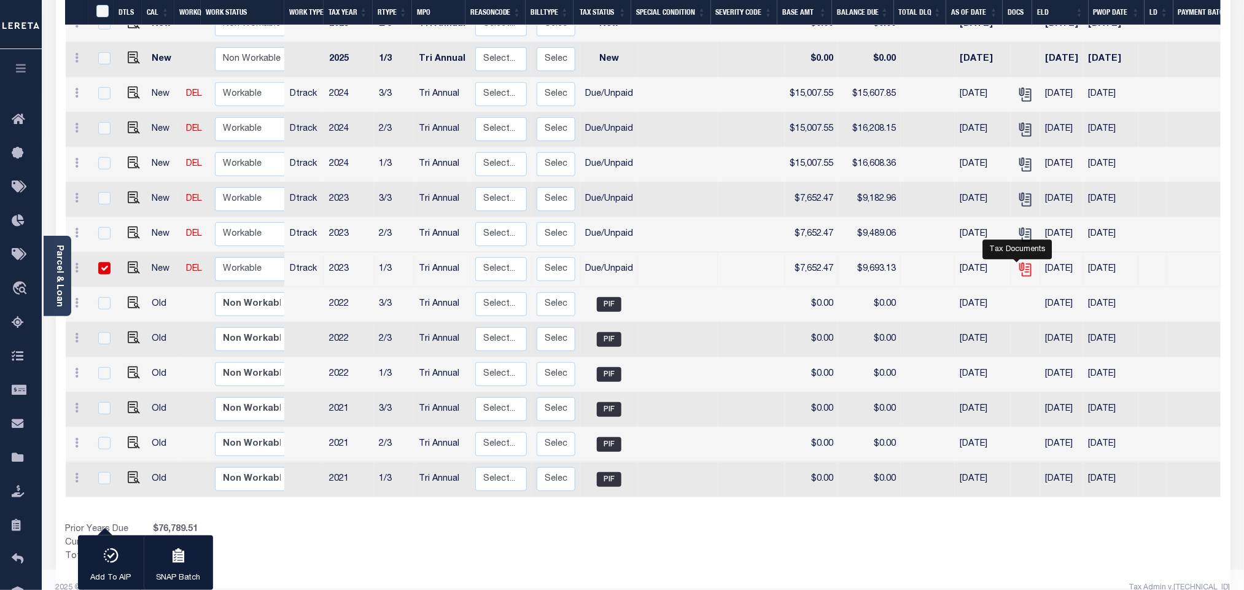
click at [1021, 262] on icon "" at bounding box center [1025, 270] width 16 height 16
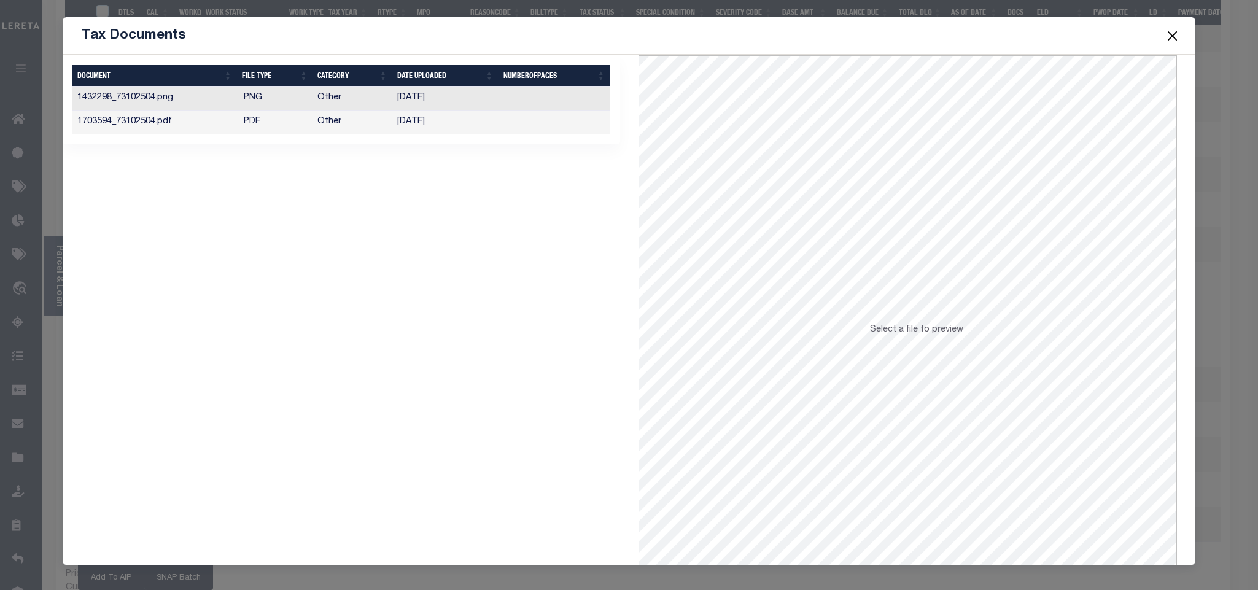
click at [446, 131] on td "10/15/2024" at bounding box center [445, 123] width 106 height 24
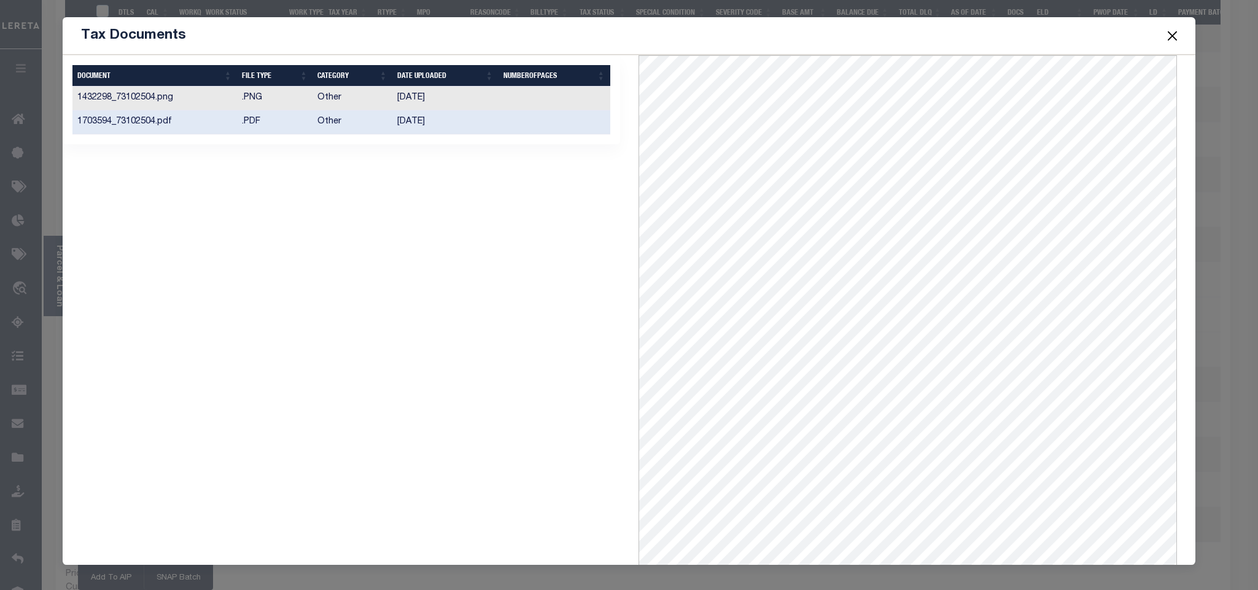
click at [1167, 41] on button "Close" at bounding box center [1172, 36] width 16 height 16
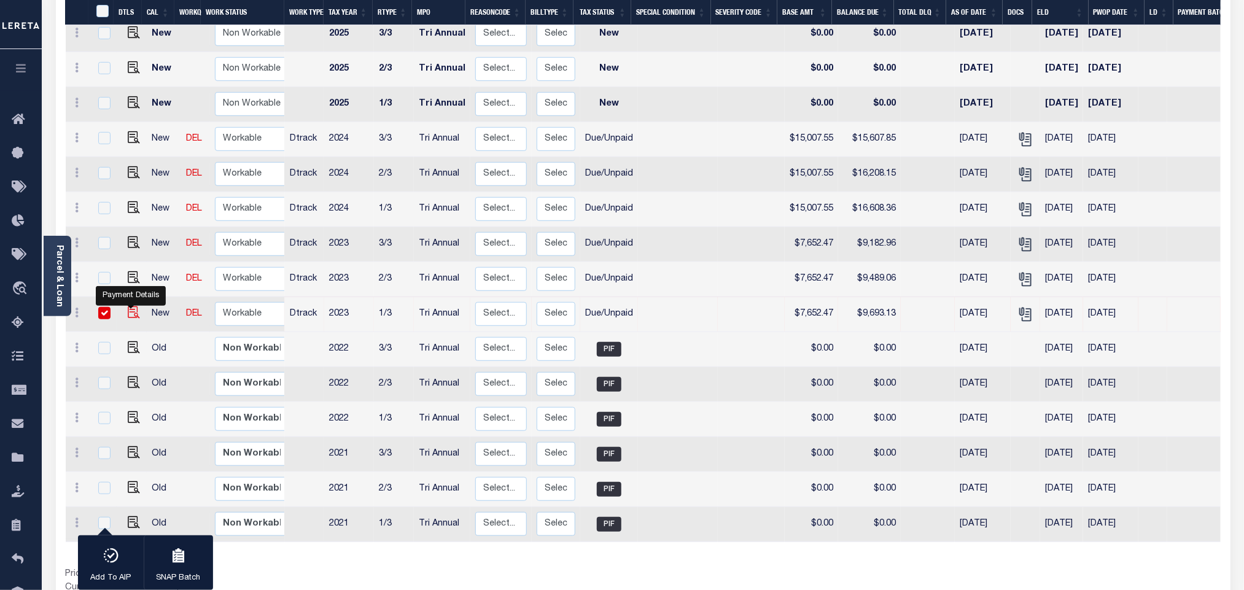
click at [130, 306] on img "" at bounding box center [134, 312] width 12 height 12
checkbox input "false"
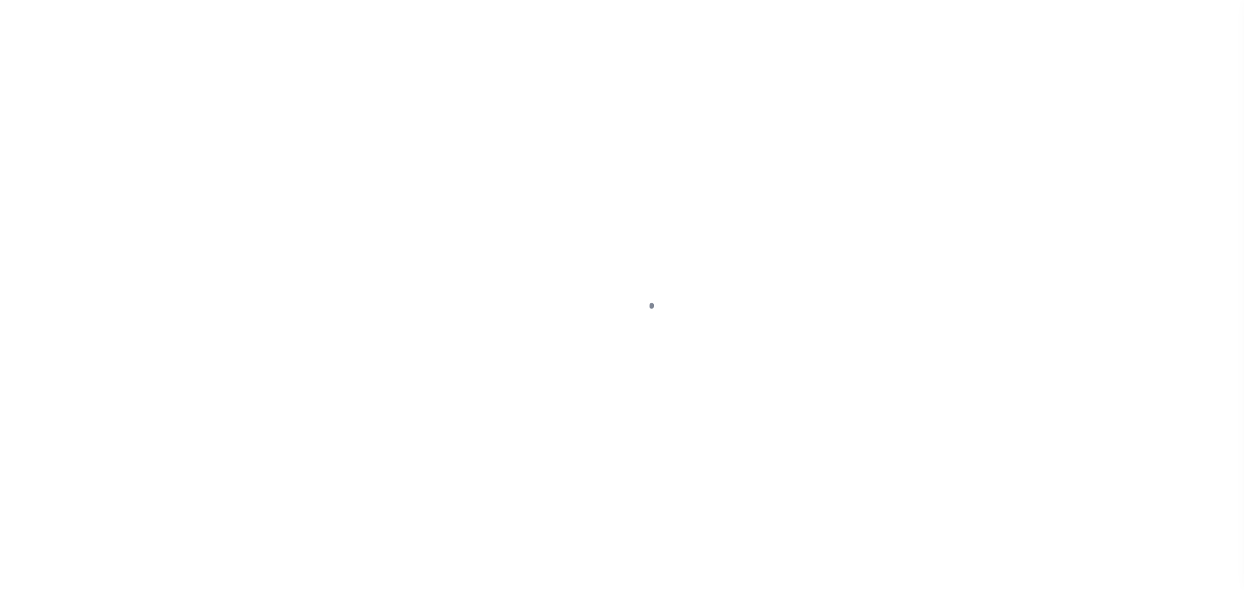
checkbox input "false"
type textarea "Please refer 2024 3/3 line for Tax Supporting Document. I"
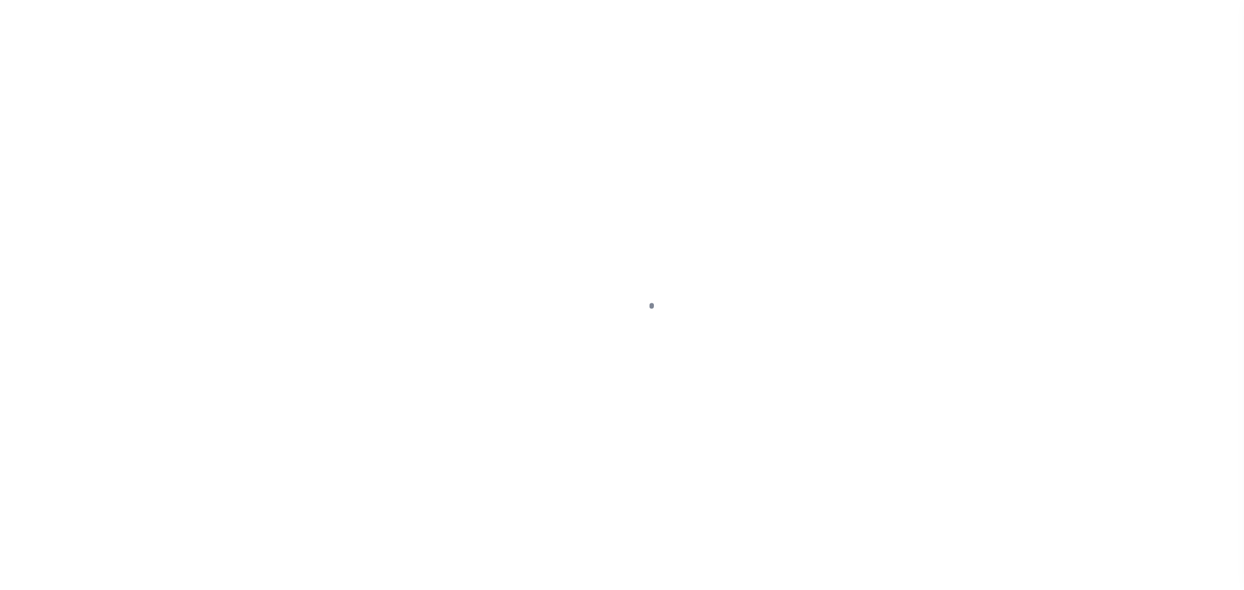
type input "Tri Annual"
type input "[DATE]"
select select "DUE"
type input "$7,652.47"
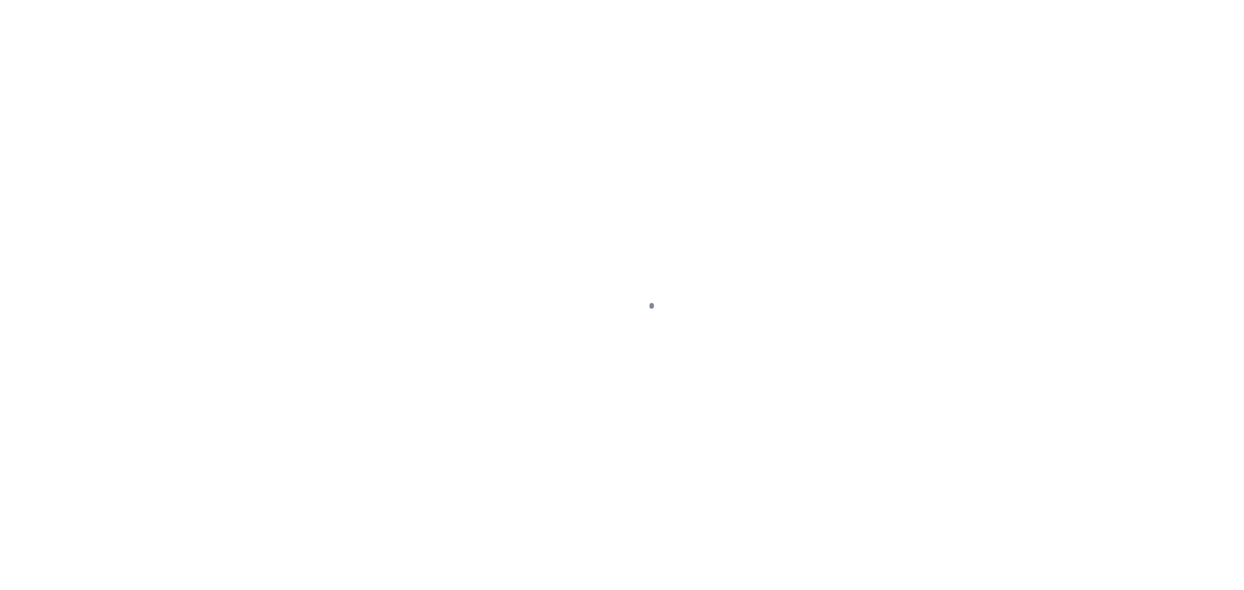
type input "$2,040.66"
type input "$9,693.13"
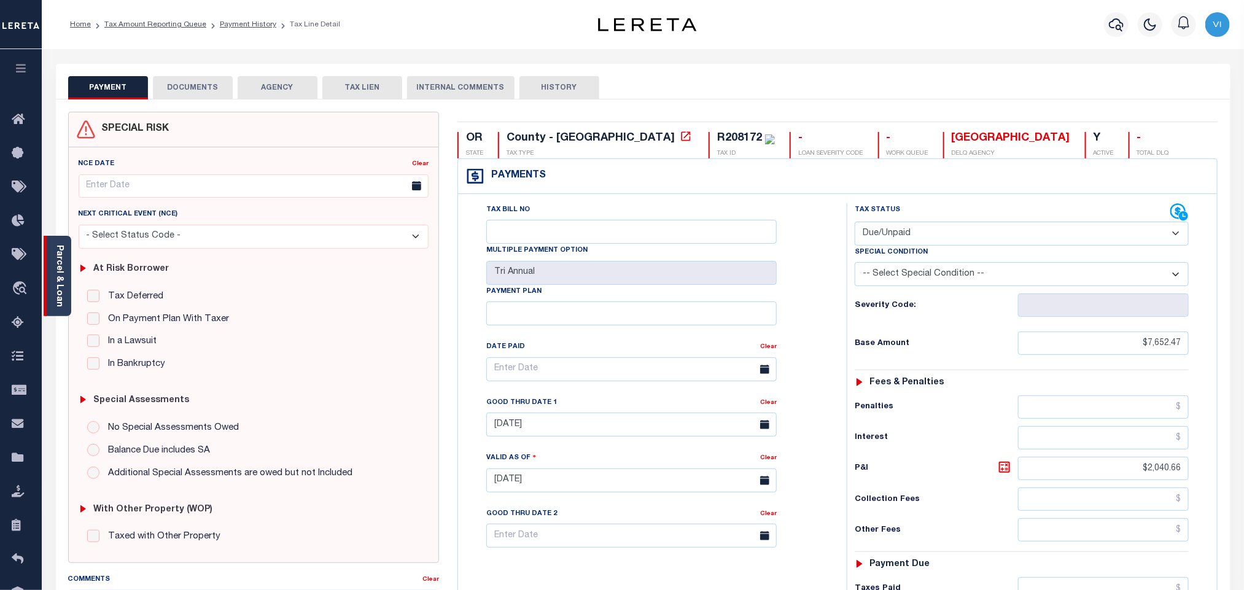
click at [52, 280] on div "Parcel & Loan" at bounding box center [58, 276] width 28 height 80
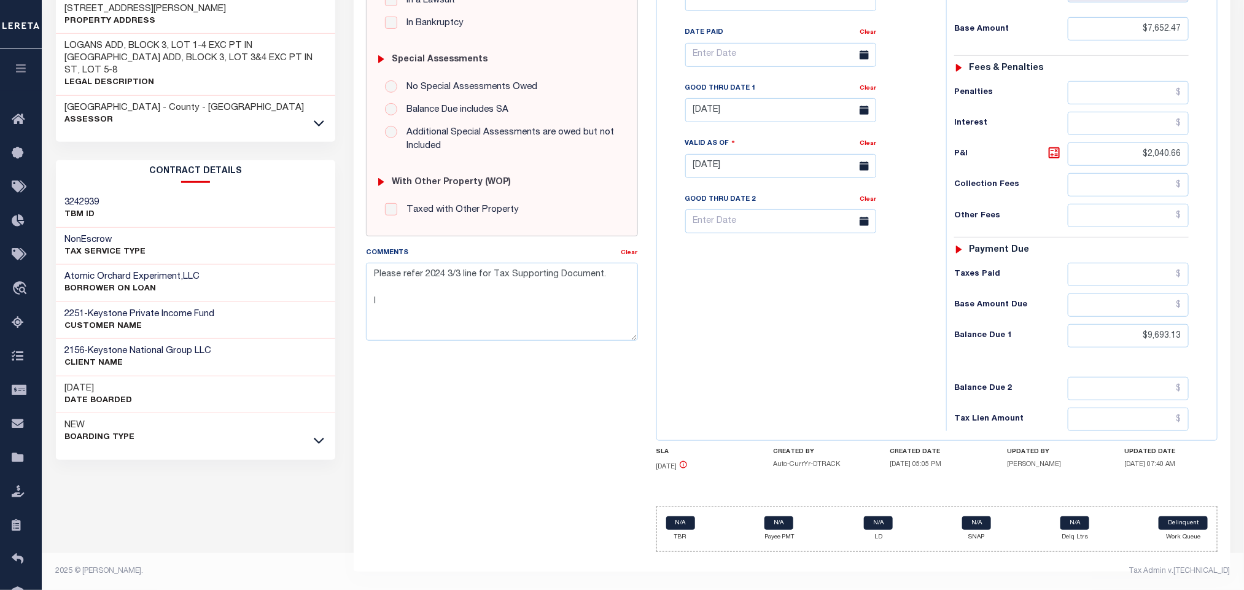
scroll to position [352, 0]
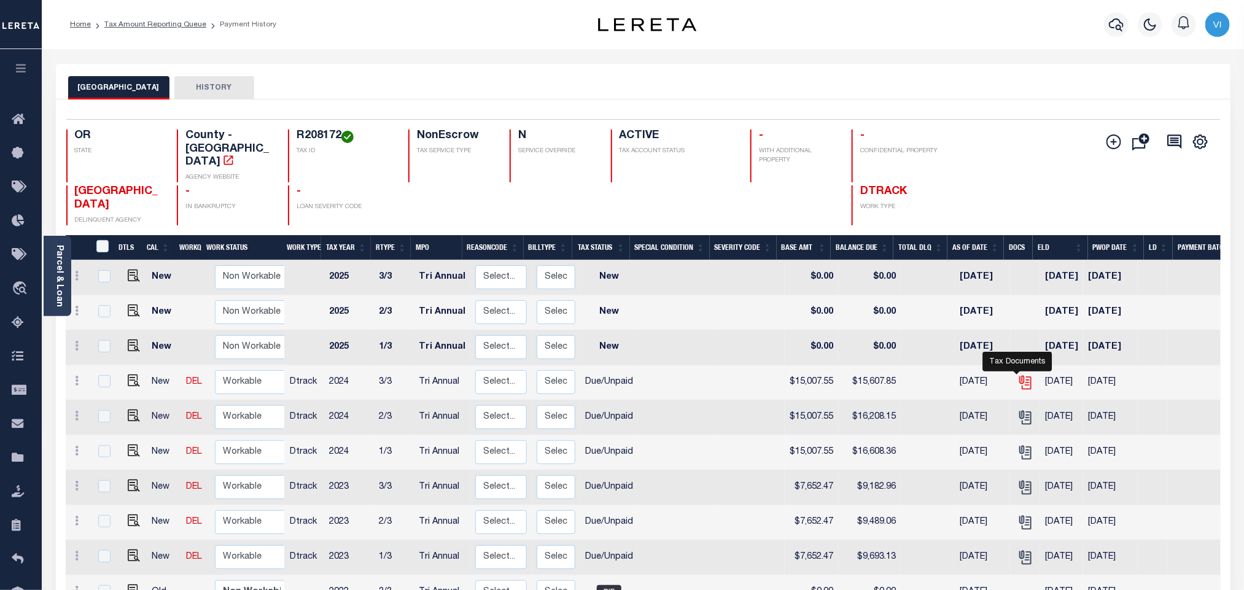
click at [1021, 375] on icon "" at bounding box center [1025, 383] width 16 height 16
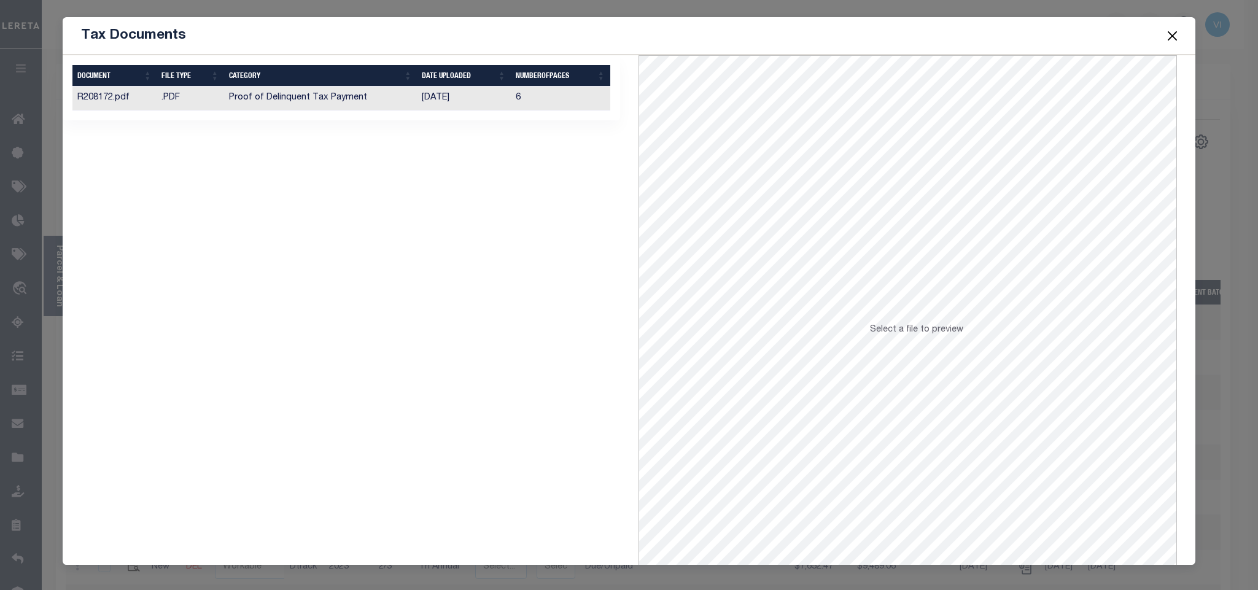
click at [560, 107] on td "6" at bounding box center [560, 99] width 99 height 24
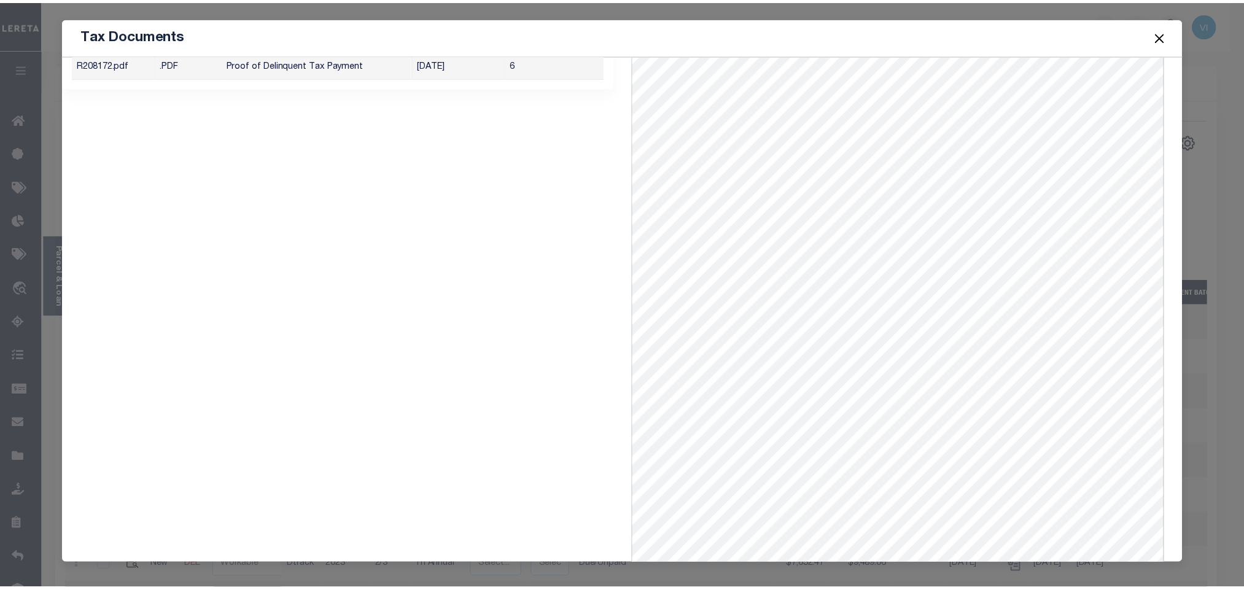
scroll to position [50, 0]
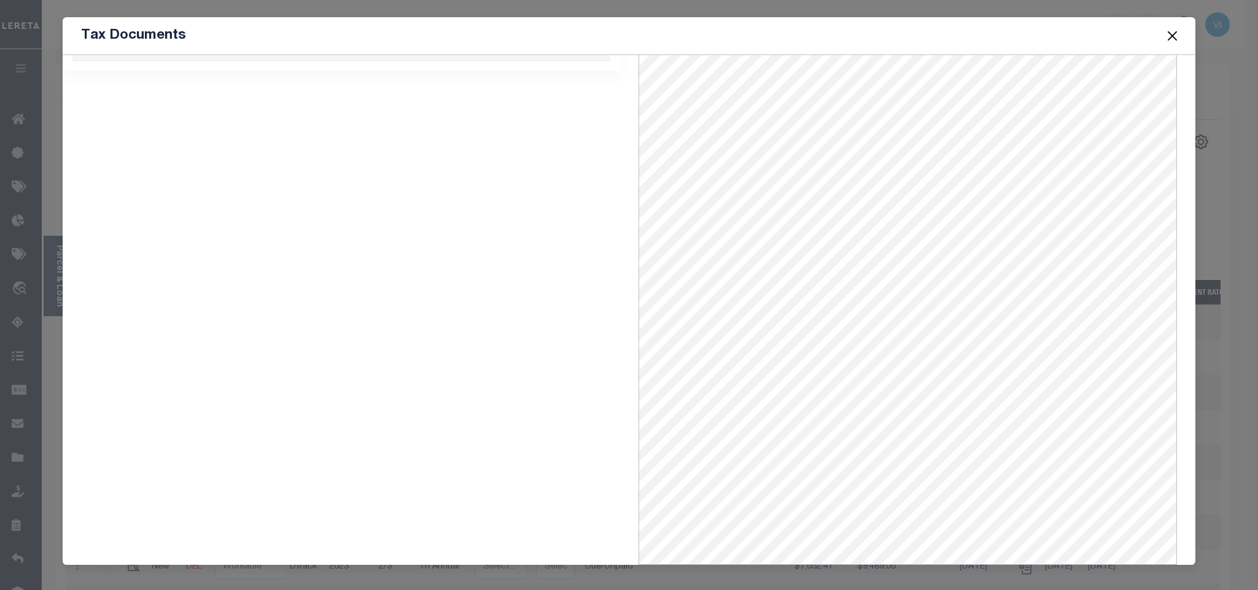
click at [1167, 41] on button "Close" at bounding box center [1172, 36] width 16 height 16
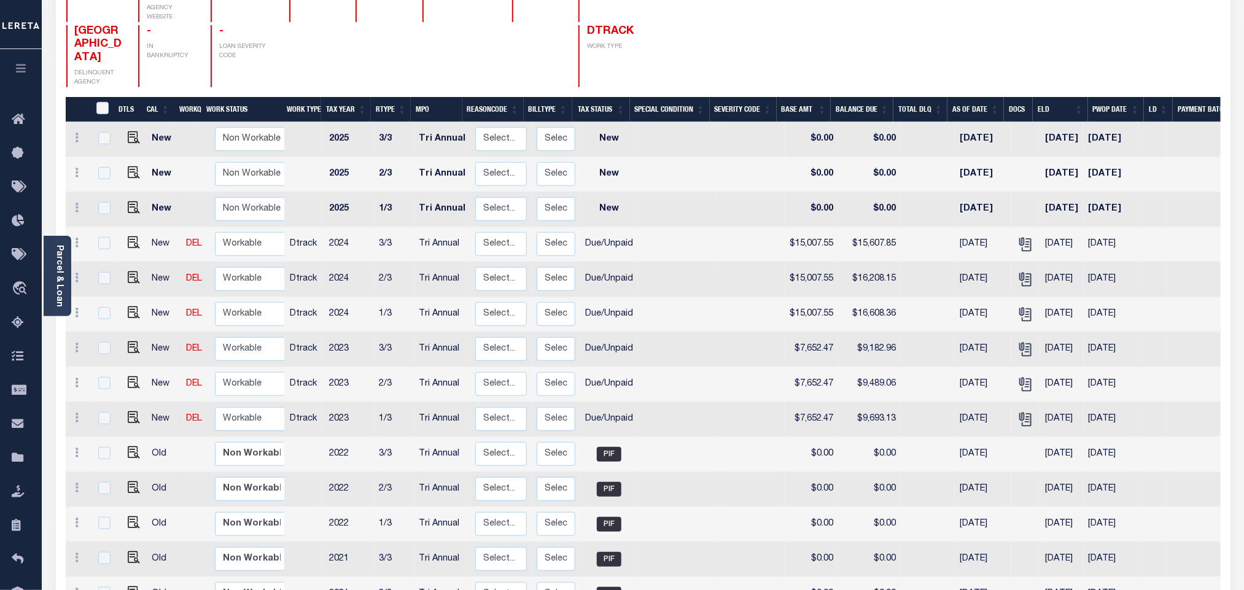
scroll to position [184, 0]
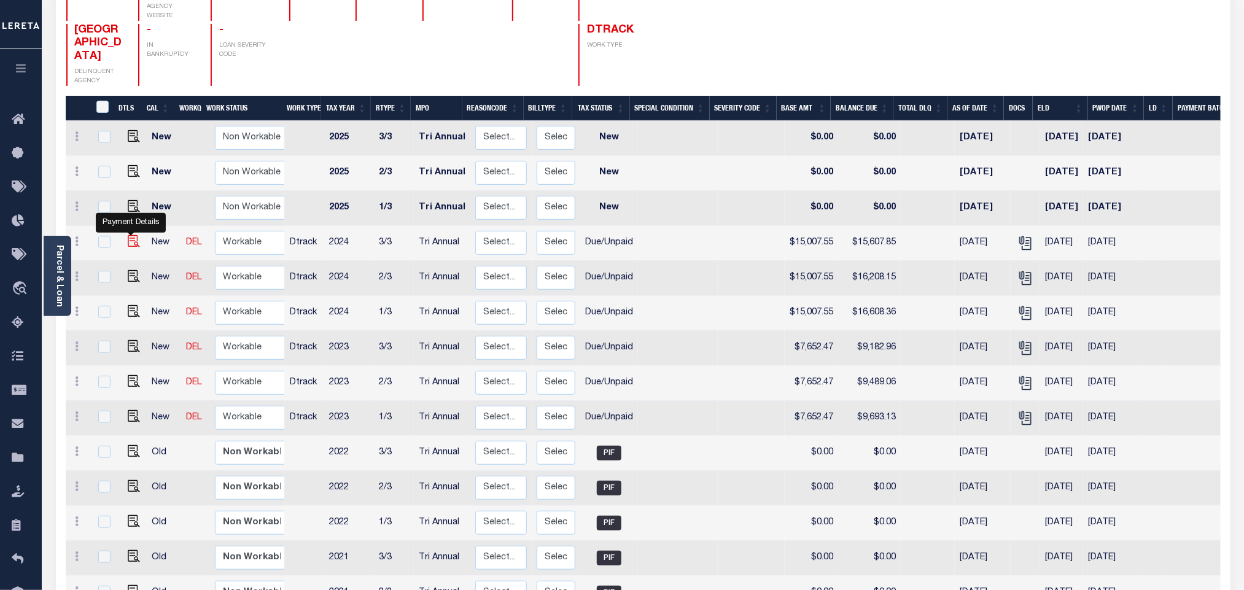
click at [128, 235] on img "" at bounding box center [134, 241] width 12 height 12
checkbox input "true"
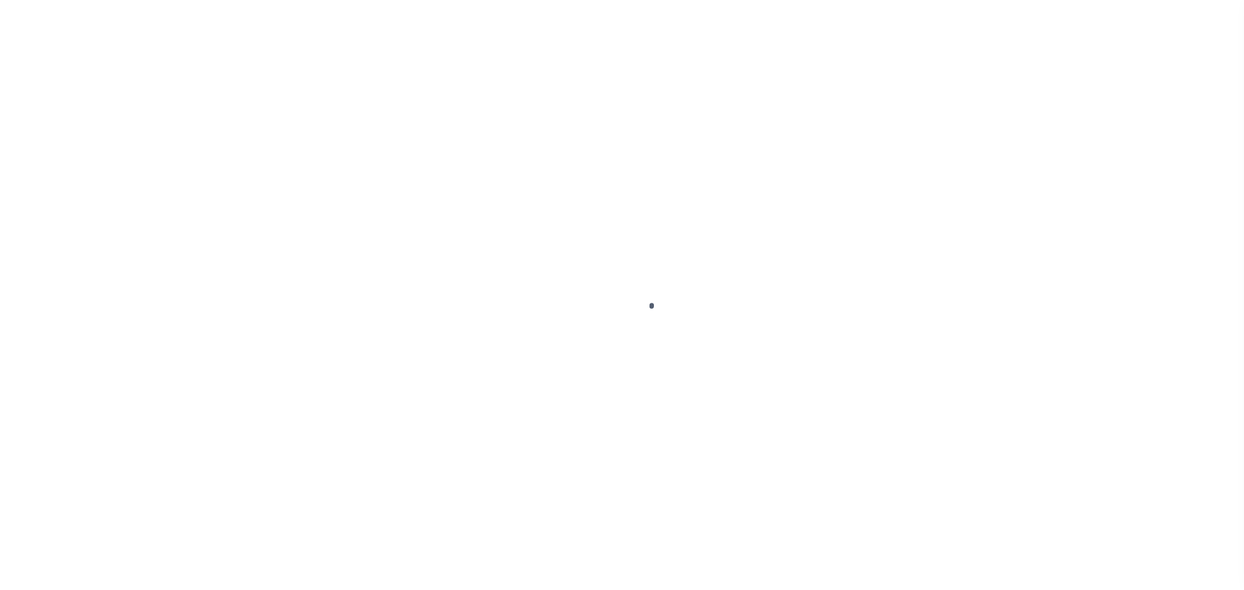
checkbox input "false"
type input "Tri Annual"
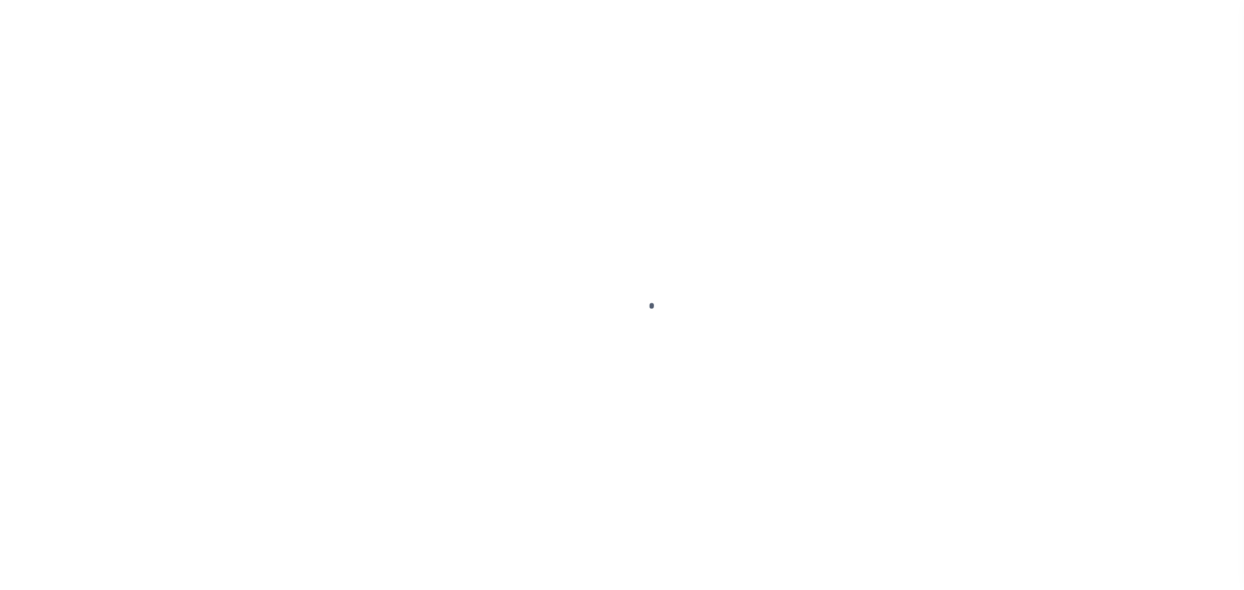
type input "[DATE]"
select select "DUE"
type input "$15,007.55"
type input "$600.3"
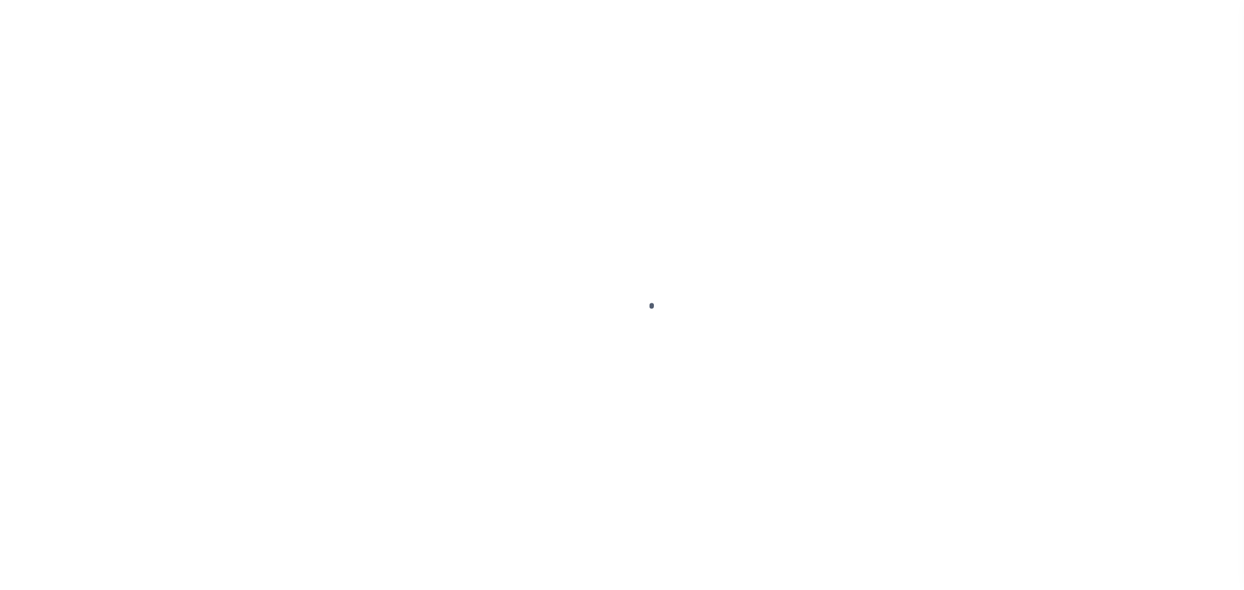
type input "$15,607.85"
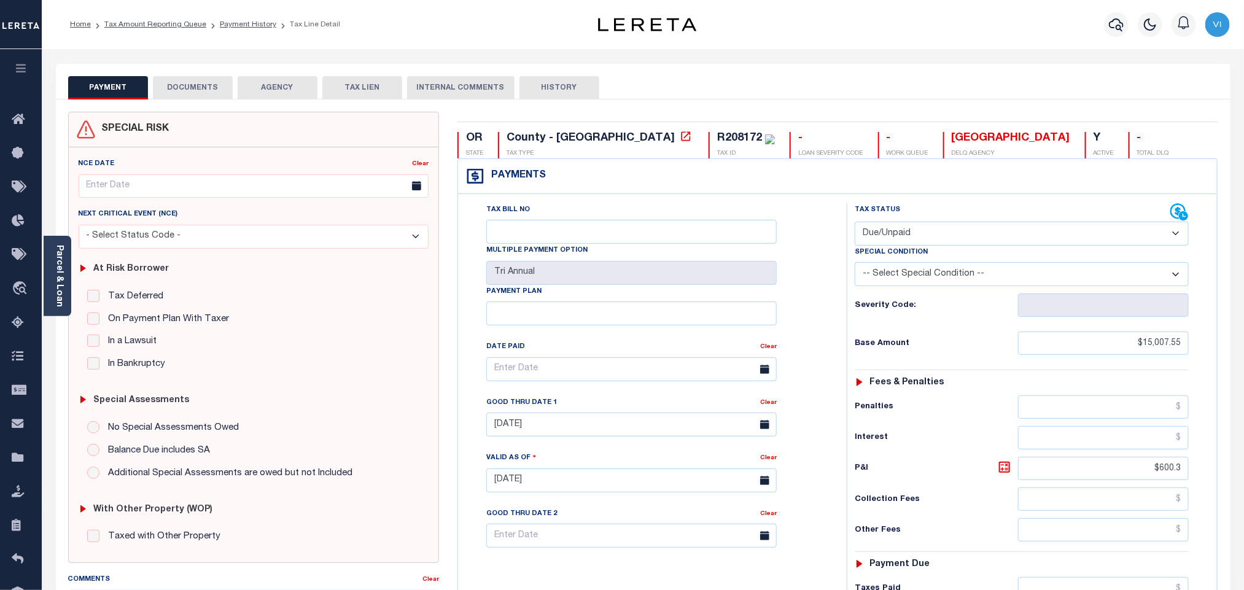
click at [221, 93] on button "DOCUMENTS" at bounding box center [193, 87] width 80 height 23
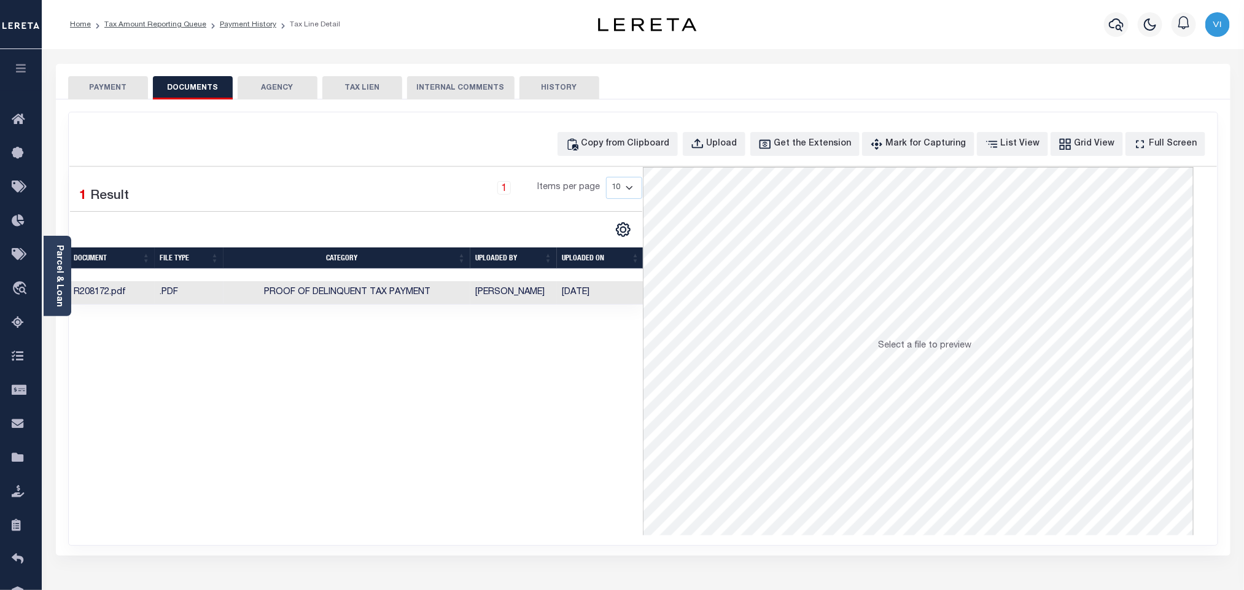
click at [427, 305] on td "Proof of Delinquent Tax Payment" at bounding box center [347, 293] width 247 height 24
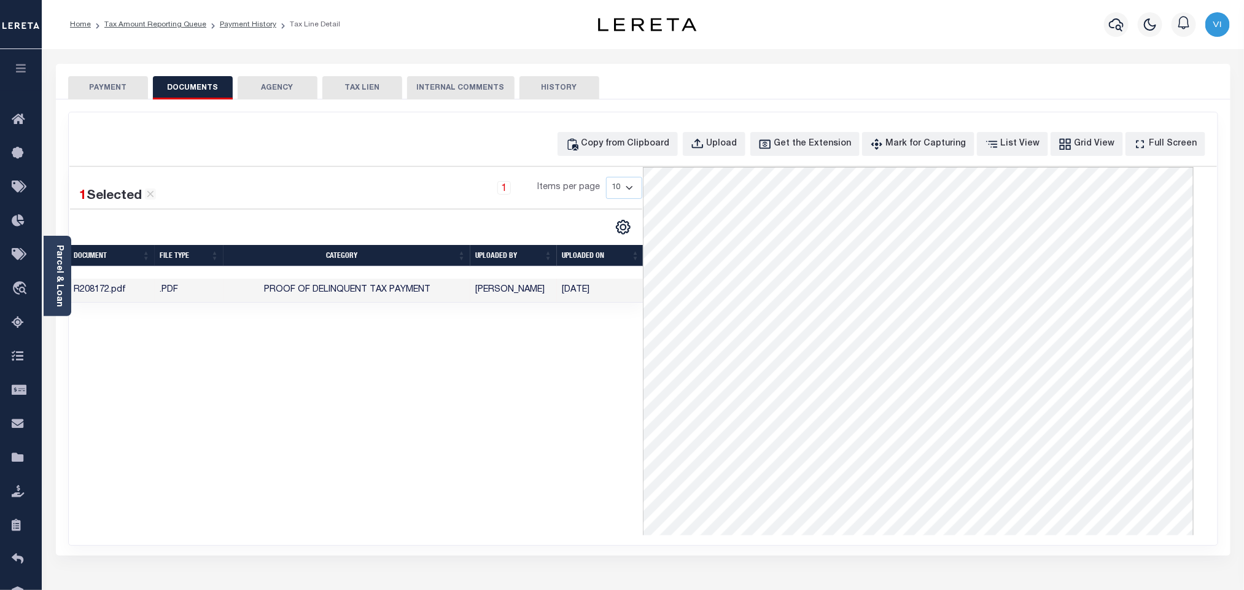
click at [92, 85] on button "PAYMENT" at bounding box center [108, 87] width 80 height 23
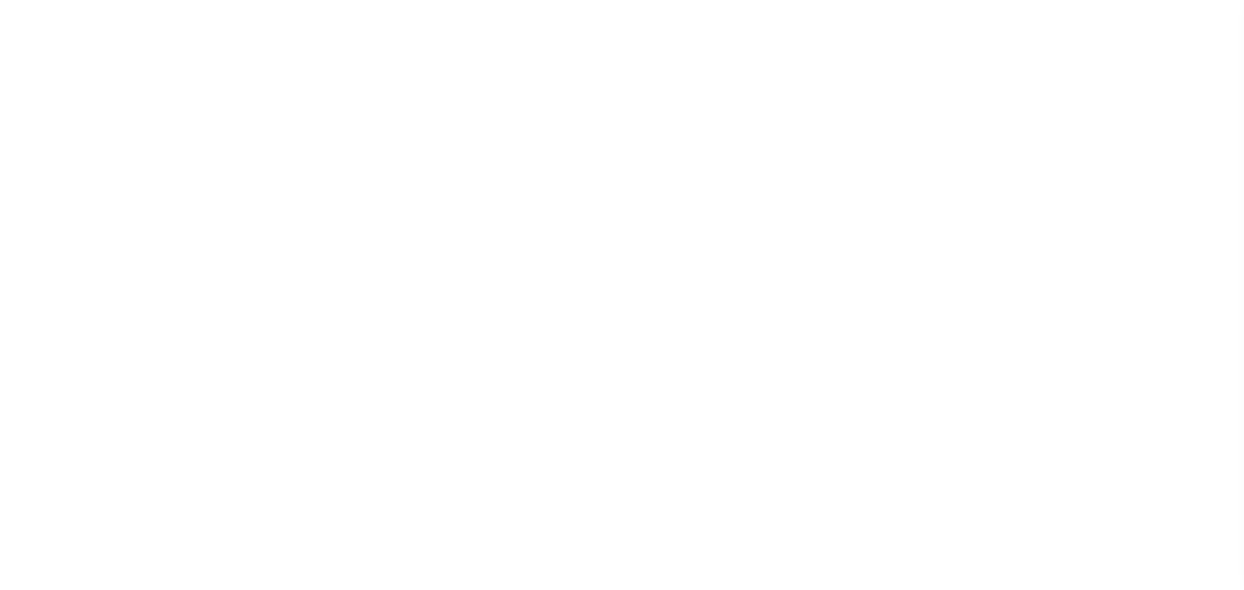
scroll to position [61, 0]
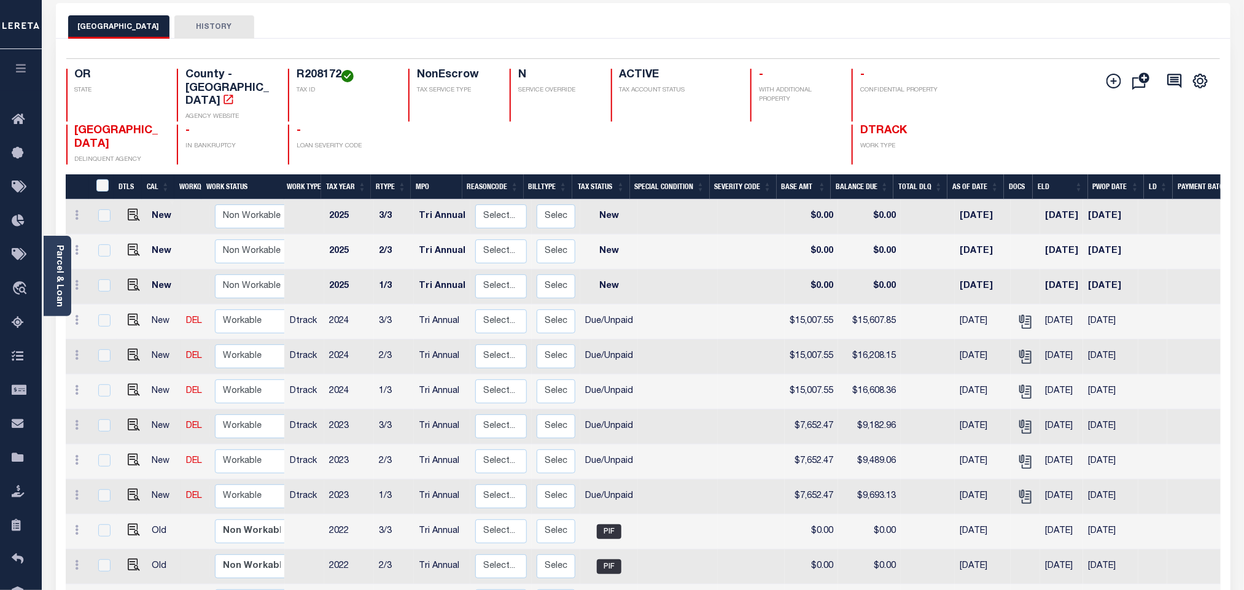
click at [290, 78] on div "R208172 TAX ID" at bounding box center [341, 95] width 106 height 53
click at [289, 78] on div "R208172 TAX ID" at bounding box center [341, 95] width 106 height 53
copy h4 "R208172"
click at [463, 15] on div "MULTNOMAH COUNTY HISTORY" at bounding box center [643, 26] width 1150 height 23
click at [131, 489] on img "" at bounding box center [134, 495] width 12 height 12
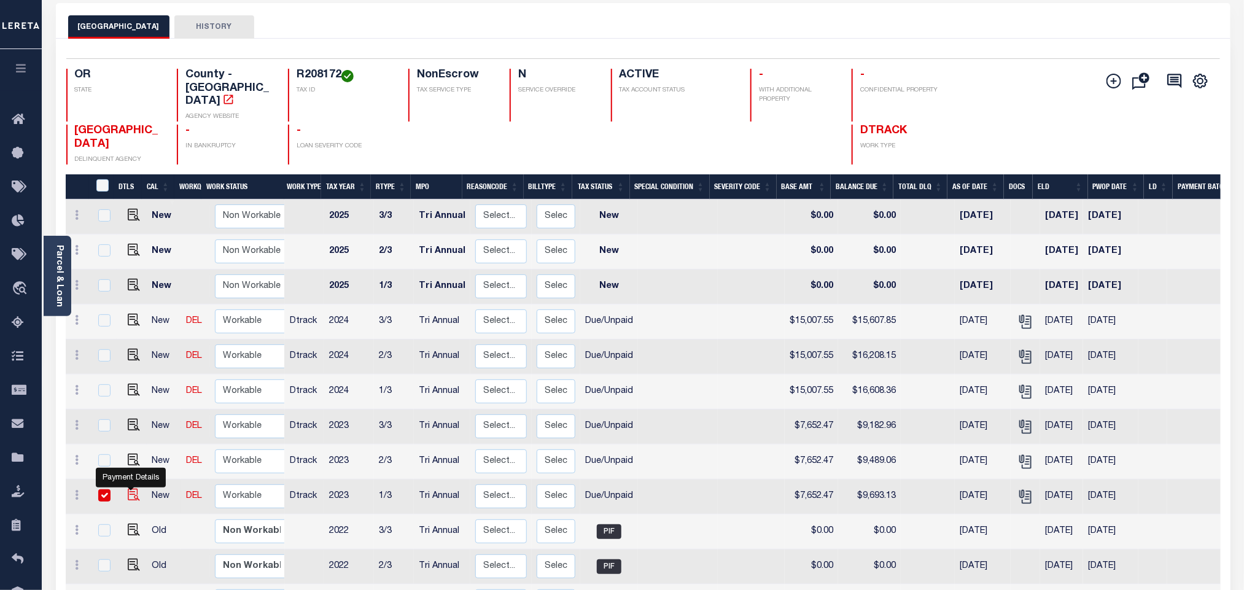
checkbox input "true"
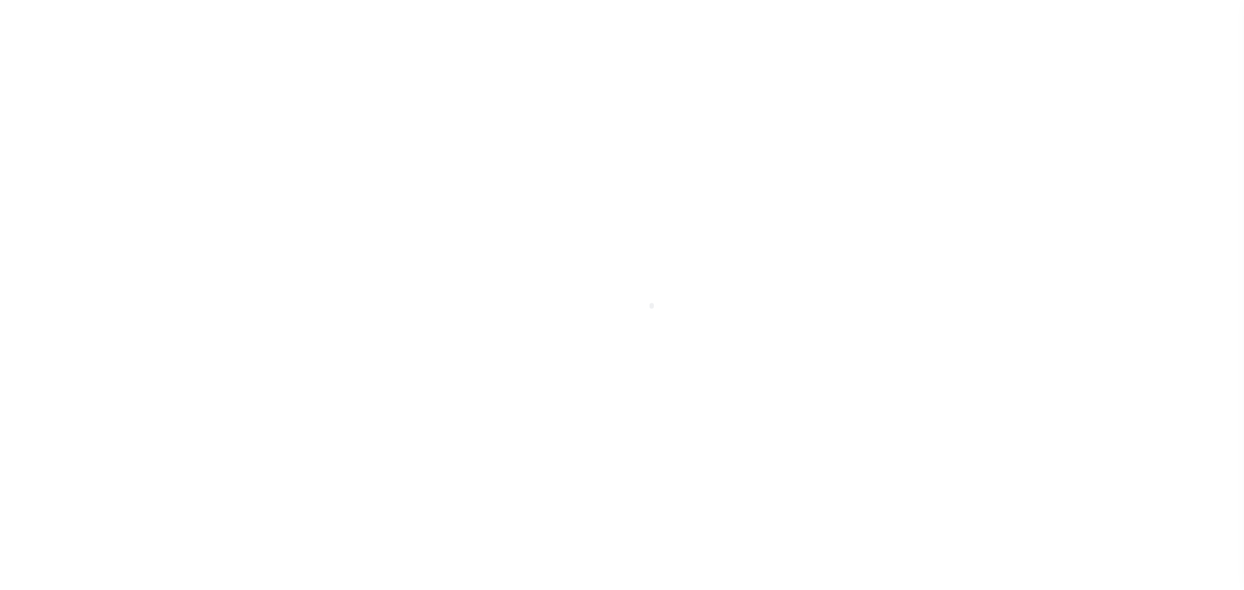
select select "DUE"
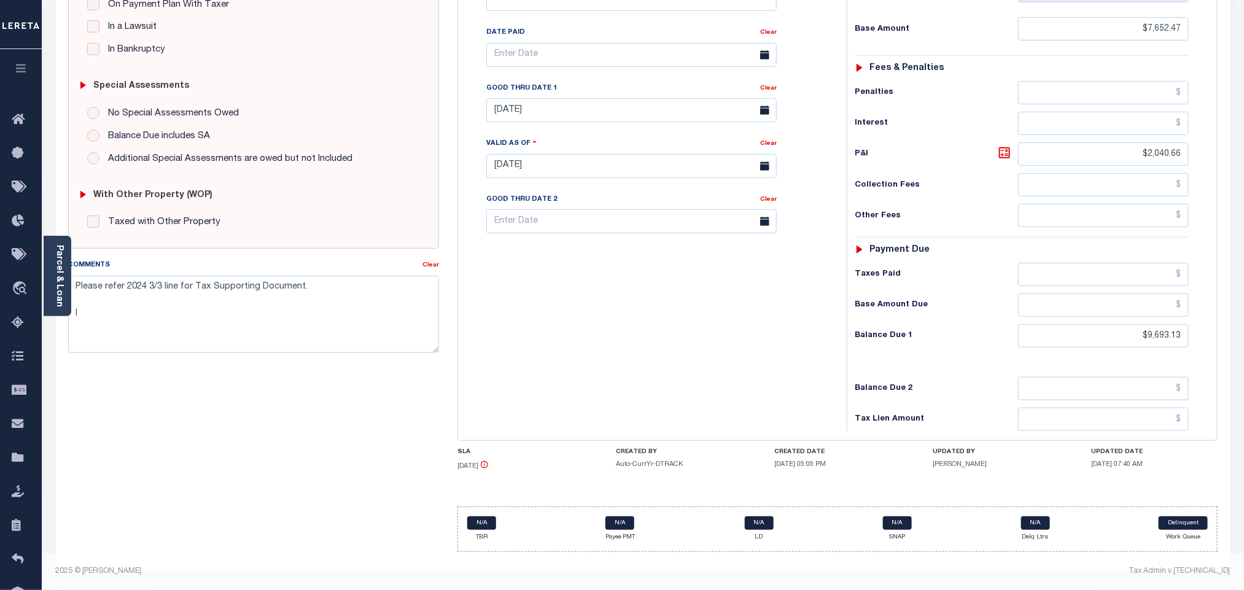
click at [1173, 348] on div "Tax Status Status - Select Status Code -" at bounding box center [1026, 160] width 358 height 542
click at [1169, 343] on input "$9,693.13" at bounding box center [1103, 335] width 171 height 23
paste input "897.19"
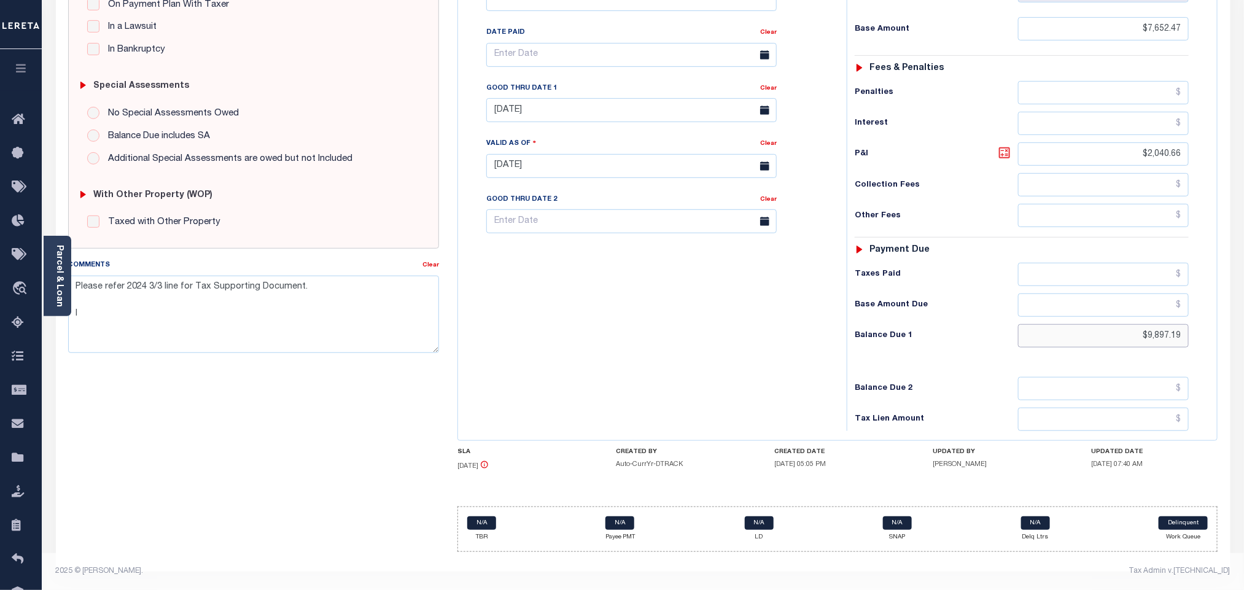
type input "$9,897.19"
type input "[DATE]"
click at [1004, 146] on icon at bounding box center [1004, 153] width 15 height 15
type input "$2,244.72"
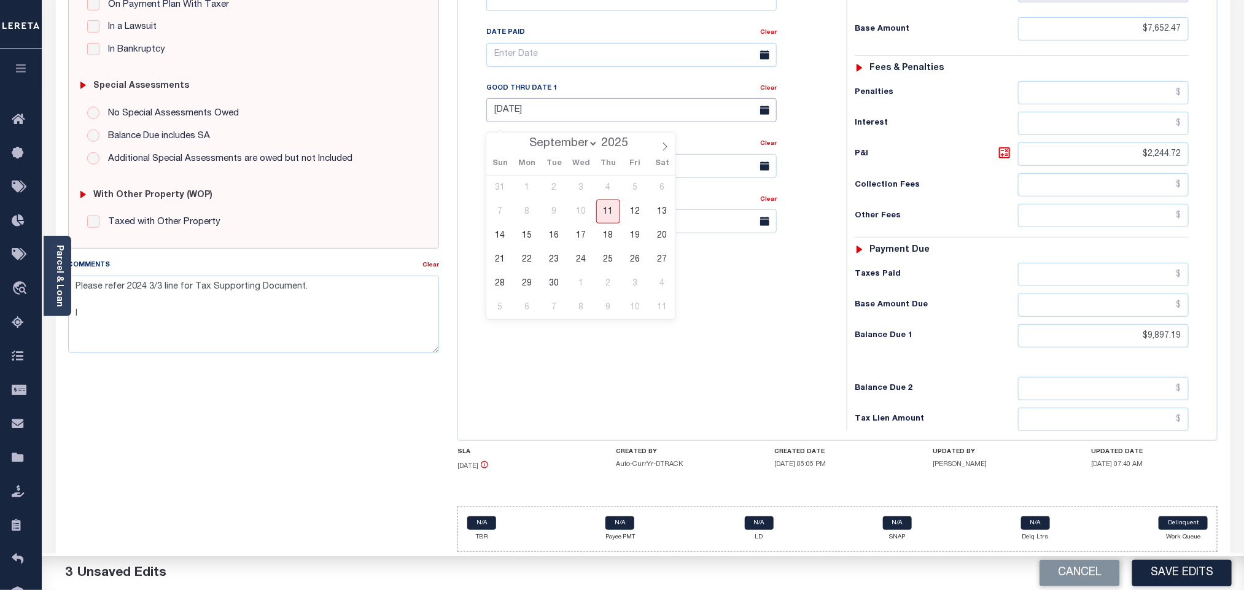
click at [532, 112] on input "[DATE]" at bounding box center [631, 110] width 290 height 24
click at [554, 271] on span "30" at bounding box center [554, 283] width 24 height 24
type input "[DATE]"
click at [567, 311] on div "Tax Bill No Multiple Payment Option Tri Annual Payment Plan Clear" at bounding box center [649, 160] width 376 height 542
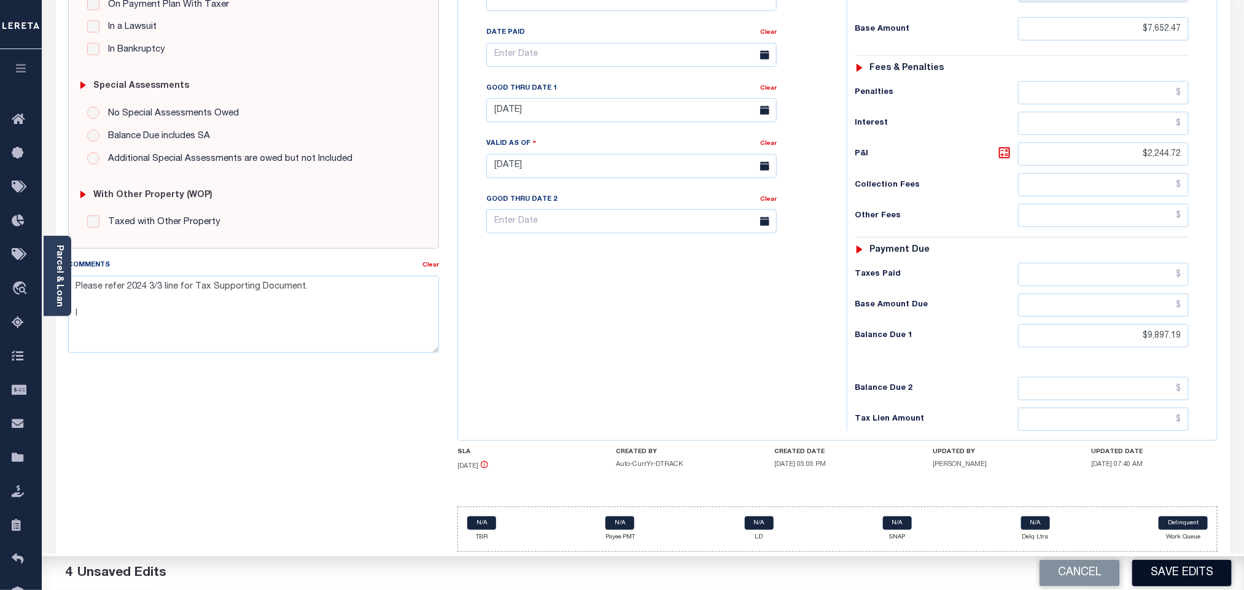
click at [1167, 575] on button "Save Edits" at bounding box center [1181, 573] width 99 height 26
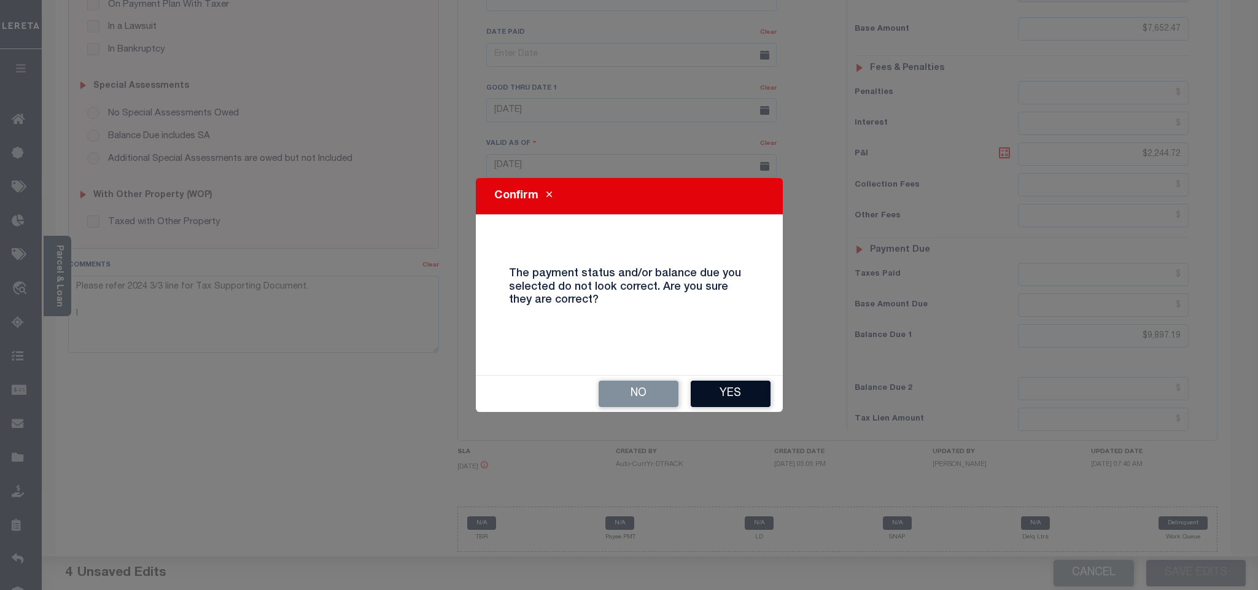
click at [750, 399] on button "Yes" at bounding box center [731, 394] width 80 height 26
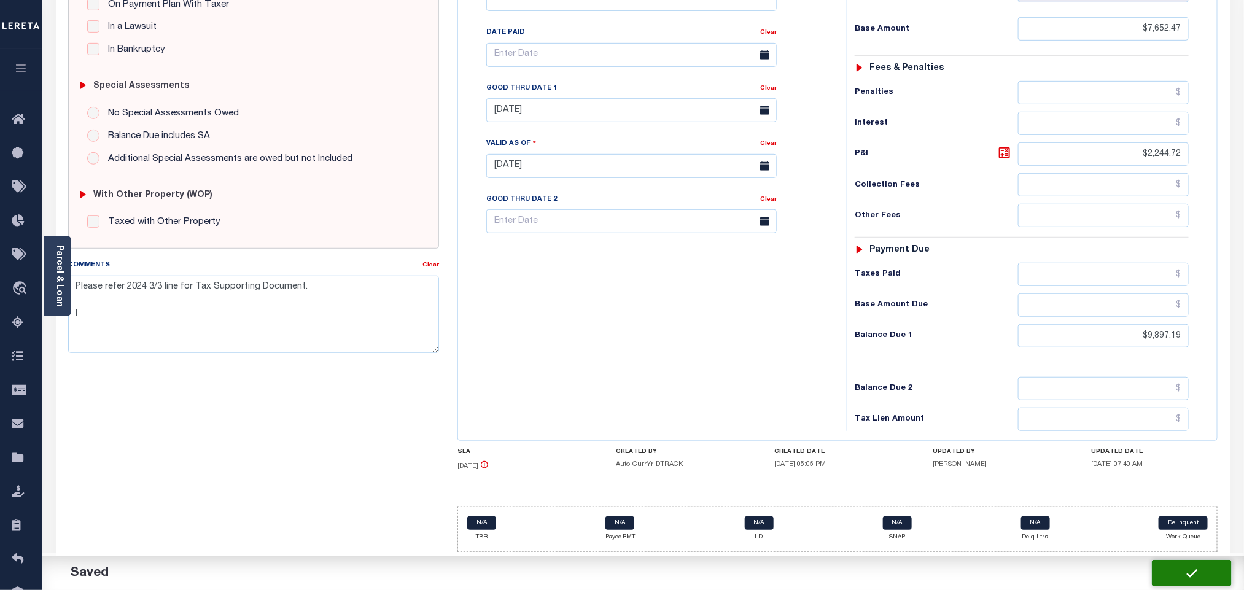
checkbox input "false"
type textarea "Please refer 2024 3/3 line for Tax Supporting Document. I"
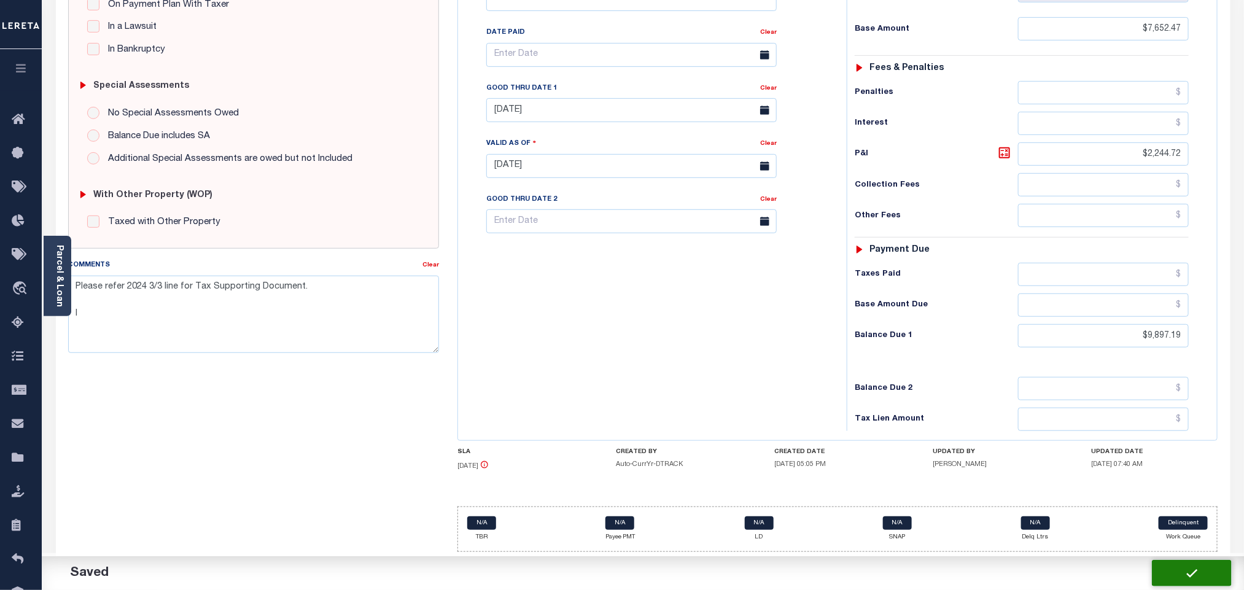
type input "$7,652.47"
type input "$2,244.72"
type input "$9,897.19"
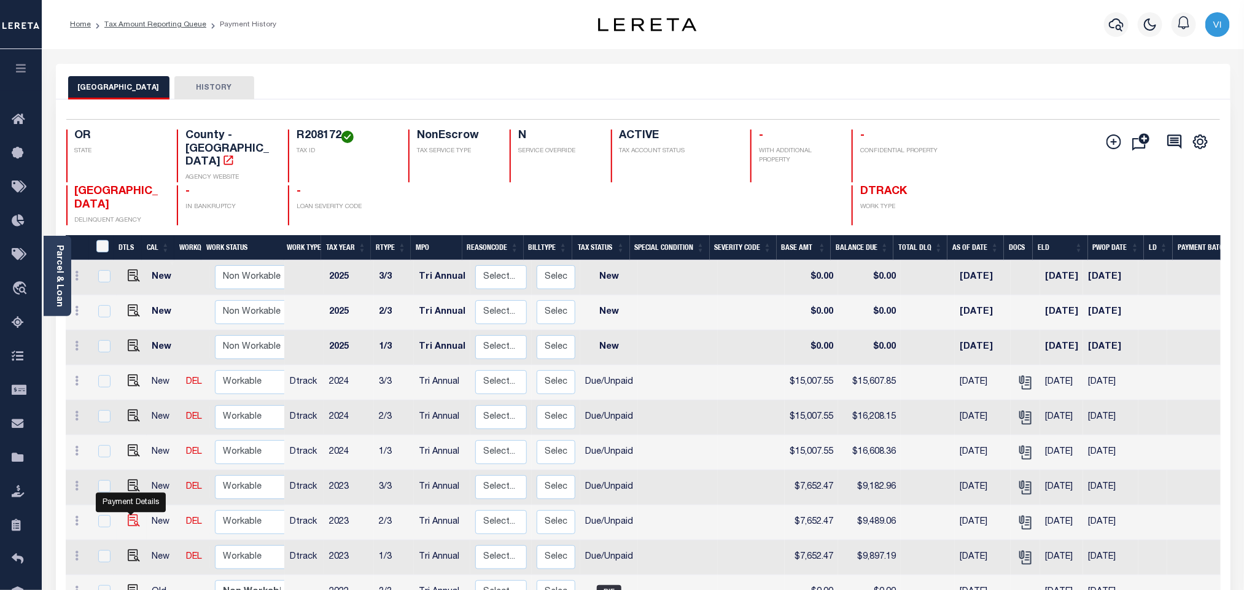
click at [129, 515] on img "" at bounding box center [134, 521] width 12 height 12
checkbox input "true"
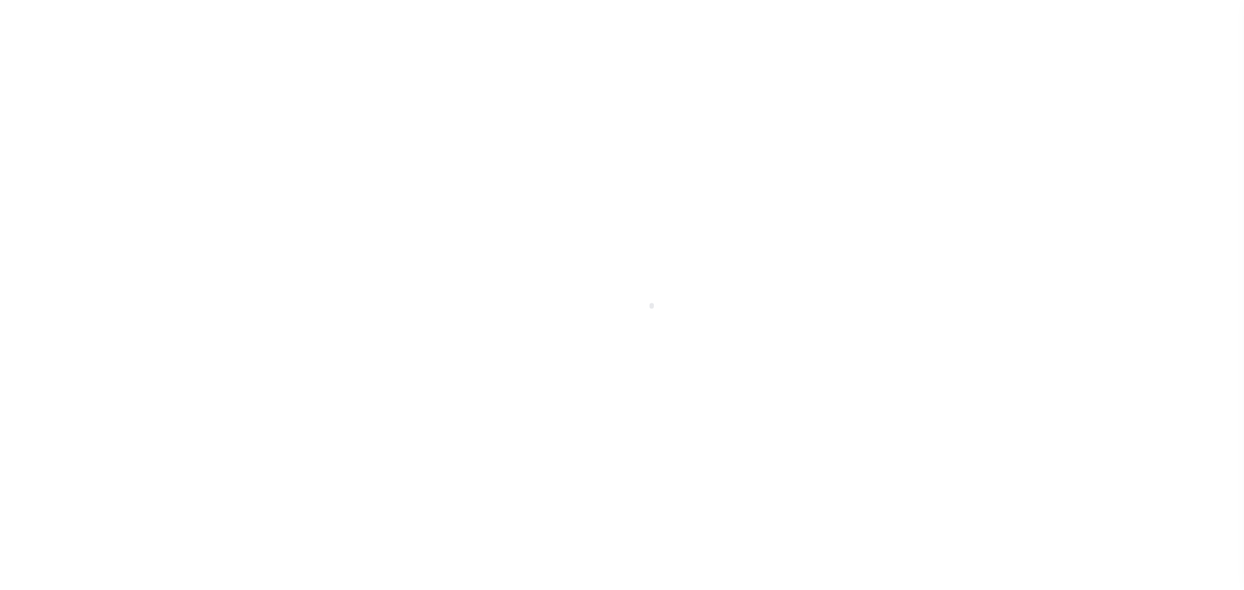
select select "DUE"
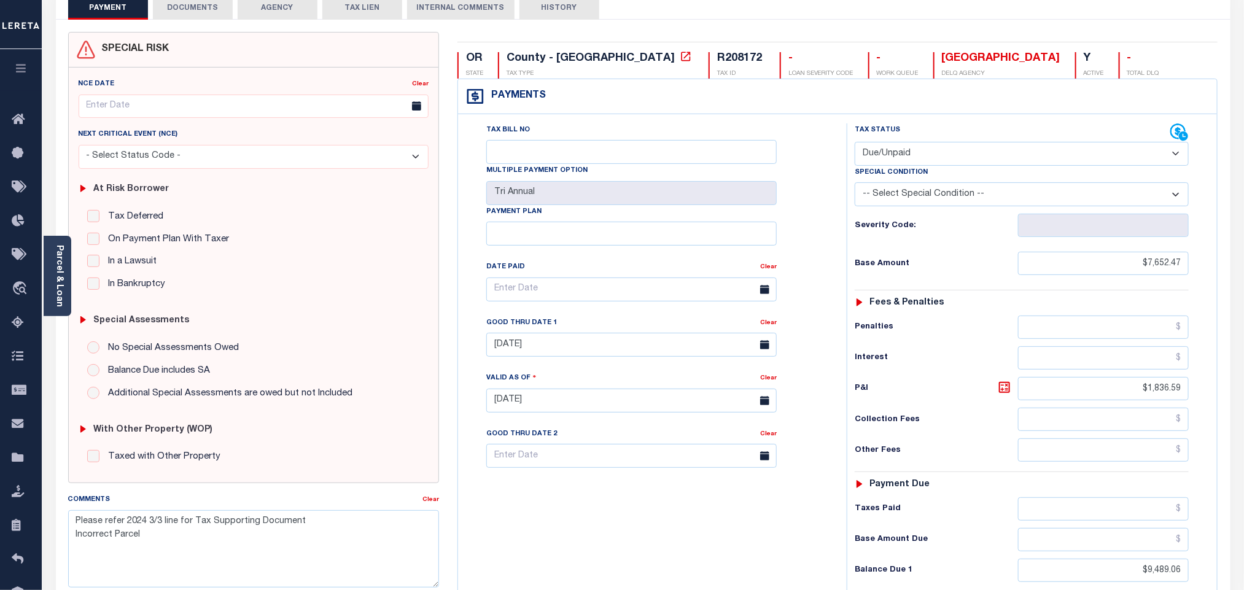
scroll to position [325, 0]
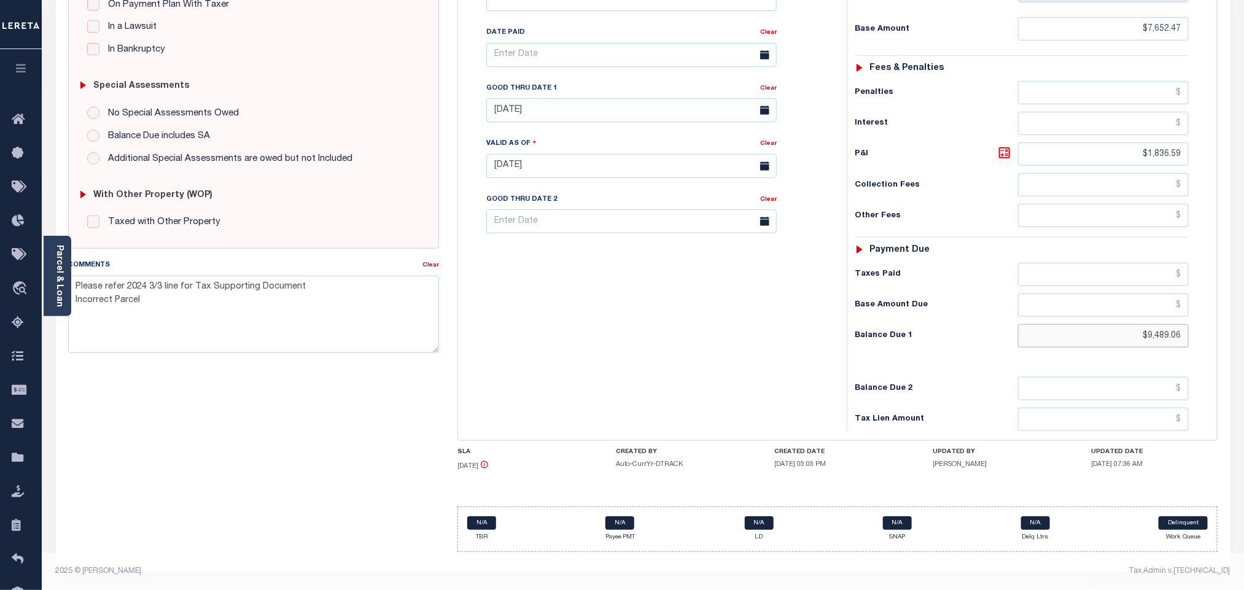
click at [1159, 345] on input "$9,489.06" at bounding box center [1103, 335] width 171 height 23
paste input "693.13"
type input "$9,693.13"
type input "[DATE]"
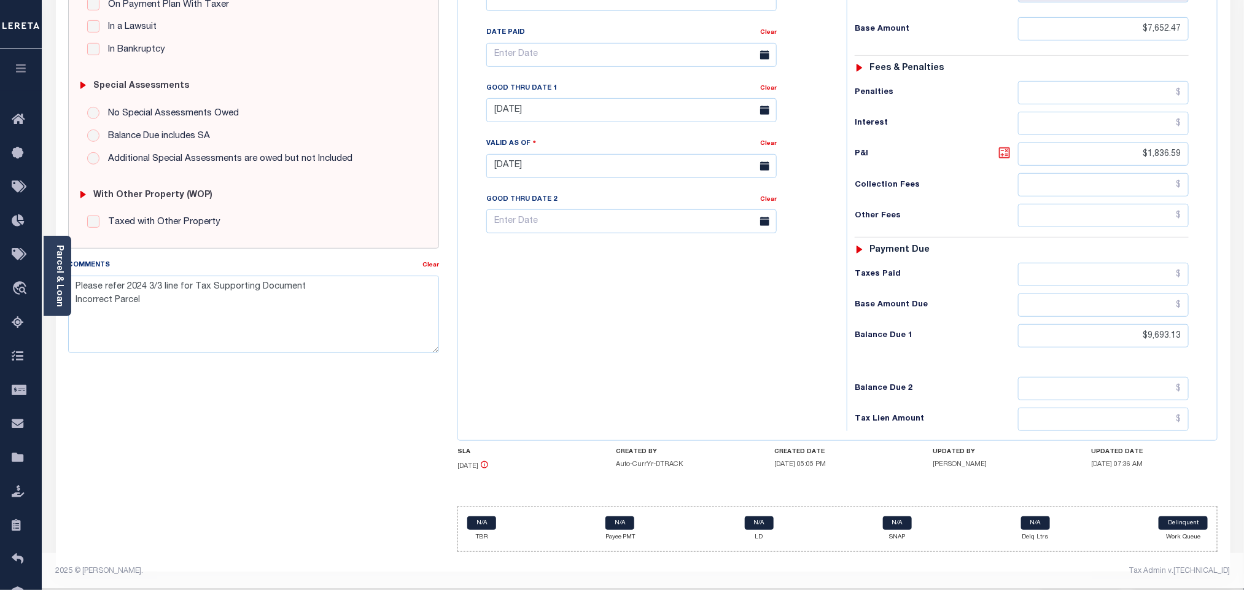
click at [1000, 150] on icon at bounding box center [1004, 153] width 15 height 15
type input "$2,040.66"
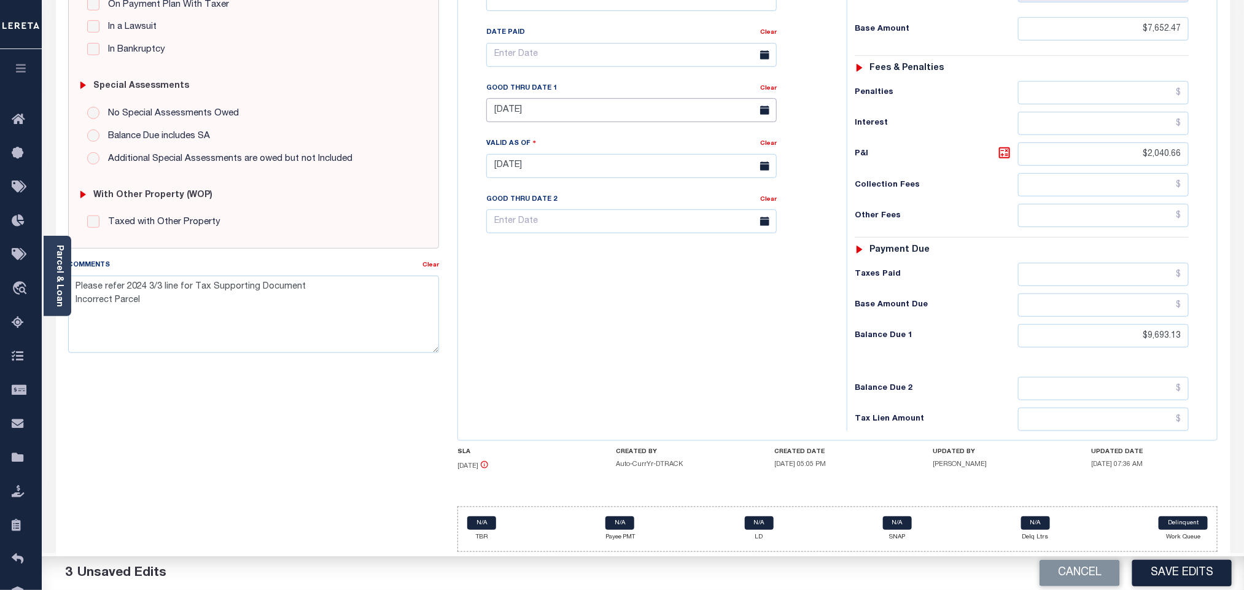
click at [518, 120] on body "Home Tax Amount Reporting Queue Payment History Tax Line Detail Profile" at bounding box center [622, 138] width 1244 height 904
click at [557, 275] on span "30" at bounding box center [554, 283] width 24 height 24
type input "[DATE]"
click at [570, 305] on div "Tax Bill No Multiple Payment Option Tri Annual Payment Plan Clear" at bounding box center [649, 160] width 376 height 542
click at [1189, 575] on button "Save Edits" at bounding box center [1181, 573] width 99 height 26
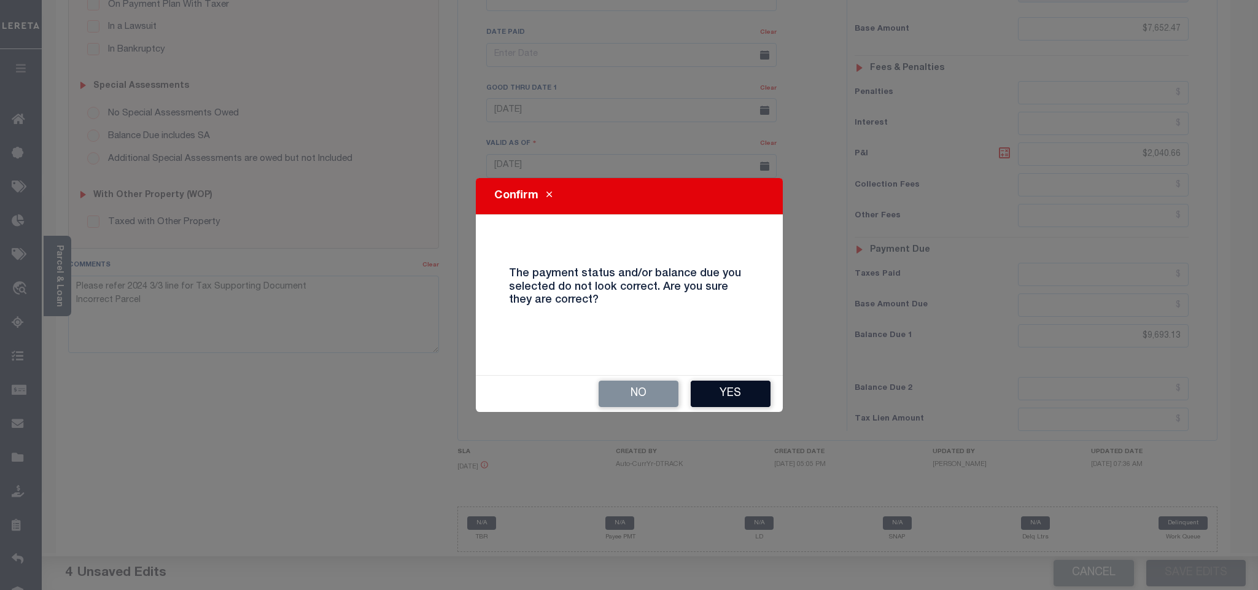
click at [729, 395] on button "Yes" at bounding box center [731, 394] width 80 height 26
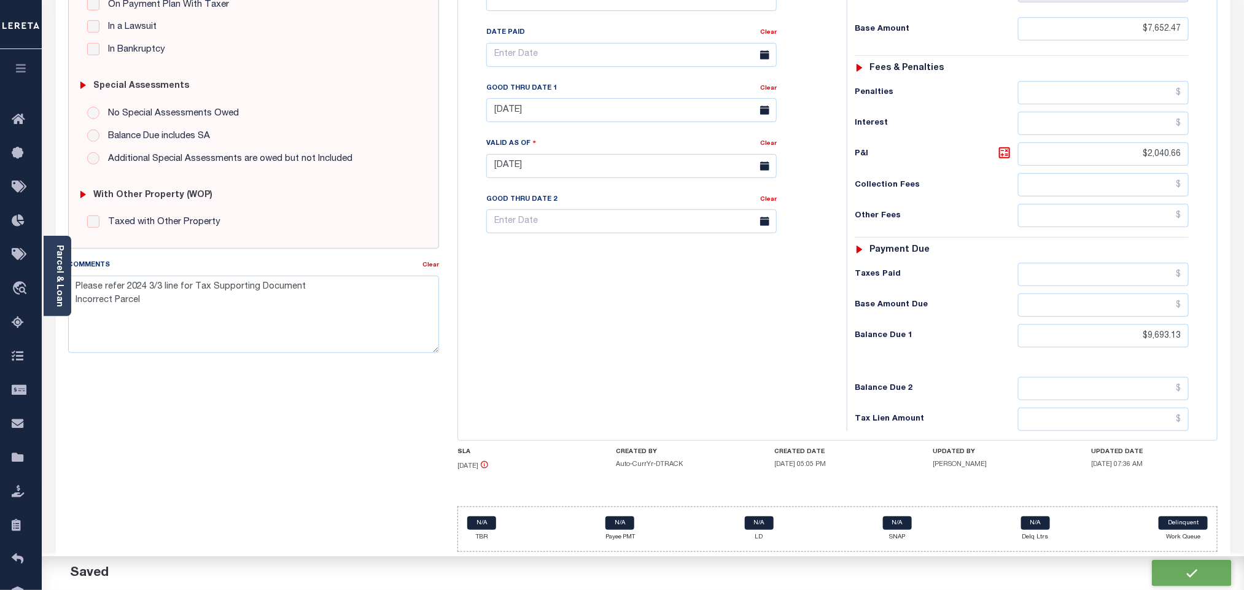
checkbox input "false"
type textarea "Please refer 2024 3/3 line for Tax Supporting Document Incorrect Parcel"
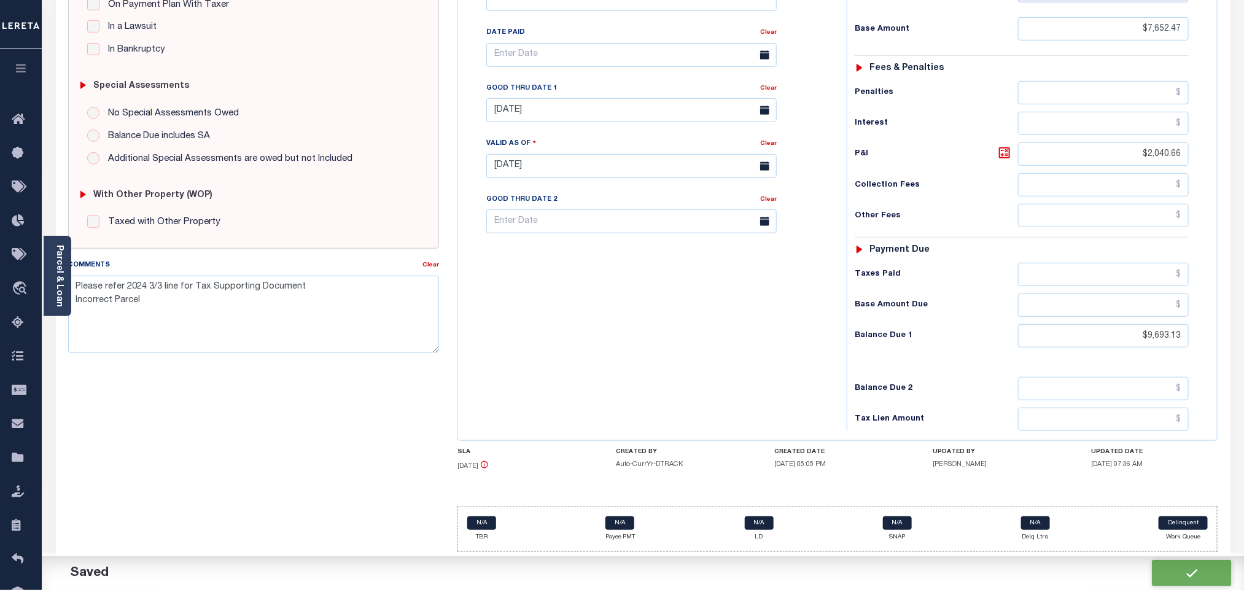
type input "$7,652.47"
type input "$2,040.66"
type input "$9,693.13"
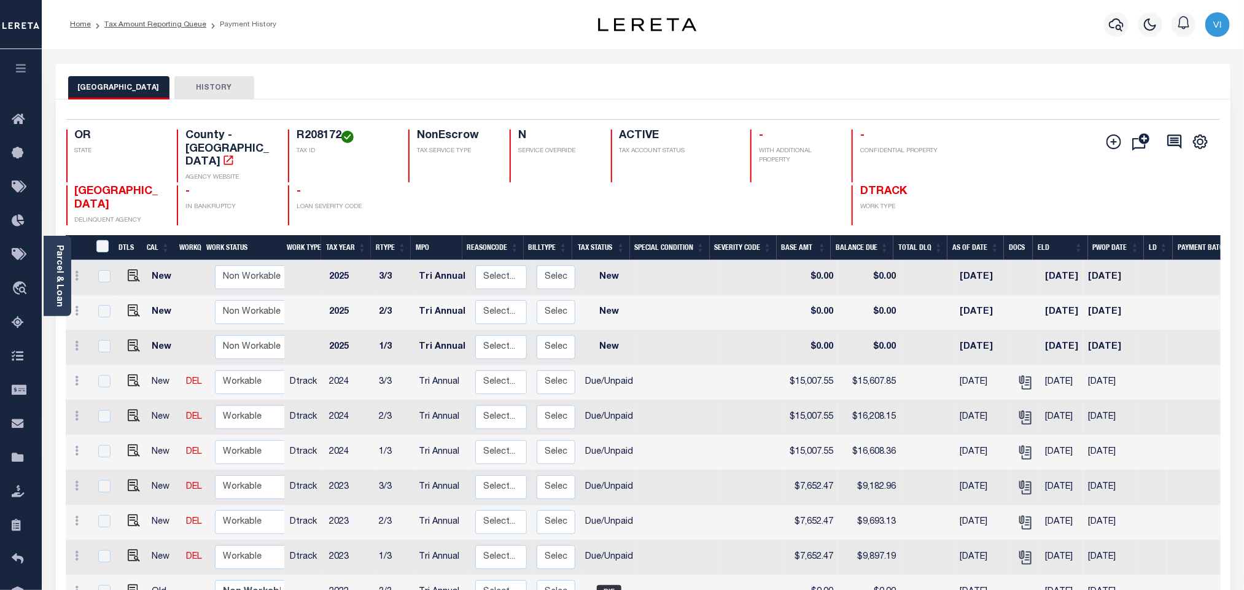
scroll to position [92, 0]
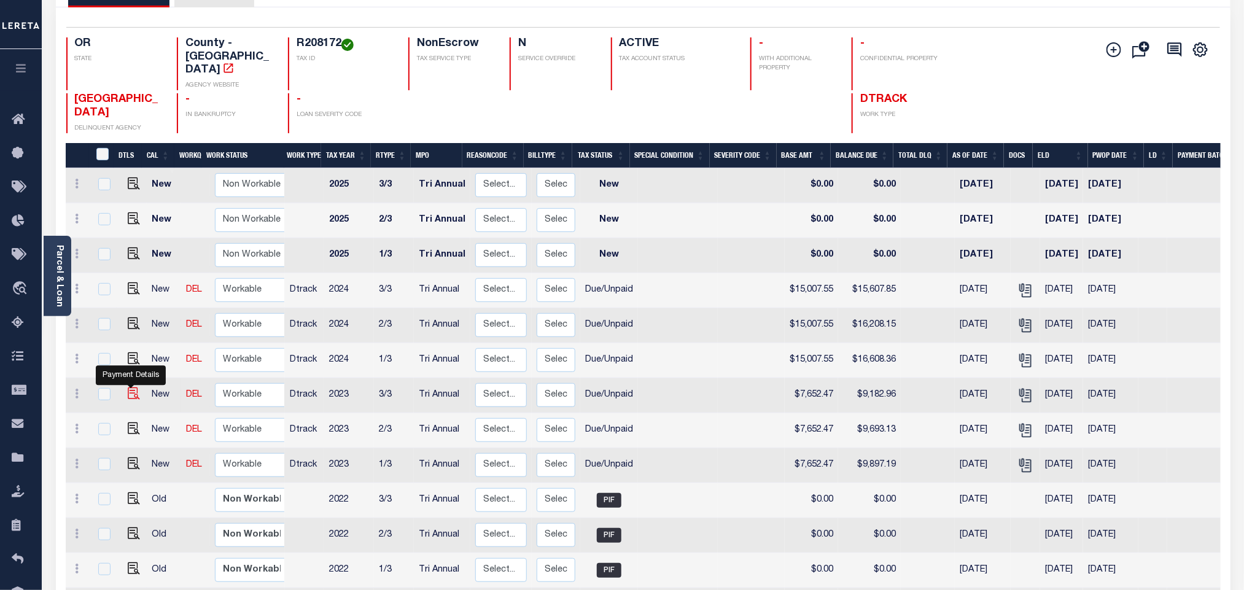
click at [131, 387] on img "" at bounding box center [134, 393] width 12 height 12
checkbox input "true"
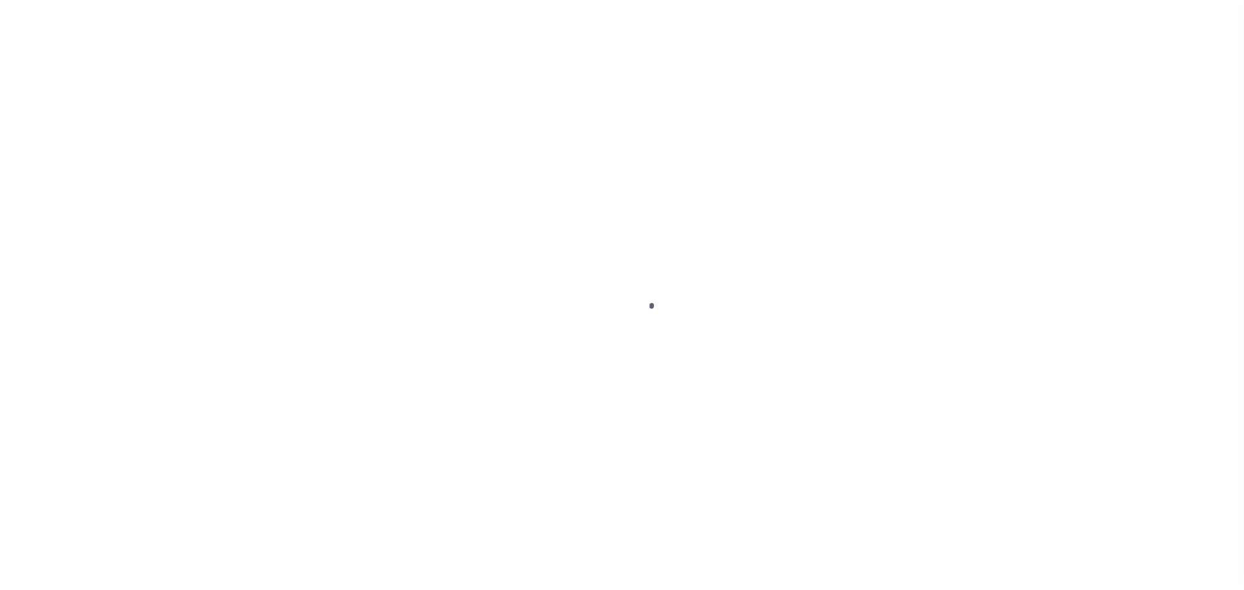
checkbox input "false"
type textarea "Please refer 2024 3/3 line for Tax Supporting Document."
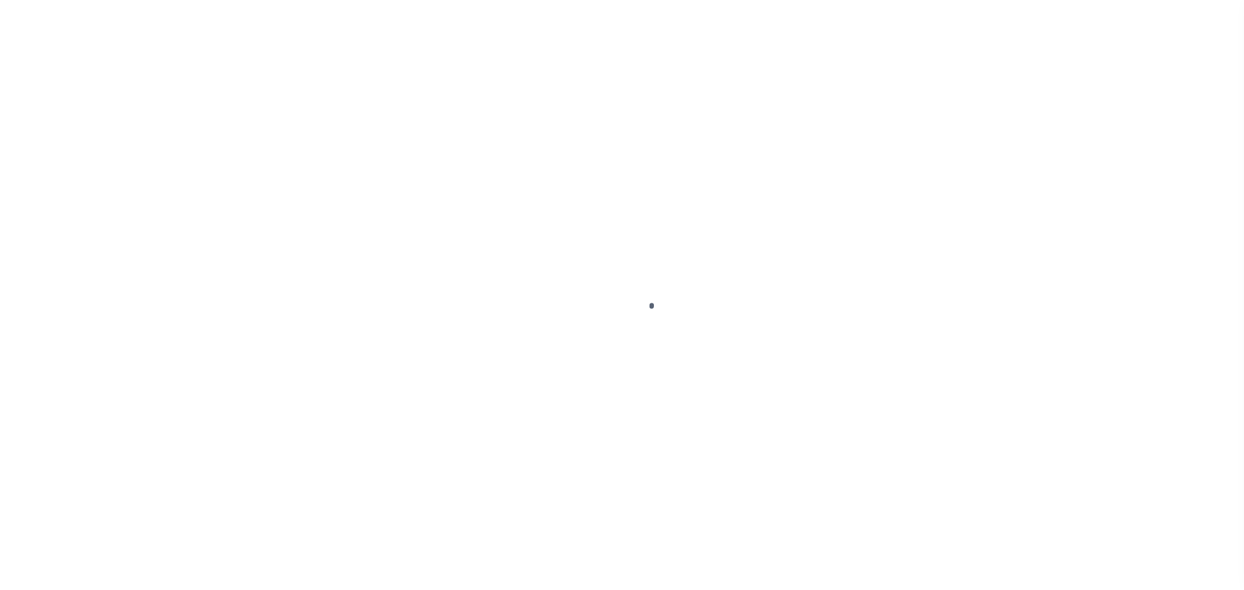
type input "Tri Annual"
type input "[DATE]"
select select "DUE"
type input "$7,652.47"
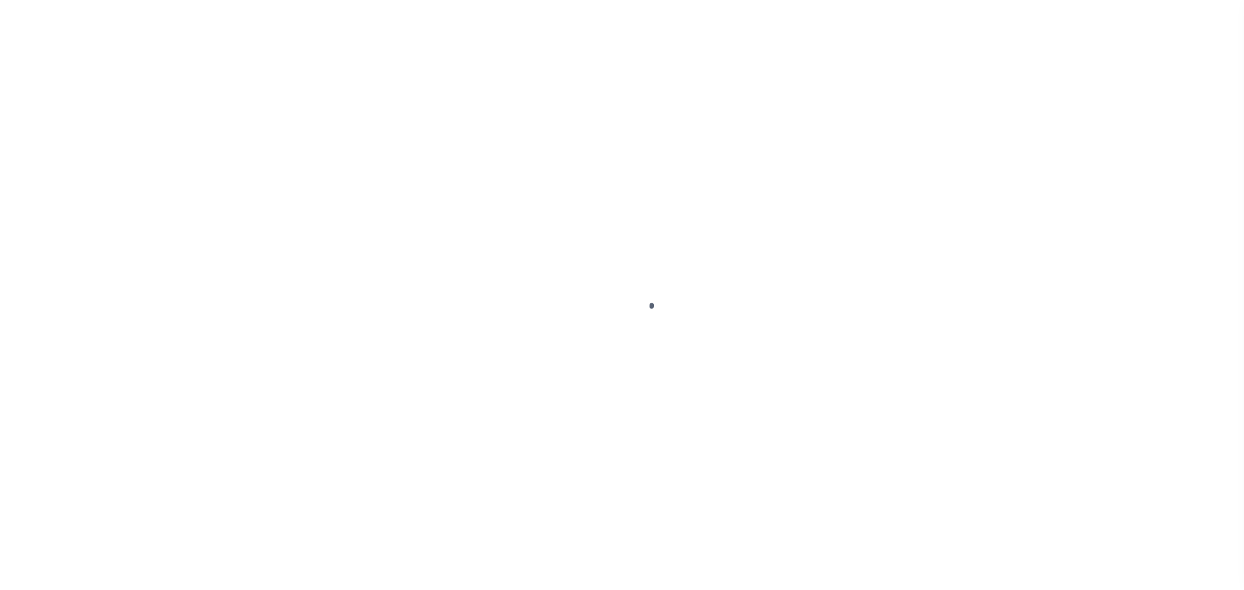
type input "$1,530.49"
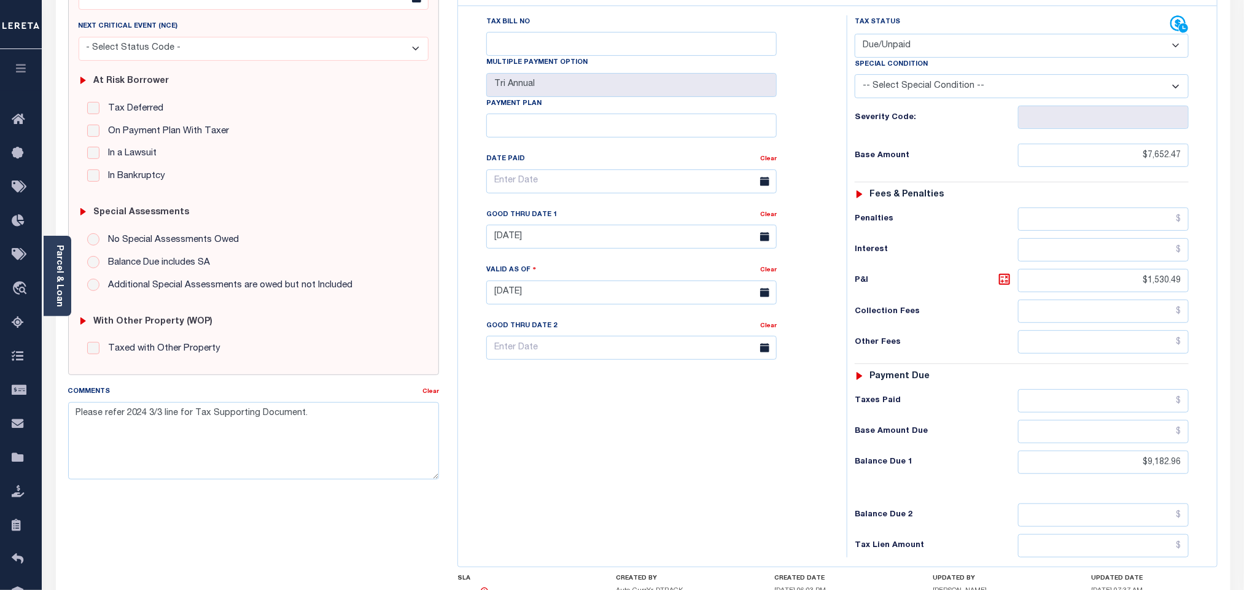
scroll to position [325, 0]
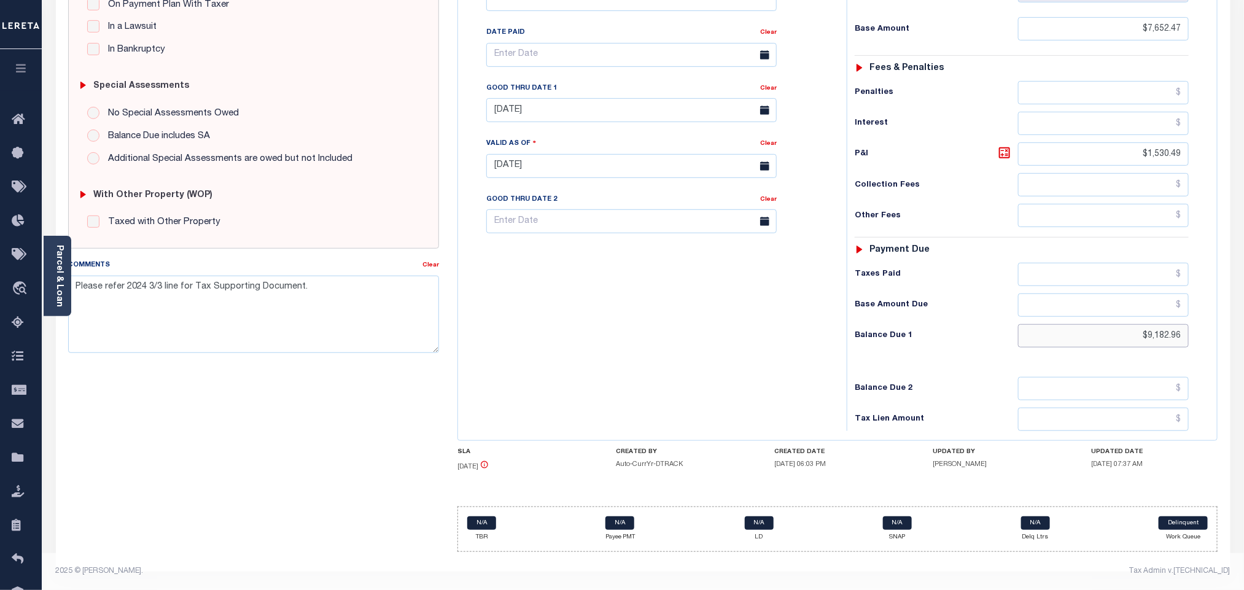
click at [1159, 345] on input "$9,182.96" at bounding box center [1103, 335] width 171 height 23
paste input "387.03"
type input "$9,387.03"
type input "[DATE]"
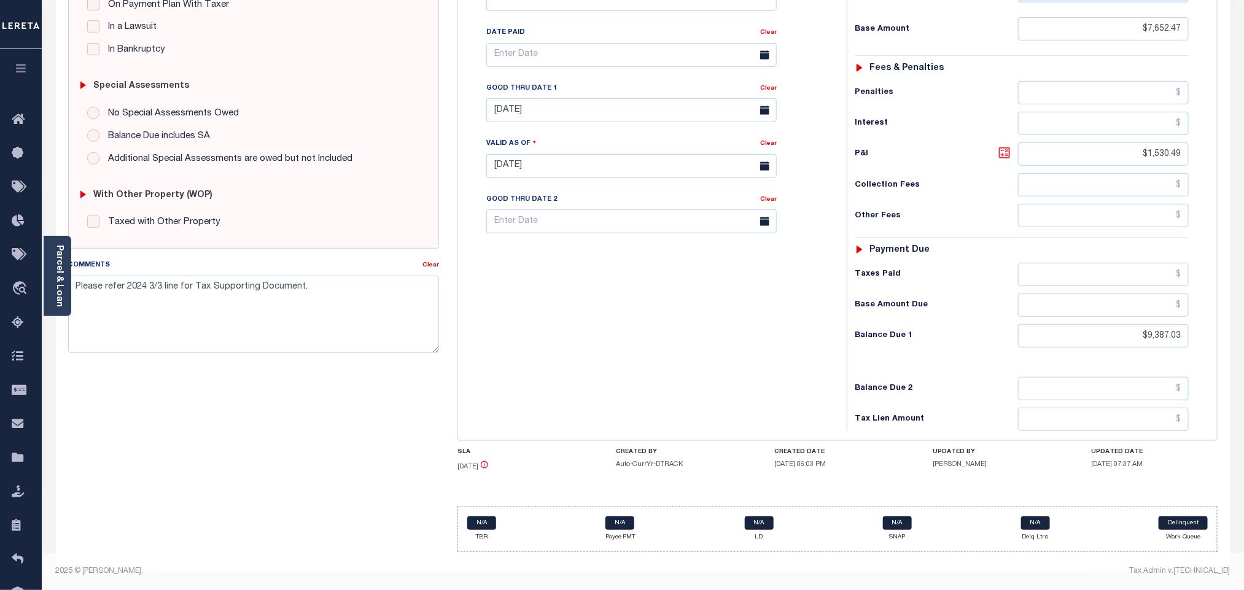
click at [1004, 148] on icon at bounding box center [1004, 153] width 15 height 15
type input "$1,734.56"
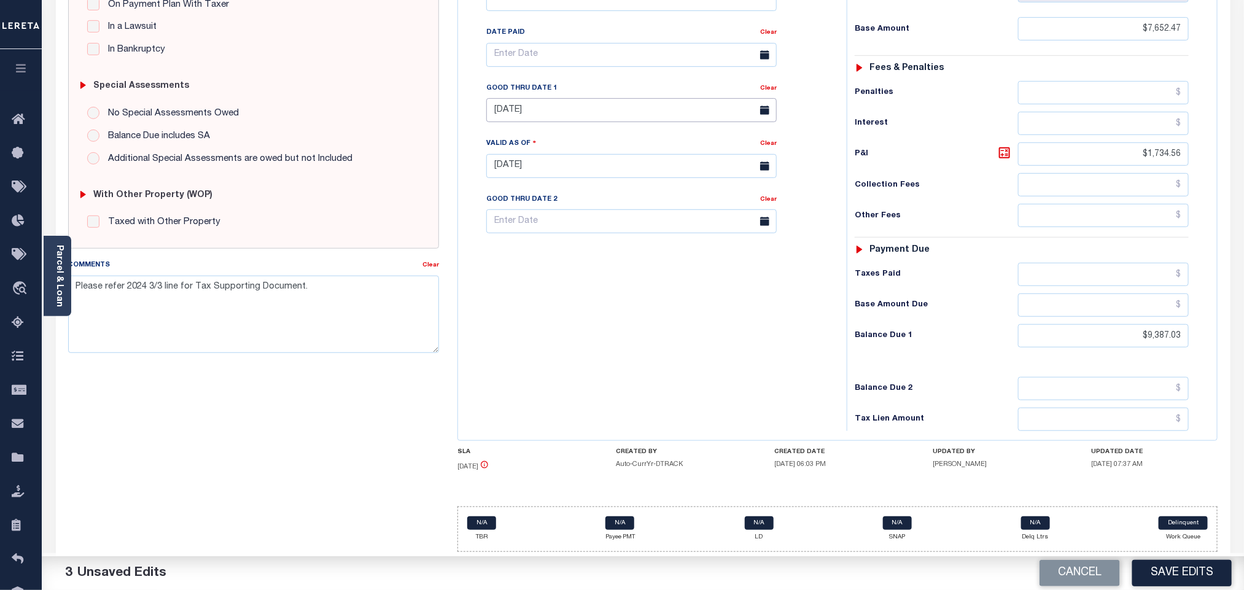
click at [507, 109] on input "[DATE]" at bounding box center [631, 110] width 290 height 24
click at [556, 275] on span "30" at bounding box center [554, 283] width 24 height 24
type input "09/30/2025"
click at [559, 306] on div "Tax Bill No Multiple Payment Option Tri Annual Payment Plan Clear" at bounding box center [649, 160] width 376 height 542
click at [1170, 574] on button "Save Edits" at bounding box center [1181, 573] width 99 height 26
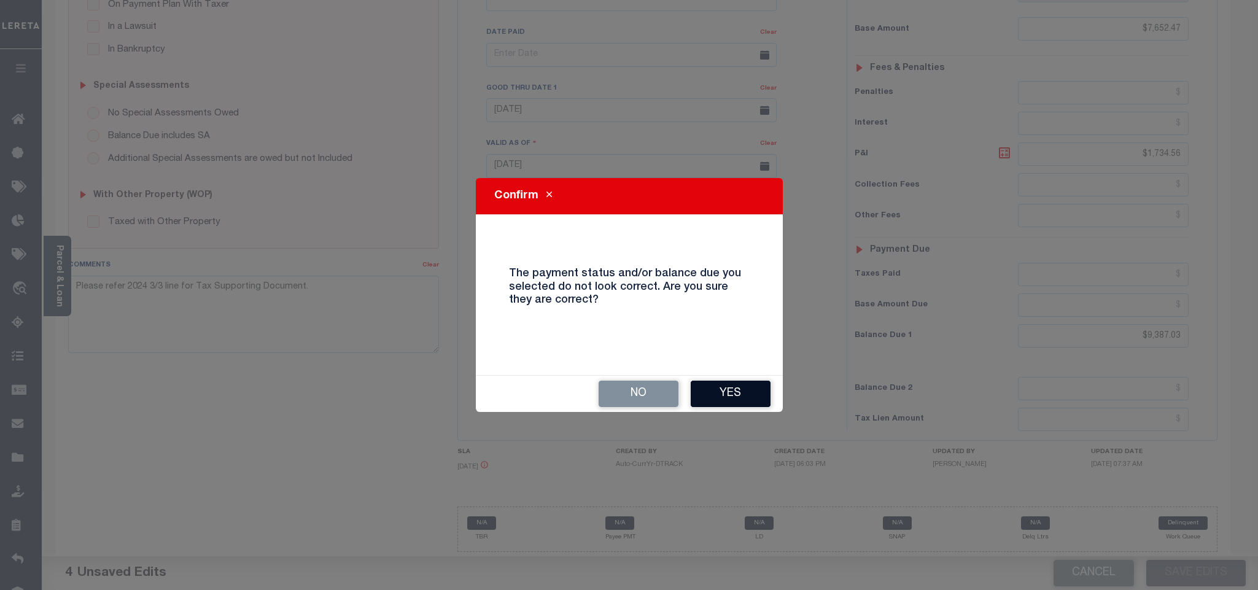
click at [715, 402] on button "Yes" at bounding box center [731, 394] width 80 height 26
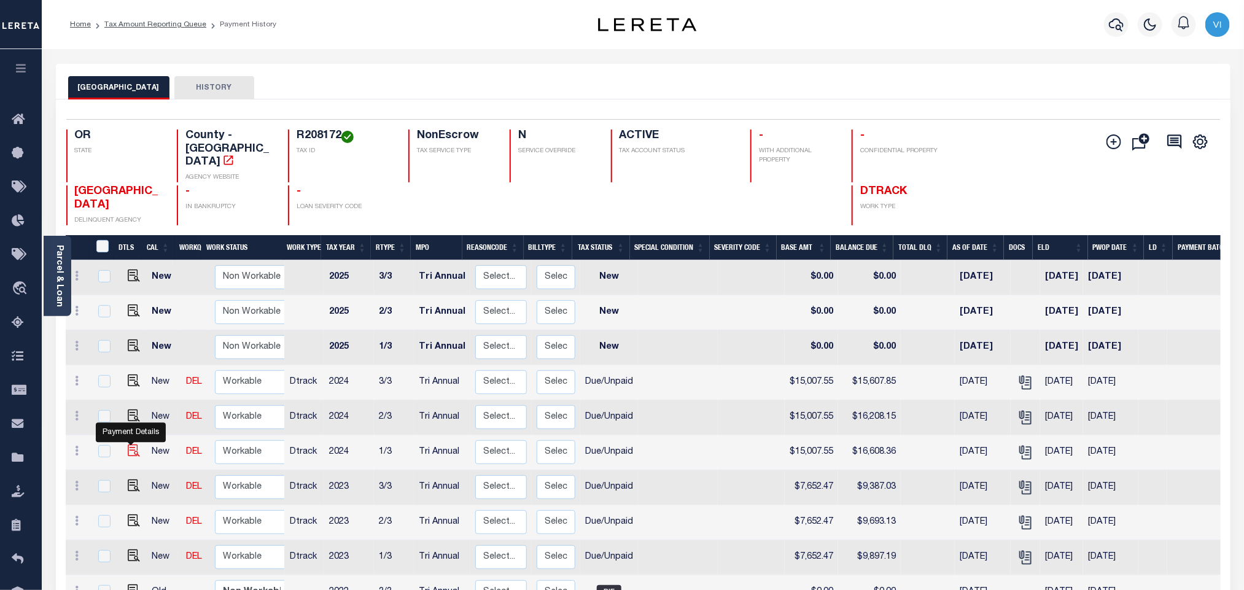
click at [134, 445] on img "" at bounding box center [134, 451] width 12 height 12
checkbox input "true"
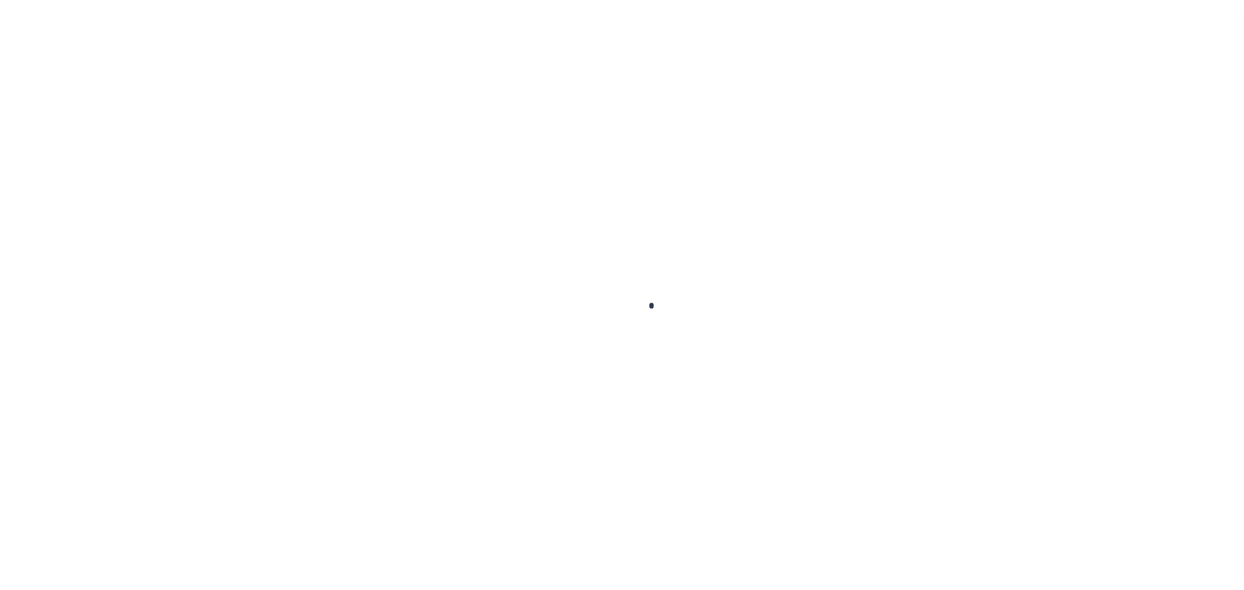
checkbox input "false"
type textarea "Please refer 2024 3/3 line for Tax Supporting Document."
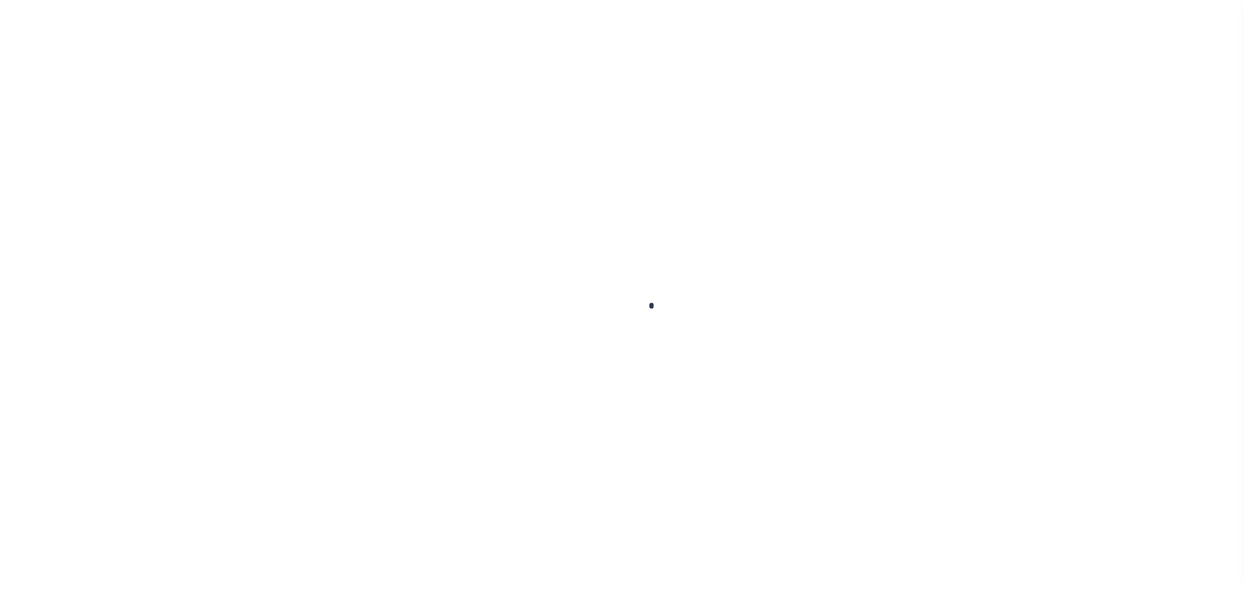
type input "Tri Annual"
type input "[DATE]"
select select "DUE"
type input "$15,007.55"
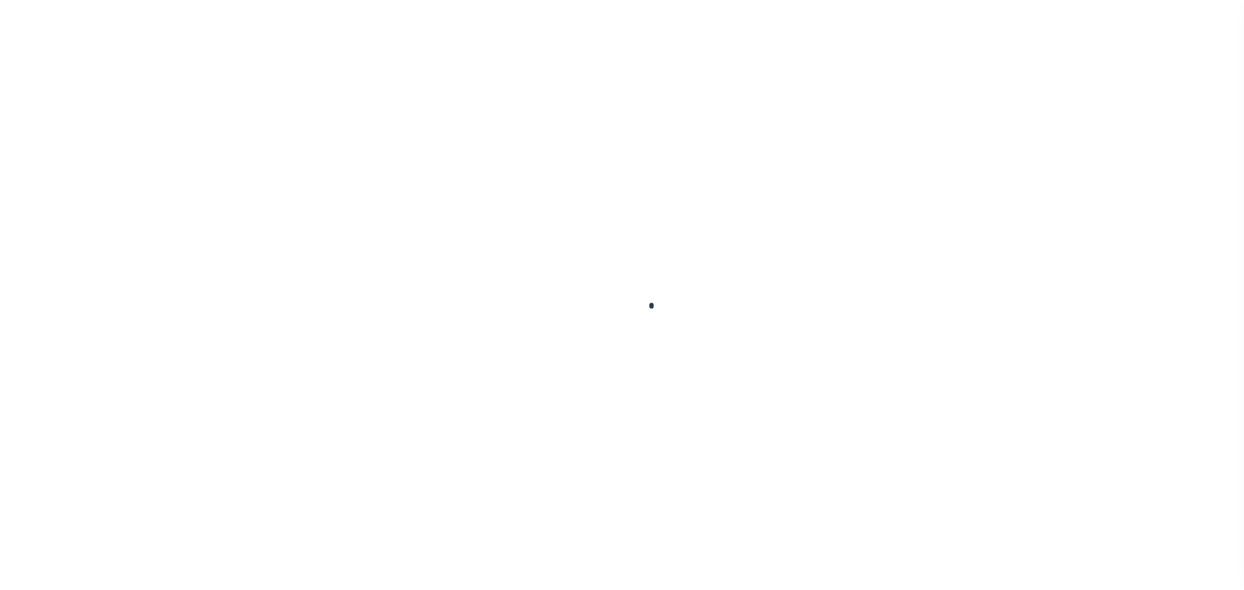
type input "$1,600.81"
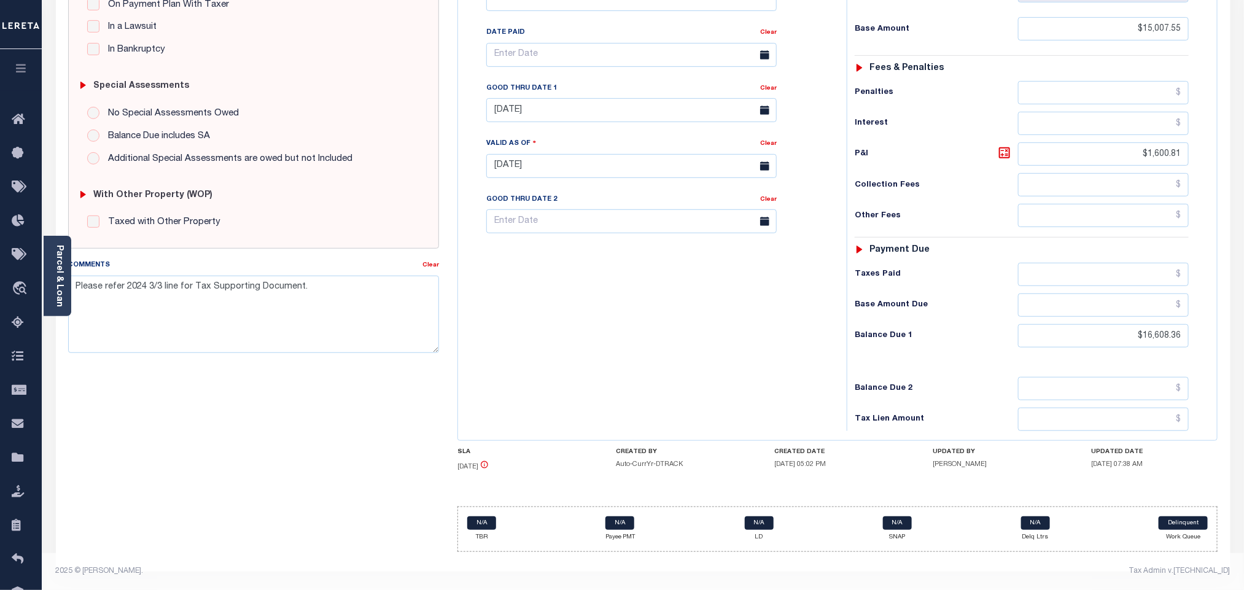
click at [1148, 347] on div "Tax Status Status - Select Status Code -" at bounding box center [1026, 160] width 358 height 542
click at [1150, 336] on input "$16,608.36" at bounding box center [1103, 335] width 171 height 23
click at [1161, 343] on input "$16,608.36" at bounding box center [1103, 335] width 171 height 23
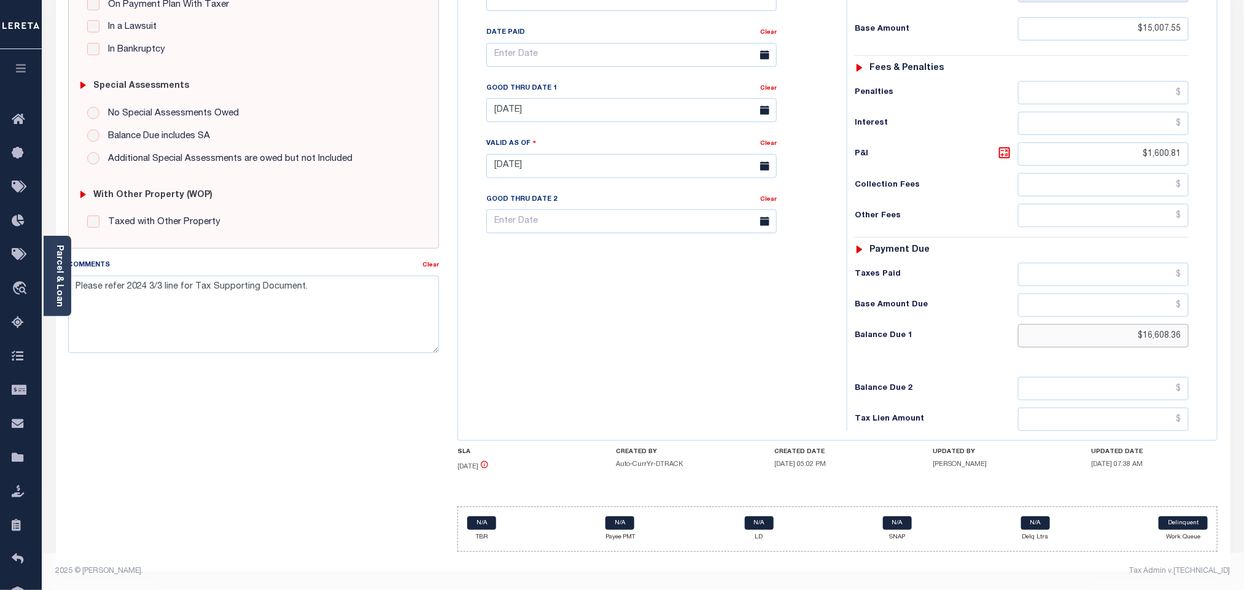
click at [1161, 343] on input "$16,608.36" at bounding box center [1103, 335] width 171 height 23
paste input "7,008.5"
type input "$17,008.56"
type input "[DATE]"
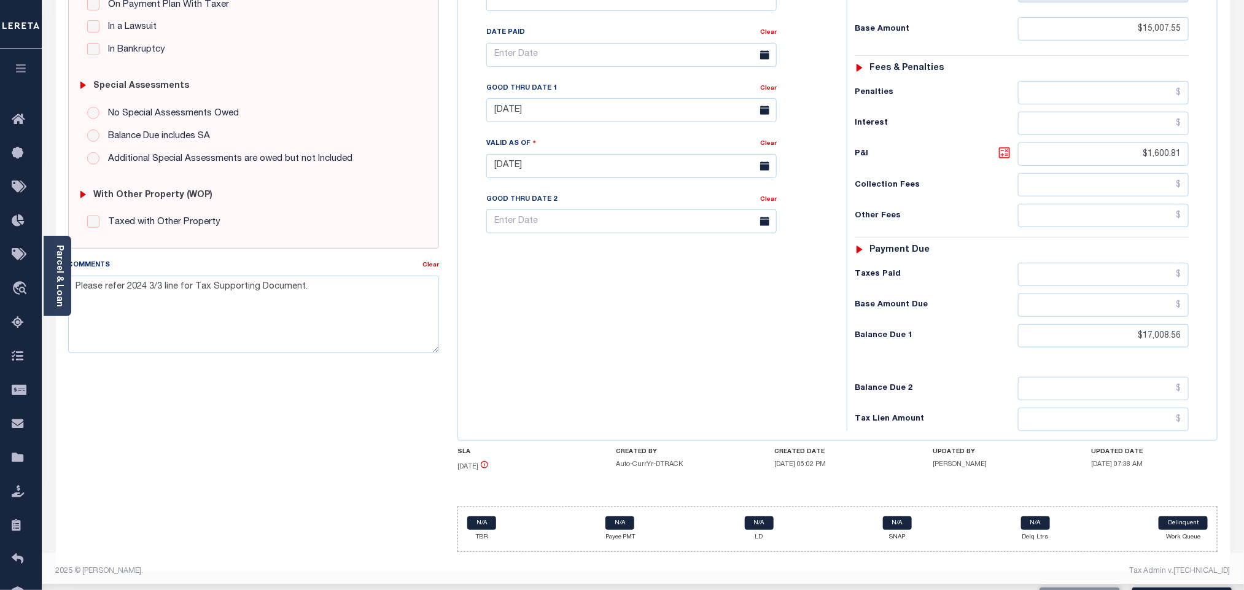
click at [1003, 150] on icon at bounding box center [1004, 153] width 15 height 15
type input "$2,001.01"
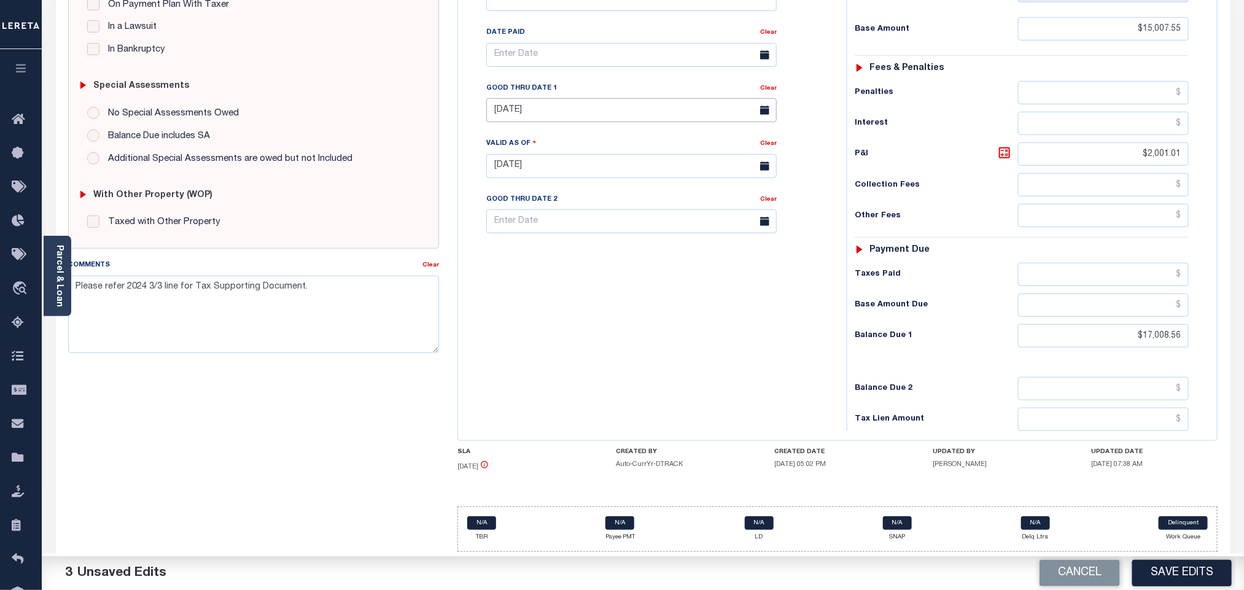
click at [505, 114] on input "[DATE]" at bounding box center [631, 110] width 290 height 24
click at [556, 273] on span "30" at bounding box center [554, 283] width 24 height 24
type input "09/30/2025"
click at [577, 297] on div "Tax Bill No Multiple Payment Option Tri Annual Payment Plan Clear" at bounding box center [649, 160] width 376 height 542
click at [1189, 573] on button "Save Edits" at bounding box center [1181, 573] width 99 height 26
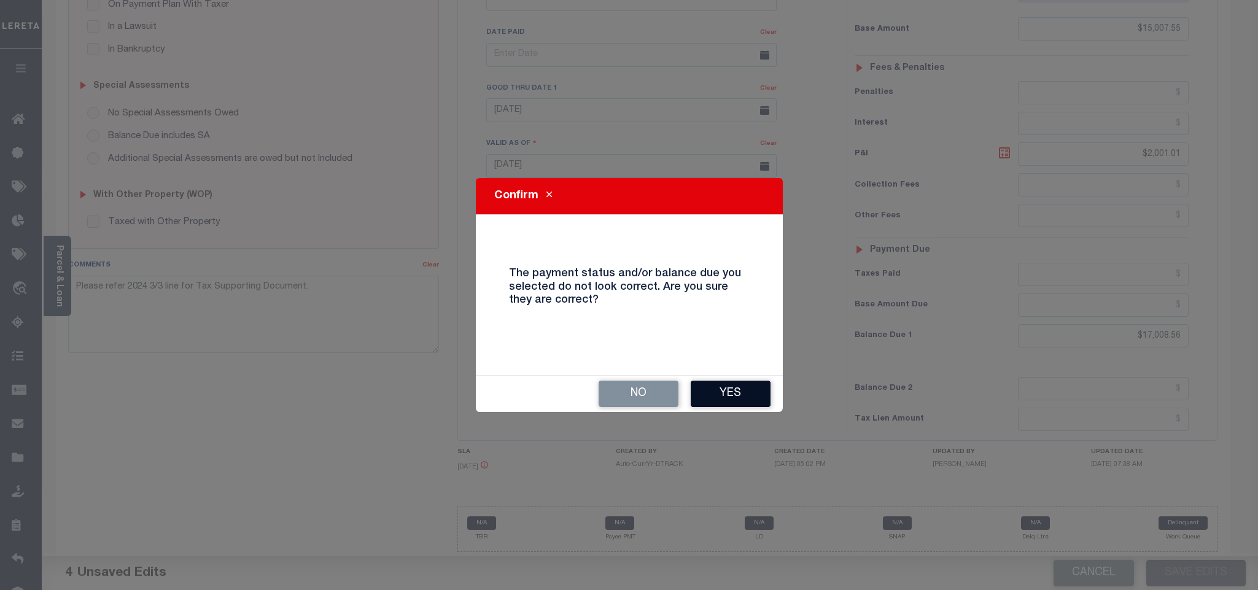
click at [714, 383] on button "Yes" at bounding box center [731, 394] width 80 height 26
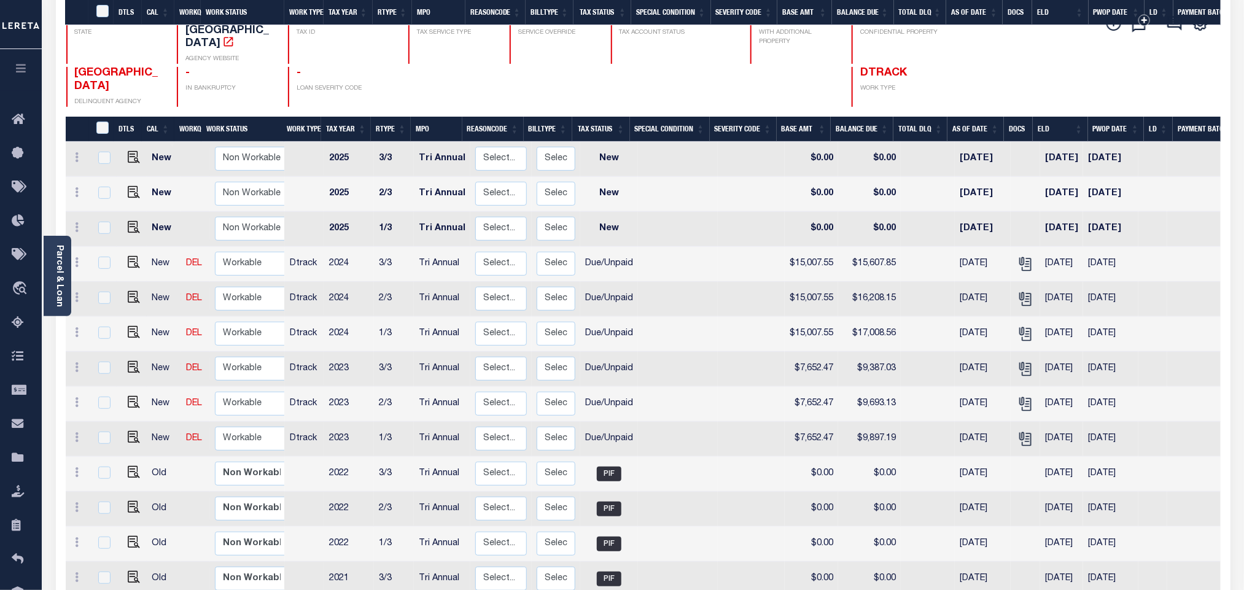
scroll to position [276, 0]
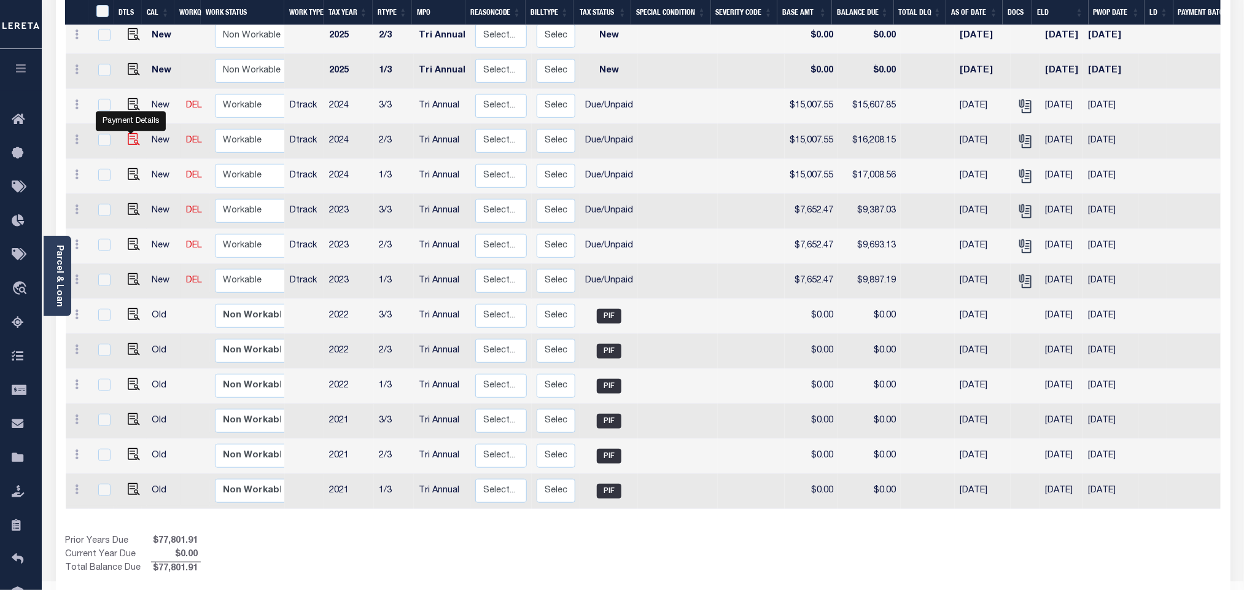
click at [129, 133] on img "" at bounding box center [134, 139] width 12 height 12
checkbox input "true"
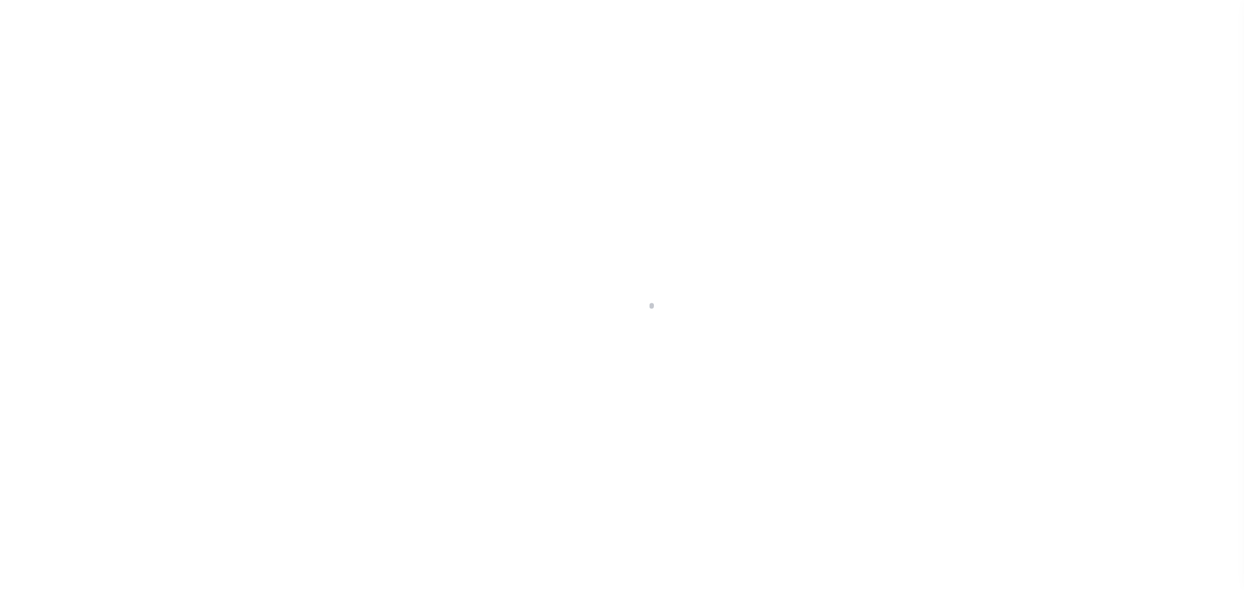
select select "DUE"
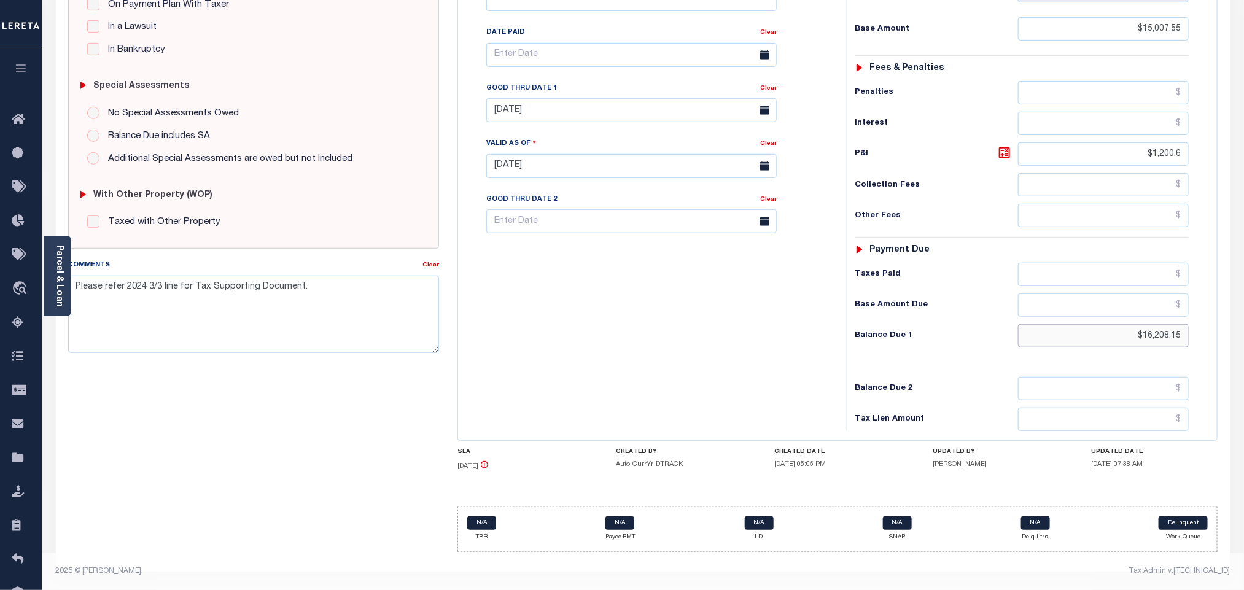
click at [1150, 333] on input "$16,208.15" at bounding box center [1103, 335] width 171 height 23
paste input "608.36"
type input "$16,608.36"
type input "[DATE]"
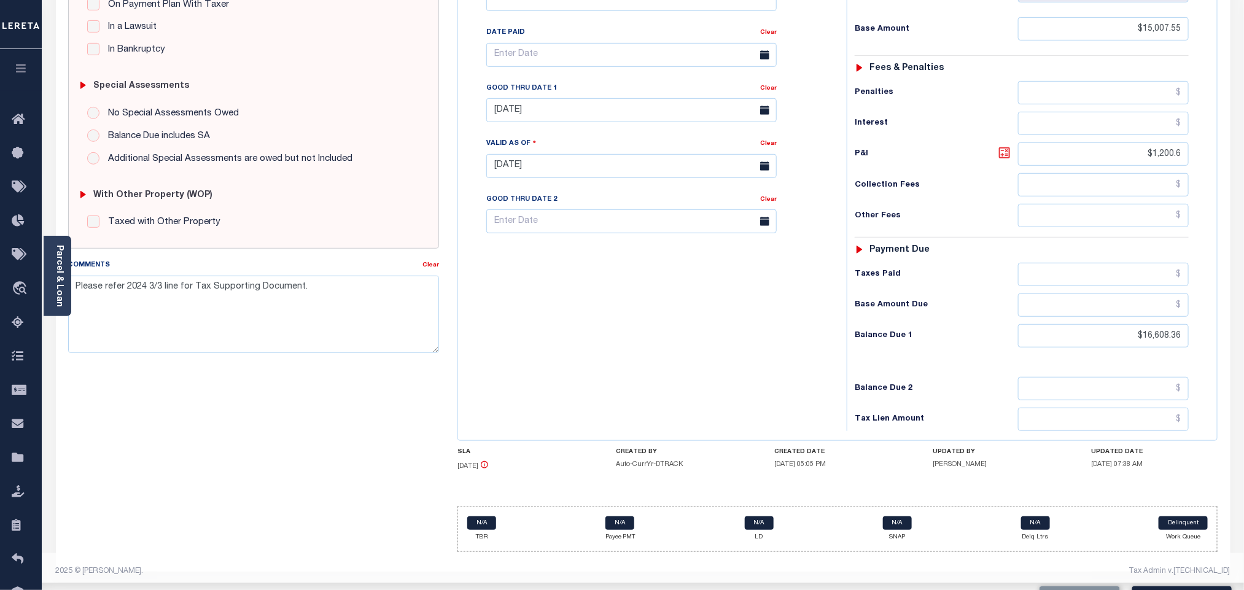
click at [1001, 151] on icon at bounding box center [1004, 152] width 7 height 7
type input "$1,600.81"
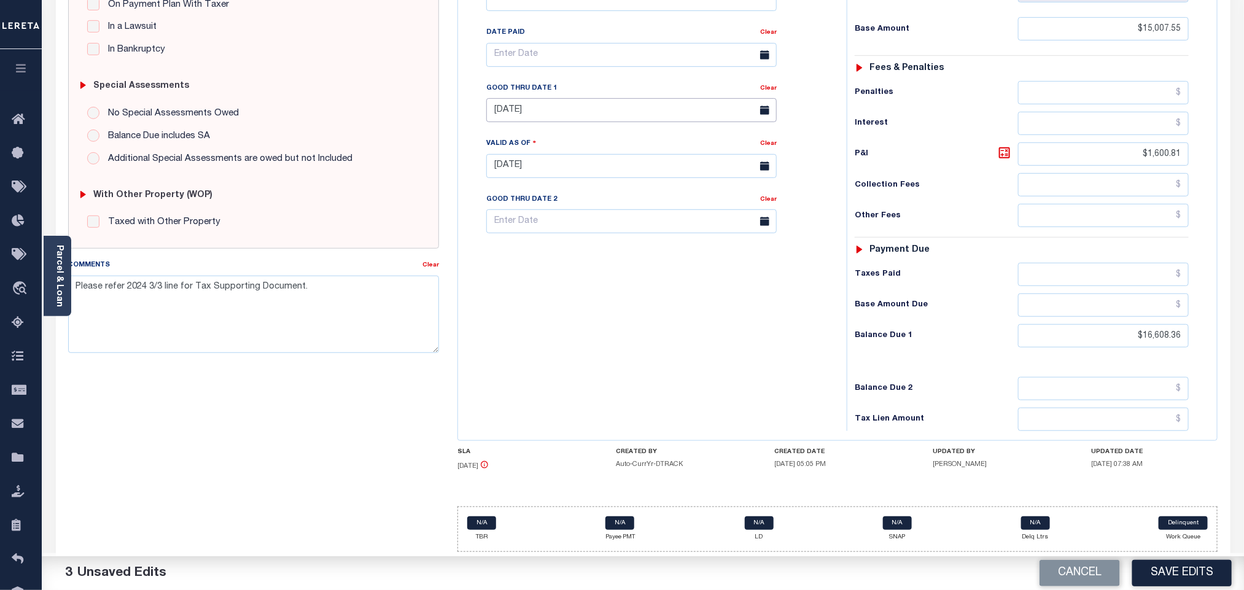
click at [560, 116] on input "[DATE]" at bounding box center [631, 110] width 290 height 24
click at [556, 275] on span "30" at bounding box center [554, 283] width 24 height 24
type input "09/30/2025"
click at [574, 298] on div "Tax Bill No Multiple Payment Option Tri Annual Payment Plan Clear" at bounding box center [649, 160] width 376 height 542
click at [1145, 575] on button "Save Edits" at bounding box center [1181, 573] width 99 height 26
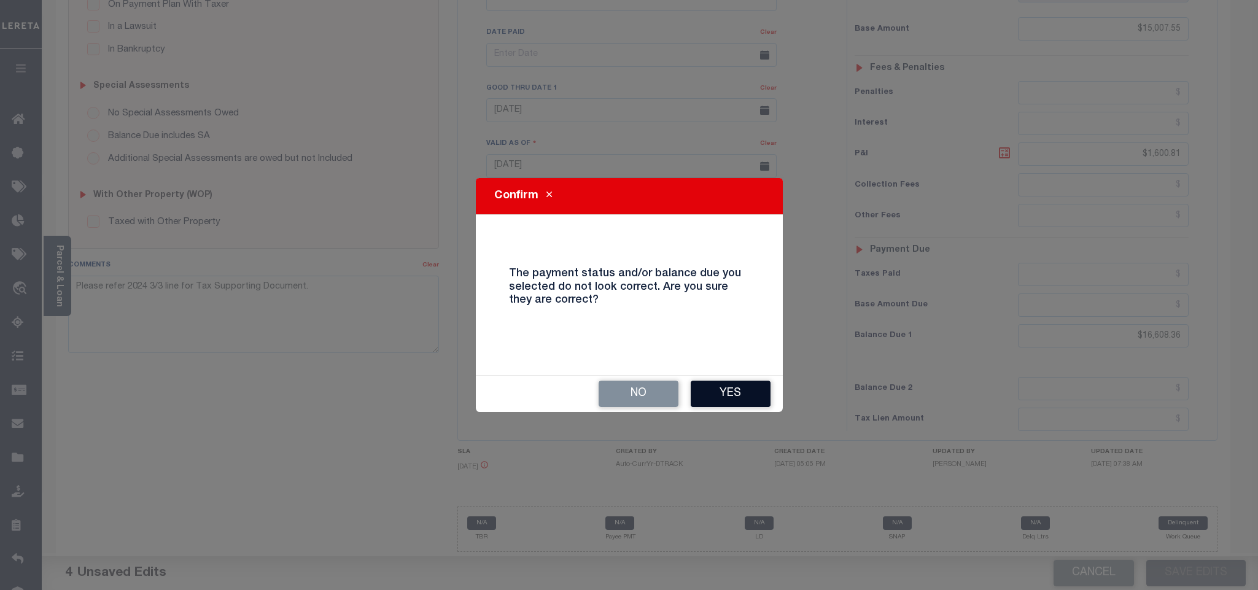
click at [697, 387] on button "Yes" at bounding box center [731, 394] width 80 height 26
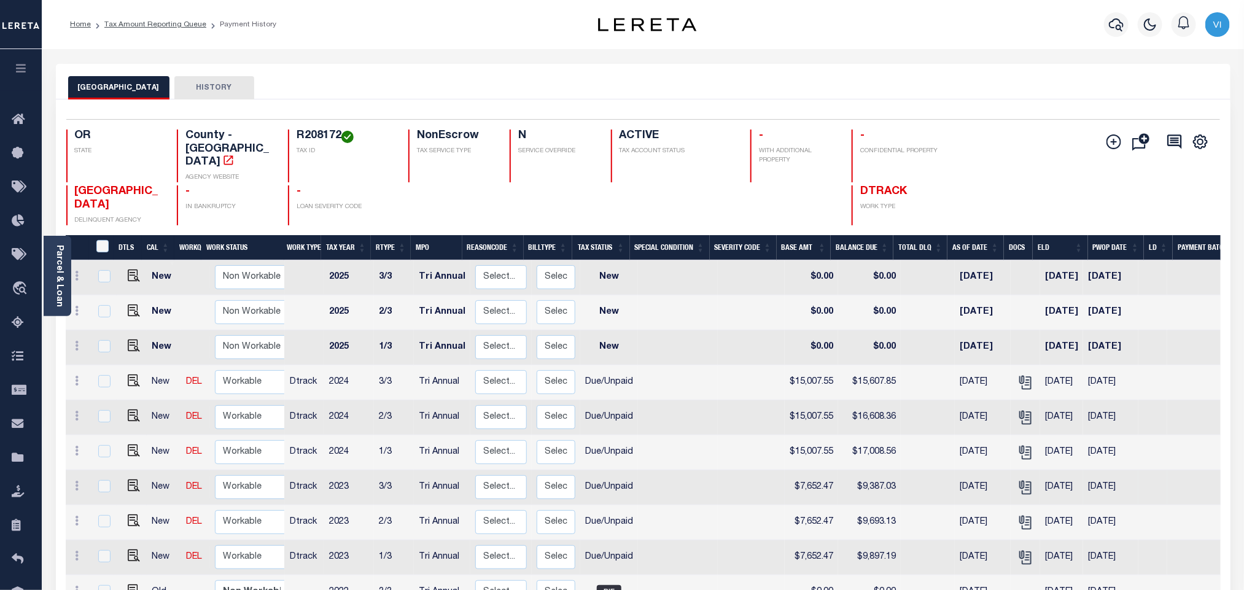
scroll to position [92, 0]
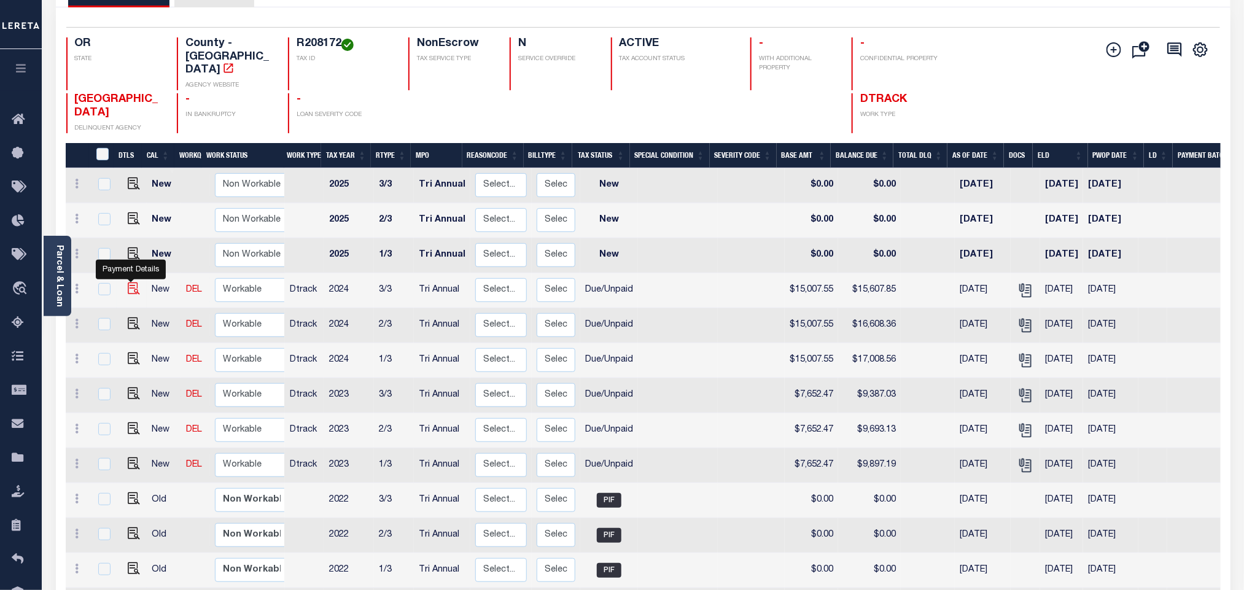
click at [131, 282] on img "" at bounding box center [134, 288] width 12 height 12
checkbox input "true"
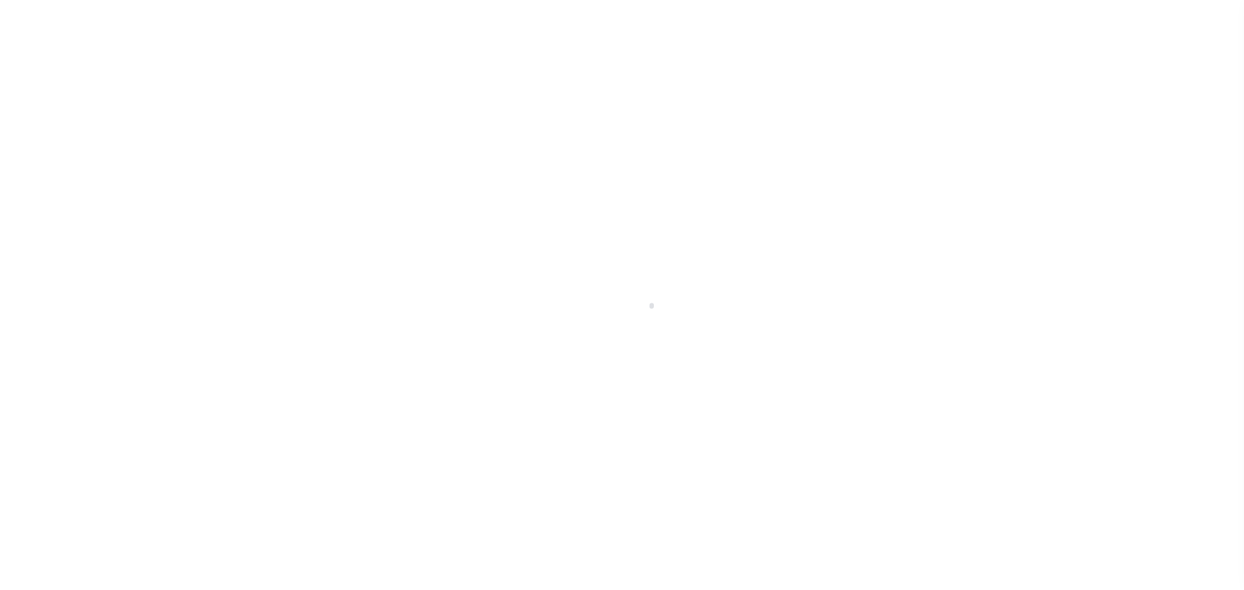
select select "DUE"
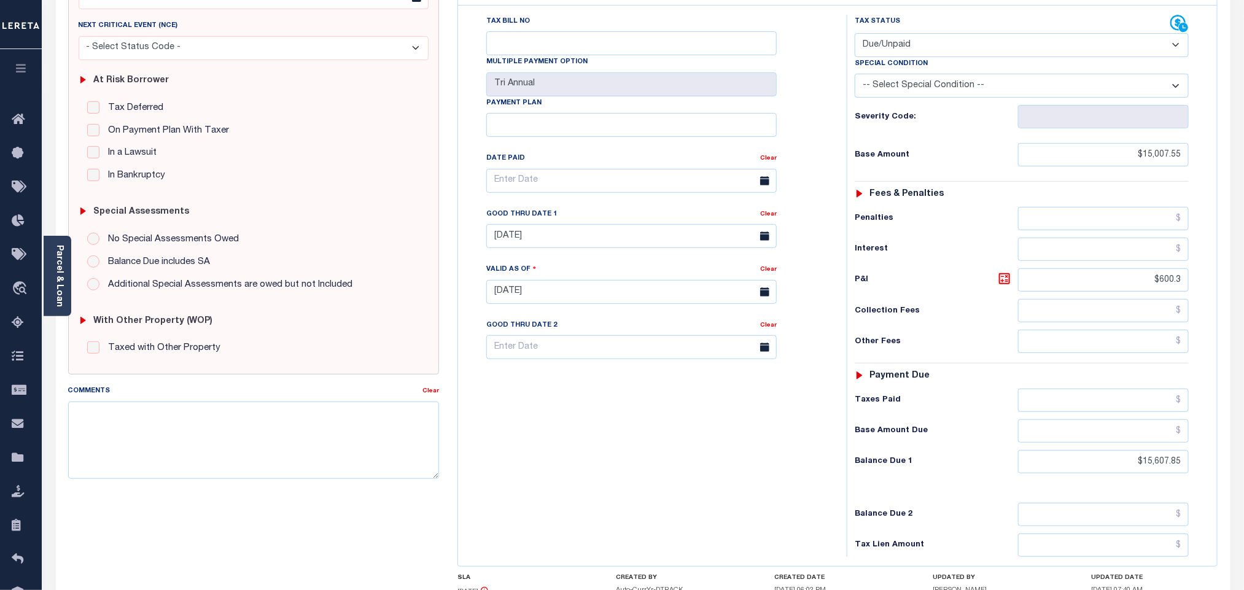
scroll to position [325, 0]
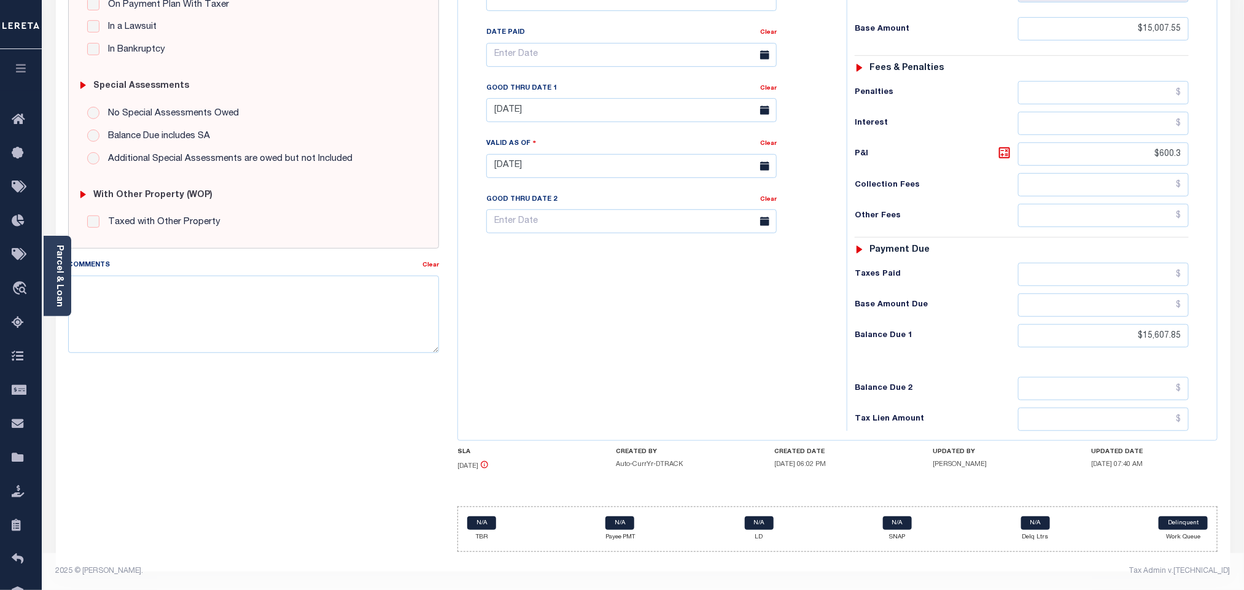
click at [1167, 350] on div "Tax Status Status - Select Status Code -" at bounding box center [1026, 160] width 358 height 542
click at [1162, 341] on input "$15,607.85" at bounding box center [1103, 335] width 171 height 23
paste input "6,008.0"
type input "$16,008.05"
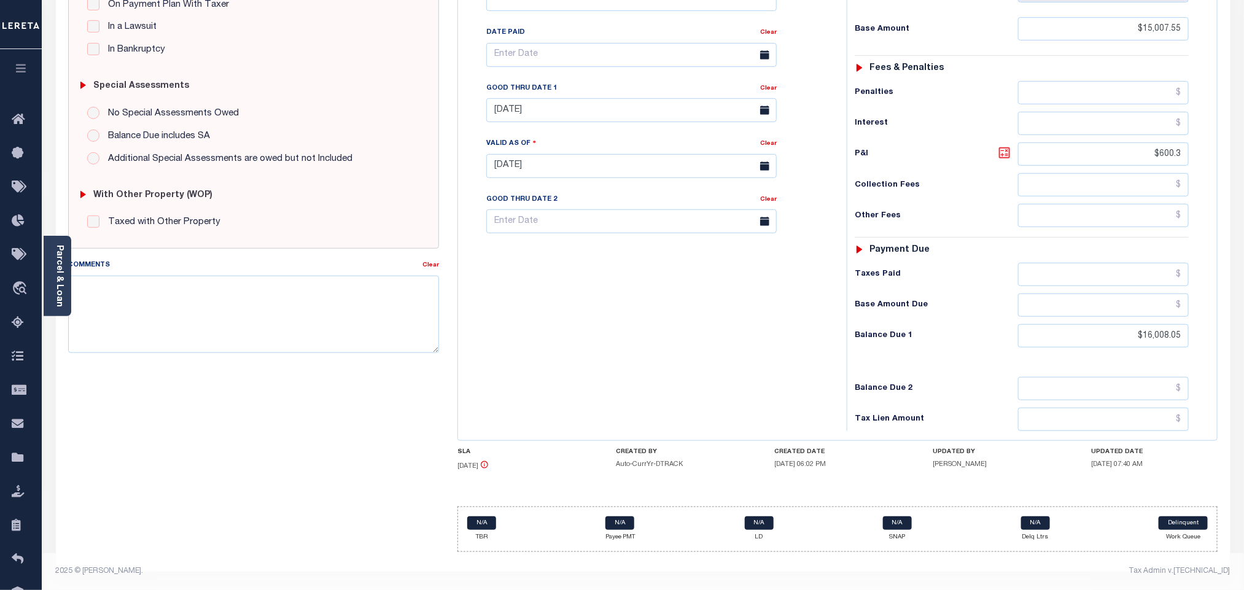
type input "[DATE]"
click at [1003, 148] on icon at bounding box center [1004, 153] width 15 height 15
type input "$1,000.50"
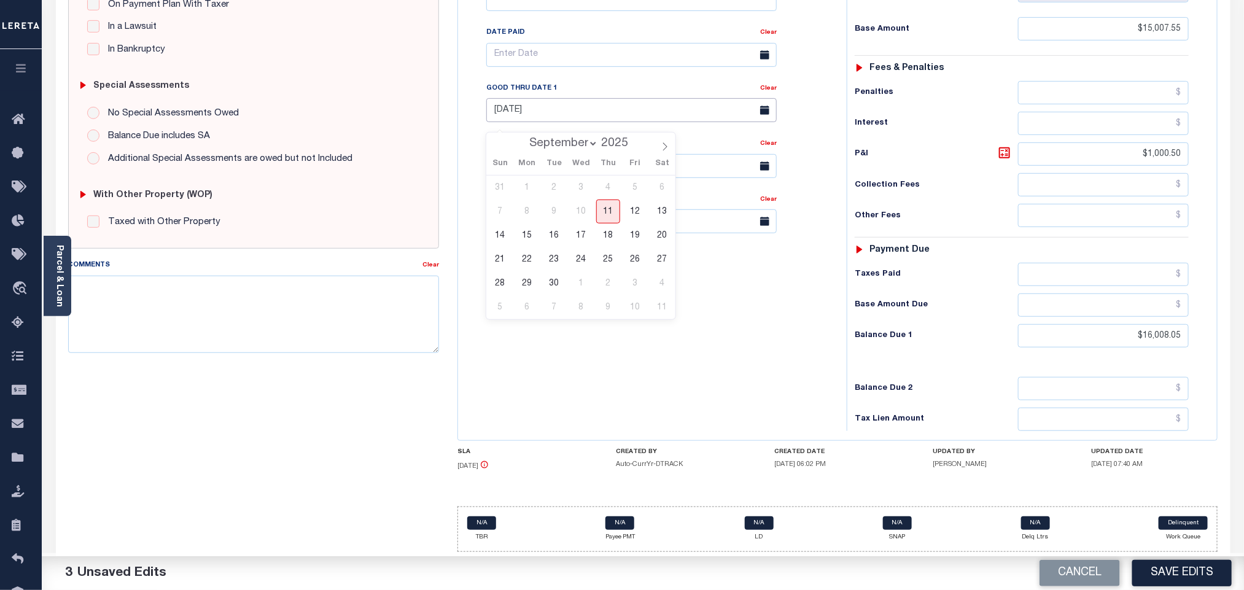
click at [557, 118] on body "Home Tax Amount Reporting Queue Payment History Tax Line Detail Profile" at bounding box center [622, 138] width 1244 height 904
click at [551, 271] on span "30" at bounding box center [554, 283] width 24 height 24
type input "[DATE]"
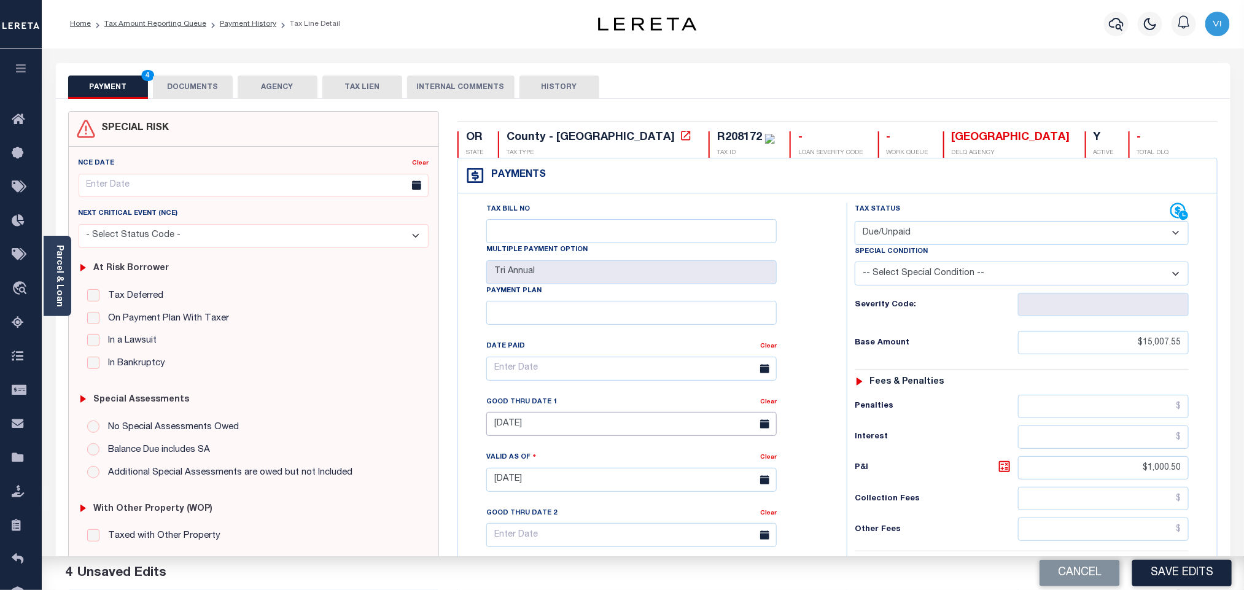
scroll to position [0, 0]
click at [709, 136] on div "R208172 TAX ID" at bounding box center [742, 145] width 66 height 26
copy div "R208172"
click at [209, 91] on button "DOCUMENTS" at bounding box center [193, 87] width 80 height 23
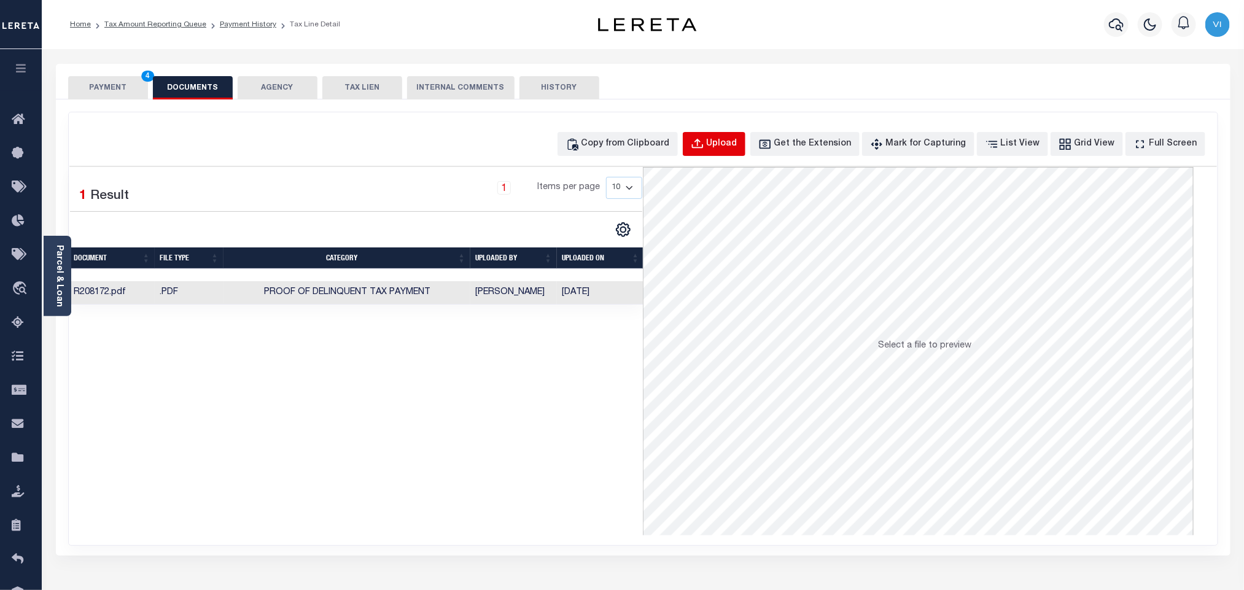
click at [731, 151] on div "Upload" at bounding box center [722, 145] width 31 height 14
select select "POP"
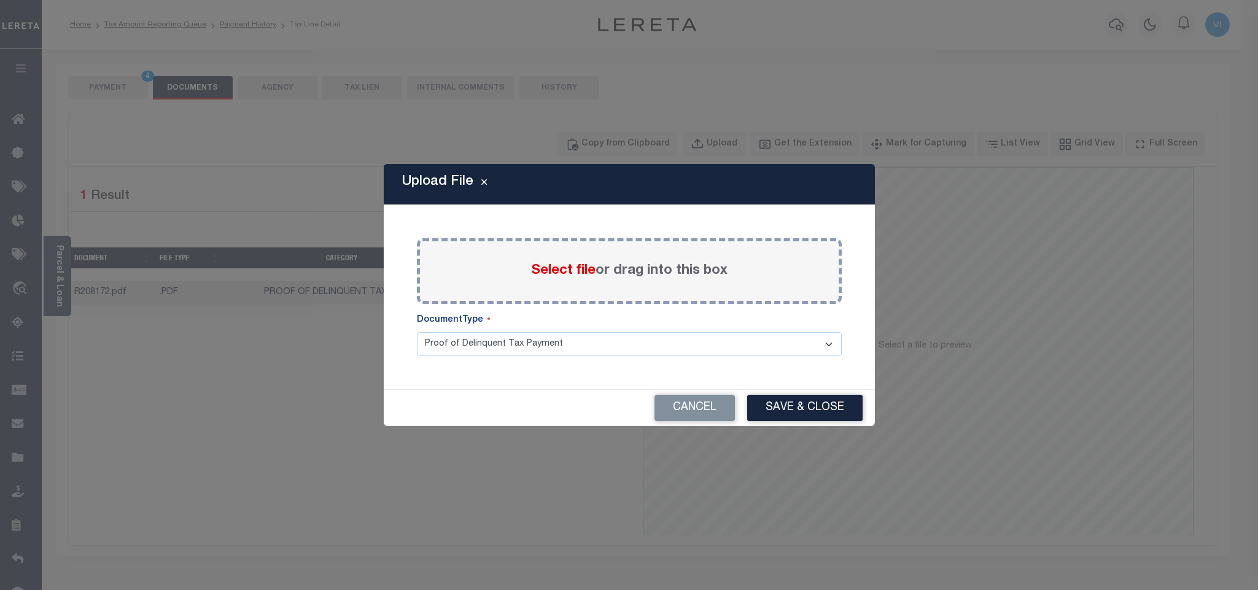
click at [542, 284] on div "Select file or drag into this box" at bounding box center [629, 271] width 425 height 66
click at [550, 271] on span "Select file" at bounding box center [563, 271] width 64 height 14
click at [0, 0] on input "Select file or drag into this box" at bounding box center [0, 0] width 0 height 0
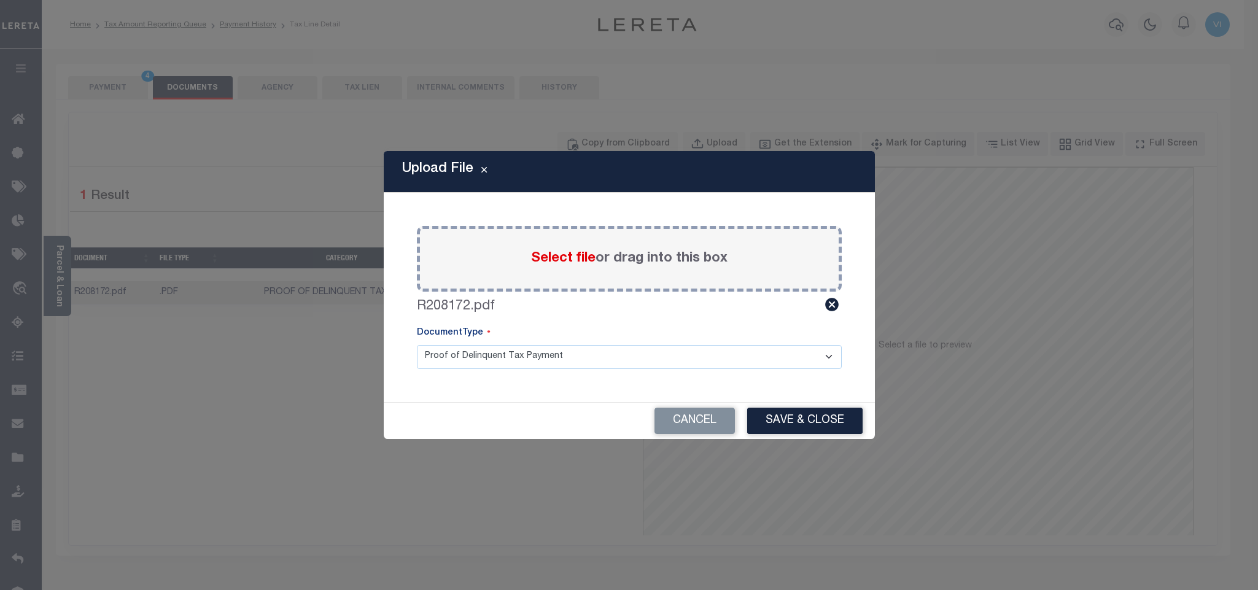
click at [454, 365] on select "Proof of Delinquent Tax Payment" at bounding box center [629, 357] width 425 height 24
click at [417, 345] on select "Proof of Delinquent Tax Payment" at bounding box center [629, 357] width 425 height 24
click at [804, 408] on button "Save & Close" at bounding box center [804, 421] width 115 height 26
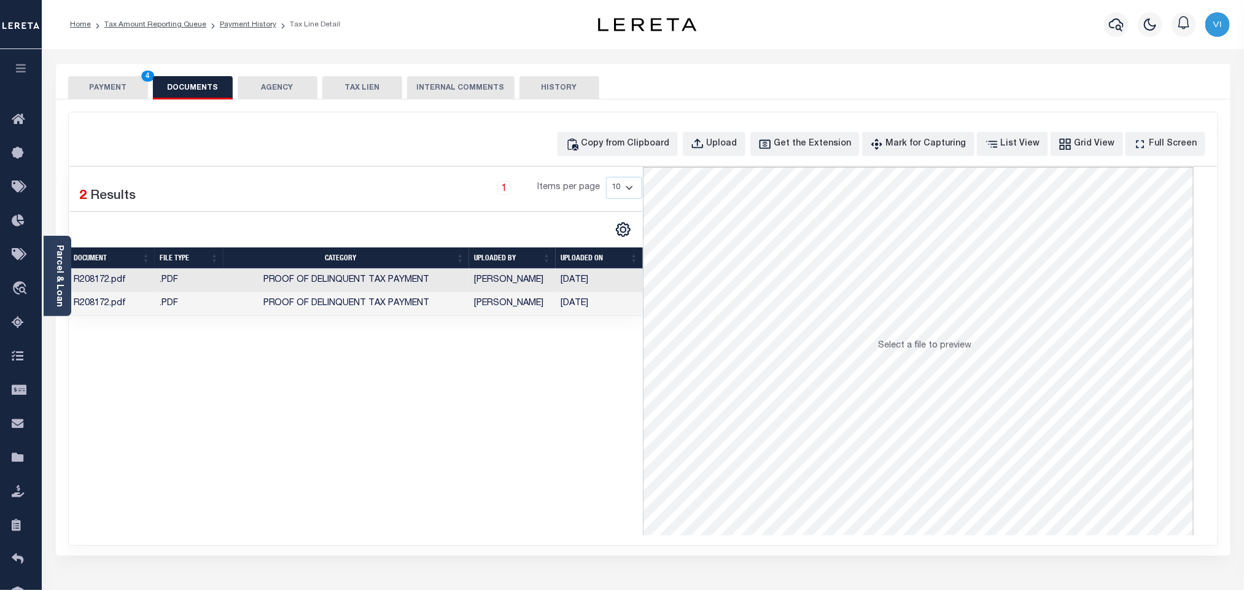
click at [106, 77] on button "PAYMENT 4" at bounding box center [108, 87] width 80 height 23
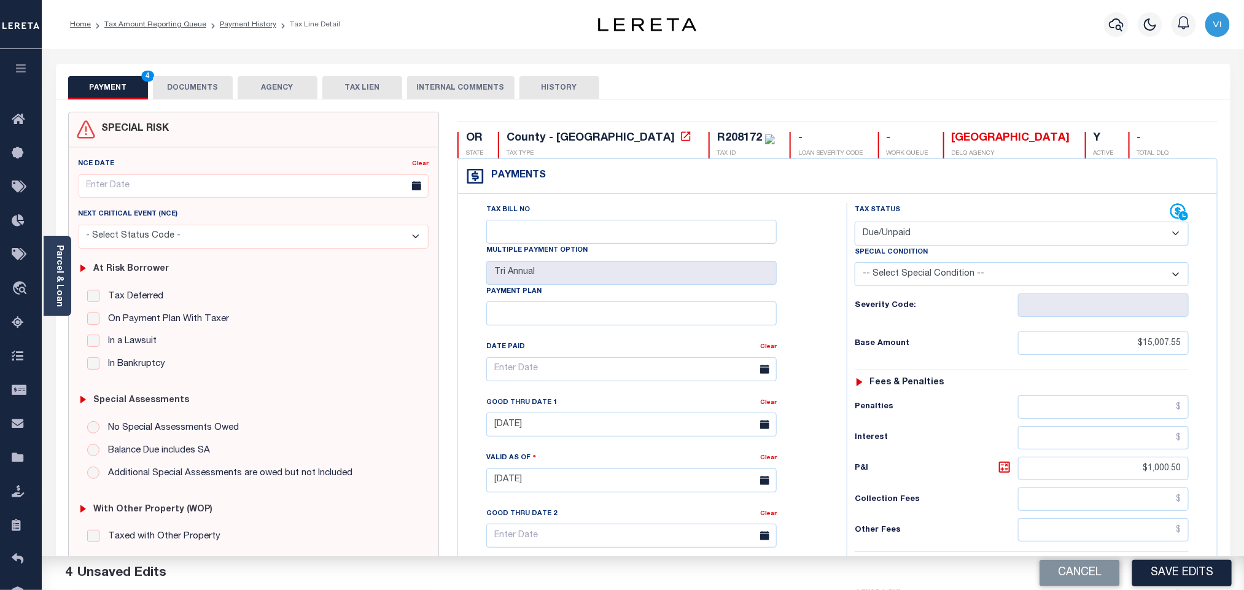
click at [814, 411] on div "Tax Bill No Multiple Payment Option Tri Annual Payment Plan Clear Clear [DATE] …" at bounding box center [649, 375] width 358 height 344
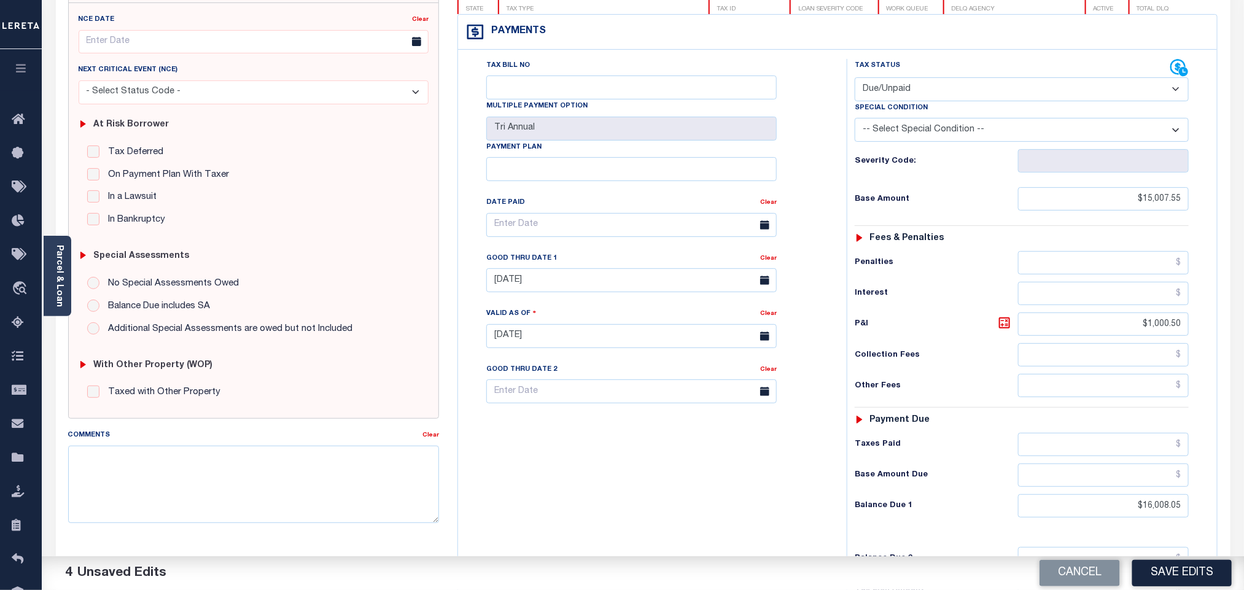
scroll to position [321, 0]
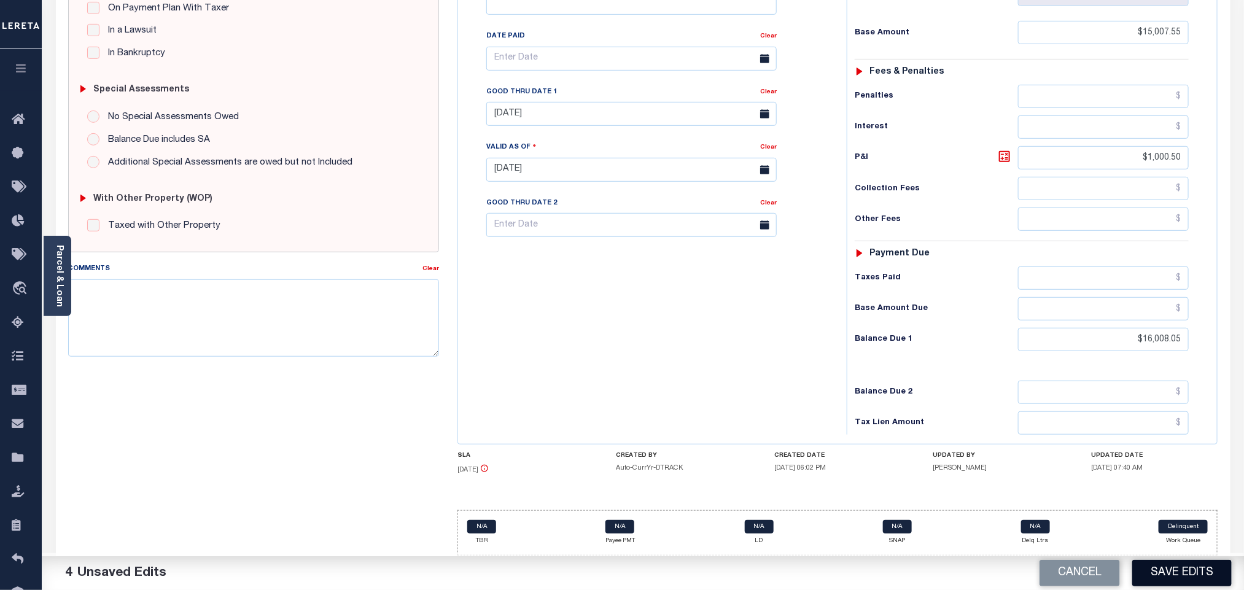
click at [1177, 577] on button "Save Edits" at bounding box center [1181, 573] width 99 height 26
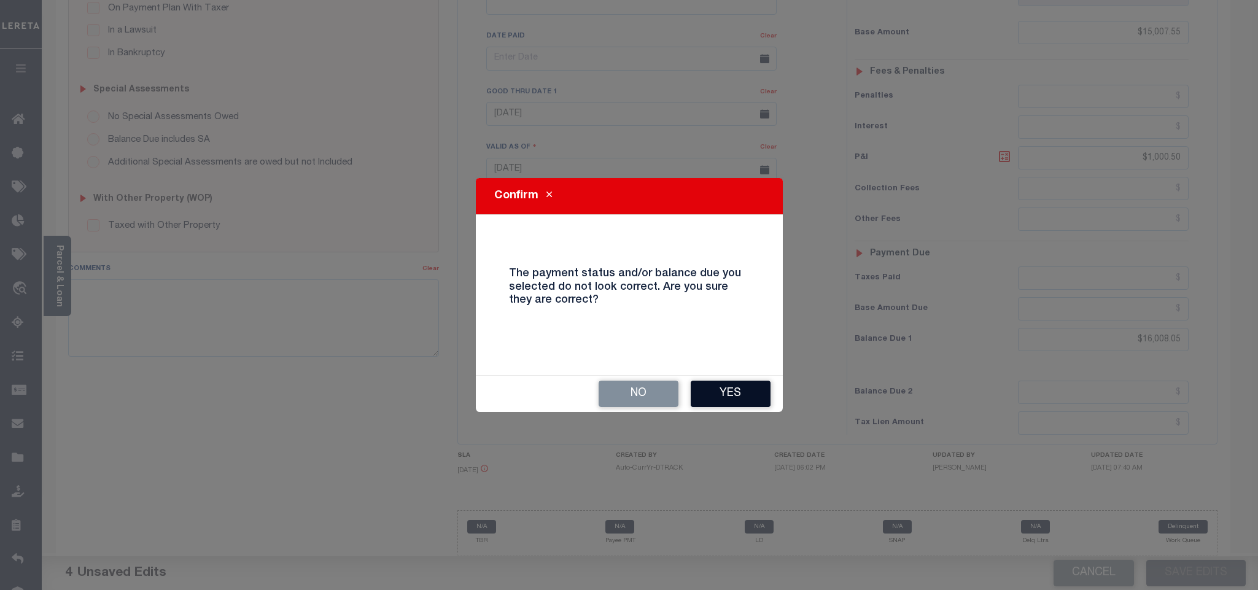
click at [725, 394] on button "Yes" at bounding box center [731, 394] width 80 height 26
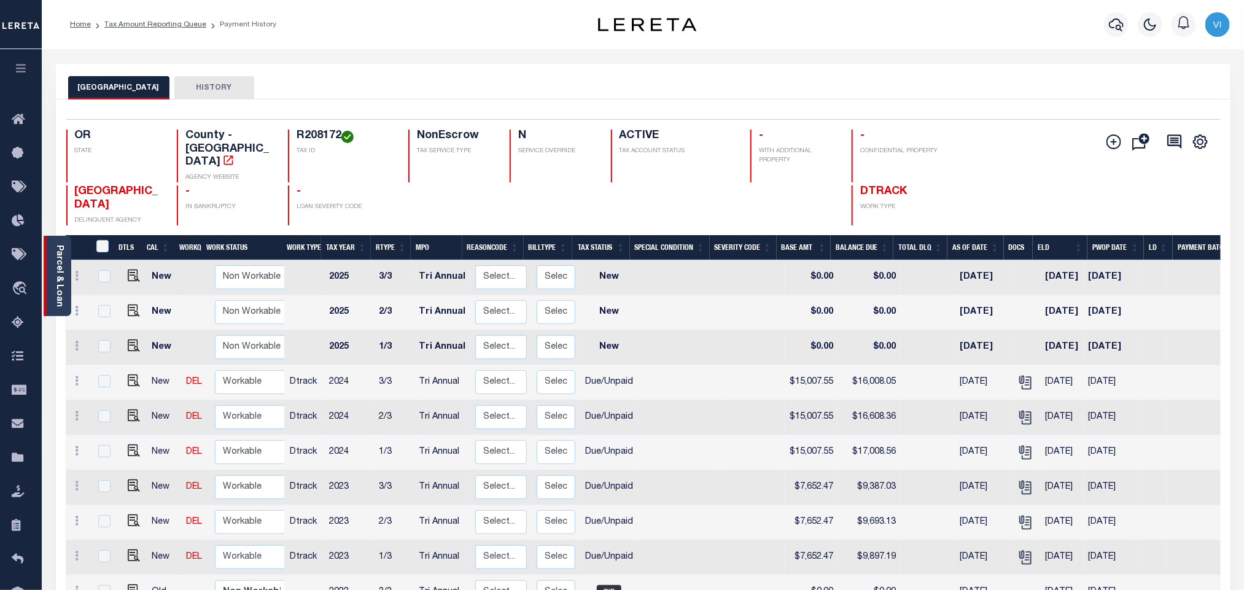
click at [52, 275] on div "Parcel & Loan" at bounding box center [58, 276] width 28 height 80
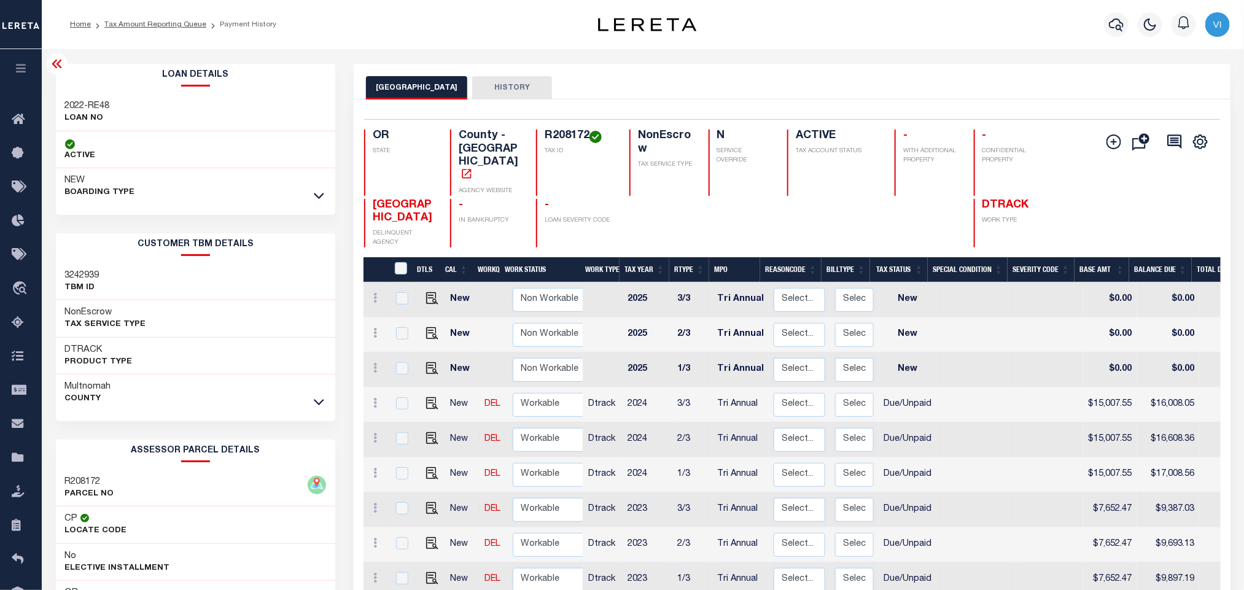
click at [57, 111] on div "2022-RE48 LOAN NO" at bounding box center [196, 112] width 280 height 37
copy div "2022-RE48"
click at [551, 142] on h4 "R208172" at bounding box center [580, 137] width 70 height 14
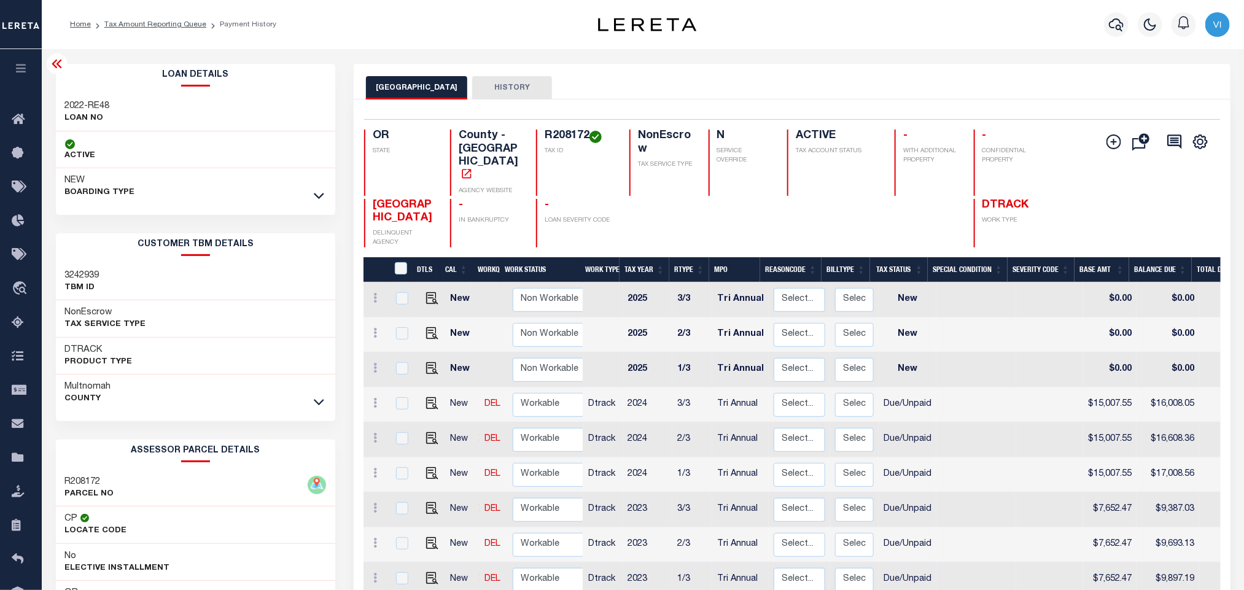
click at [551, 142] on h4 "R208172" at bounding box center [580, 137] width 70 height 14
copy h4 "R208172"
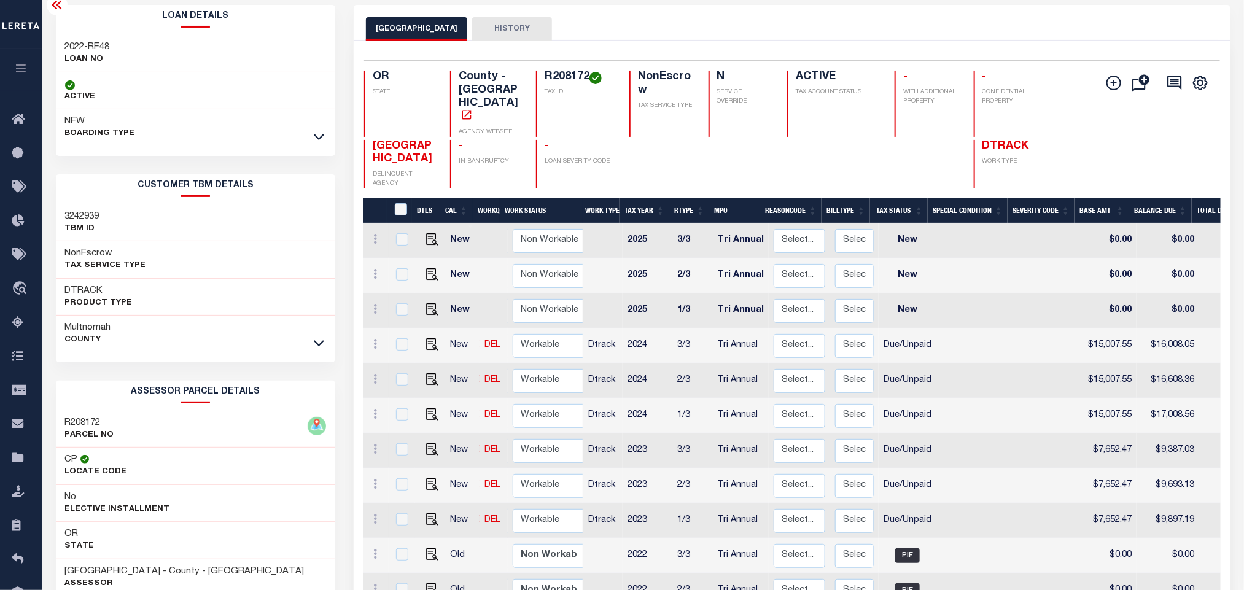
scroll to position [315, 0]
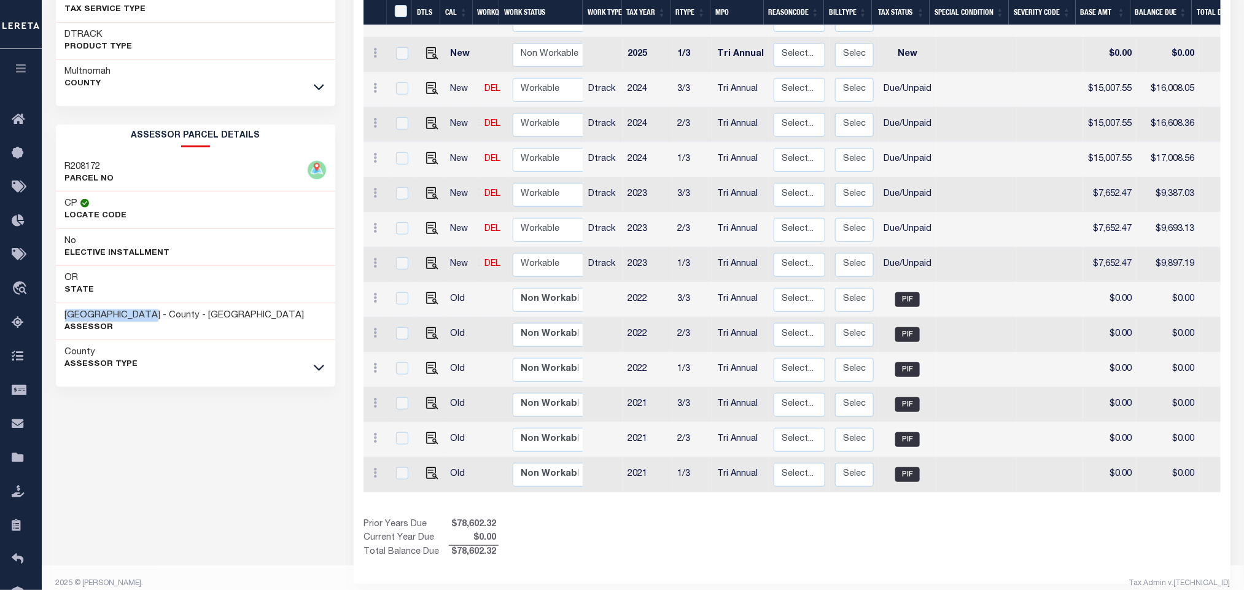
drag, startPoint x: 165, startPoint y: 316, endPoint x: 57, endPoint y: 310, distance: 107.6
click at [57, 310] on div "MULTNOMAH COUNTY - County - OR Assessor" at bounding box center [196, 321] width 280 height 37
copy h3 "[GEOGRAPHIC_DATA]"
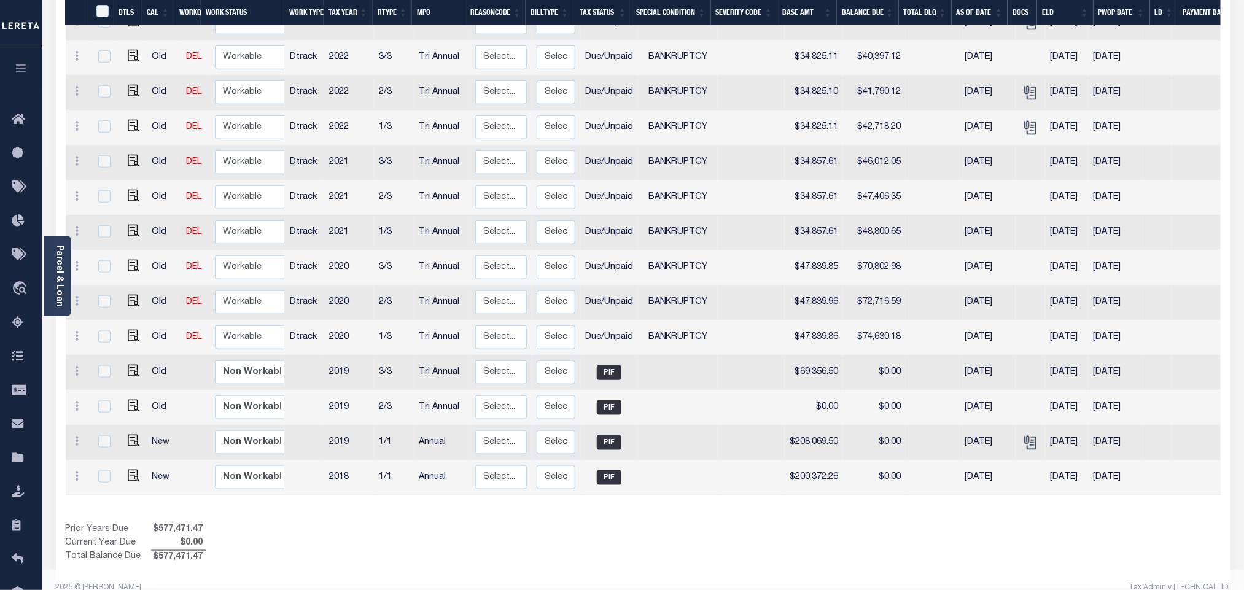
scroll to position [74, 0]
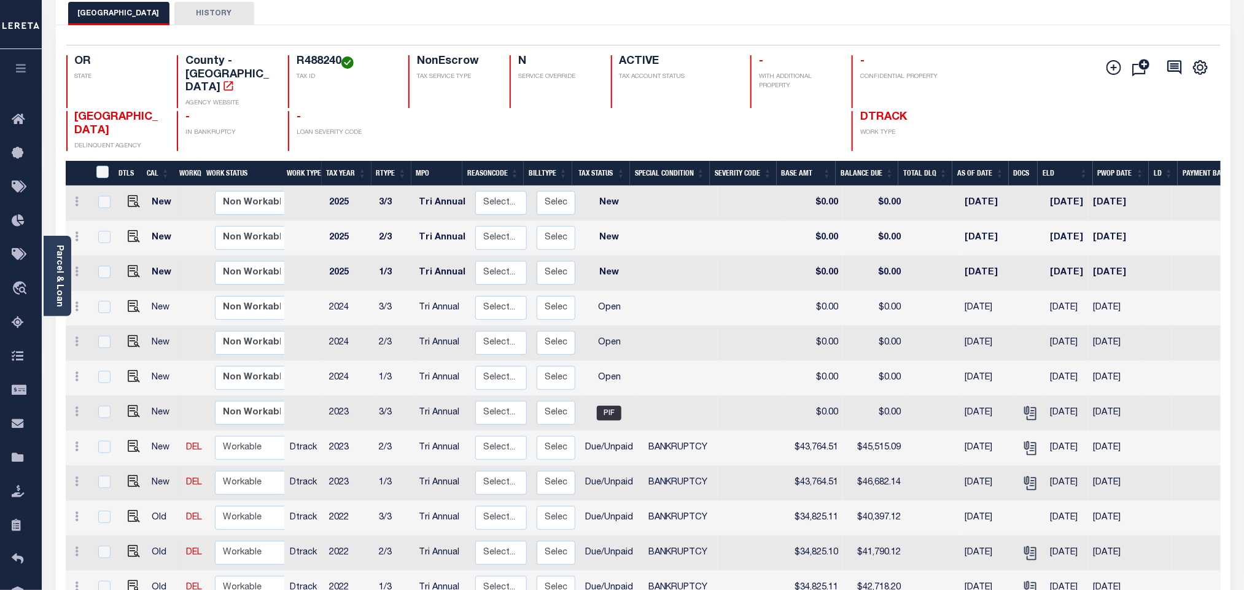
click at [295, 63] on div "R488240 TAX ID" at bounding box center [341, 81] width 106 height 53
copy h4 "R488240"
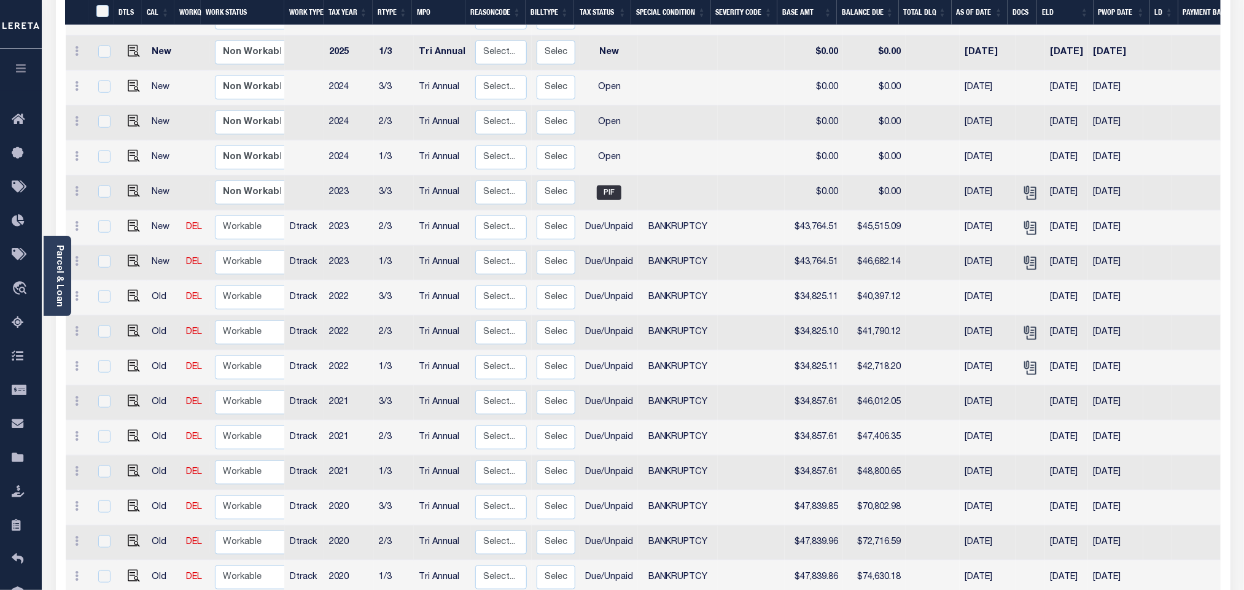
scroll to position [351, 0]
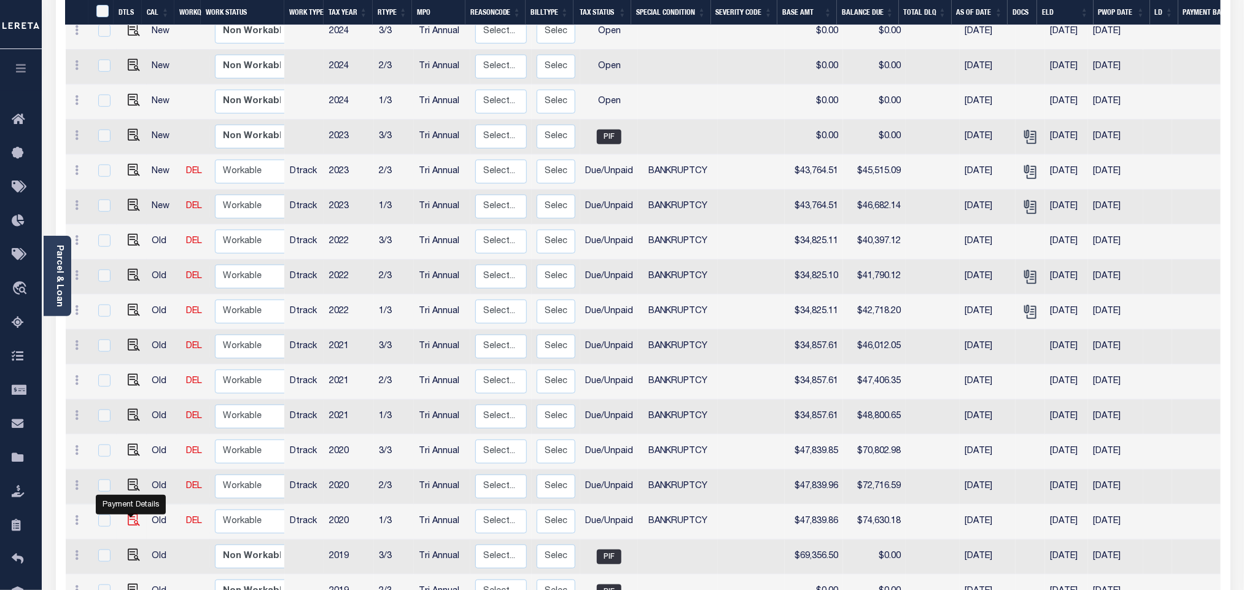
click at [131, 514] on img "" at bounding box center [134, 520] width 12 height 12
checkbox input "true"
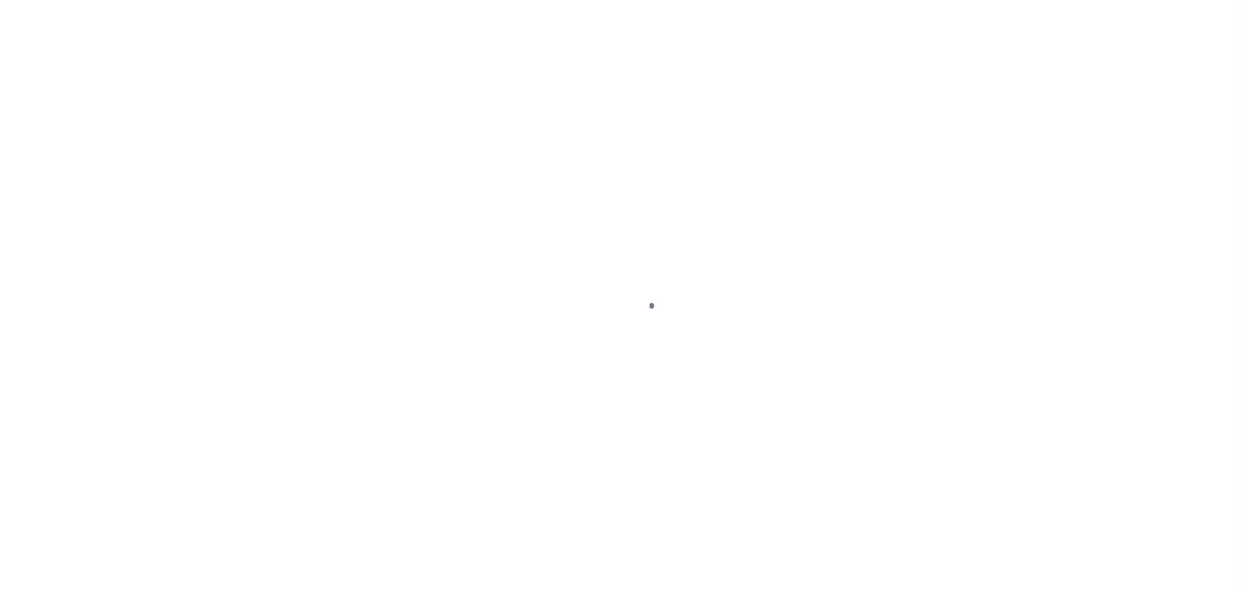
checkbox input "false"
type textarea "please see 2023 2/3 attachment - ah"
type input "[DATE]"
select select "DUE"
select select "22"
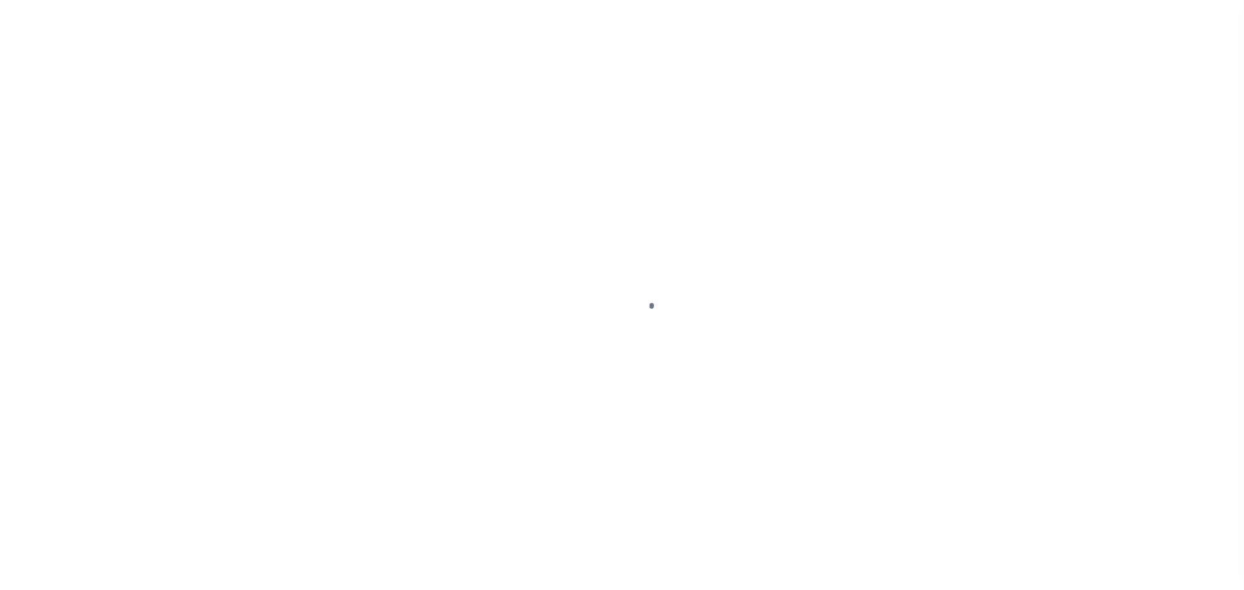
type input "$47,839.86"
type input "$26,790.32"
type input "$74,630.18"
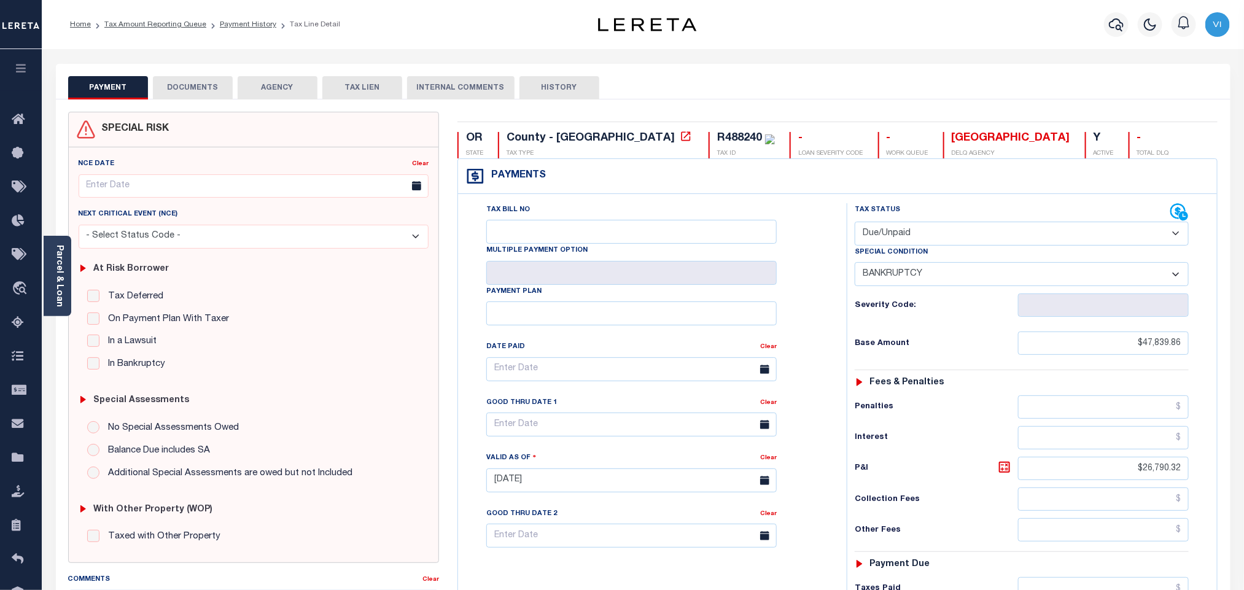
click at [58, 284] on link "Parcel & Loan" at bounding box center [59, 276] width 9 height 62
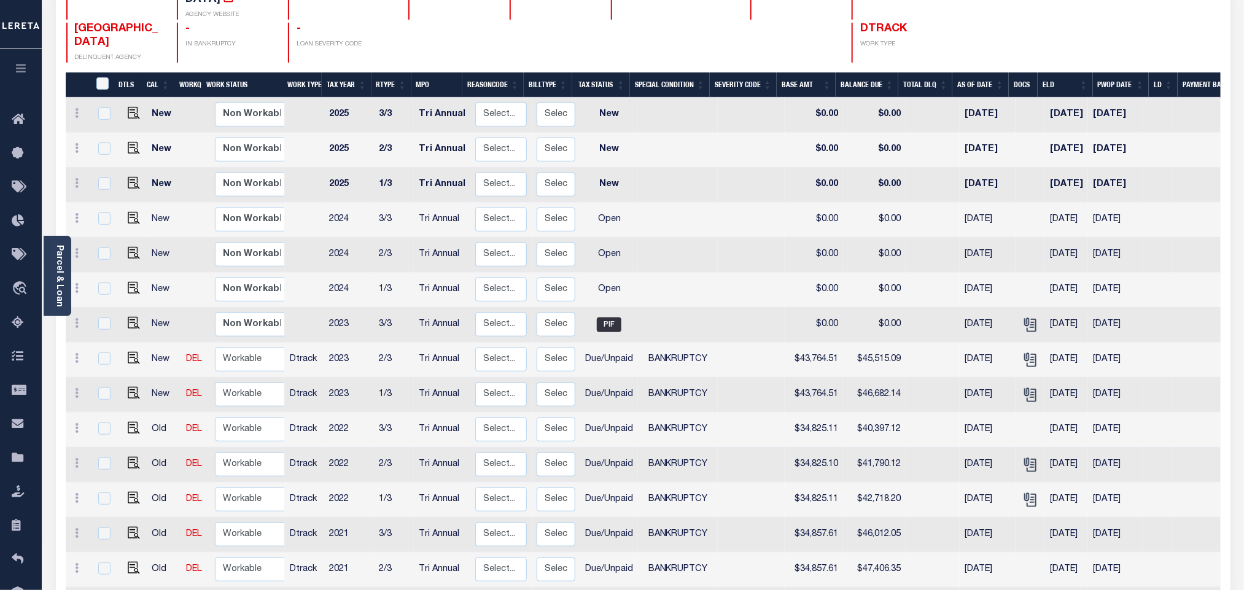
scroll to position [190, 0]
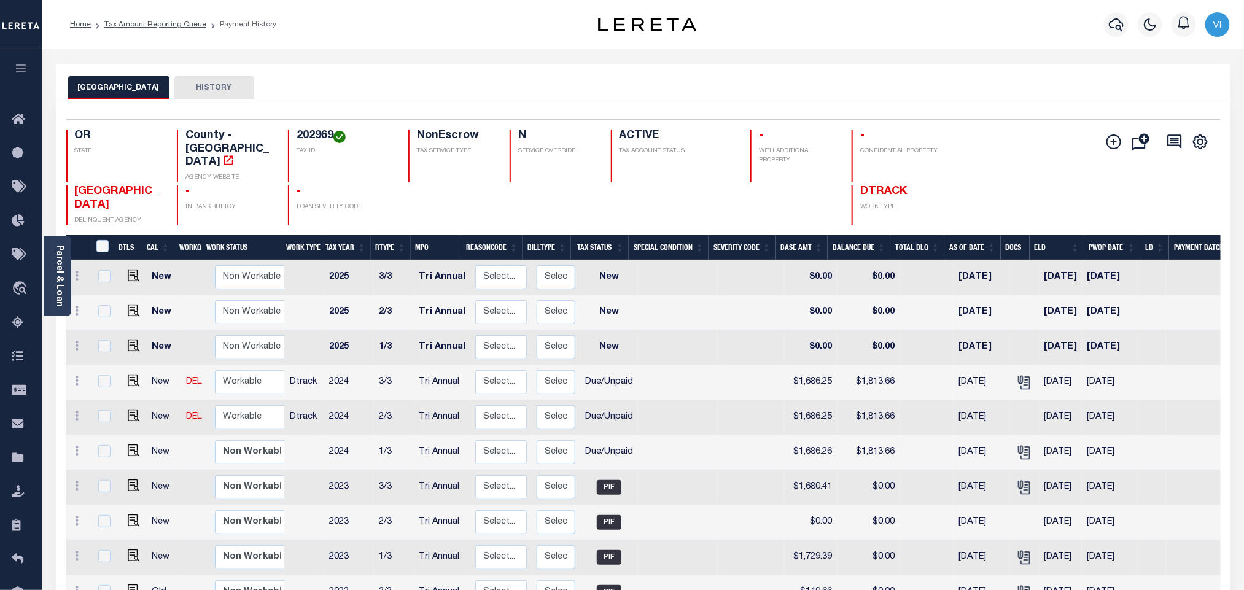
click at [299, 140] on h4 "202969" at bounding box center [345, 137] width 97 height 14
copy h4 "202969"
click at [1019, 375] on icon "" at bounding box center [1024, 380] width 10 height 10
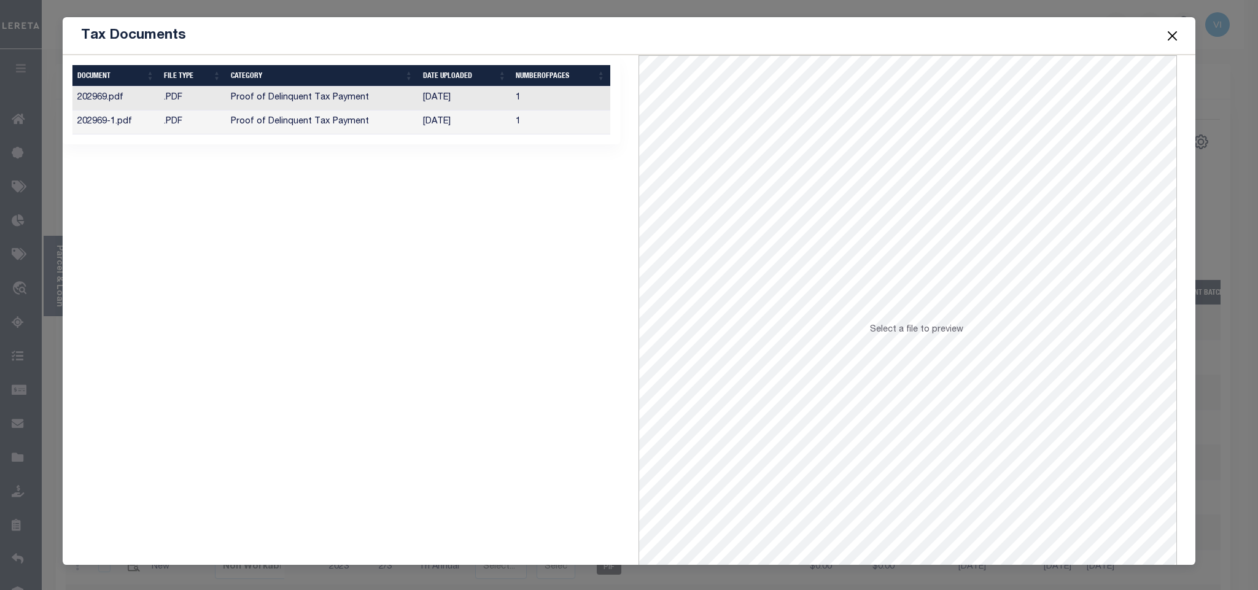
click at [452, 125] on td "[DATE]" at bounding box center [464, 123] width 93 height 24
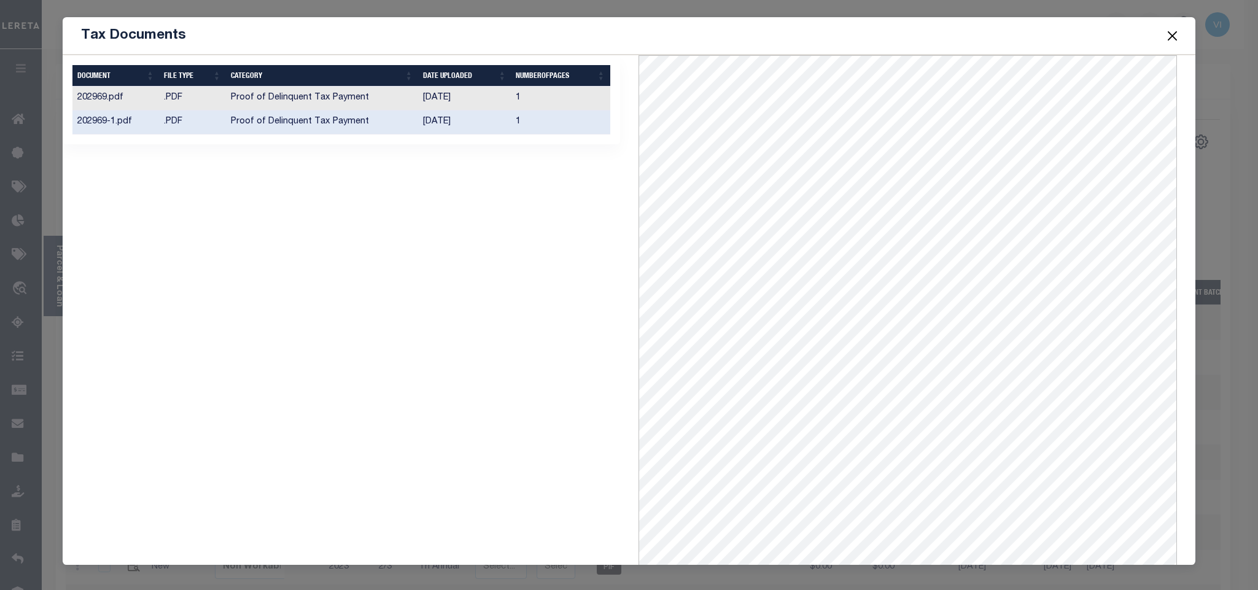
click at [457, 102] on td "[DATE]" at bounding box center [464, 99] width 93 height 24
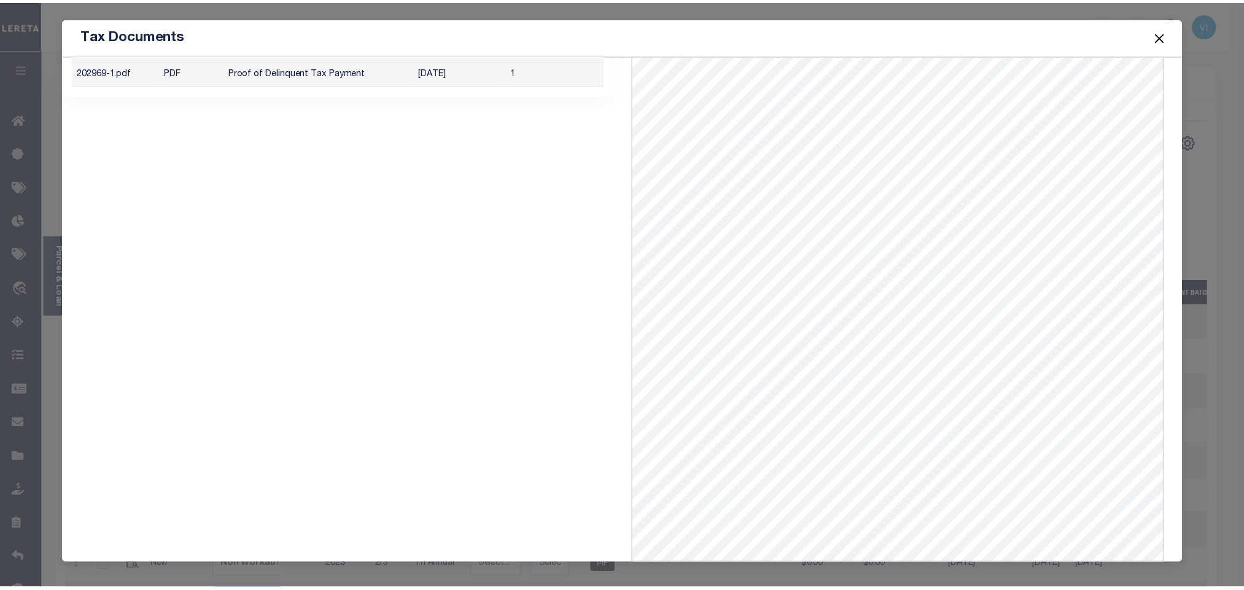
scroll to position [4, 0]
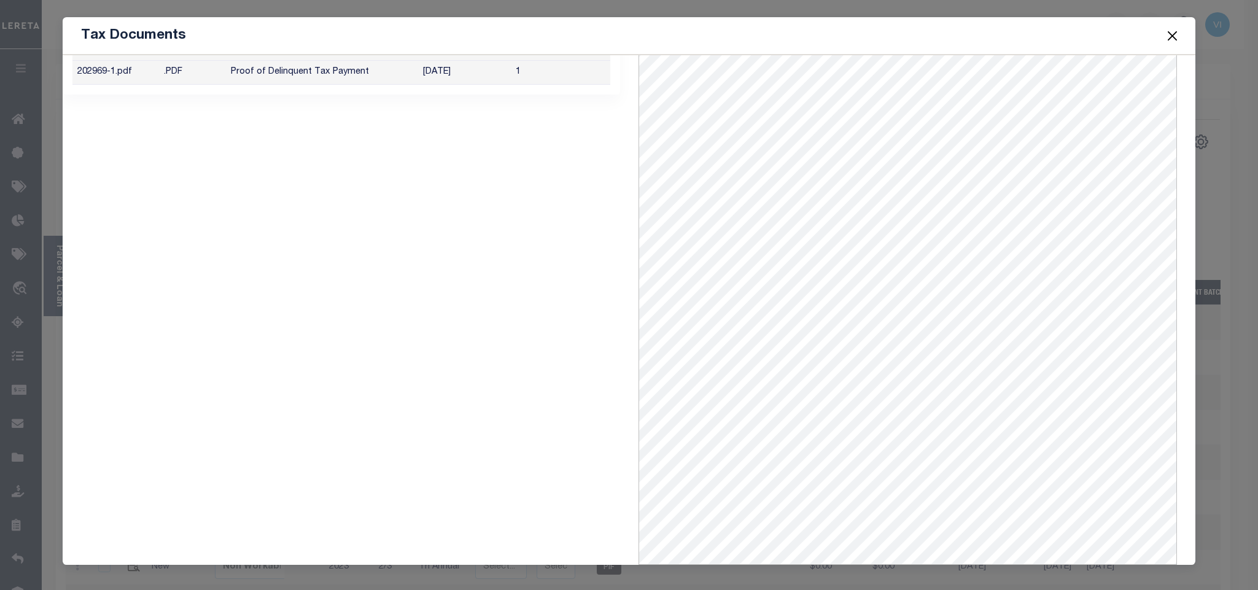
click at [1178, 39] on button "Close" at bounding box center [1172, 36] width 16 height 16
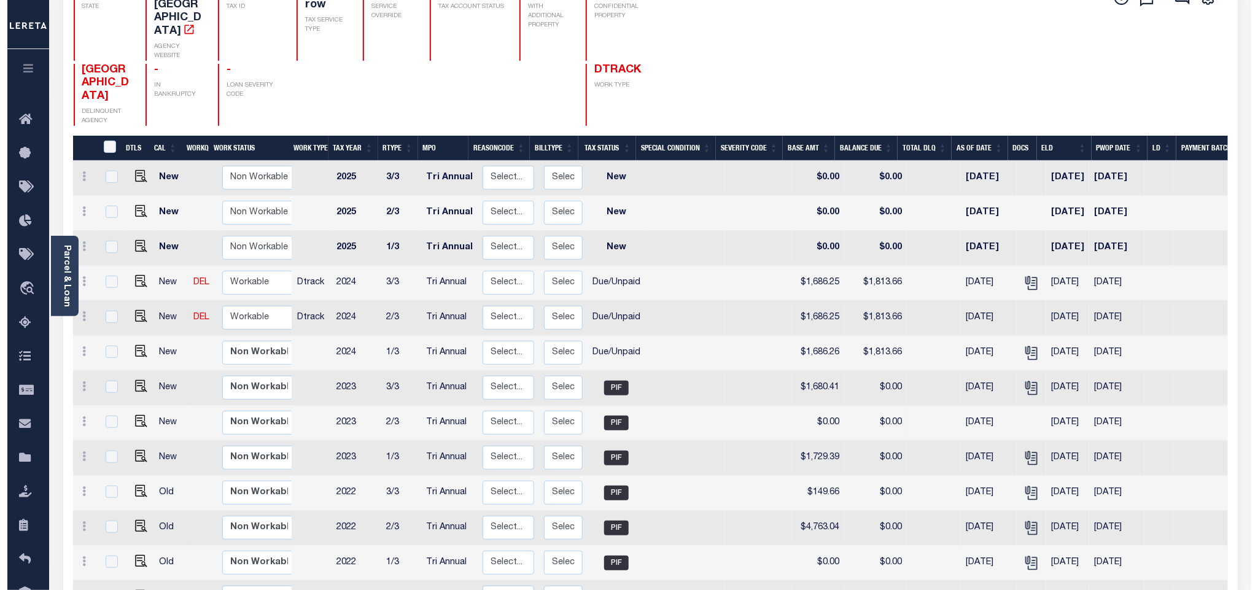
scroll to position [184, 0]
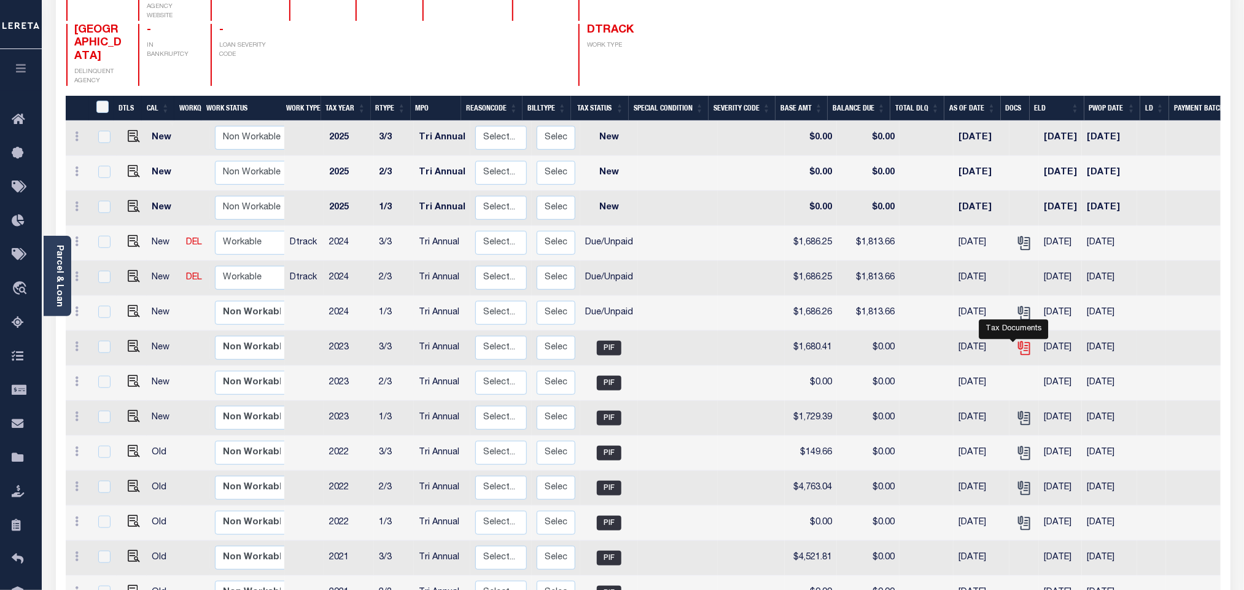
click at [1019, 341] on icon "" at bounding box center [1024, 346] width 10 height 10
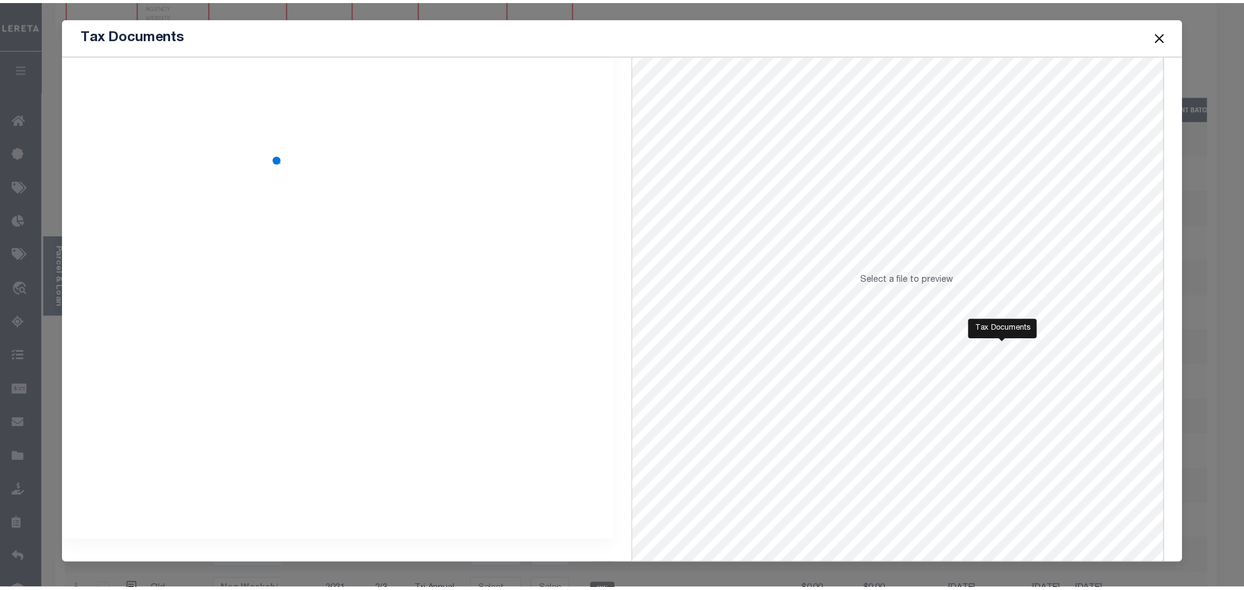
scroll to position [0, 0]
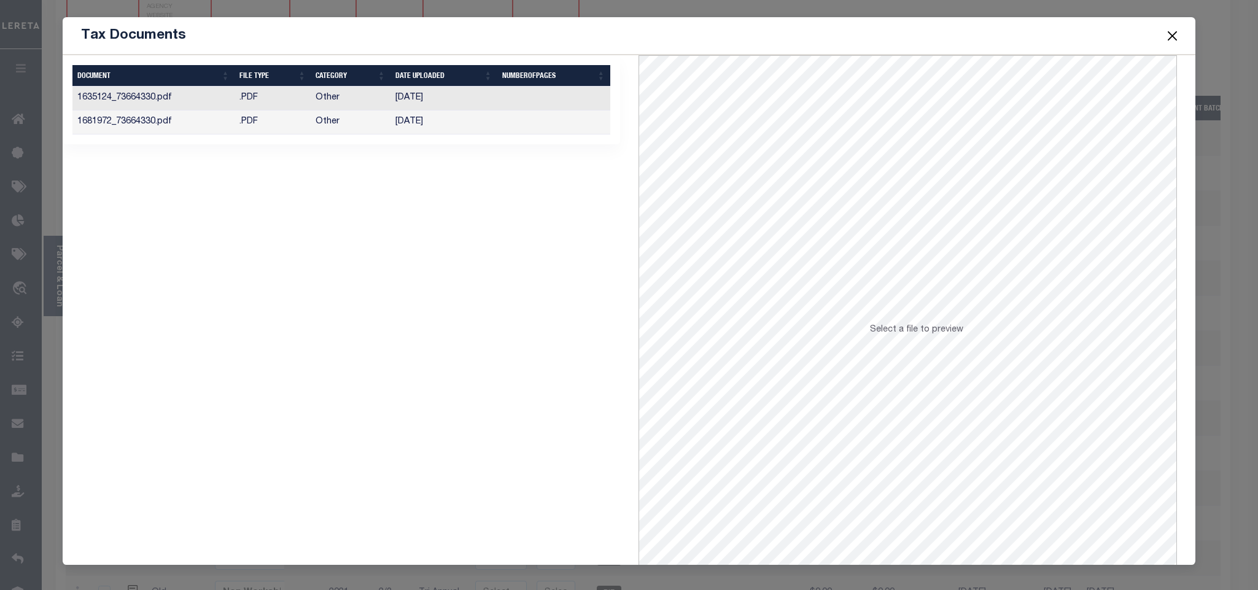
click at [368, 111] on td "Other" at bounding box center [351, 123] width 80 height 24
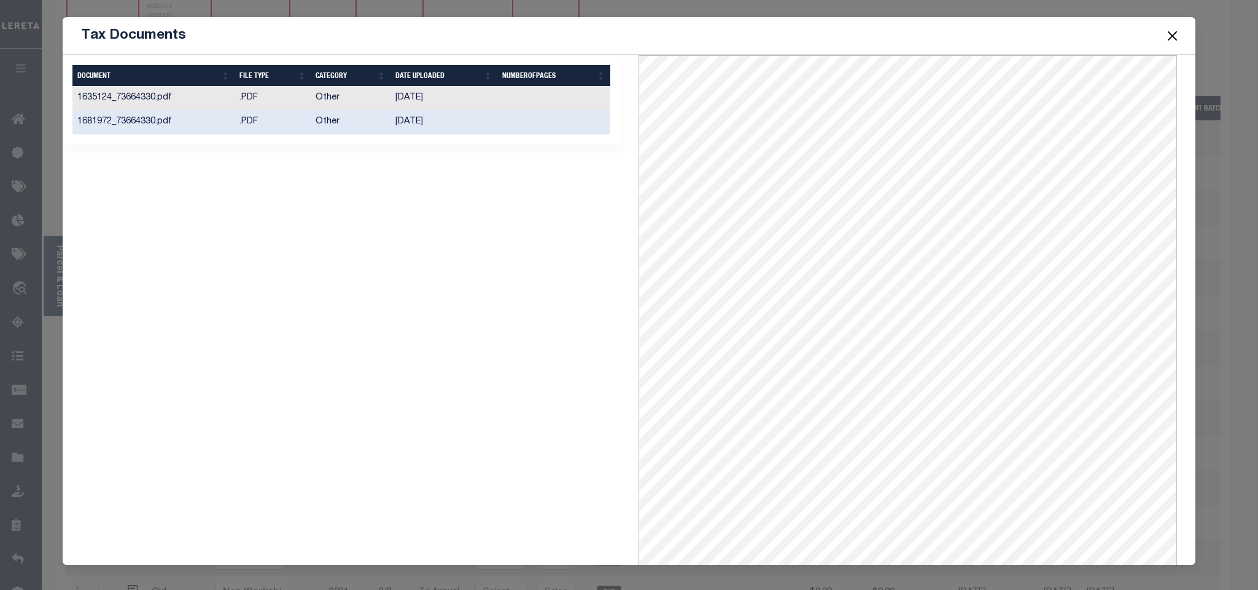
click at [402, 99] on td "08/07/2024" at bounding box center [444, 99] width 107 height 24
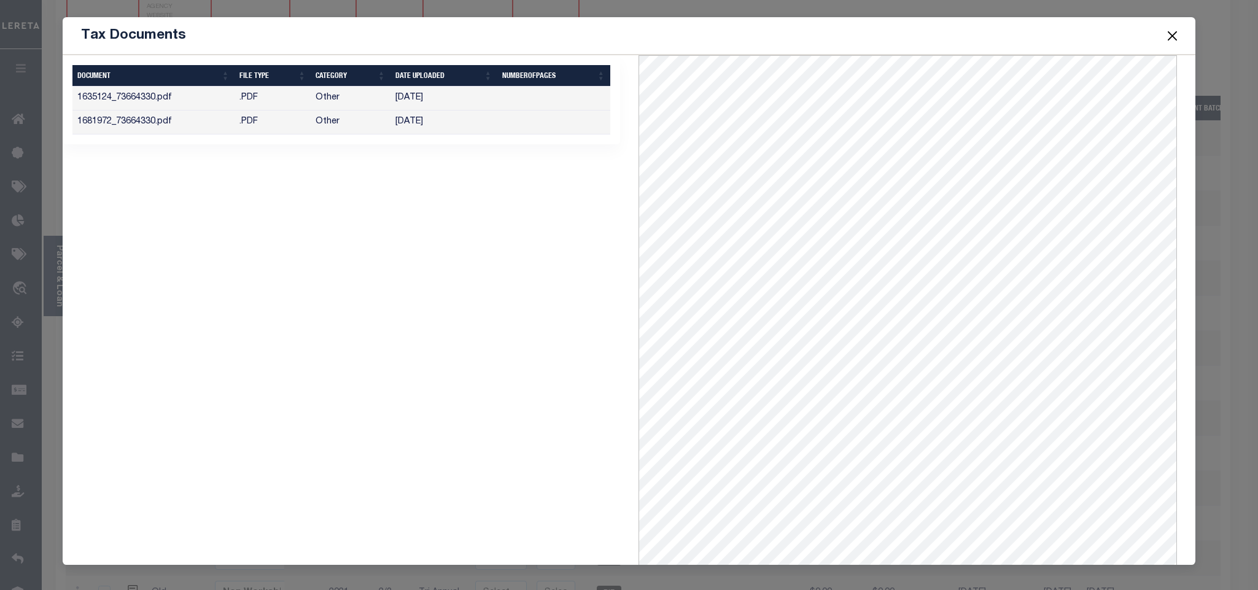
click at [1172, 39] on button "Close" at bounding box center [1172, 36] width 16 height 16
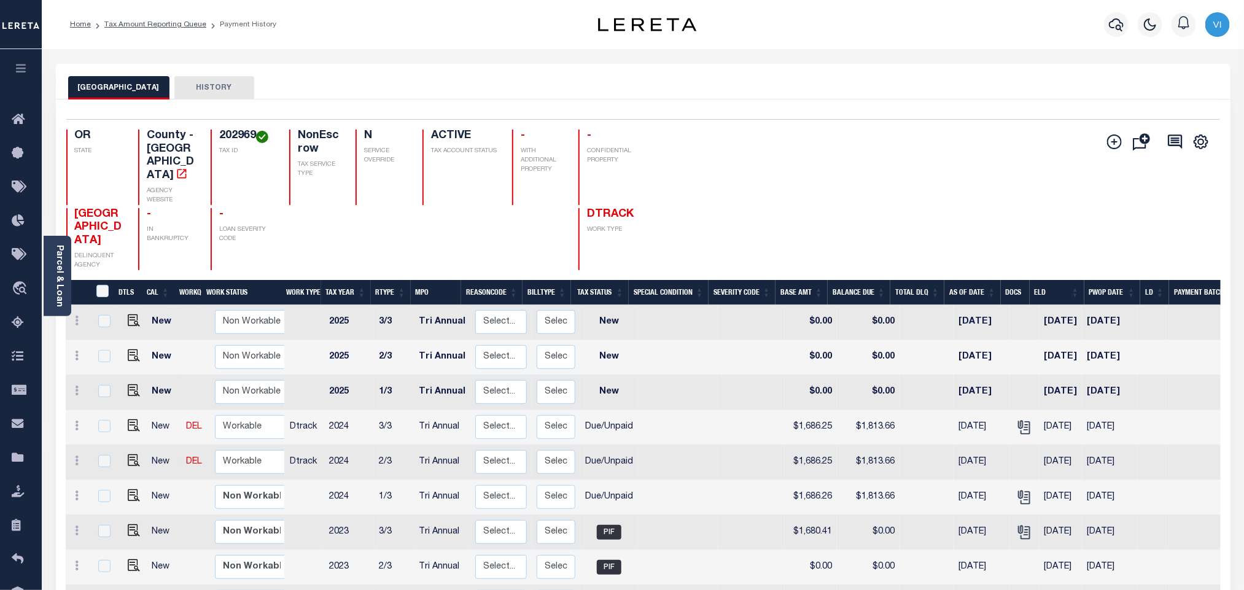
click at [214, 131] on div "202969 TAX ID" at bounding box center [242, 168] width 63 height 76
click at [214, 133] on div "202969 TAX ID" at bounding box center [242, 168] width 63 height 76
copy h4 "202969"
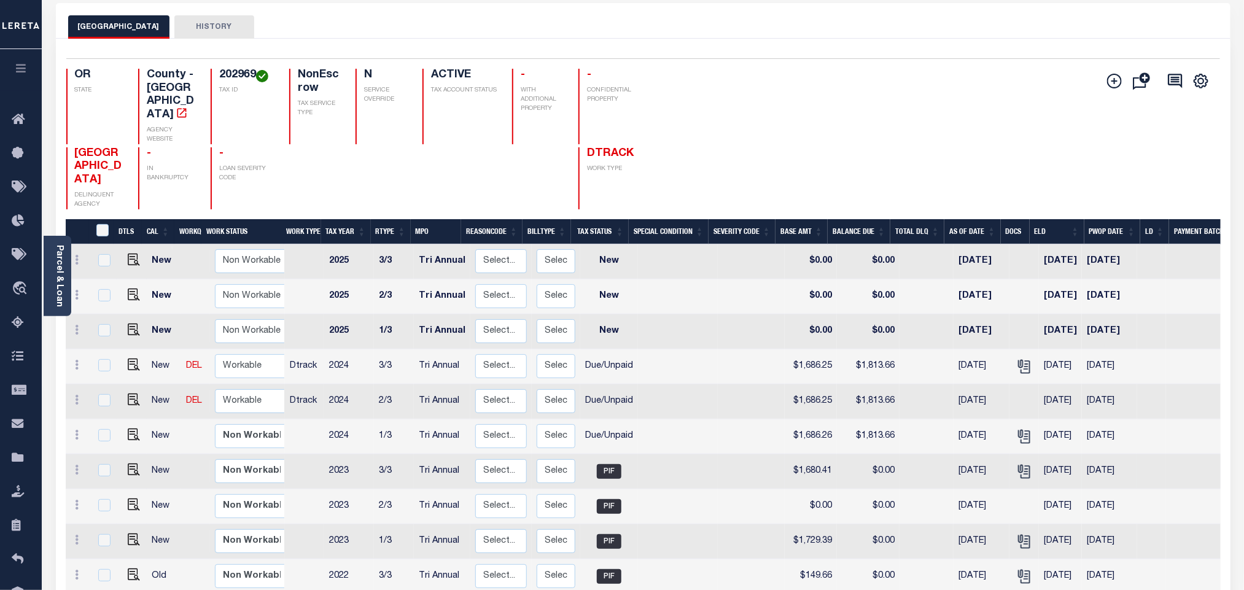
scroll to position [92, 0]
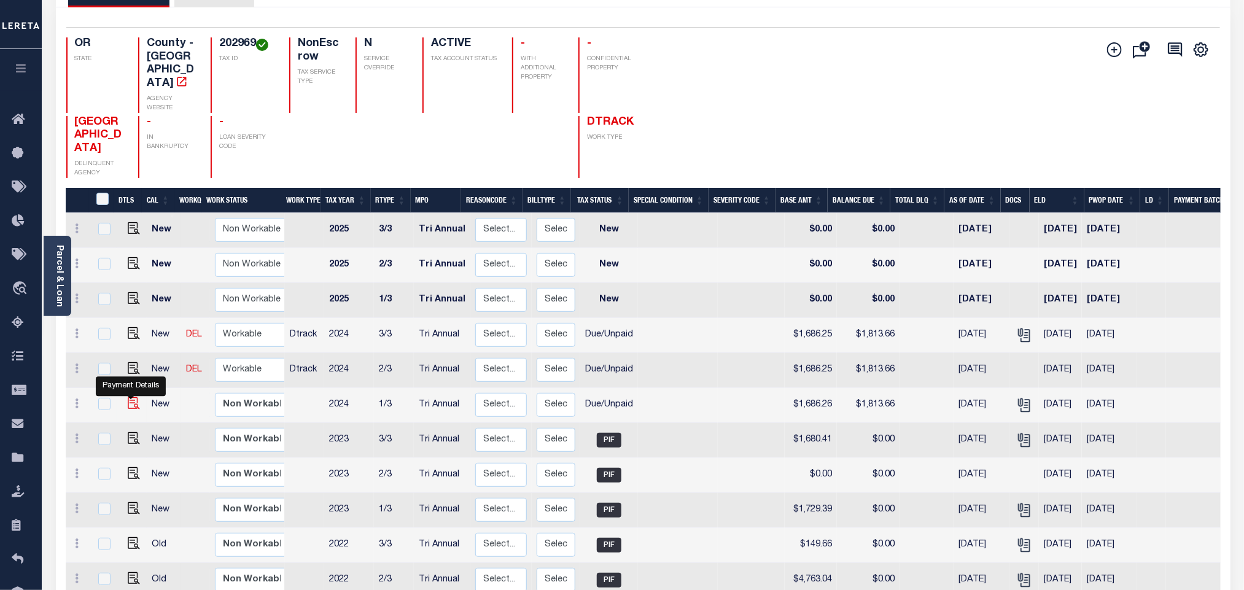
click at [133, 397] on img "" at bounding box center [134, 403] width 12 height 12
checkbox input "true"
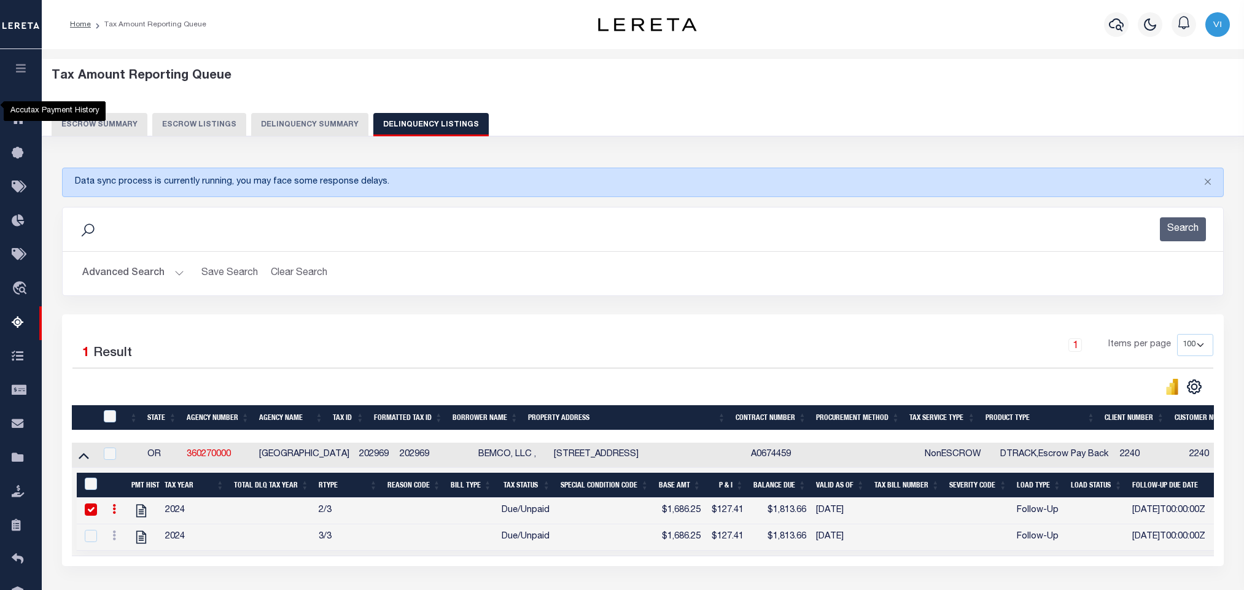
select select "100"
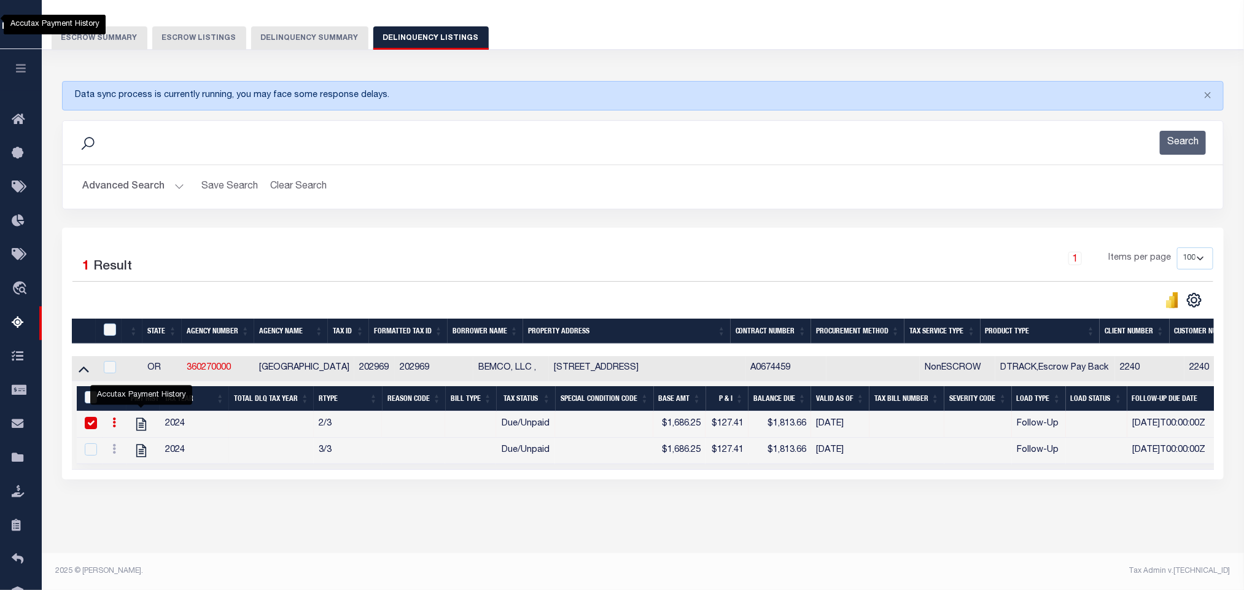
scroll to position [101, 0]
click at [1173, 133] on button "Search" at bounding box center [1183, 143] width 46 height 24
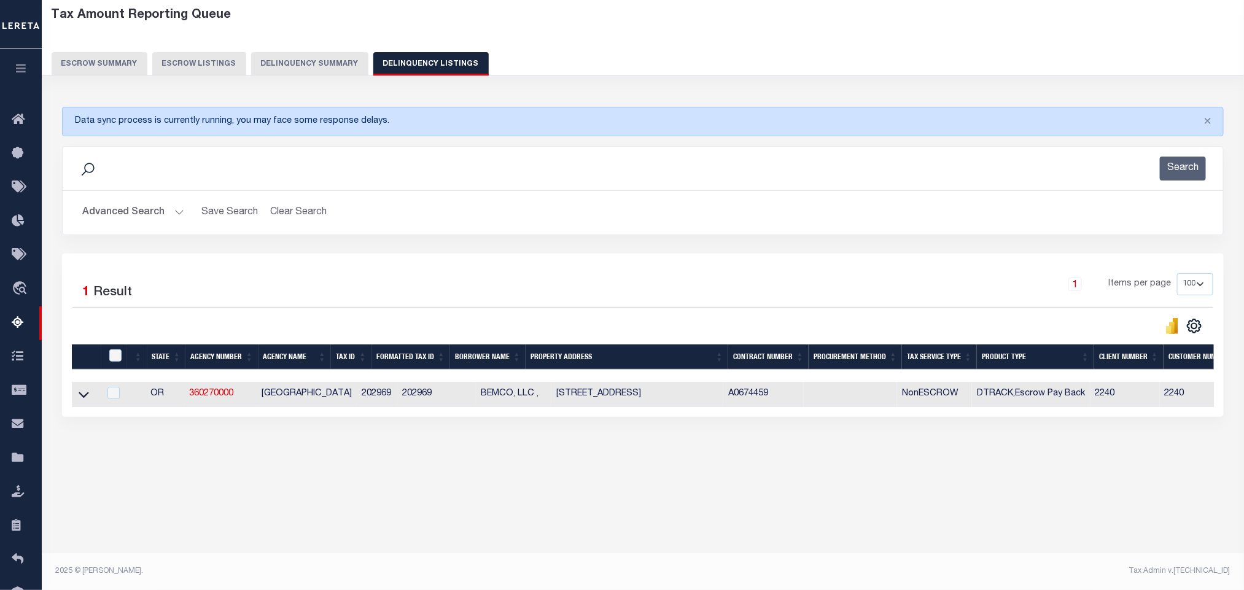
scroll to position [36, 0]
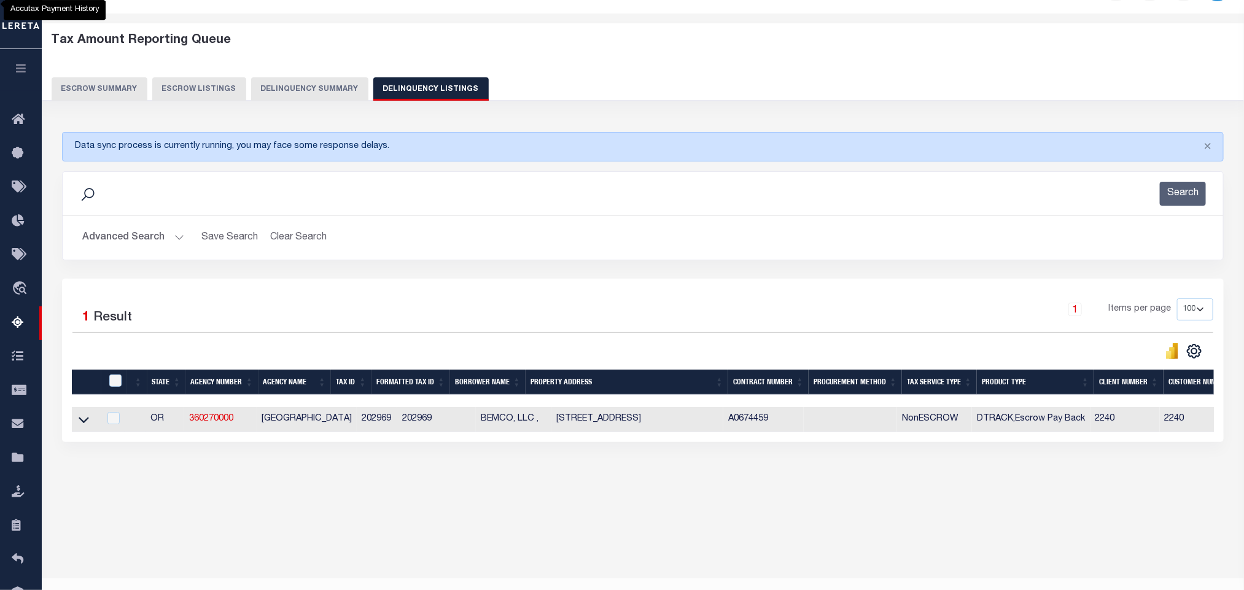
click at [107, 245] on button "Advanced Search" at bounding box center [133, 238] width 102 height 24
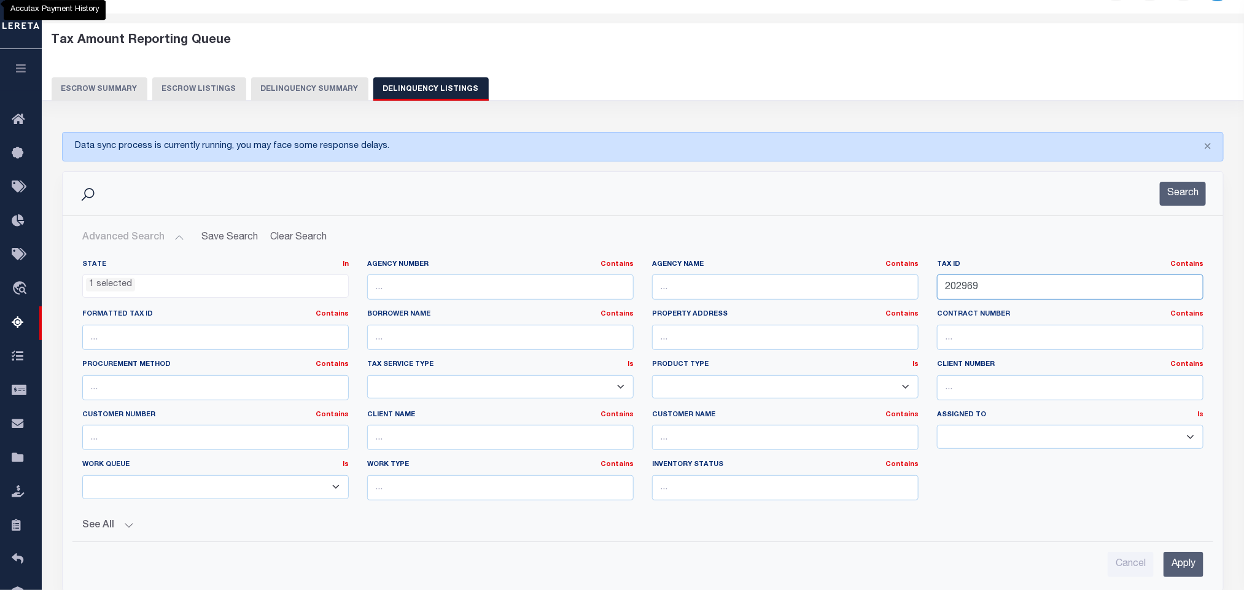
click at [1012, 286] on input "202969" at bounding box center [1070, 286] width 266 height 25
paste input "12401"
type input "212401"
click at [1187, 573] on input "Apply" at bounding box center [1184, 564] width 40 height 25
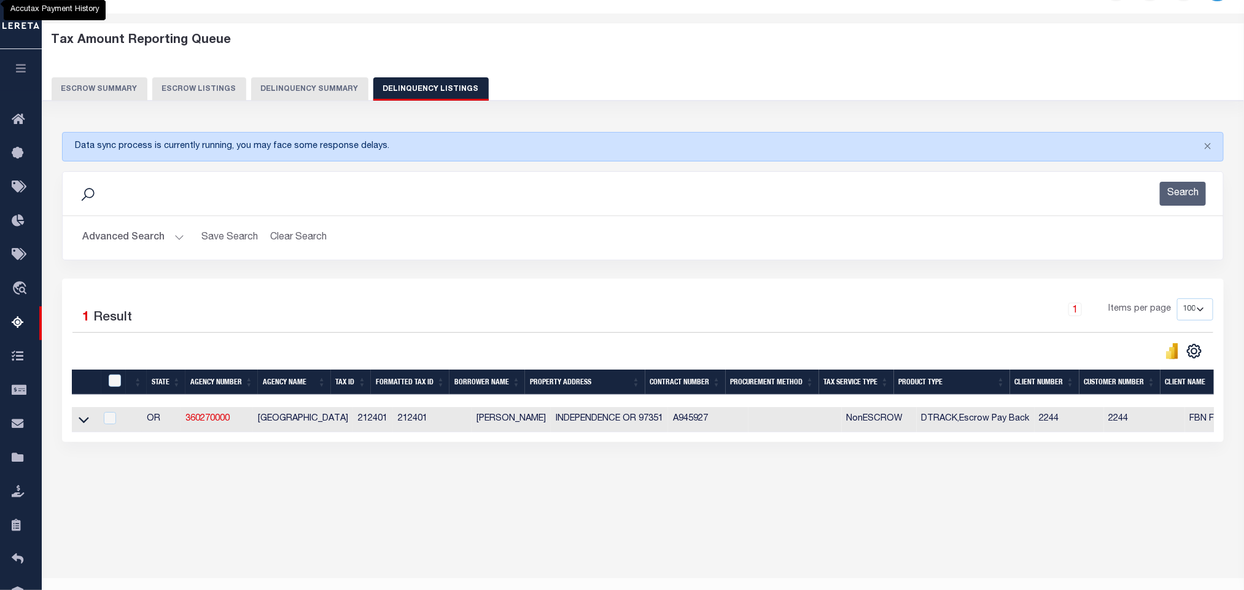
drag, startPoint x: 85, startPoint y: 426, endPoint x: 1227, endPoint y: 405, distance: 1142.3
click at [85, 426] on icon at bounding box center [84, 419] width 10 height 13
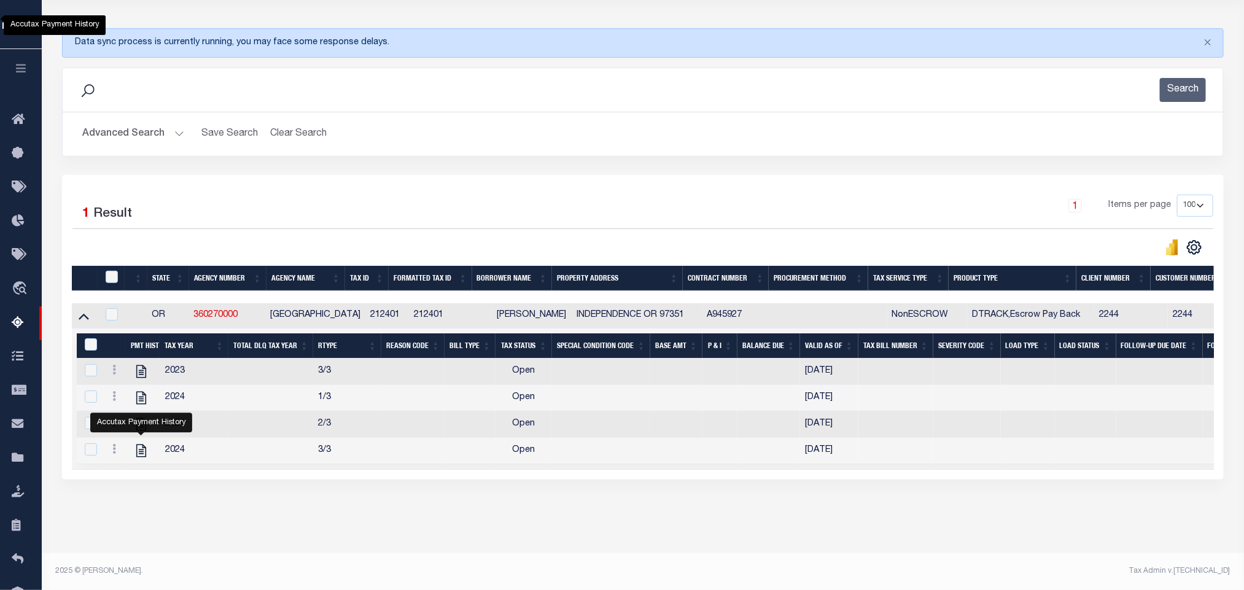
scroll to position [155, 0]
click at [413, 536] on div "Tax Amount Reporting Queue Escrow Summary Escrow Listings In" at bounding box center [642, 237] width 1195 height 631
click at [144, 364] on icon "" at bounding box center [141, 372] width 16 height 16
checkbox input "true"
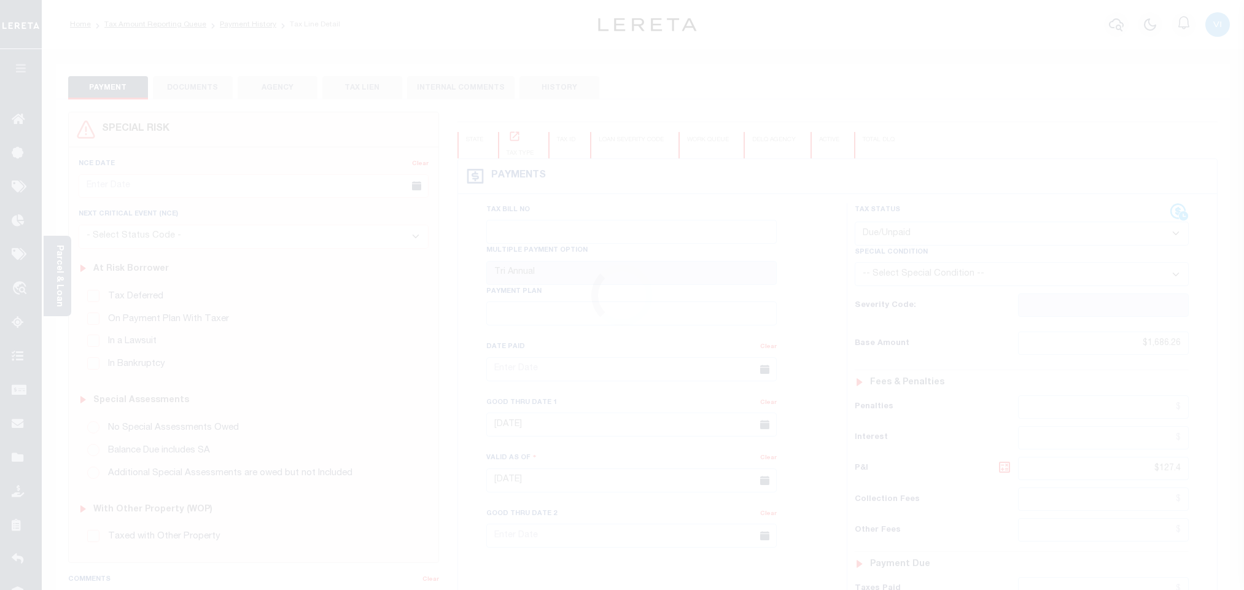
select select "DUE"
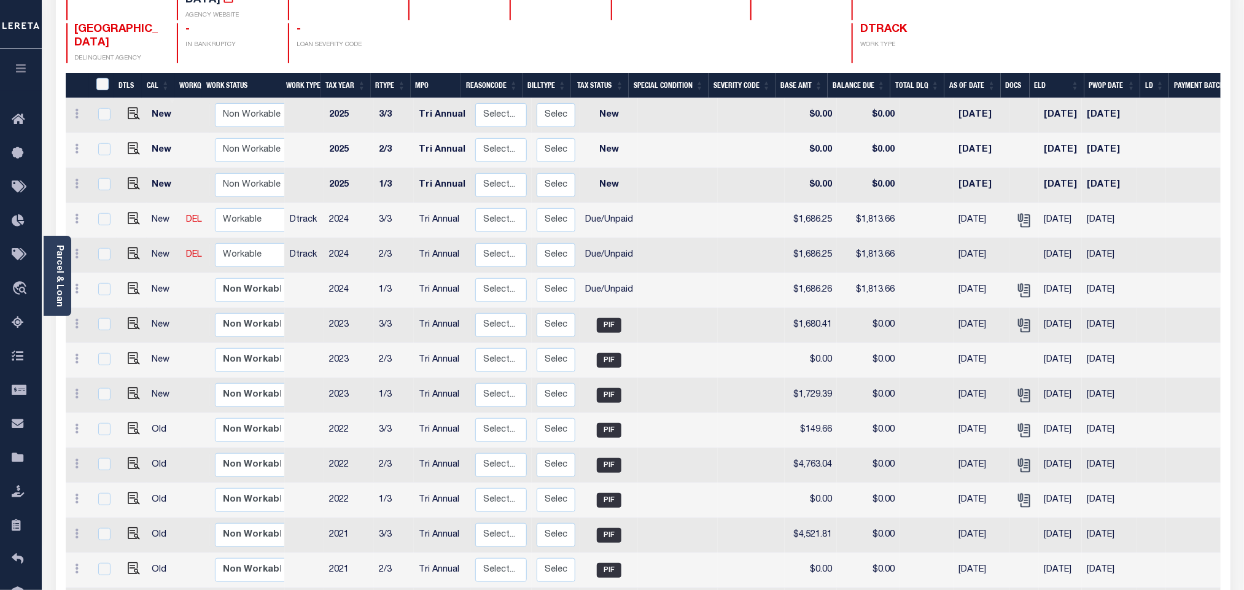
scroll to position [104, 0]
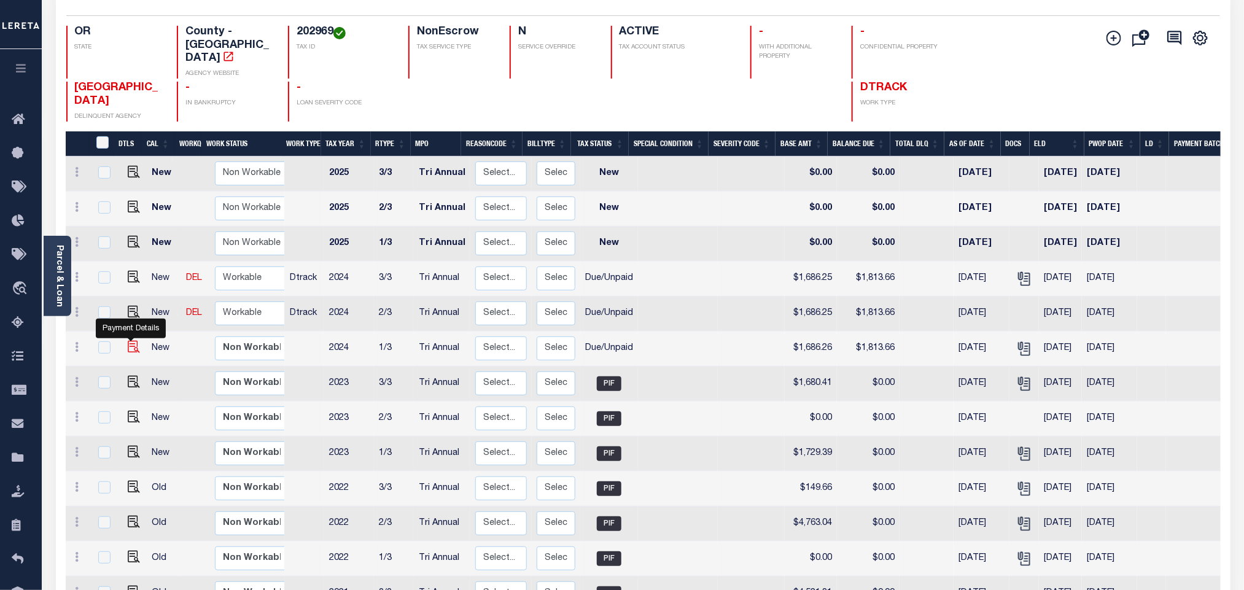
click at [133, 341] on img "" at bounding box center [134, 347] width 12 height 12
checkbox input "true"
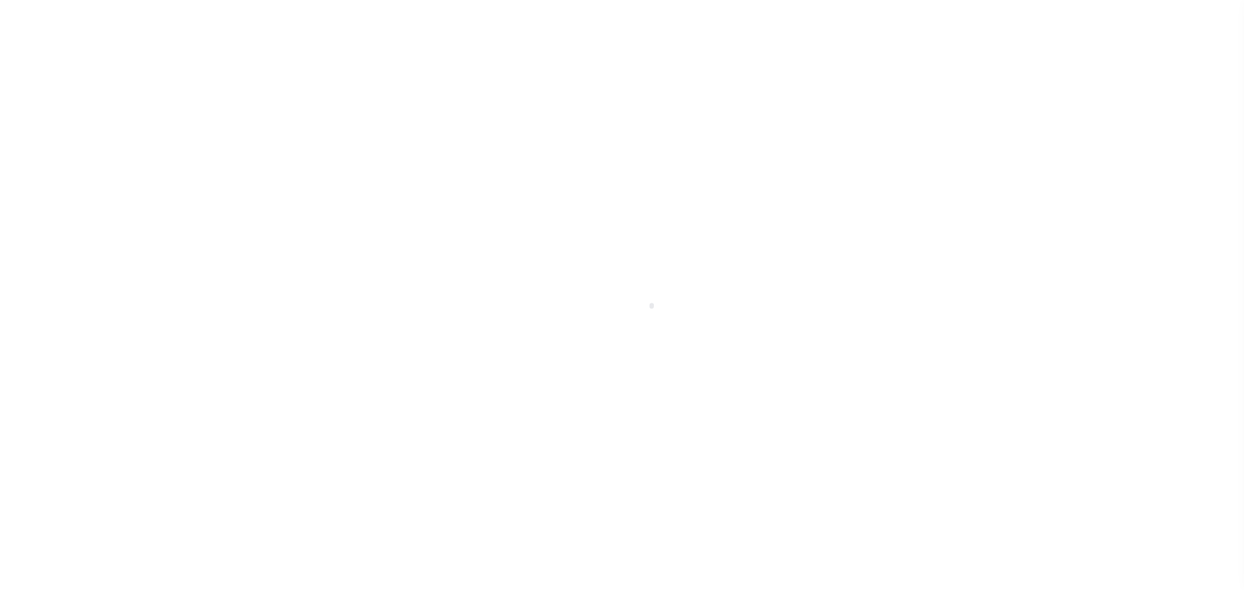
select select "DUE"
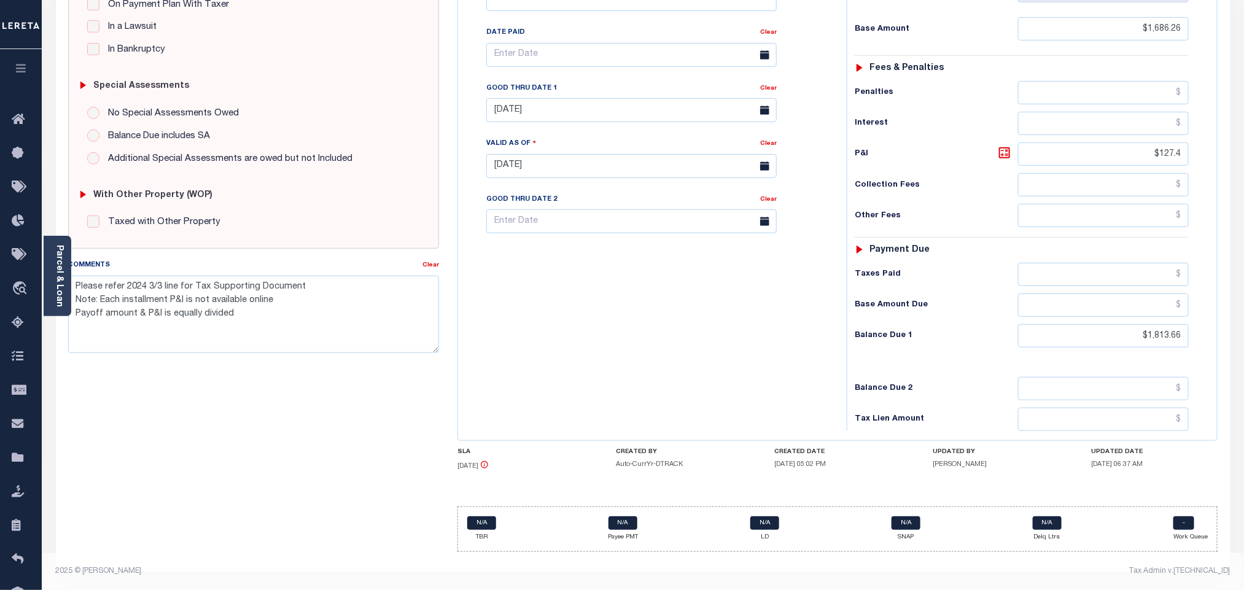
click at [1174, 347] on div "Tax Status Status - Select Status Code -" at bounding box center [1026, 160] width 358 height 542
click at [1172, 346] on input "$1,813.66" at bounding box center [1103, 335] width 171 height 23
paste input "36.14"
type input "$1,836.14"
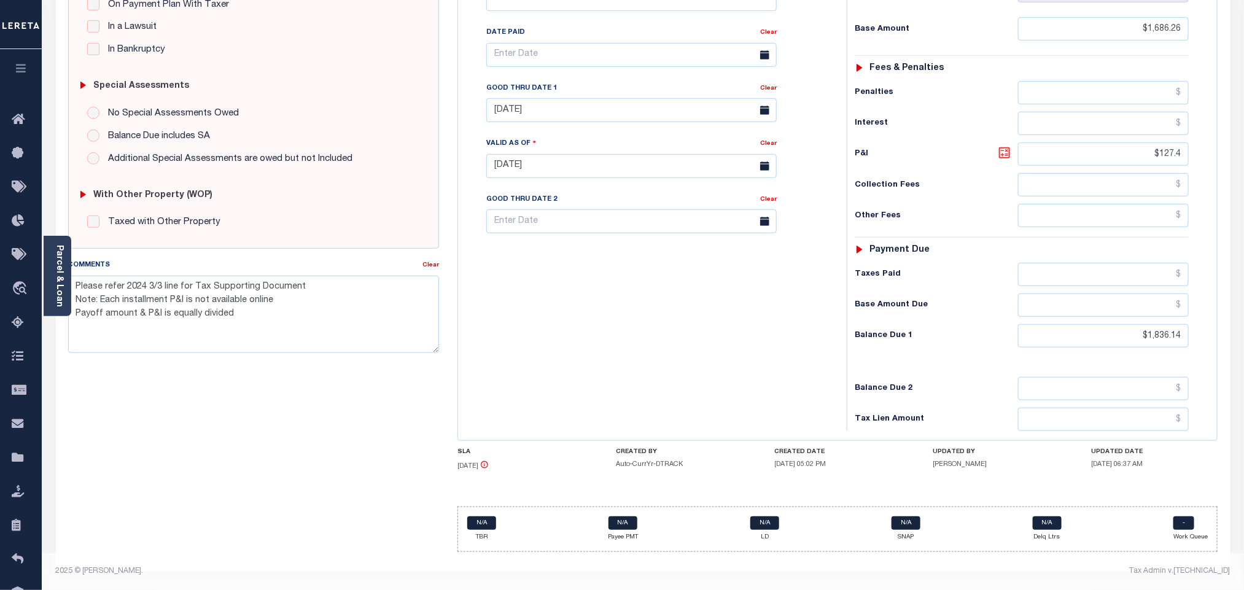
type input "[DATE]"
click at [1000, 152] on icon at bounding box center [1004, 153] width 15 height 15
type input "$149.88"
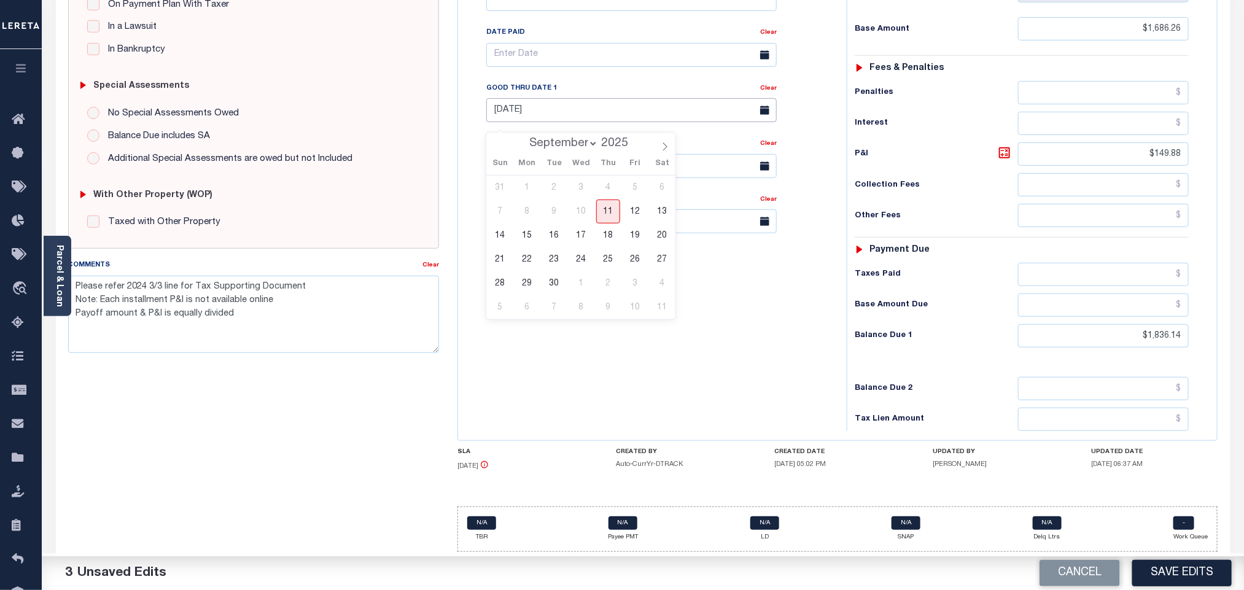
click at [507, 111] on input "[DATE]" at bounding box center [631, 110] width 290 height 24
click at [607, 201] on span "11" at bounding box center [608, 212] width 24 height 24
type input "[DATE]"
click at [610, 319] on div "Tax Bill No Multiple Payment Option Tri Annual Payment Plan Clear" at bounding box center [649, 160] width 376 height 542
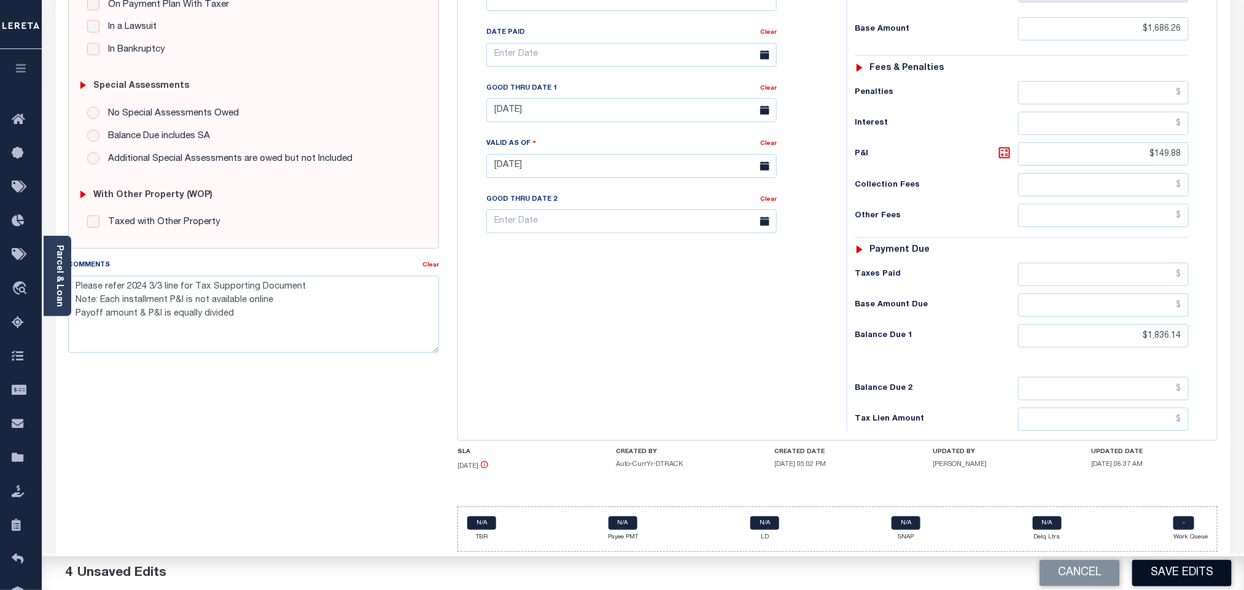
click at [1156, 571] on button "Save Edits" at bounding box center [1181, 573] width 99 height 26
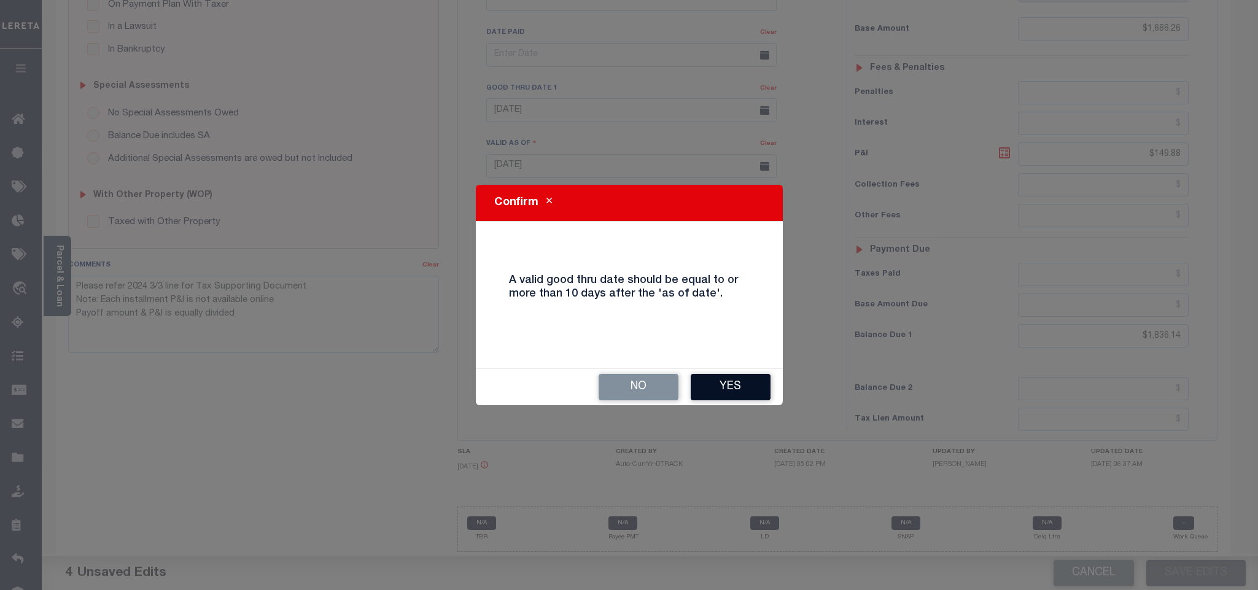
click at [750, 400] on button "Yes" at bounding box center [731, 387] width 80 height 26
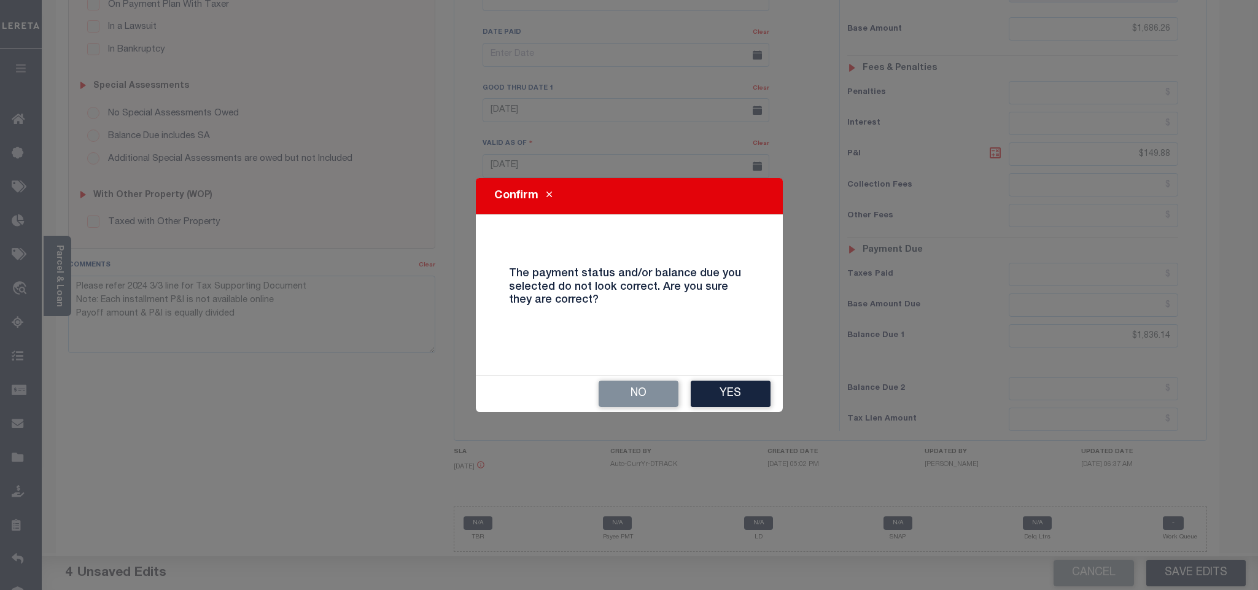
click at [726, 413] on div "Confirm The payment status and/or balance due you selected do not look correct.…" at bounding box center [629, 295] width 1258 height 590
click at [718, 406] on button "Yes" at bounding box center [731, 394] width 80 height 26
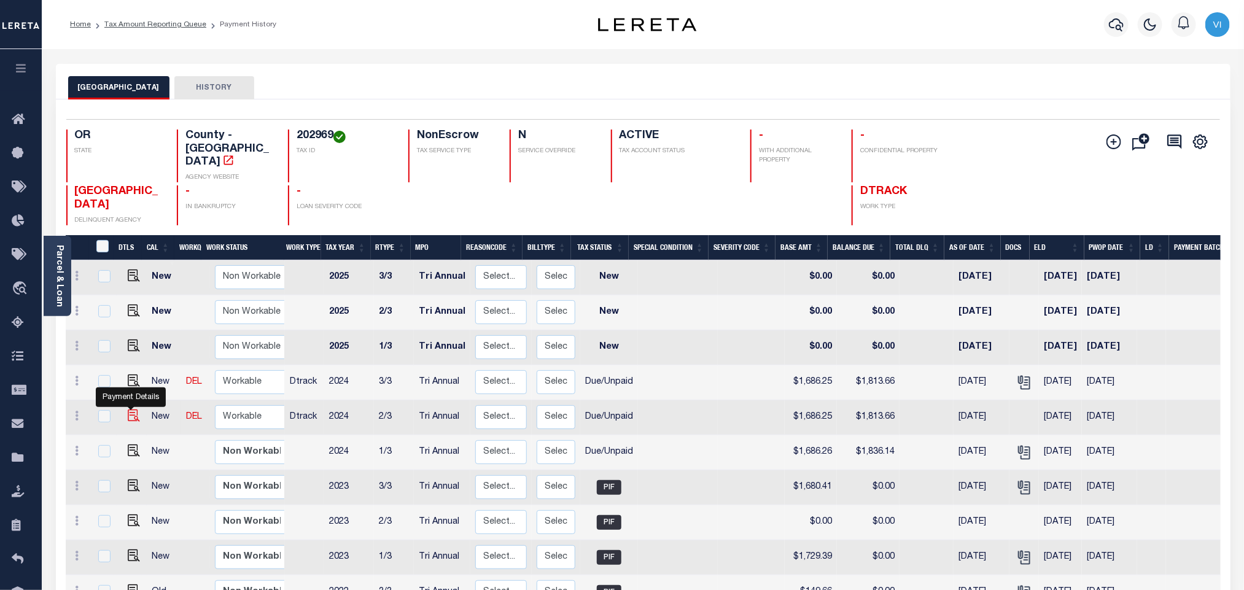
click at [131, 410] on img "" at bounding box center [134, 416] width 12 height 12
checkbox input "true"
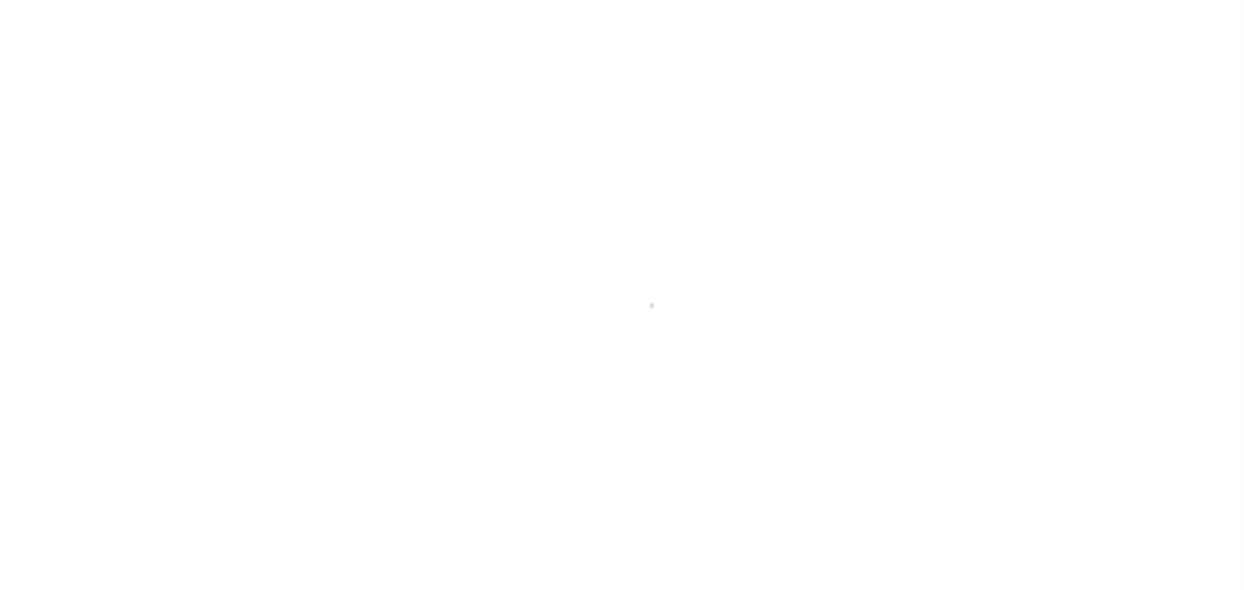
select select "DUE"
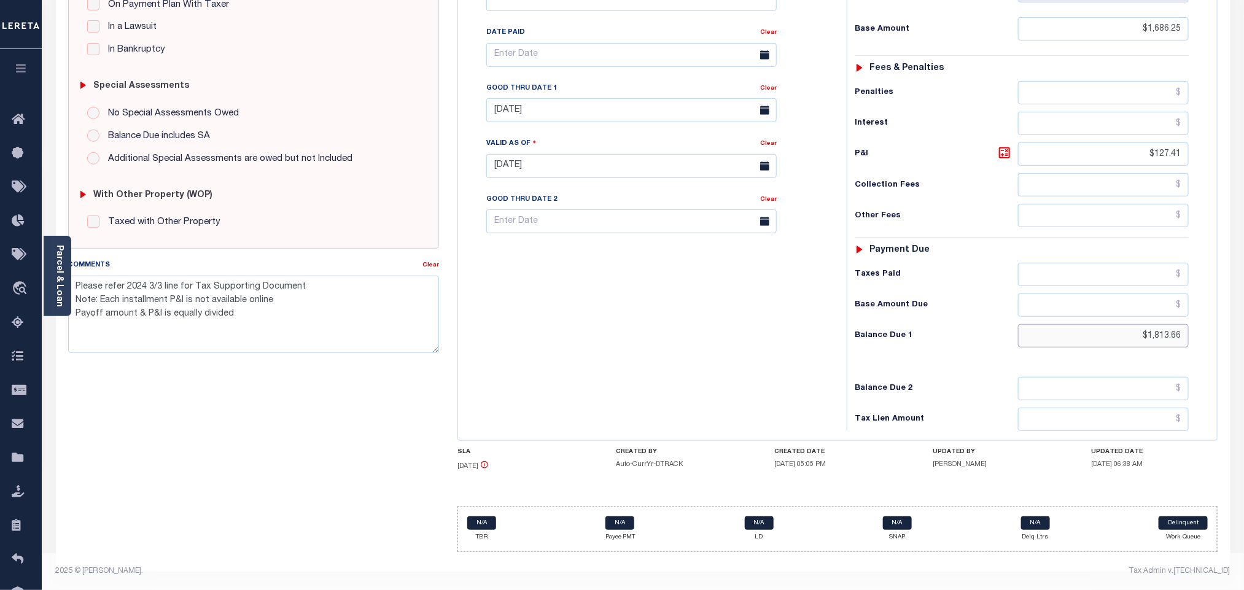
click at [1161, 335] on input "$1,813.66" at bounding box center [1103, 335] width 171 height 23
paste input "36.14"
type input "$1,836.14"
type input "[DATE]"
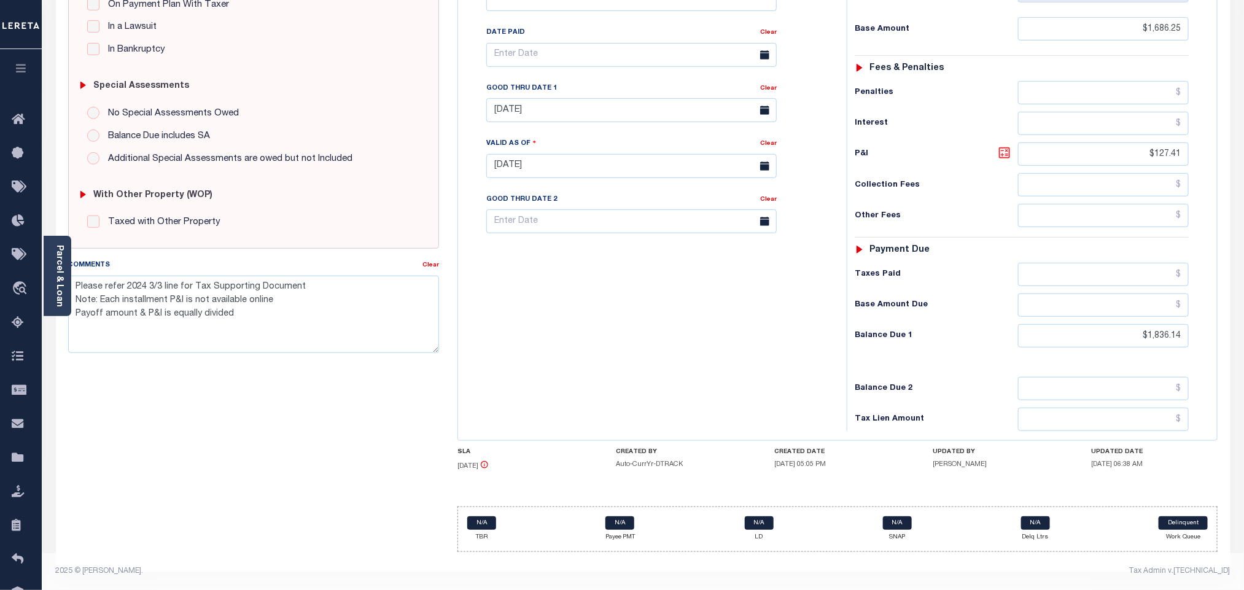
click at [1003, 150] on icon at bounding box center [1004, 153] width 15 height 15
type input "$149.89"
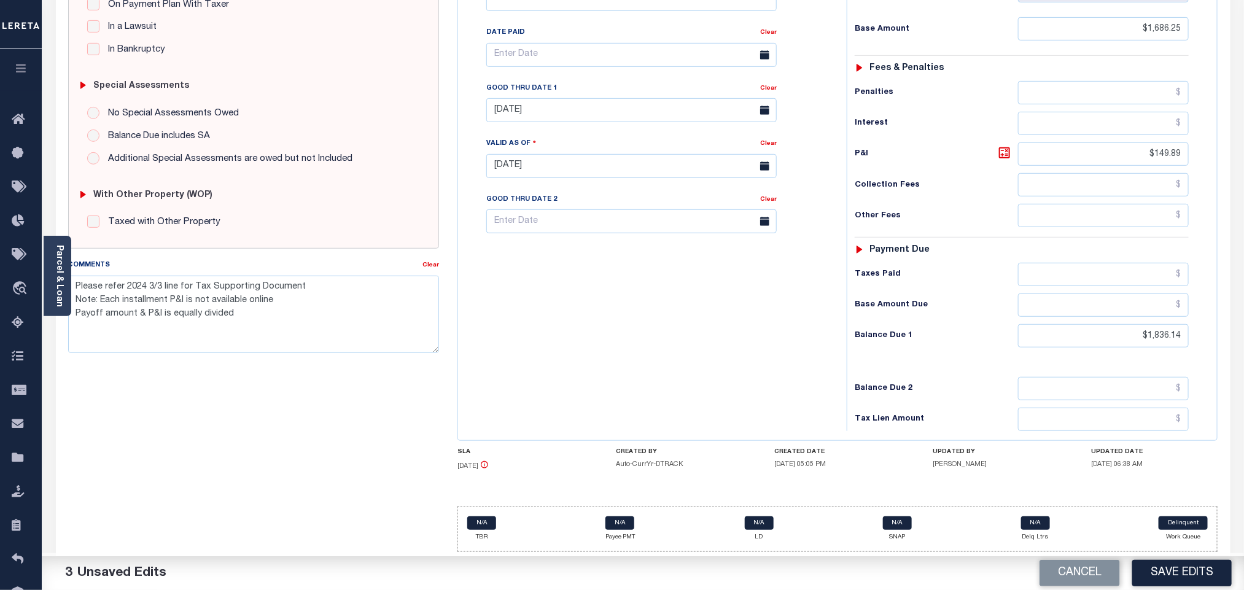
click at [536, 120] on div "Tax Bill No Multiple Payment Option Tri Annual Payment Plan Clear Clear [DATE] …" at bounding box center [649, 61] width 358 height 344
click at [524, 112] on input "[DATE]" at bounding box center [631, 110] width 290 height 24
click at [610, 209] on span "11" at bounding box center [608, 212] width 24 height 24
type input "[DATE]"
click at [624, 289] on div "Tax Bill No Multiple Payment Option Tri Annual Payment Plan Clear" at bounding box center [649, 160] width 376 height 542
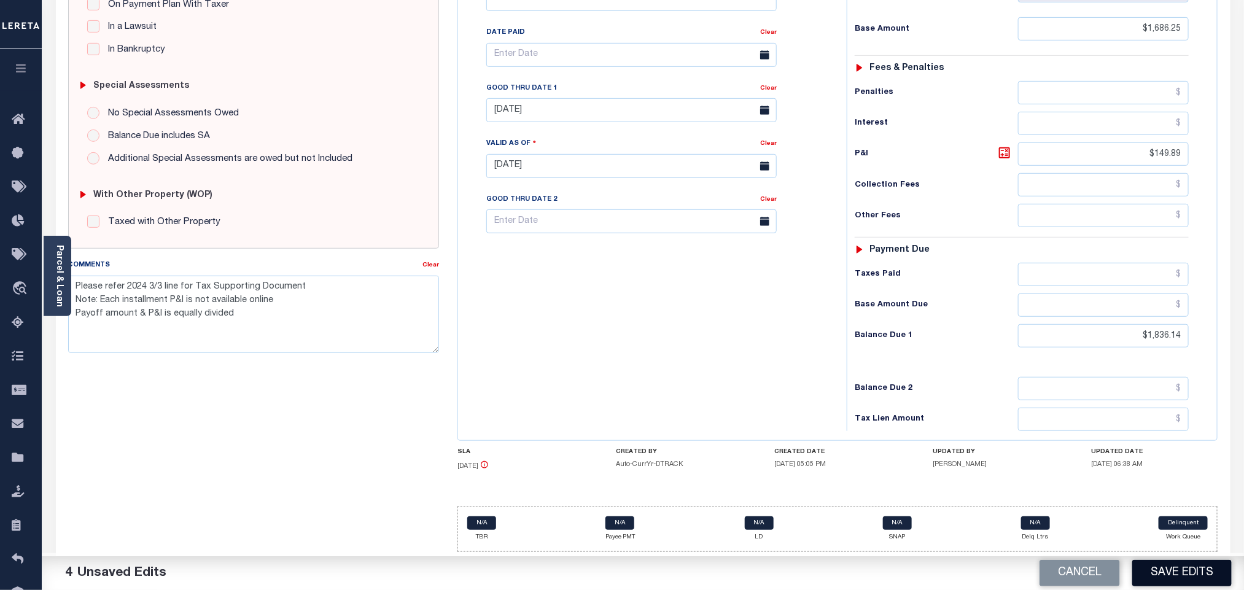
click at [1166, 570] on button "Save Edits" at bounding box center [1181, 573] width 99 height 26
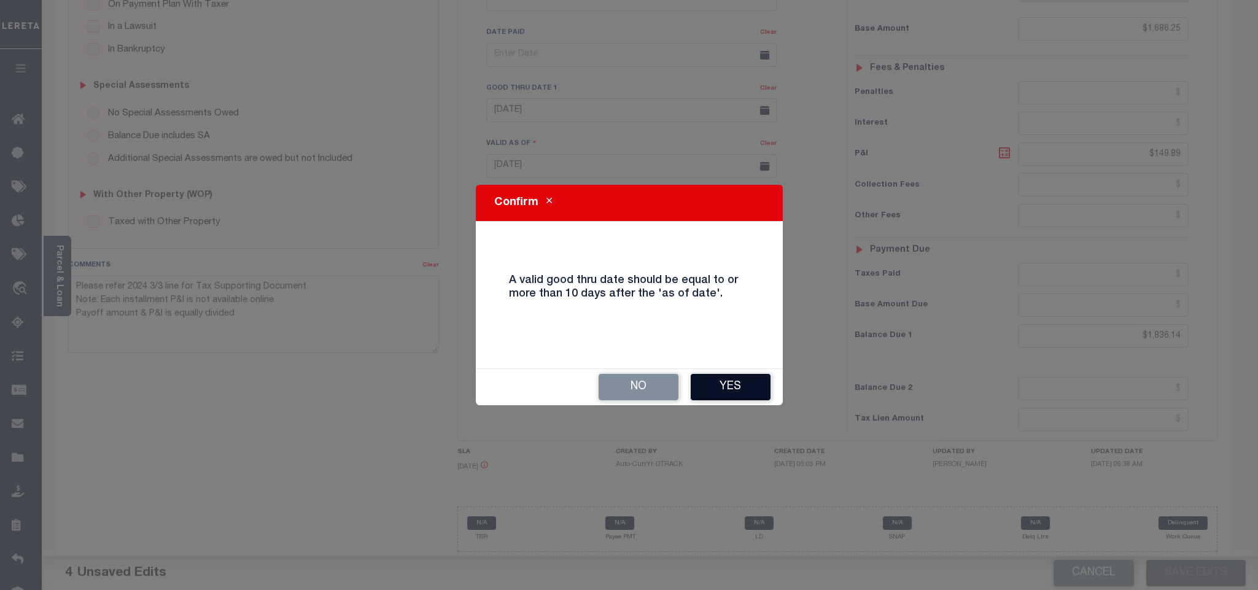
click at [767, 385] on button "Yes" at bounding box center [731, 387] width 80 height 26
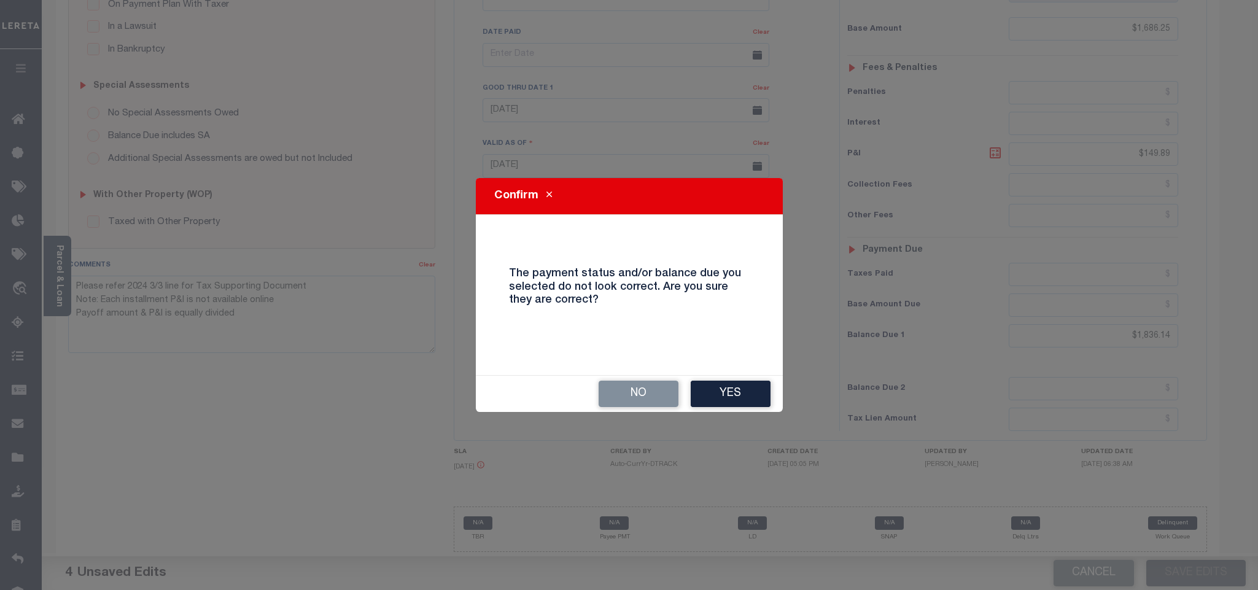
click at [728, 396] on button "Yes" at bounding box center [731, 394] width 80 height 26
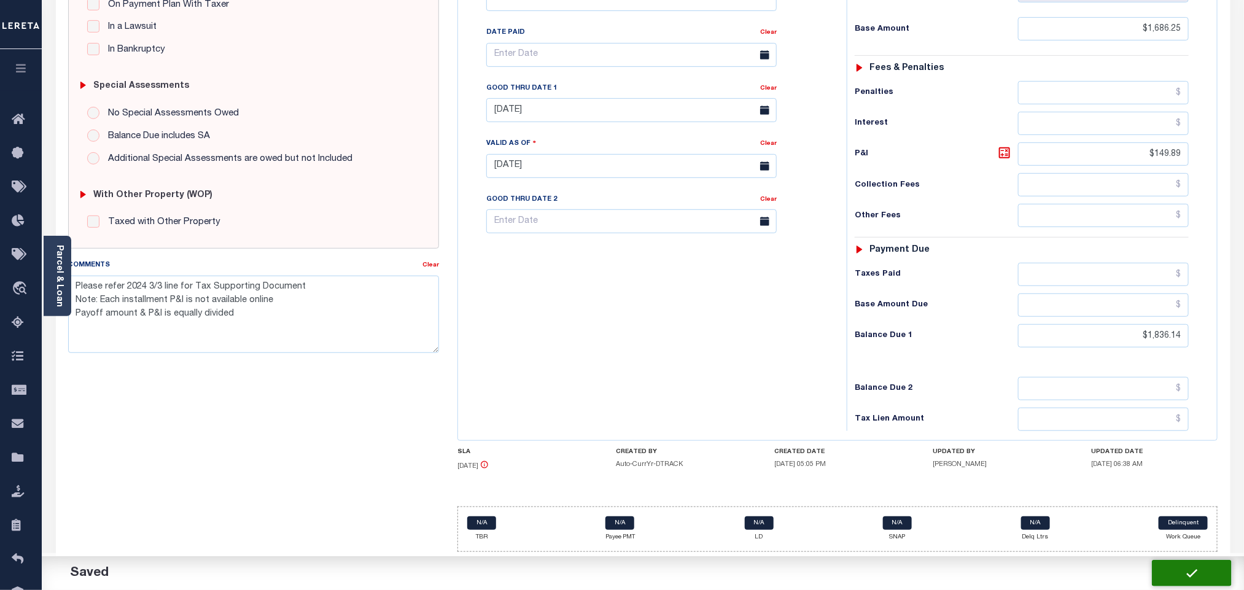
checkbox input "false"
type textarea "Please refer 2024 3/3 line for Tax Supporting Document Note: Each installment P…"
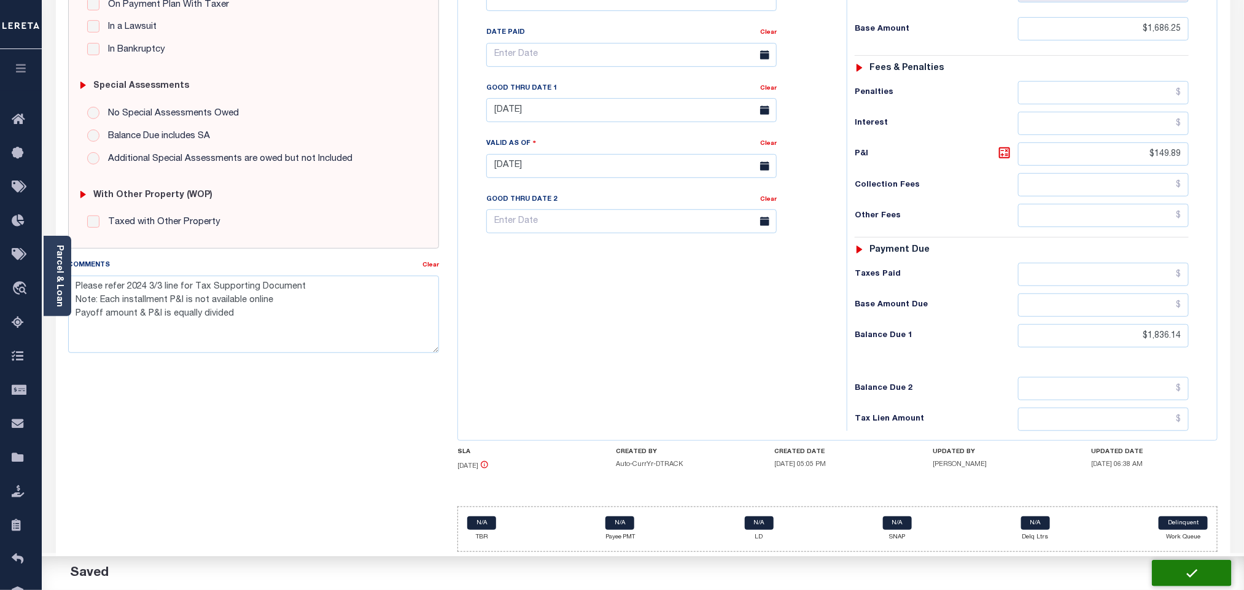
type input "$1,686.25"
type input "$149.89"
type input "$1,836.14"
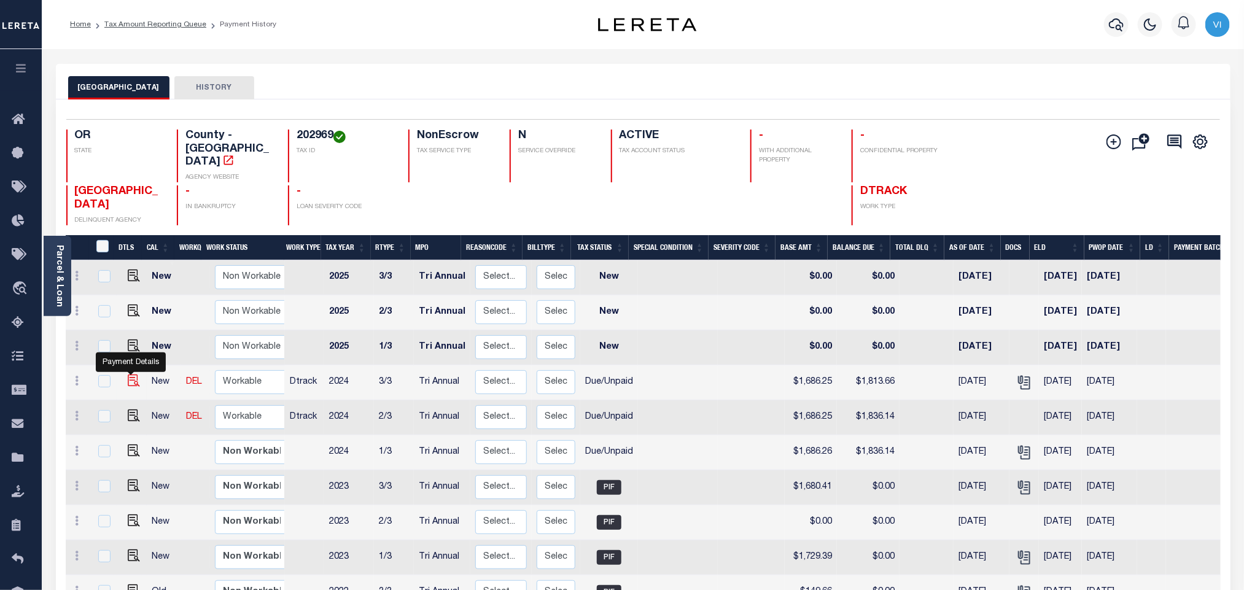
click at [128, 375] on img "" at bounding box center [134, 381] width 12 height 12
checkbox input "true"
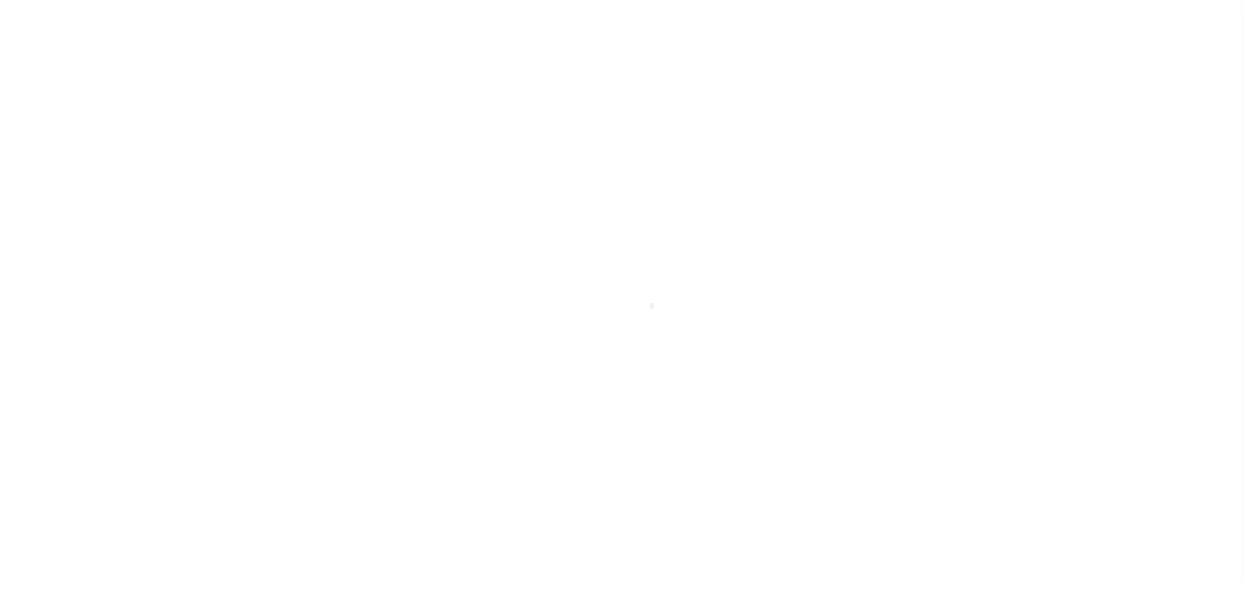
select select "DUE"
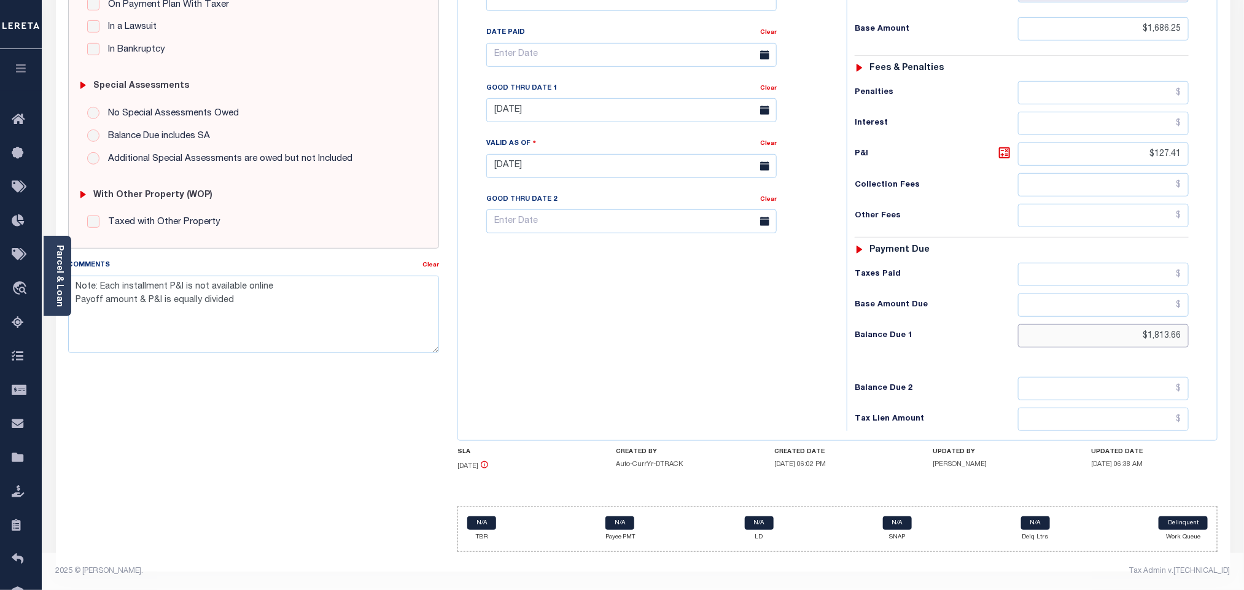
click at [1142, 343] on input "$1,813.66" at bounding box center [1103, 335] width 171 height 23
click at [1150, 349] on div "Tax Status Status - Select Status Code -" at bounding box center [1026, 160] width 358 height 542
click at [1152, 345] on input "$1,813.66" at bounding box center [1103, 335] width 171 height 23
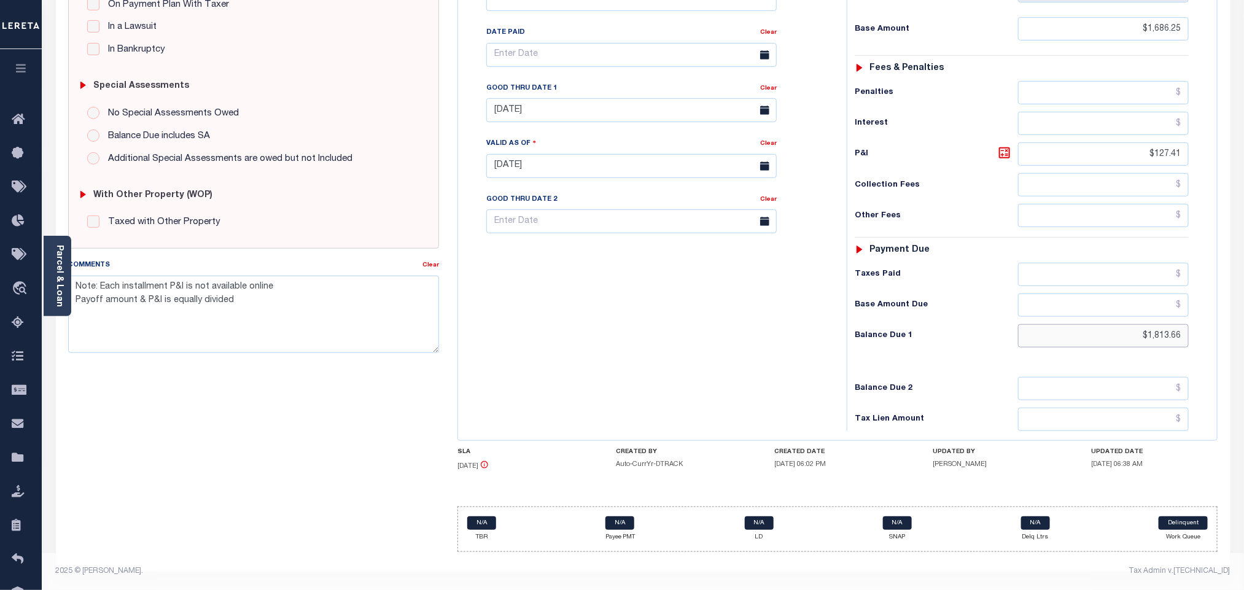
paste input "36.14"
type input "$1,836.14"
type input "[DATE]"
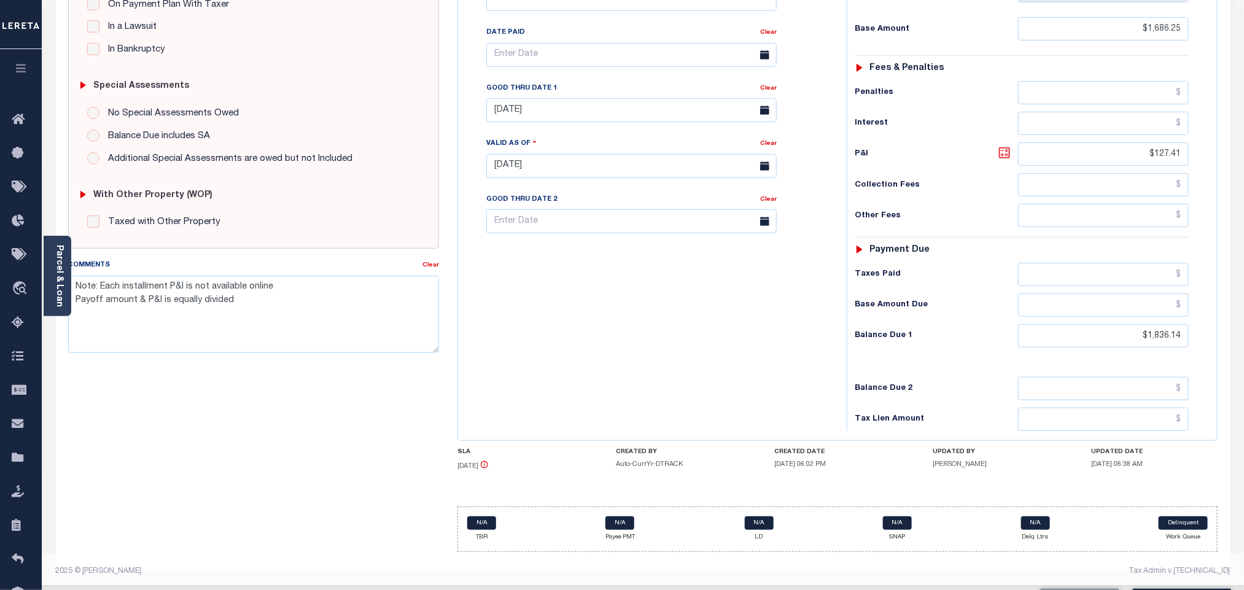
click at [1001, 151] on icon at bounding box center [1004, 152] width 7 height 7
type input "$149.89"
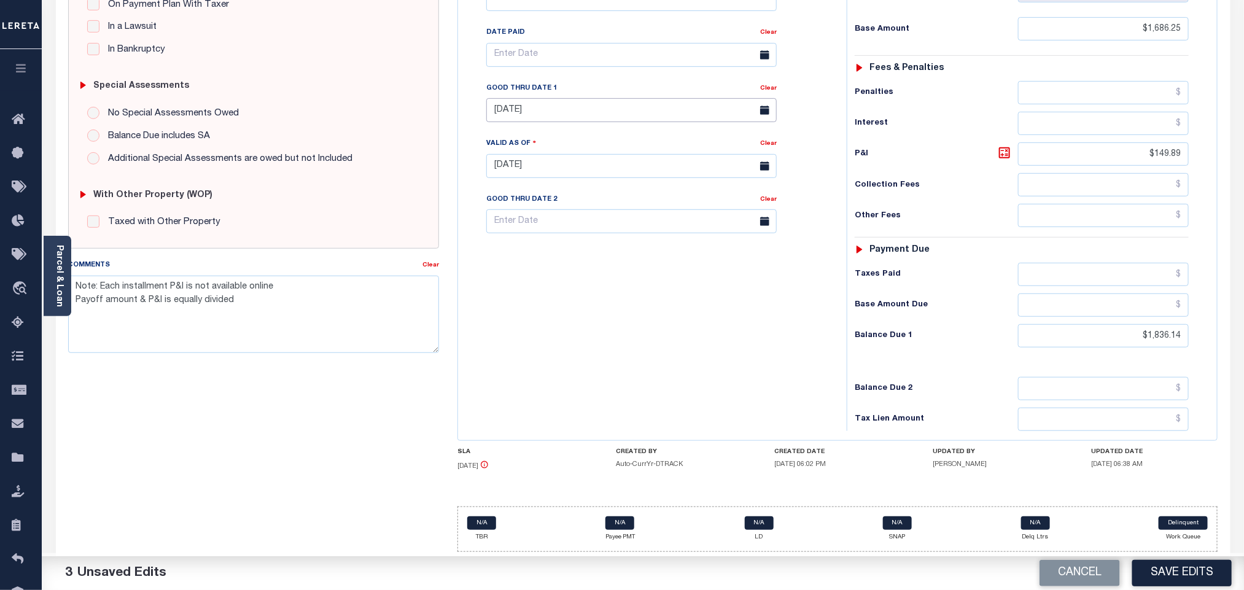
click at [531, 109] on input "07/19/2025" at bounding box center [631, 110] width 290 height 24
click at [610, 204] on span "11" at bounding box center [608, 212] width 24 height 24
type input "[DATE]"
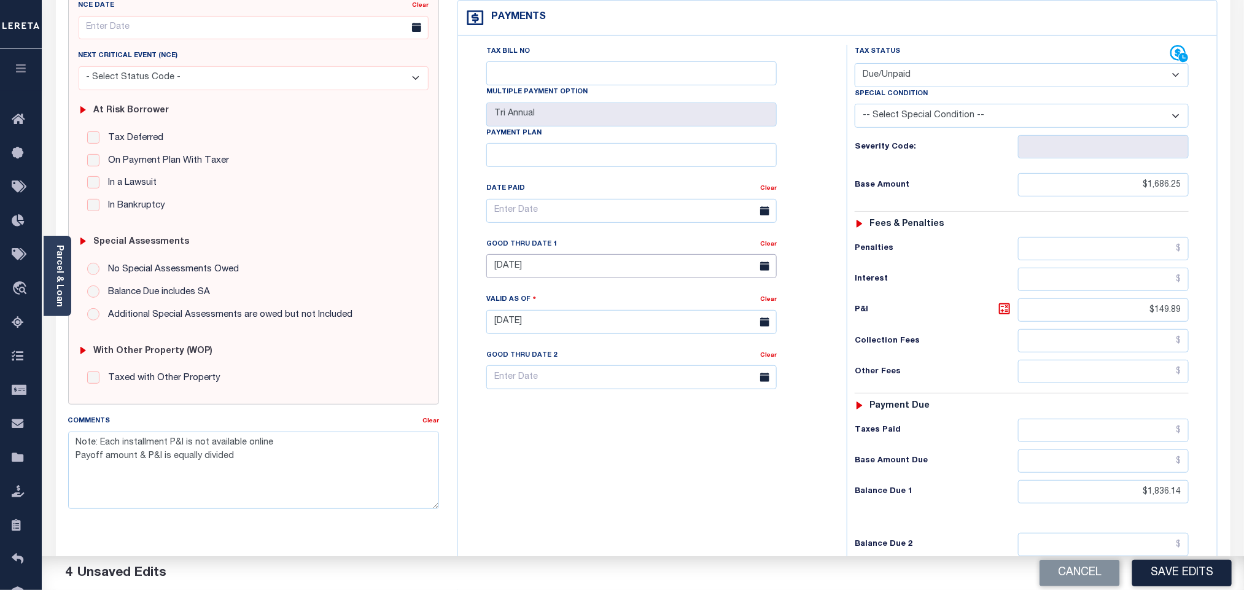
scroll to position [0, 0]
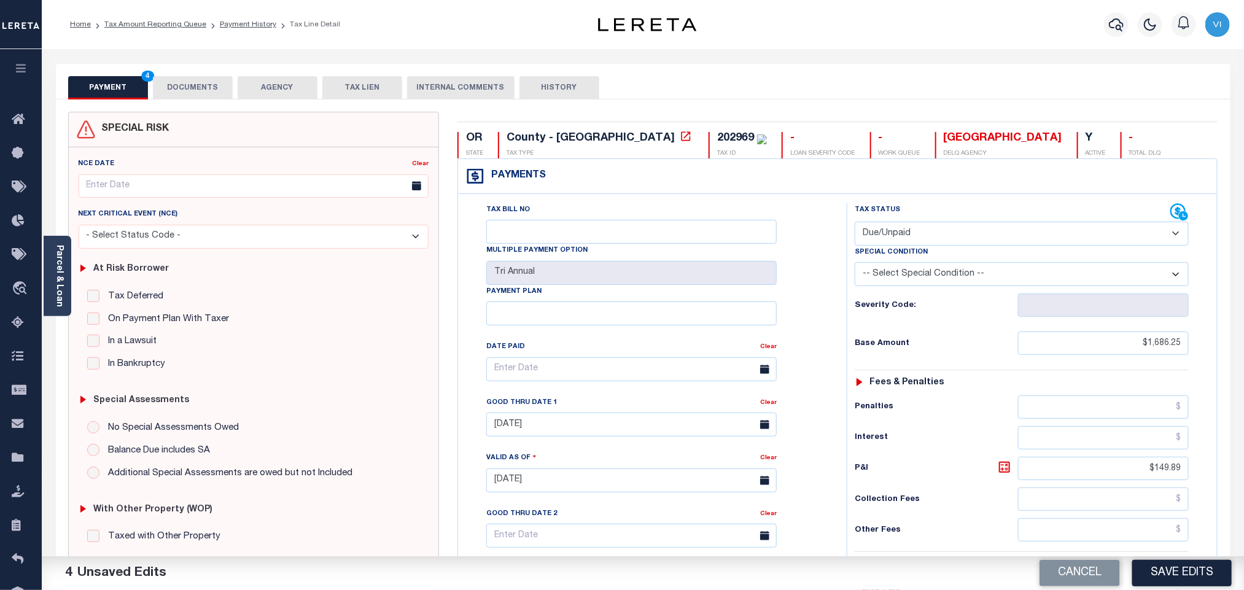
click at [709, 140] on div "202969 TAX ID" at bounding box center [738, 145] width 58 height 26
copy div "202969"
click at [197, 85] on button "DOCUMENTS" at bounding box center [193, 87] width 80 height 23
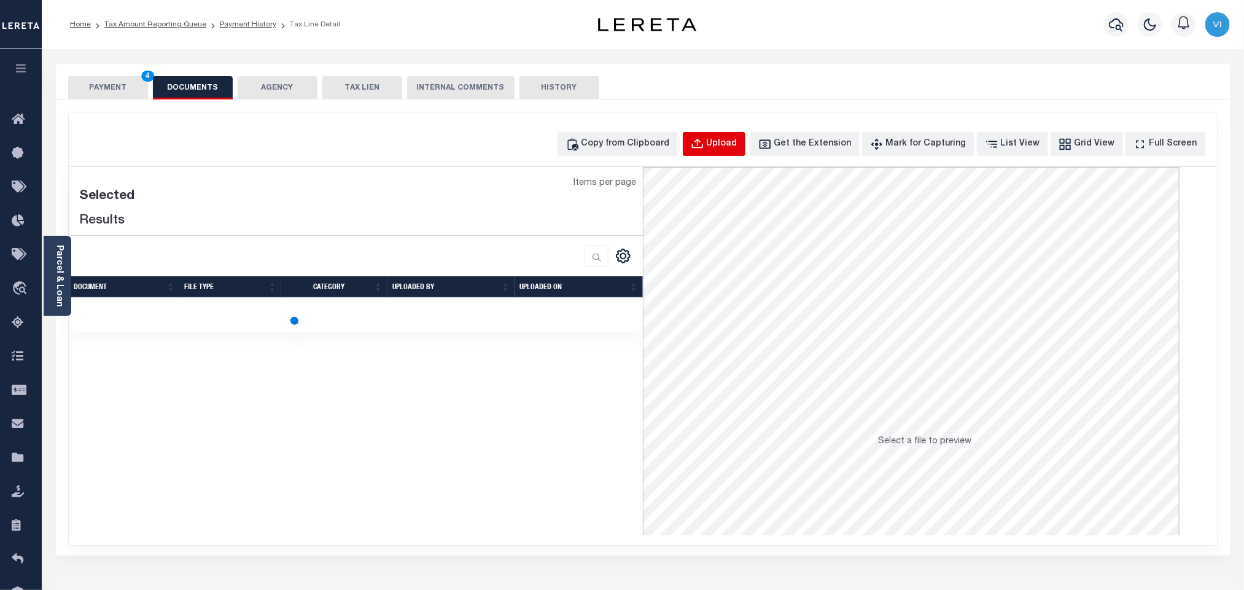
click at [728, 140] on div "Upload" at bounding box center [722, 145] width 31 height 14
select select "POP"
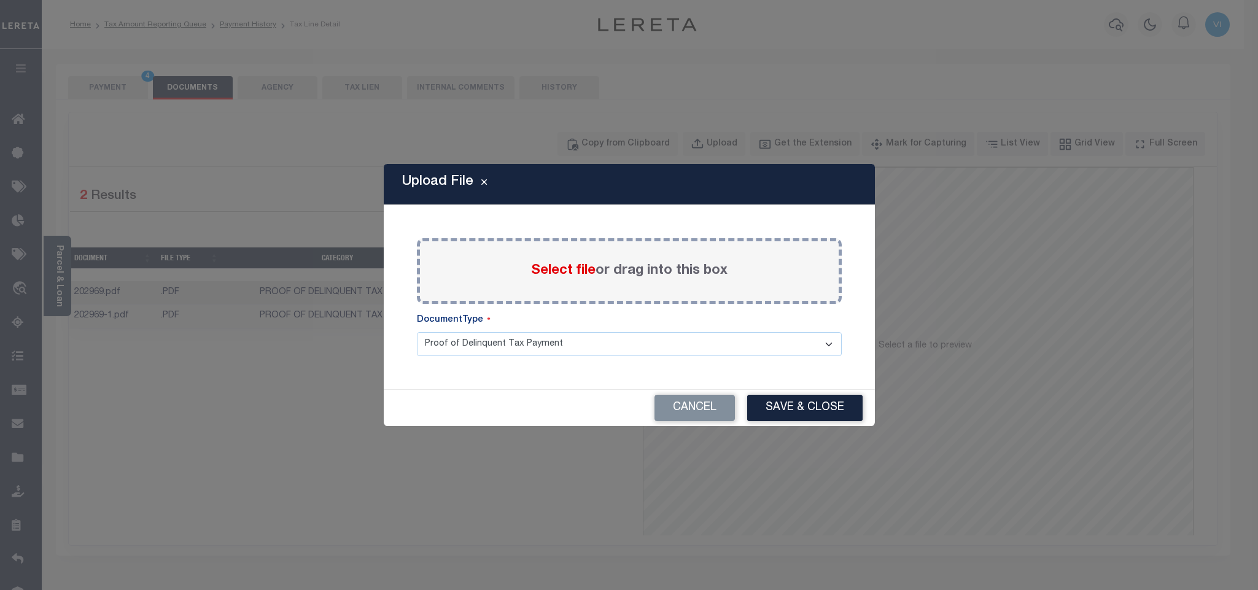
click at [529, 269] on div "Select file or drag into this box" at bounding box center [629, 271] width 425 height 66
click at [556, 271] on span "Select file" at bounding box center [563, 271] width 64 height 14
click at [0, 0] on input "Select file or drag into this box" at bounding box center [0, 0] width 0 height 0
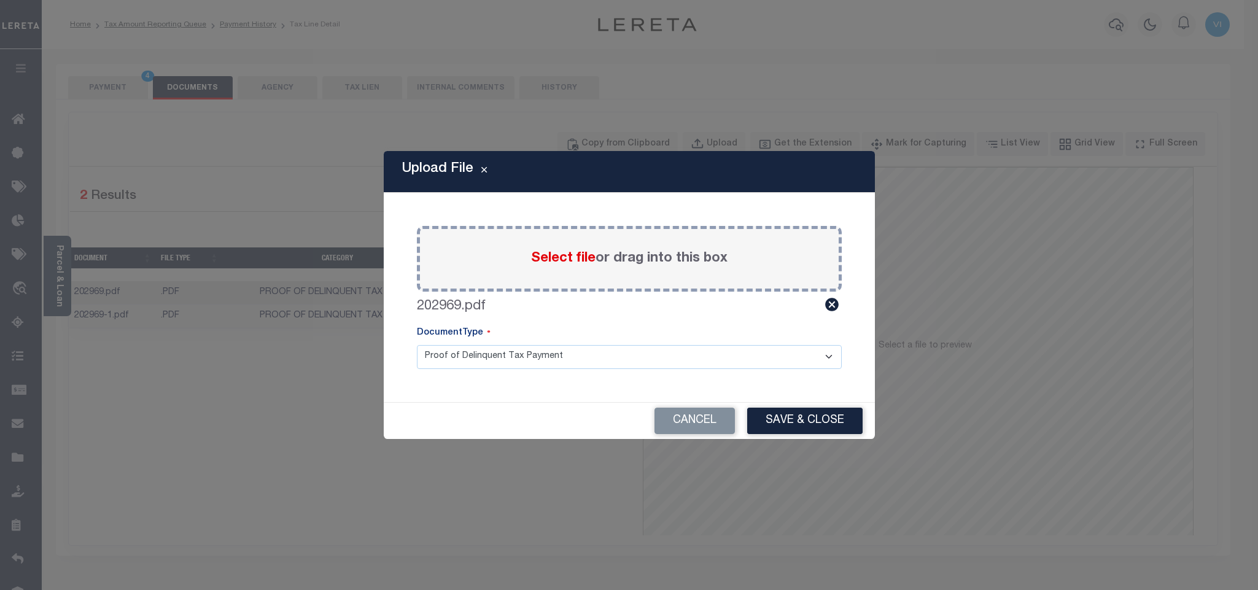
click at [456, 360] on select "Proof of Delinquent Tax Payment" at bounding box center [629, 357] width 425 height 24
click at [417, 345] on select "Proof of Delinquent Tax Payment" at bounding box center [629, 357] width 425 height 24
click at [802, 418] on button "Save & Close" at bounding box center [804, 421] width 115 height 26
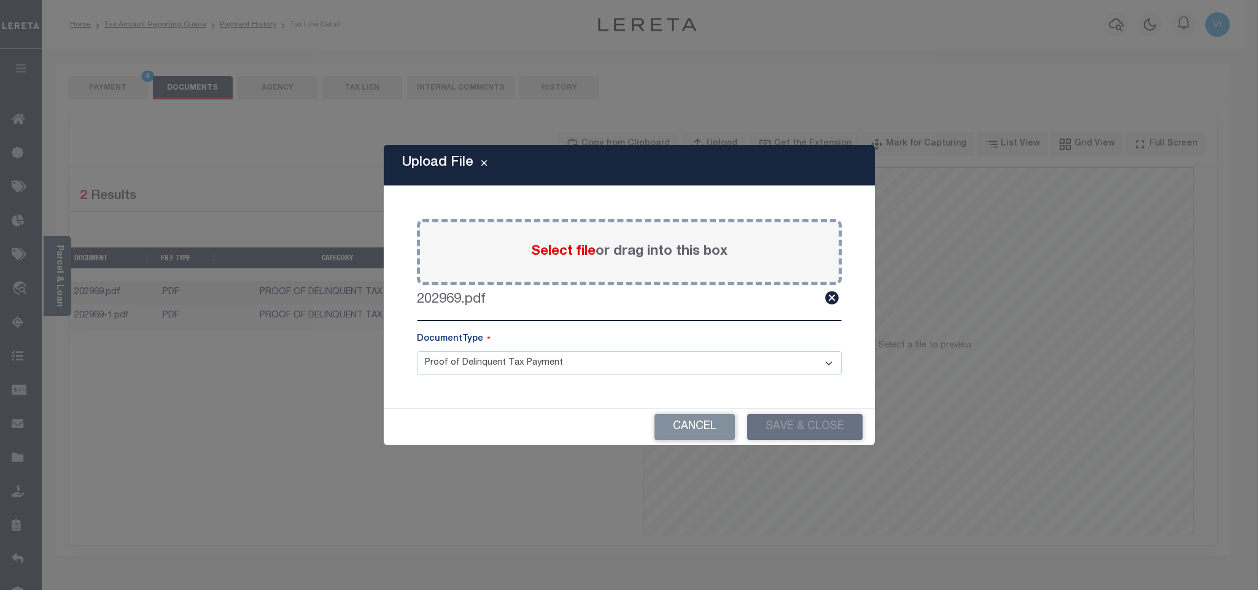
click at [96, 87] on div "Upload File Paste copied image or file into this box Select file or drag into t…" at bounding box center [629, 295] width 1258 height 590
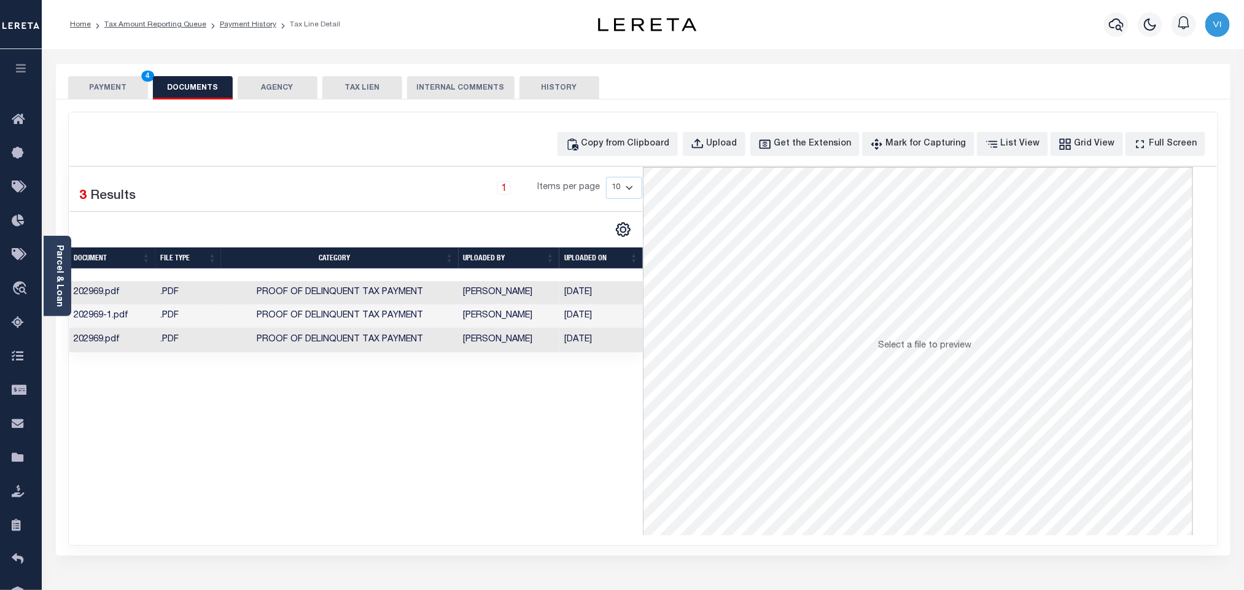
click at [96, 87] on button "PAYMENT 4" at bounding box center [108, 87] width 80 height 23
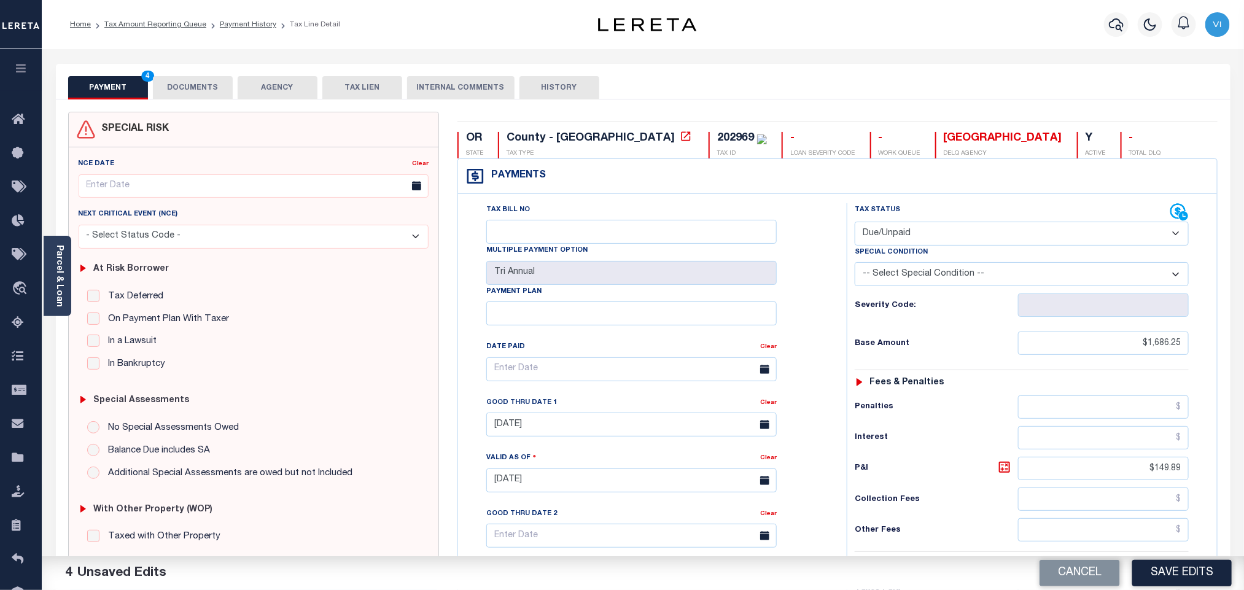
click at [807, 348] on div "Tax Bill No Multiple Payment Option Tri Annual Payment Plan Clear Clear 09/11/2…" at bounding box center [649, 375] width 358 height 344
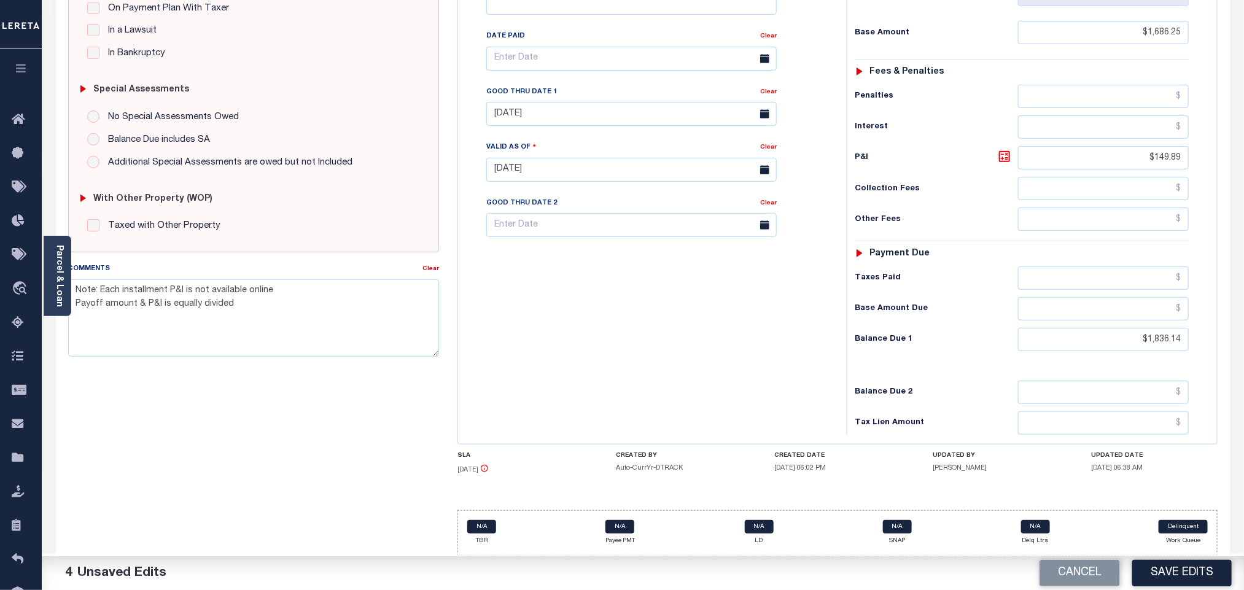
scroll to position [321, 0]
click at [1215, 578] on button "Save Edits" at bounding box center [1181, 573] width 99 height 26
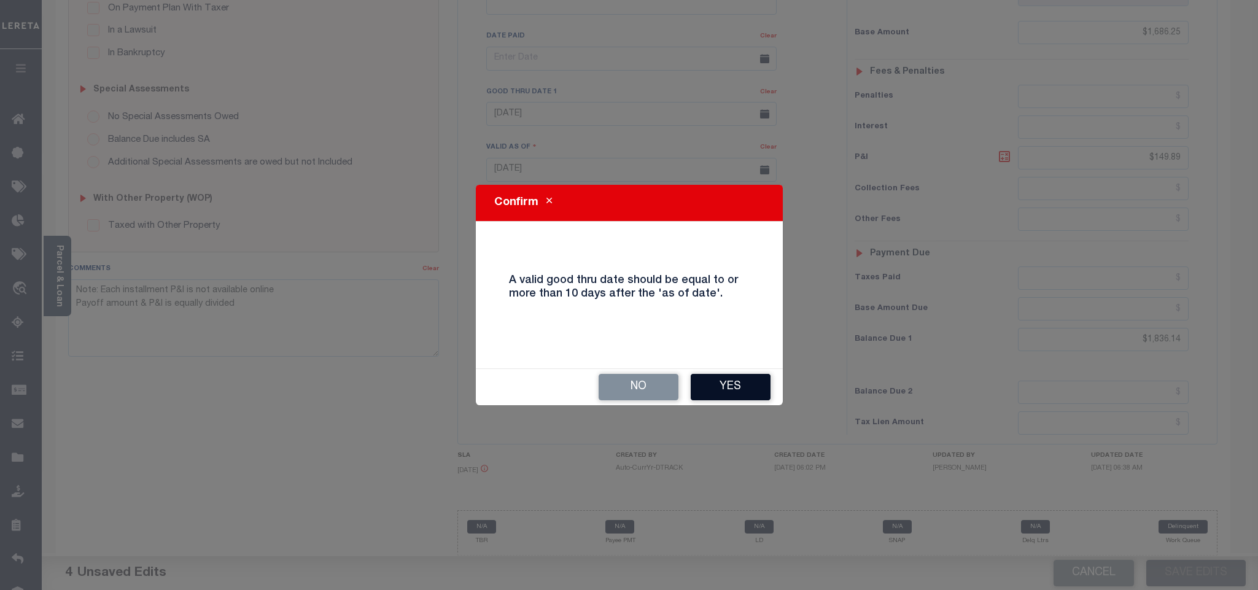
click at [691, 389] on button "Yes" at bounding box center [731, 387] width 80 height 26
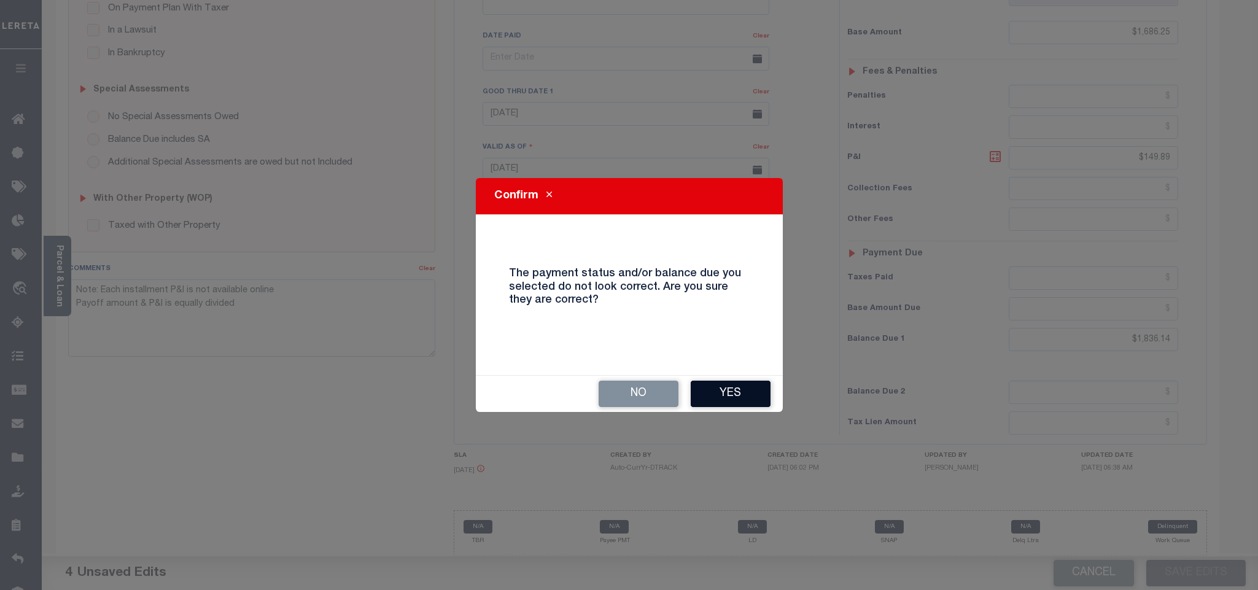
click at [761, 396] on button "Yes" at bounding box center [731, 394] width 80 height 26
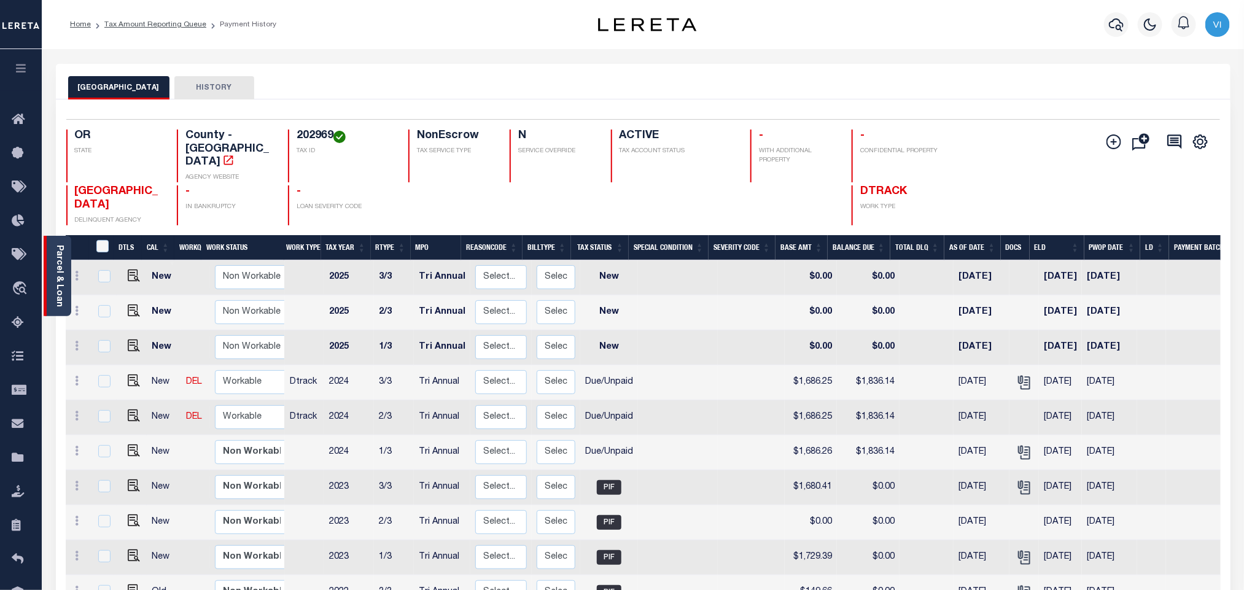
click at [56, 277] on link "Parcel & Loan" at bounding box center [59, 276] width 9 height 62
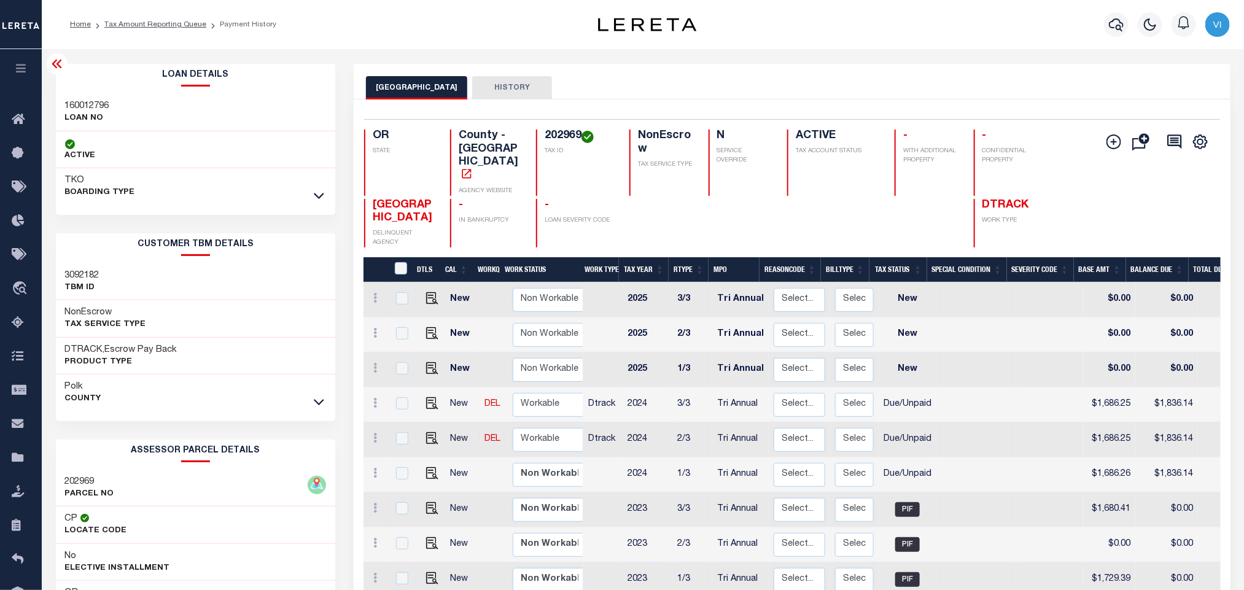
click at [79, 109] on h3 "160012796" at bounding box center [87, 106] width 44 height 12
copy h3 "160012796"
click at [558, 143] on h4 "202969" at bounding box center [580, 137] width 70 height 14
click at [560, 143] on h4 "202969" at bounding box center [580, 137] width 70 height 14
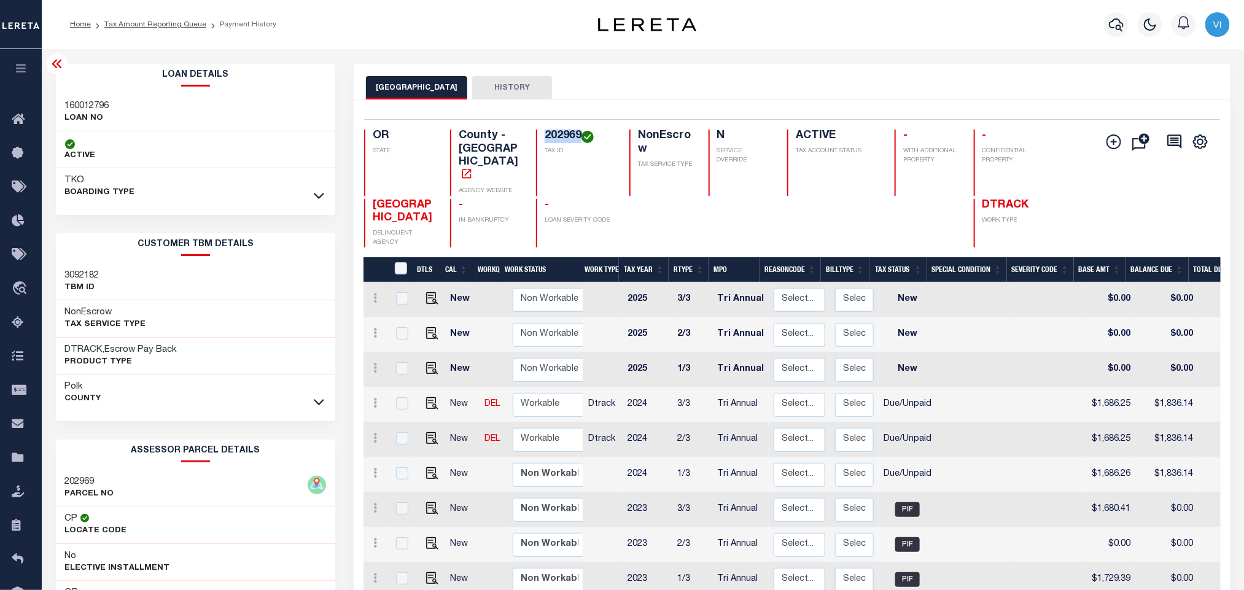
copy h4 "202969"
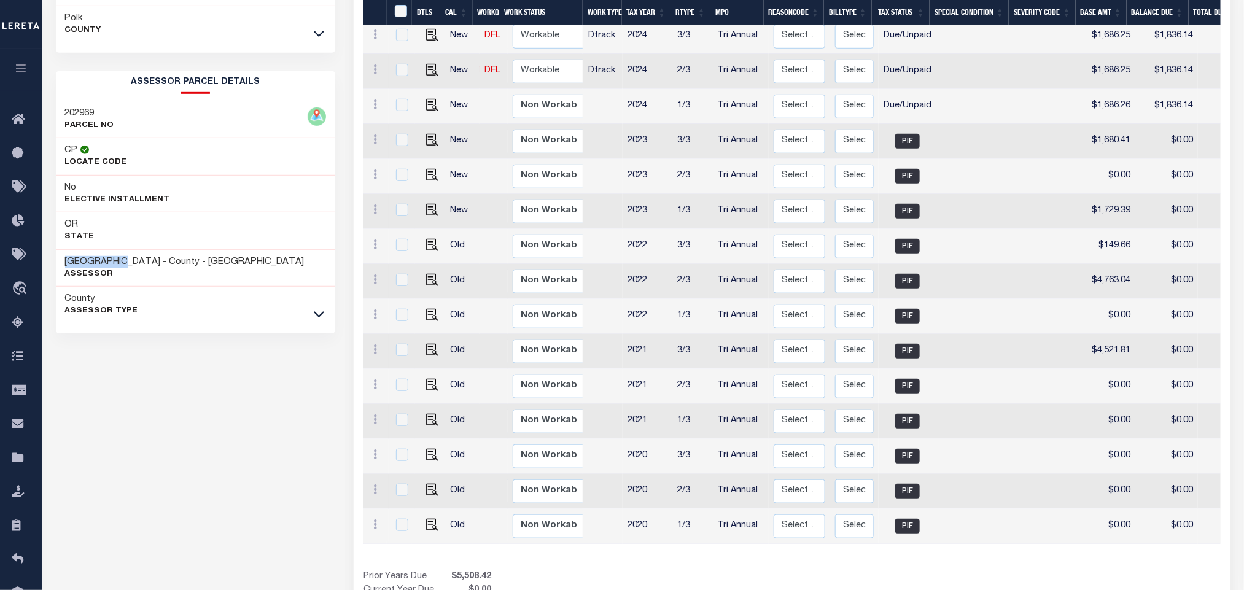
drag, startPoint x: 131, startPoint y: 266, endPoint x: 63, endPoint y: 267, distance: 68.2
click at [63, 267] on div "[GEOGRAPHIC_DATA] - County - [GEOGRAPHIC_DATA] Assessor" at bounding box center [196, 268] width 280 height 37
copy h3 "[GEOGRAPHIC_DATA]"
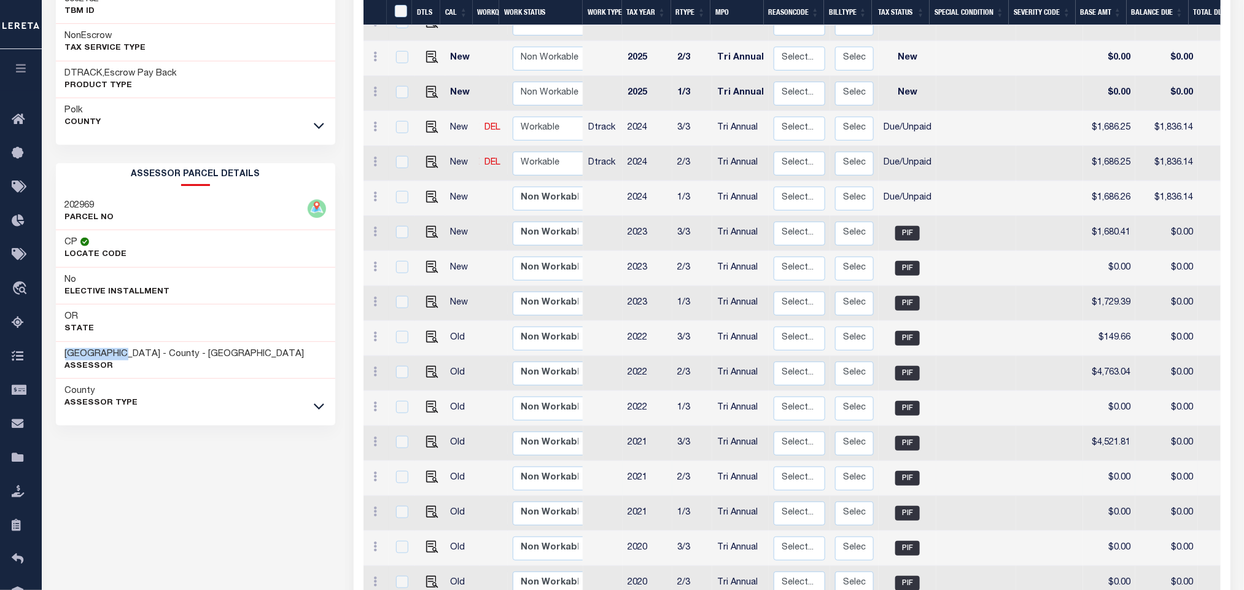
scroll to position [407, 0]
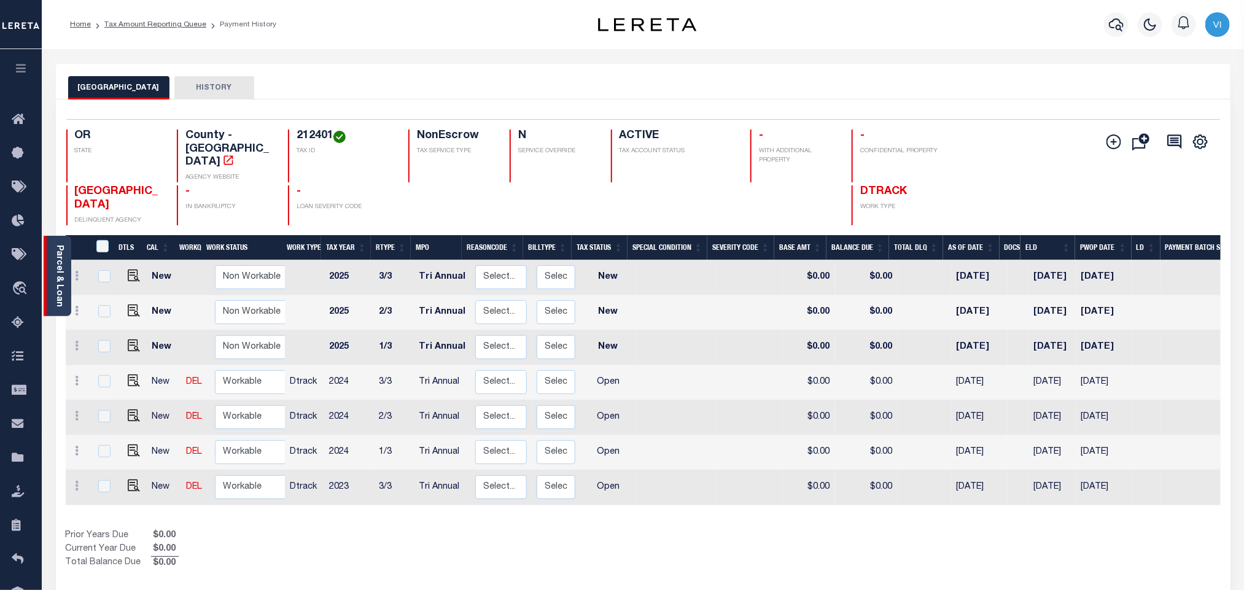
click at [55, 273] on link "Parcel & Loan" at bounding box center [59, 276] width 9 height 62
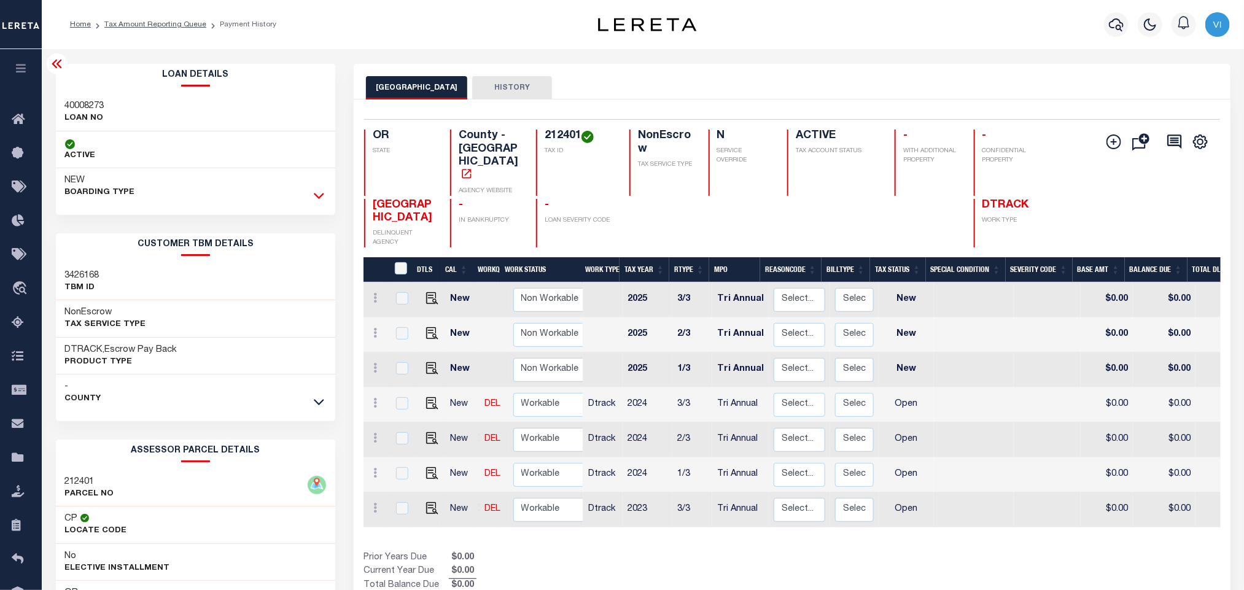
click at [321, 200] on icon at bounding box center [319, 195] width 10 height 13
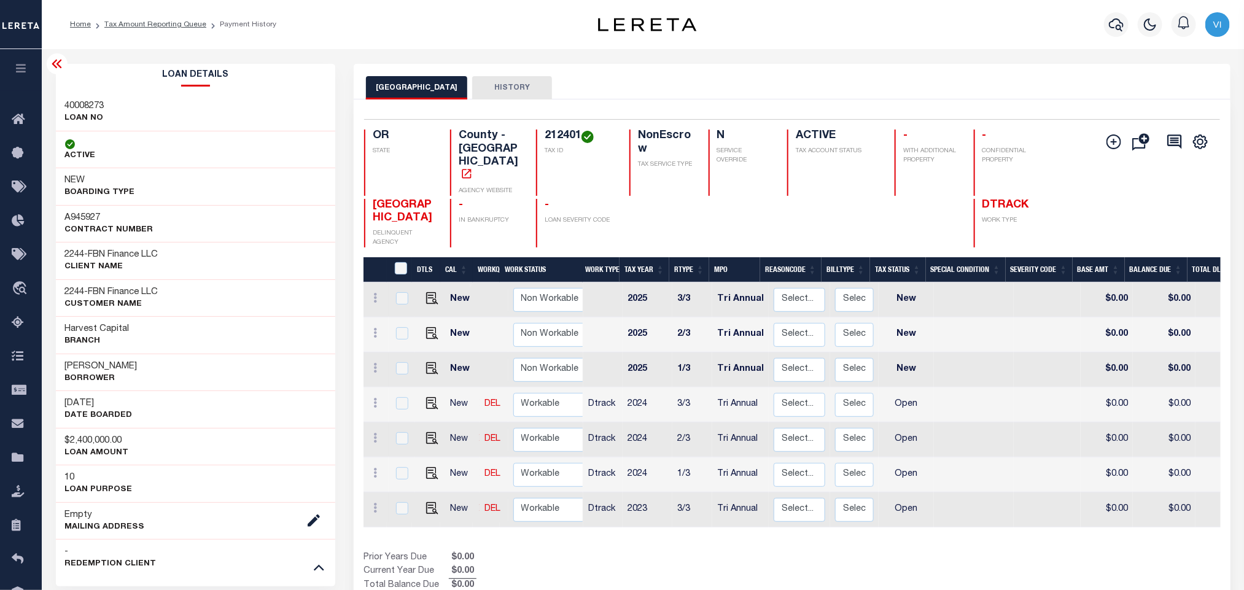
click at [548, 137] on h4 "212401" at bounding box center [580, 137] width 70 height 14
click at [427, 497] on img "" at bounding box center [432, 503] width 12 height 12
checkbox input "true"
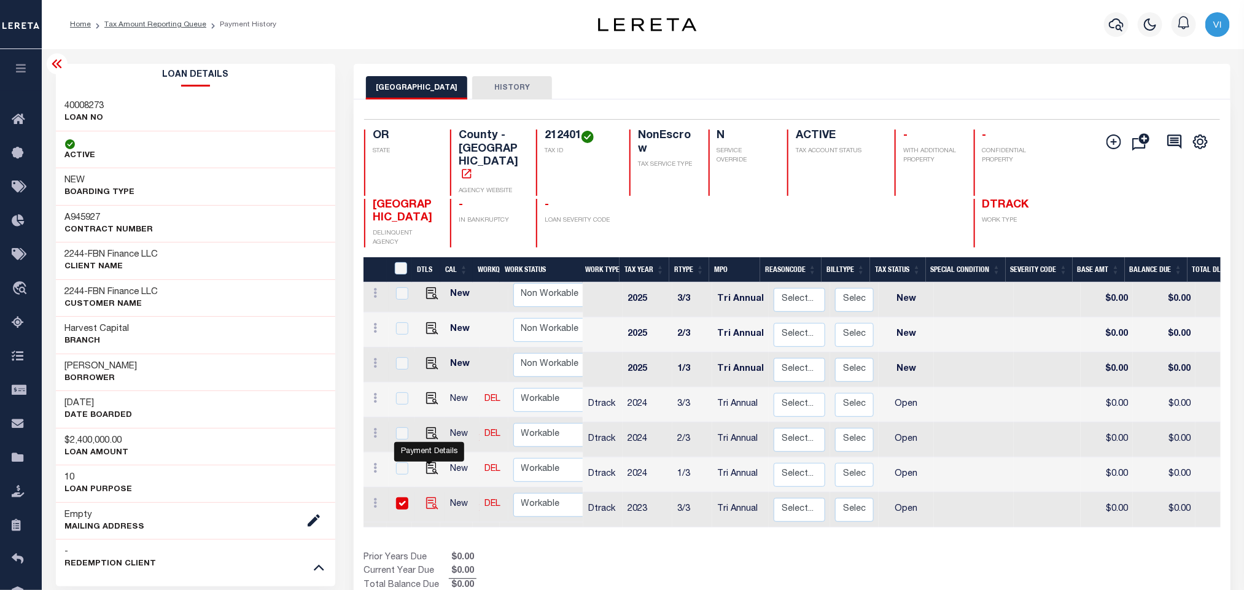
checkbox input "true"
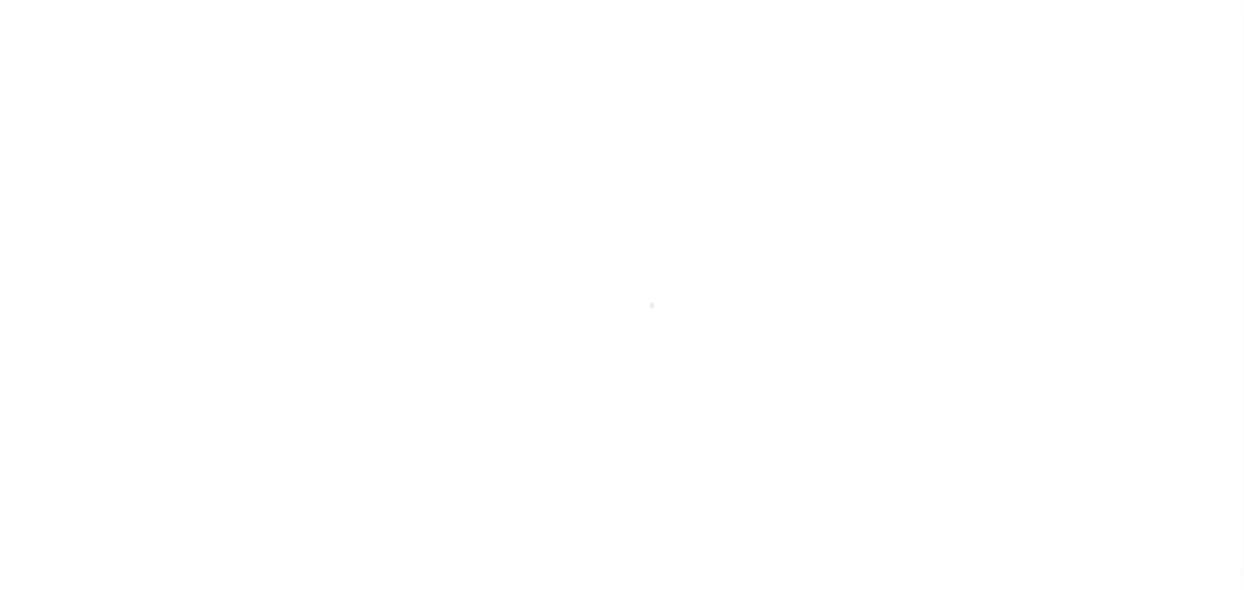
select select "OP2"
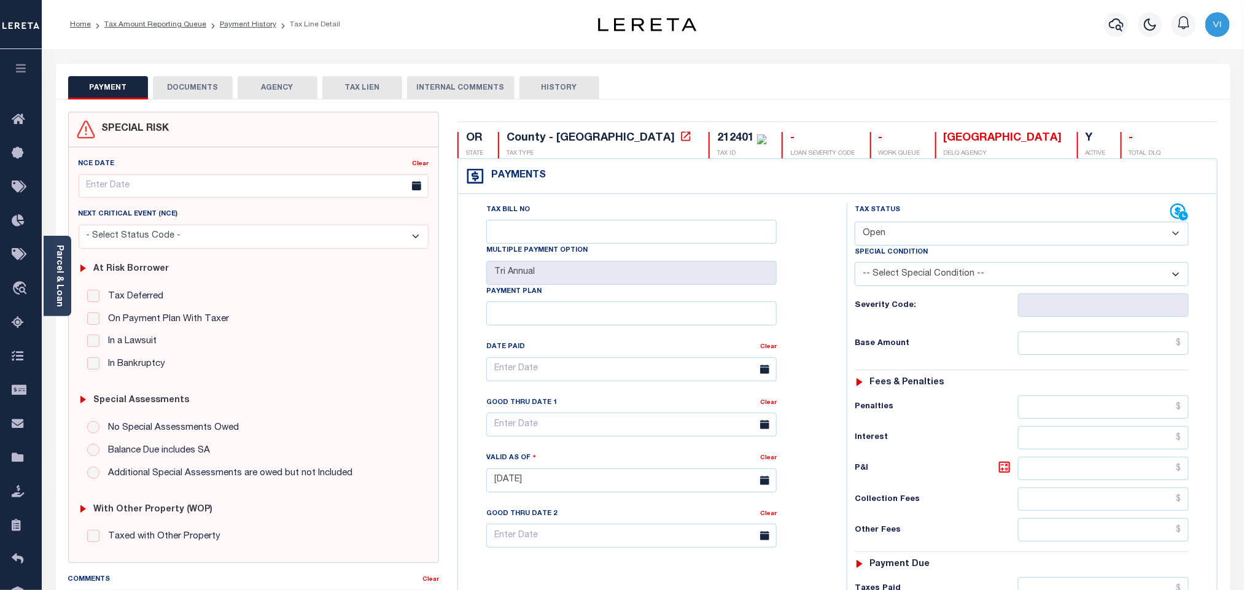
click at [212, 89] on button "DOCUMENTS" at bounding box center [193, 87] width 80 height 23
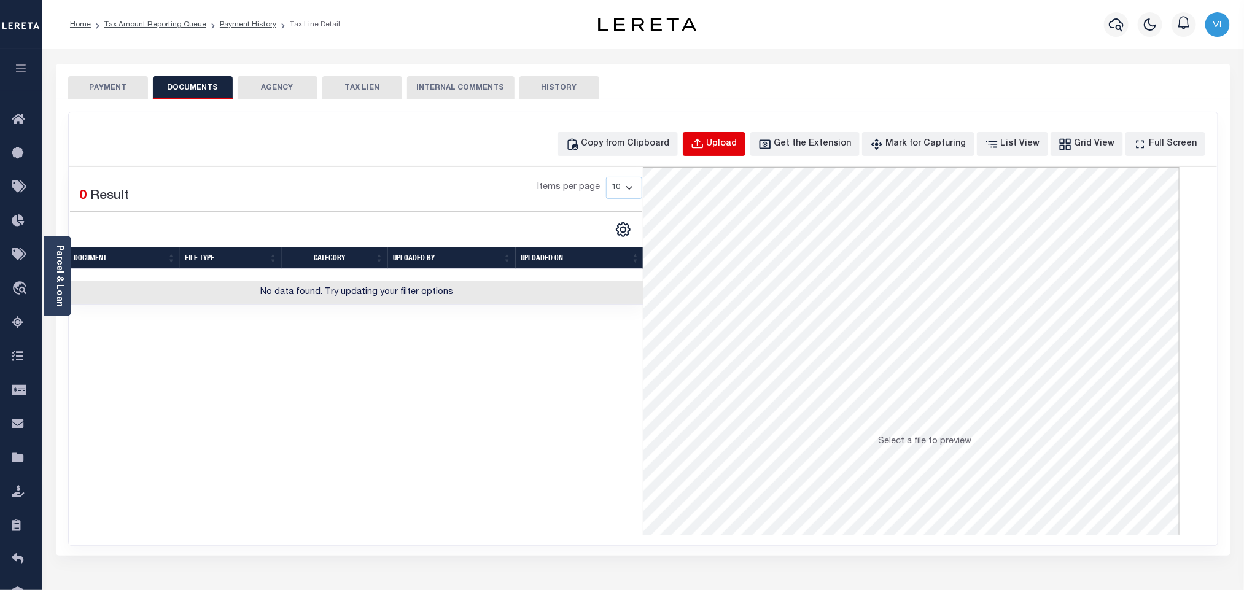
click at [737, 147] on div "Upload" at bounding box center [722, 145] width 31 height 14
select select "POP"
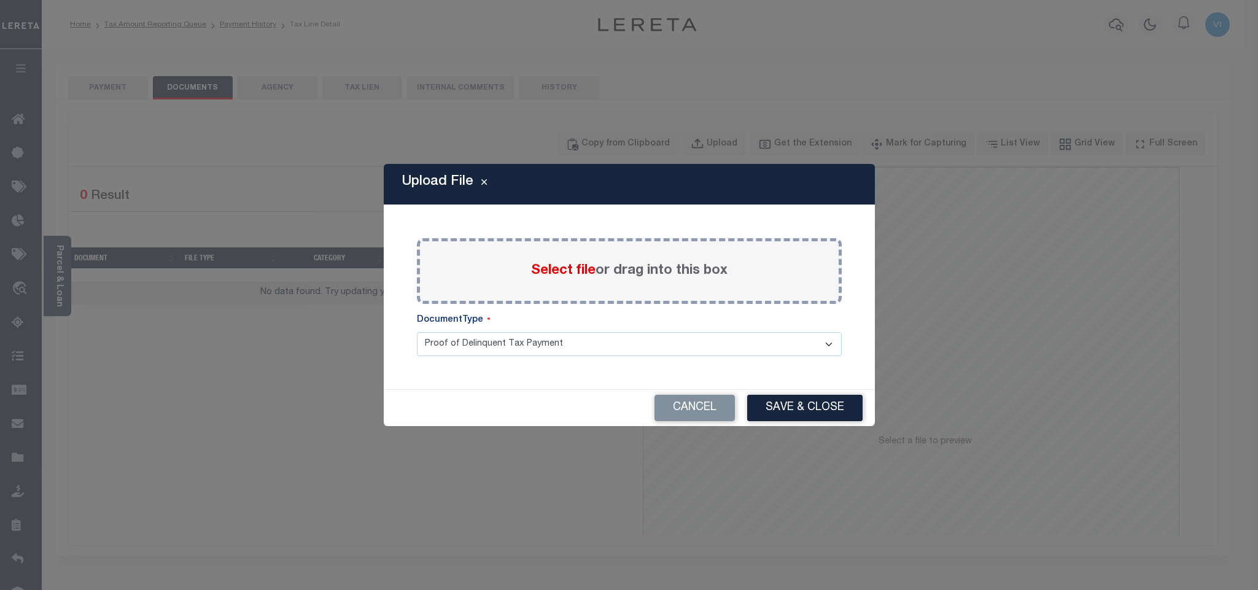
click at [554, 267] on span "Select file" at bounding box center [563, 271] width 64 height 14
click at [0, 0] on input "Select file or drag into this box" at bounding box center [0, 0] width 0 height 0
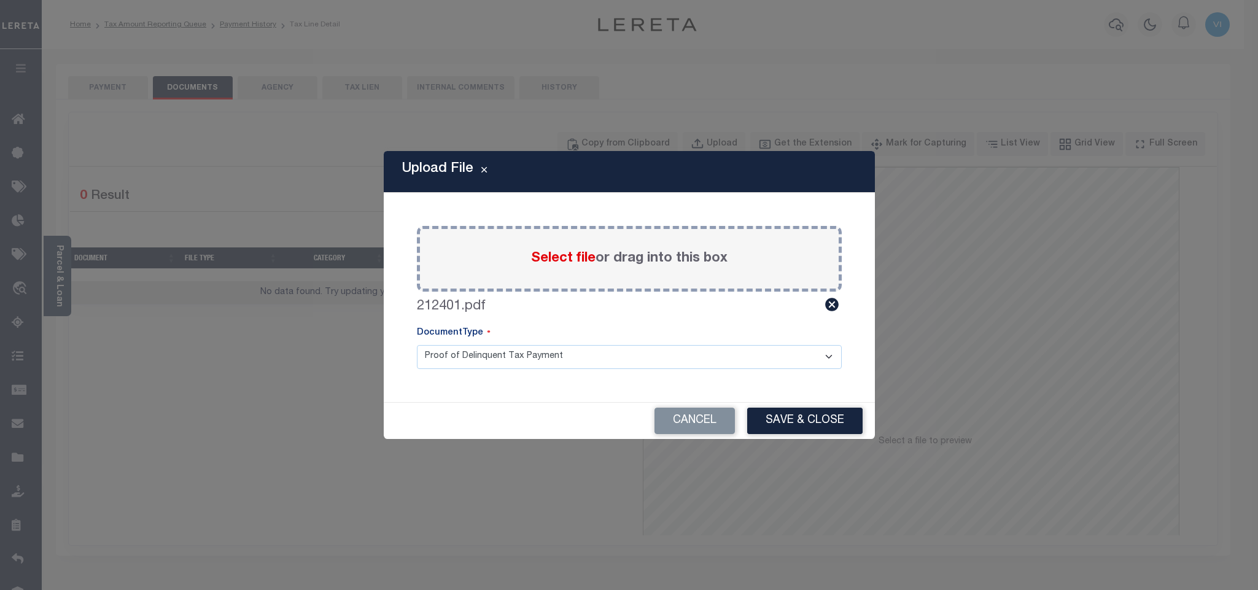
drag, startPoint x: 445, startPoint y: 363, endPoint x: 449, endPoint y: 367, distance: 6.5
click at [445, 363] on select "Proof of Delinquent Tax Payment" at bounding box center [629, 357] width 425 height 24
click at [417, 345] on select "Proof of Delinquent Tax Payment" at bounding box center [629, 357] width 425 height 24
click at [779, 424] on button "Save & Close" at bounding box center [804, 421] width 115 height 26
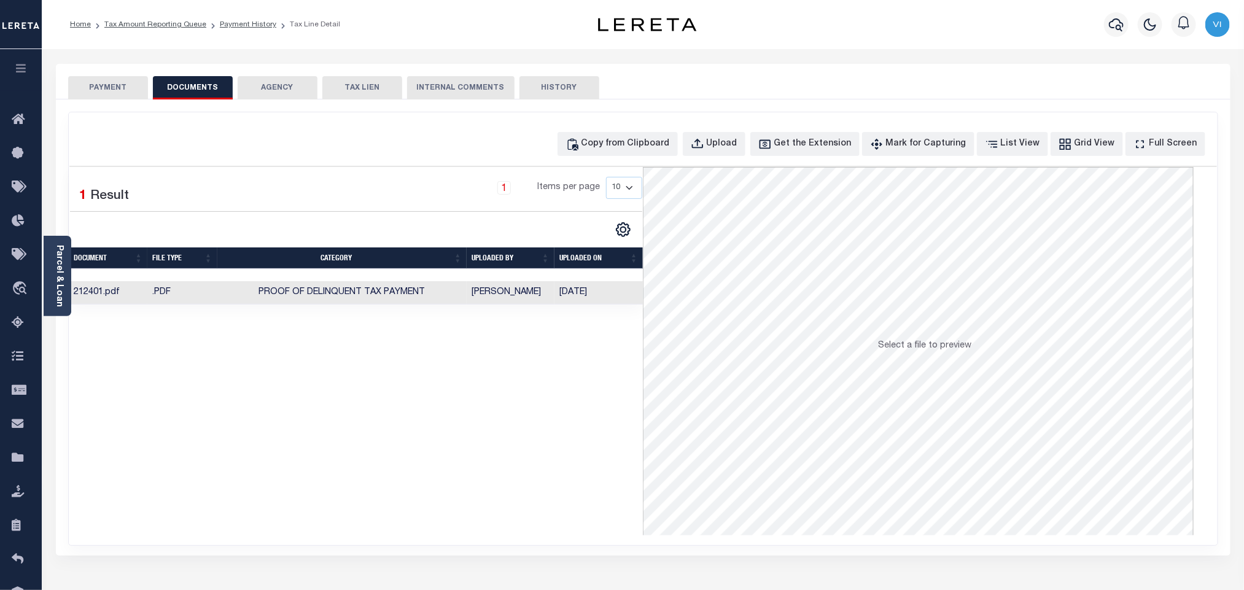
click at [115, 88] on button "PAYMENT" at bounding box center [108, 87] width 80 height 23
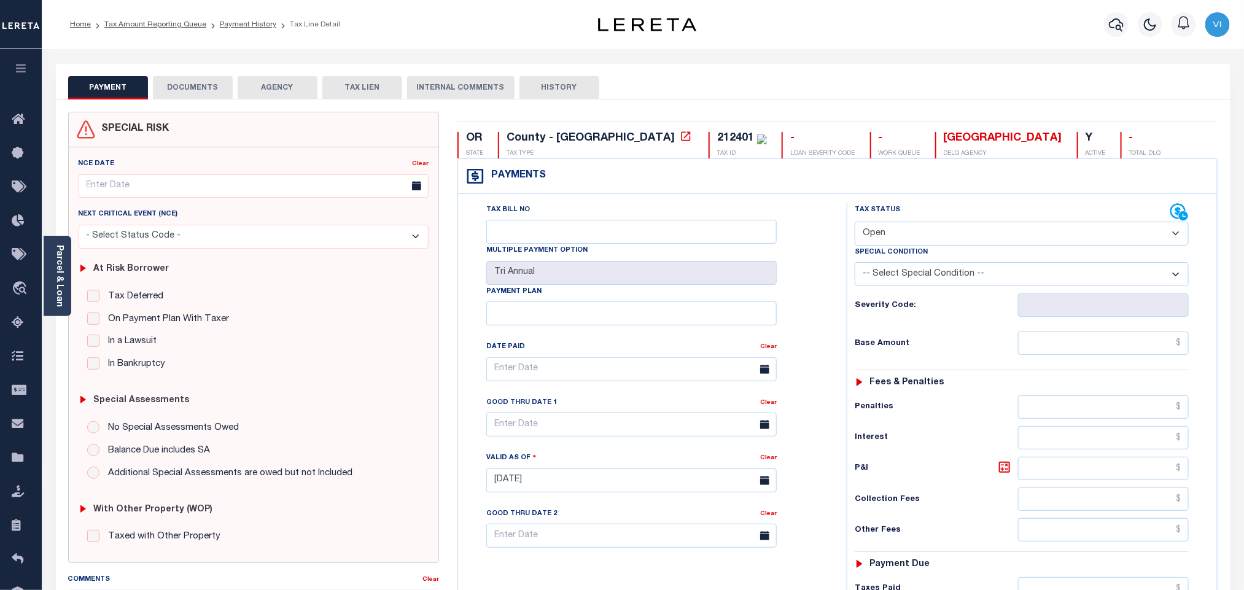
click at [894, 239] on select "- Select Status Code - Open Due/Unpaid Paid Incomplete No Tax Due Internal Refu…" at bounding box center [1022, 234] width 334 height 24
select select "PYD"
click at [855, 223] on select "- Select Status Code - Open Due/Unpaid Paid Incomplete No Tax Due Internal Refu…" at bounding box center [1022, 234] width 334 height 24
type input "[DATE]"
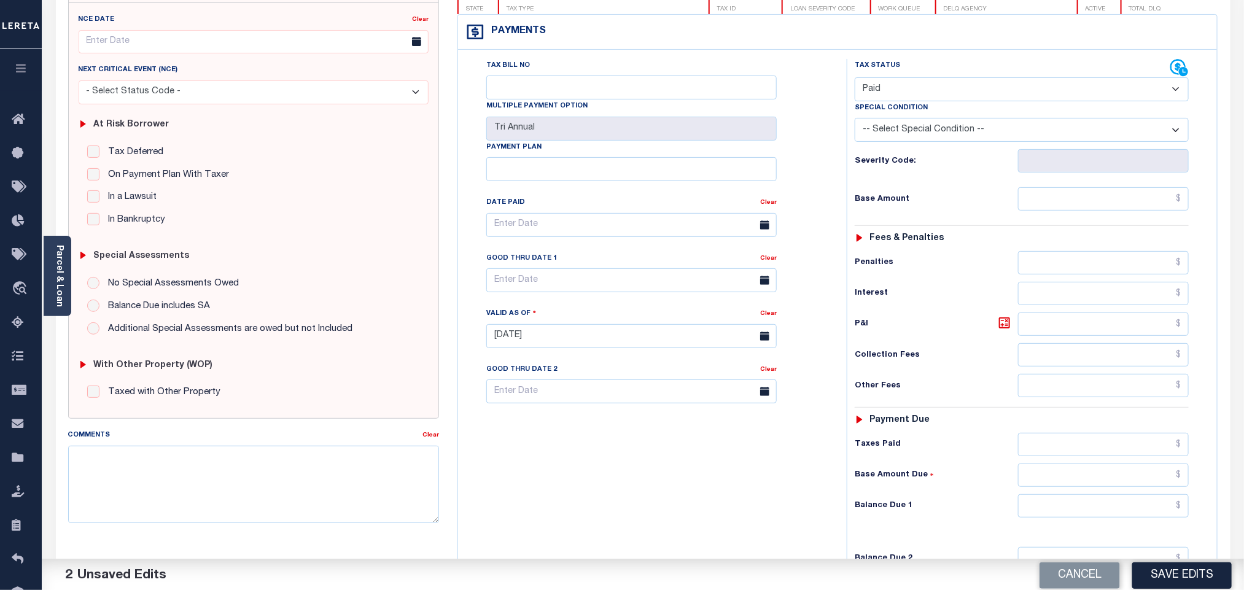
scroll to position [319, 0]
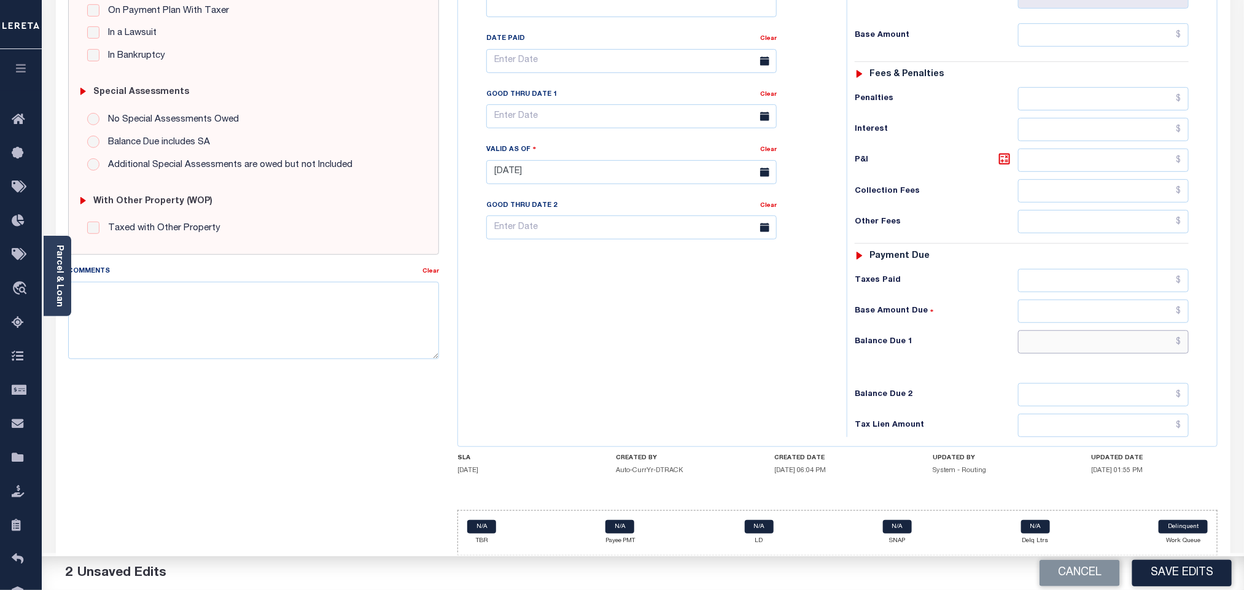
click at [1091, 349] on input "text" at bounding box center [1103, 341] width 171 height 23
type input "$0.00"
click at [1161, 570] on button "Save Edits" at bounding box center [1181, 573] width 99 height 26
checkbox input "false"
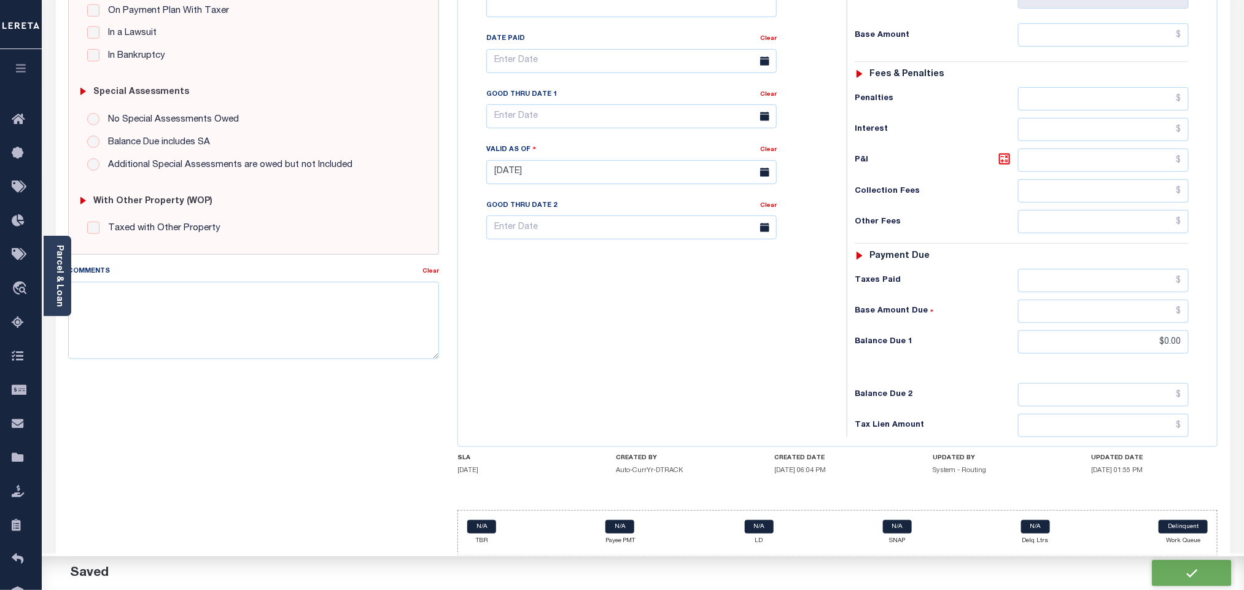
checkbox input "false"
type input "$0"
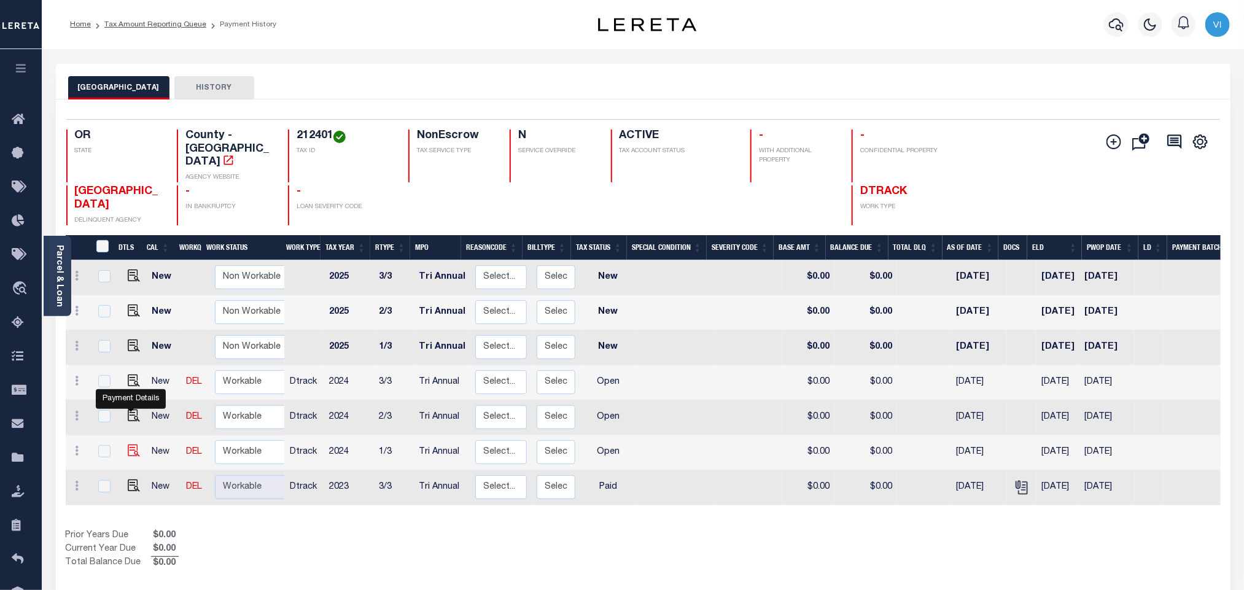
click at [131, 445] on img "" at bounding box center [134, 451] width 12 height 12
checkbox input "true"
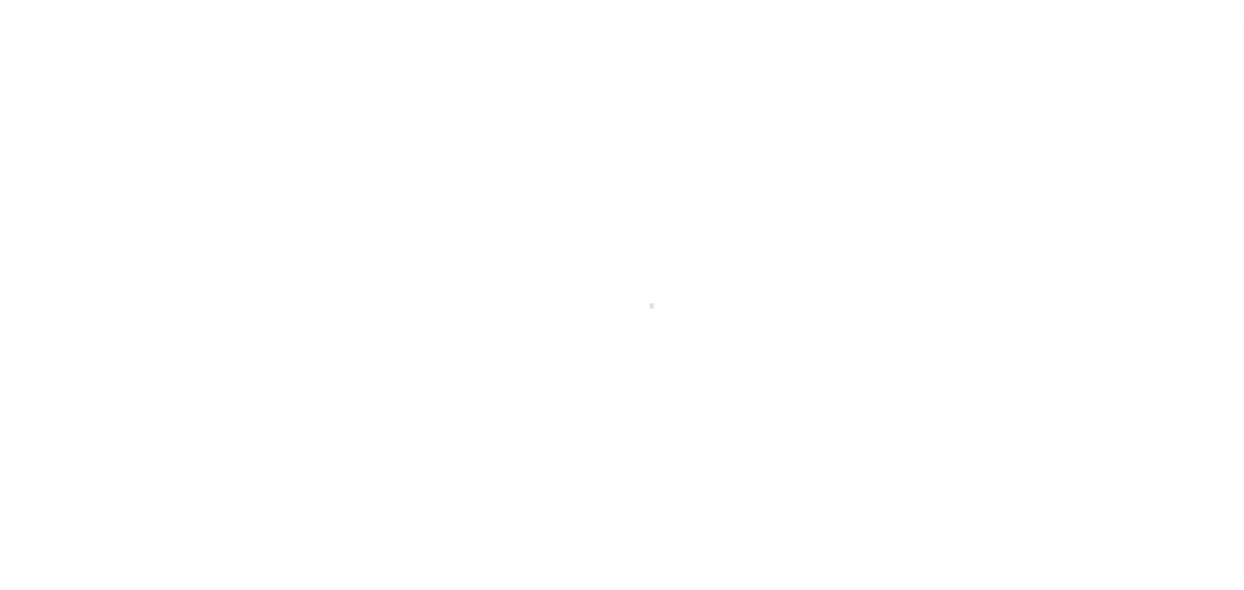
select select "OP2"
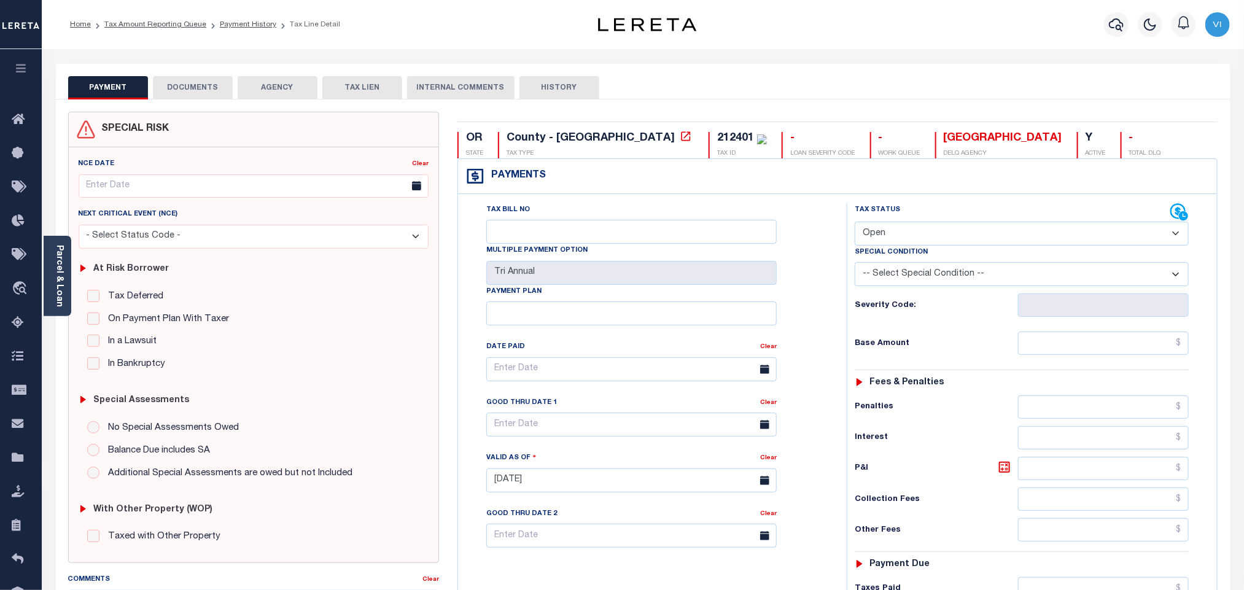
click at [190, 85] on button "DOCUMENTS" at bounding box center [193, 87] width 80 height 23
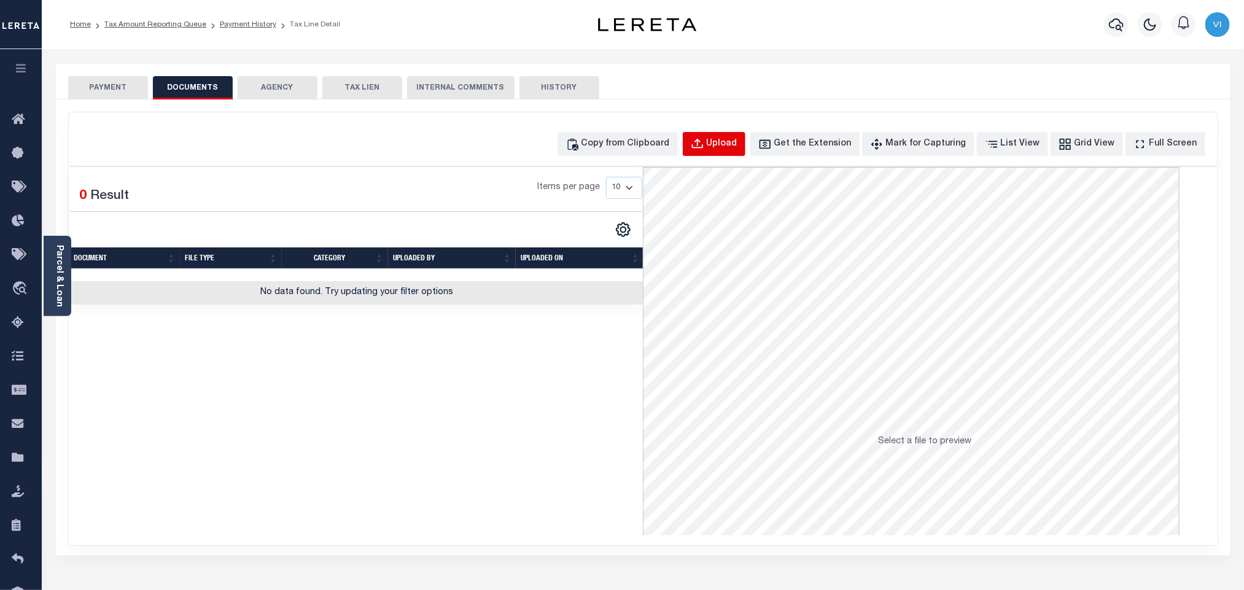
click at [737, 138] on div "Upload" at bounding box center [722, 145] width 31 height 14
select select "POP"
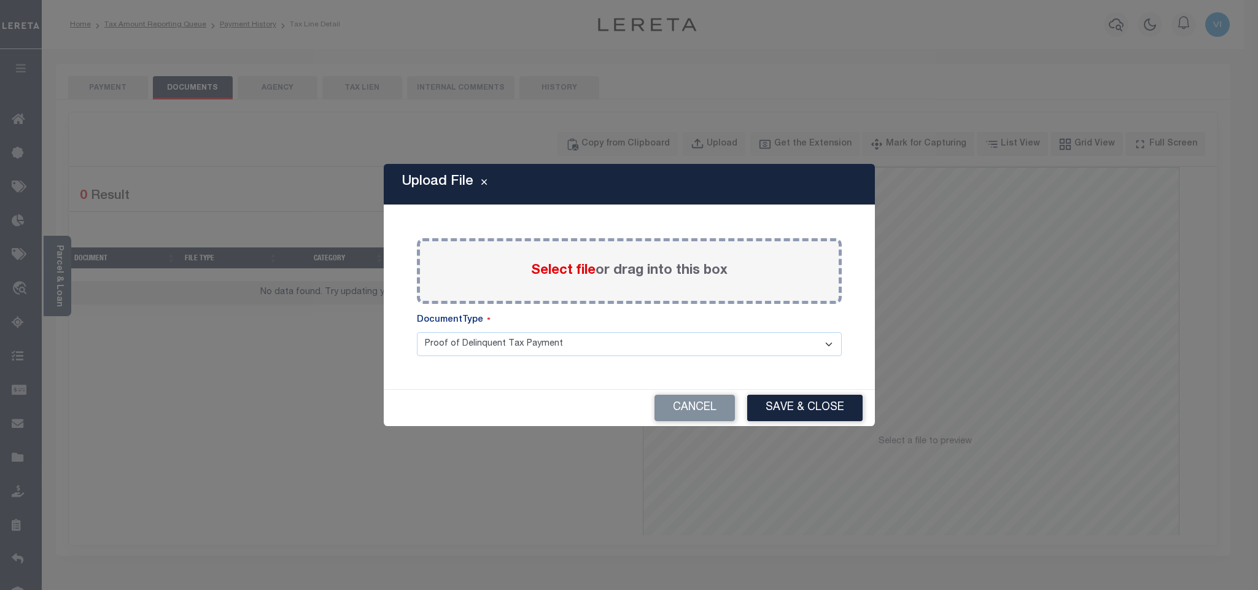
click at [572, 269] on span "Select file" at bounding box center [563, 271] width 64 height 14
click at [0, 0] on input "Select file or drag into this box" at bounding box center [0, 0] width 0 height 0
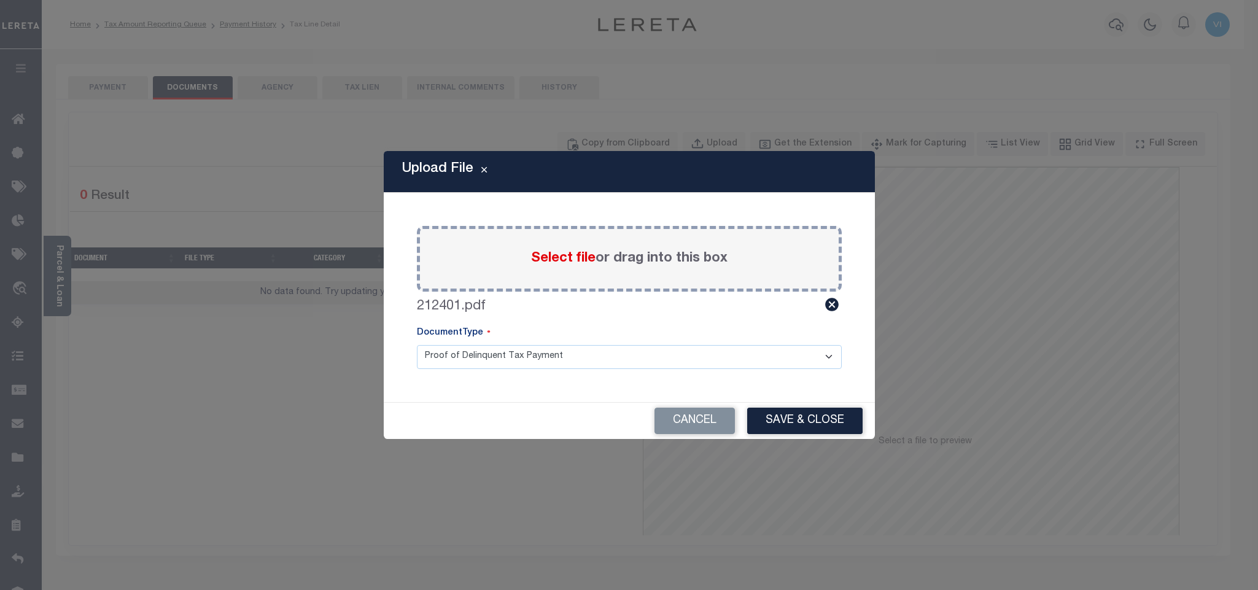
click at [438, 364] on select "Proof of Delinquent Tax Payment" at bounding box center [629, 357] width 425 height 24
click at [417, 345] on select "Proof of Delinquent Tax Payment" at bounding box center [629, 357] width 425 height 24
click at [767, 416] on button "Save & Close" at bounding box center [804, 421] width 115 height 26
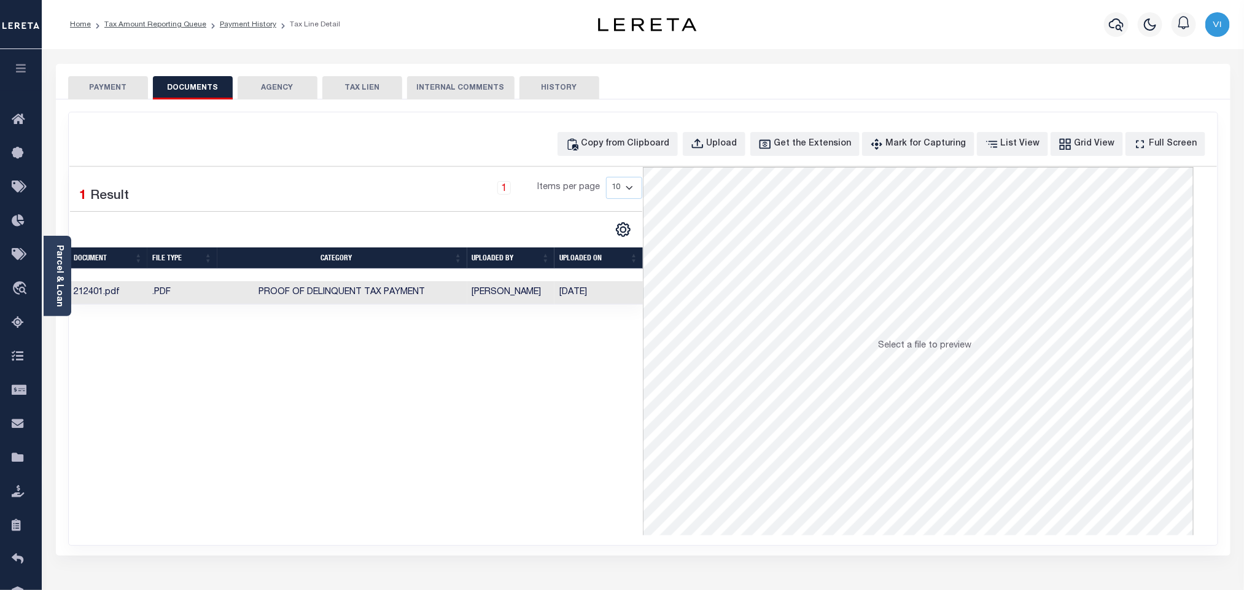
click at [93, 96] on button "PAYMENT" at bounding box center [108, 87] width 80 height 23
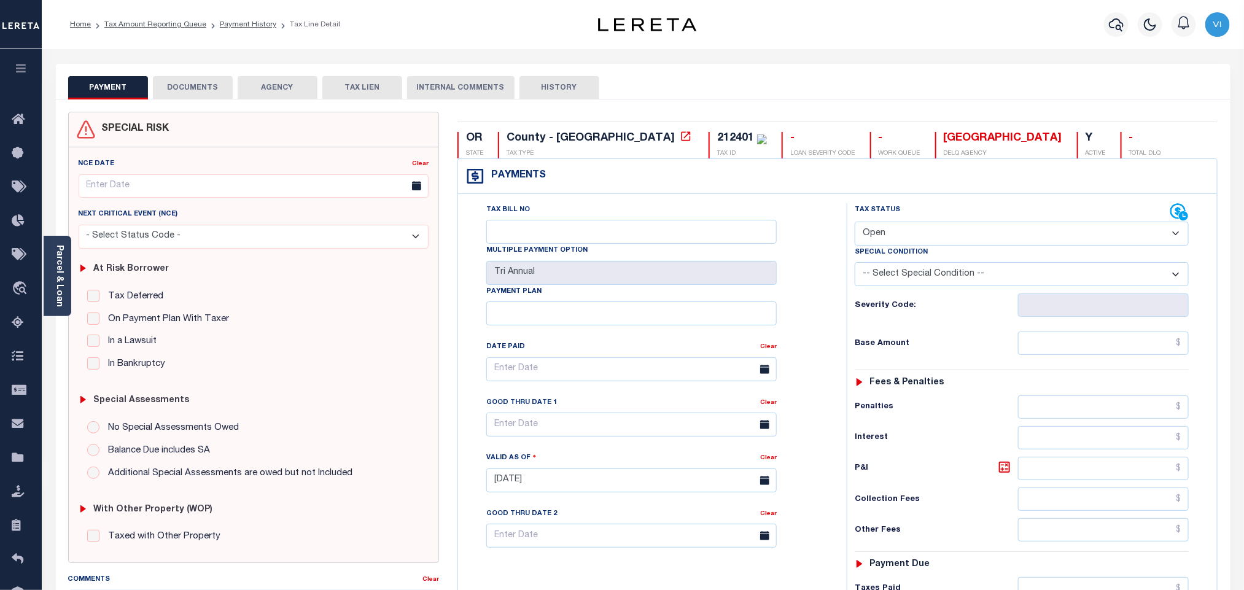
click at [941, 229] on select "- Select Status Code - Open Due/Unpaid Paid Incomplete No Tax Due Internal Refu…" at bounding box center [1022, 234] width 334 height 24
select select "PYD"
click at [855, 223] on select "- Select Status Code - Open Due/Unpaid Paid Incomplete No Tax Due Internal Refu…" at bounding box center [1022, 234] width 334 height 24
type input "[DATE]"
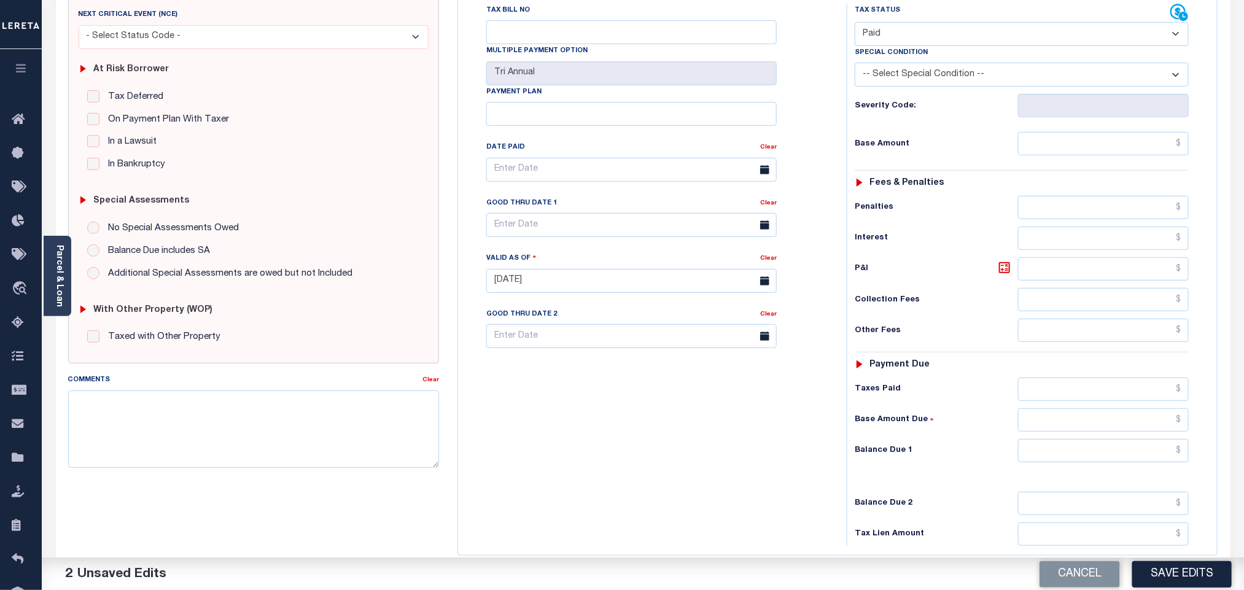
scroll to position [319, 0]
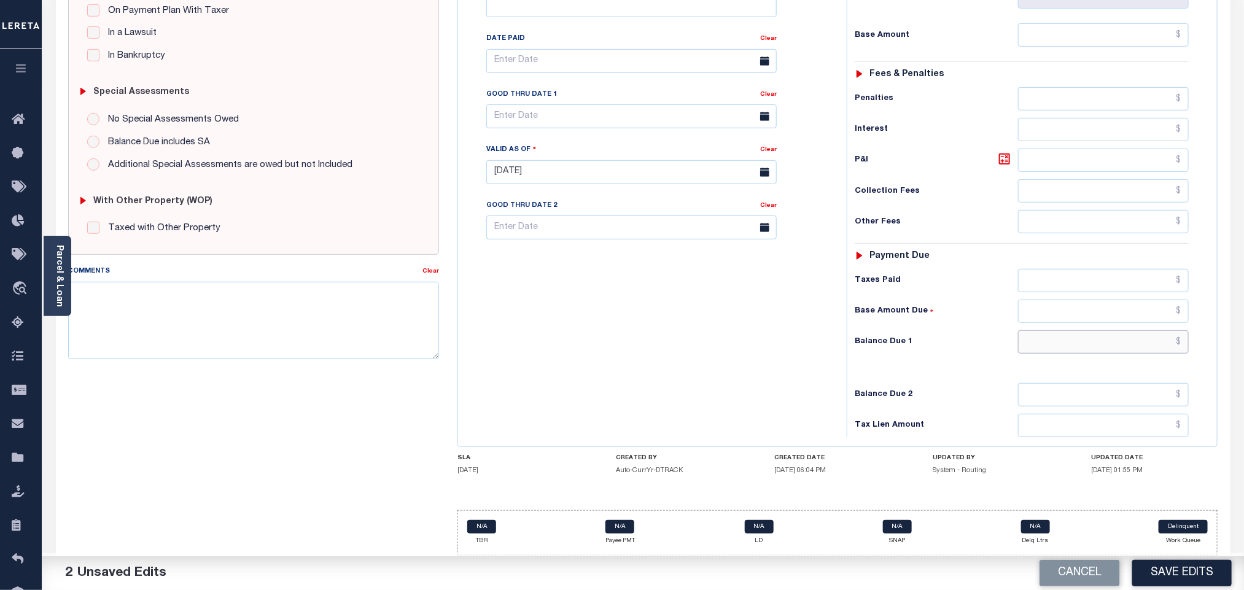
click at [1082, 334] on input "text" at bounding box center [1103, 341] width 171 height 23
type input "$0.00"
click at [1165, 567] on button "Save Edits" at bounding box center [1181, 573] width 99 height 26
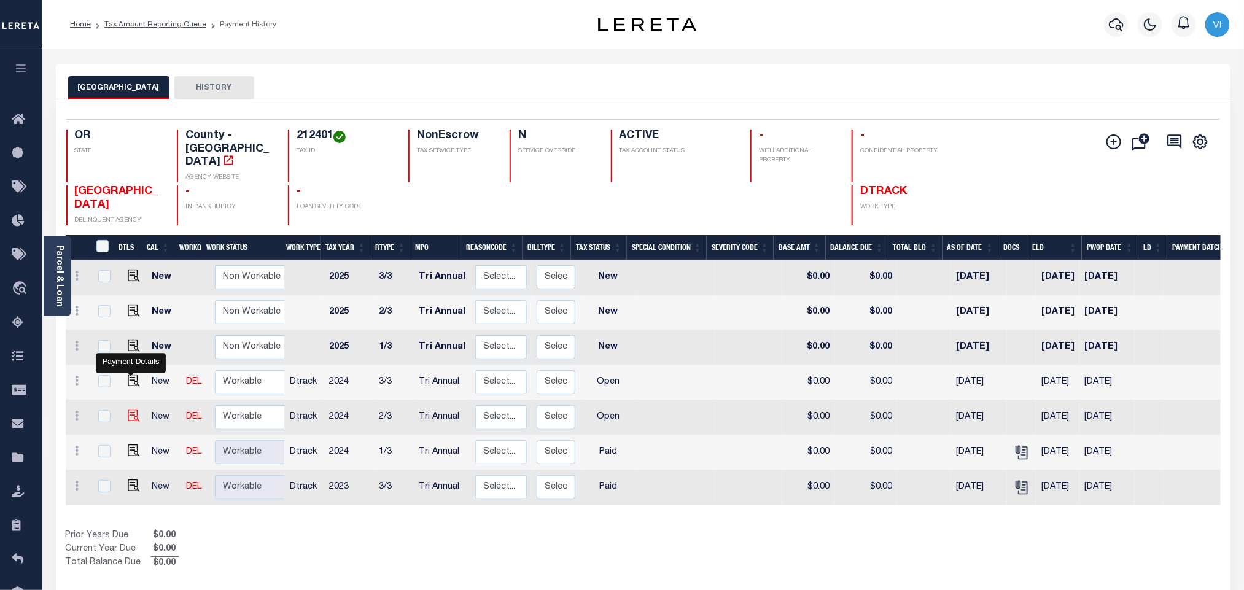
click at [133, 410] on img "" at bounding box center [134, 416] width 12 height 12
checkbox input "true"
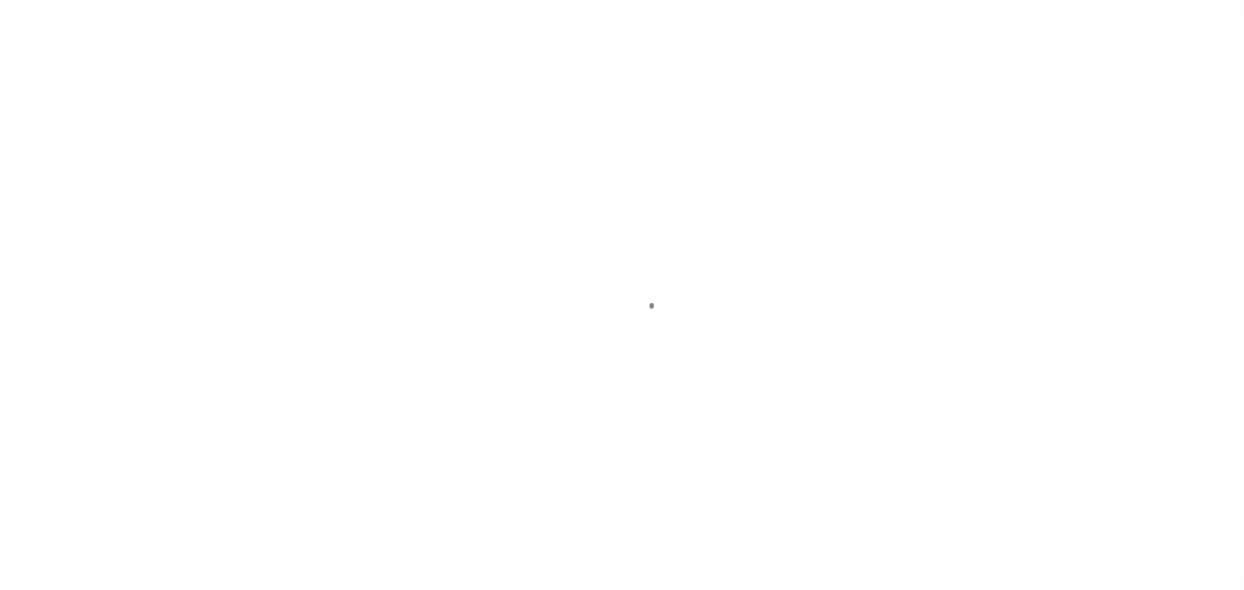
checkbox input "false"
type input "Tri Annual"
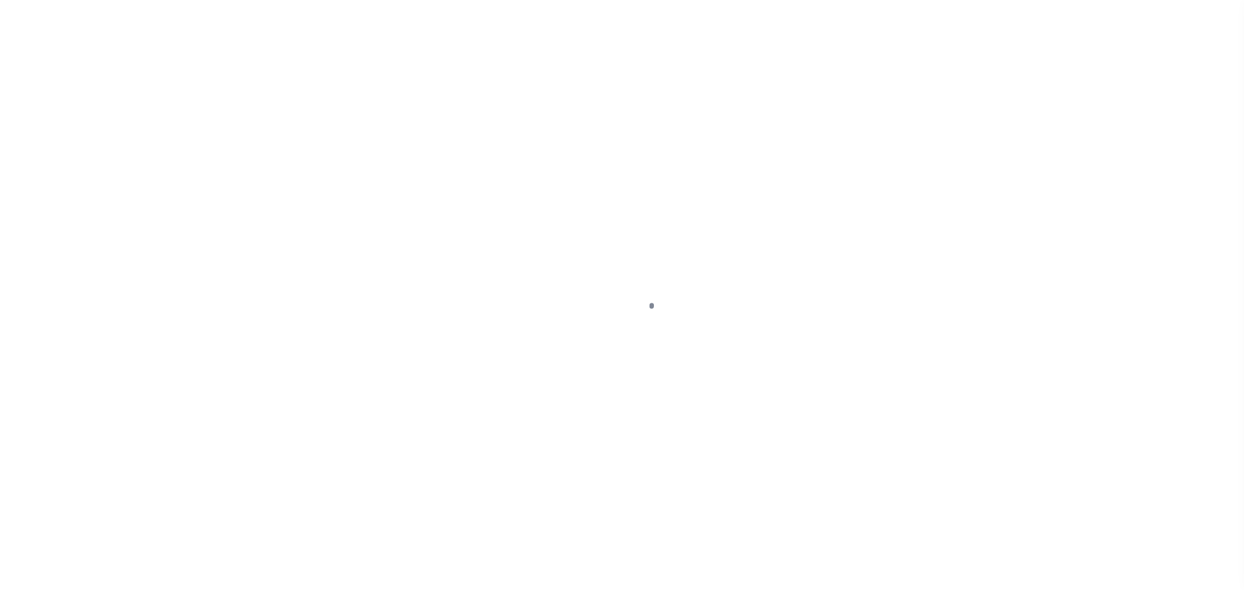
type input "[DATE]"
select select "OP2"
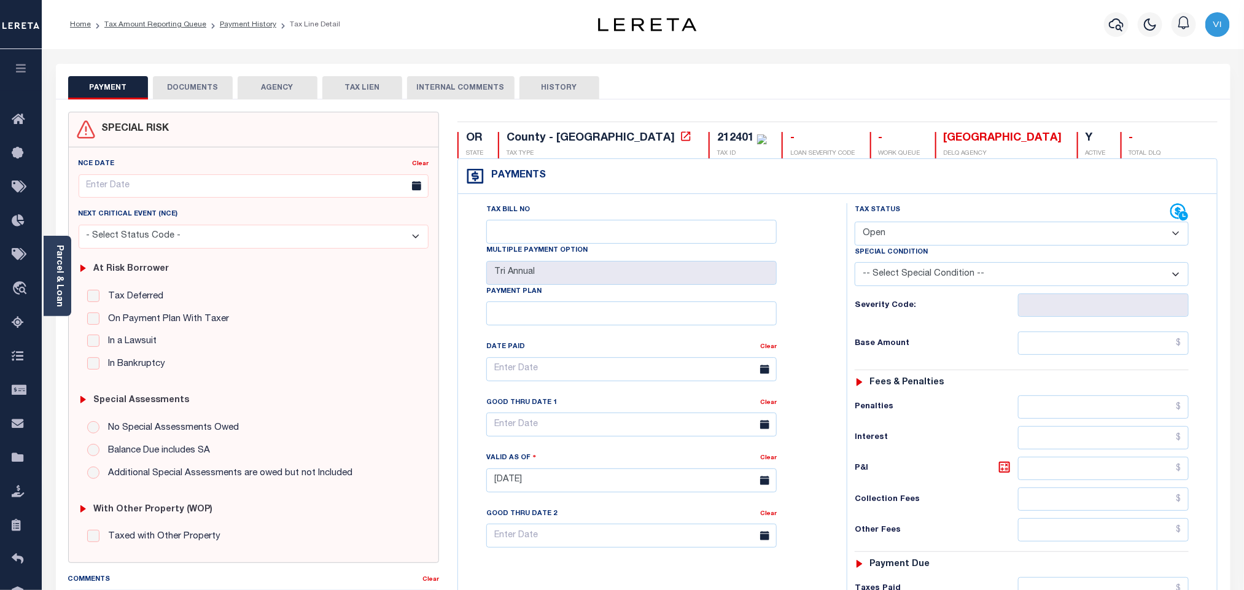
click at [183, 87] on button "DOCUMENTS" at bounding box center [193, 87] width 80 height 23
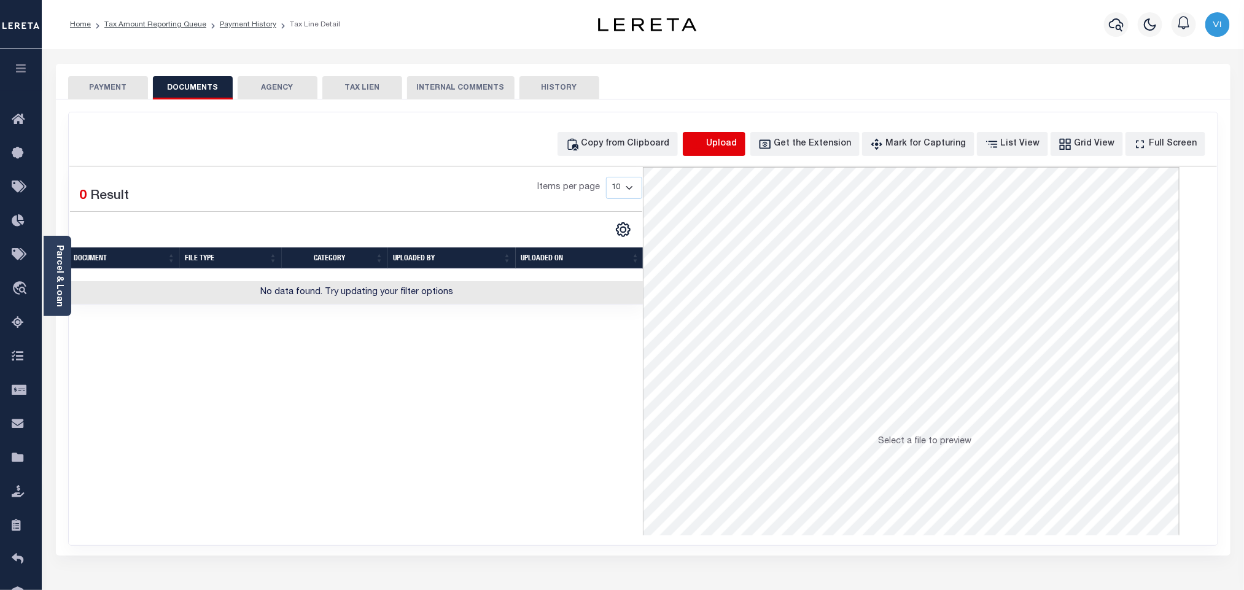
click at [704, 150] on icon "button" at bounding box center [698, 145] width 14 height 14
select select "POP"
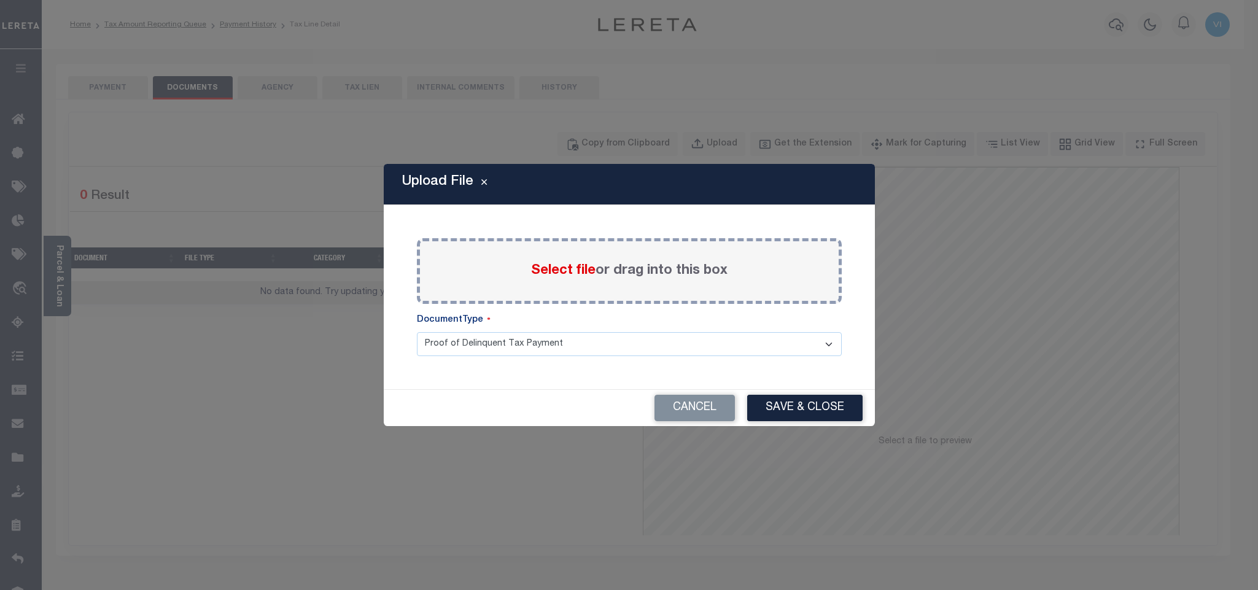
click at [543, 258] on div "Select file or drag into this box" at bounding box center [629, 271] width 425 height 66
click at [549, 269] on span "Select file" at bounding box center [563, 271] width 64 height 14
click at [0, 0] on input "Select file or drag into this box" at bounding box center [0, 0] width 0 height 0
click at [428, 356] on select "Proof of Delinquent Tax Payment" at bounding box center [629, 344] width 425 height 24
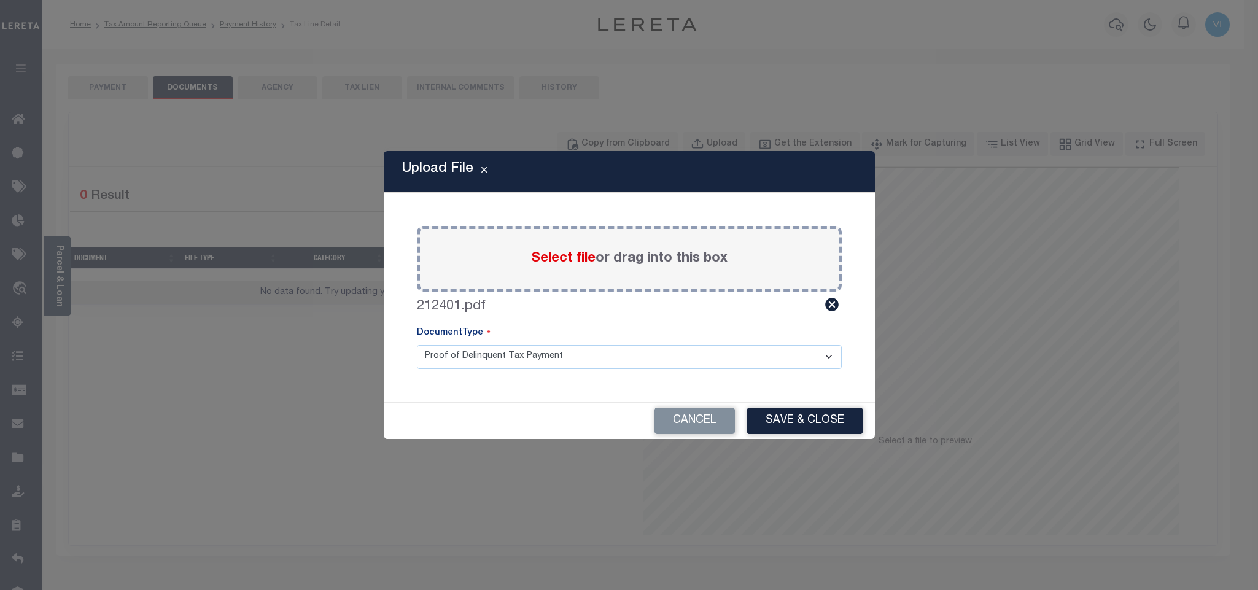
click at [417, 345] on select "Proof of Delinquent Tax Payment" at bounding box center [629, 357] width 425 height 24
click at [829, 429] on button "Save & Close" at bounding box center [804, 421] width 115 height 26
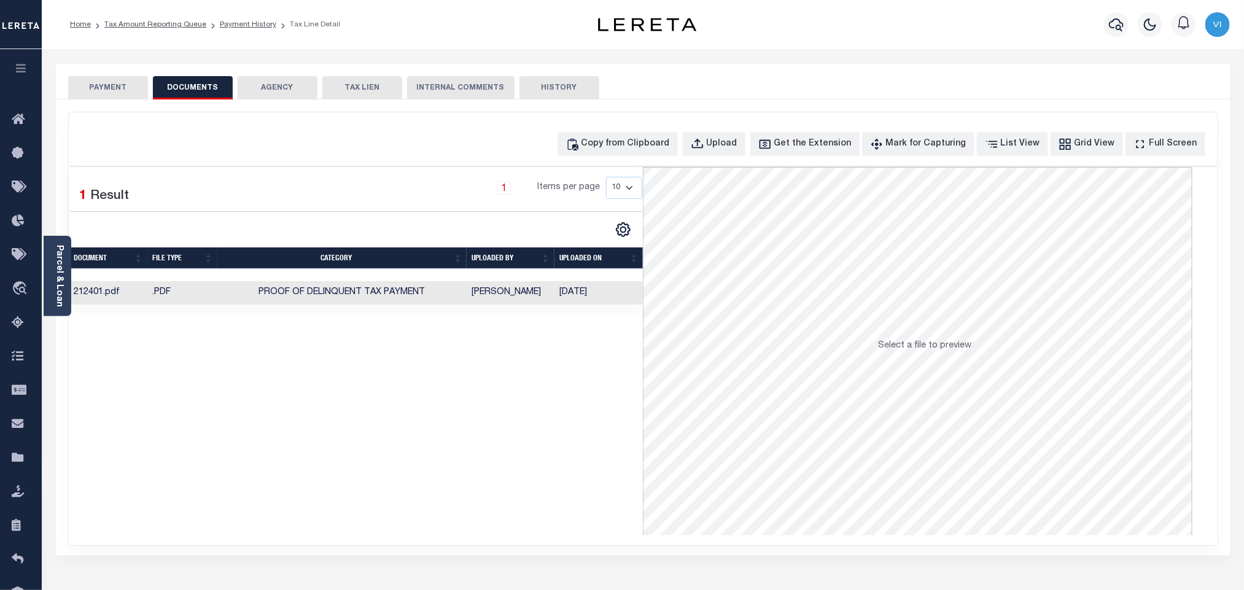
click at [95, 101] on div "SPECIAL RISK NCE Date Clear" at bounding box center [643, 327] width 1175 height 456
click at [109, 100] on div "SPECIAL RISK NCE Date Clear" at bounding box center [643, 327] width 1175 height 456
click at [107, 96] on button "PAYMENT" at bounding box center [108, 87] width 80 height 23
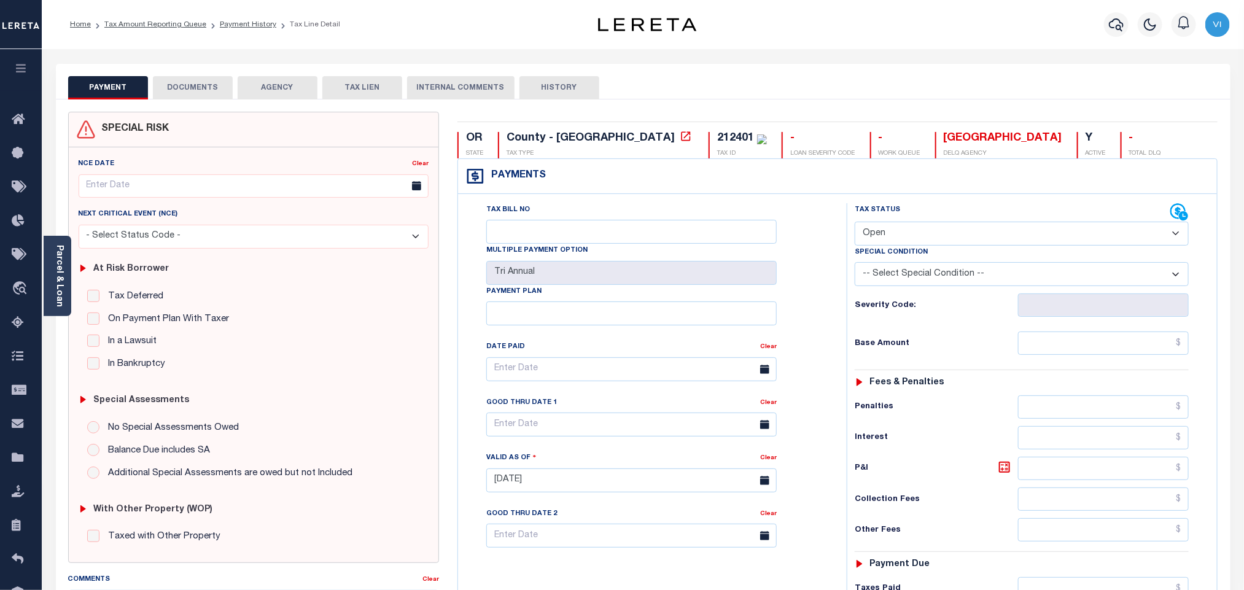
click at [894, 234] on select "- Select Status Code - Open Due/Unpaid Paid Incomplete No Tax Due Internal Refu…" at bounding box center [1022, 234] width 334 height 24
select select "PYD"
click at [855, 223] on select "- Select Status Code - Open Due/Unpaid Paid Incomplete No Tax Due Internal Refu…" at bounding box center [1022, 234] width 334 height 24
type input "[DATE]"
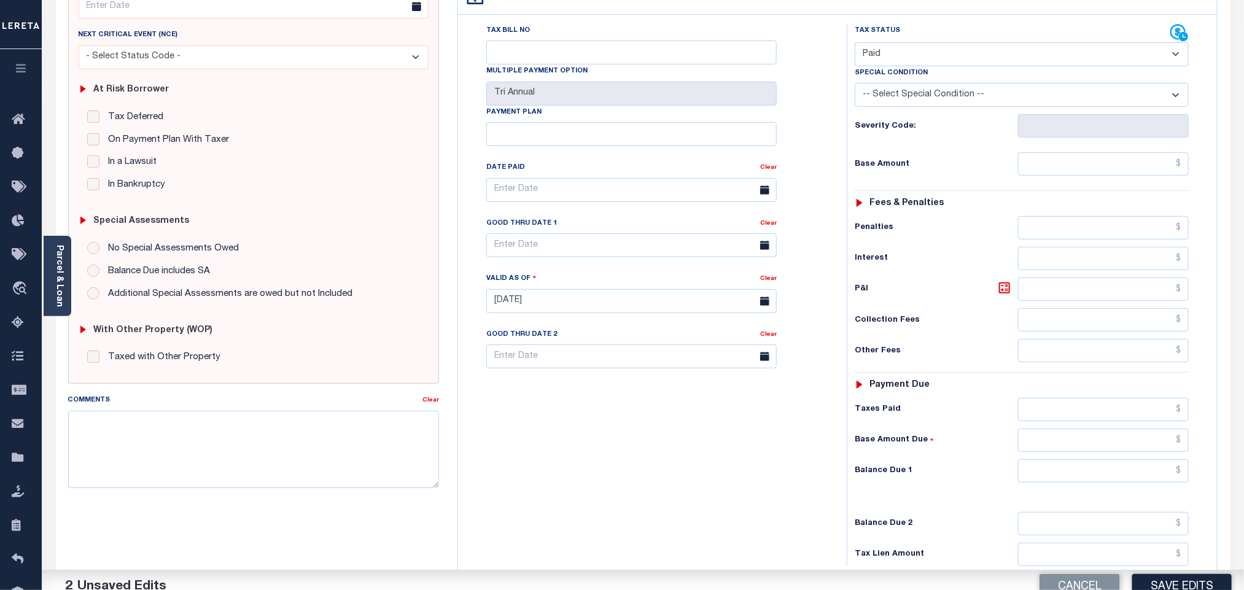
scroll to position [319, 0]
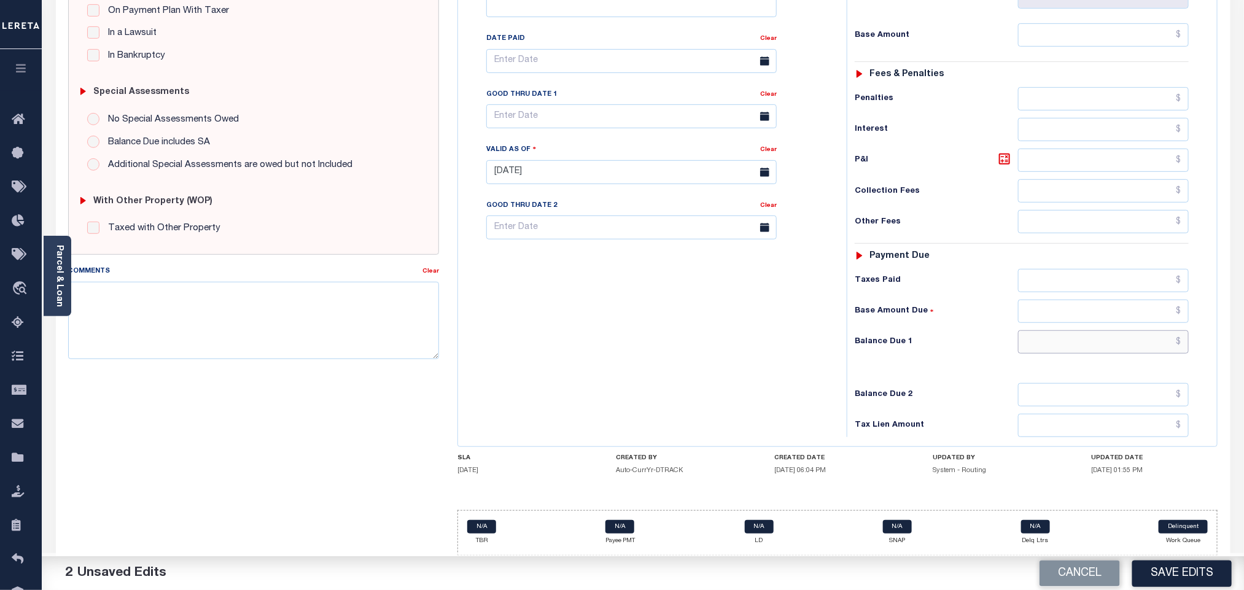
click at [1044, 346] on input "text" at bounding box center [1103, 341] width 171 height 23
type input "$0.00"
click at [1196, 574] on button "Save Edits" at bounding box center [1181, 573] width 99 height 26
checkbox input "false"
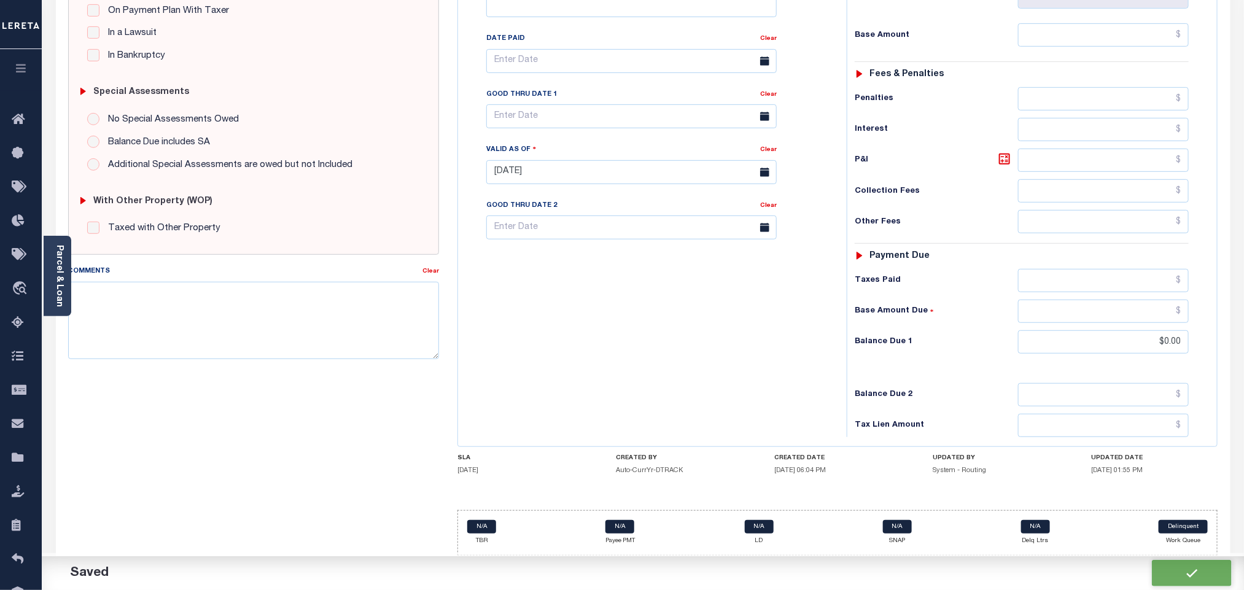
checkbox input "false"
type input "$0"
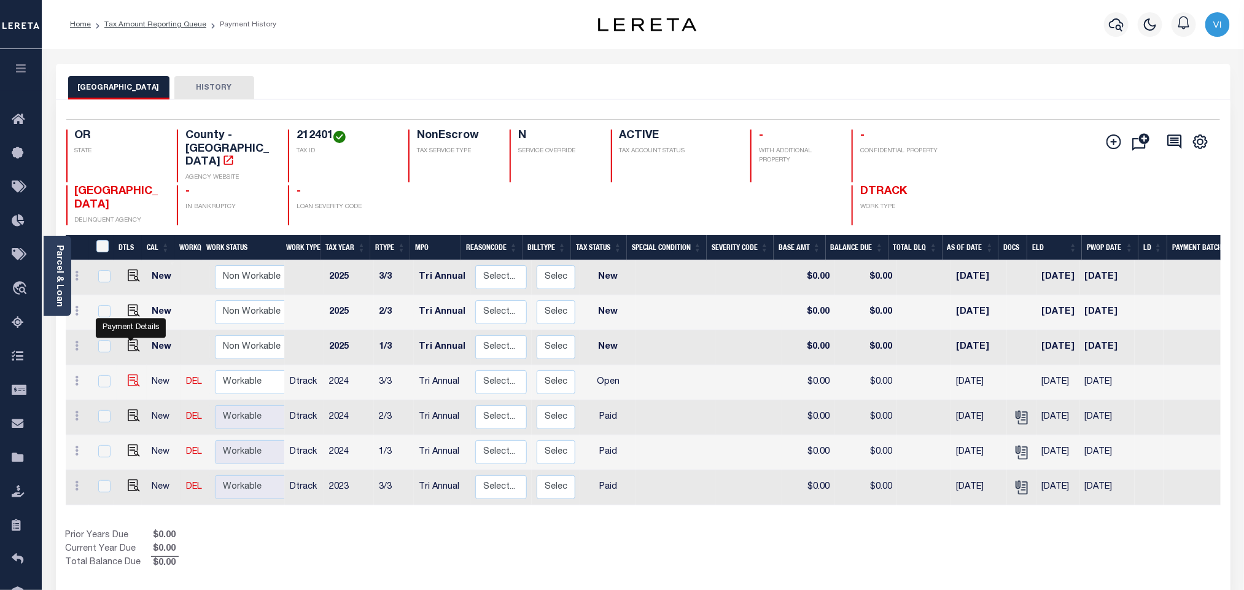
click at [133, 375] on img "" at bounding box center [134, 381] width 12 height 12
checkbox input "true"
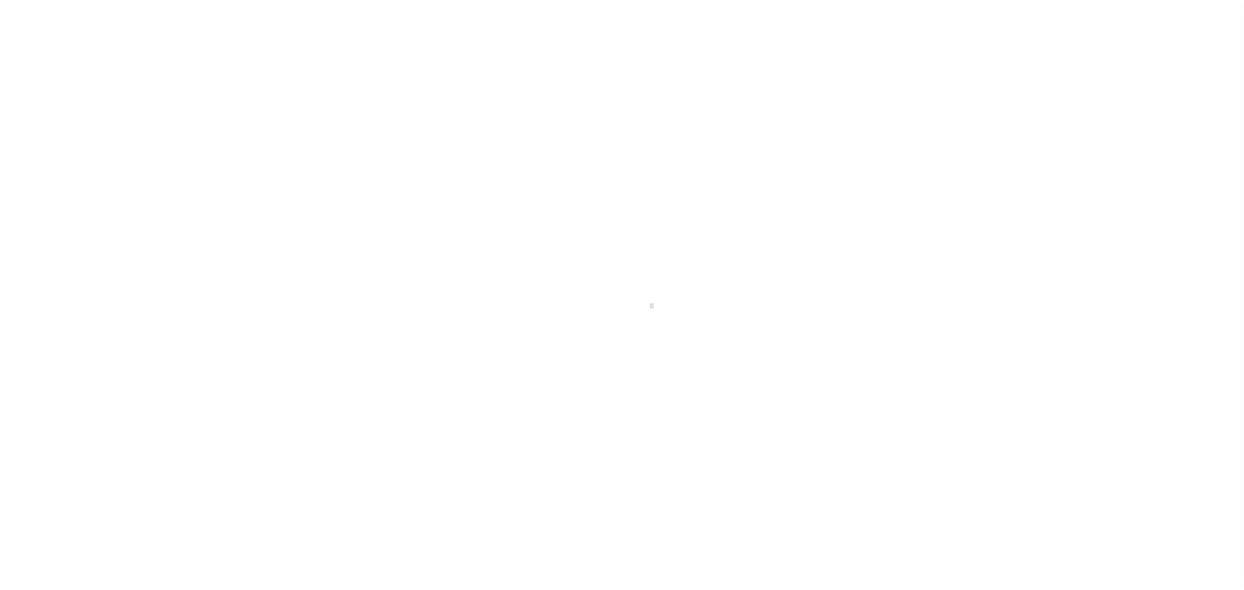
select select "OP2"
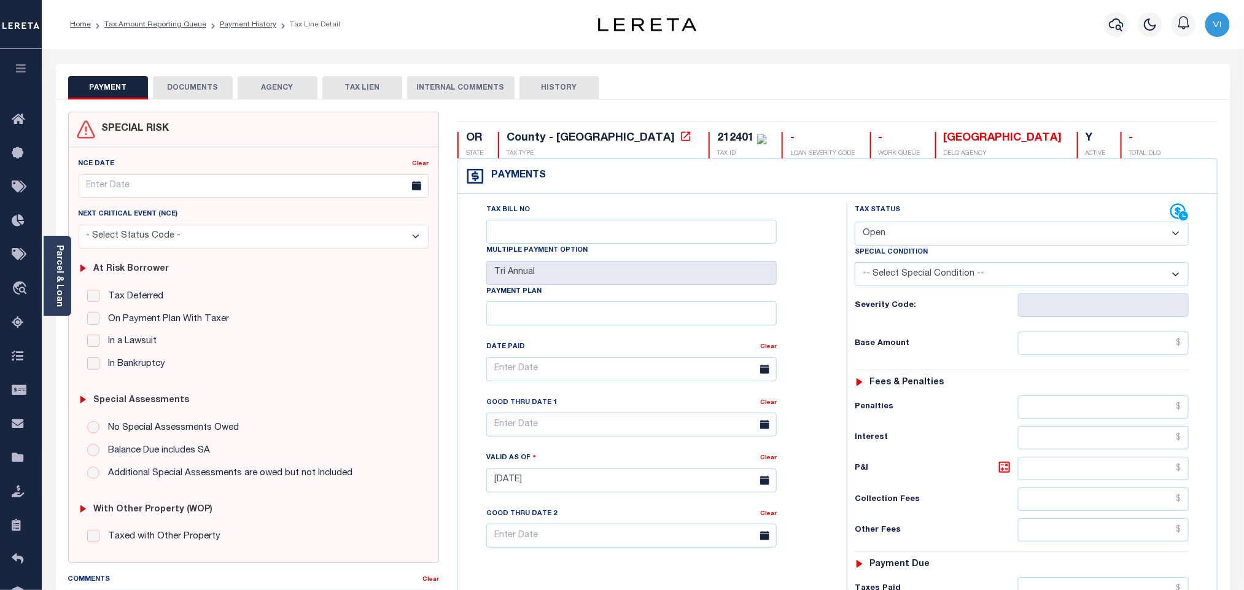
click at [179, 89] on button "DOCUMENTS" at bounding box center [193, 87] width 80 height 23
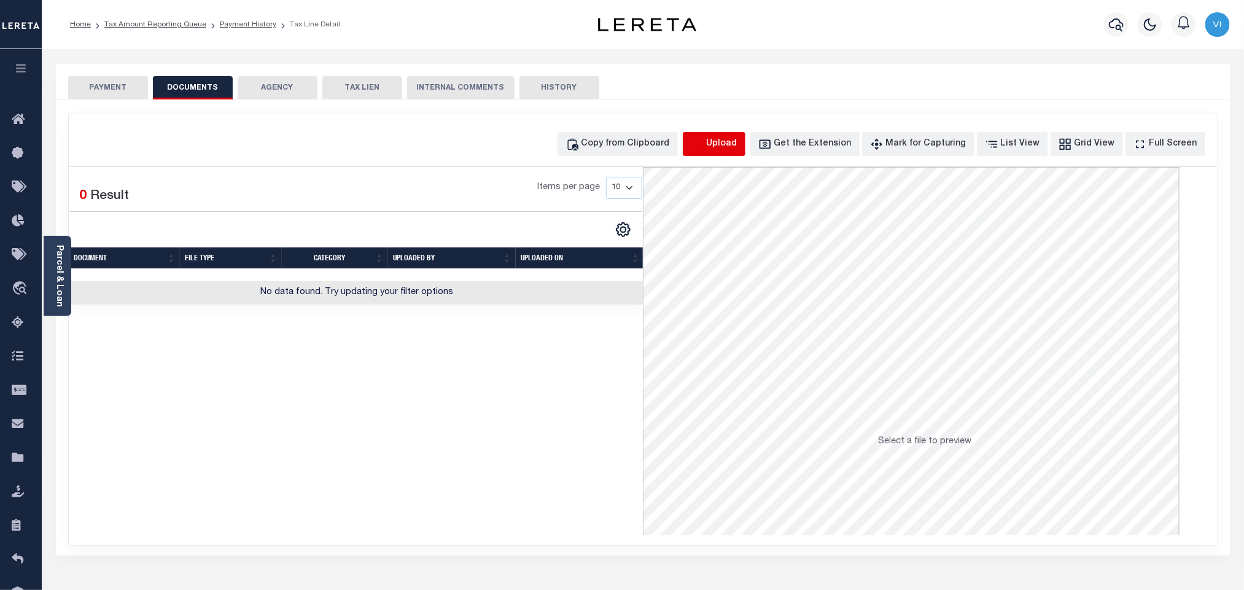
click at [702, 146] on icon "button" at bounding box center [696, 143] width 11 height 10
select select "POP"
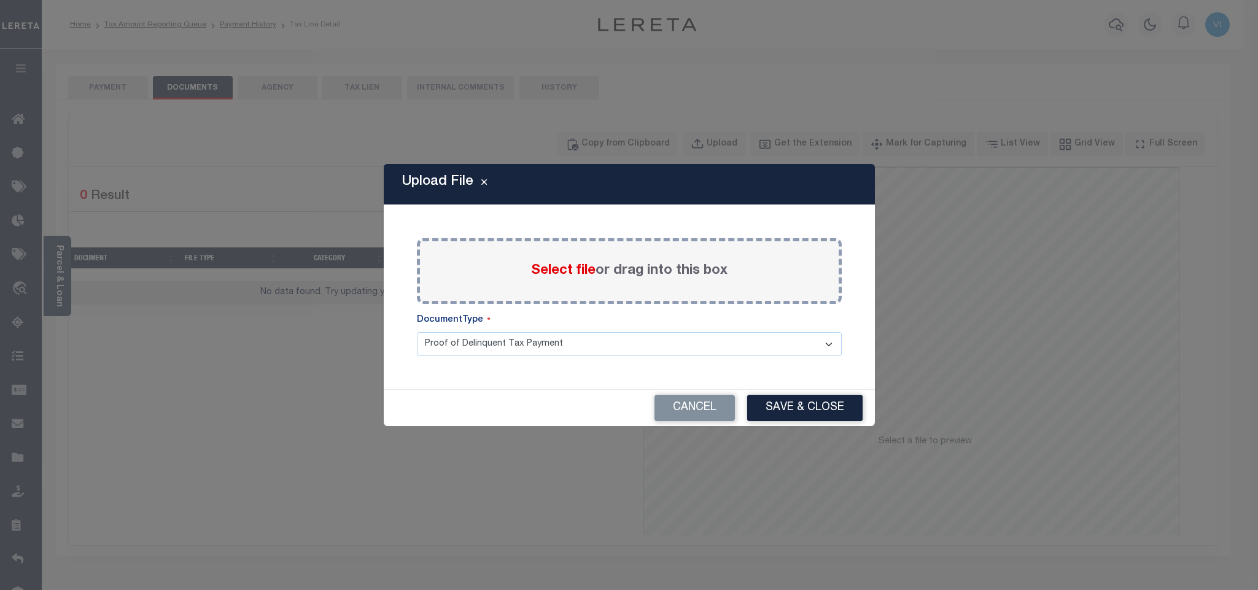
click at [539, 269] on span "Select file" at bounding box center [563, 271] width 64 height 14
click at [0, 0] on input "Select file or drag into this box" at bounding box center [0, 0] width 0 height 0
click at [437, 356] on select "Proof of Delinquent Tax Payment" at bounding box center [629, 344] width 425 height 24
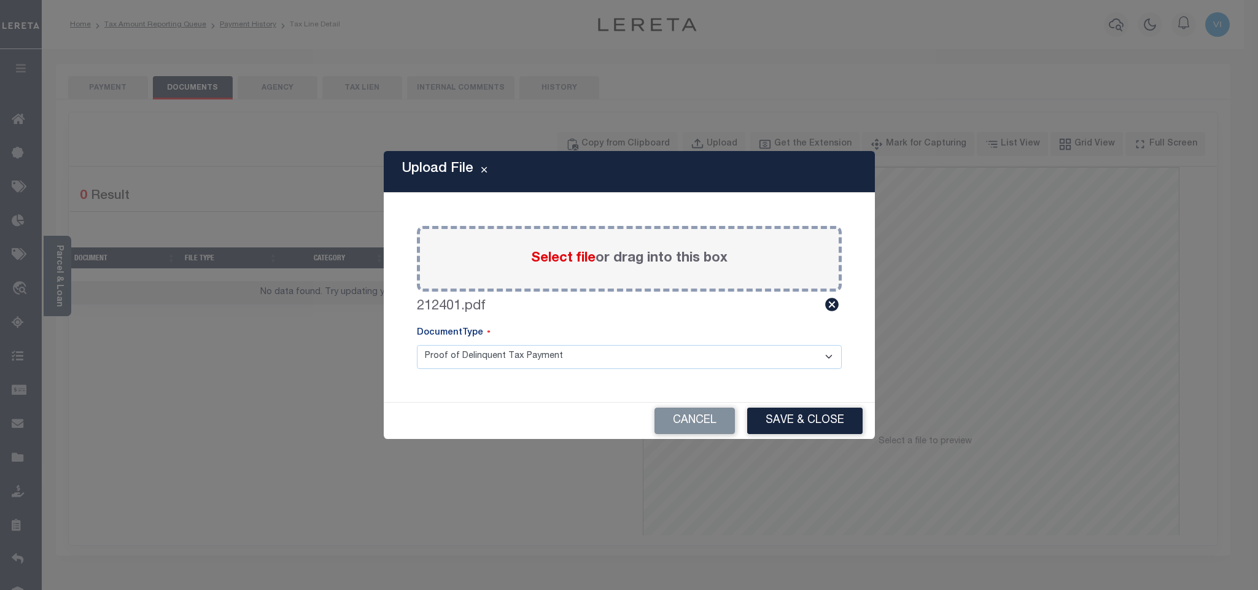
click at [417, 345] on select "Proof of Delinquent Tax Payment" at bounding box center [629, 357] width 425 height 24
click at [744, 415] on div "Cancel Save & Close" at bounding box center [629, 421] width 491 height 36
click at [792, 421] on button "Save & Close" at bounding box center [804, 421] width 115 height 26
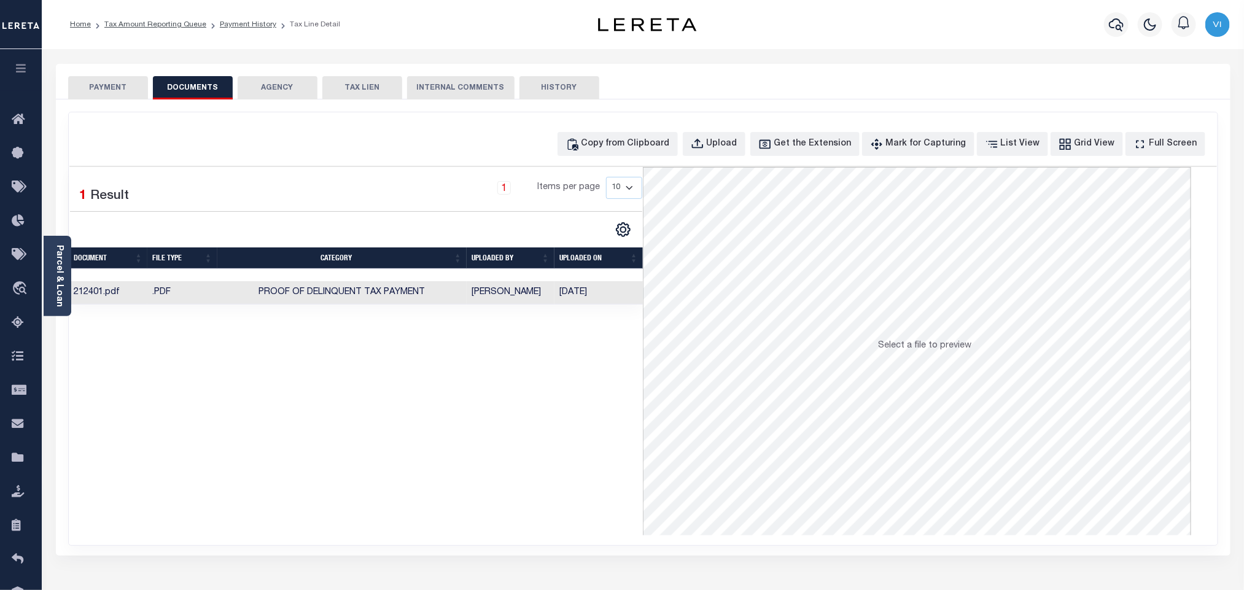
click at [104, 87] on button "PAYMENT" at bounding box center [108, 87] width 80 height 23
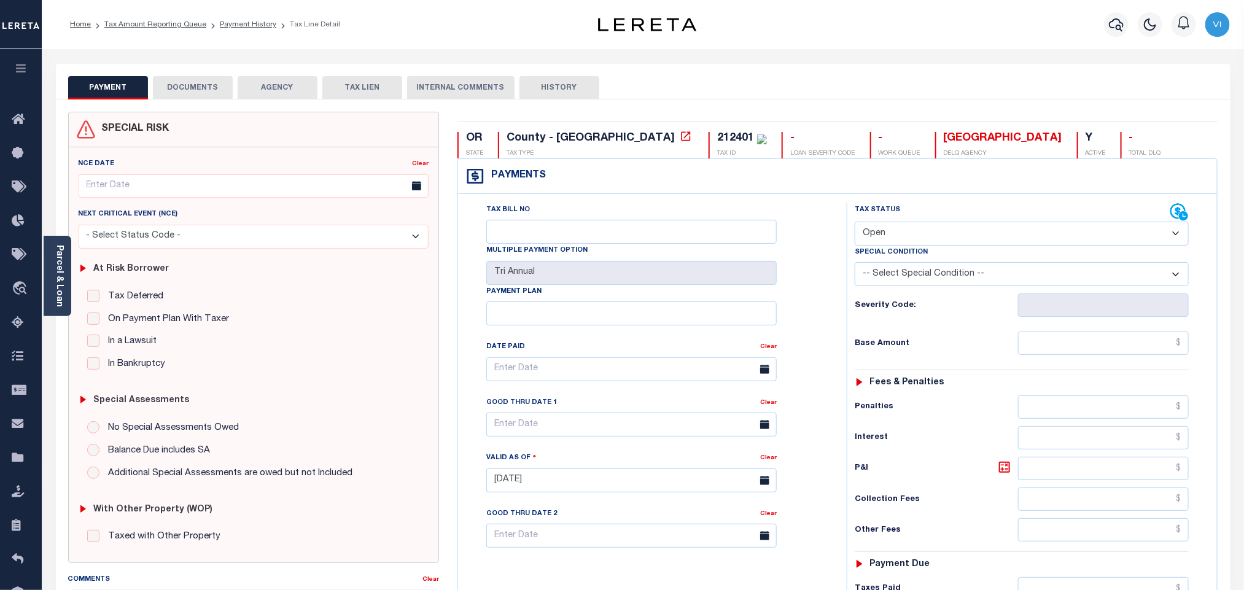
click at [917, 236] on select "- Select Status Code - Open Due/Unpaid Paid Incomplete No Tax Due Internal Refu…" at bounding box center [1022, 234] width 334 height 24
select select "PYD"
click at [855, 223] on select "- Select Status Code - Open Due/Unpaid Paid Incomplete No Tax Due Internal Refu…" at bounding box center [1022, 234] width 334 height 24
type input "[DATE]"
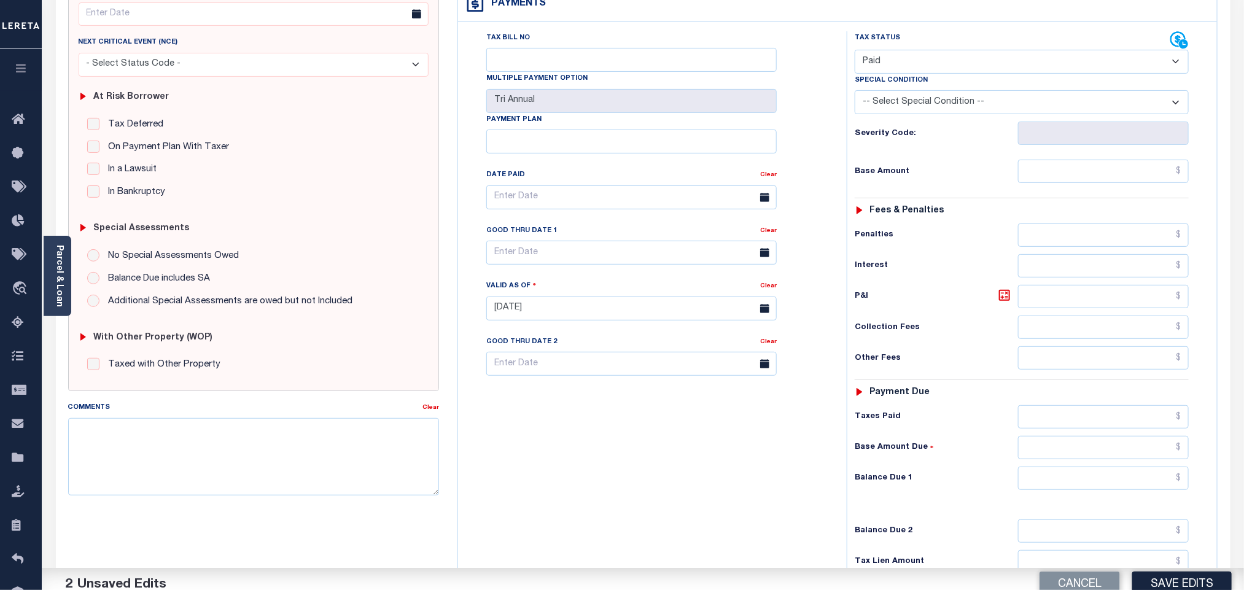
scroll to position [319, 0]
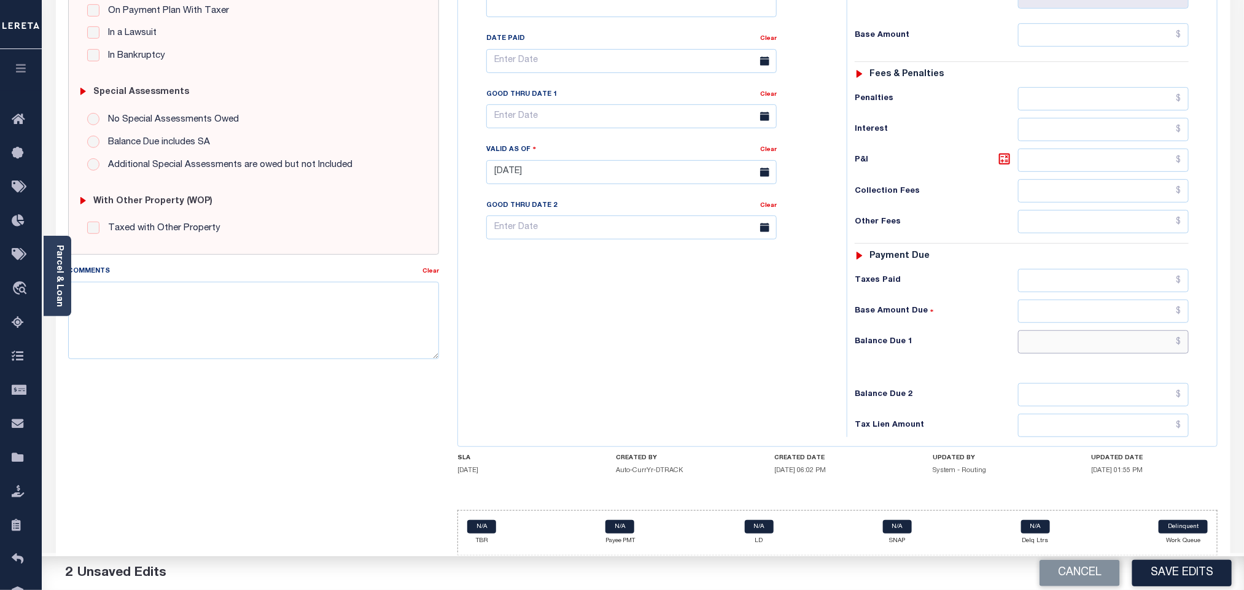
click at [1049, 348] on input "text" at bounding box center [1103, 341] width 171 height 23
type input "$0.00"
click at [1196, 581] on button "Save Edits" at bounding box center [1181, 573] width 99 height 26
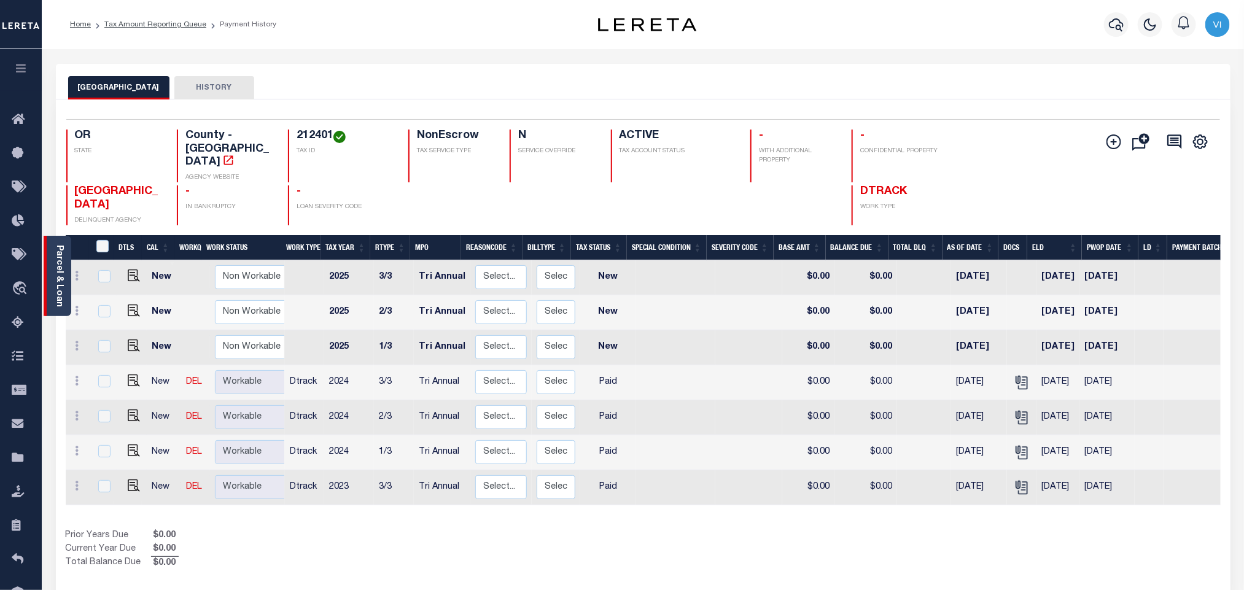
click at [57, 278] on link "Parcel & Loan" at bounding box center [59, 276] width 9 height 62
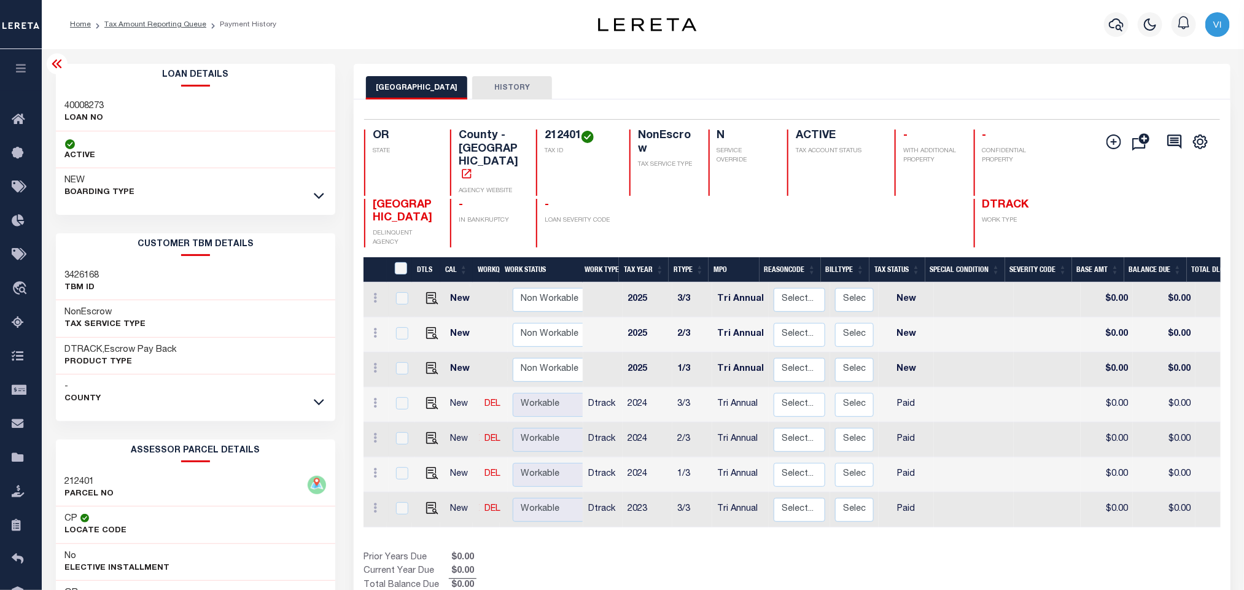
click at [58, 103] on div "40008273 LOAN NO" at bounding box center [196, 112] width 280 height 37
copy h3 "40008273"
click at [554, 141] on h4 "212401" at bounding box center [580, 137] width 70 height 14
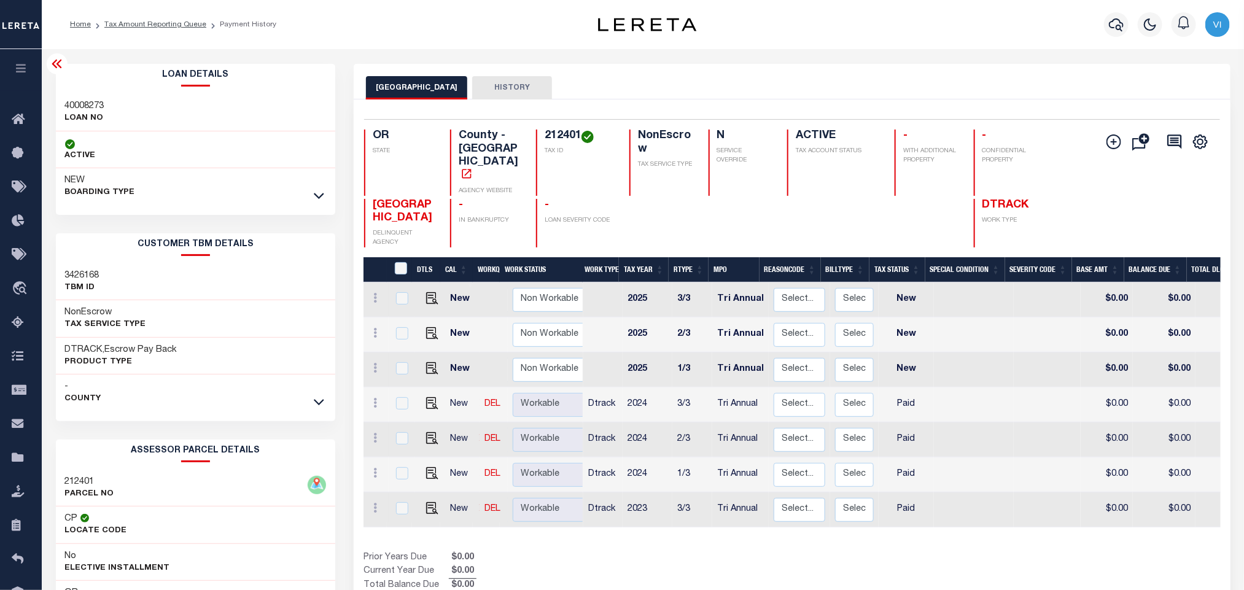
copy h4 "212401"
